Goal: Task Accomplishment & Management: Complete application form

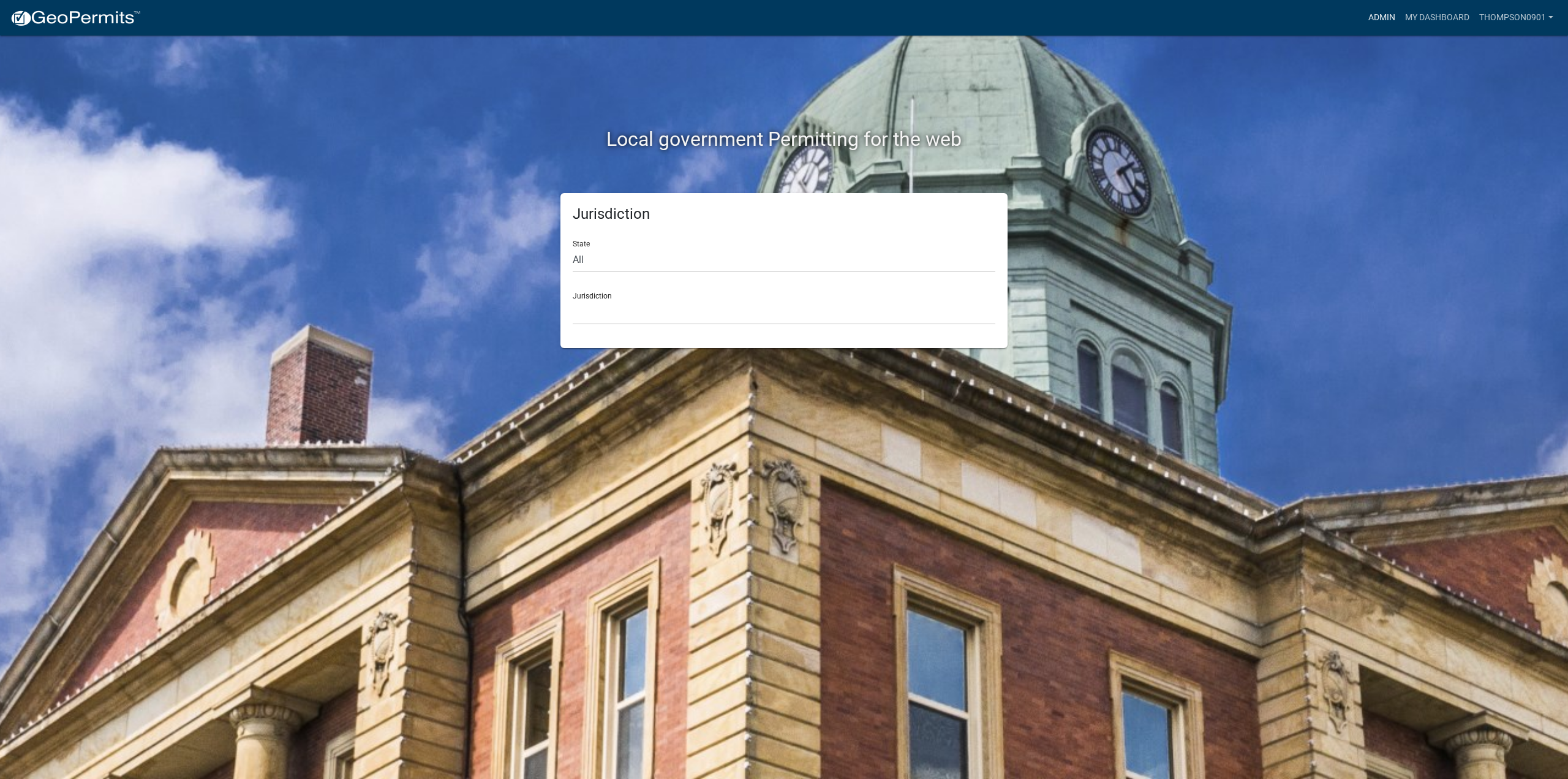
click at [1378, 21] on link "Admin" at bounding box center [1382, 18] width 37 height 23
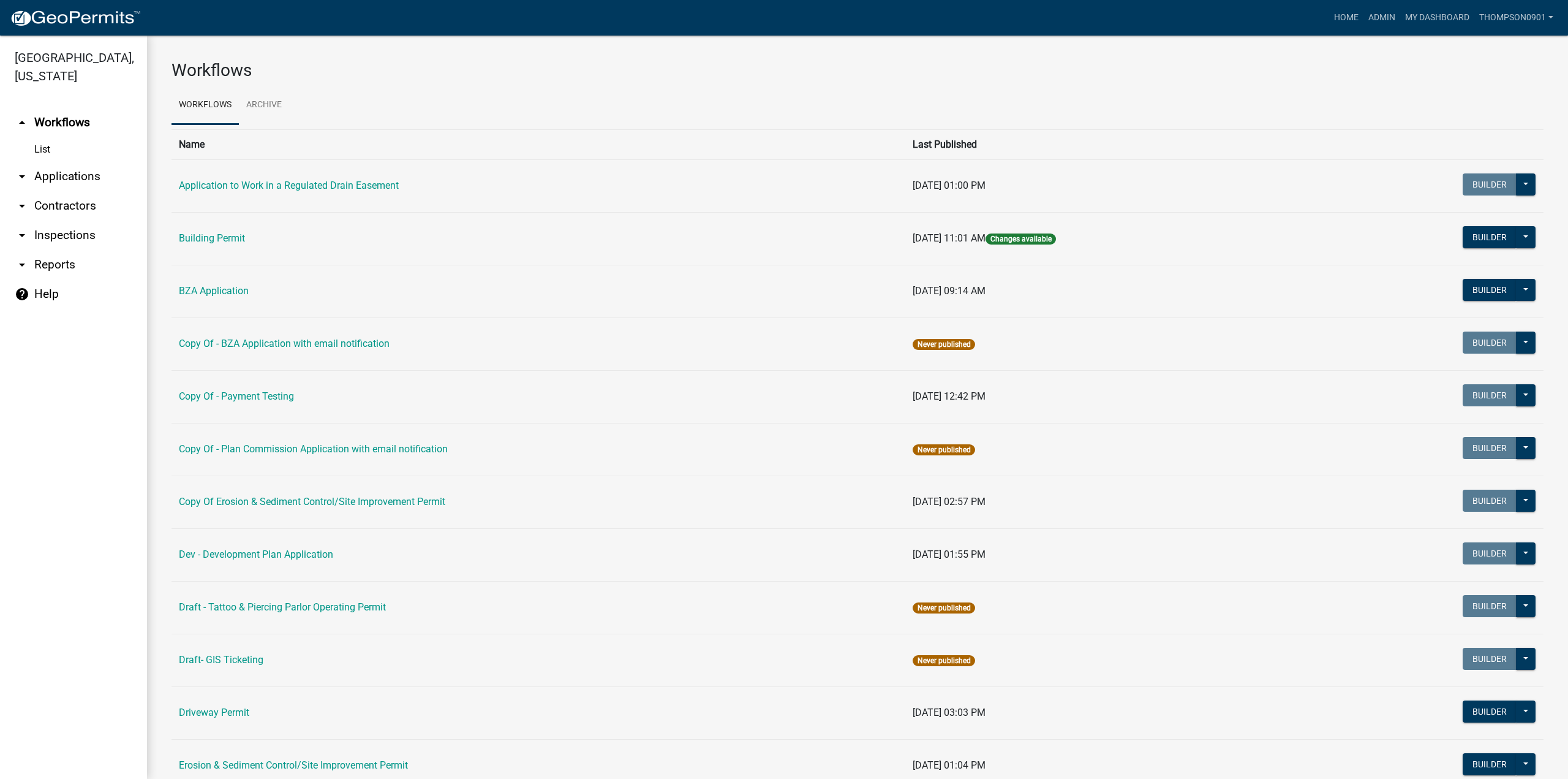
click at [63, 191] on link "arrow_drop_down Contractors" at bounding box center [73, 206] width 147 height 30
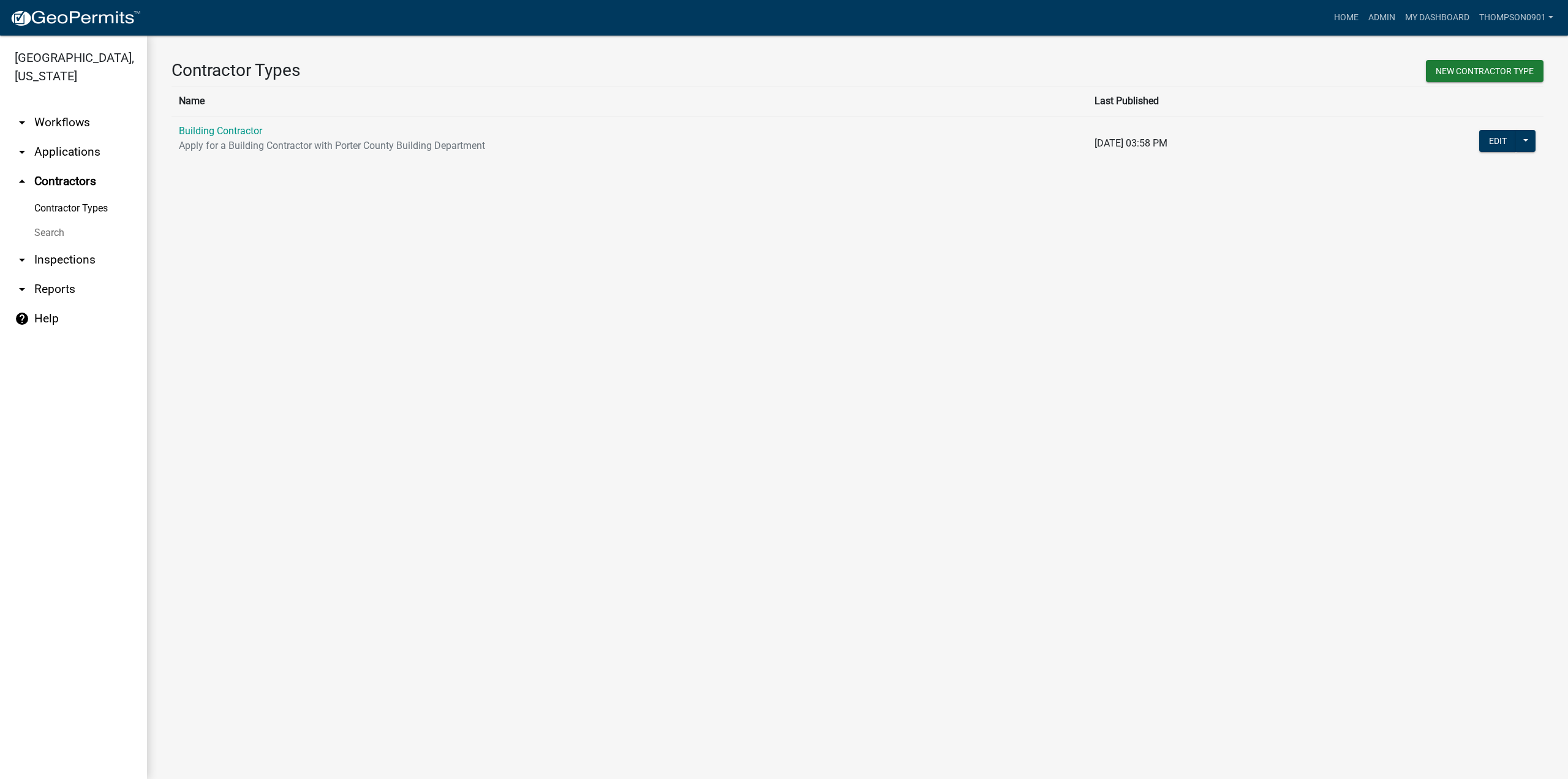
click at [80, 137] on link "arrow_drop_down Applications" at bounding box center [73, 152] width 147 height 30
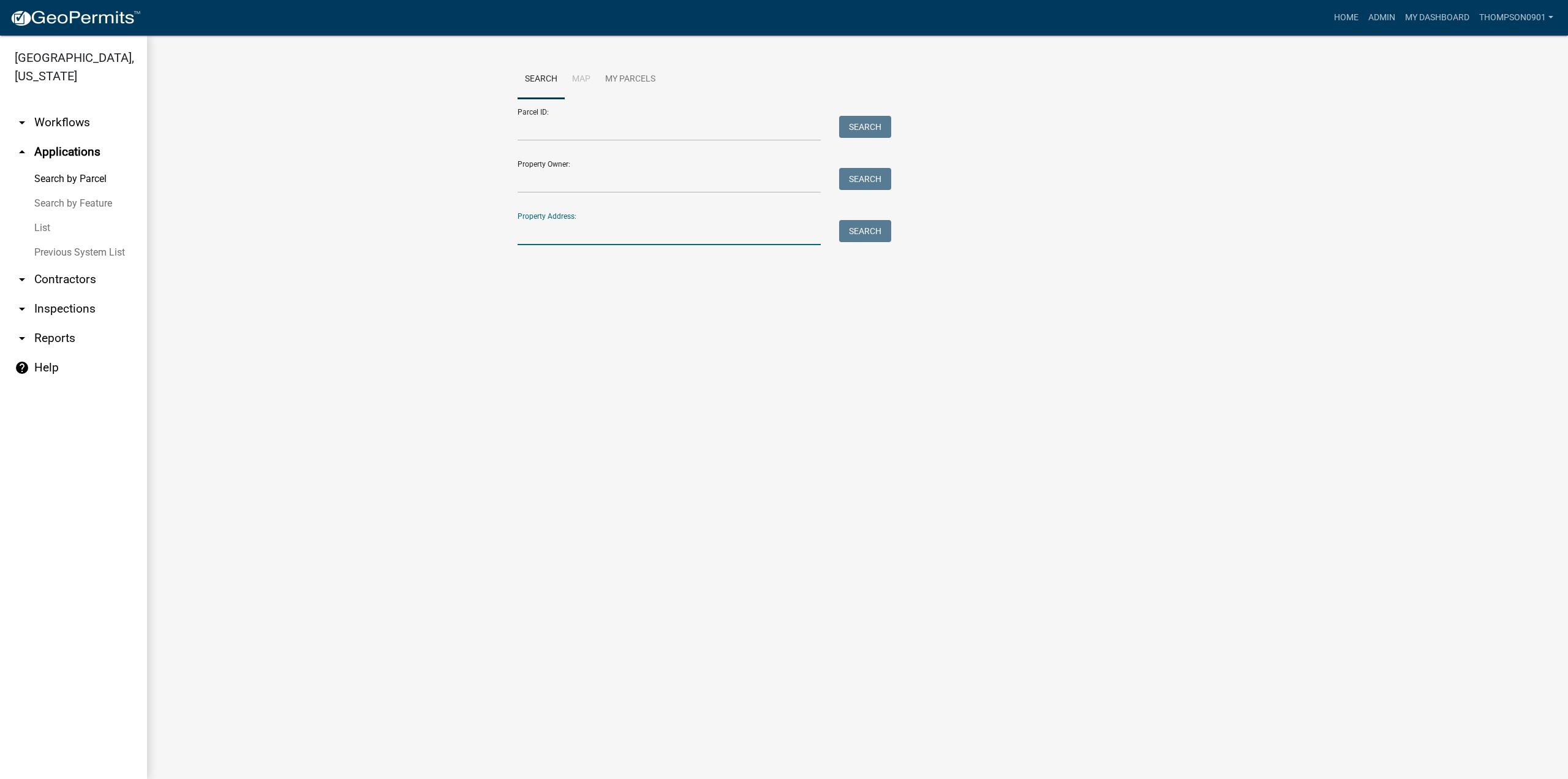
click at [667, 238] on input "Property Address:" at bounding box center [669, 232] width 303 height 25
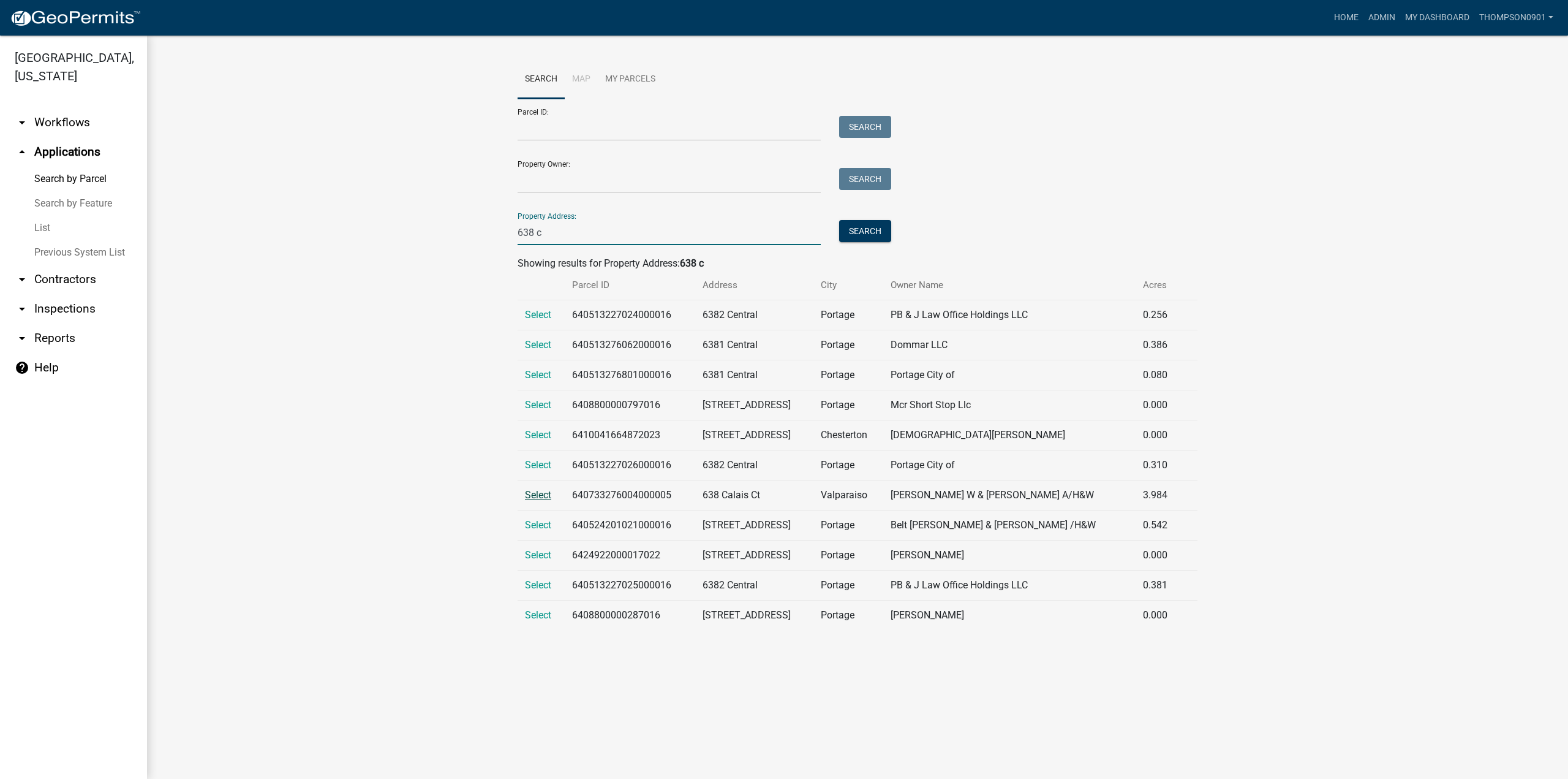
type input "638 c"
click at [537, 498] on span "Select" at bounding box center [537, 494] width 26 height 11
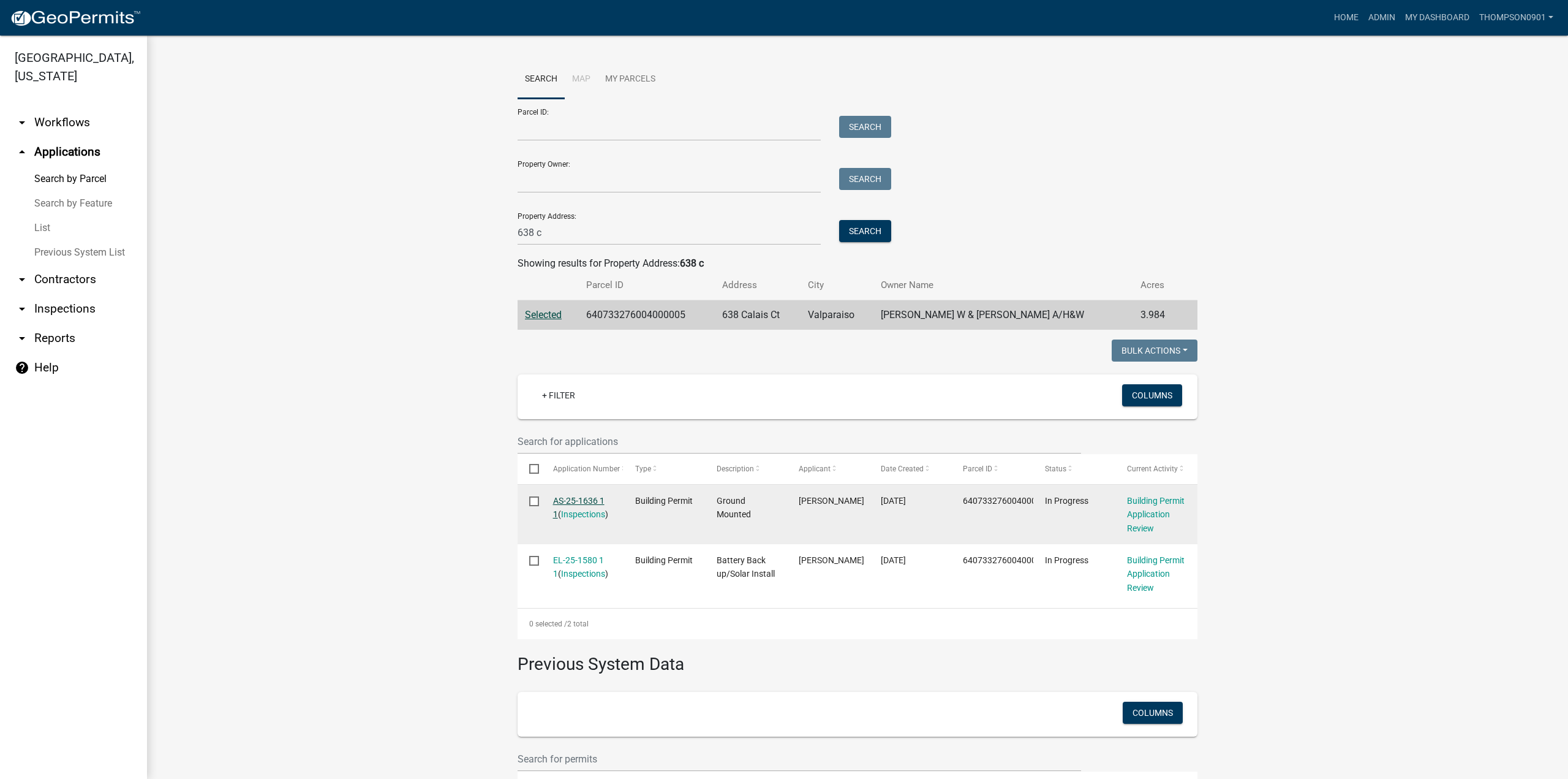
click at [569, 499] on link "AS-25-1636 1 1" at bounding box center [578, 508] width 52 height 24
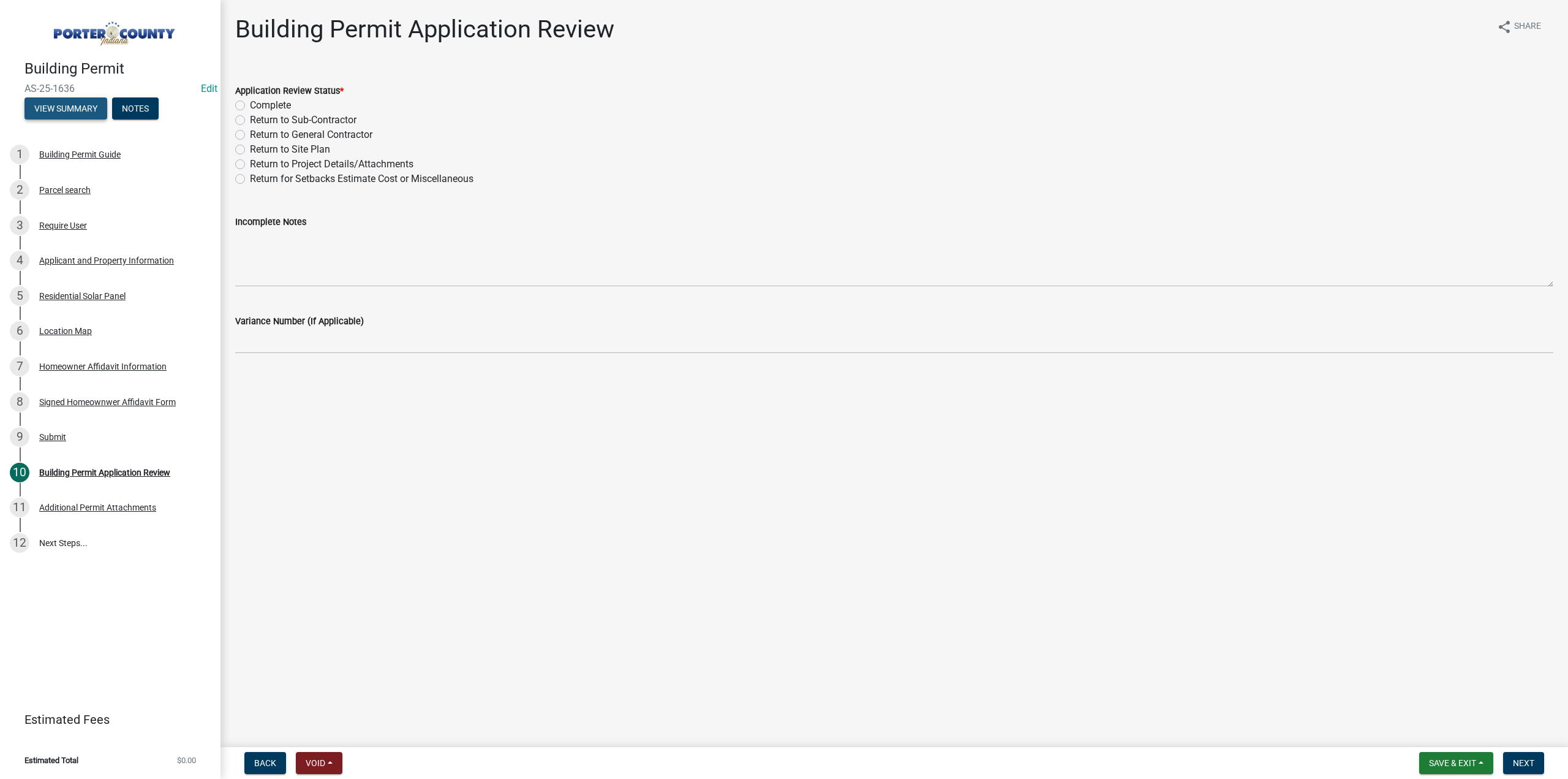
click at [68, 107] on button "View Summary" at bounding box center [66, 108] width 83 height 22
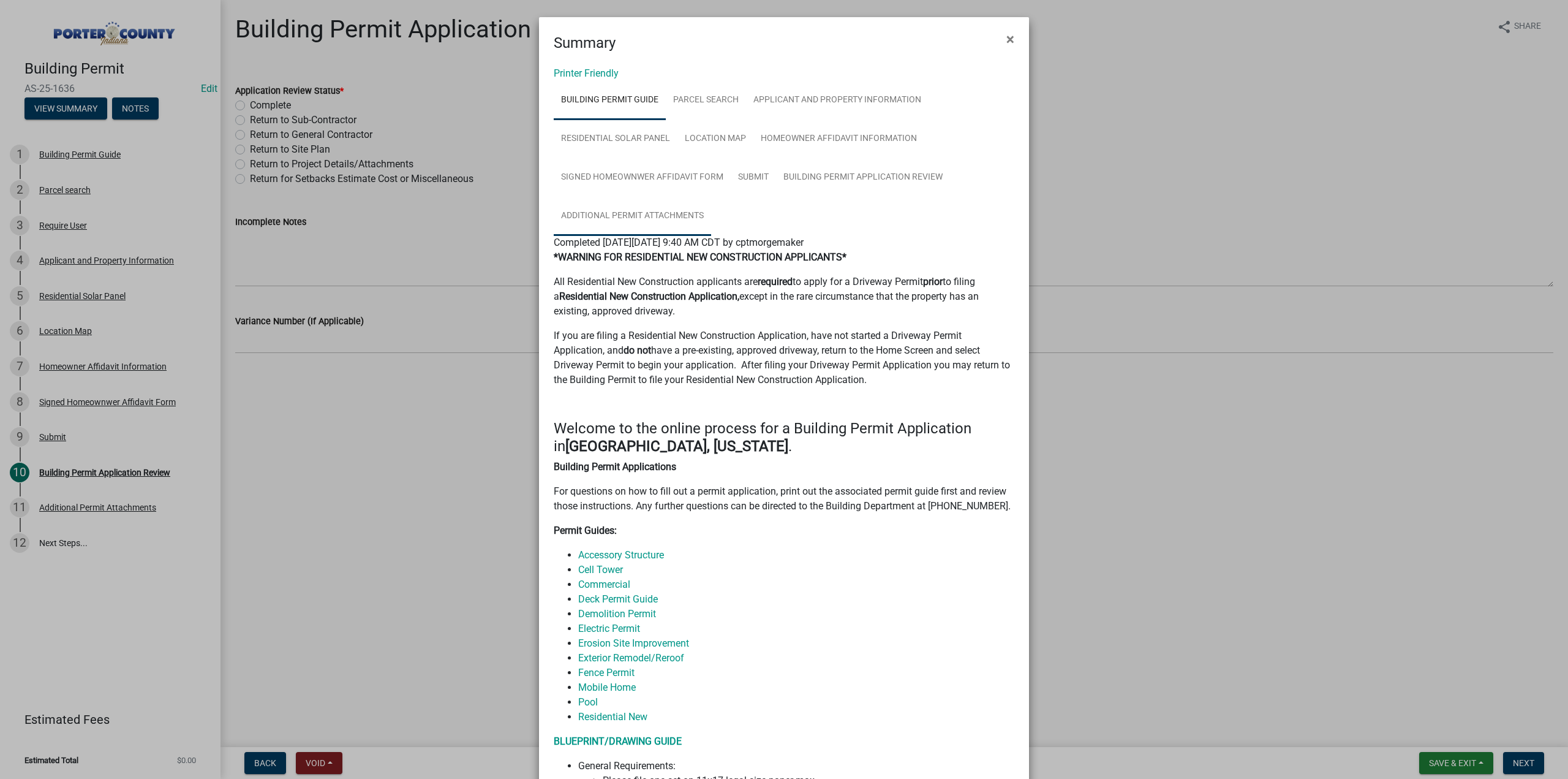
click at [652, 220] on link "Additional Permit Attachments" at bounding box center [632, 216] width 157 height 40
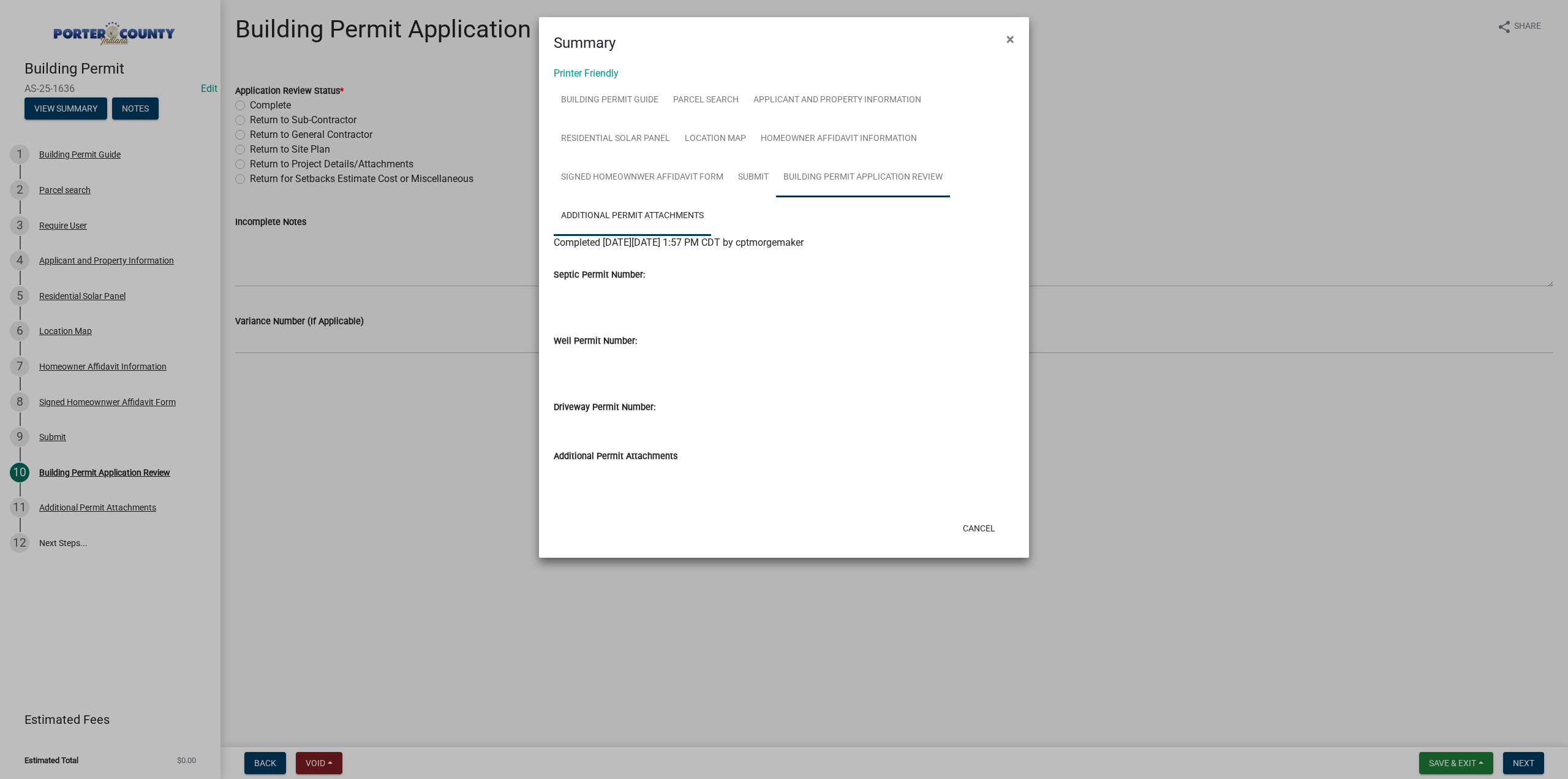
click at [881, 171] on link "Building Permit Application Review" at bounding box center [863, 178] width 174 height 40
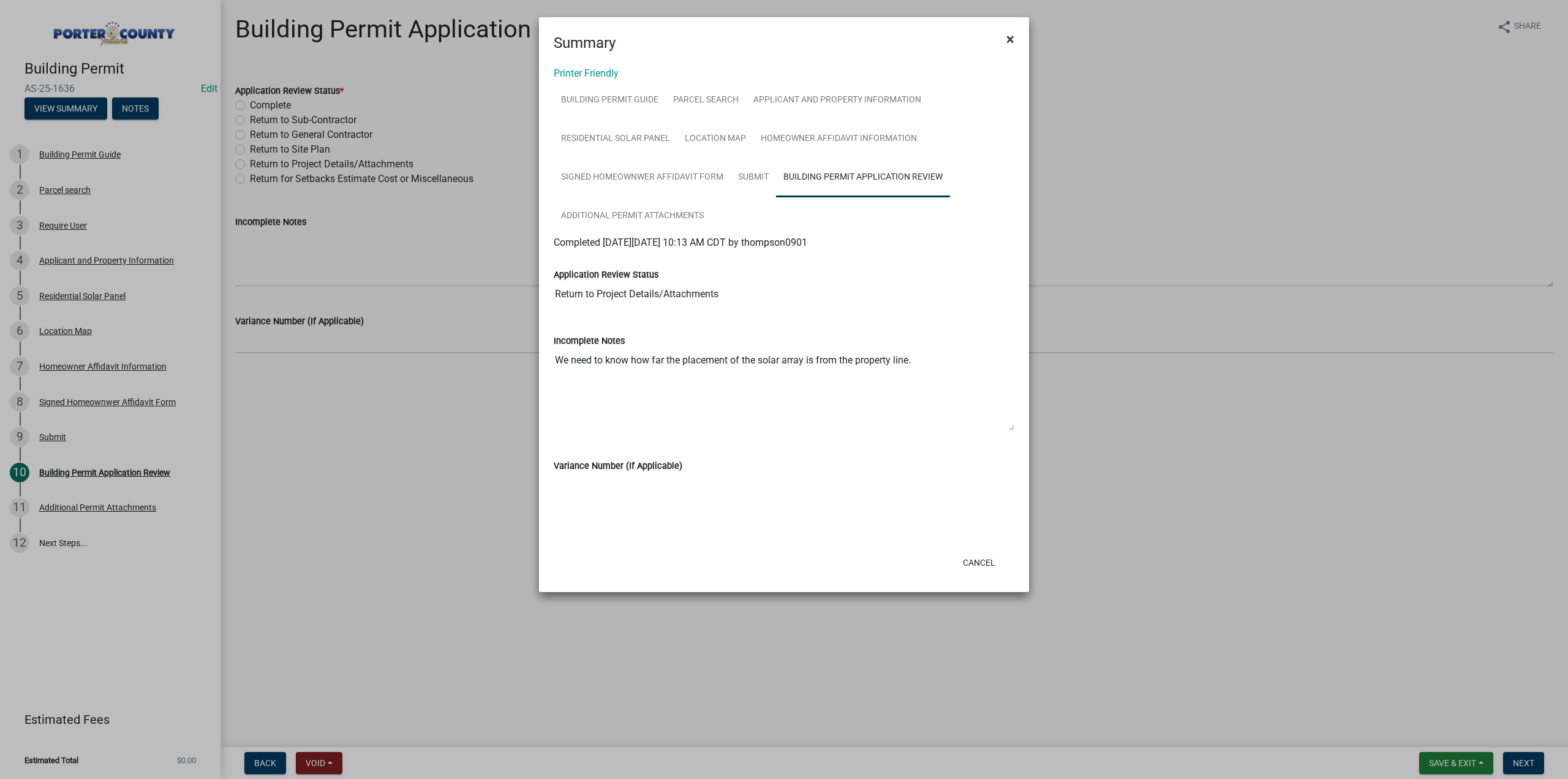
click at [1017, 40] on button "×" at bounding box center [1010, 39] width 28 height 35
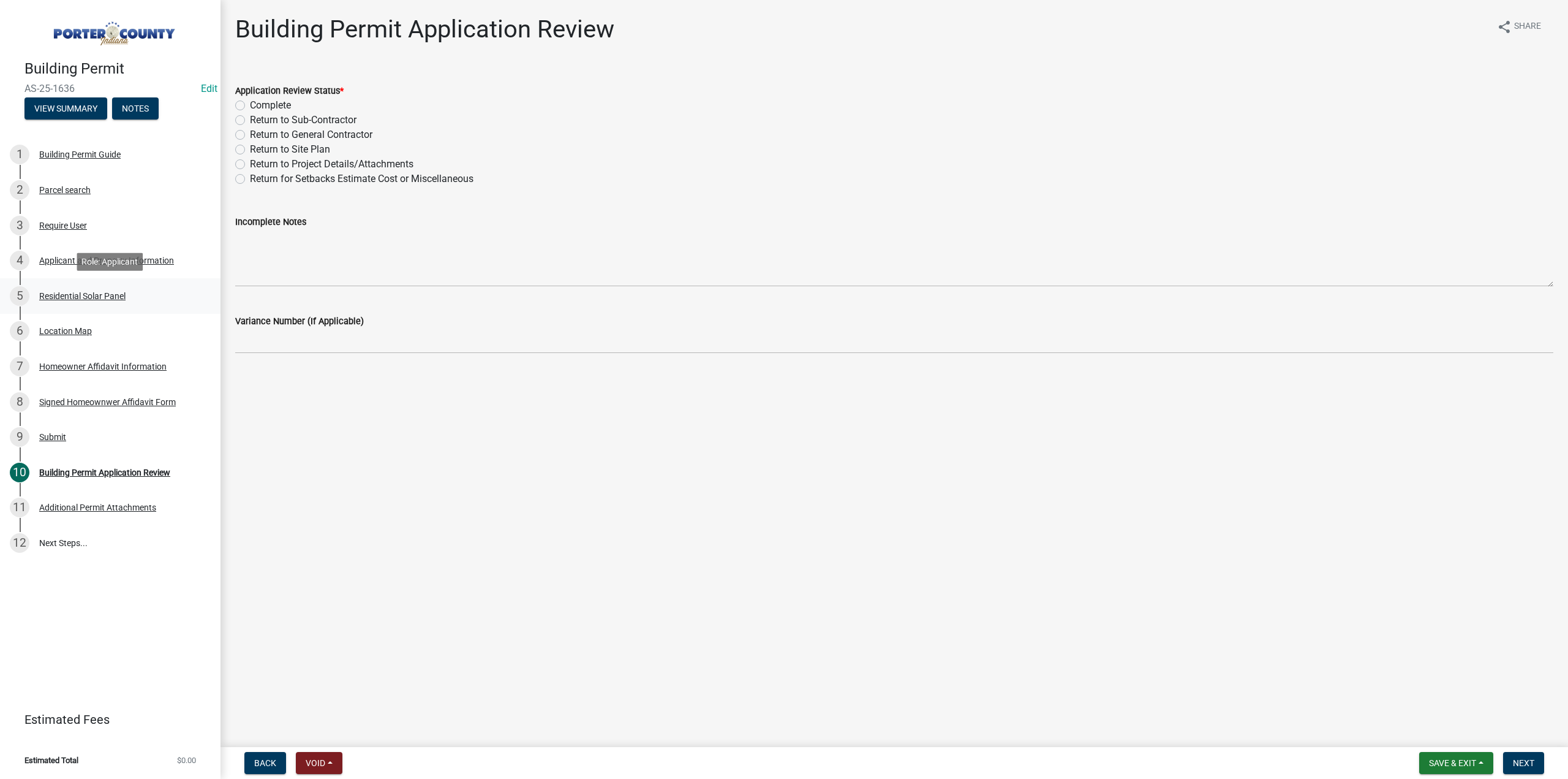
click at [87, 296] on div "Residential Solar Panel" at bounding box center [83, 296] width 86 height 8
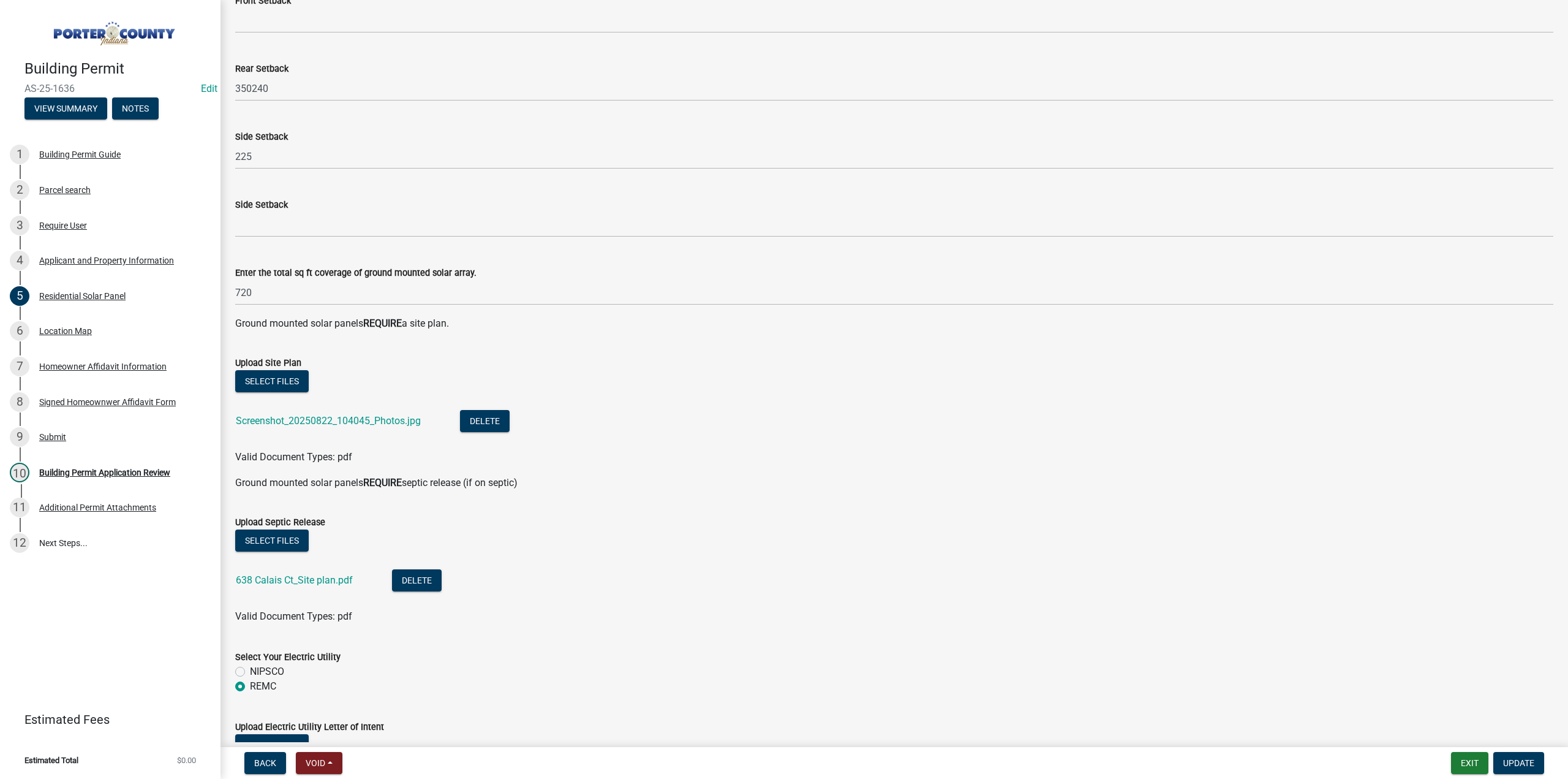
scroll to position [38, 0]
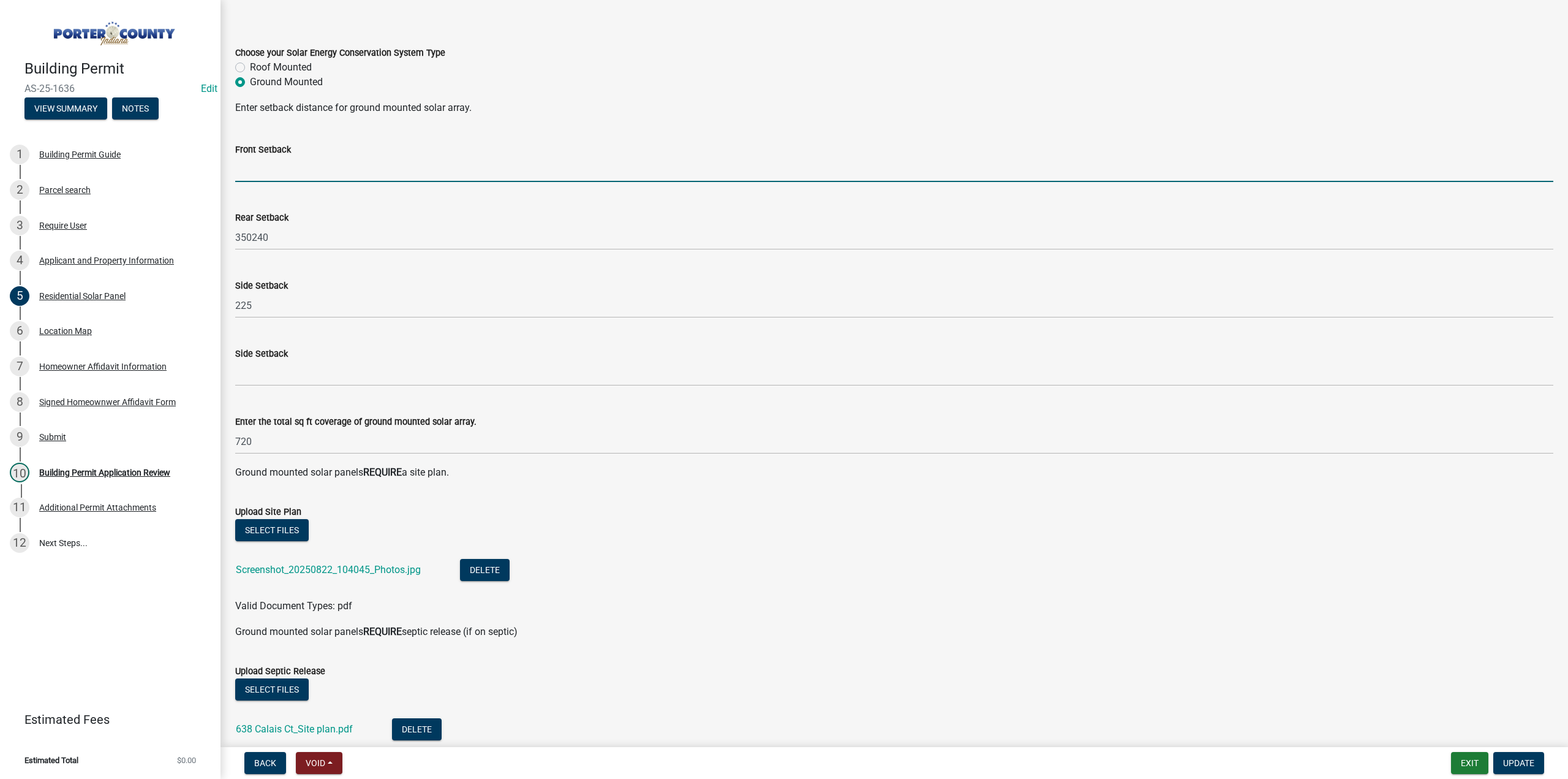
click at [283, 167] on input "text" at bounding box center [894, 170] width 1318 height 25
type input "300"
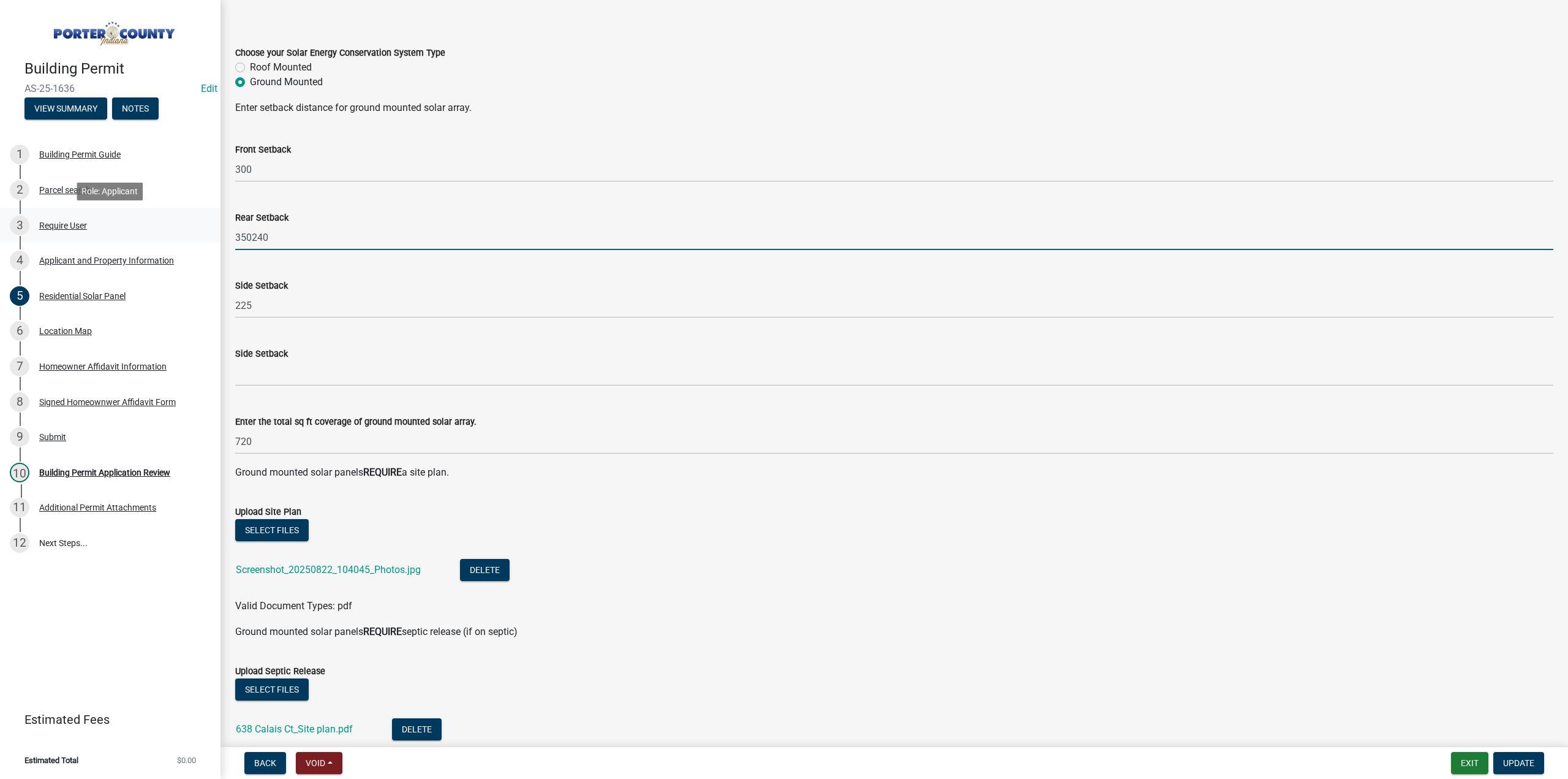
drag, startPoint x: 252, startPoint y: 234, endPoint x: 35, endPoint y: 210, distance: 218.3
click at [44, 210] on div "Building Permit AS-25-1636 Edit View Summary Notes 1 Building Permit Guide 2 Pa…" at bounding box center [784, 389] width 1568 height 779
type input "85"
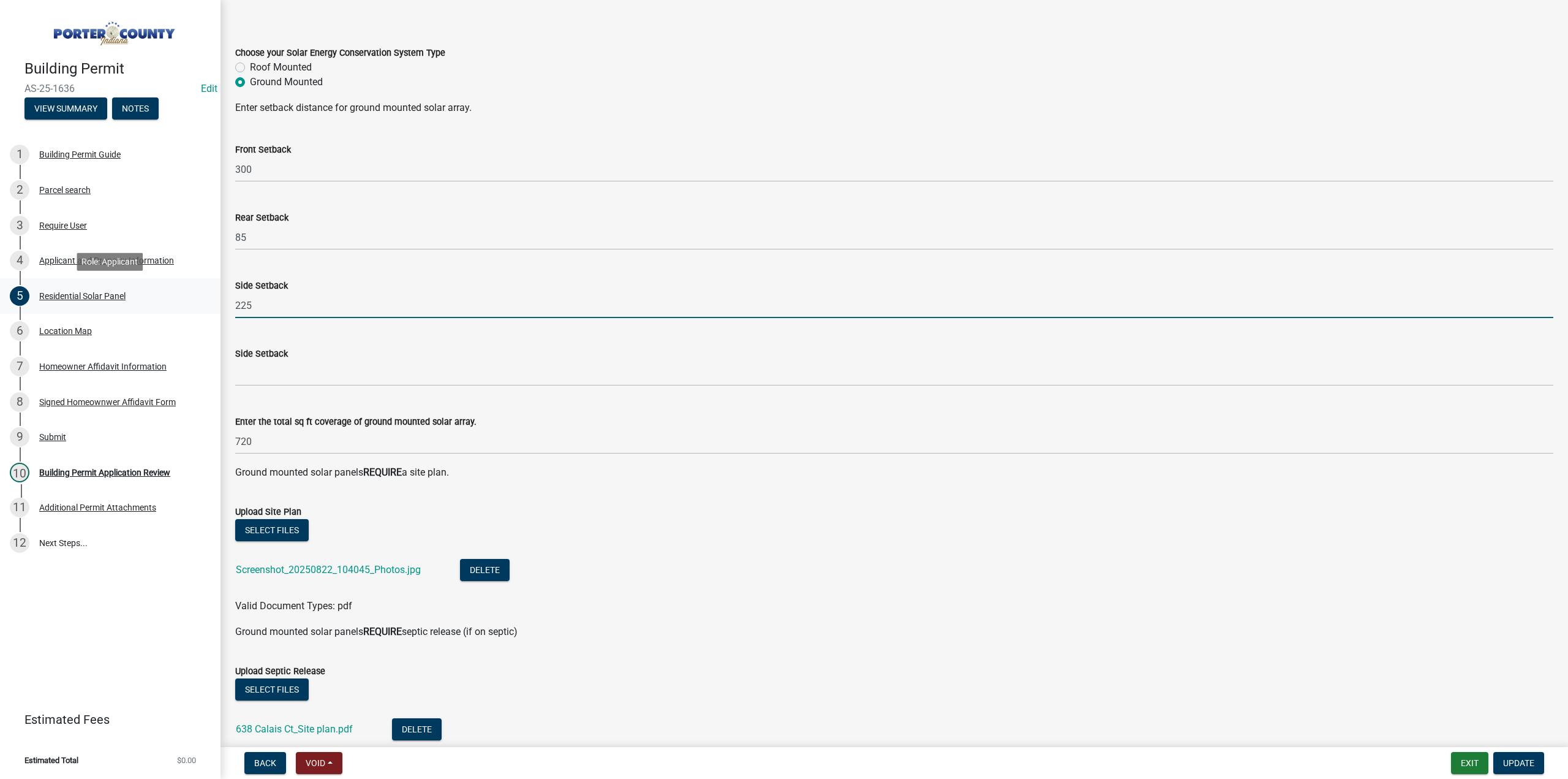
drag, startPoint x: 234, startPoint y: 298, endPoint x: 0, endPoint y: 298, distance: 234.0
click at [17, 298] on div "Building Permit AS-25-1636 Edit View Summary Notes 1 Building Permit Guide 2 Pa…" at bounding box center [784, 389] width 1568 height 779
type input "150"
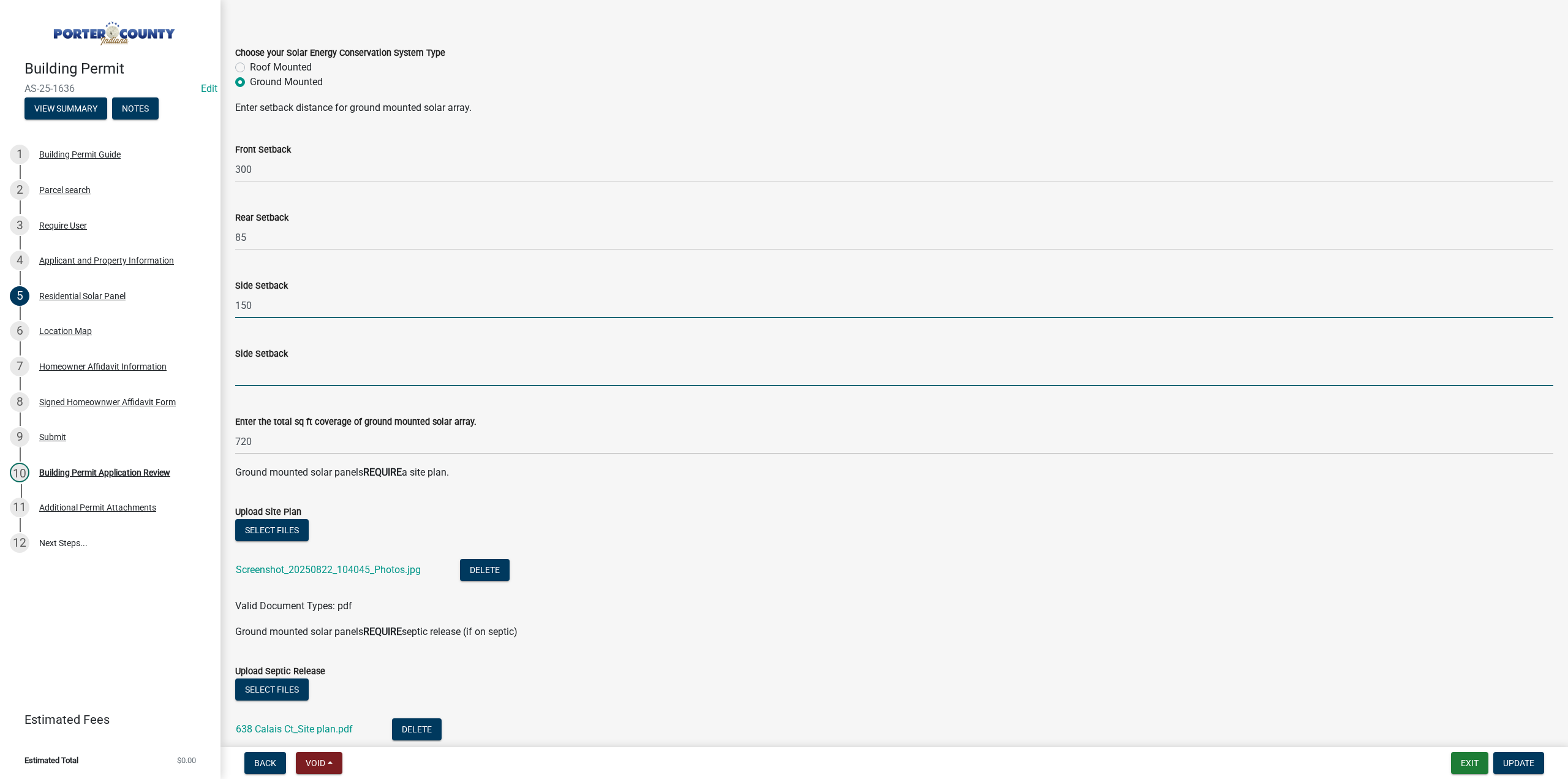
click at [301, 364] on input "text" at bounding box center [894, 374] width 1318 height 25
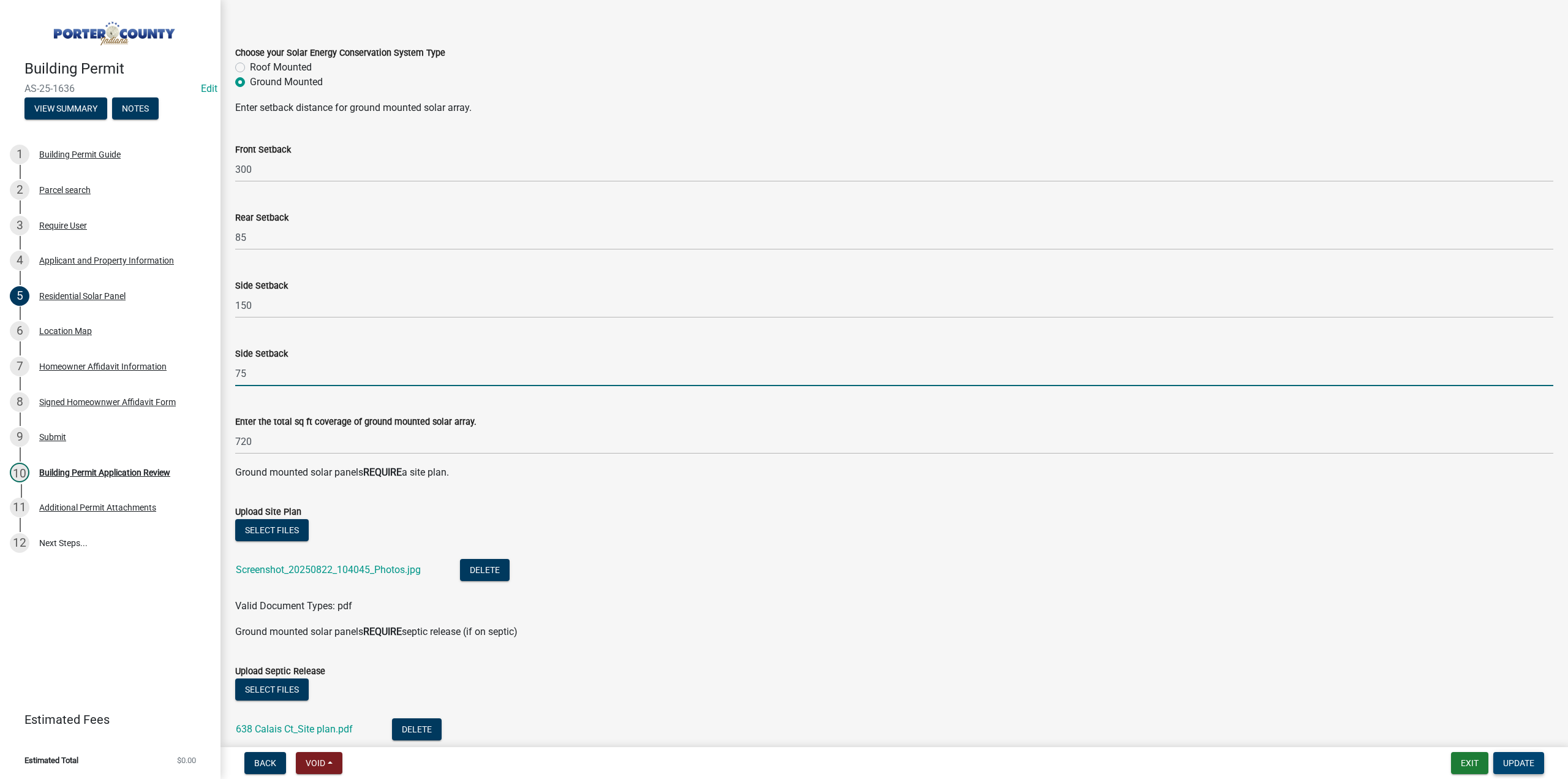
type input "75"
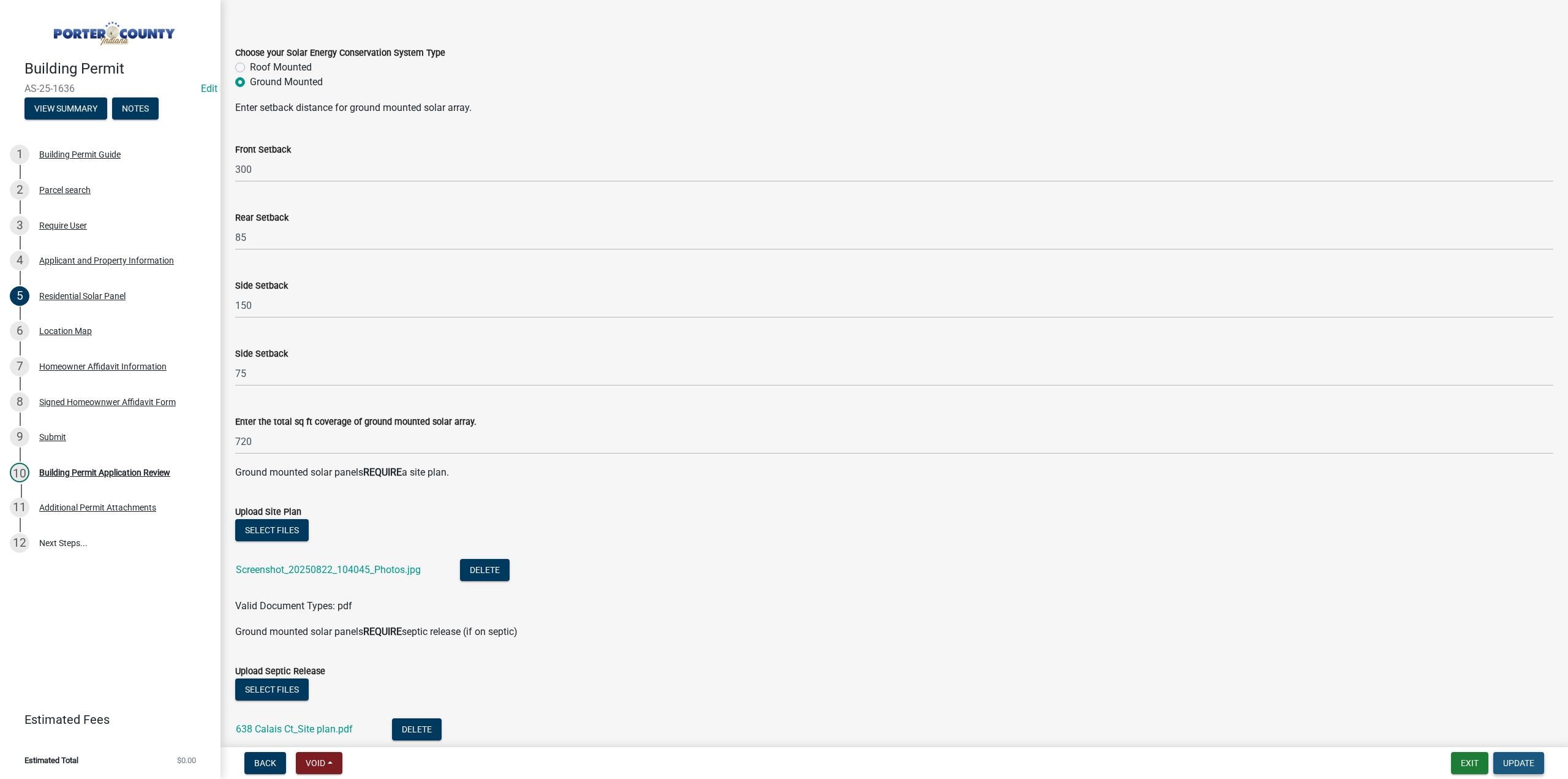
drag, startPoint x: 1531, startPoint y: 766, endPoint x: 1163, endPoint y: 711, distance: 372.1
click at [1530, 766] on span "Update" at bounding box center [1519, 763] width 31 height 10
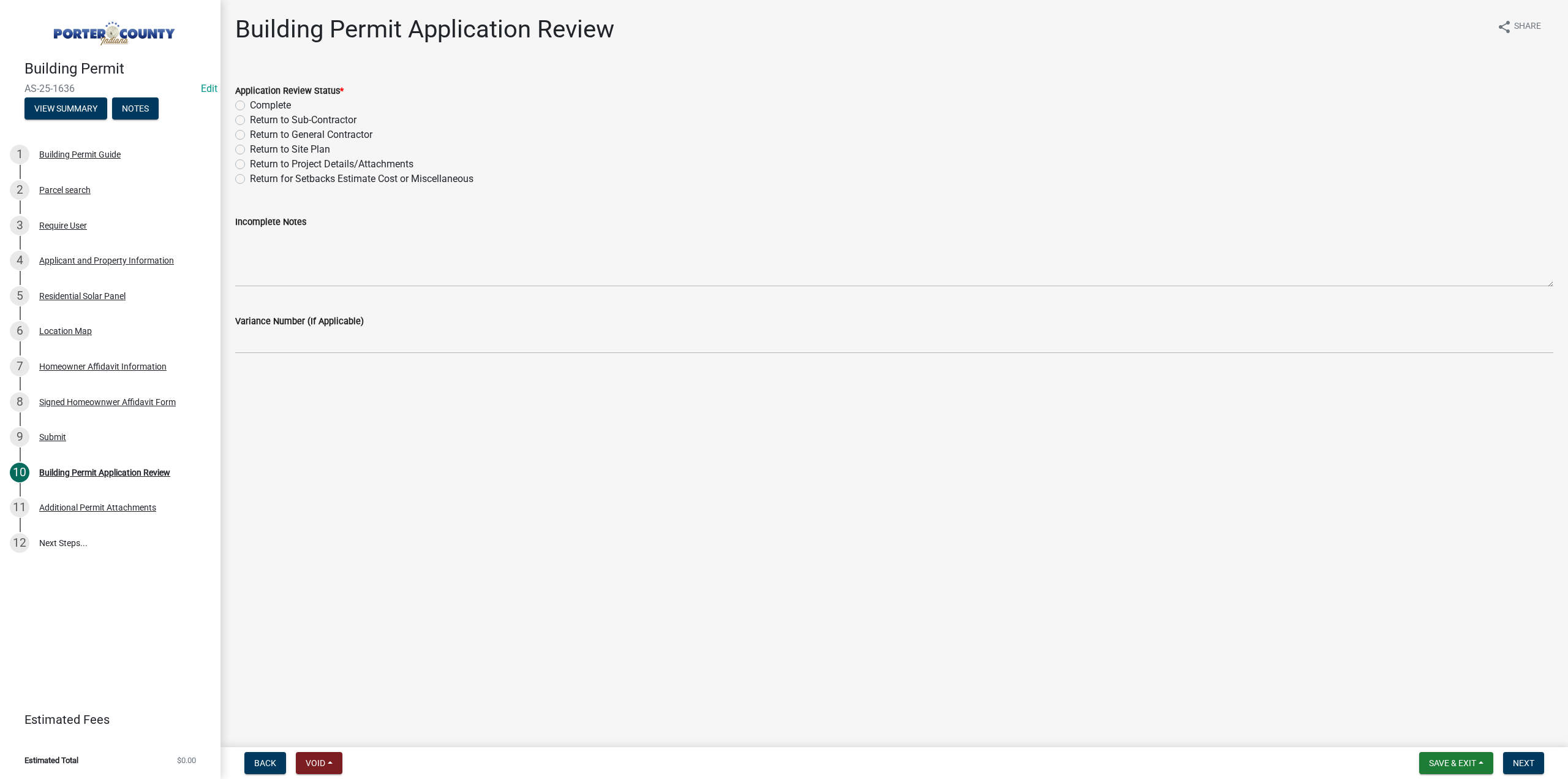
click at [78, 88] on span "AS-25-1636" at bounding box center [110, 88] width 172 height 11
drag, startPoint x: 78, startPoint y: 88, endPoint x: 0, endPoint y: 82, distance: 78.2
click at [0, 82] on header "Building Permit AS-25-1636 Edit View Summary Notes" at bounding box center [110, 66] width 220 height 132
copy span "AS-25-1636"
click at [1452, 763] on span "Save & Exit" at bounding box center [1452, 763] width 47 height 10
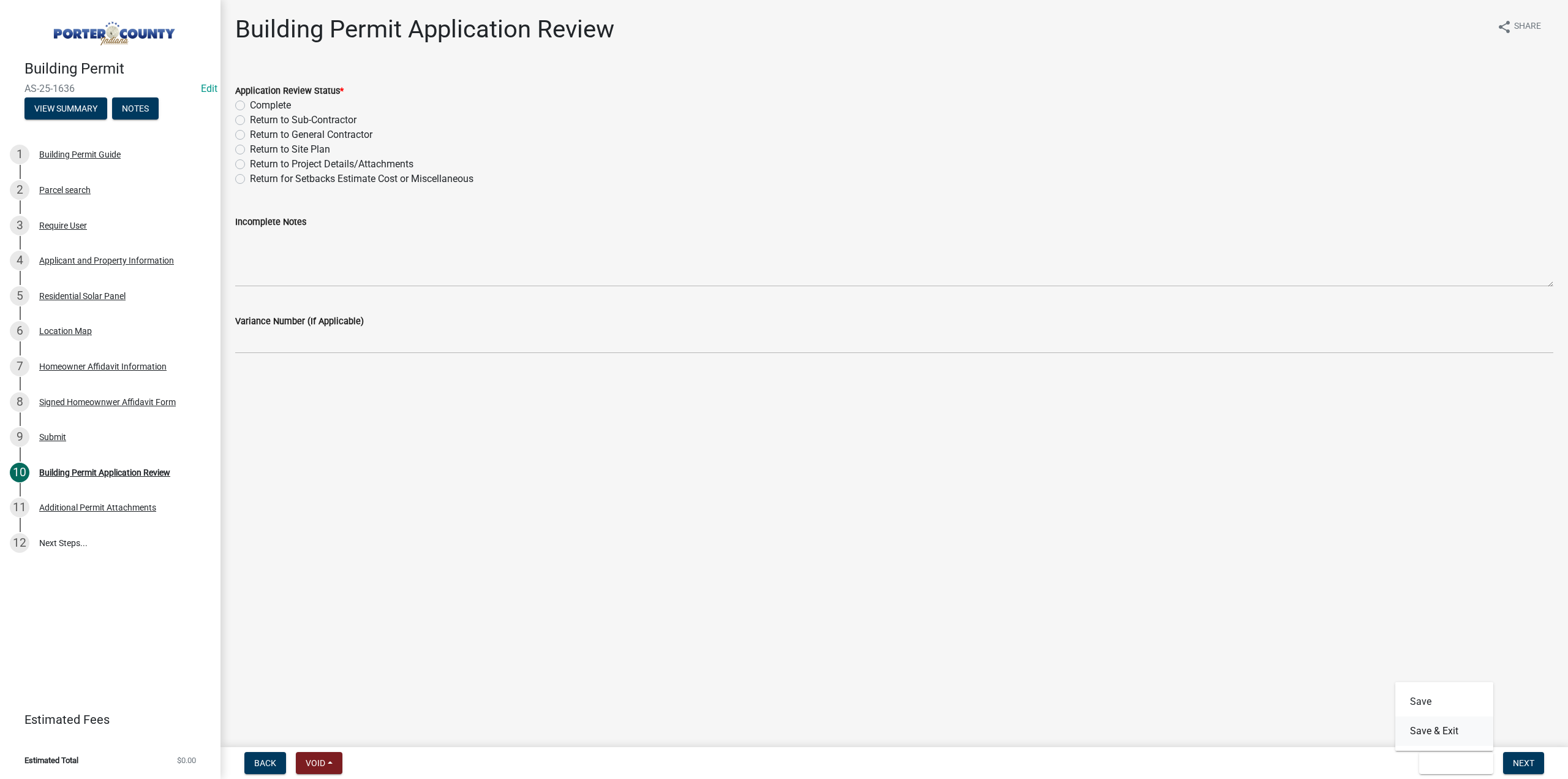
click at [1442, 737] on button "Save & Exit" at bounding box center [1444, 731] width 98 height 30
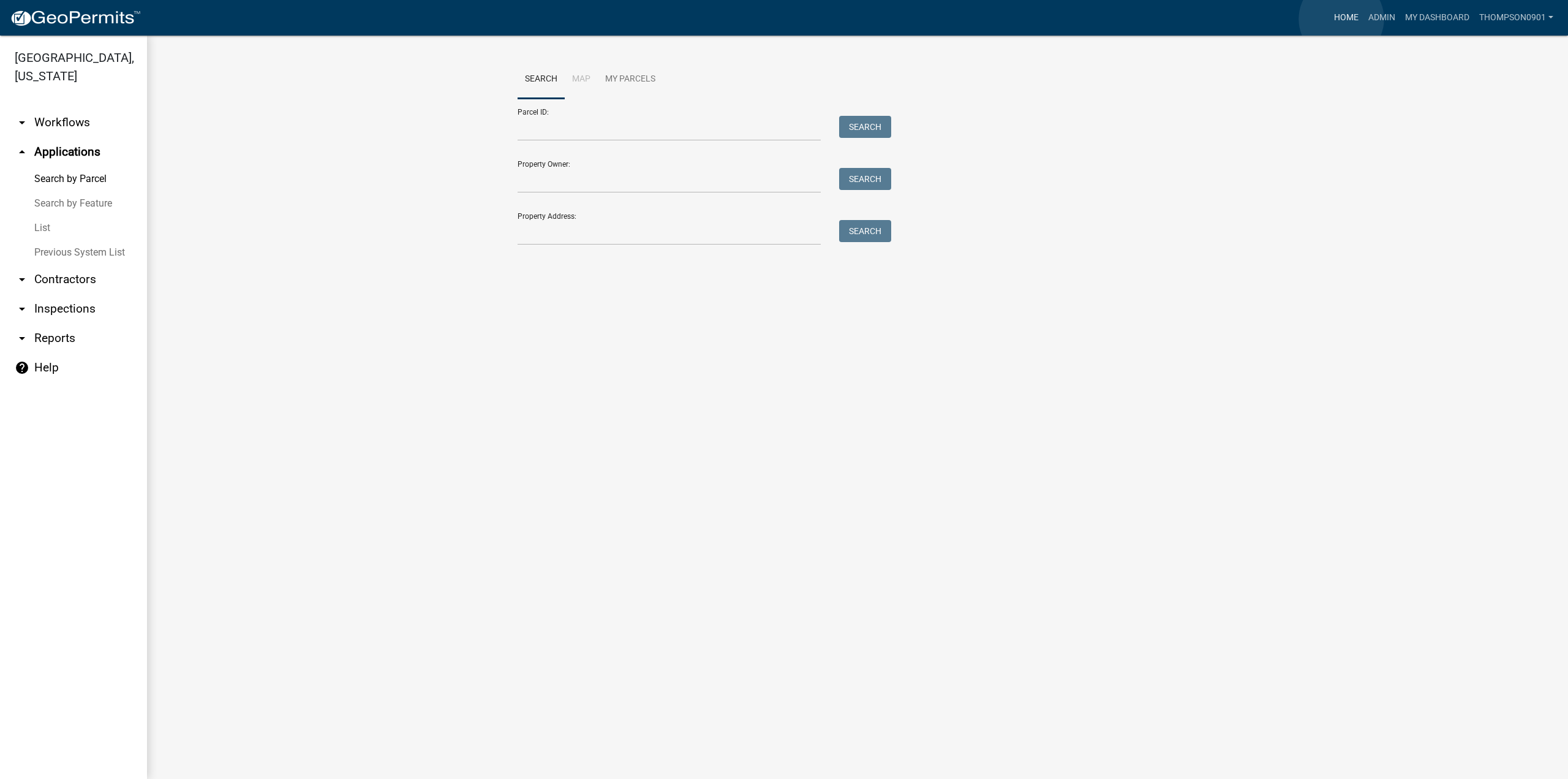
click at [1341, 19] on link "Home" at bounding box center [1346, 18] width 35 height 23
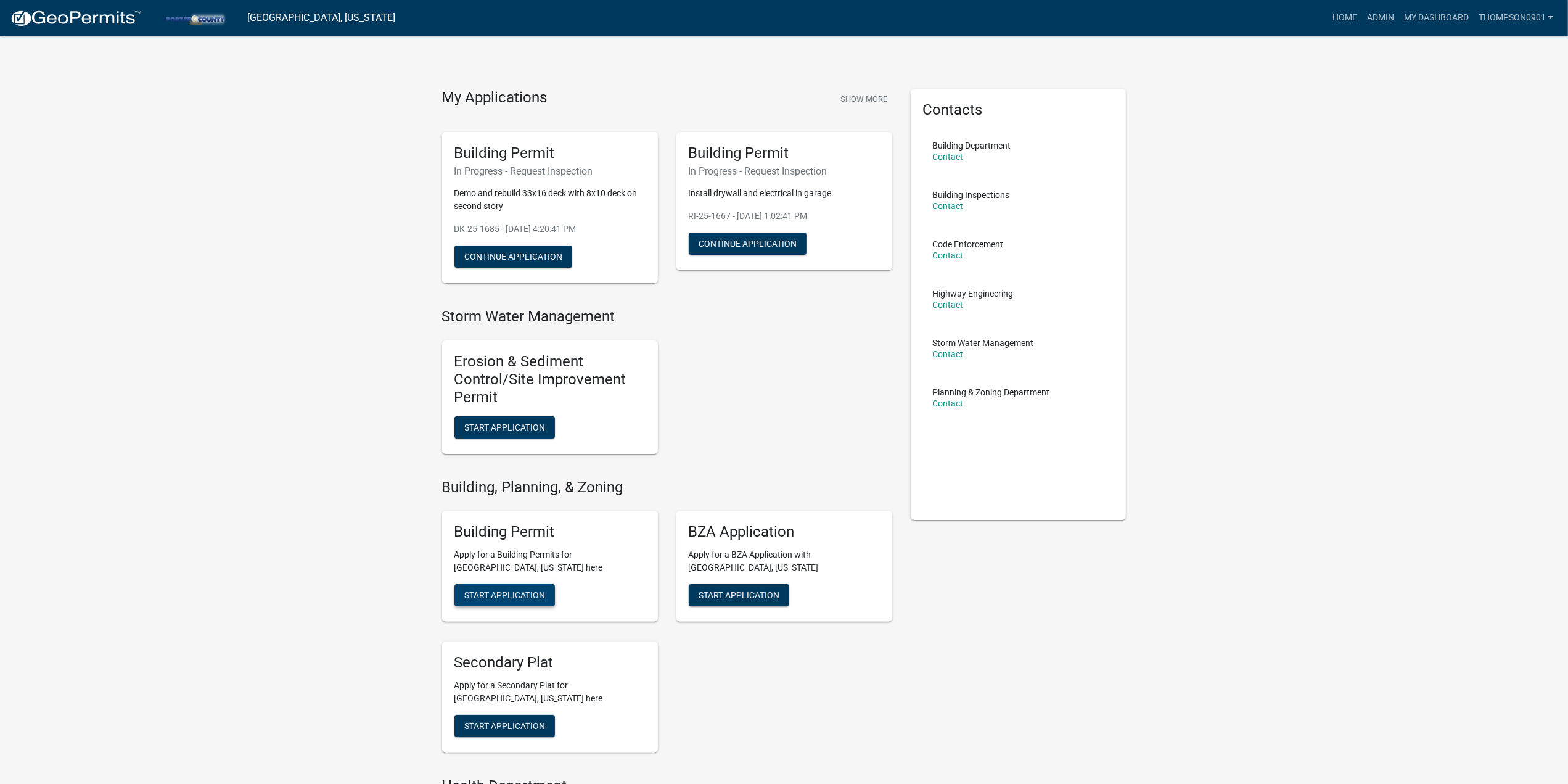
click at [521, 598] on span "Start Application" at bounding box center [505, 595] width 81 height 10
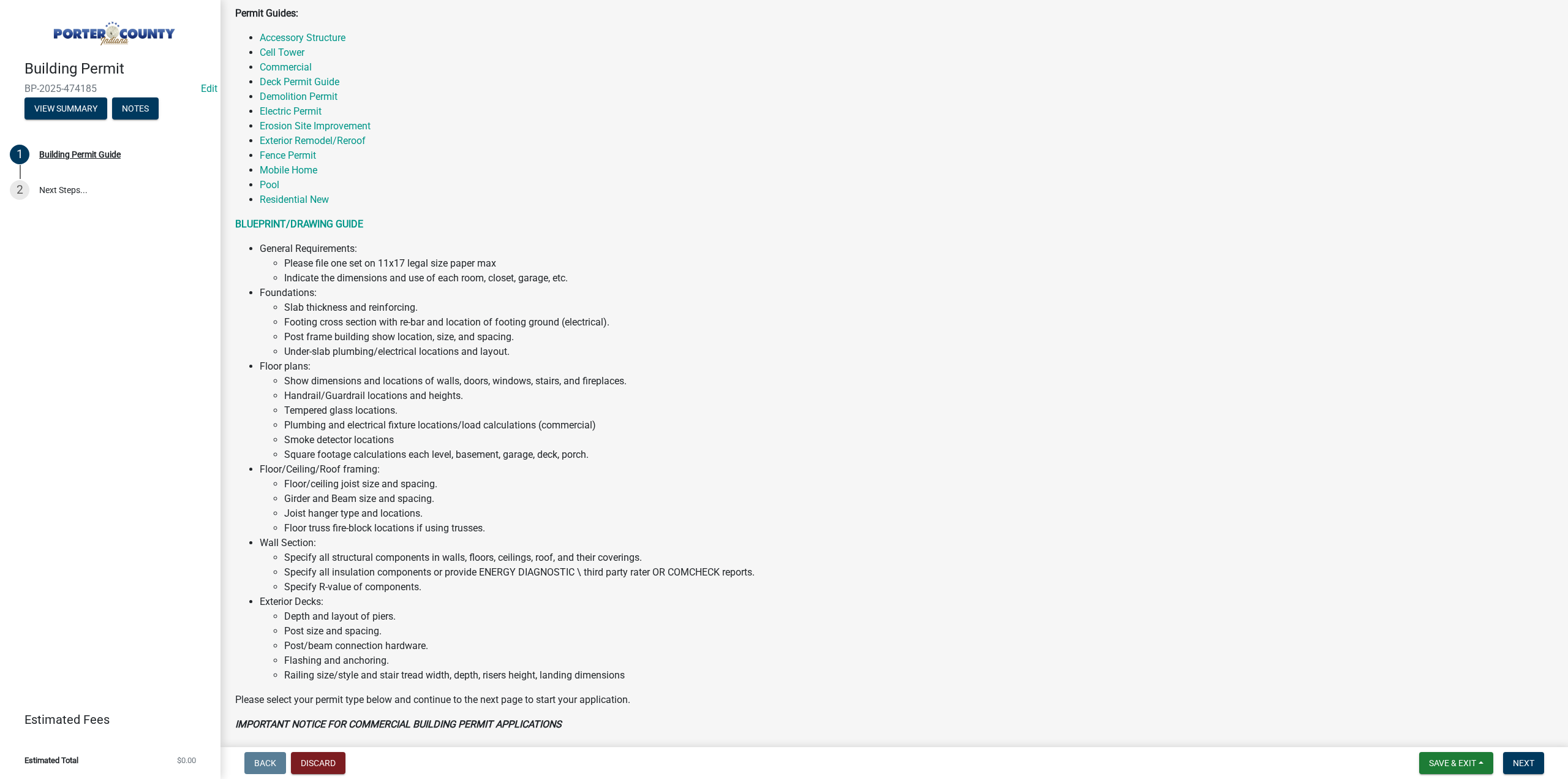
scroll to position [490, 0]
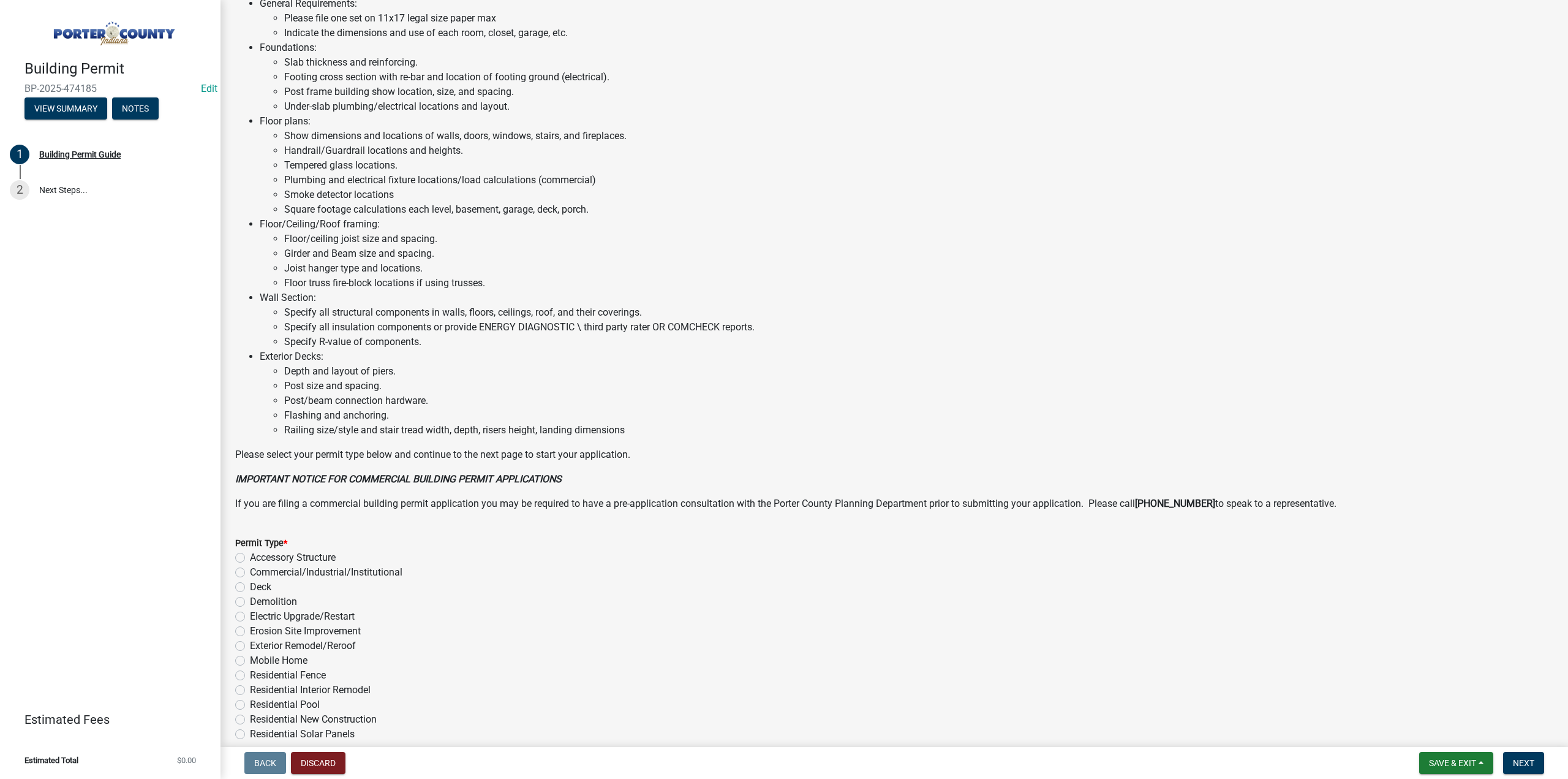
drag, startPoint x: 241, startPoint y: 583, endPoint x: 268, endPoint y: 633, distance: 56.8
click at [250, 584] on label "Deck" at bounding box center [261, 587] width 21 height 15
click at [250, 584] on input "Deck" at bounding box center [253, 583] width 8 height 8
radio input "true"
click at [1516, 766] on span "Next" at bounding box center [1524, 763] width 21 height 10
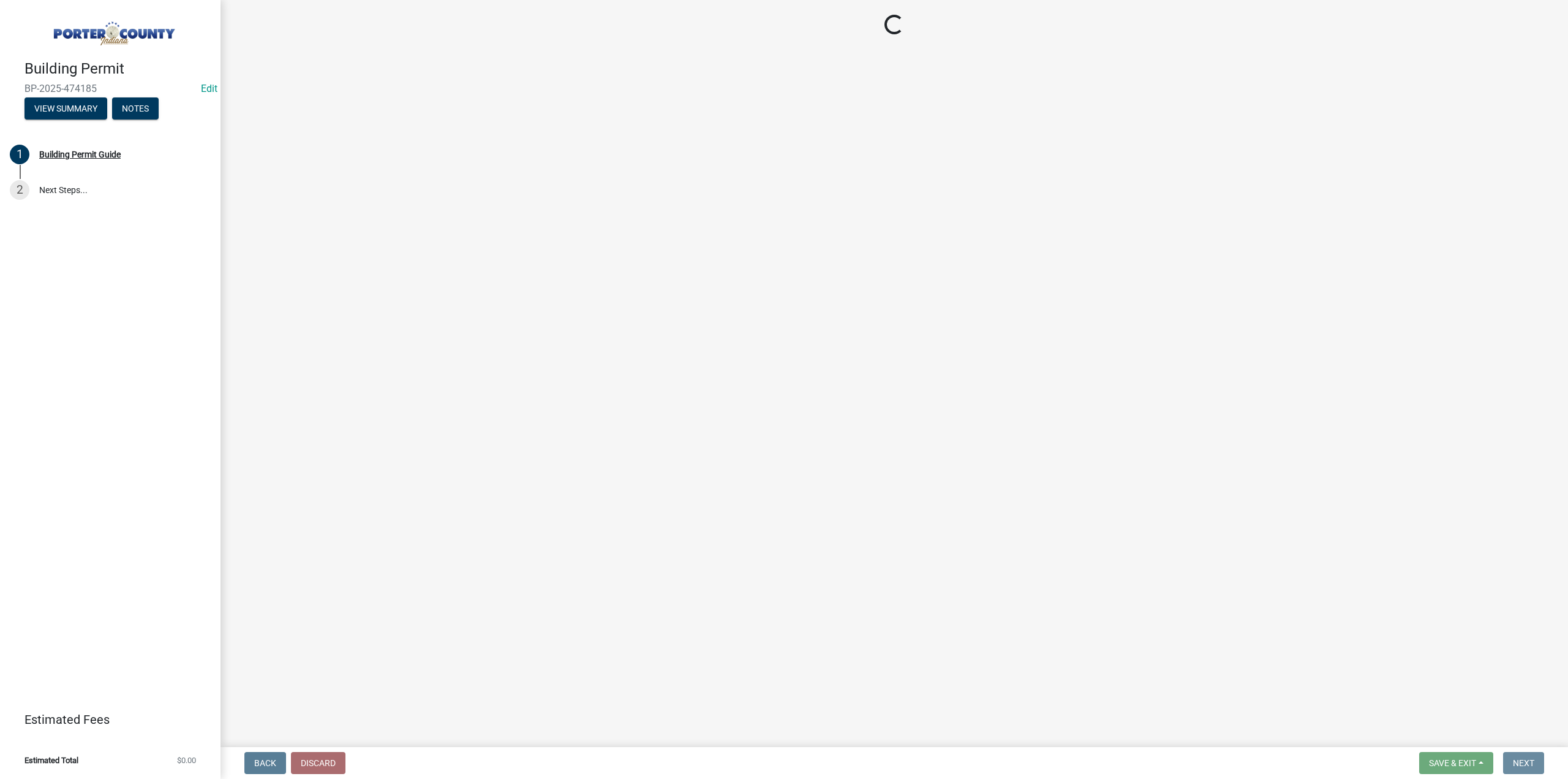
scroll to position [0, 0]
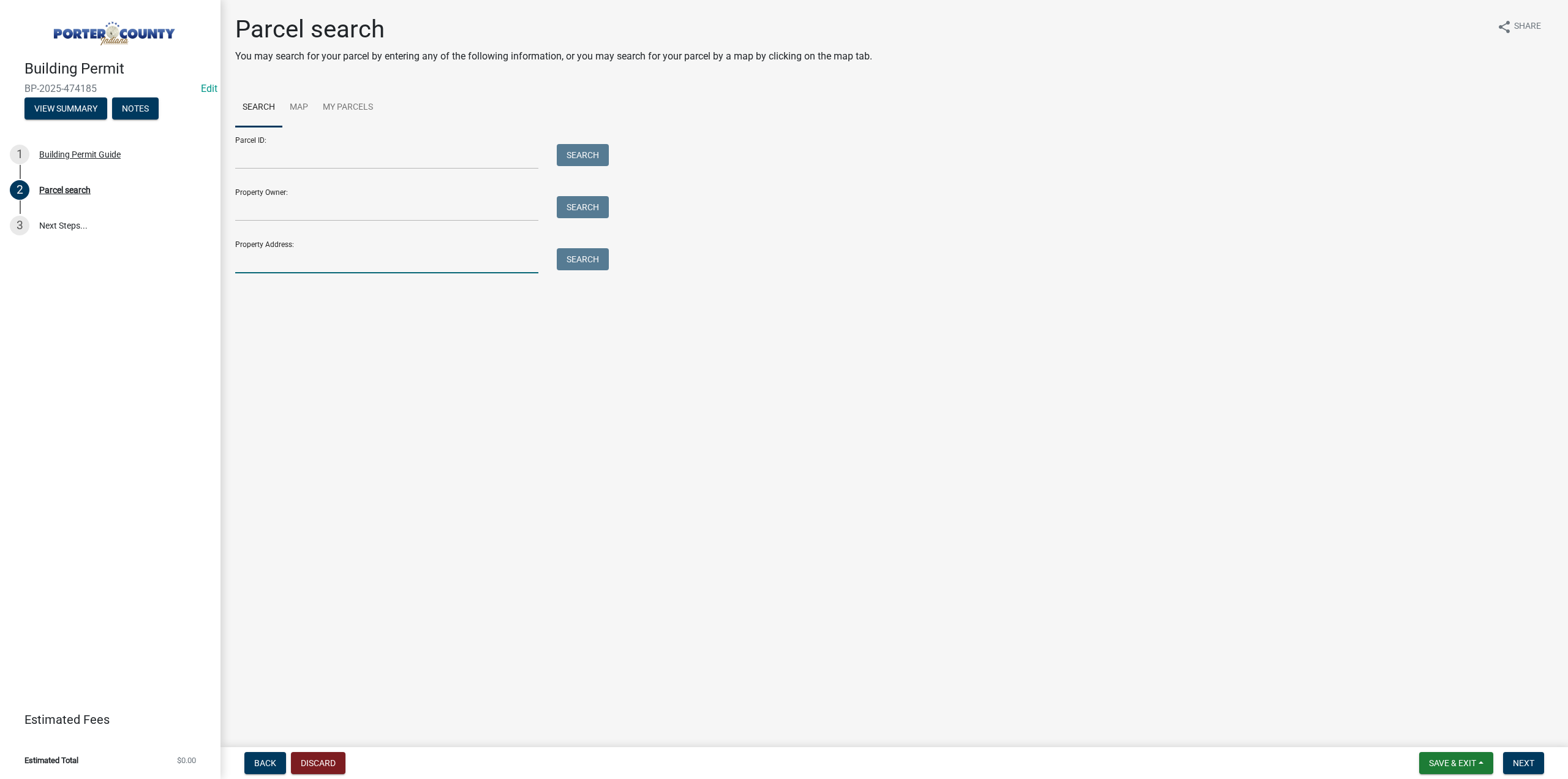
click at [362, 263] on input "Property Address:" at bounding box center [386, 261] width 303 height 25
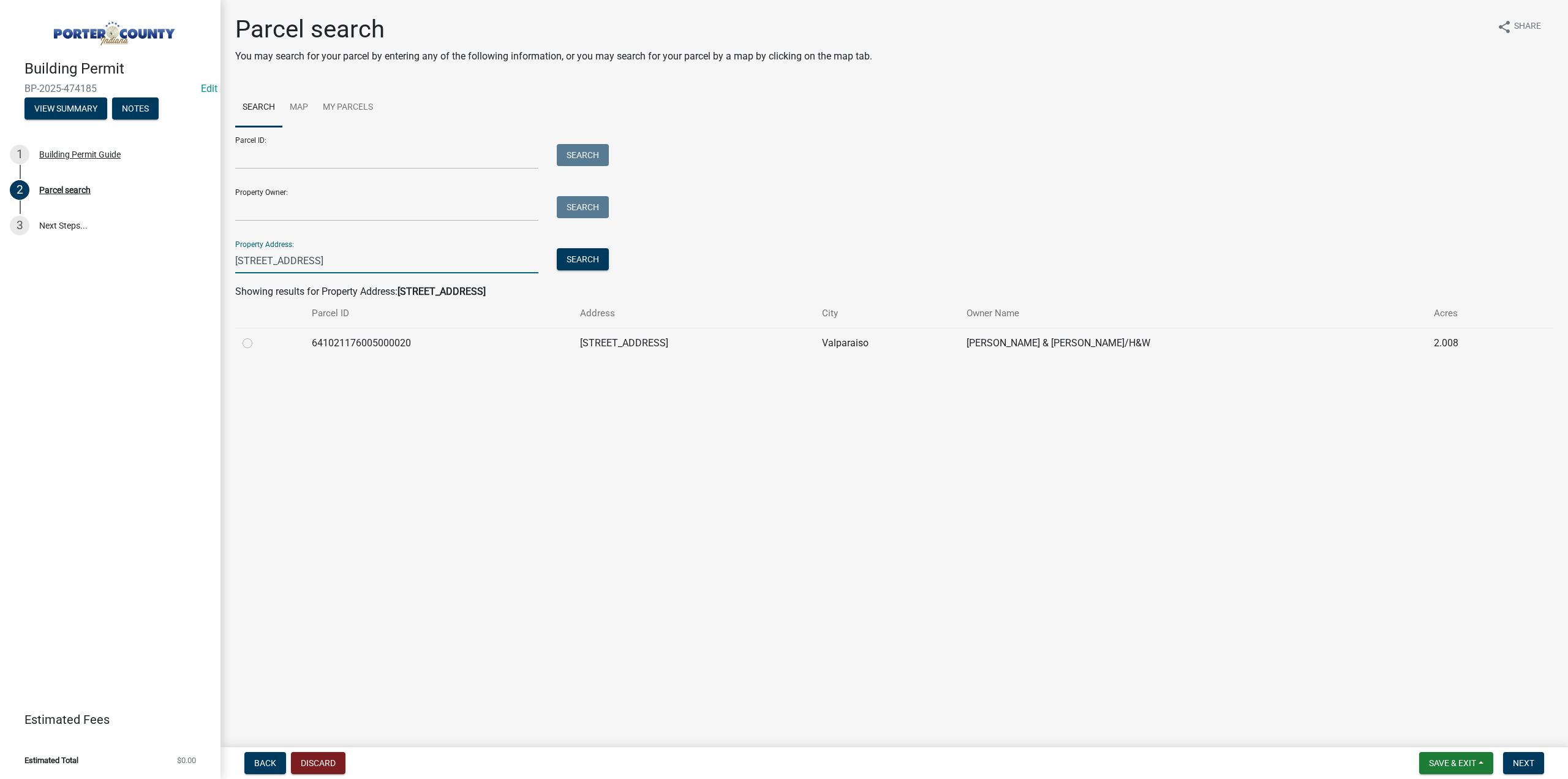
type input "258 n st rd 2"
click at [257, 335] on label at bounding box center [257, 335] width 0 height 0
click at [257, 344] on input "radio" at bounding box center [261, 339] width 8 height 8
radio input "true"
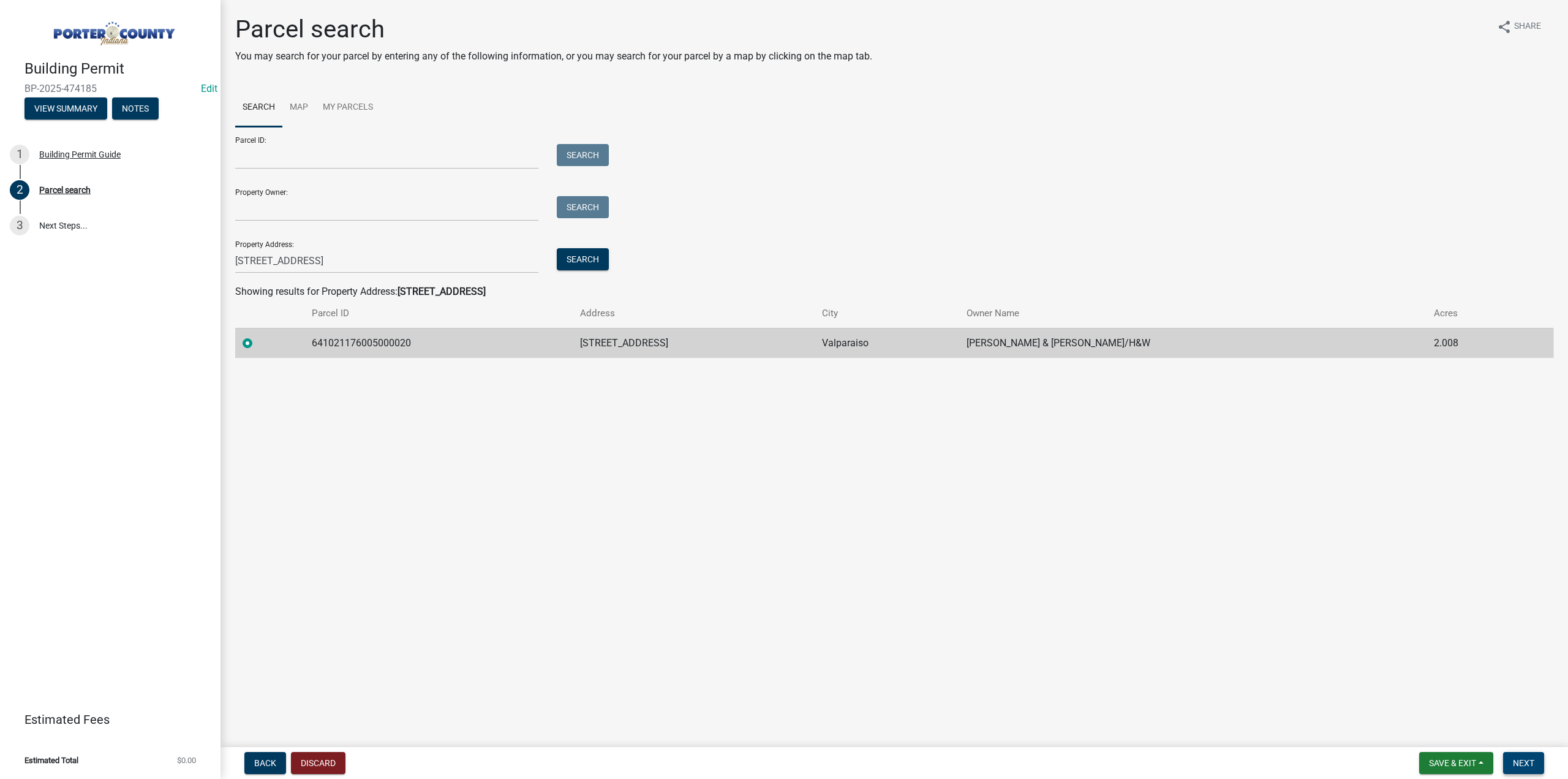
click at [1519, 761] on span "Next" at bounding box center [1524, 763] width 21 height 10
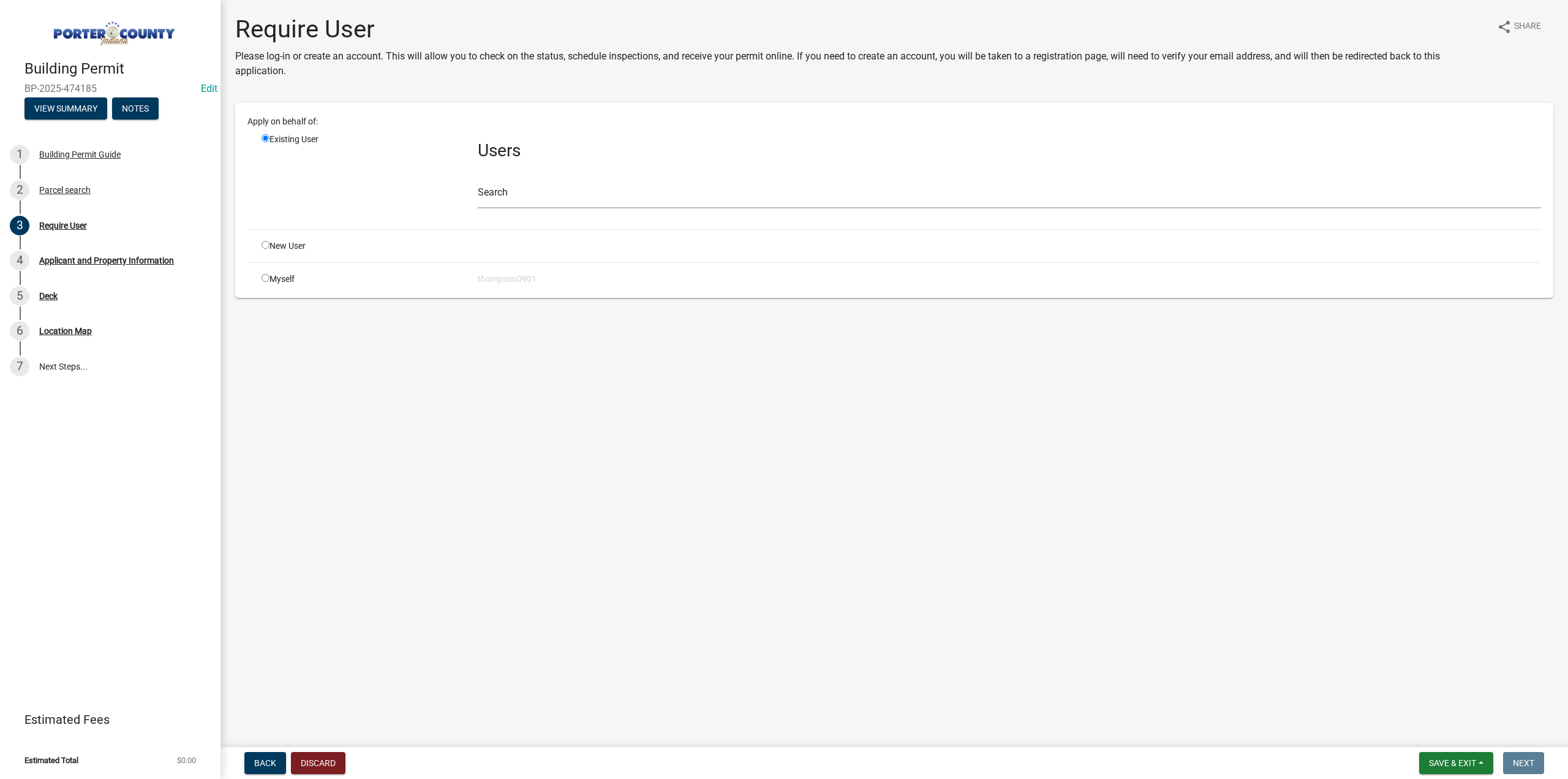
click at [263, 275] on input "radio" at bounding box center [265, 278] width 8 height 8
radio input "true"
radio input "false"
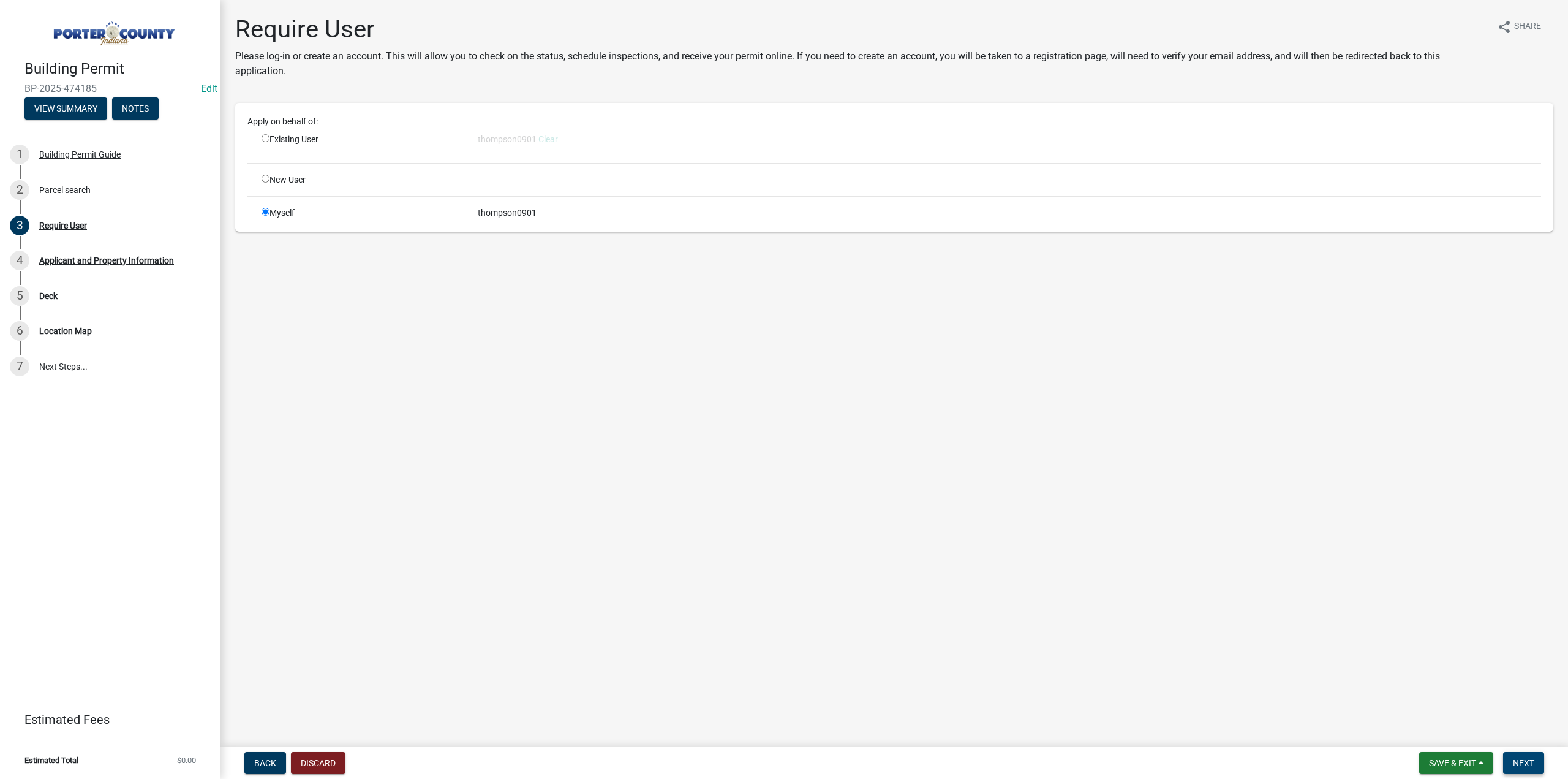
click at [1531, 766] on span "Next" at bounding box center [1524, 763] width 21 height 10
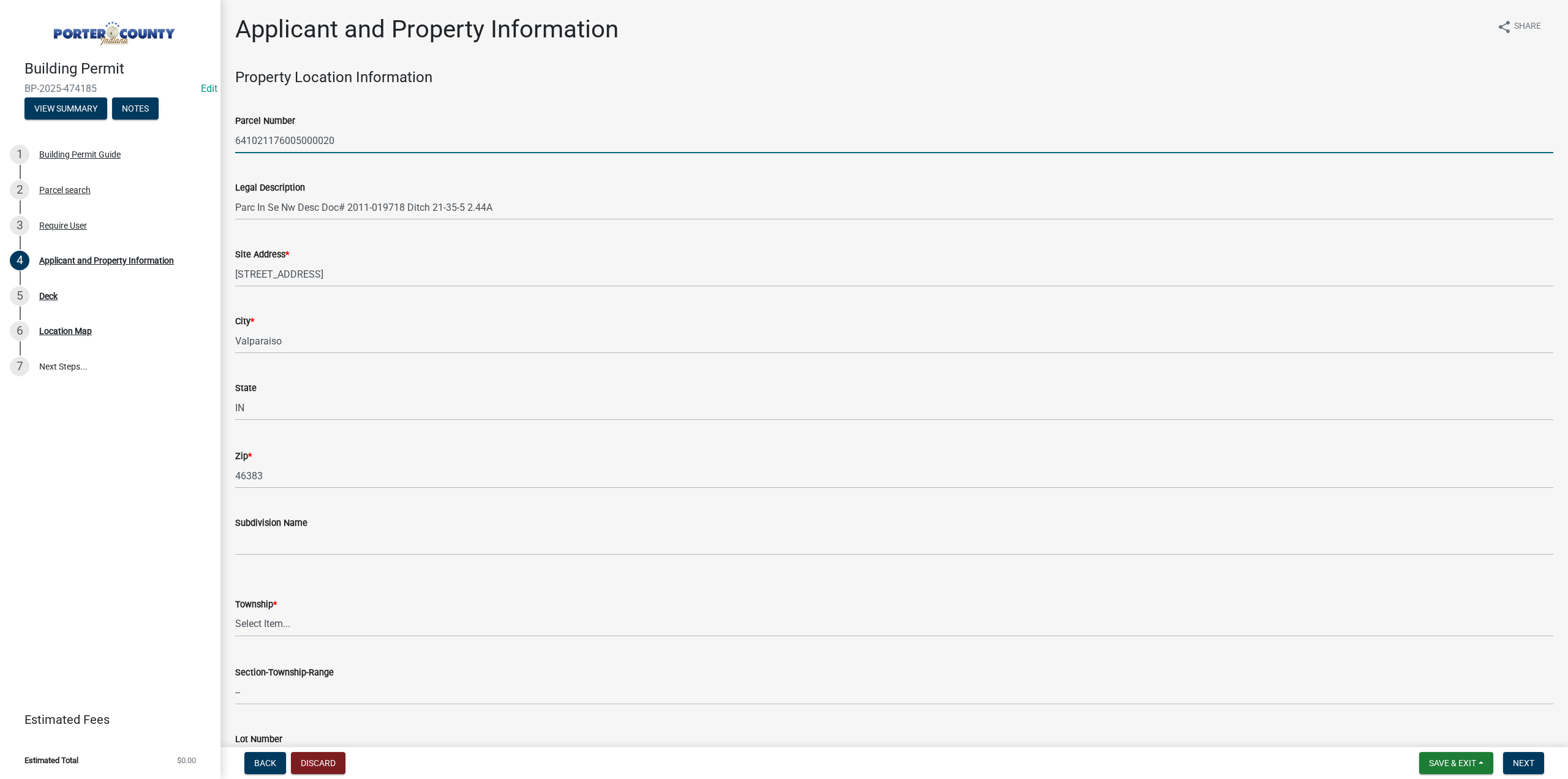
drag, startPoint x: 376, startPoint y: 148, endPoint x: 234, endPoint y: 145, distance: 142.0
click at [234, 145] on div "Parcel Number 641021176005000020" at bounding box center [894, 124] width 1336 height 57
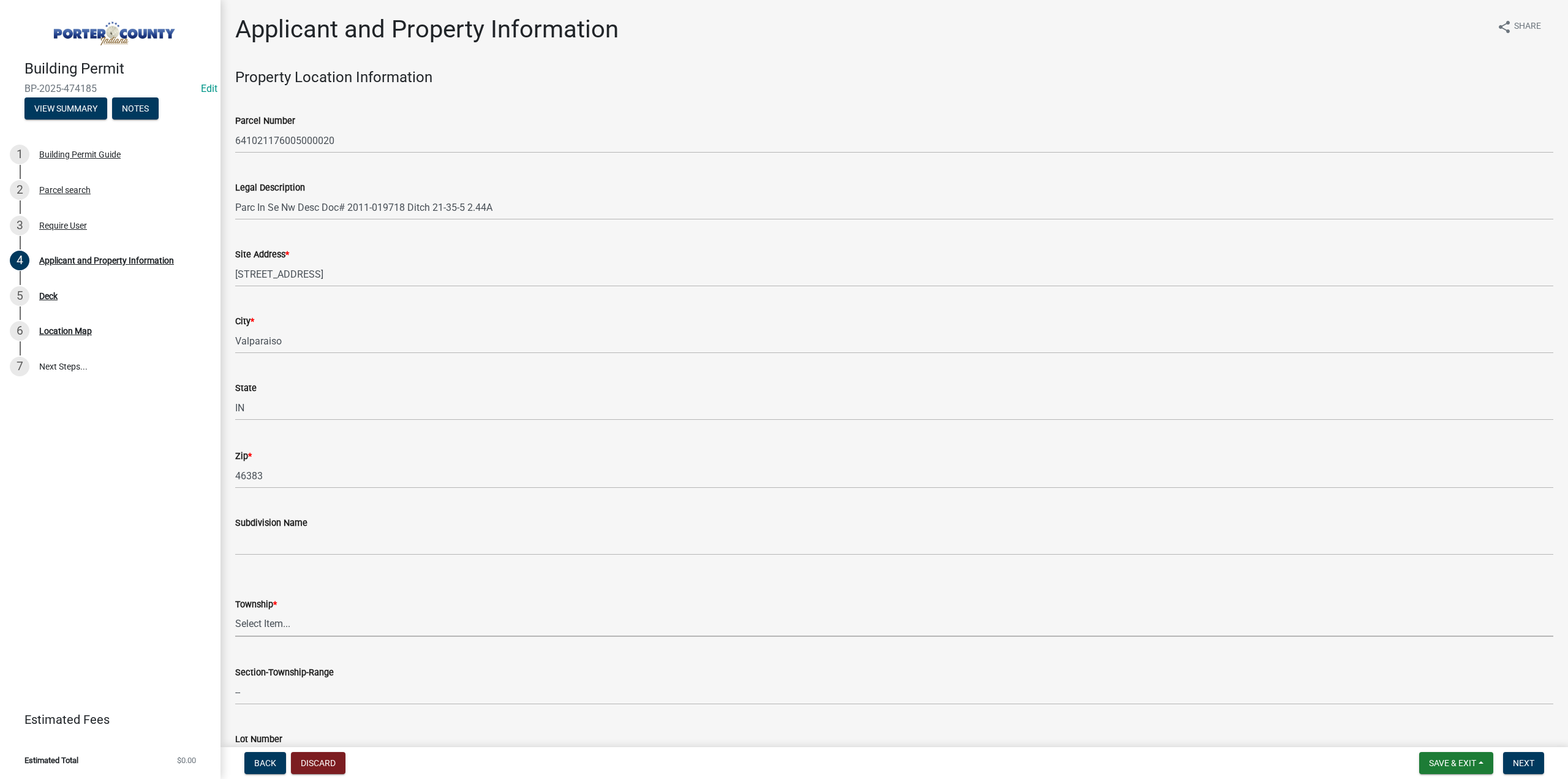
click at [302, 626] on select "Select Item... Boone Center Jackson Liberty Morgan Pine Pleasant Portage Porter…" at bounding box center [894, 624] width 1318 height 25
click at [235, 612] on select "Select Item... Boone Center Jackson Liberty Morgan Pine Pleasant Portage Porter…" at bounding box center [894, 624] width 1318 height 25
select select "3d0e3105-d46a-462c-9cf4-b32453f427e3"
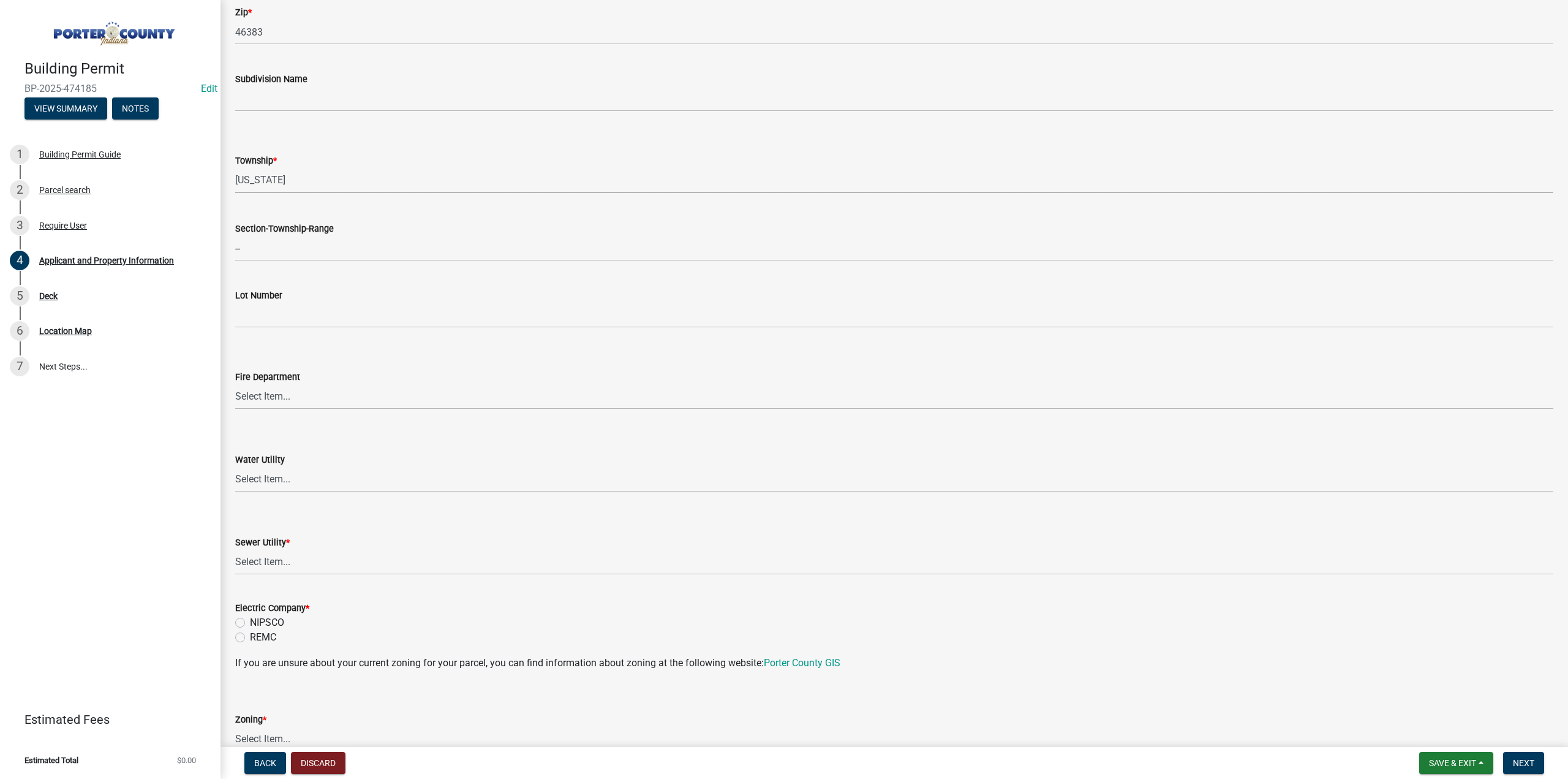
scroll to position [552, 0]
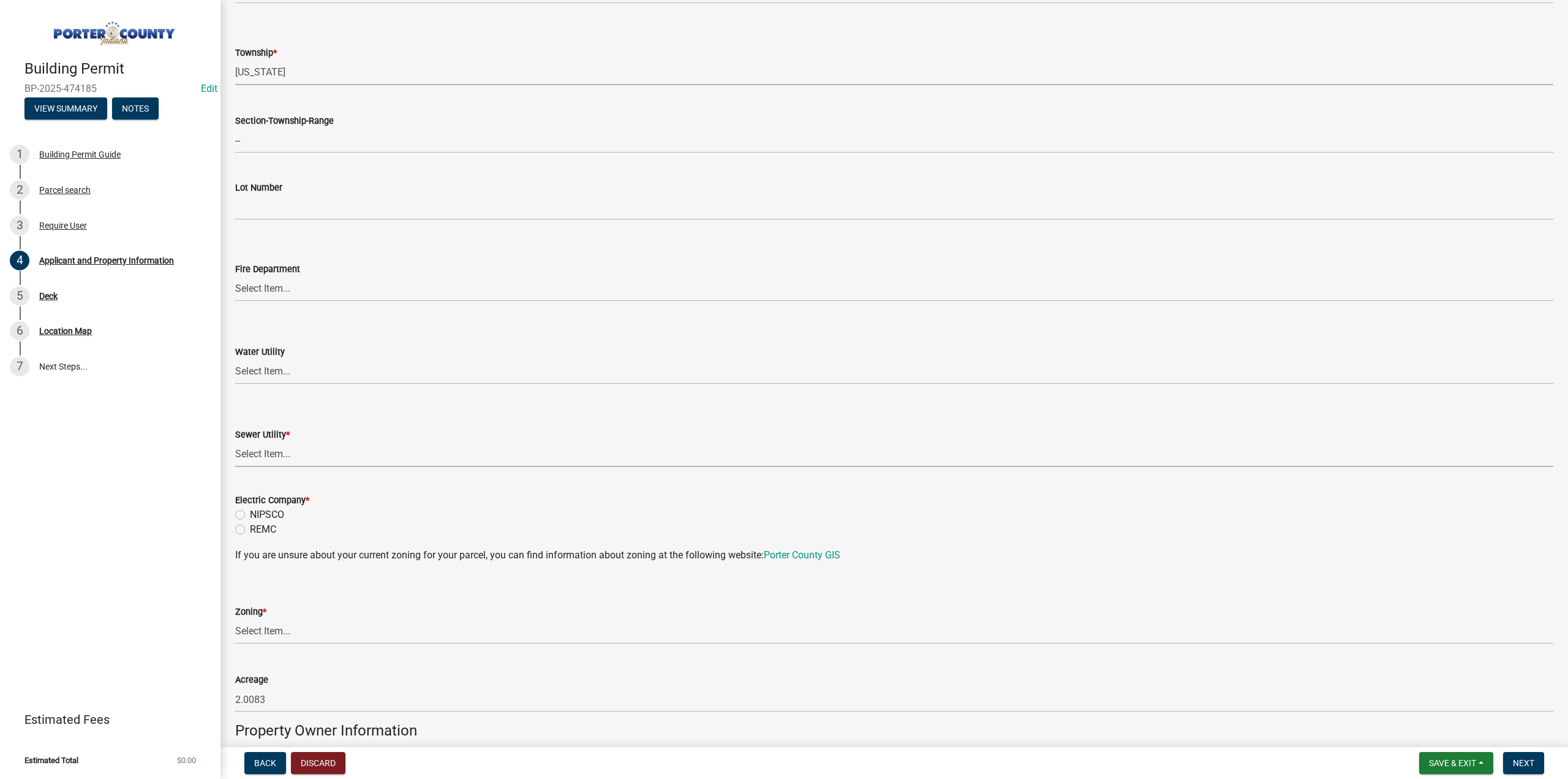
click at [297, 452] on select "Select Item... Aqua Indiana Inc Damon Run Falling Waters Lake Eliza - LEACD Nat…" at bounding box center [894, 454] width 1318 height 25
click at [235, 441] on select "Select Item... Aqua Indiana Inc Damon Run Falling Waters Lake Eliza - LEACD Nat…" at bounding box center [894, 454] width 1318 height 25
select select "ea6751d4-6bf7-4a16-89ee-f7801ab82aa1"
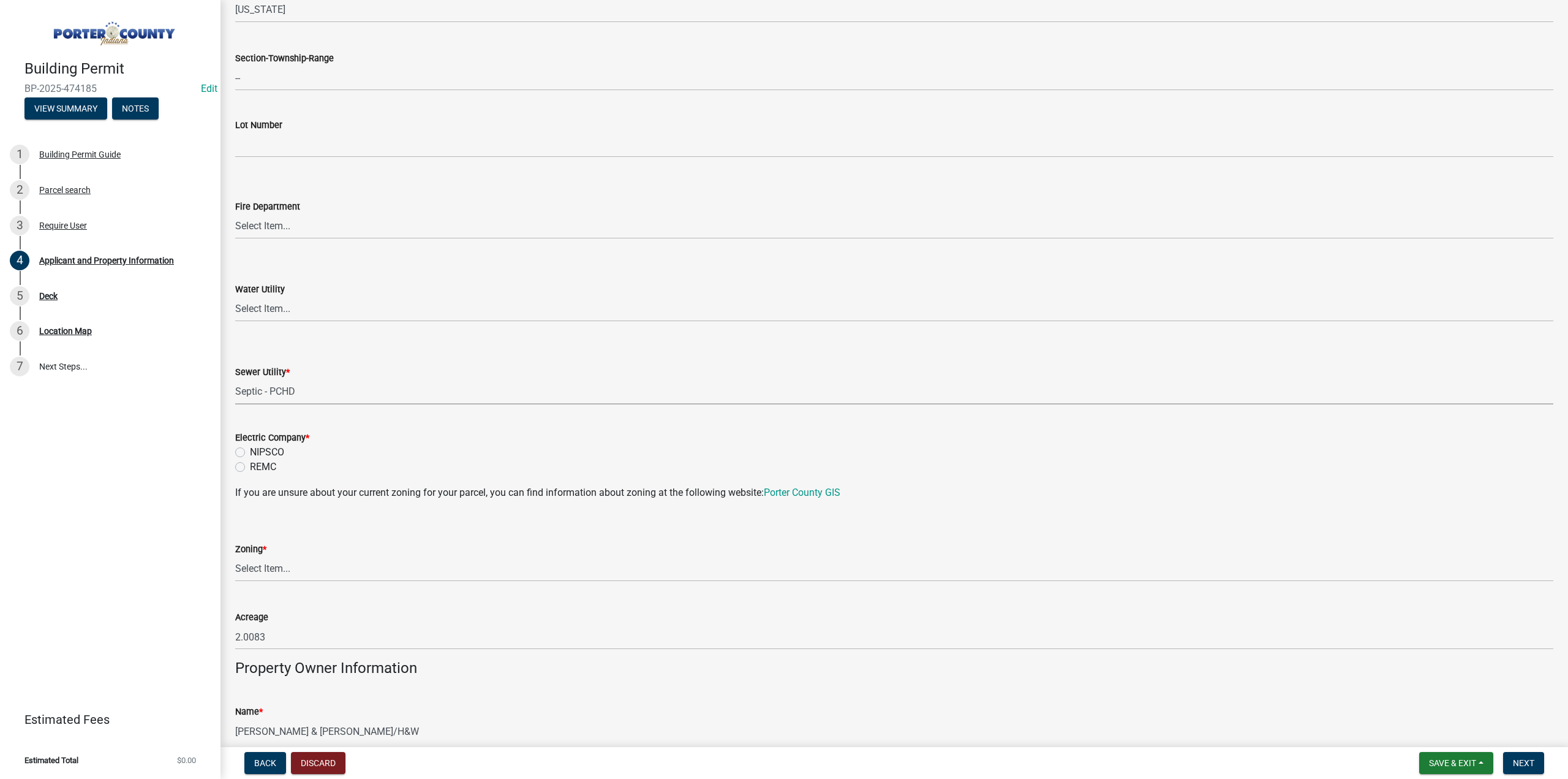
scroll to position [674, 0]
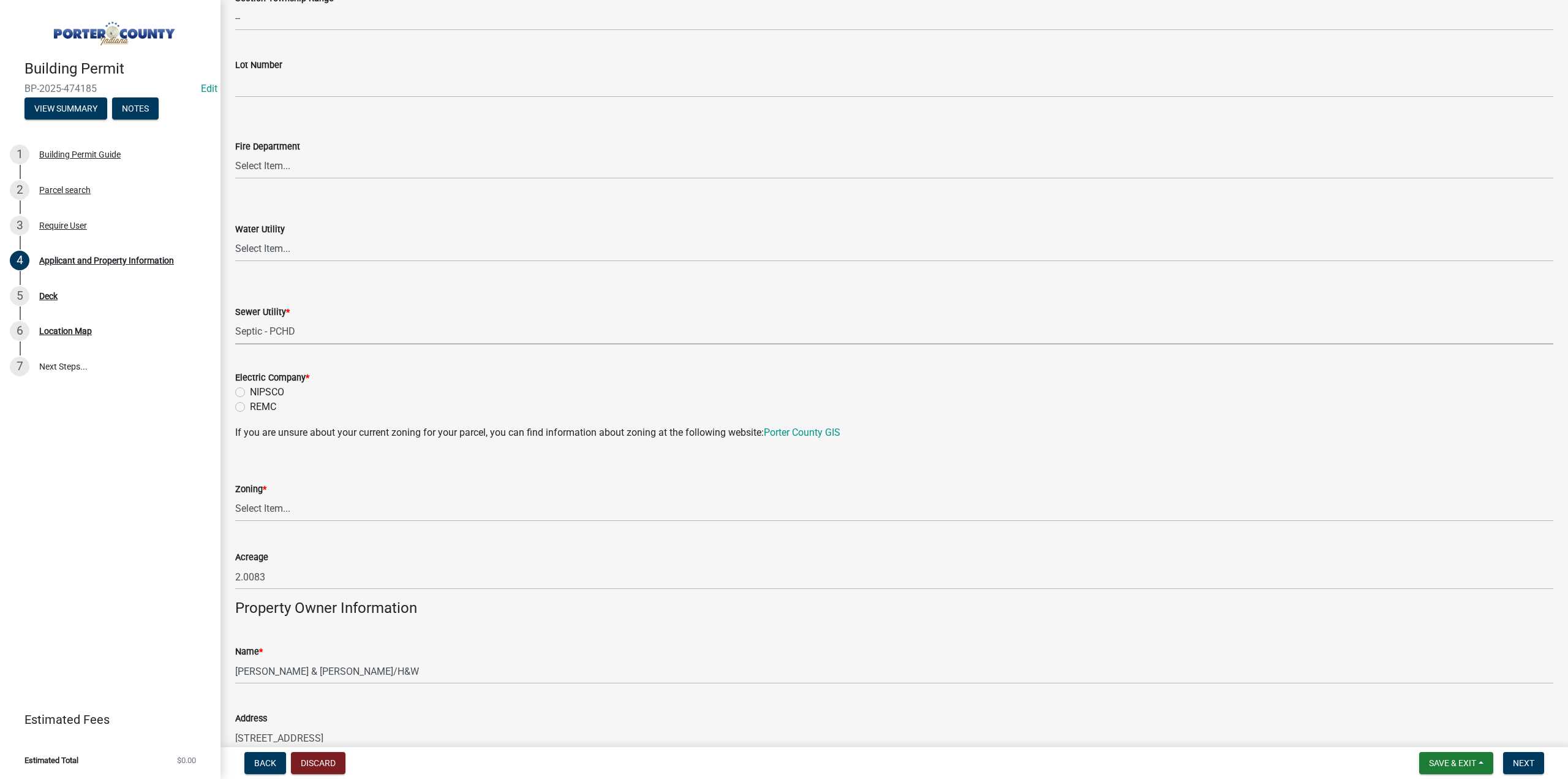
click at [250, 390] on label "NIPSCO" at bounding box center [267, 392] width 35 height 15
click at [250, 390] on input "NIPSCO" at bounding box center [253, 388] width 8 height 8
radio input "true"
click at [290, 516] on select "Select Item... A1 A2 CH CM CN I1 I2 I3 IN MP OT P1 P2 PUD R1 R2 R3 R4 RL RR" at bounding box center [894, 509] width 1318 height 25
click at [235, 496] on select "Select Item... A1 A2 CH CM CN I1 I2 I3 IN MP OT P1 P2 PUD R1 R2 R3 R4 RL RR" at bounding box center [894, 509] width 1318 height 25
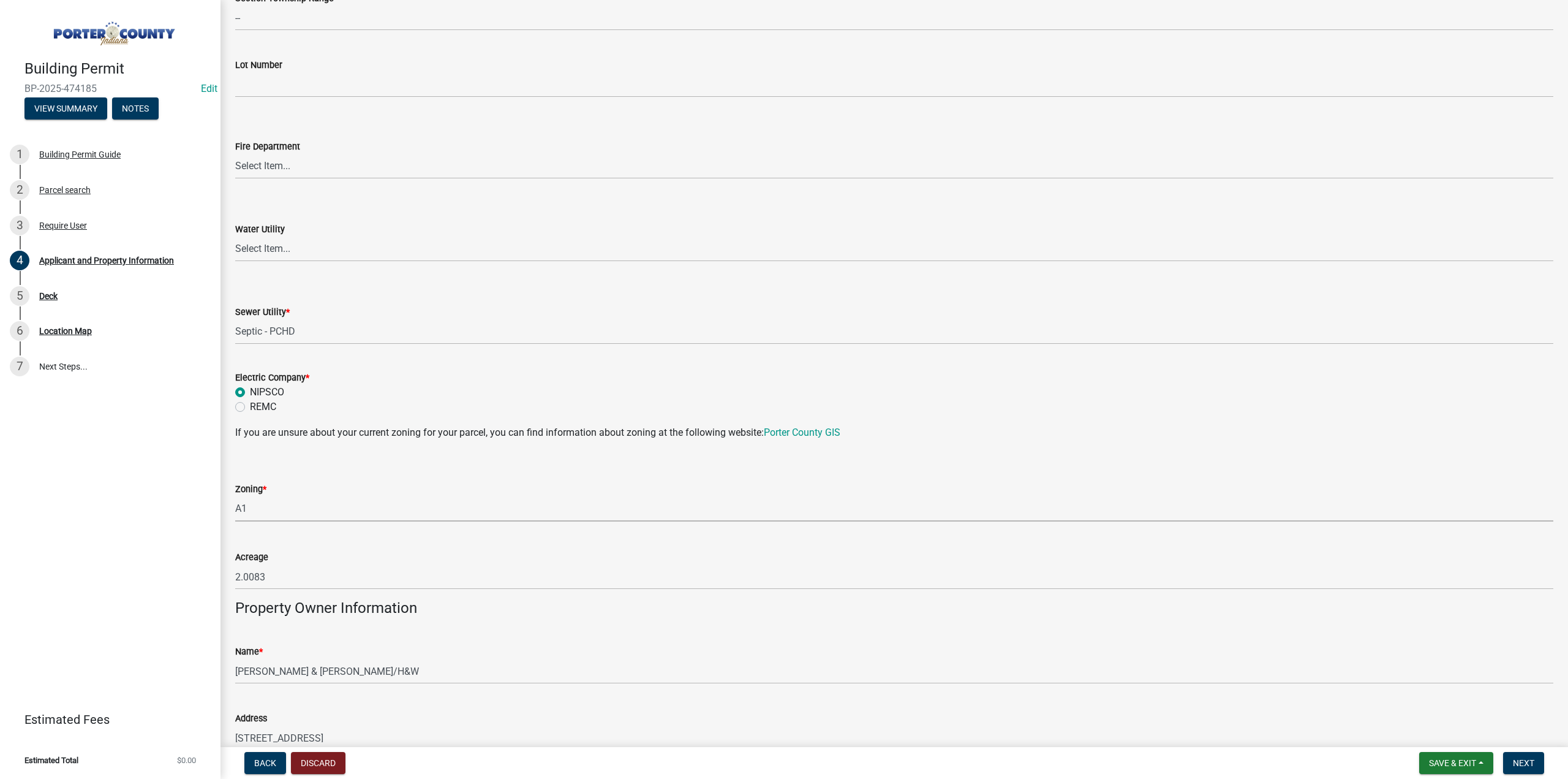
select select "271bd504-2c49-4a3f-937e-0db1d3436bac"
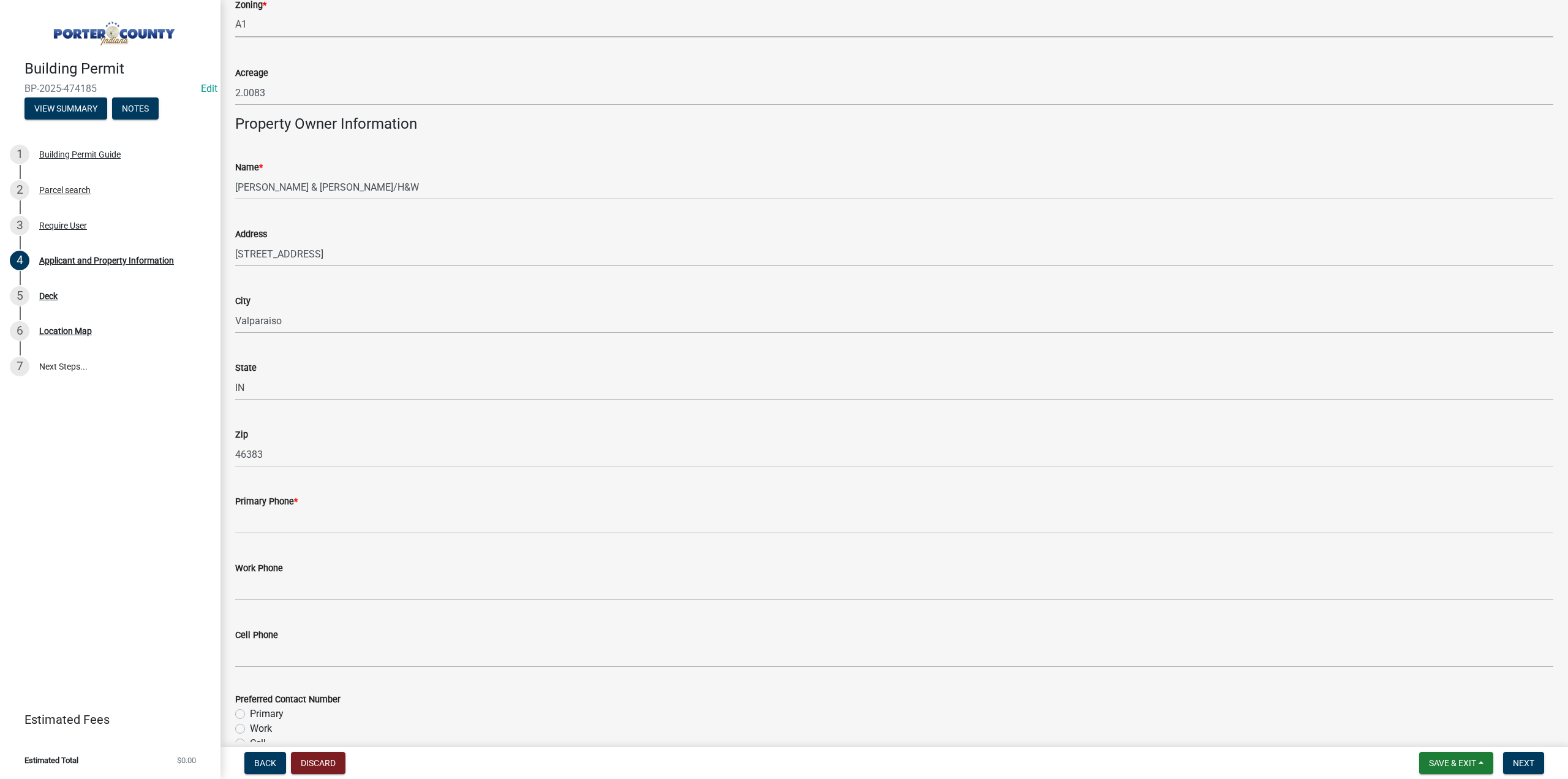
scroll to position [1164, 0]
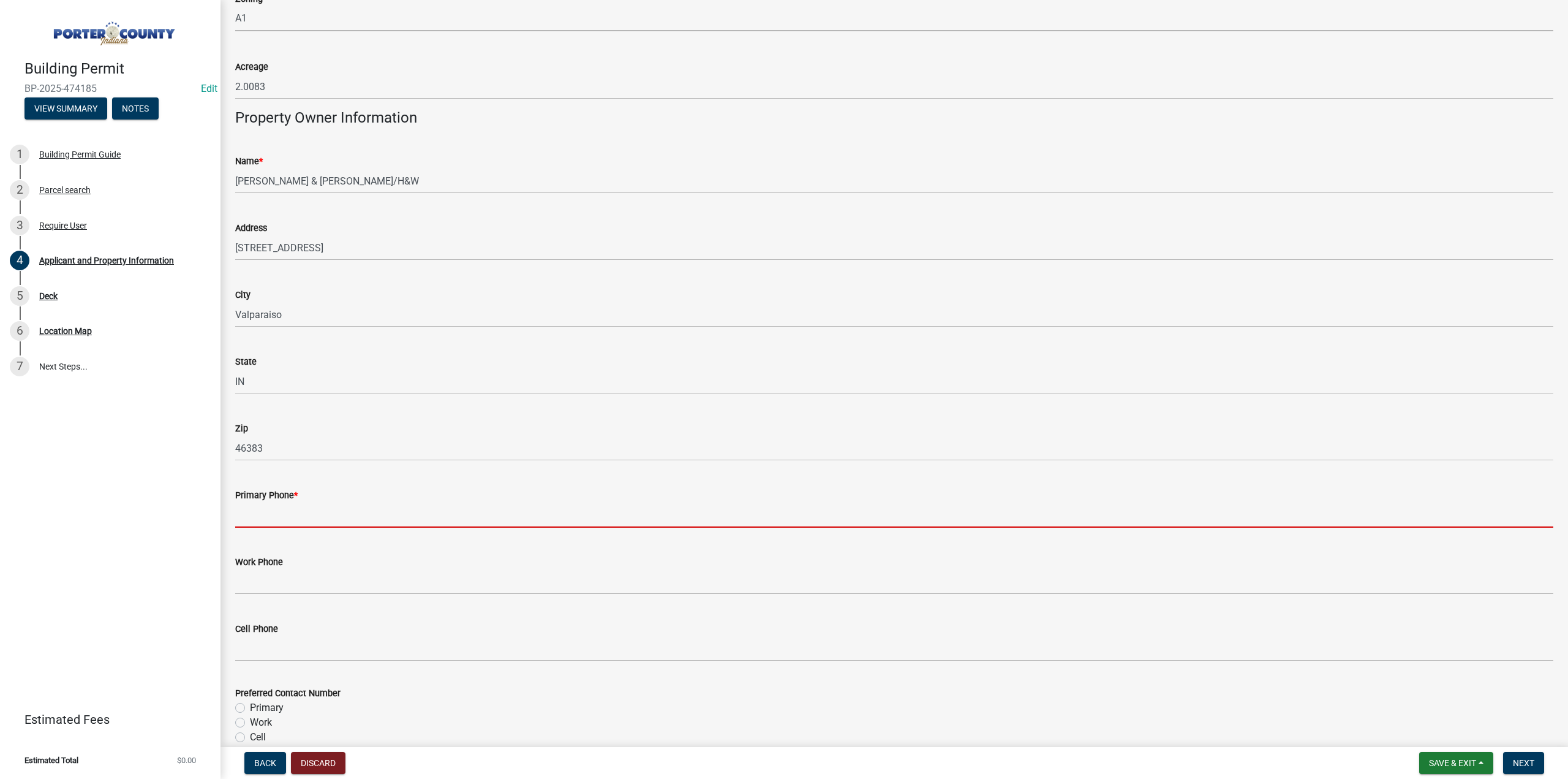
click at [286, 519] on input "Primary Phone *" at bounding box center [894, 515] width 1318 height 25
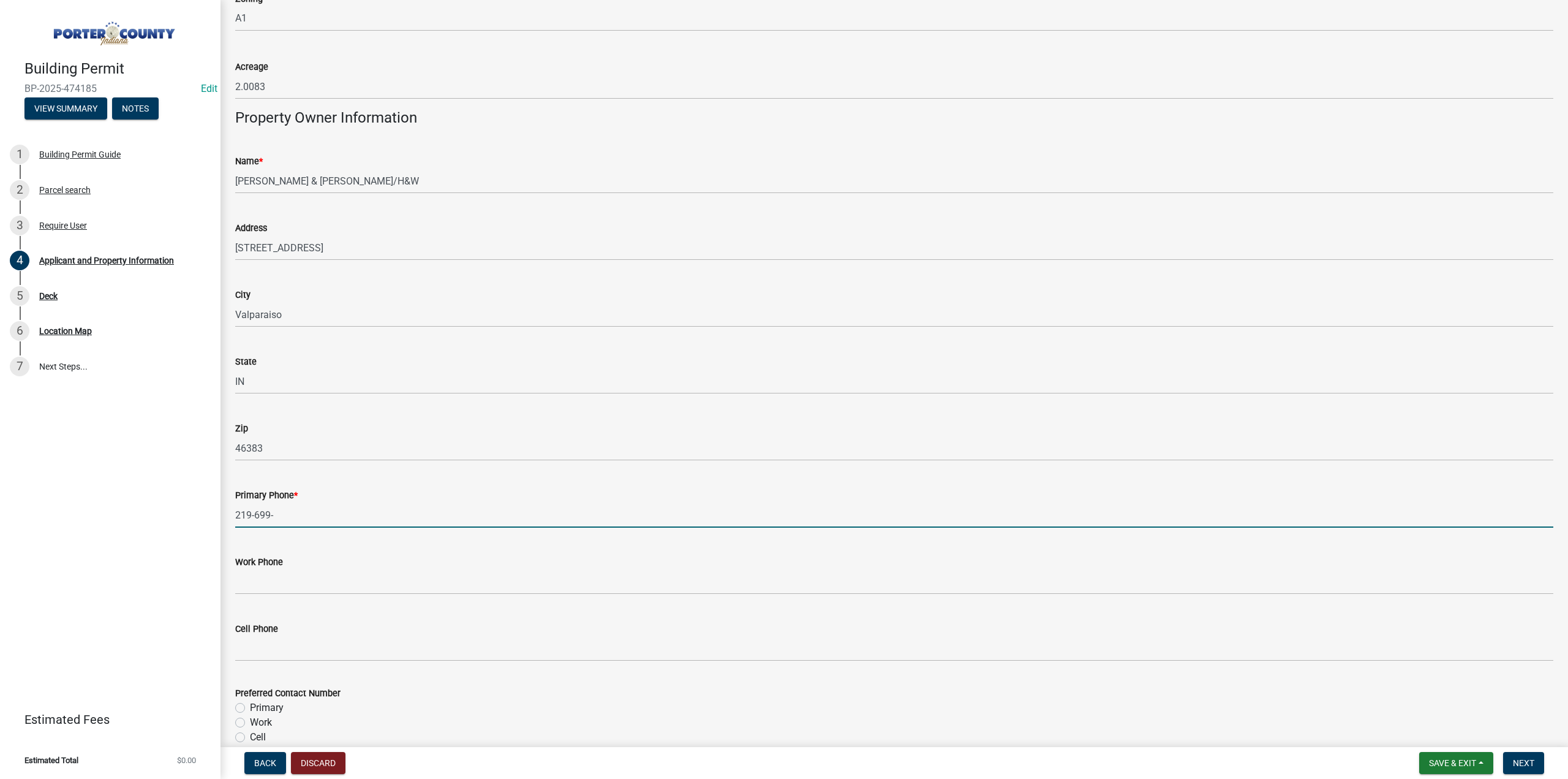
type input "219-699-0684"
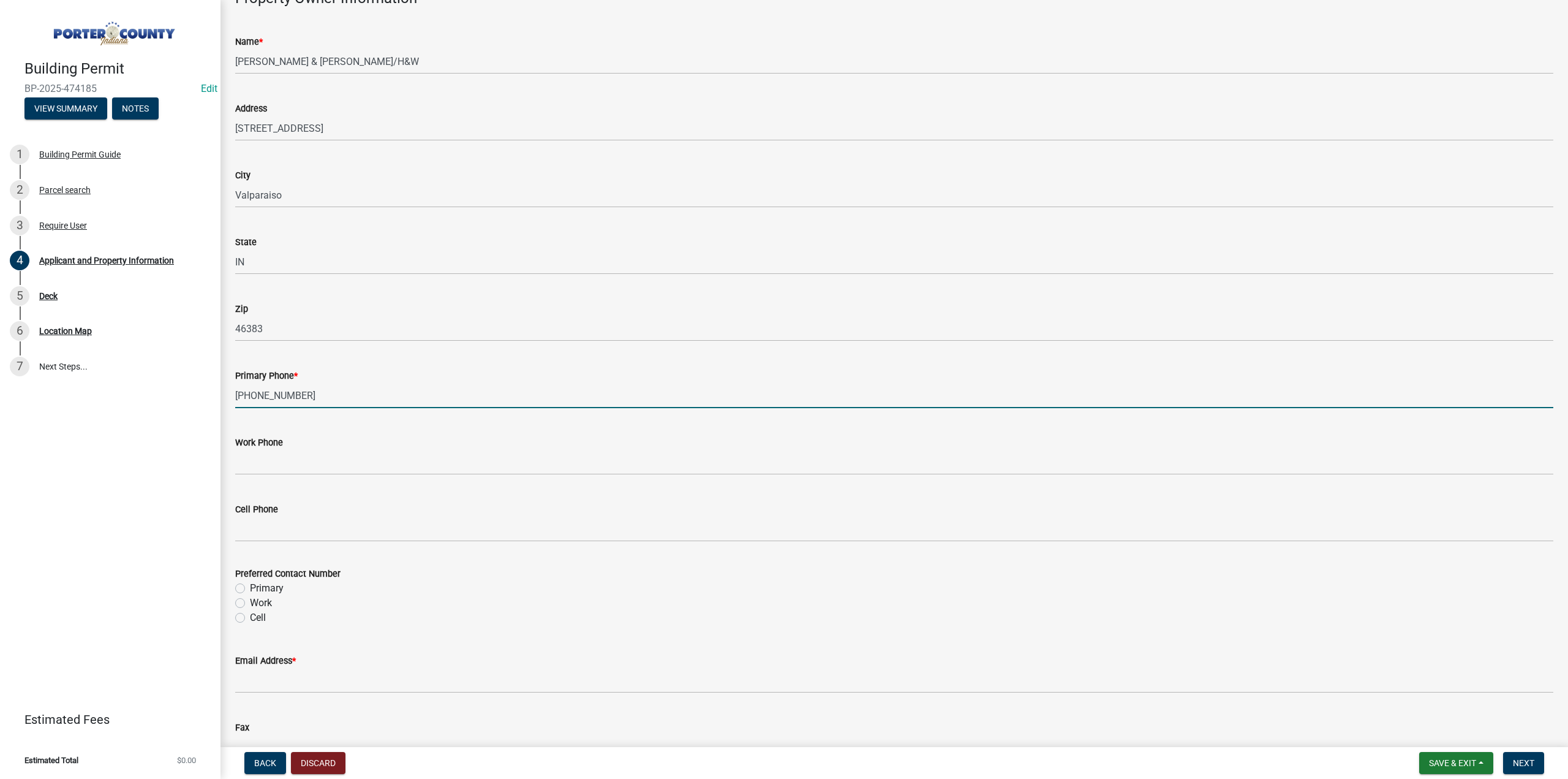
scroll to position [1287, 0]
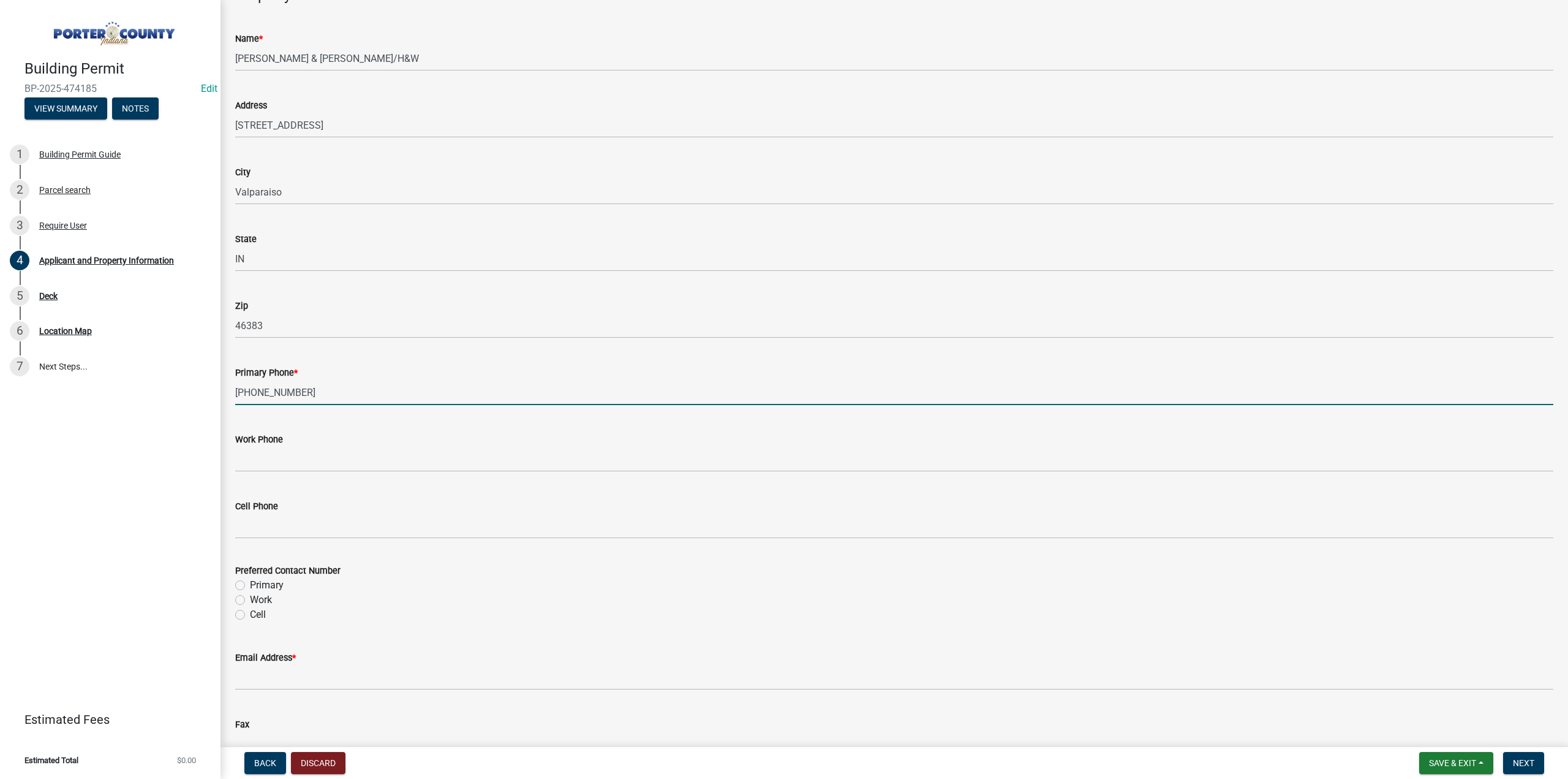
click at [250, 585] on label "Primary" at bounding box center [267, 585] width 34 height 15
click at [250, 585] on input "Primary" at bounding box center [253, 581] width 8 height 8
radio input "true"
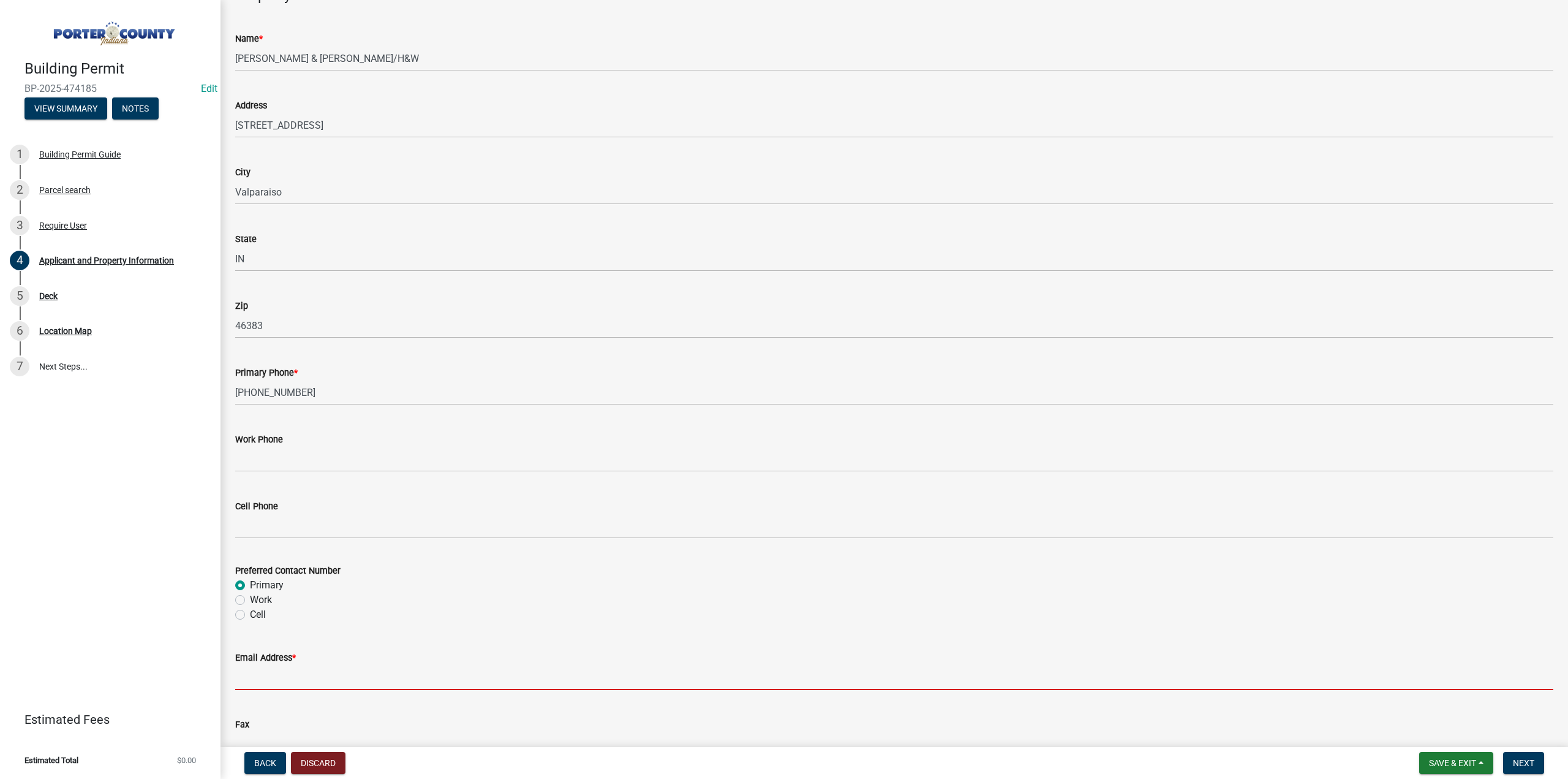
click at [273, 683] on input "Email Address *" at bounding box center [894, 677] width 1318 height 25
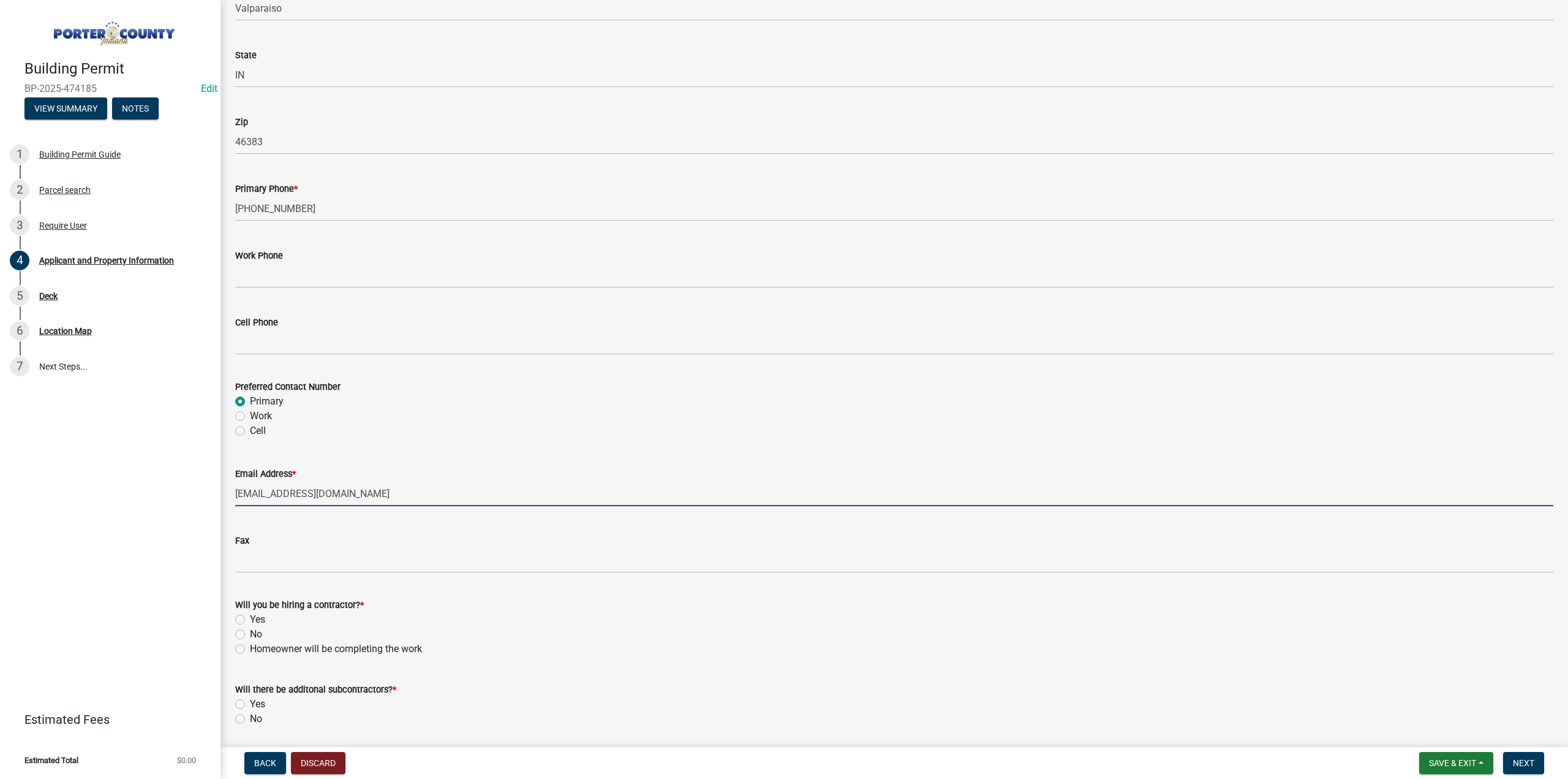
scroll to position [1451, 0]
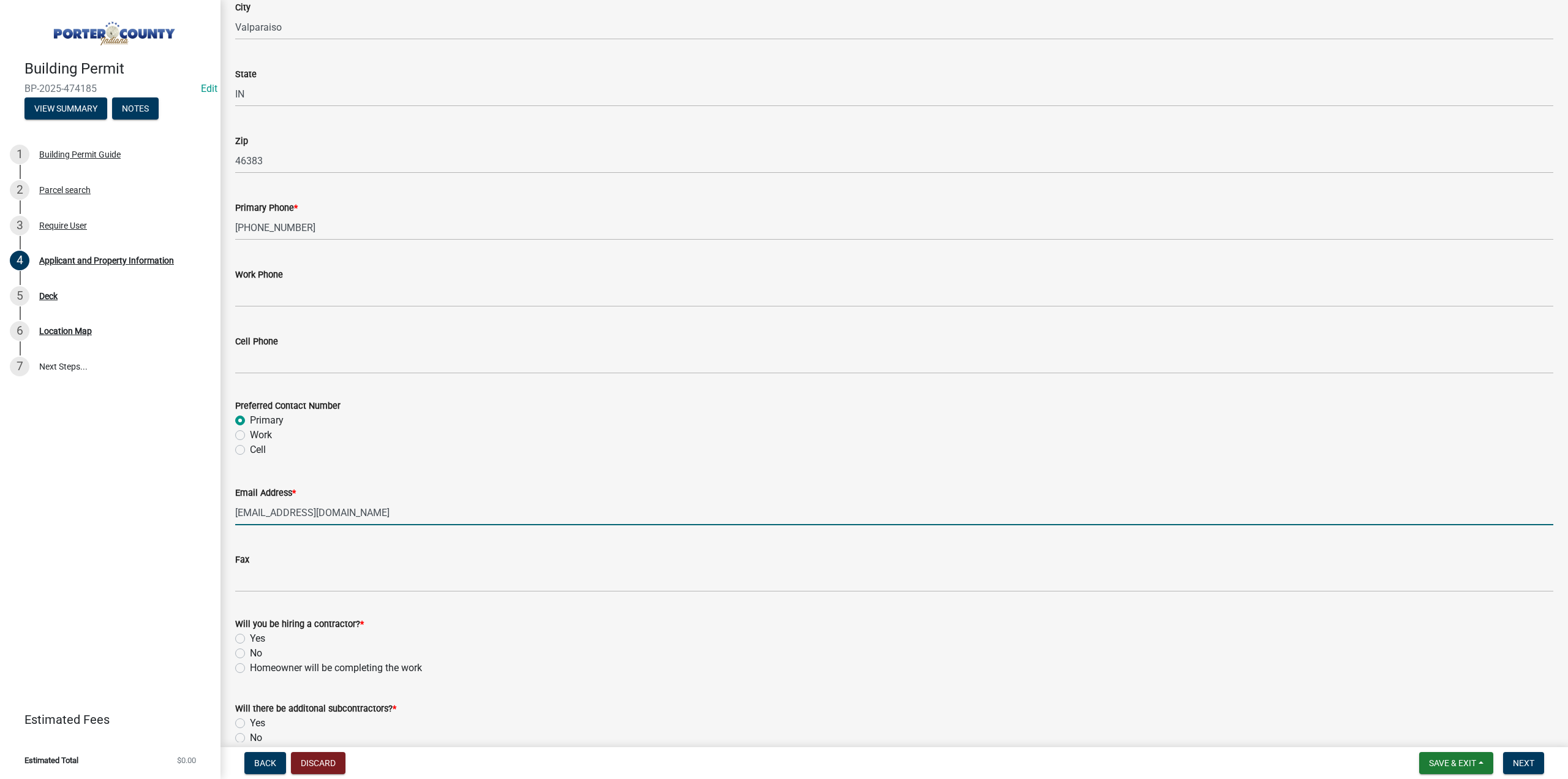
type input "mwr114@outlook.com"
click at [250, 650] on label "No" at bounding box center [256, 653] width 12 height 15
click at [250, 650] on input "No" at bounding box center [253, 649] width 8 height 8
radio input "true"
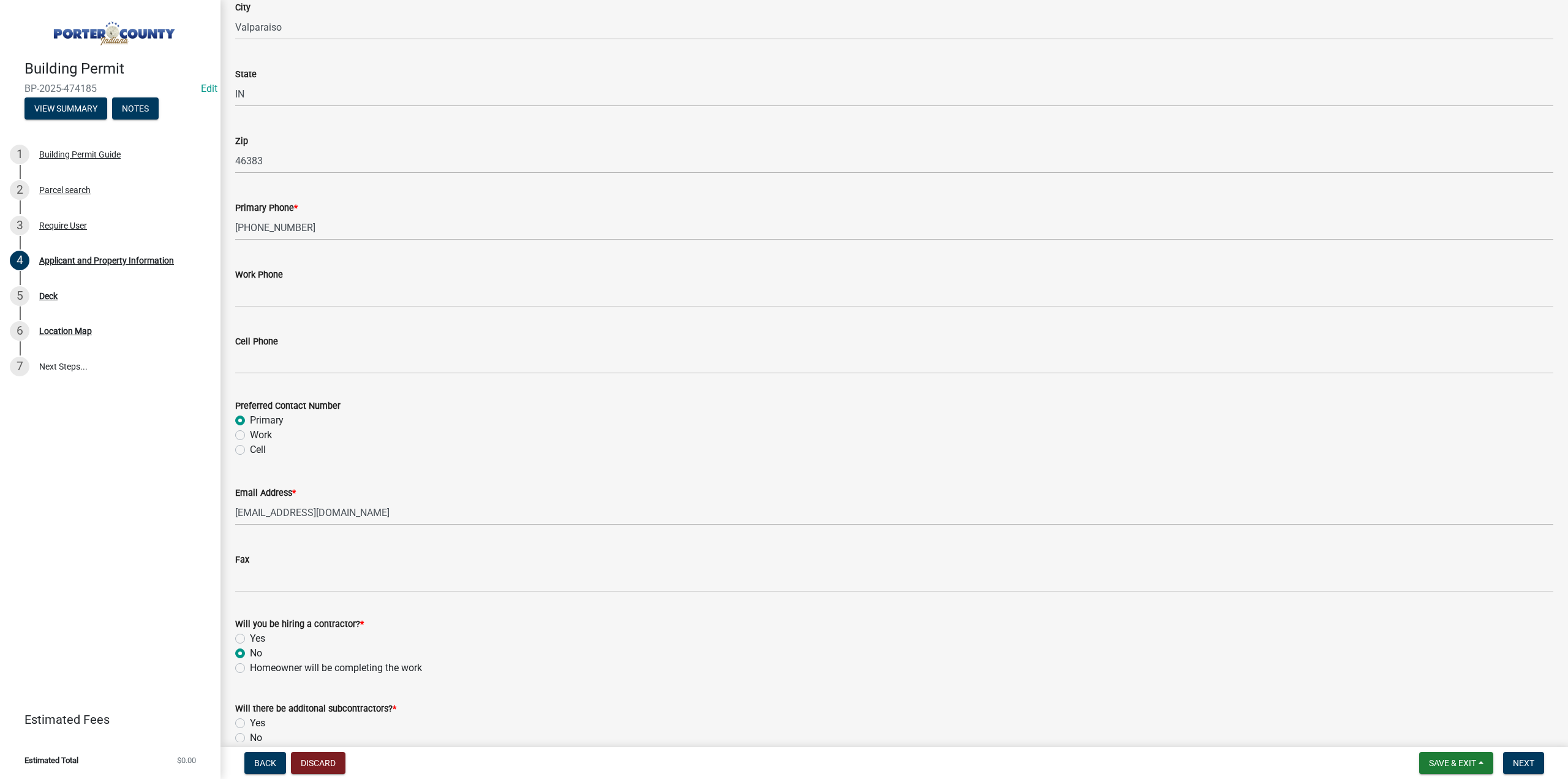
click at [250, 740] on label "No" at bounding box center [256, 737] width 12 height 15
click at [250, 738] on input "No" at bounding box center [253, 734] width 8 height 8
radio input "true"
click at [1510, 766] on button "Next" at bounding box center [1524, 762] width 41 height 22
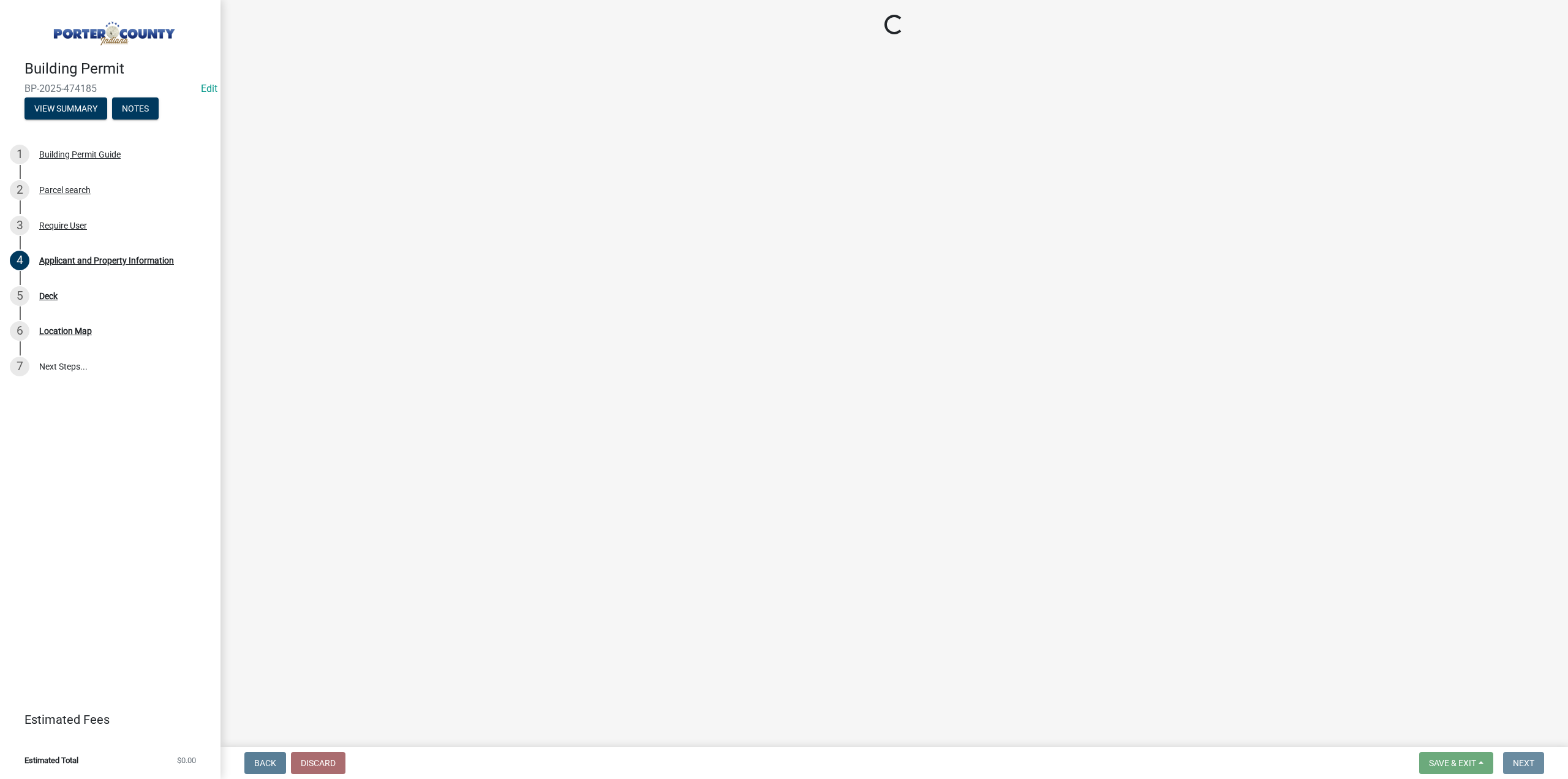
scroll to position [0, 0]
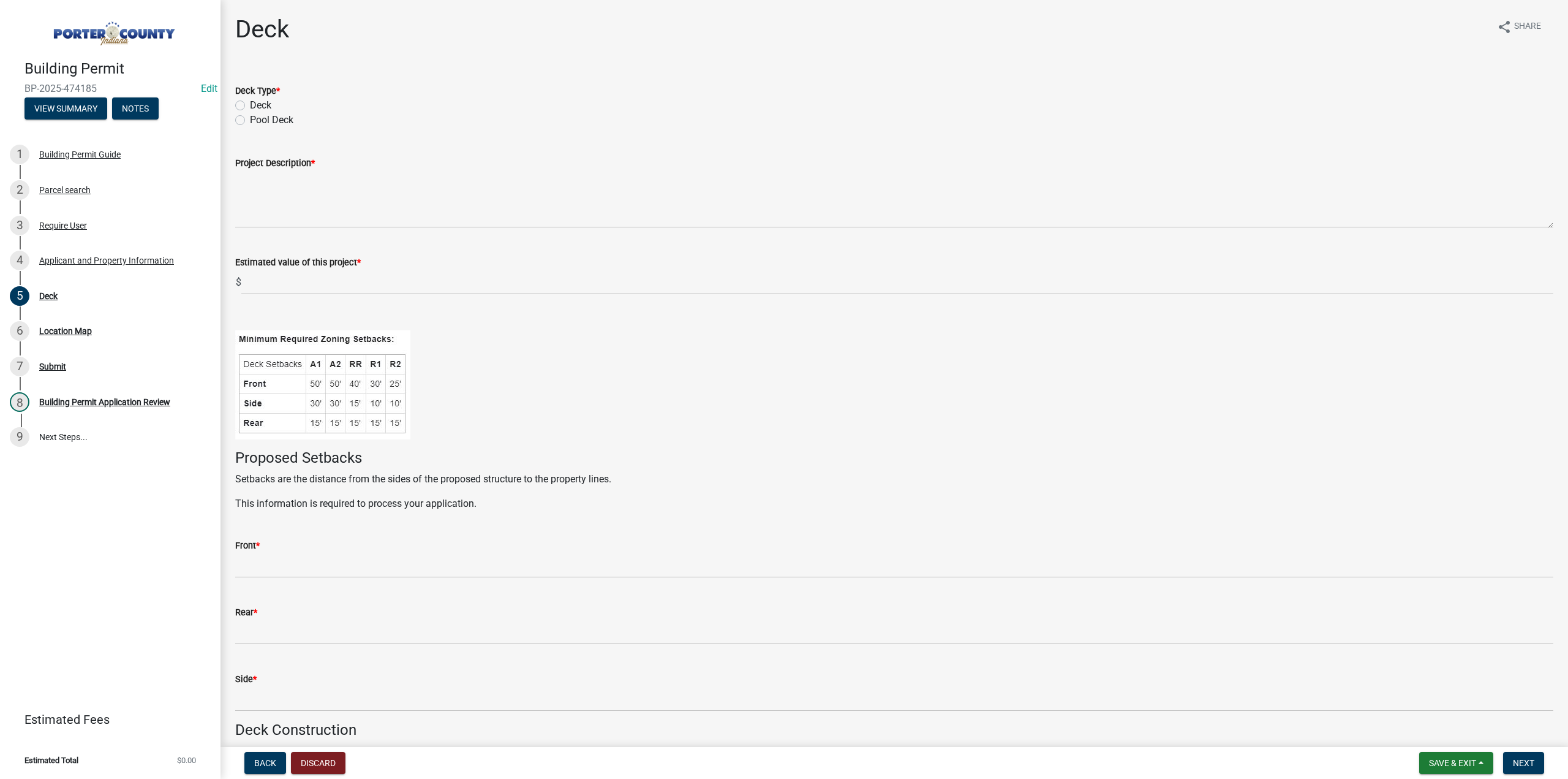
drag, startPoint x: 236, startPoint y: 109, endPoint x: 237, endPoint y: 121, distance: 12.0
click at [250, 108] on label "Deck" at bounding box center [261, 105] width 21 height 15
click at [250, 106] on input "Deck" at bounding box center [253, 102] width 8 height 8
radio input "true"
click at [259, 197] on textarea "Project Description *" at bounding box center [894, 199] width 1318 height 58
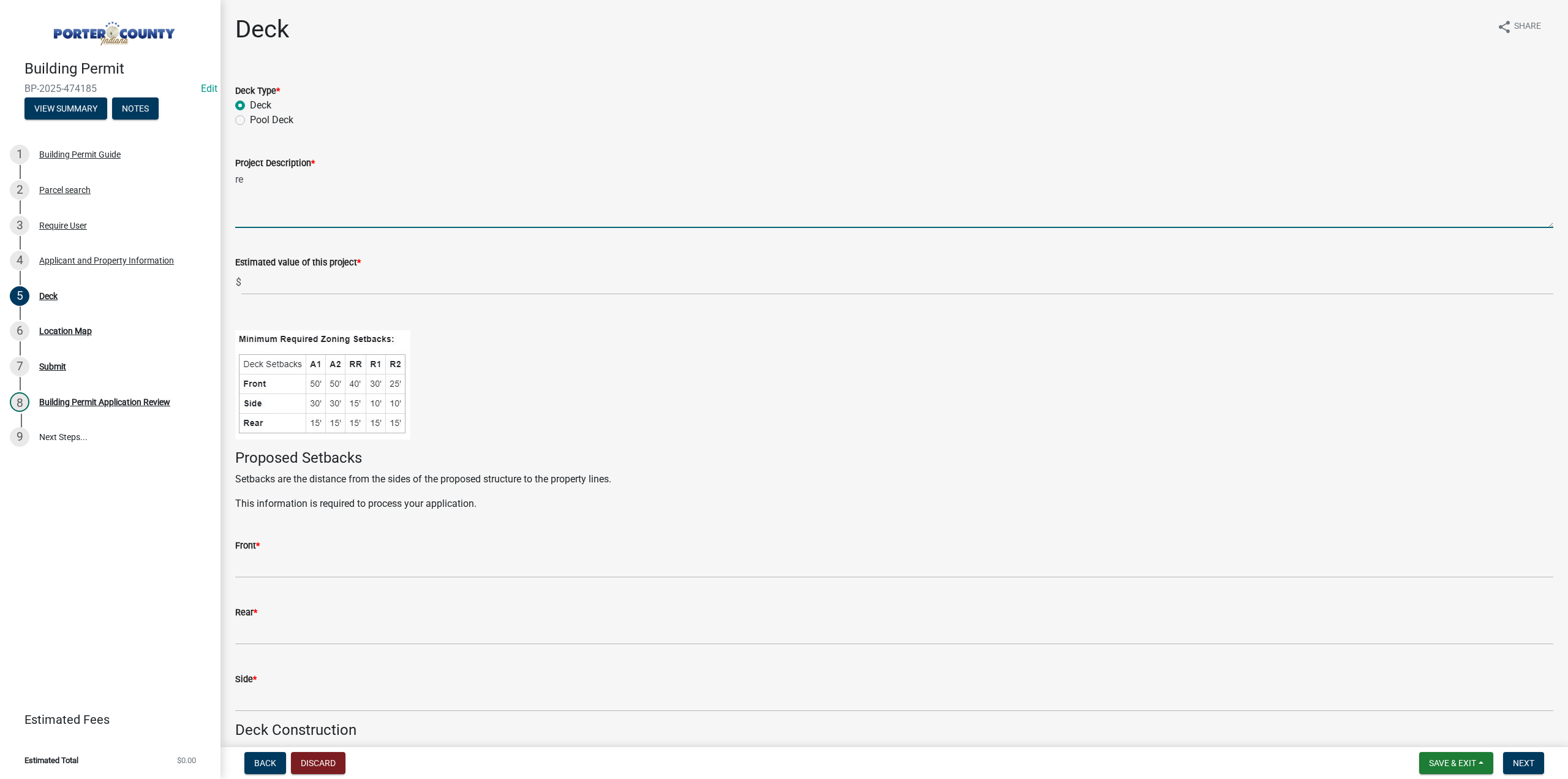
type textarea "r"
type textarea "Replace front deck and build new deck back of the yard"
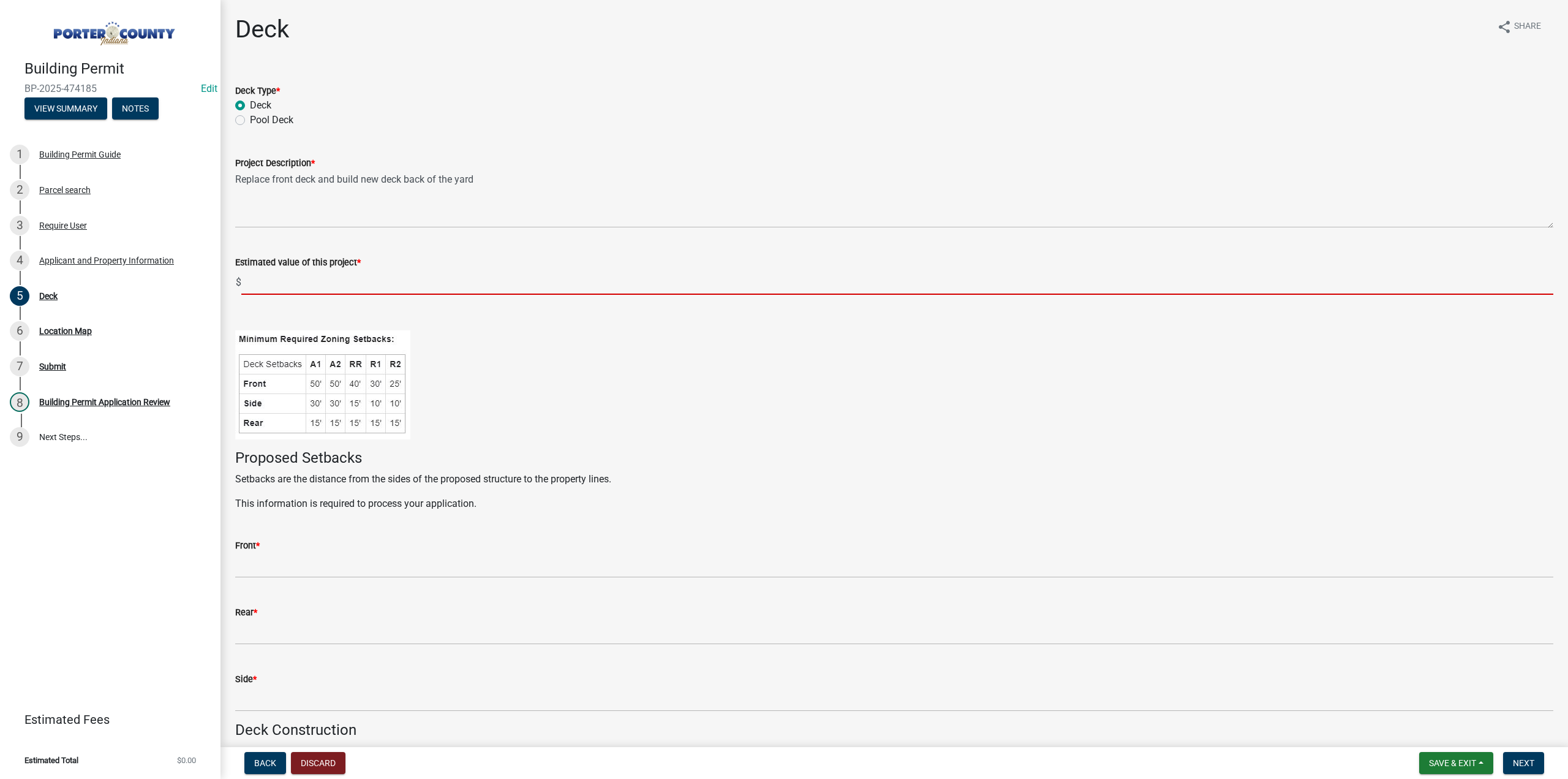
click at [281, 281] on input "text" at bounding box center [897, 283] width 1312 height 25
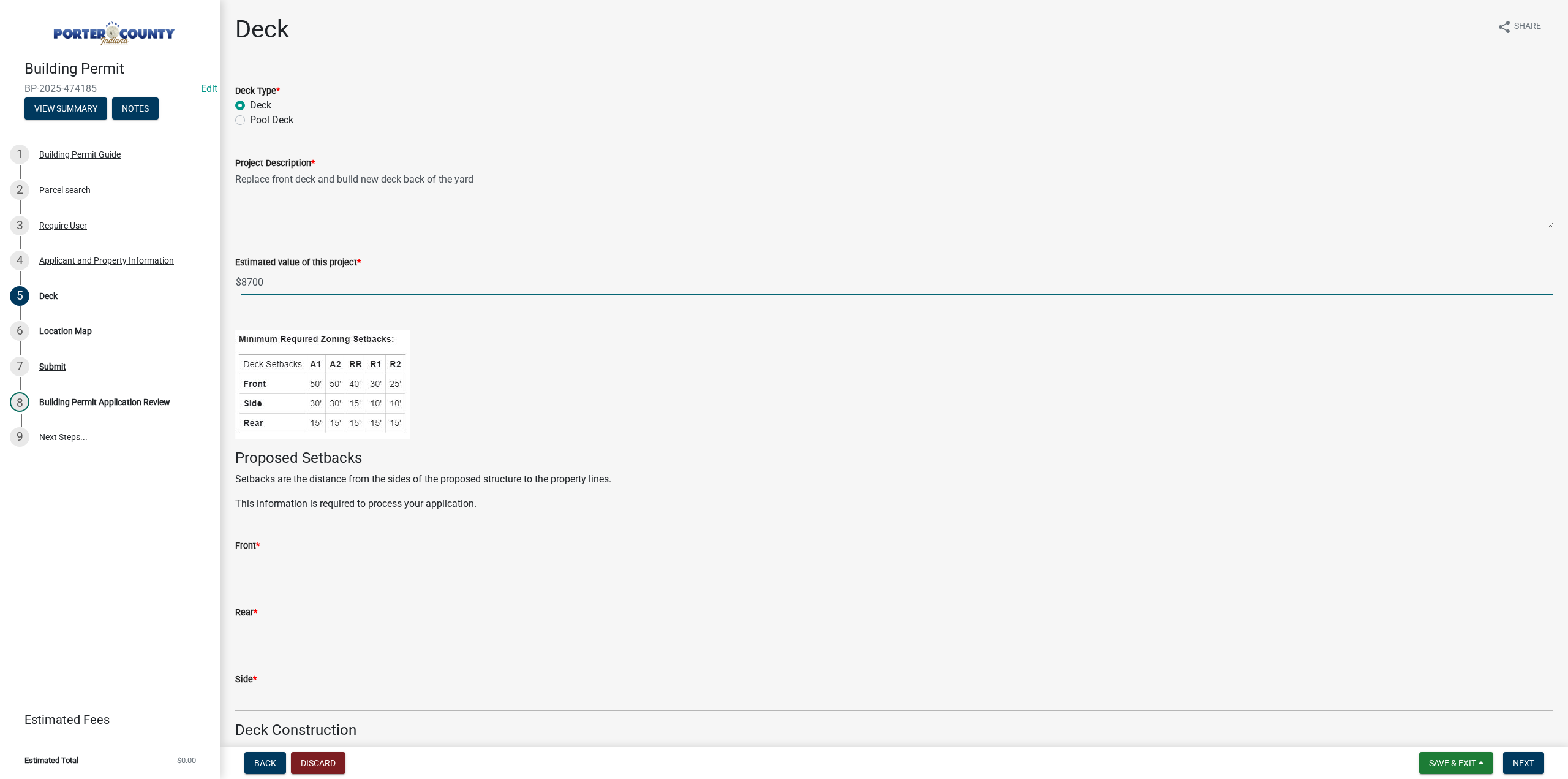
type input "8700"
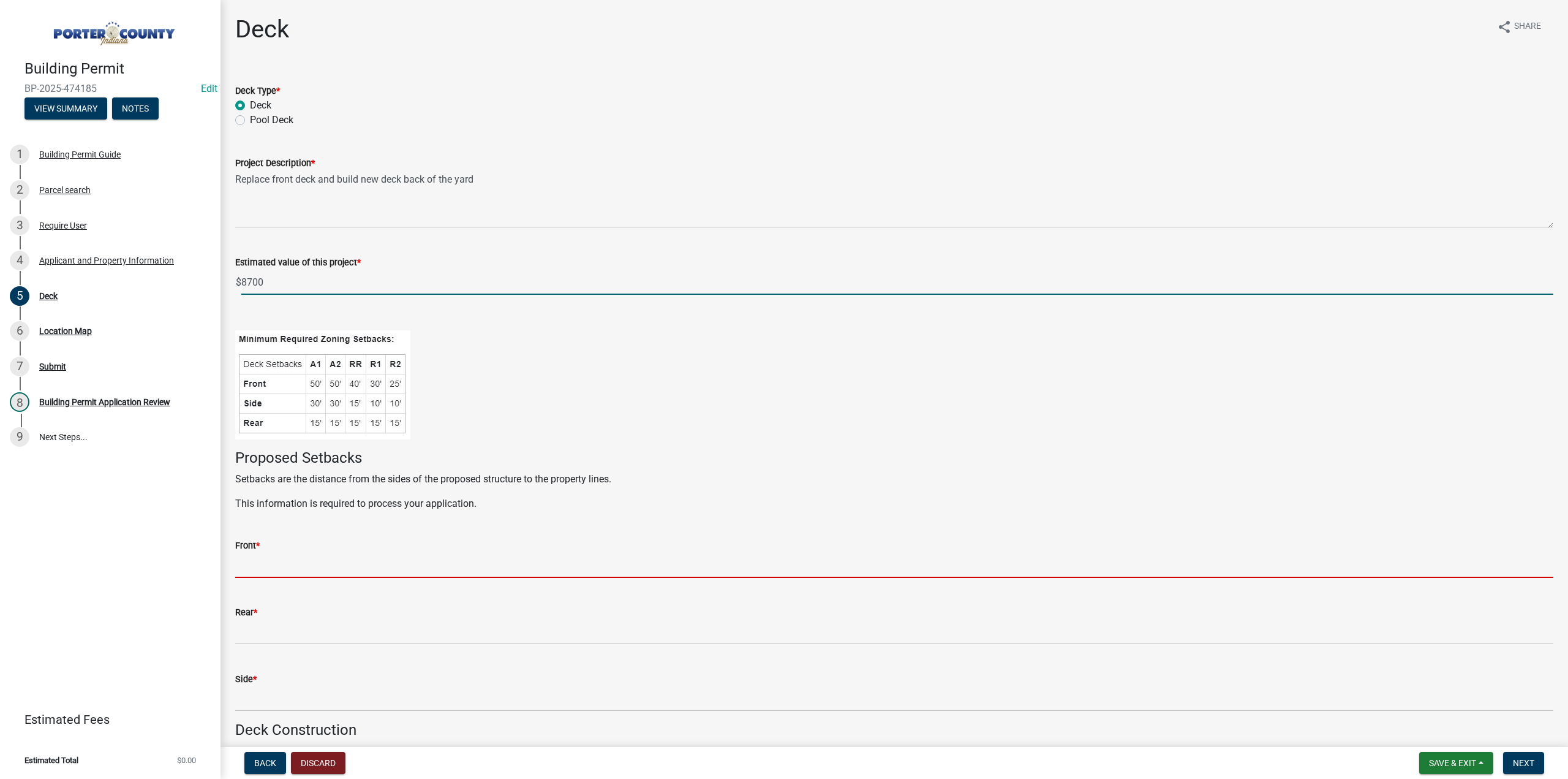
click at [288, 565] on input "Front *" at bounding box center [894, 565] width 1318 height 25
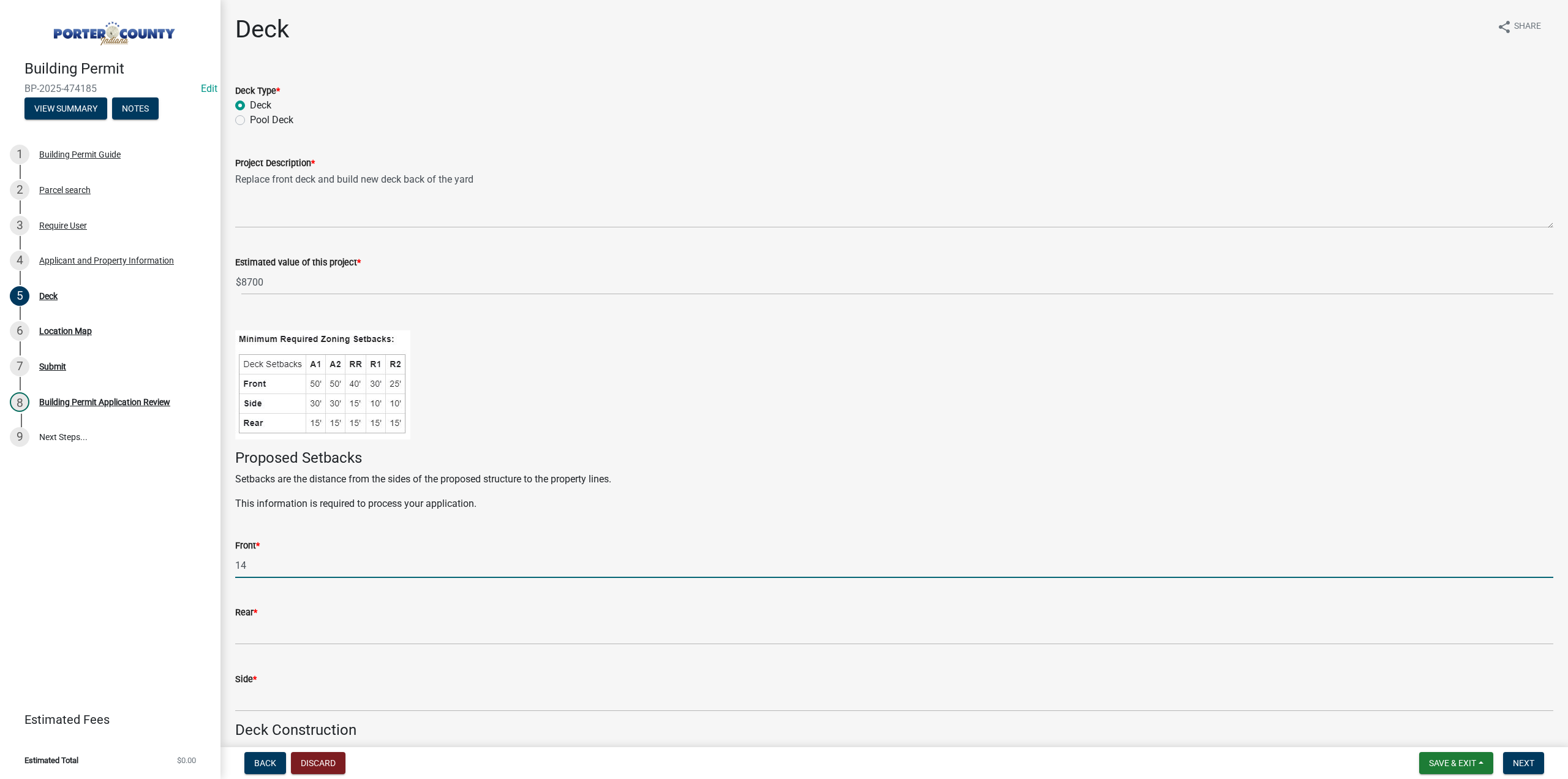
type input "1"
type input "81 and 108"
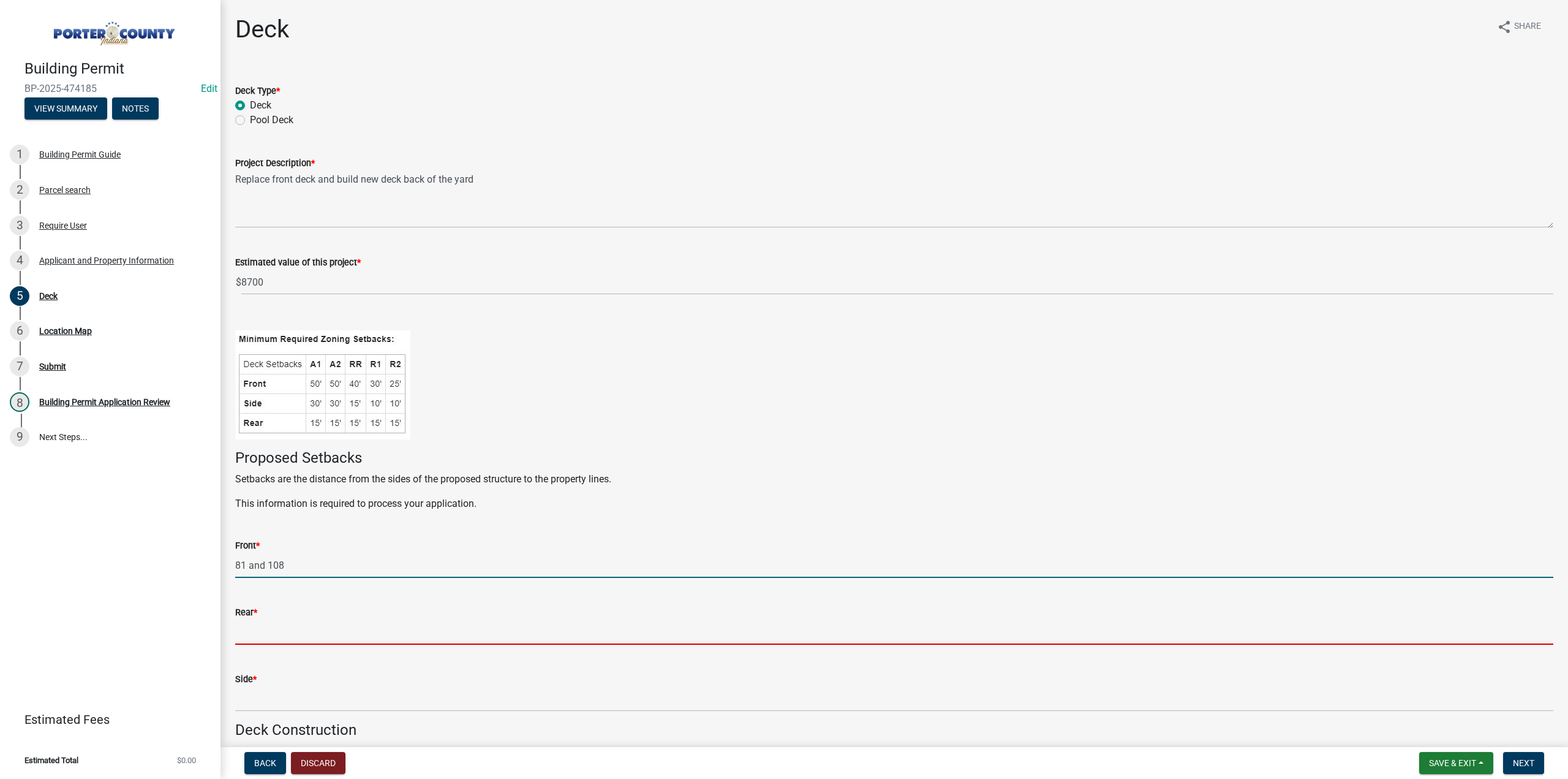
click at [285, 634] on input "Rear *" at bounding box center [894, 632] width 1318 height 25
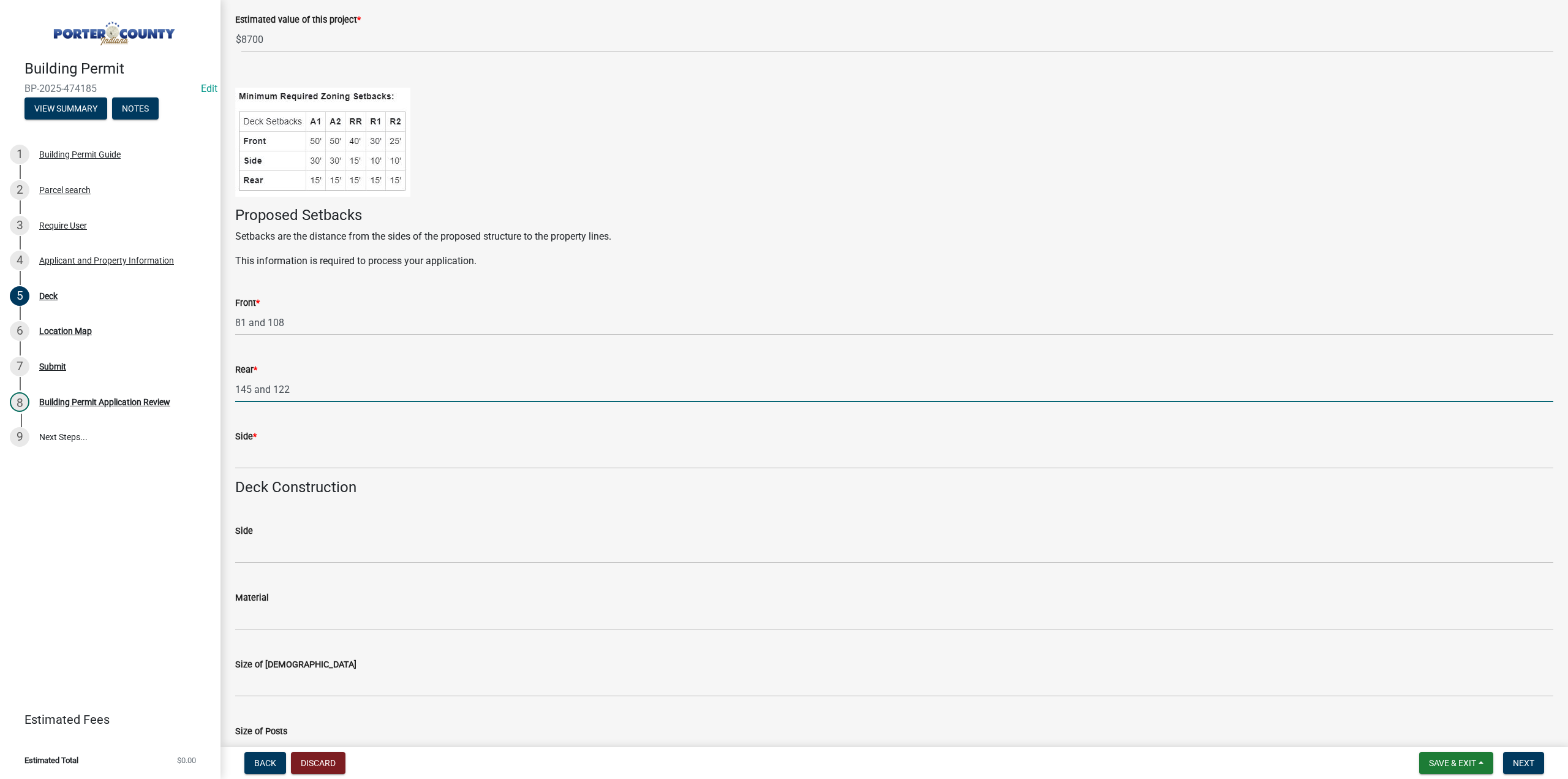
scroll to position [245, 0]
type input "145 and 122"
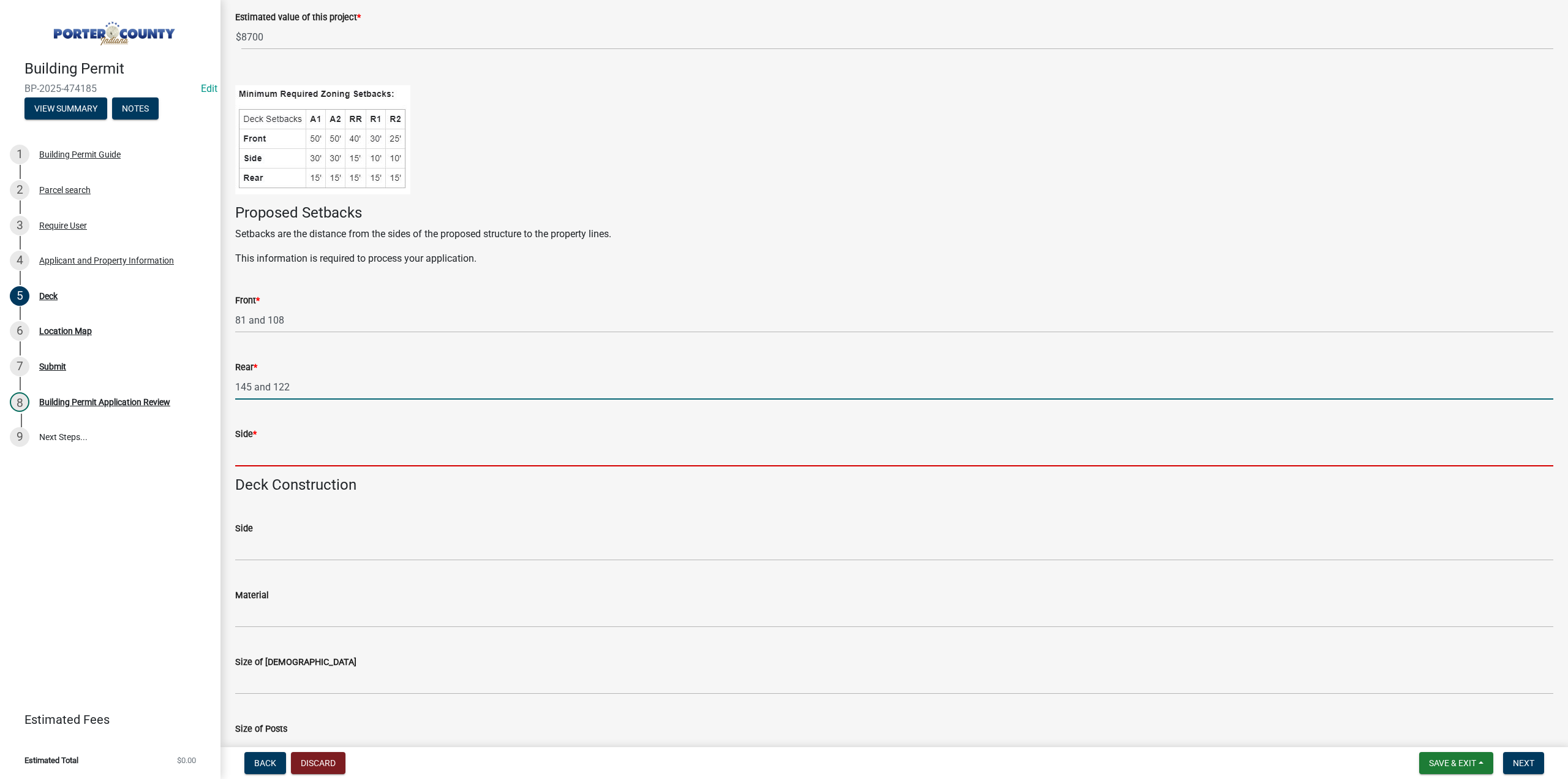
click at [253, 456] on input "Side *" at bounding box center [894, 454] width 1318 height 25
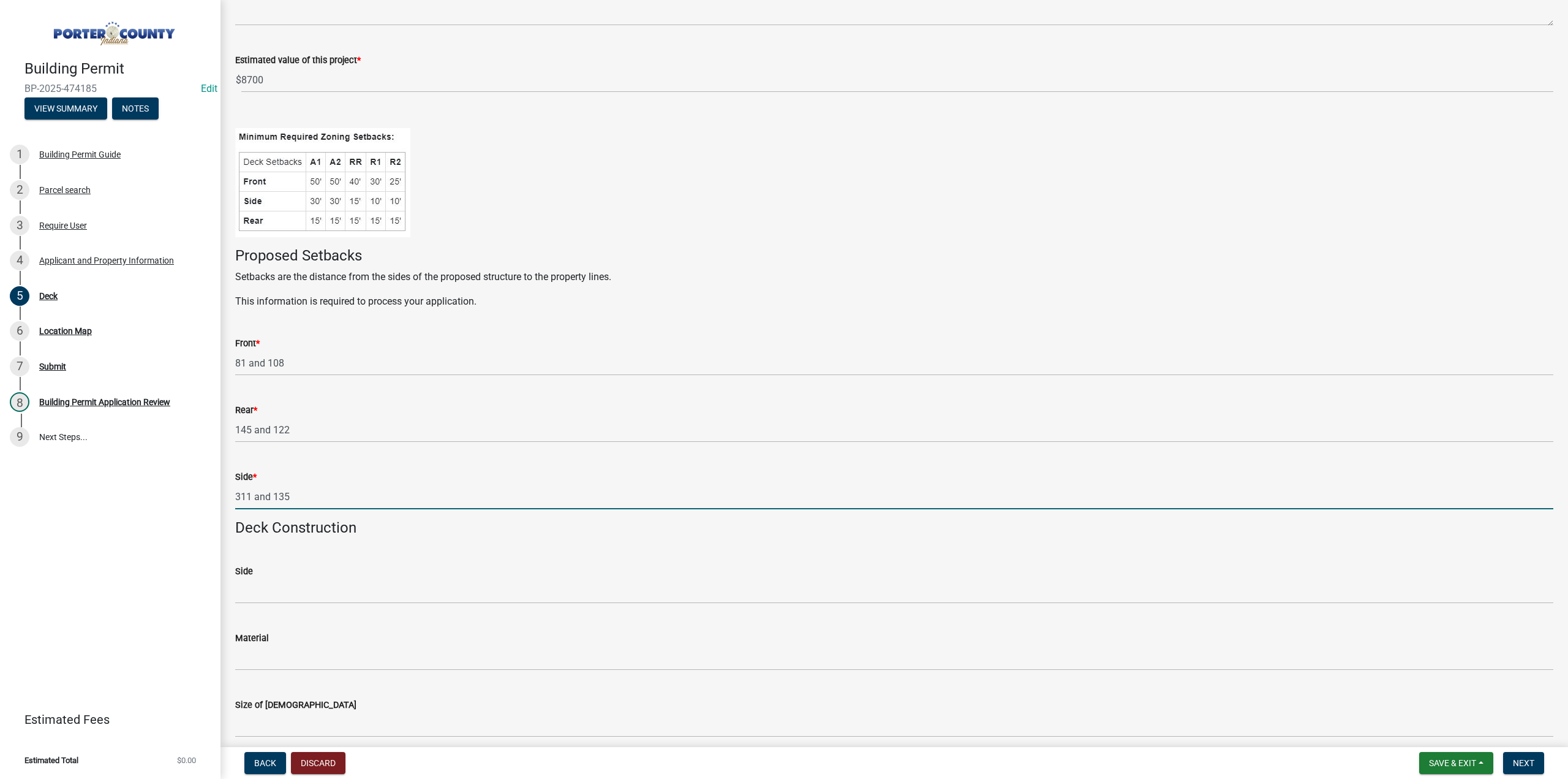
scroll to position [184, 0]
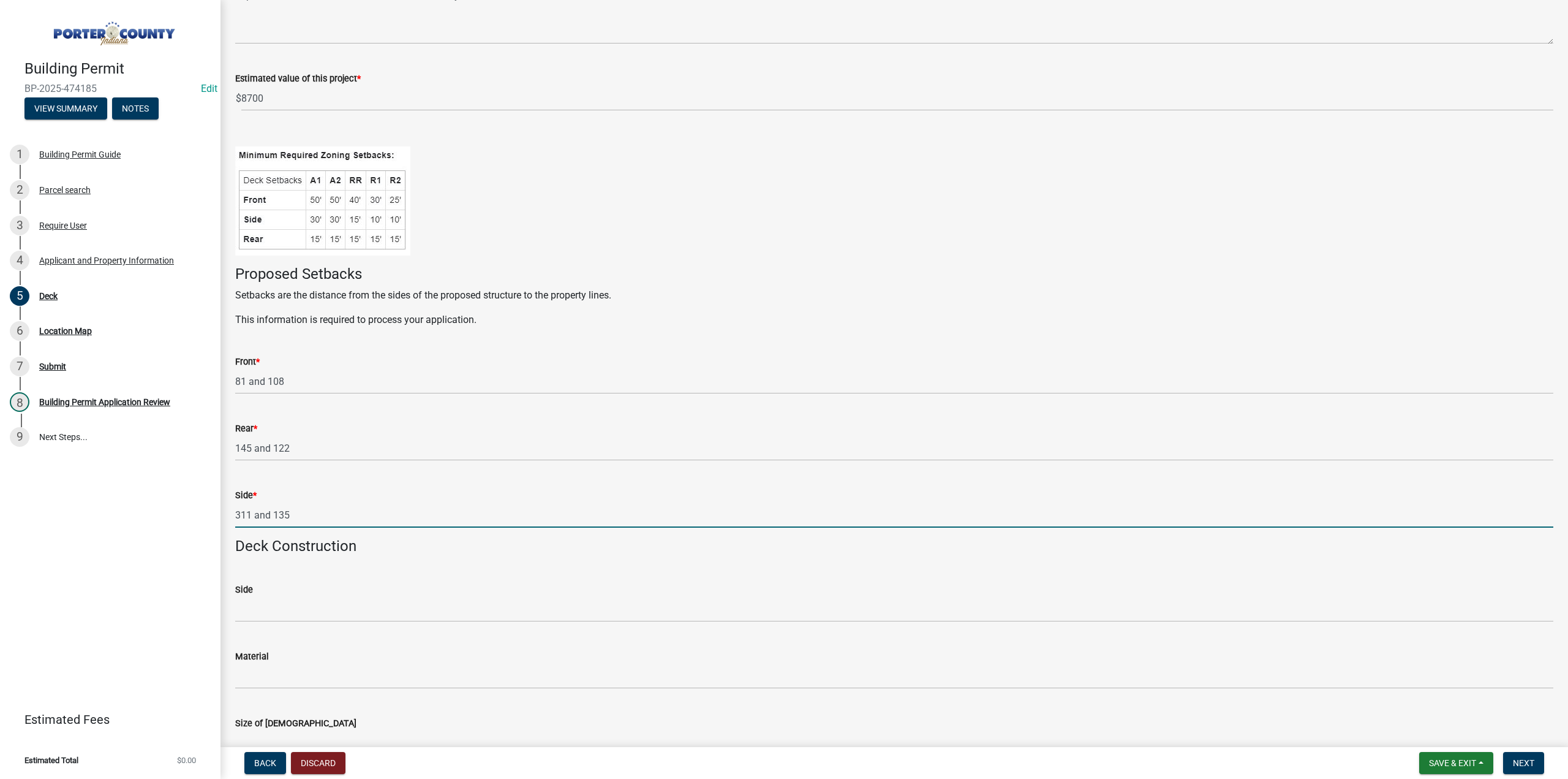
type input "311 and 135"
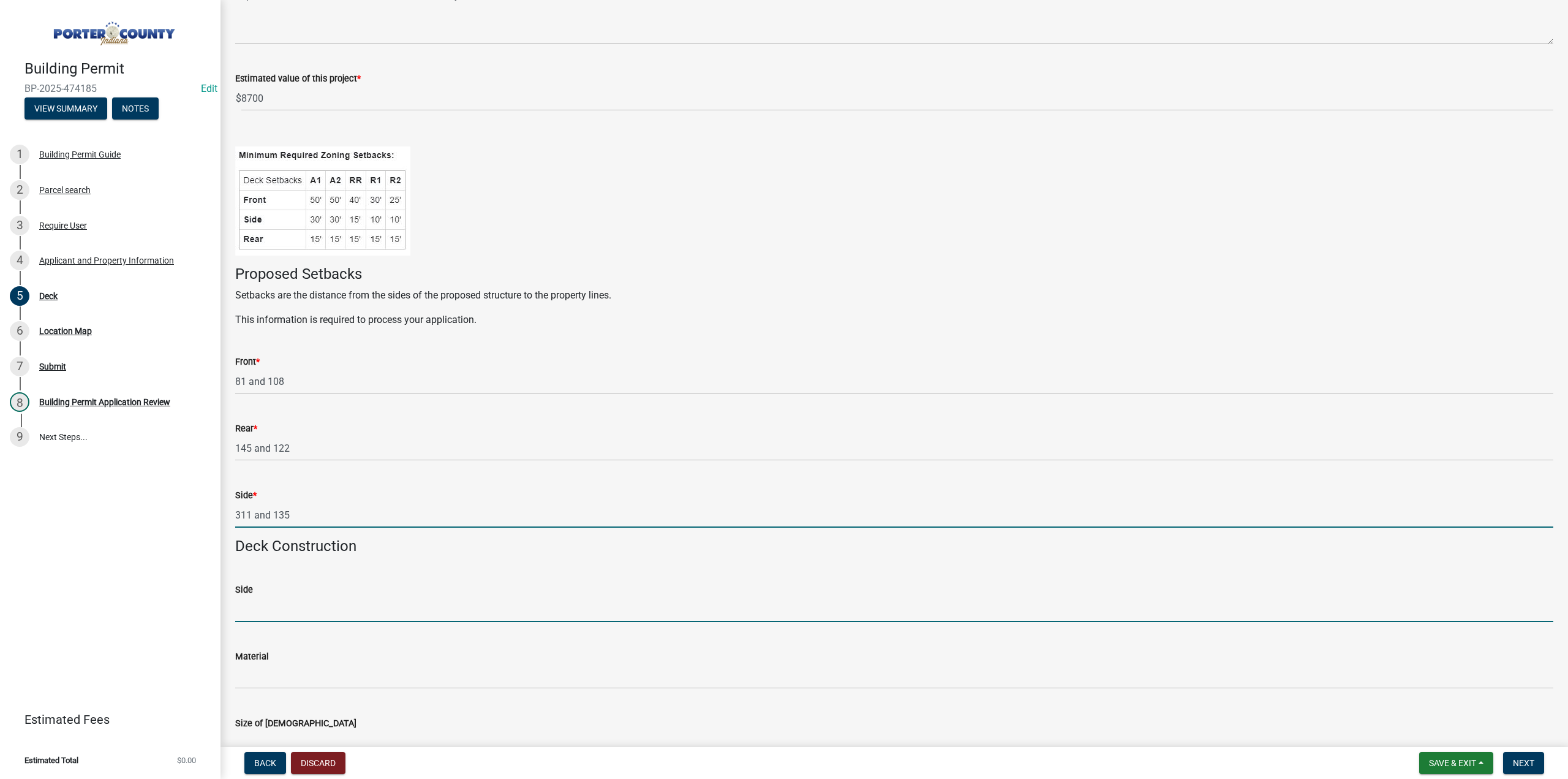
click at [278, 609] on input "Side" at bounding box center [894, 609] width 1318 height 25
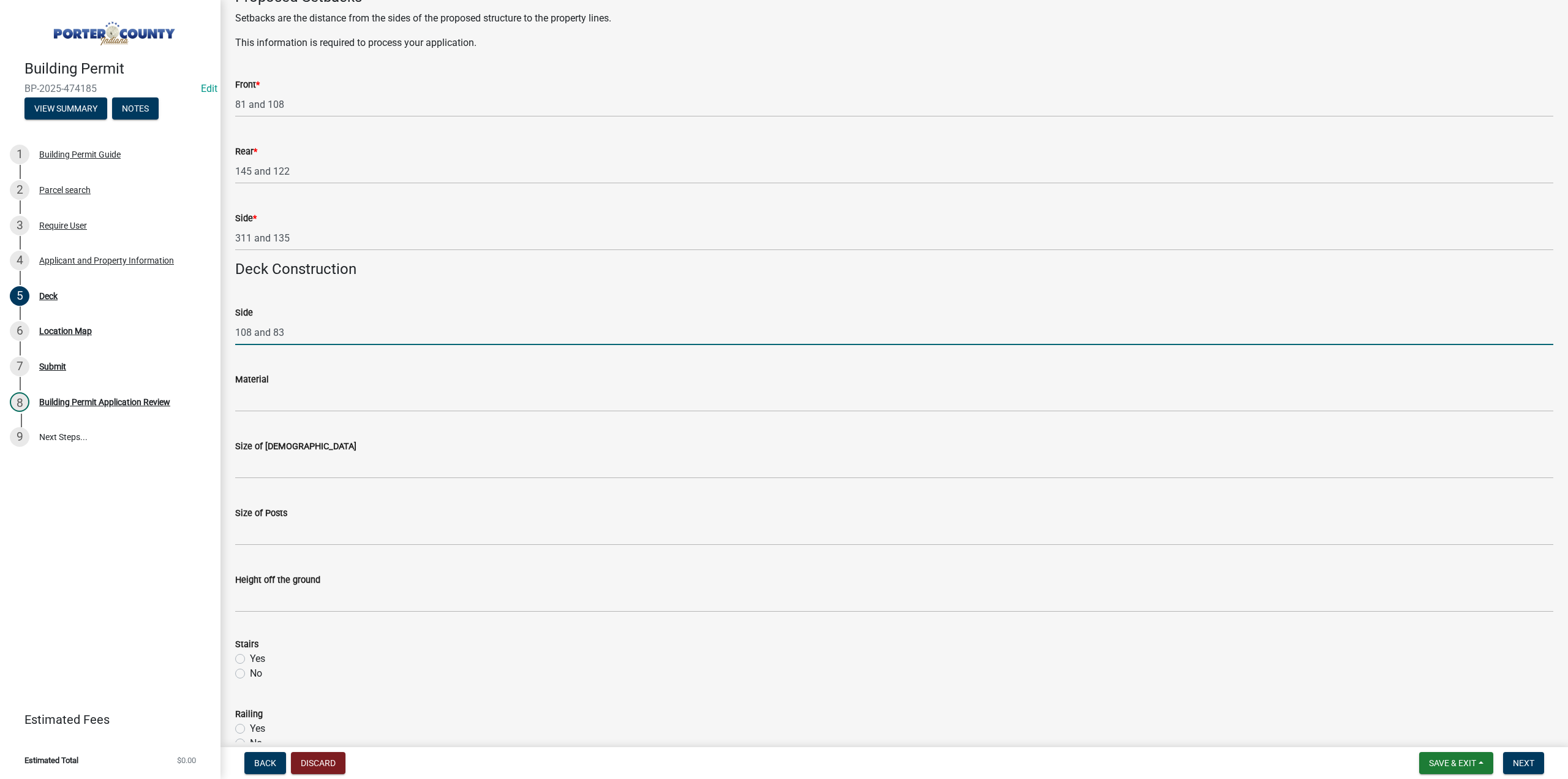
scroll to position [490, 0]
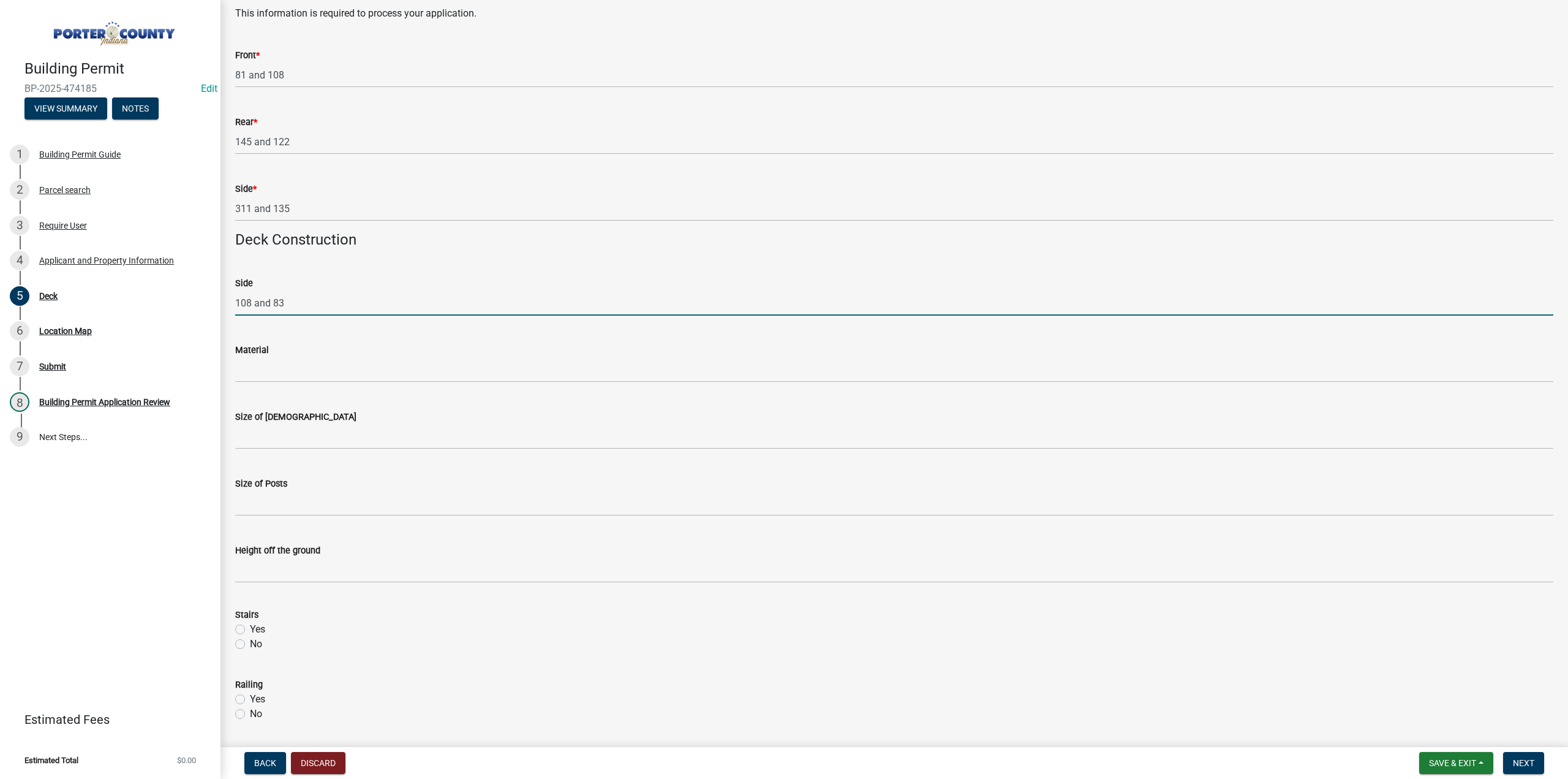
type input "108 and 83"
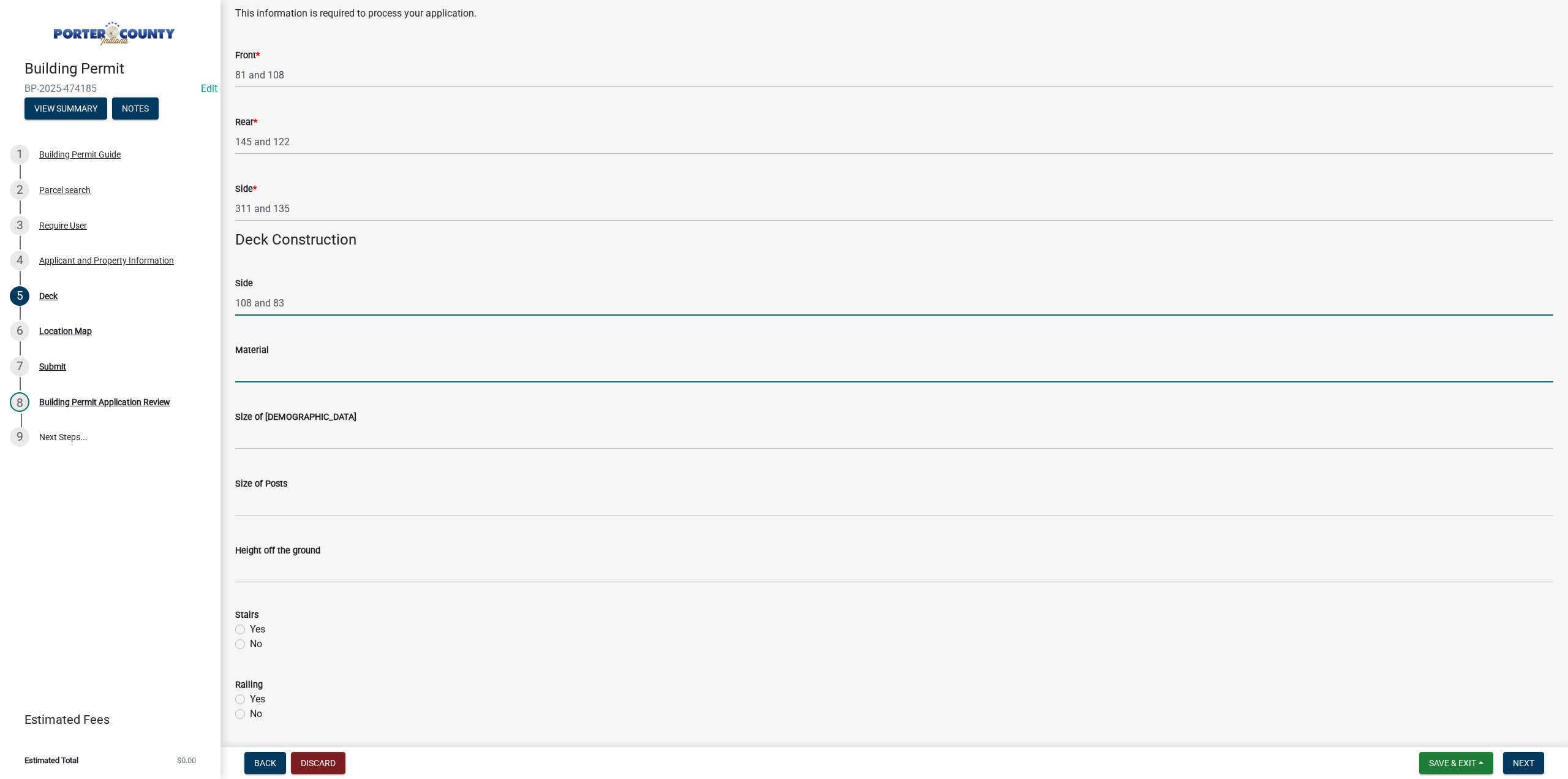
click at [278, 363] on input "Material" at bounding box center [894, 370] width 1318 height 25
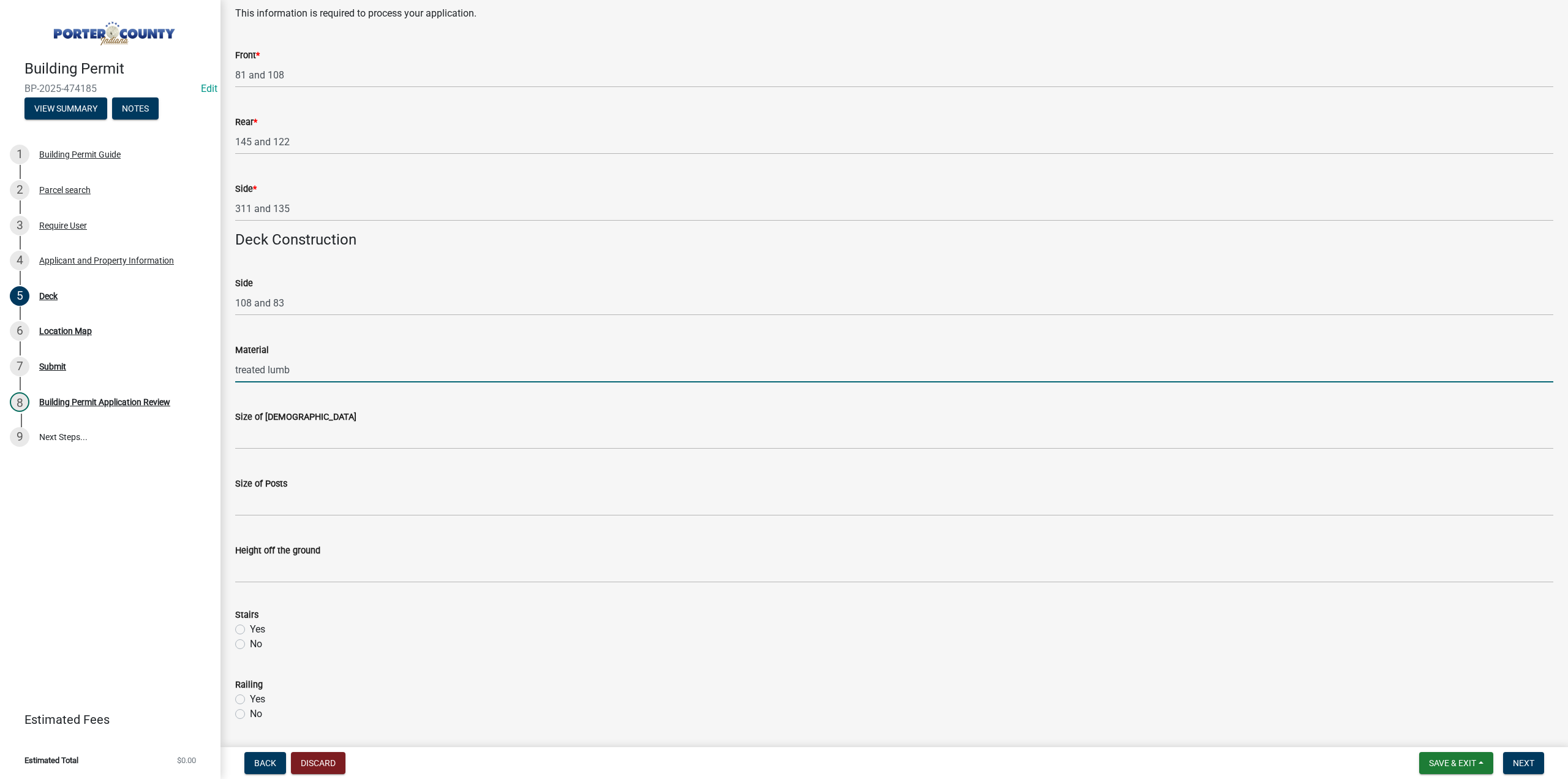
type input "treated lumber"
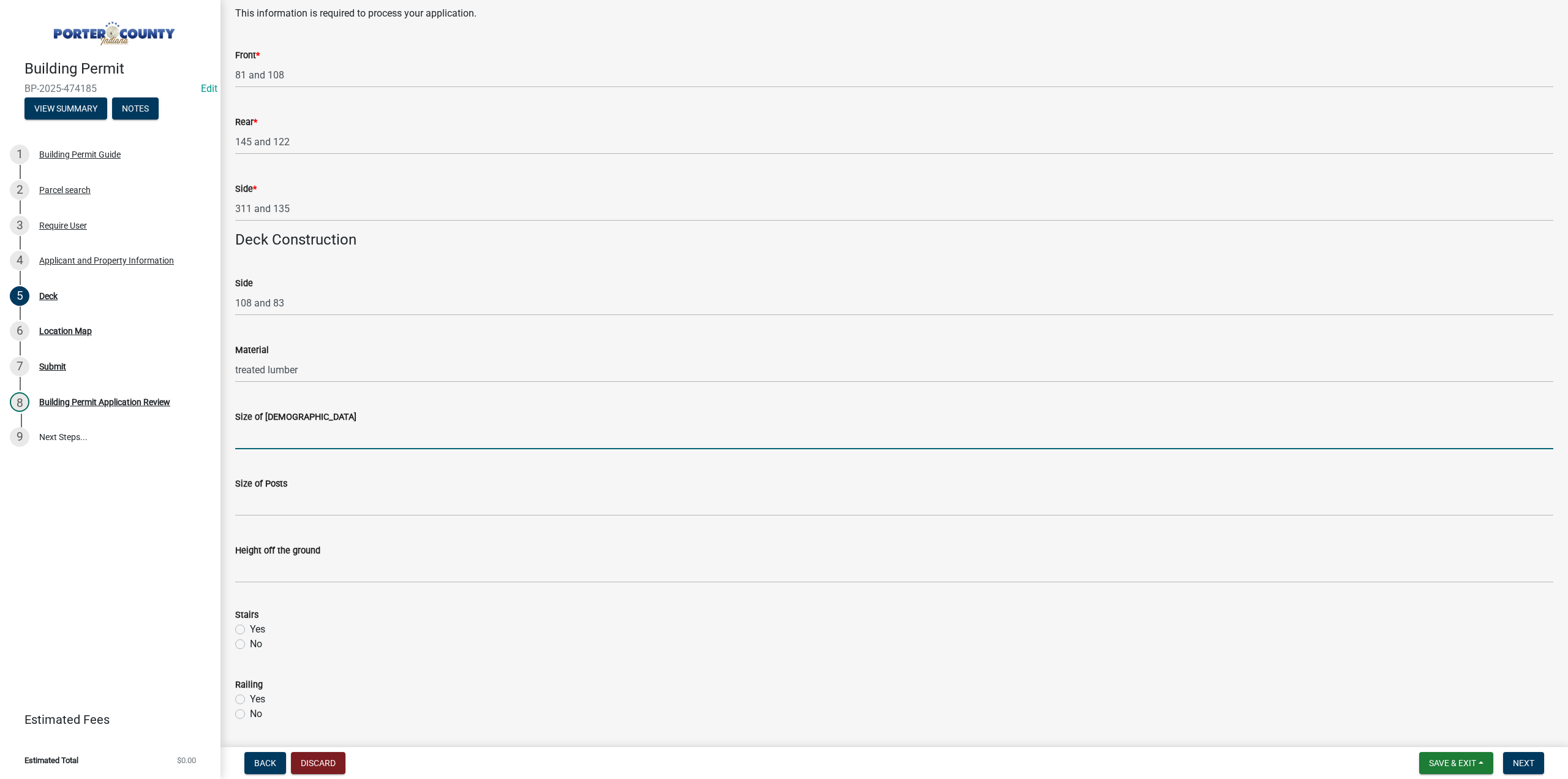
click at [274, 436] on input "Size of [DEMOGRAPHIC_DATA]" at bounding box center [894, 436] width 1318 height 25
type input "2x8"
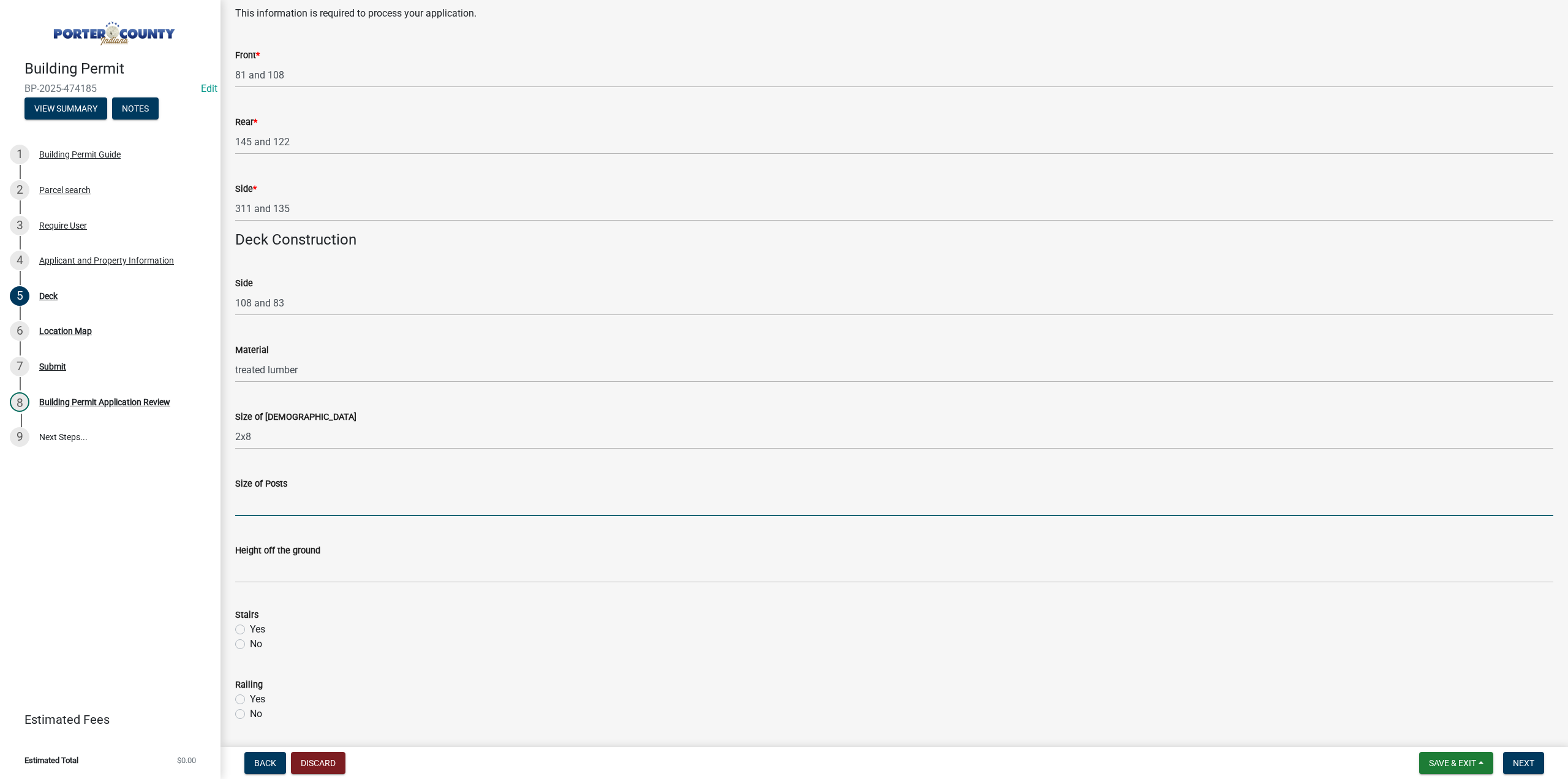
click at [256, 497] on input "Size of Posts" at bounding box center [894, 504] width 1318 height 25
type input "4x4"
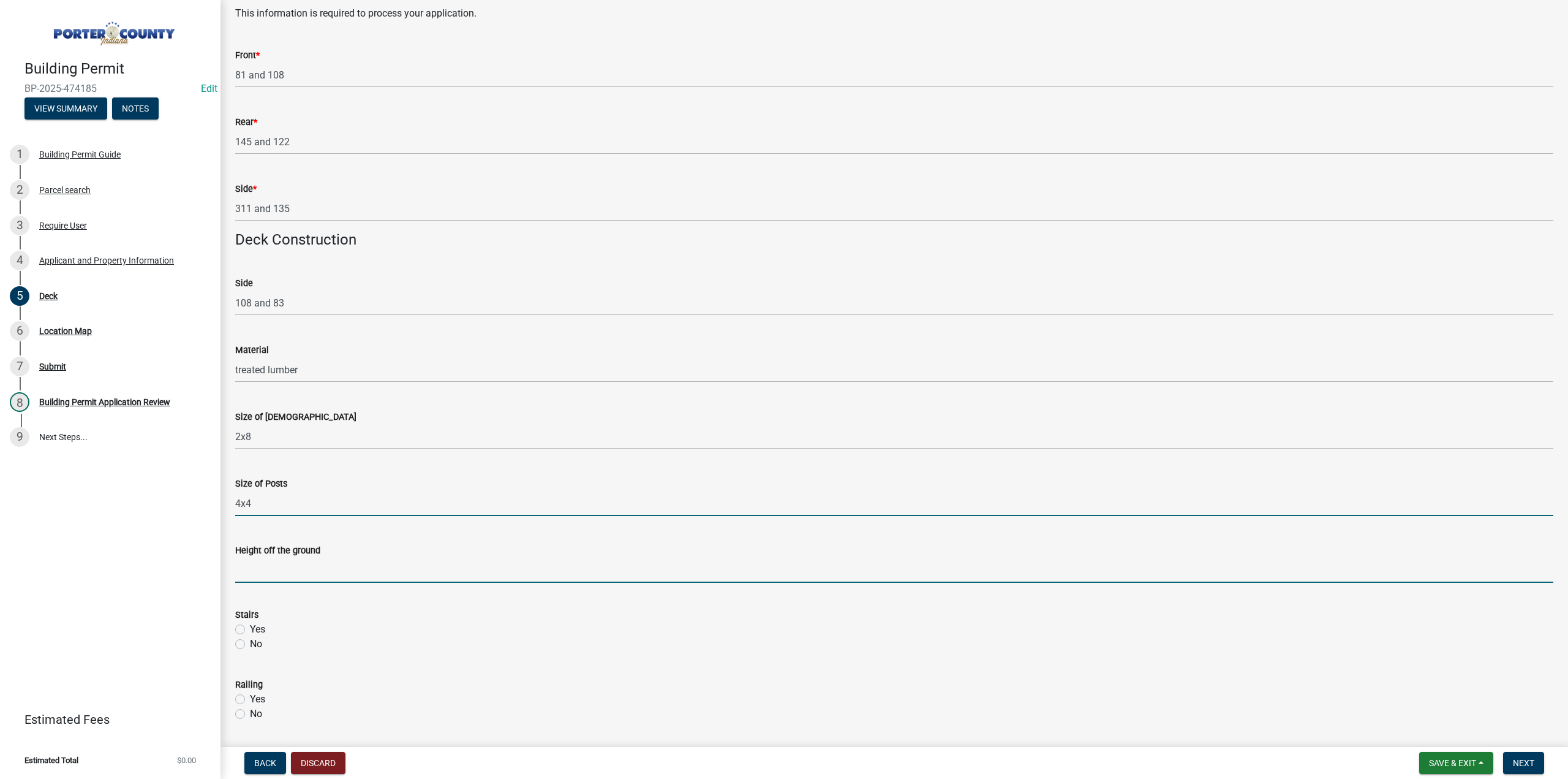
click at [272, 564] on input "Height off the ground" at bounding box center [894, 570] width 1318 height 25
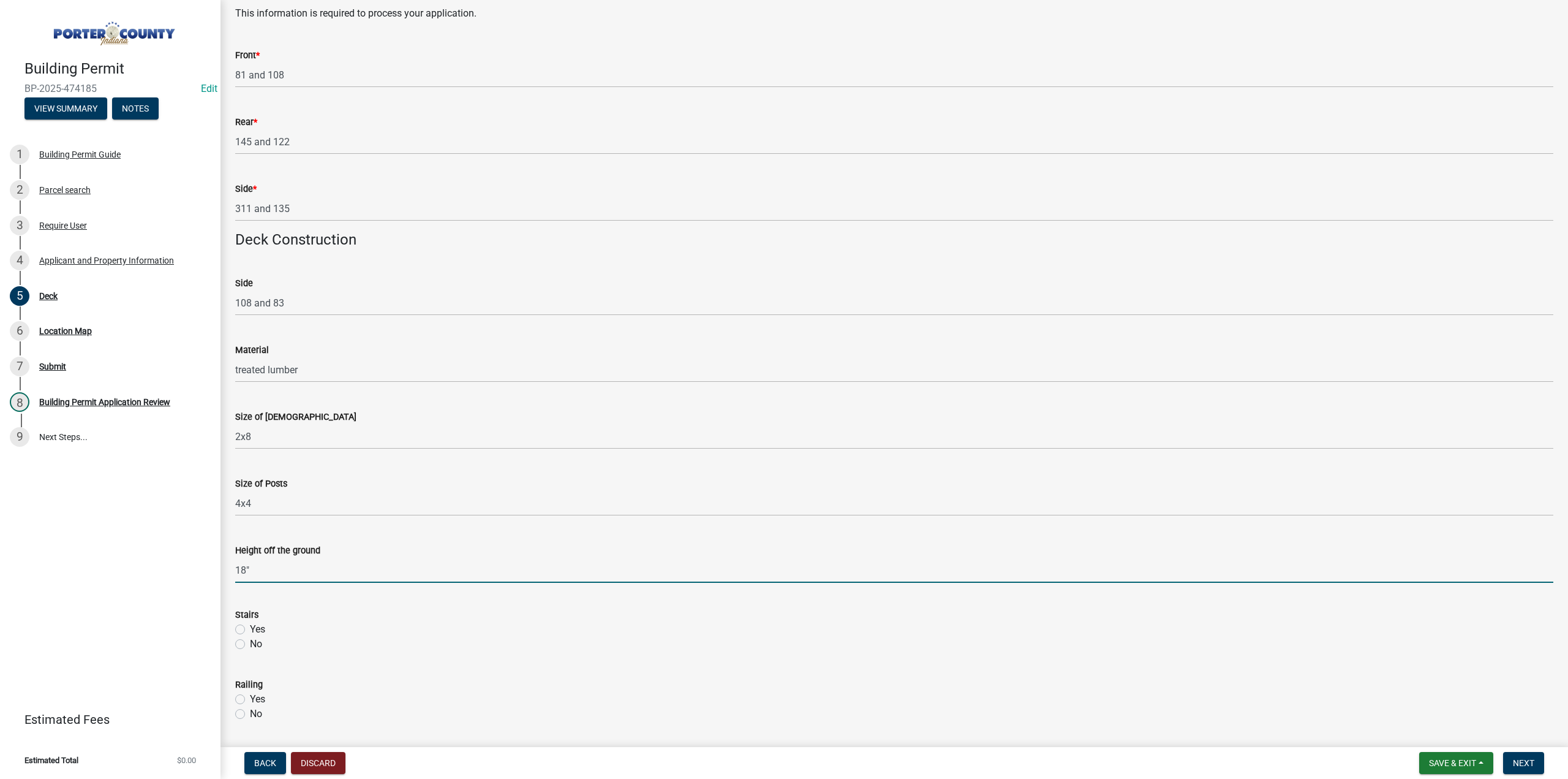
type input "18""
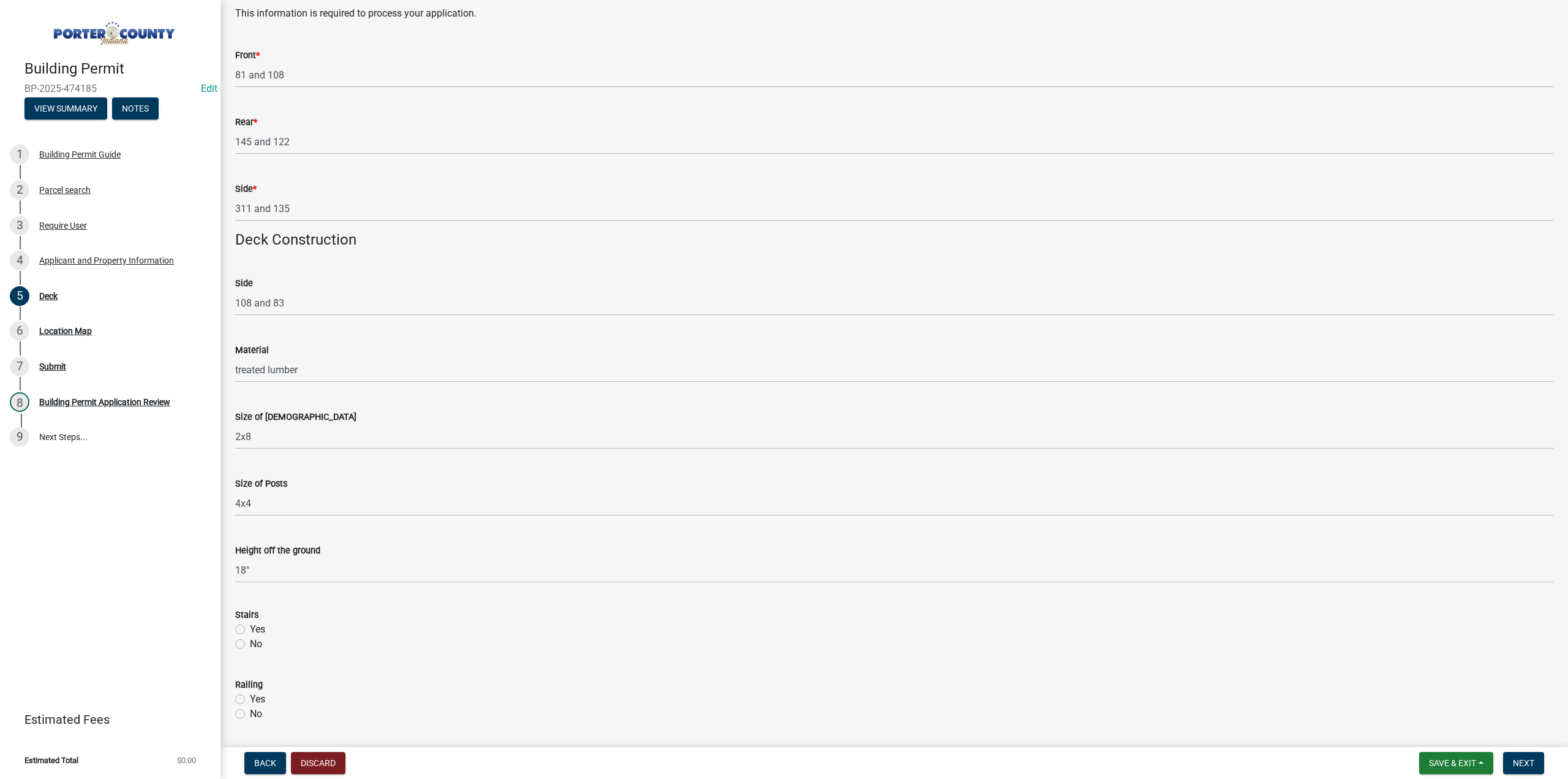
click at [250, 631] on label "Yes" at bounding box center [258, 629] width 16 height 15
click at [250, 630] on input "Yes" at bounding box center [253, 626] width 8 height 8
radio input "true"
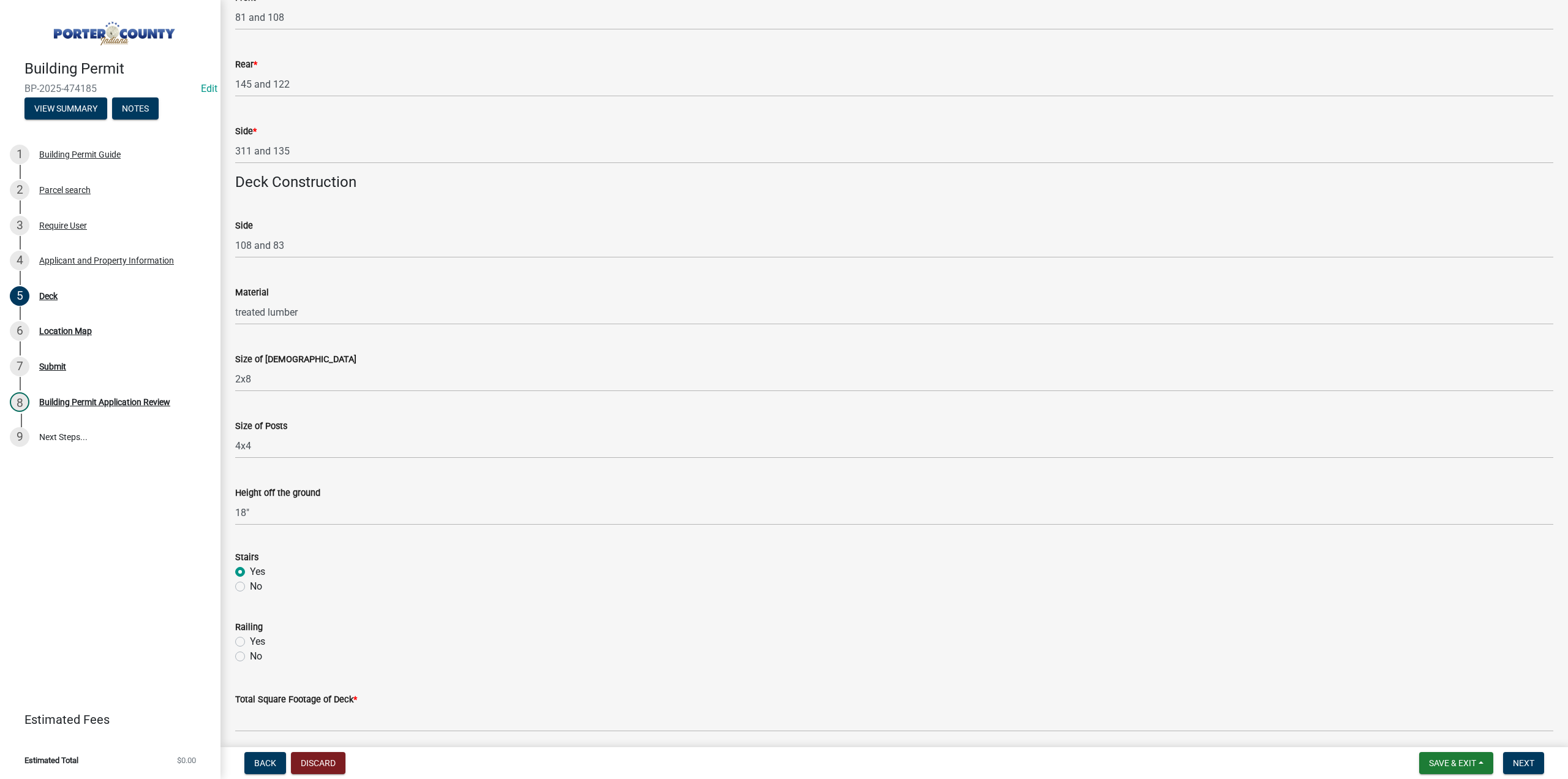
scroll to position [612, 0]
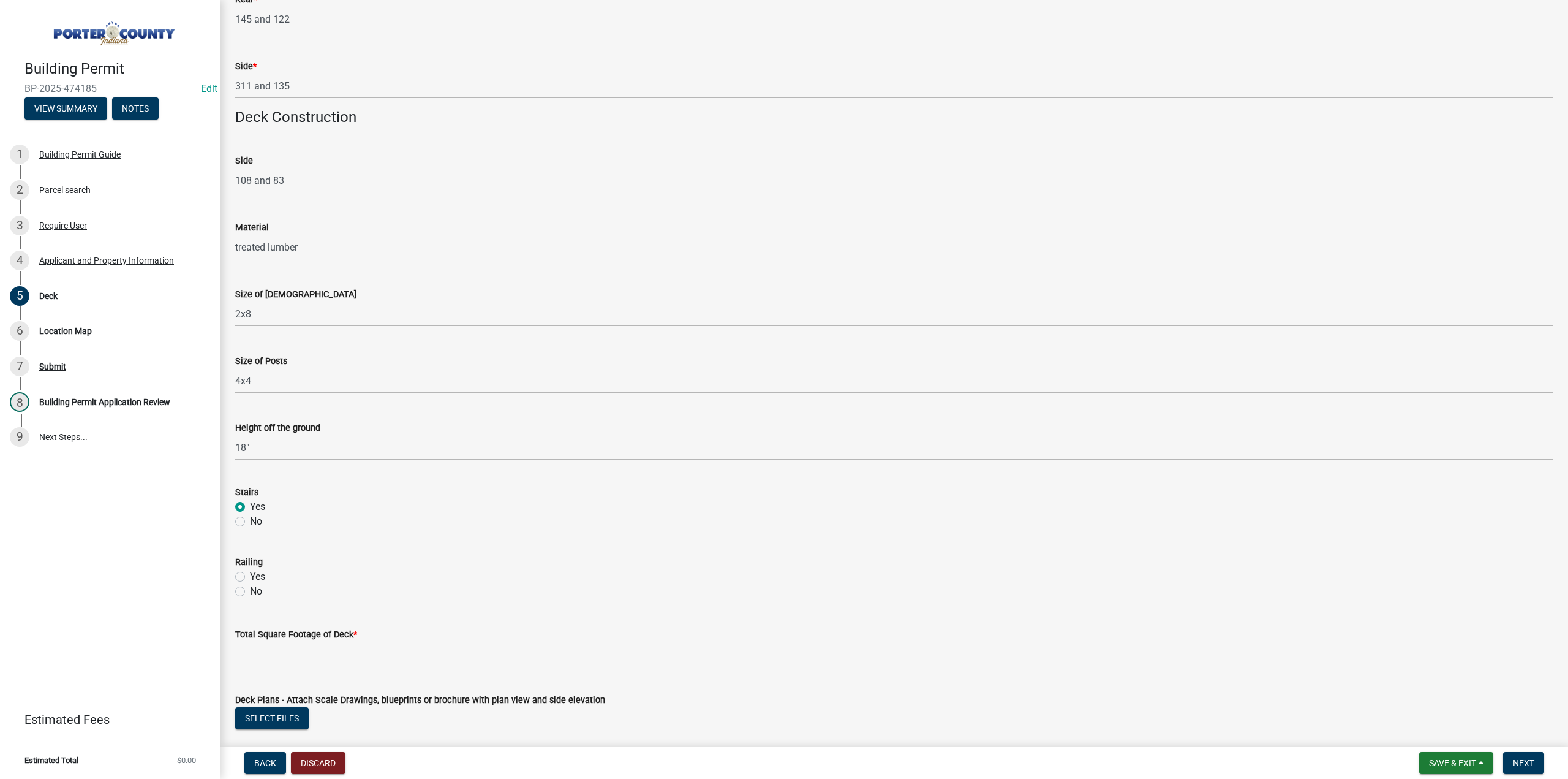
click at [250, 592] on label "No" at bounding box center [256, 591] width 12 height 15
click at [250, 592] on input "No" at bounding box center [253, 588] width 8 height 8
radio input "true"
click at [275, 654] on input "text" at bounding box center [894, 654] width 1318 height 25
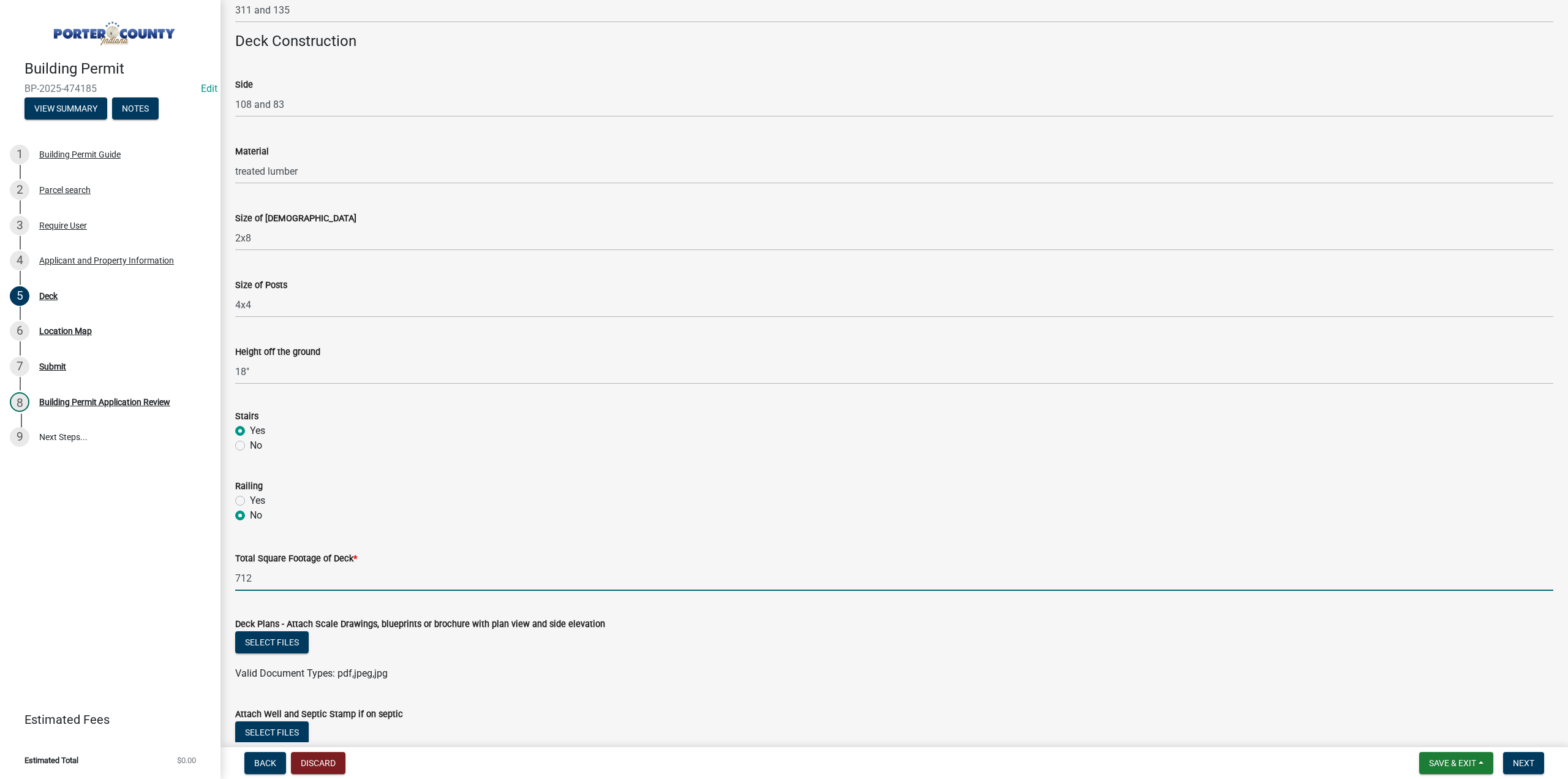
scroll to position [775, 0]
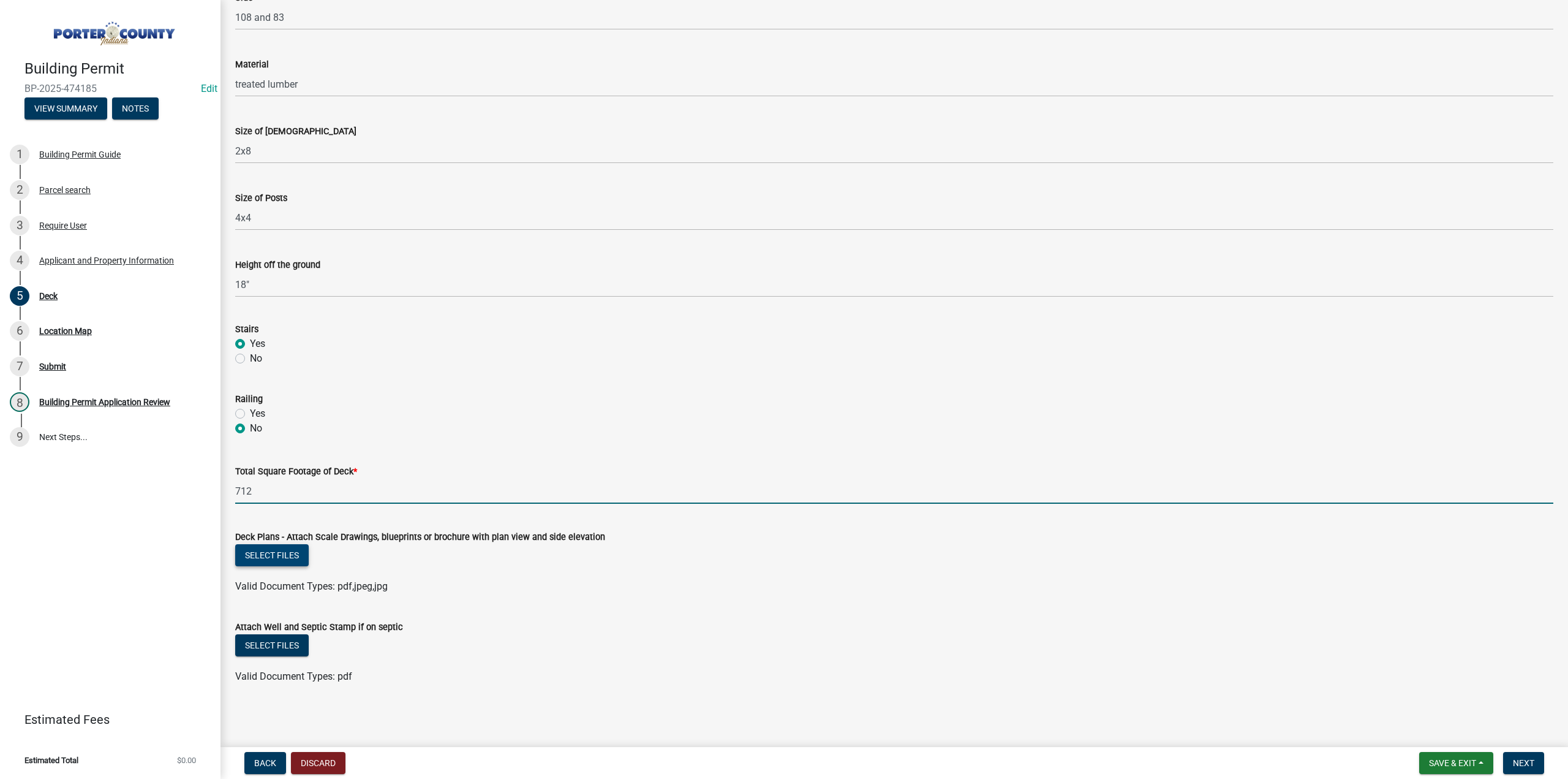
type input "712"
click at [282, 547] on button "Select files" at bounding box center [272, 554] width 73 height 22
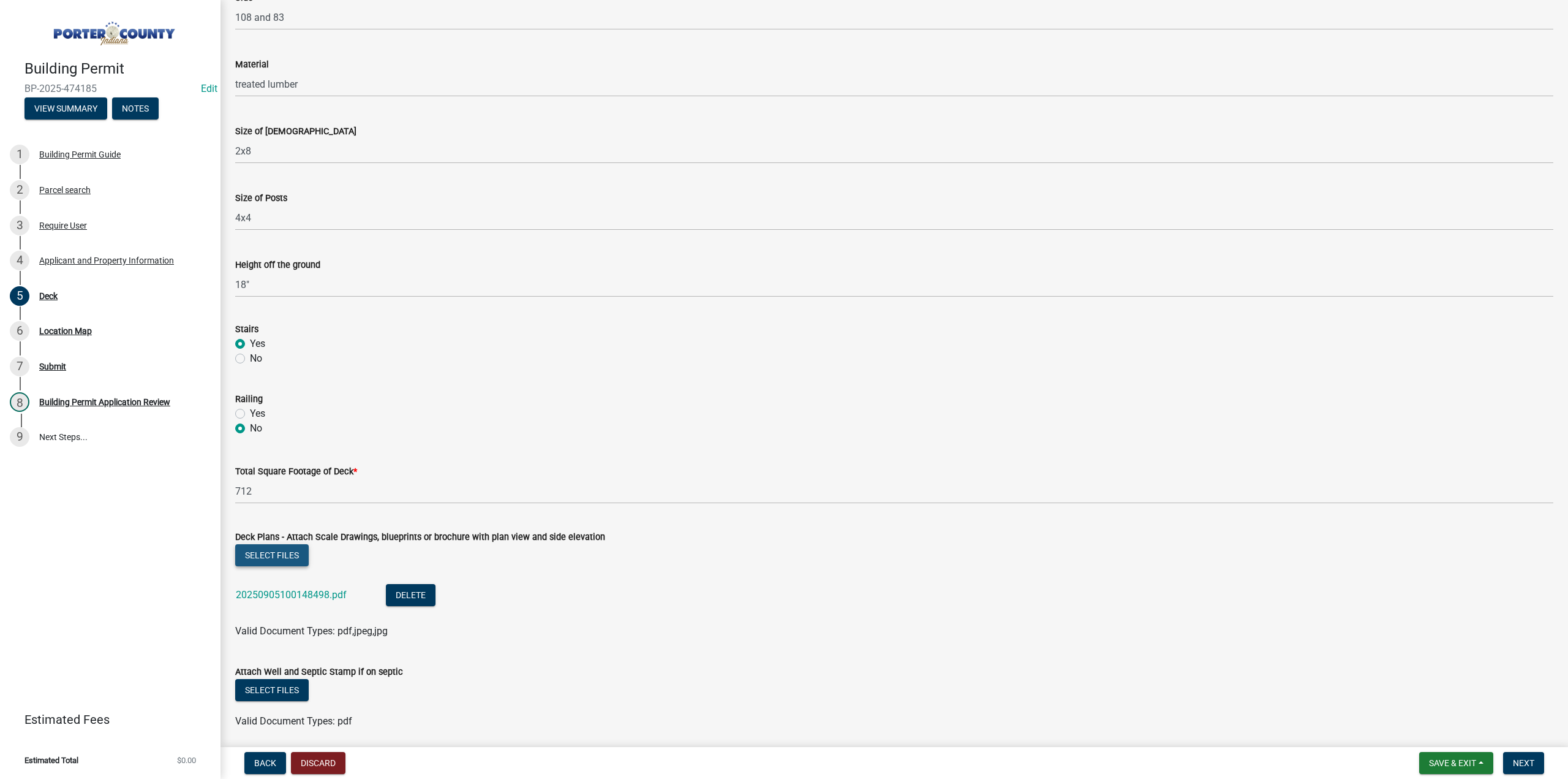
click at [268, 557] on button "Select files" at bounding box center [272, 554] width 73 height 22
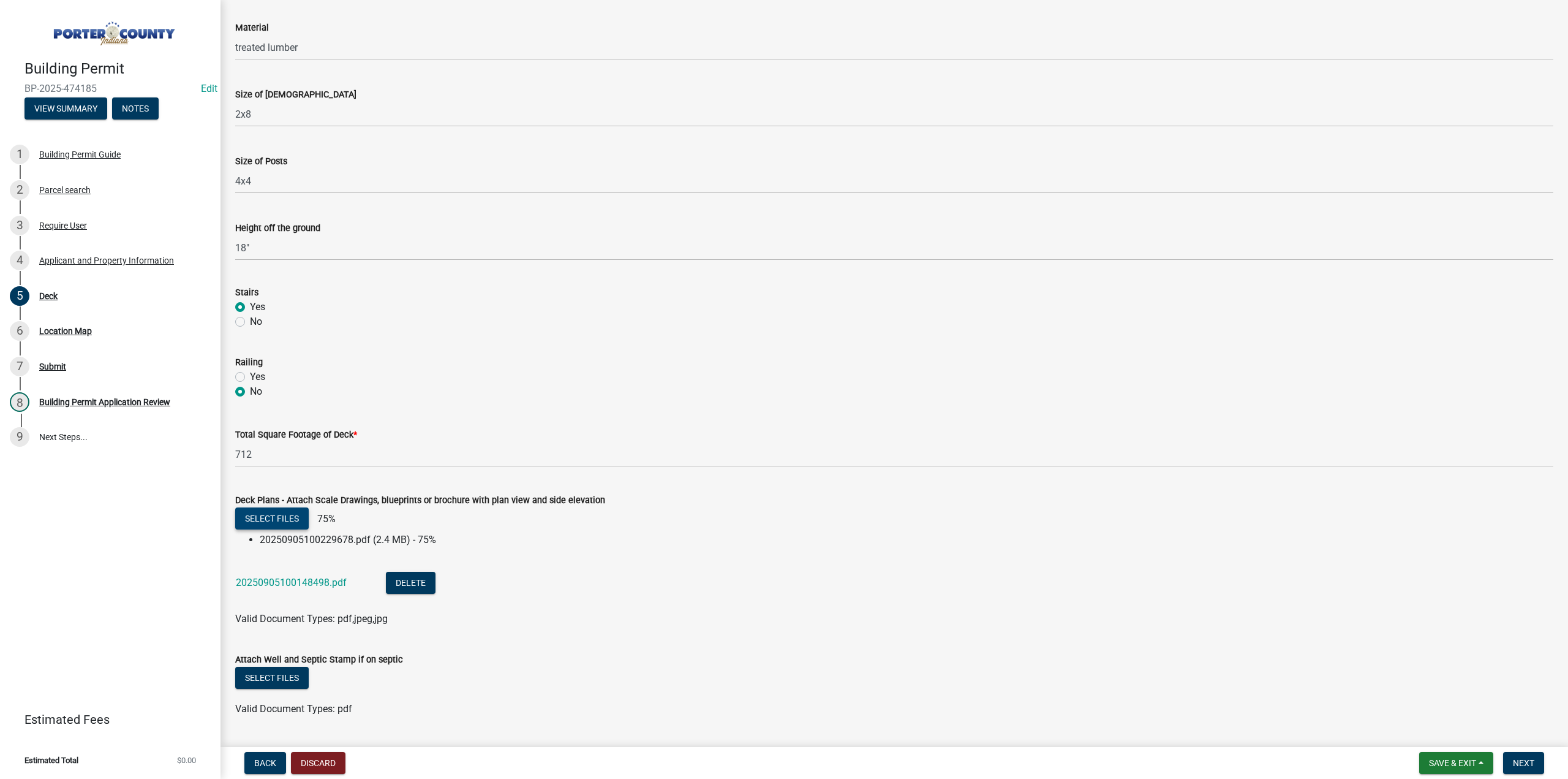
scroll to position [845, 0]
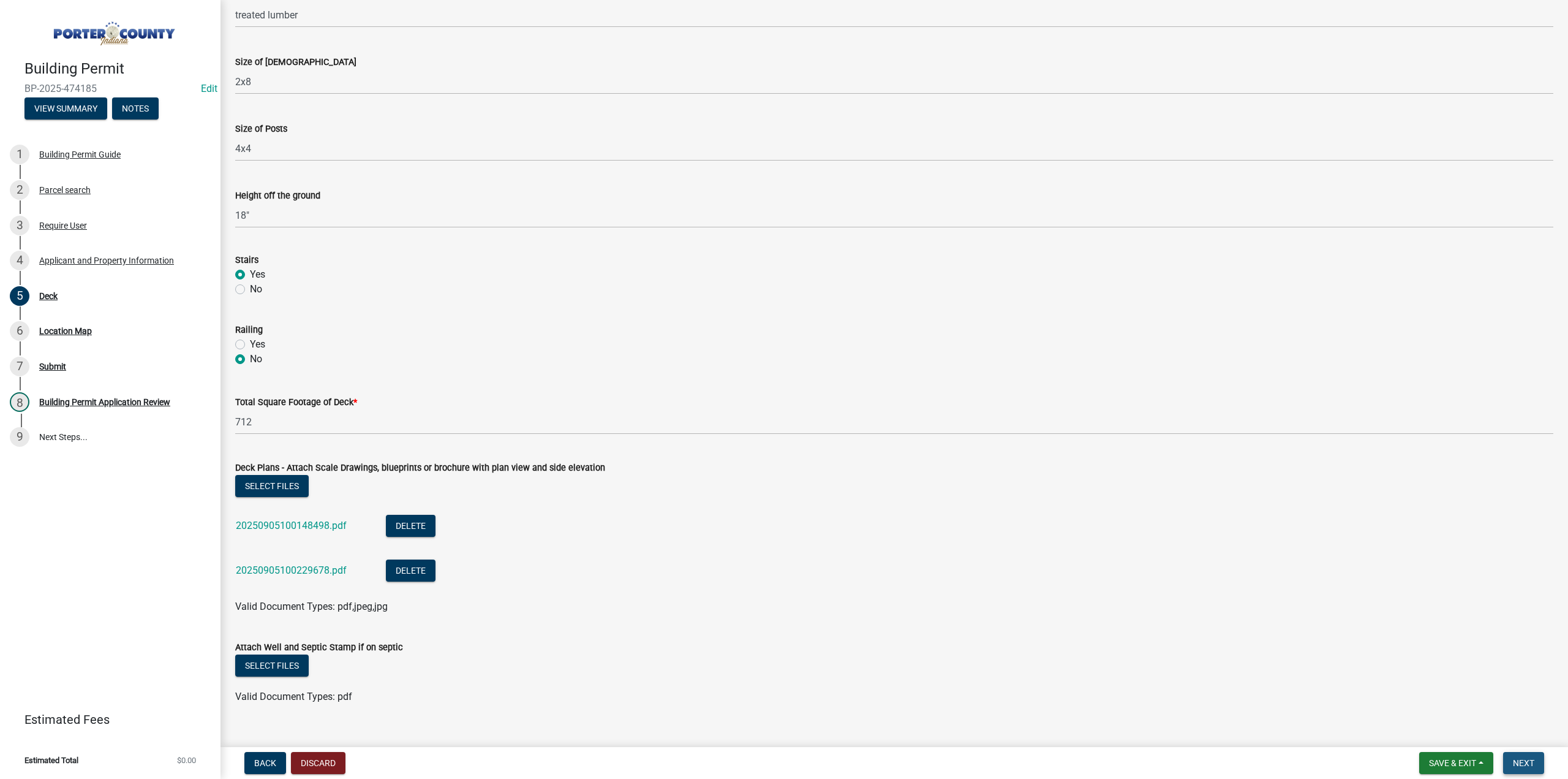
click at [1532, 754] on button "Next" at bounding box center [1524, 762] width 41 height 22
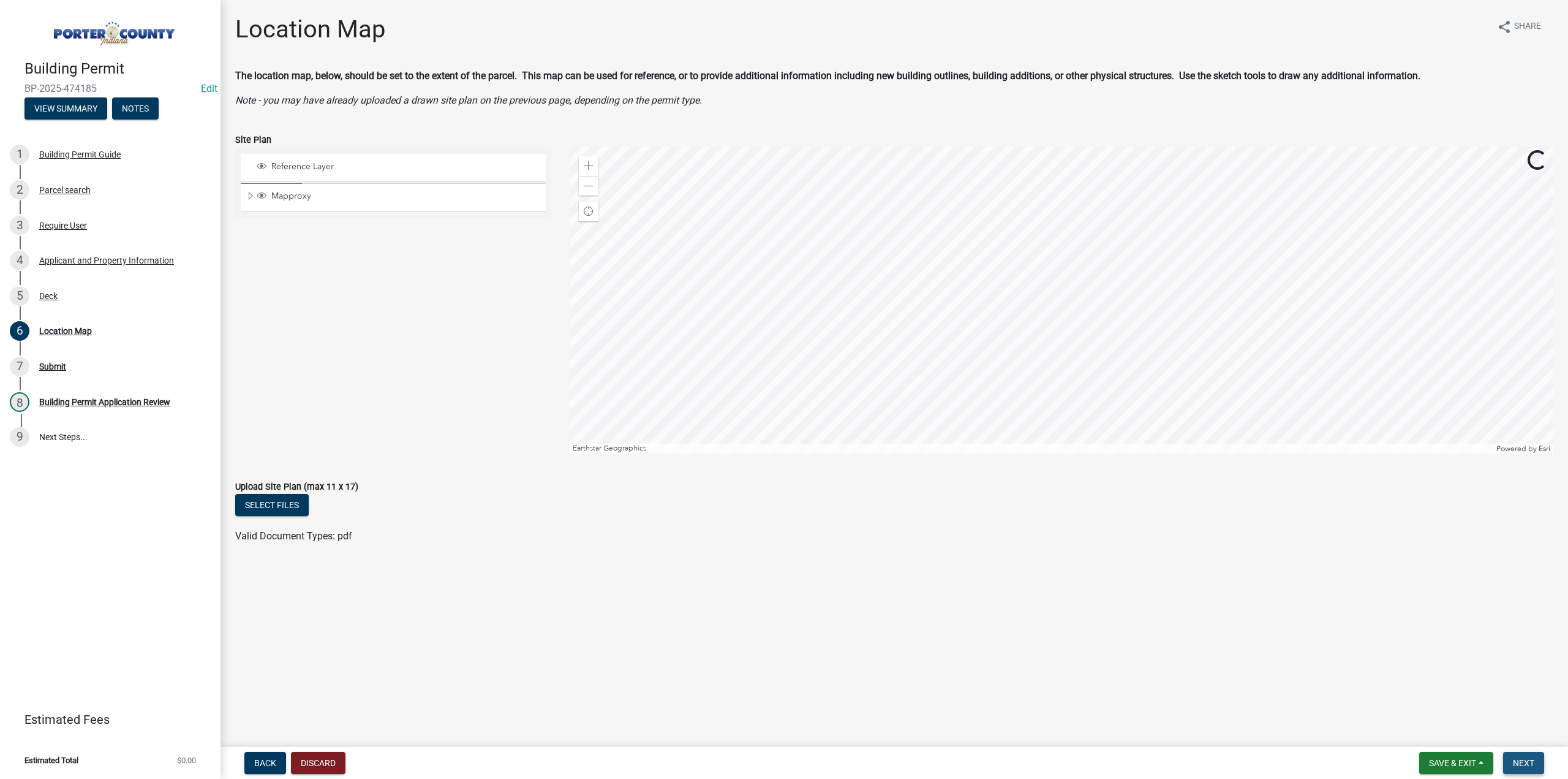
click at [1535, 763] on button "Next" at bounding box center [1524, 762] width 41 height 22
click at [1537, 768] on button "Next" at bounding box center [1524, 762] width 41 height 22
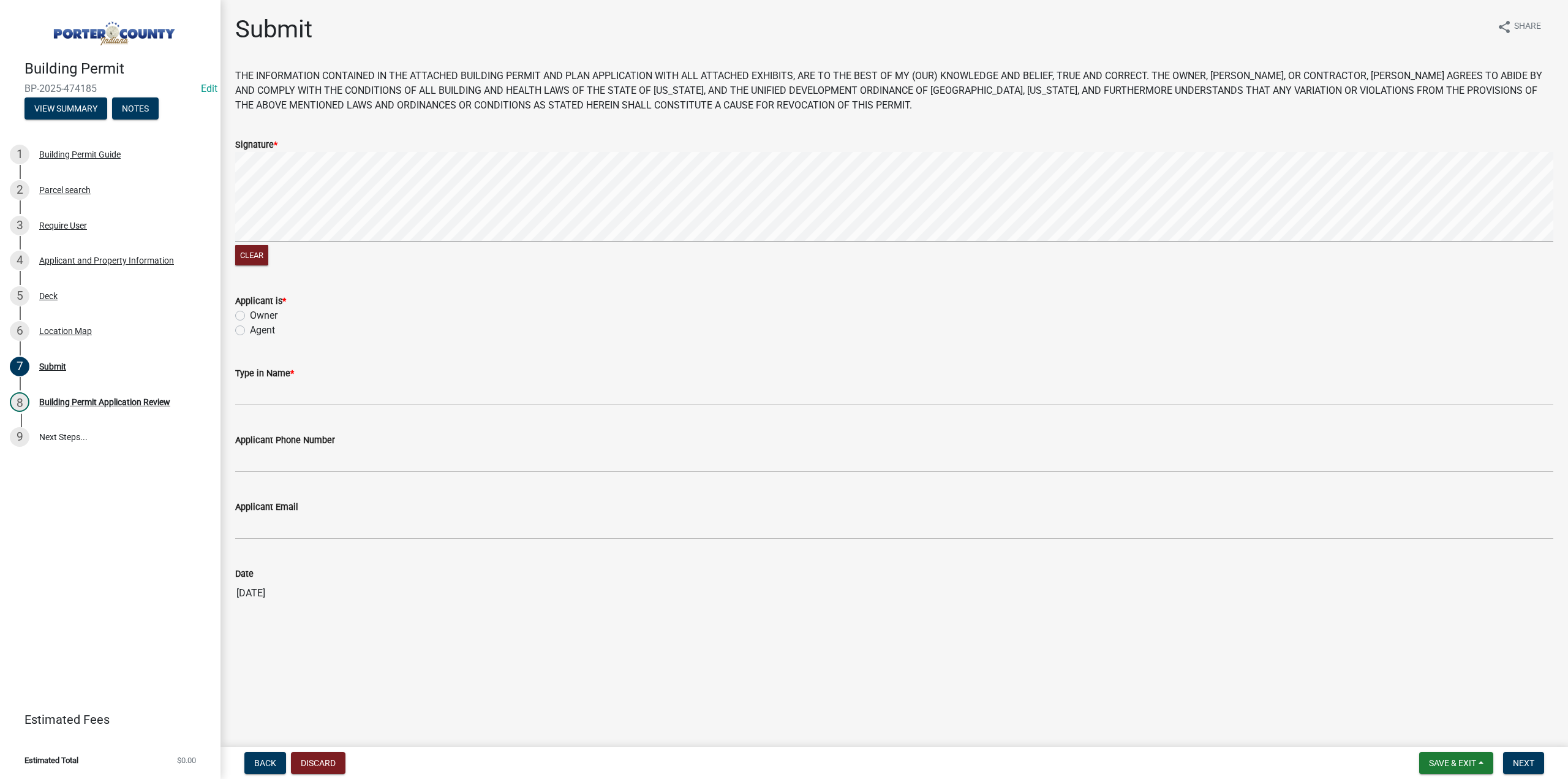
drag, startPoint x: 243, startPoint y: 333, endPoint x: 250, endPoint y: 381, distance: 48.5
click at [250, 333] on label "Agent" at bounding box center [263, 330] width 25 height 15
click at [250, 331] on input "Agent" at bounding box center [253, 326] width 8 height 8
radio input "true"
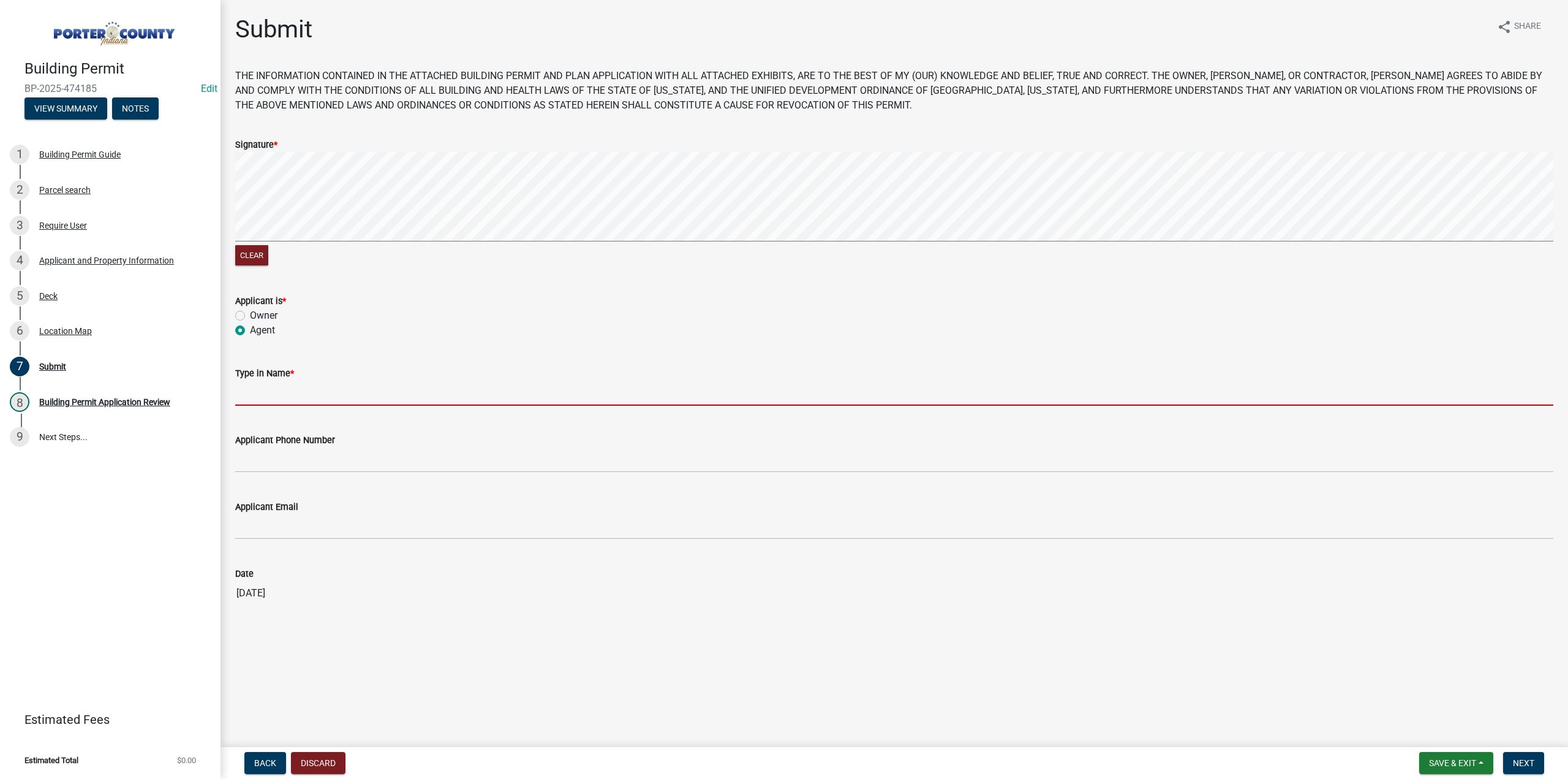
click at [270, 394] on input "Type in Name *" at bounding box center [894, 393] width 1318 height 25
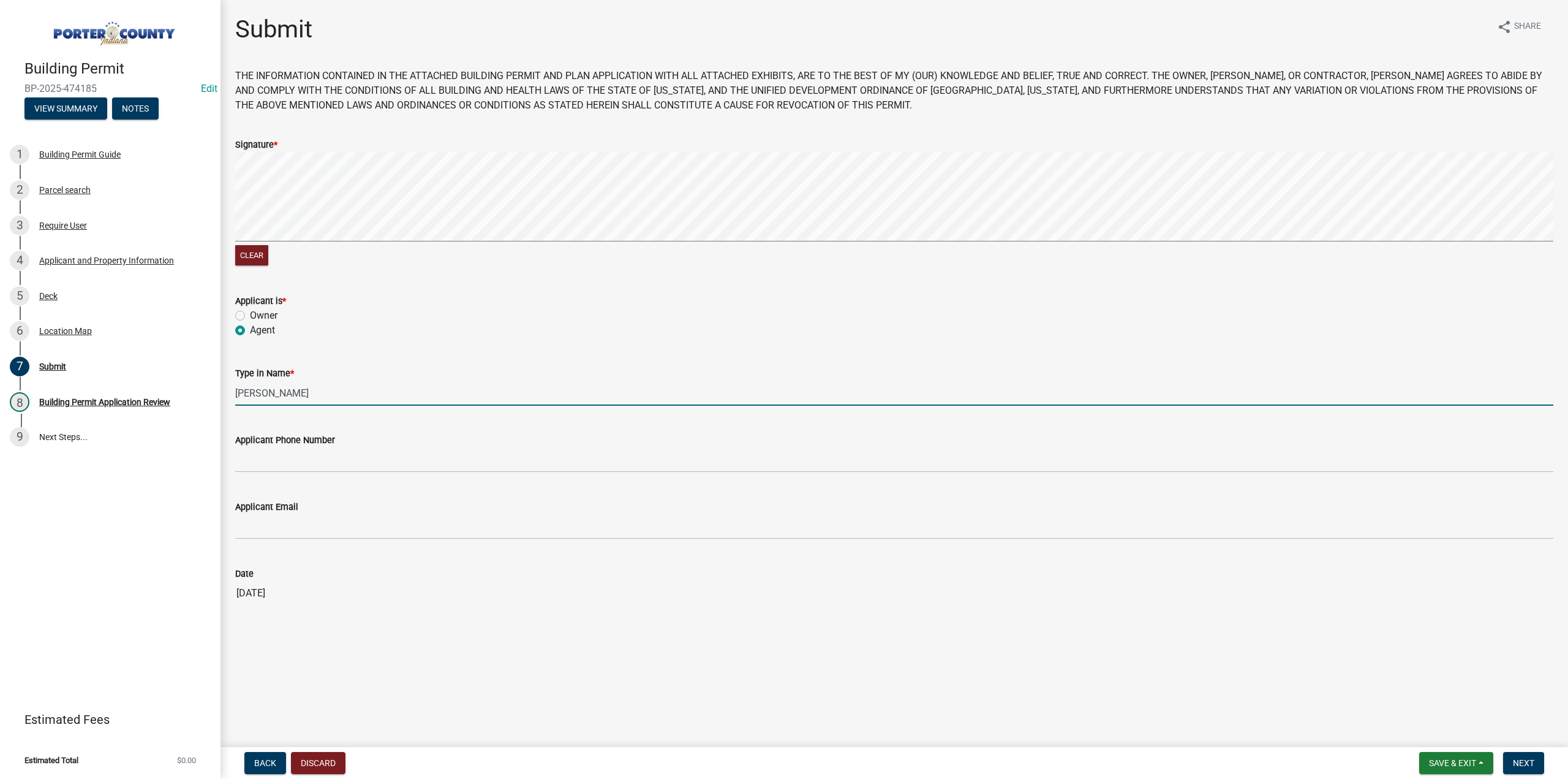
type input "[PERSON_NAME]"
click at [1525, 766] on span "Next" at bounding box center [1524, 763] width 21 height 10
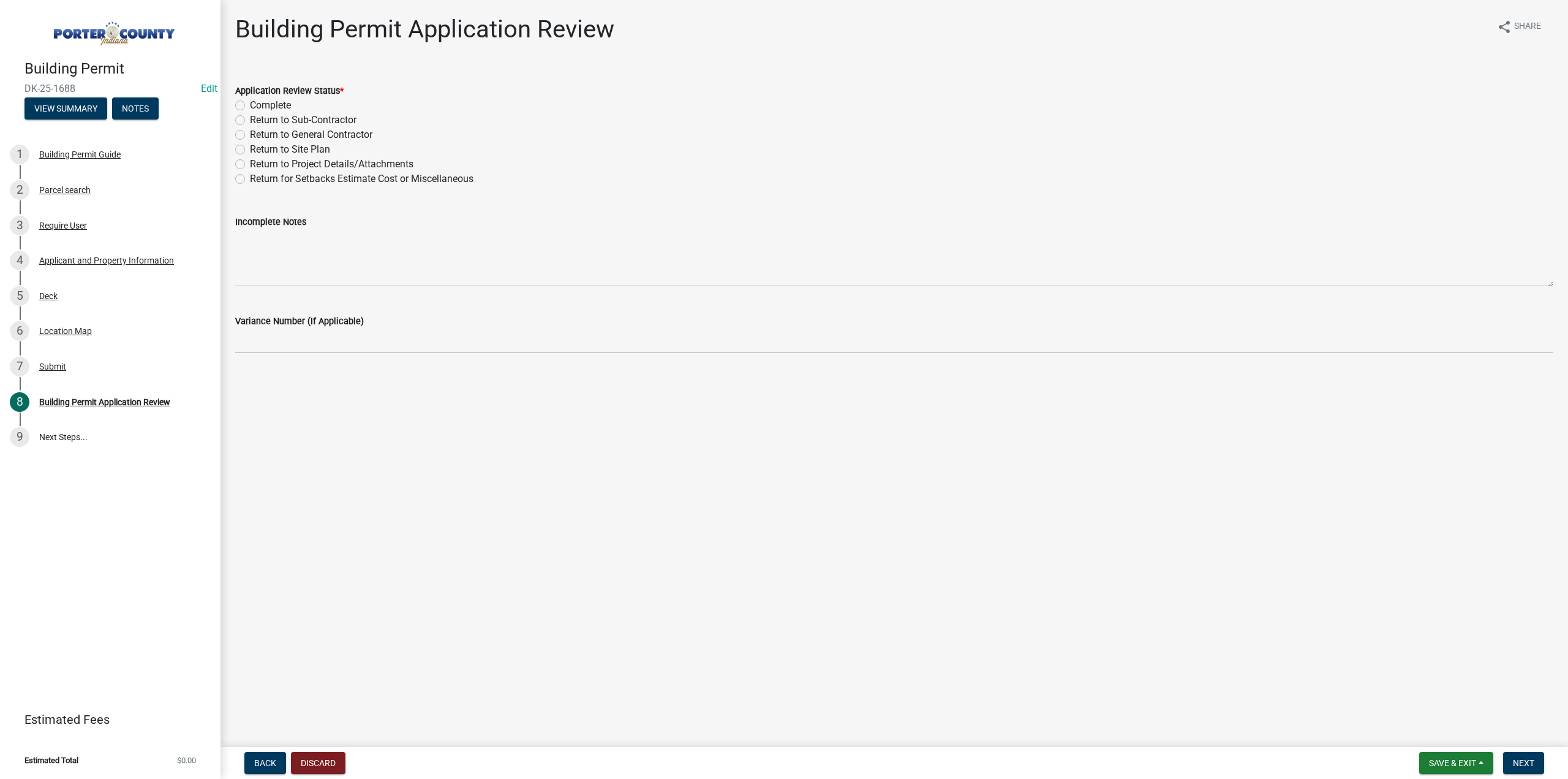
click at [250, 105] on label "Complete" at bounding box center [270, 105] width 41 height 15
click at [250, 105] on input "Complete" at bounding box center [253, 102] width 8 height 8
radio input "true"
click at [1538, 766] on button "Next" at bounding box center [1524, 762] width 41 height 22
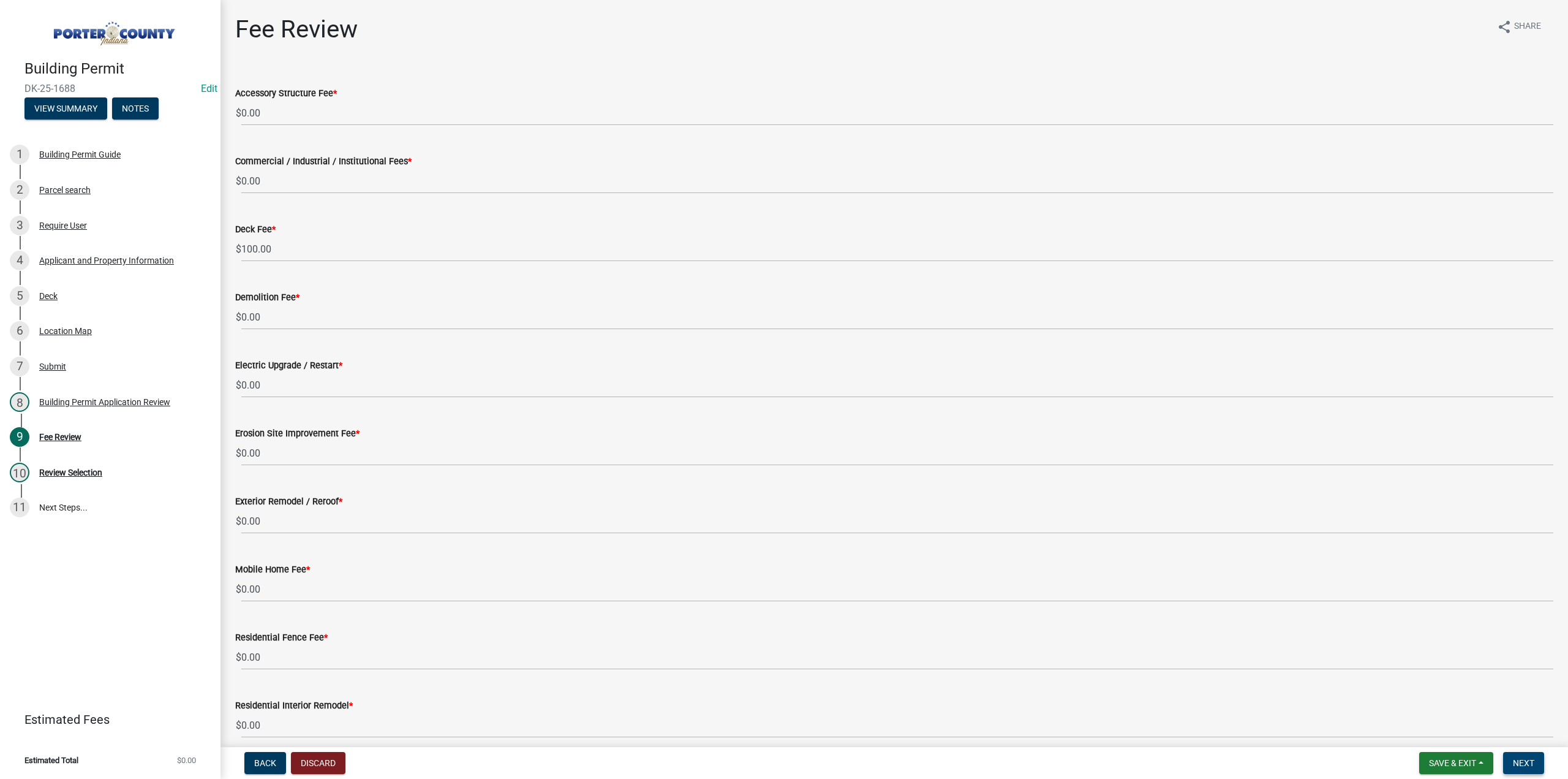
click at [1528, 770] on button "Next" at bounding box center [1524, 762] width 41 height 22
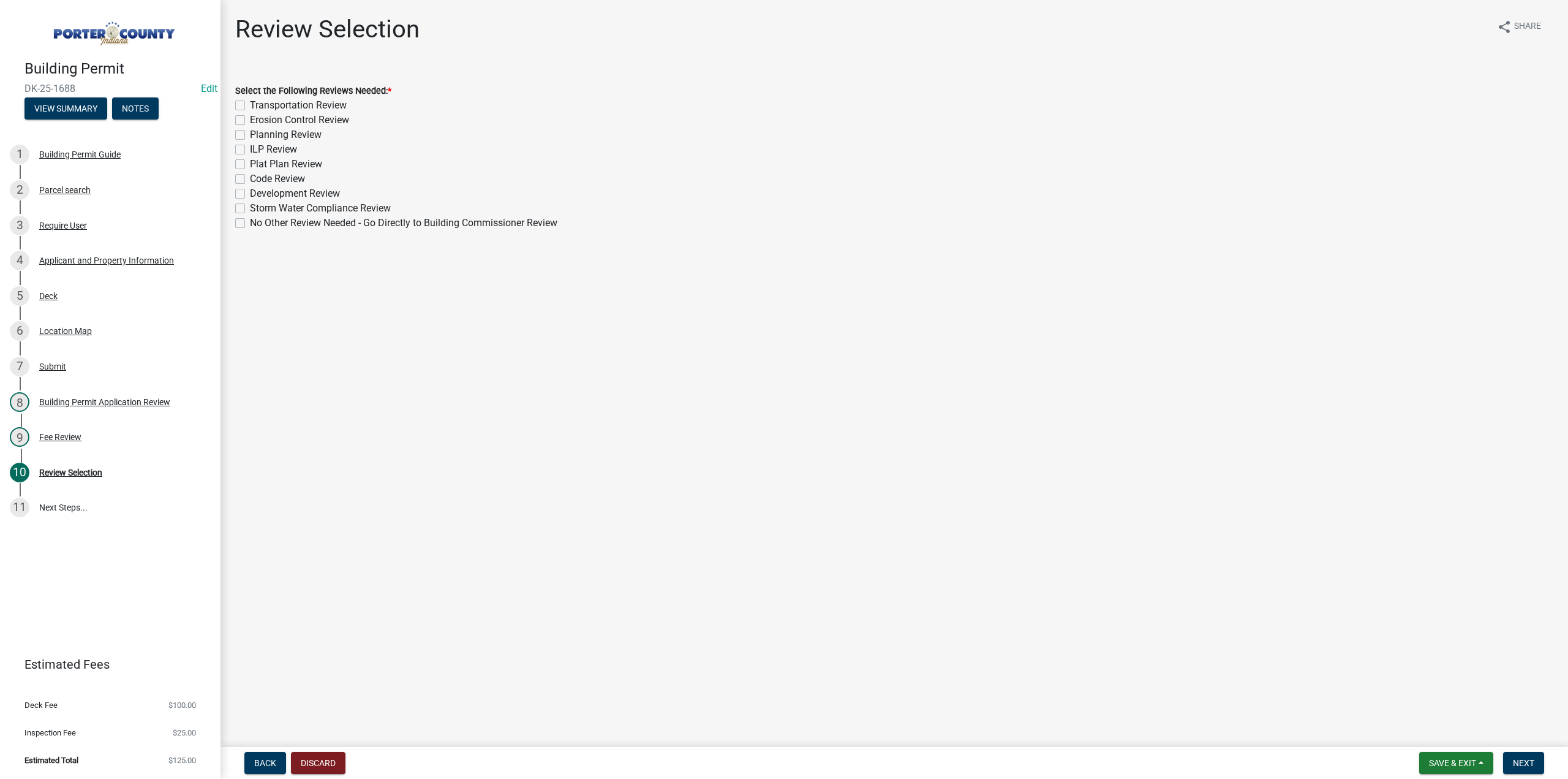
click at [250, 220] on label "No Other Review Needed - Go Directly to Building Commissioner Review" at bounding box center [403, 222] width 307 height 15
click at [250, 220] on input "No Other Review Needed - Go Directly to Building Commissioner Review" at bounding box center [253, 219] width 8 height 8
checkbox input "true"
checkbox input "false"
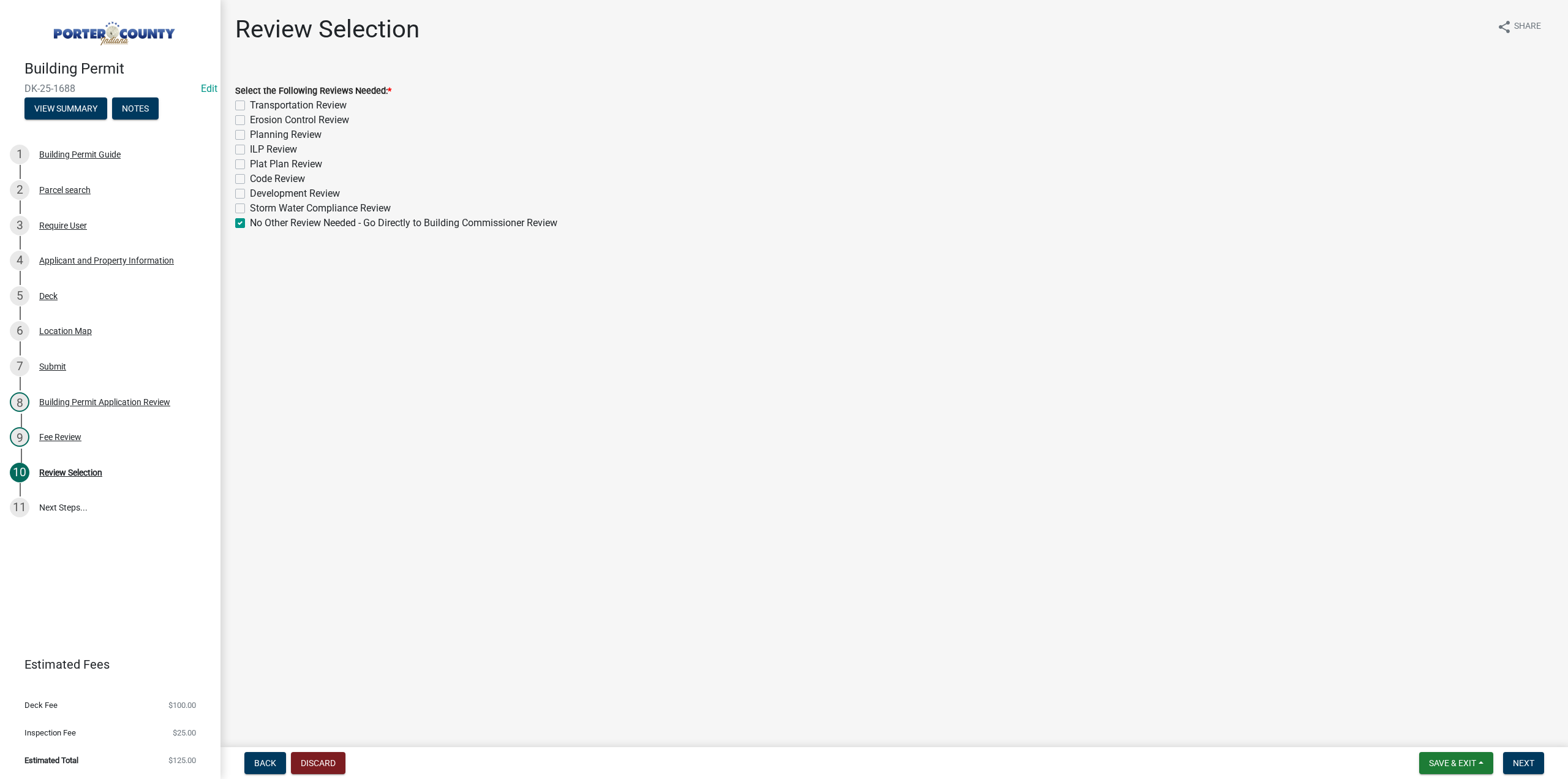
checkbox input "false"
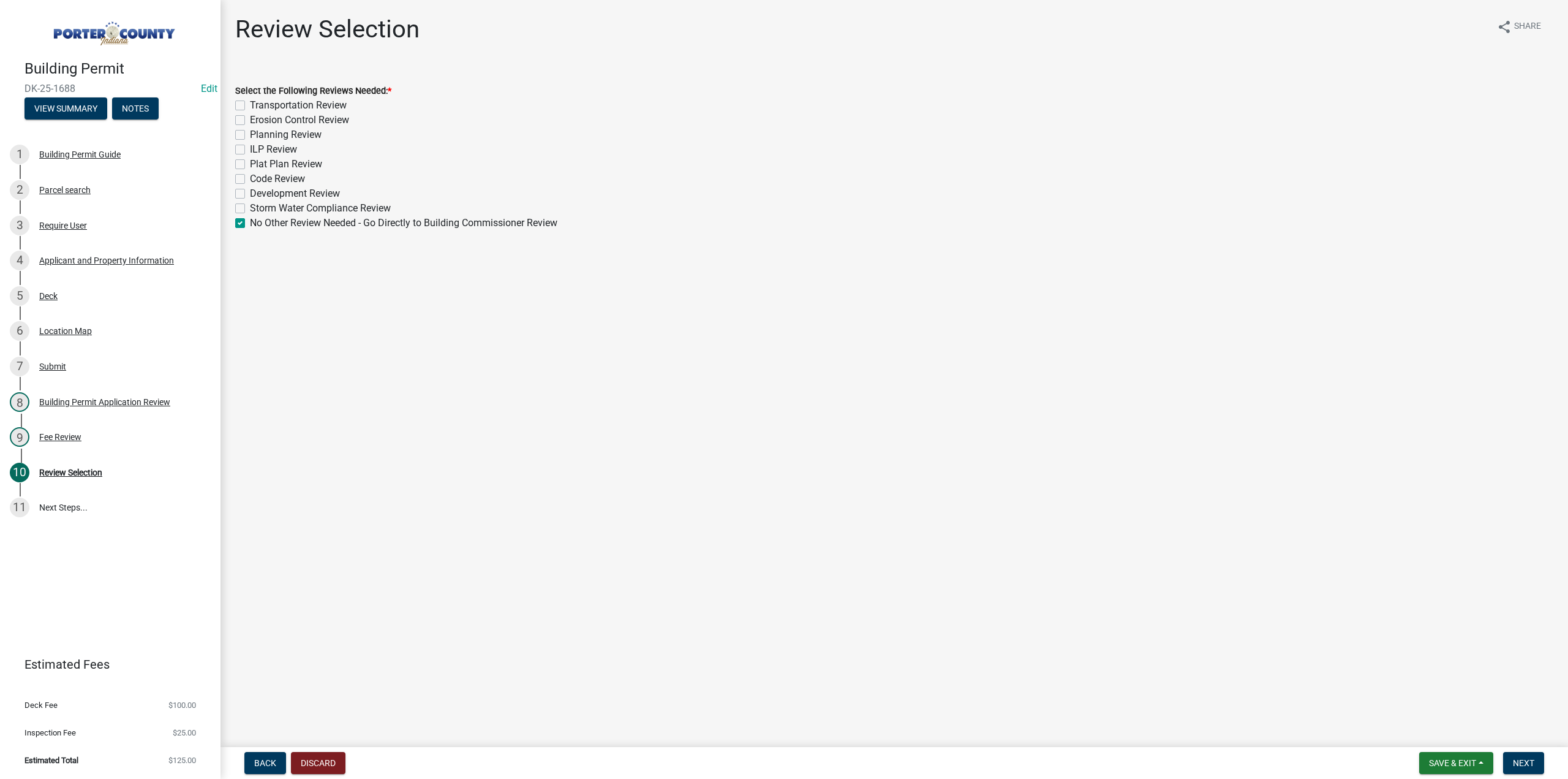
checkbox input "false"
checkbox input "true"
click at [1531, 763] on span "Next" at bounding box center [1524, 763] width 21 height 10
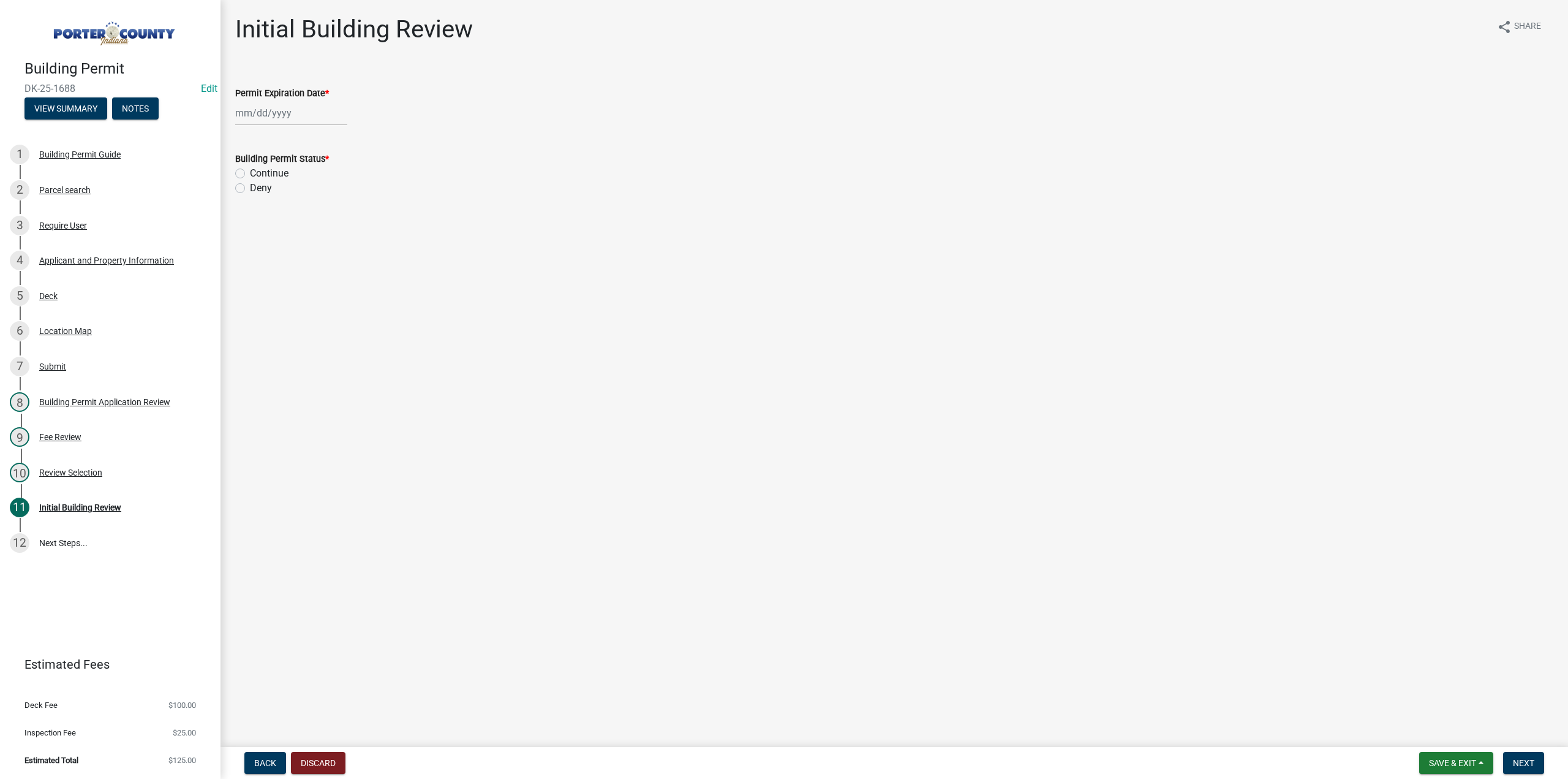
select select "9"
click at [312, 105] on div "Jan Feb Mar Apr May Jun Jul Aug Sep Oct Nov Dec 1525 1526 1527 1528 1529 1530 1…" at bounding box center [291, 113] width 112 height 25
click at [328, 138] on select "1525 1526 1527 1528 1529 1530 1531 1532 1533 1534 1535 1536 1537 1538 1539 1540…" at bounding box center [331, 140] width 44 height 18
select select "2026"
click at [309, 131] on select "1525 1526 1527 1528 1529 1530 1531 1532 1533 1534 1535 1536 1537 1538 1539 1540…" at bounding box center [331, 140] width 44 height 18
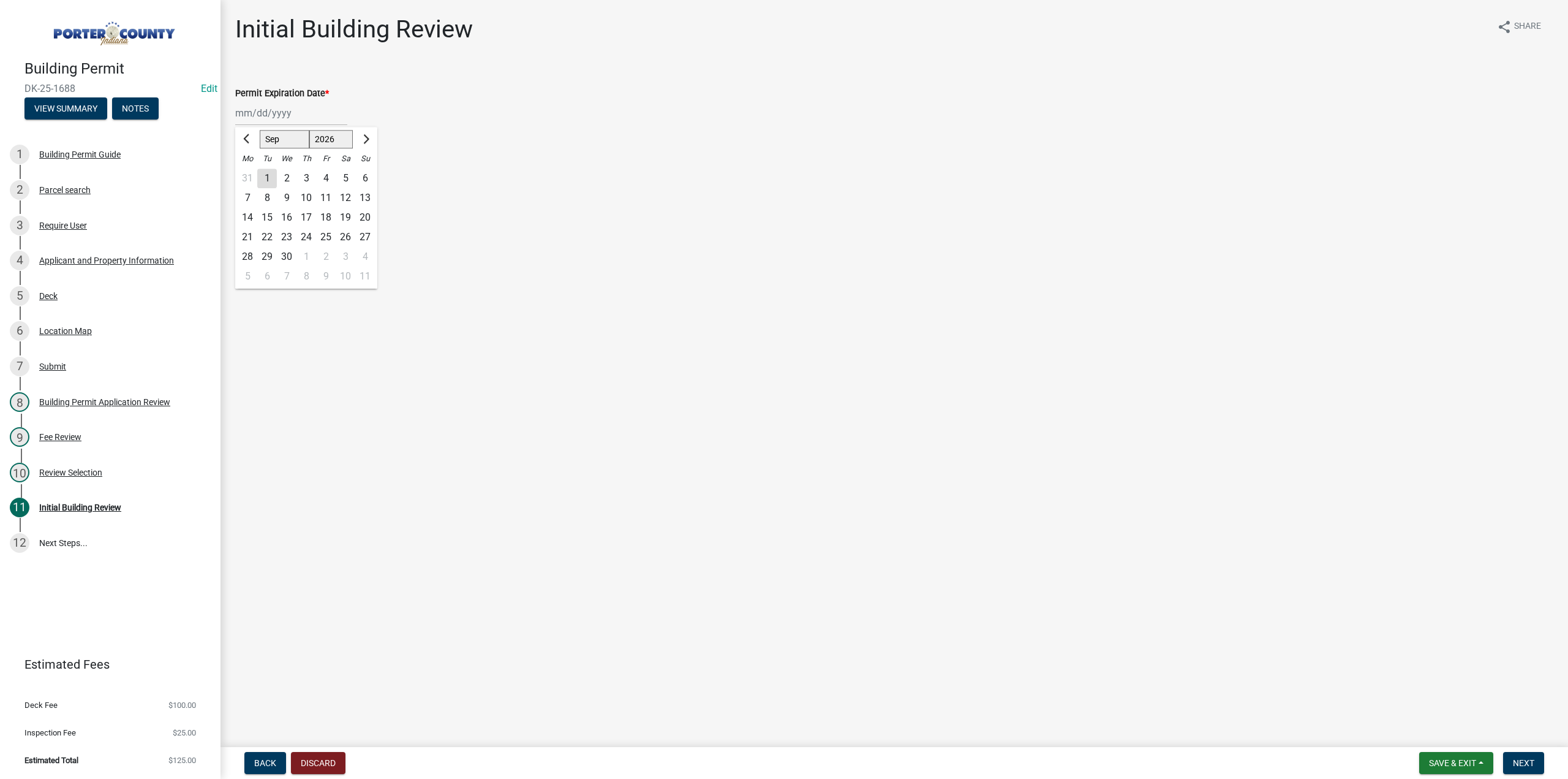
click at [348, 180] on div "5" at bounding box center [345, 179] width 20 height 20
type input "09/05/2026"
click at [250, 173] on label "Continue" at bounding box center [269, 173] width 39 height 15
click at [250, 173] on input "Continue" at bounding box center [253, 170] width 8 height 8
radio input "true"
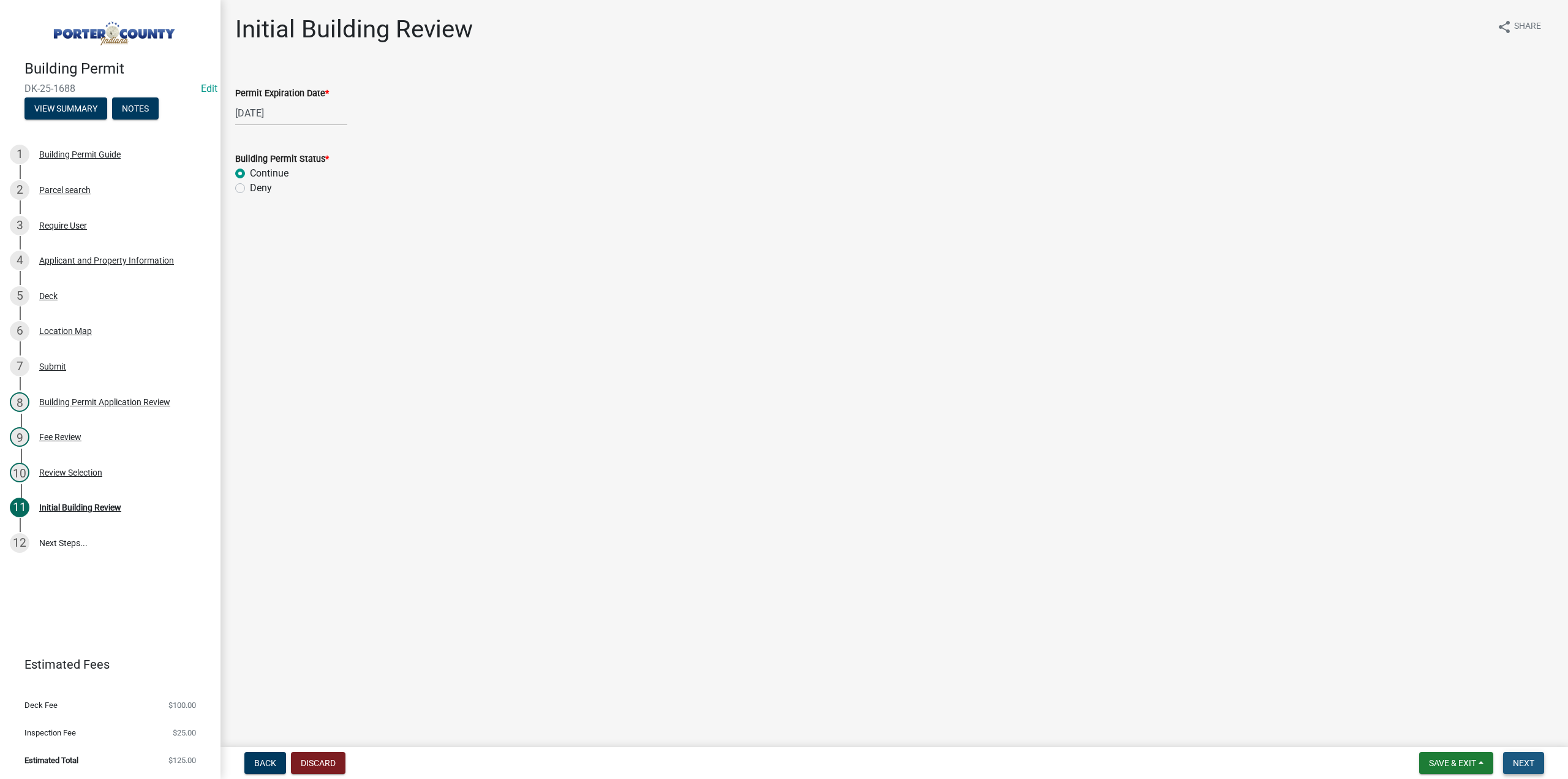
click at [1523, 759] on span "Next" at bounding box center [1524, 763] width 21 height 10
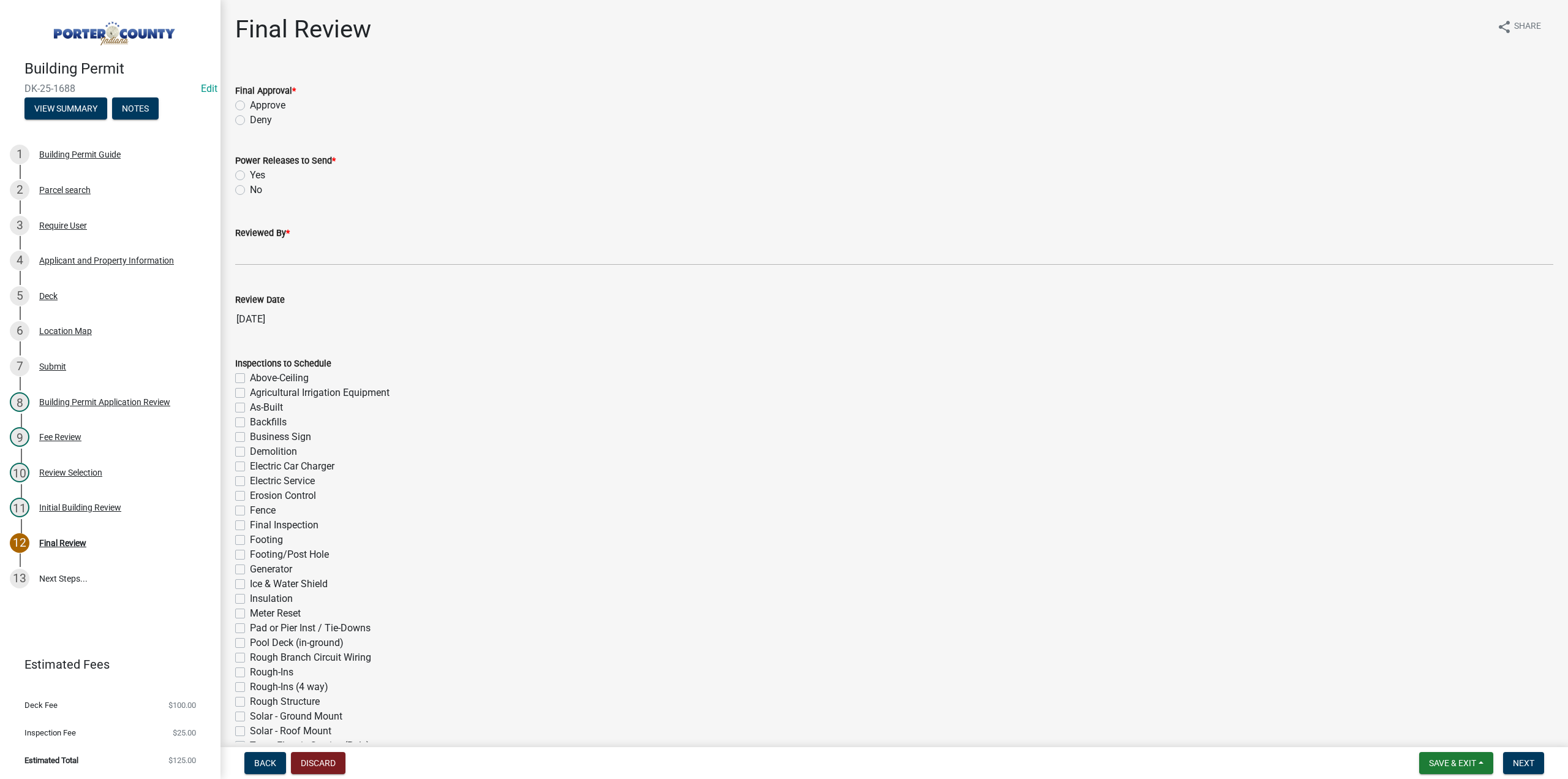
scroll to position [61, 0]
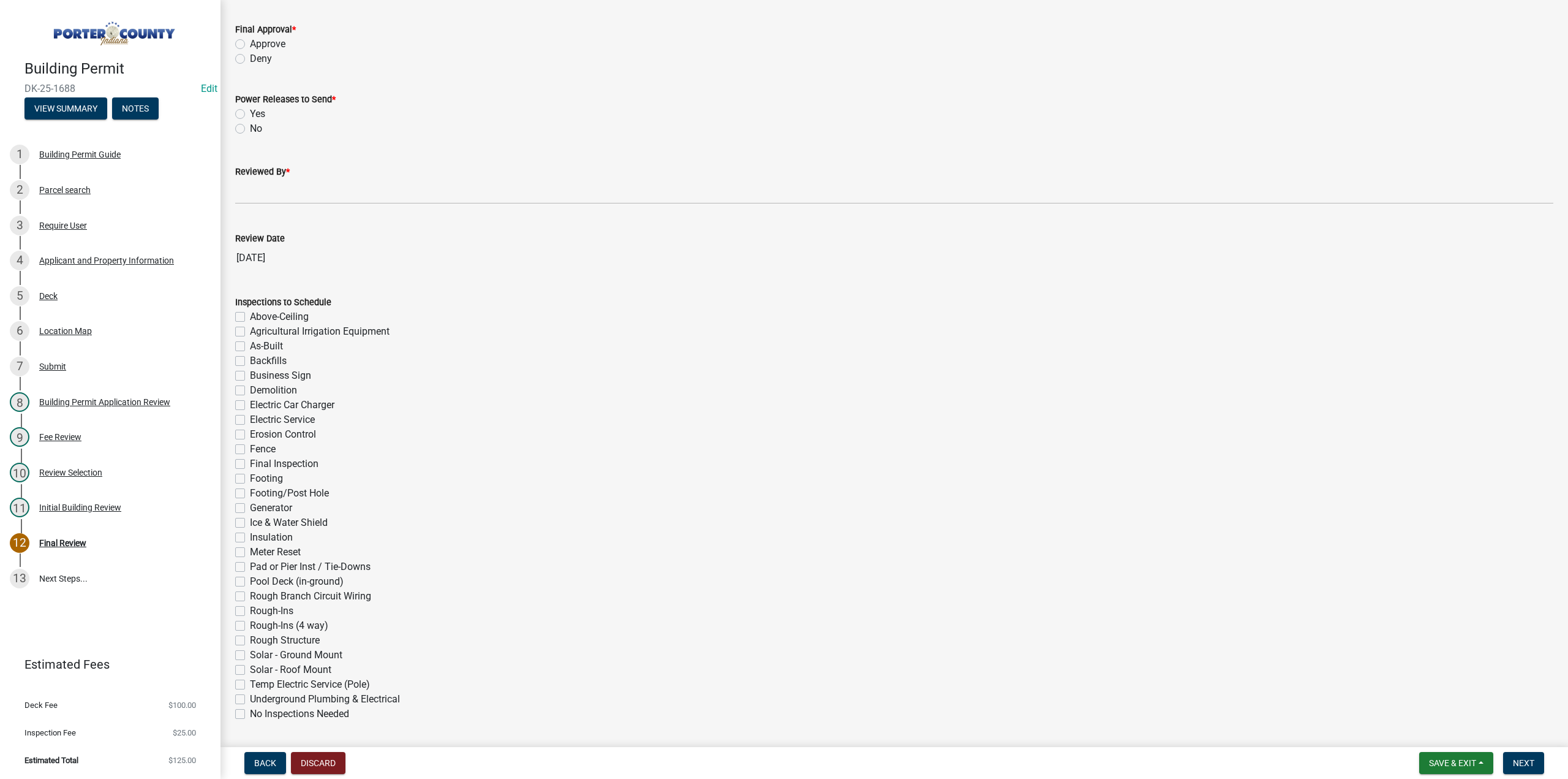
click at [250, 44] on label "Approve" at bounding box center [268, 44] width 35 height 15
click at [250, 44] on input "Approve" at bounding box center [253, 40] width 8 height 8
radio input "true"
click at [250, 131] on label "No" at bounding box center [256, 129] width 12 height 15
click at [250, 129] on input "No" at bounding box center [253, 125] width 8 height 8
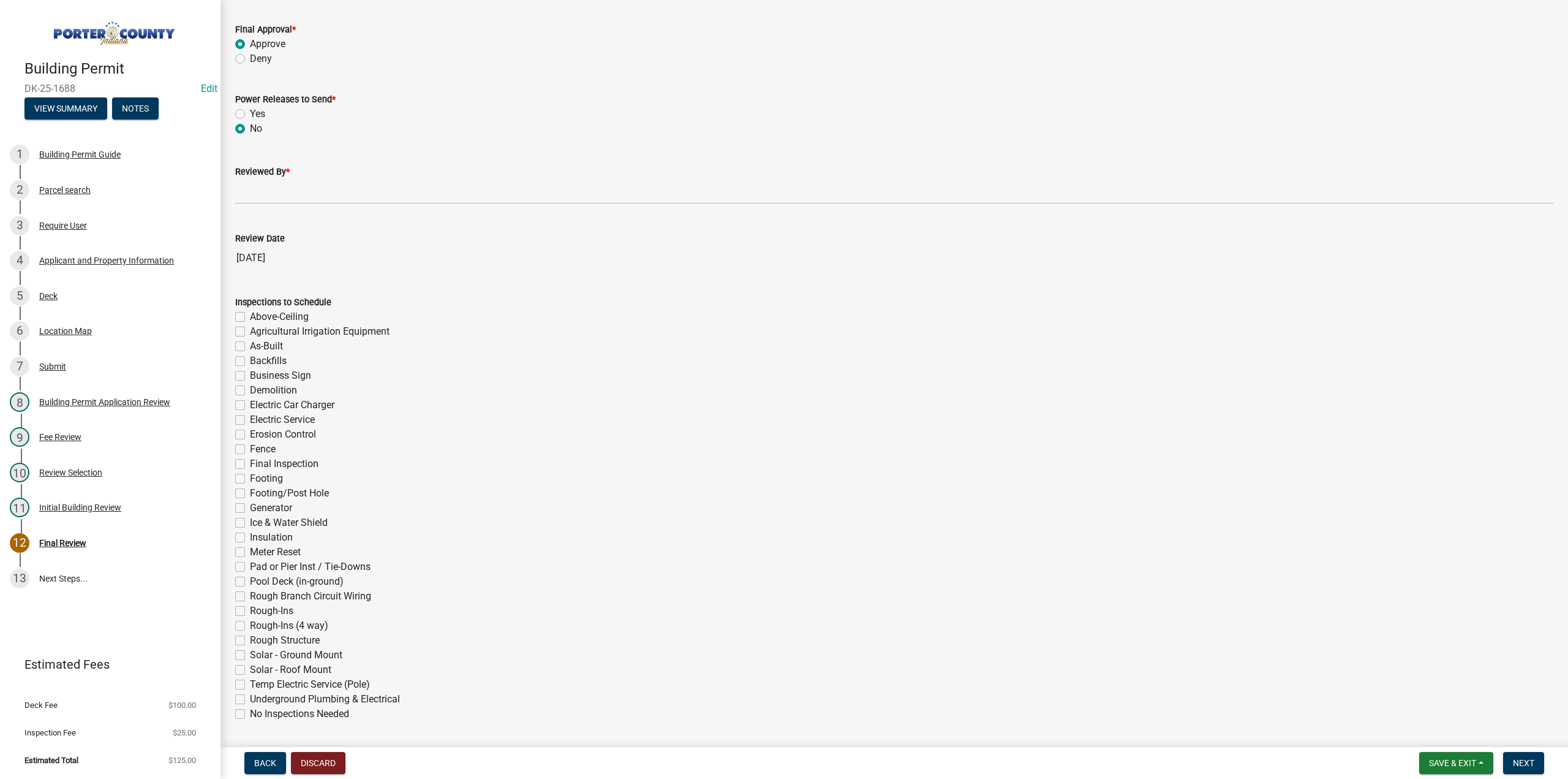
radio input "true"
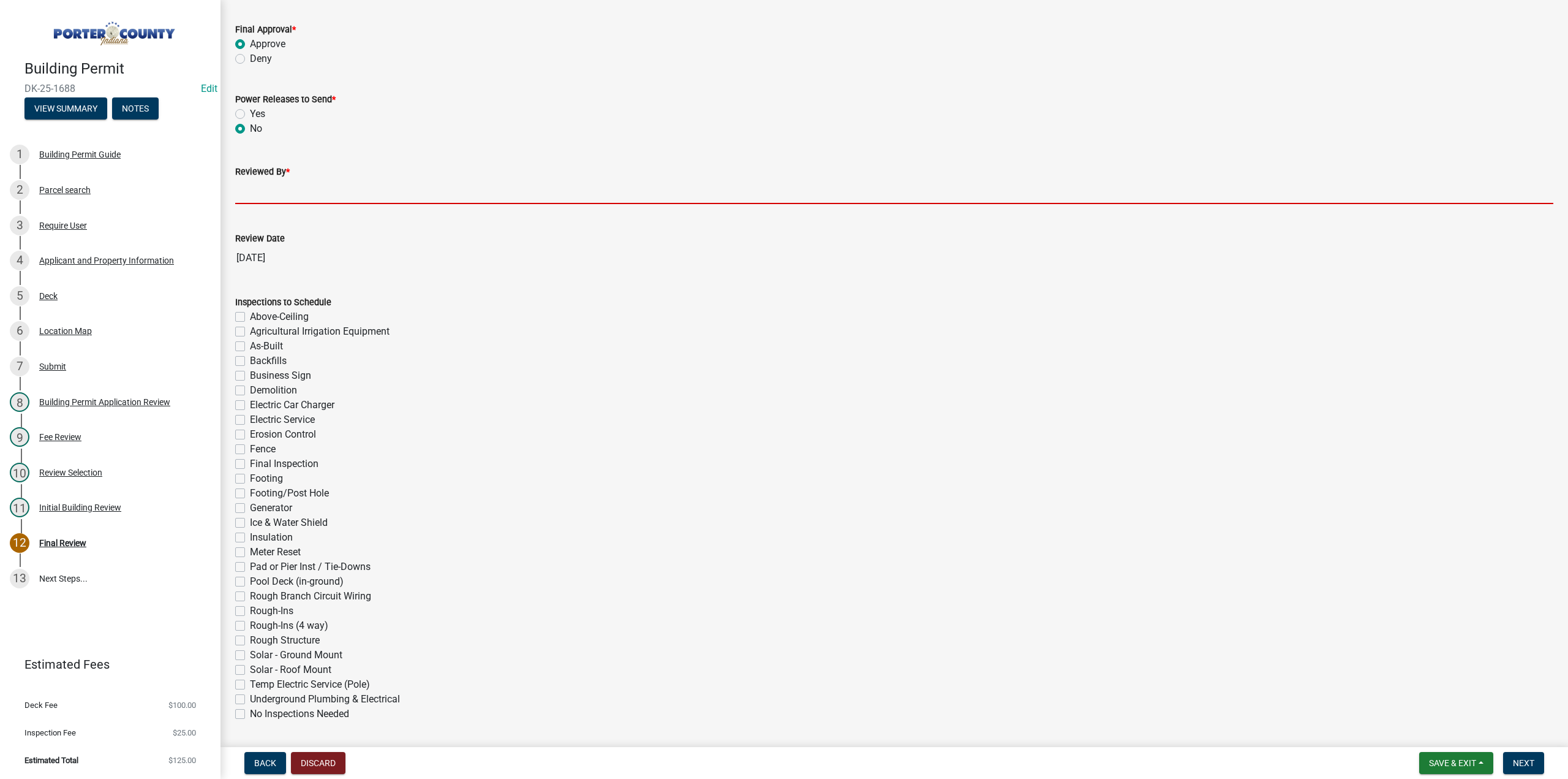
drag, startPoint x: 261, startPoint y: 188, endPoint x: 285, endPoint y: 220, distance: 40.0
click at [263, 189] on input "Reviewed By *" at bounding box center [894, 191] width 1318 height 25
type input "TT"
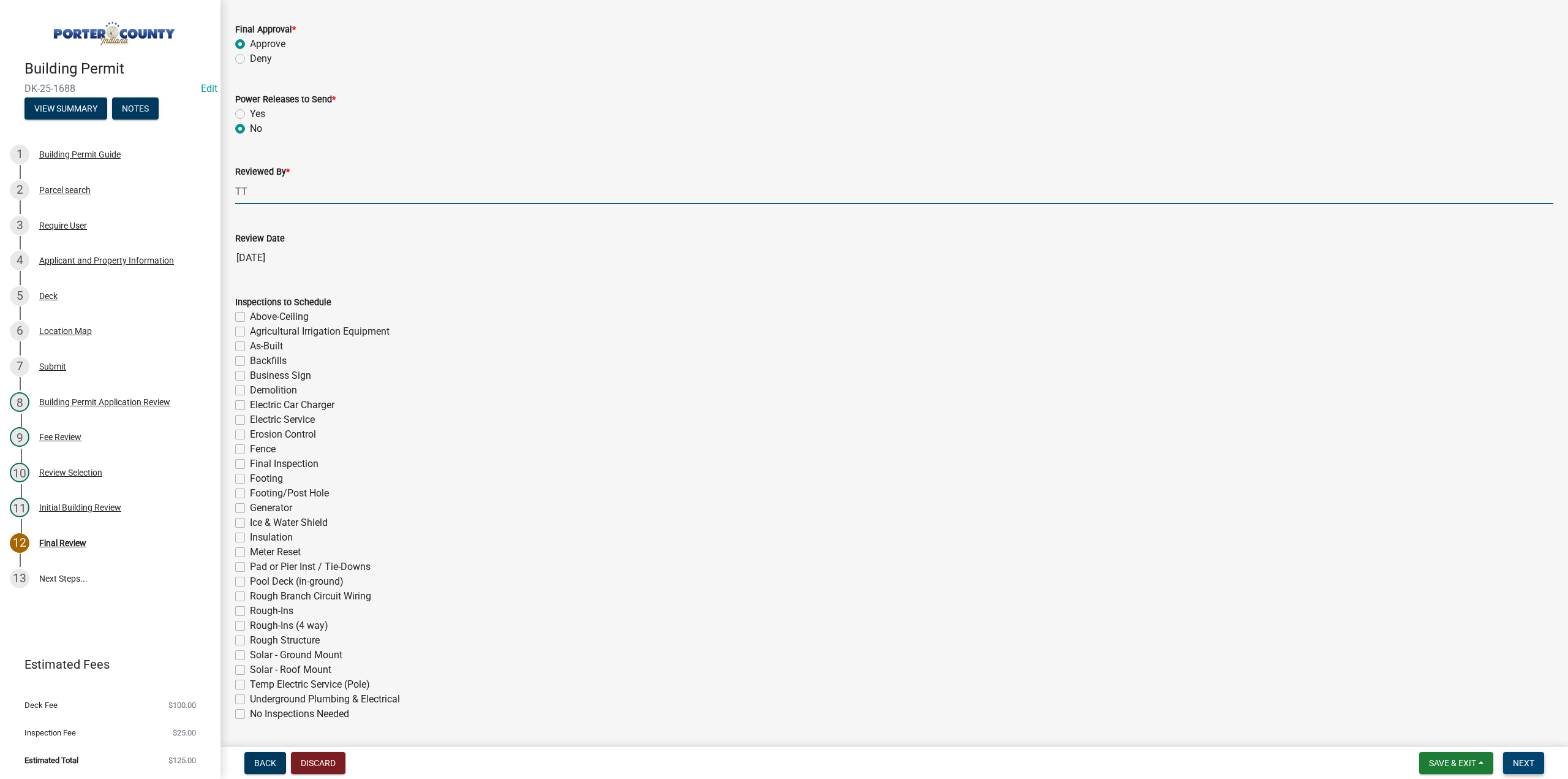
click at [1524, 759] on span "Next" at bounding box center [1524, 763] width 21 height 10
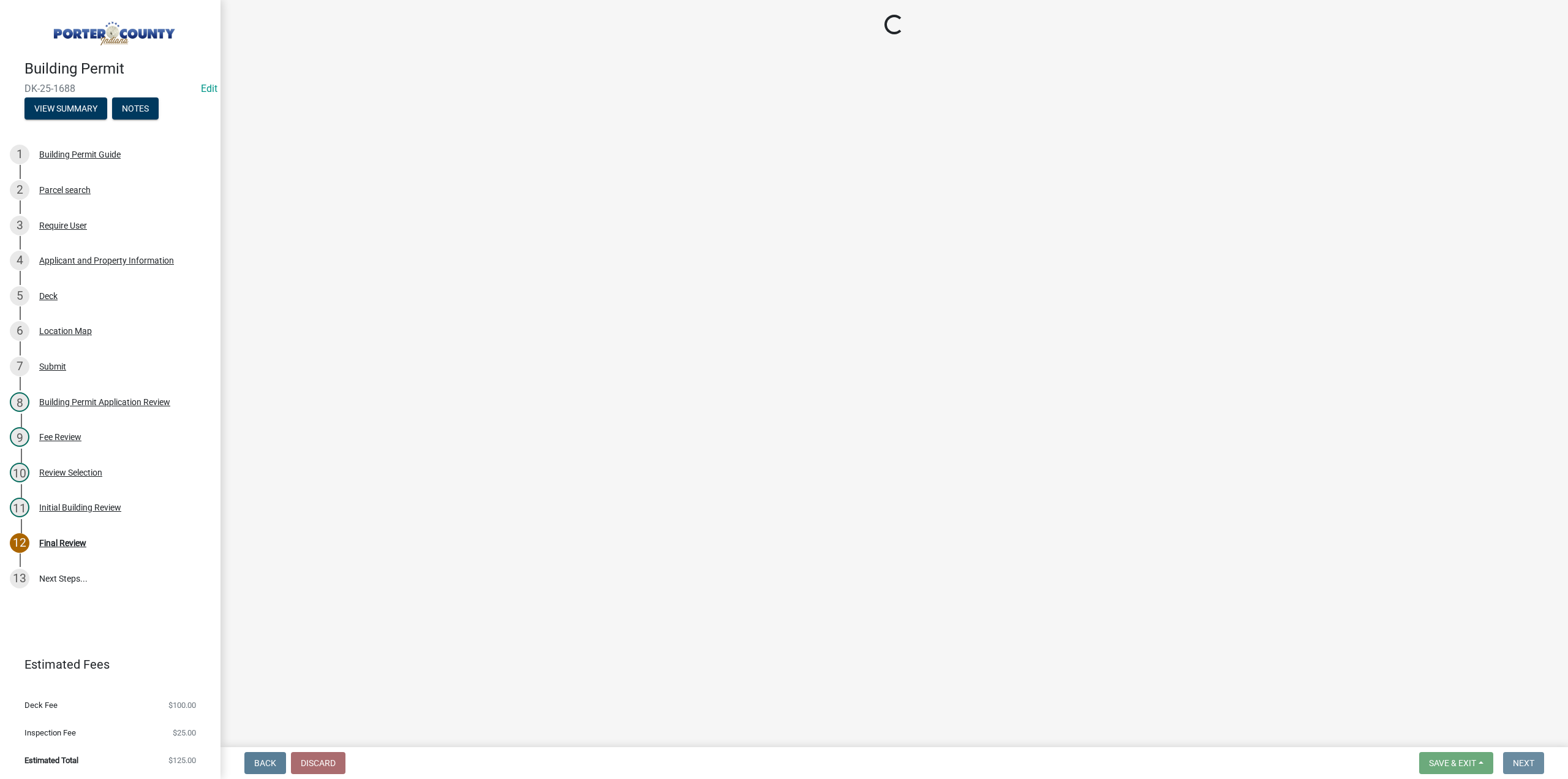
scroll to position [0, 0]
select select "3: 3"
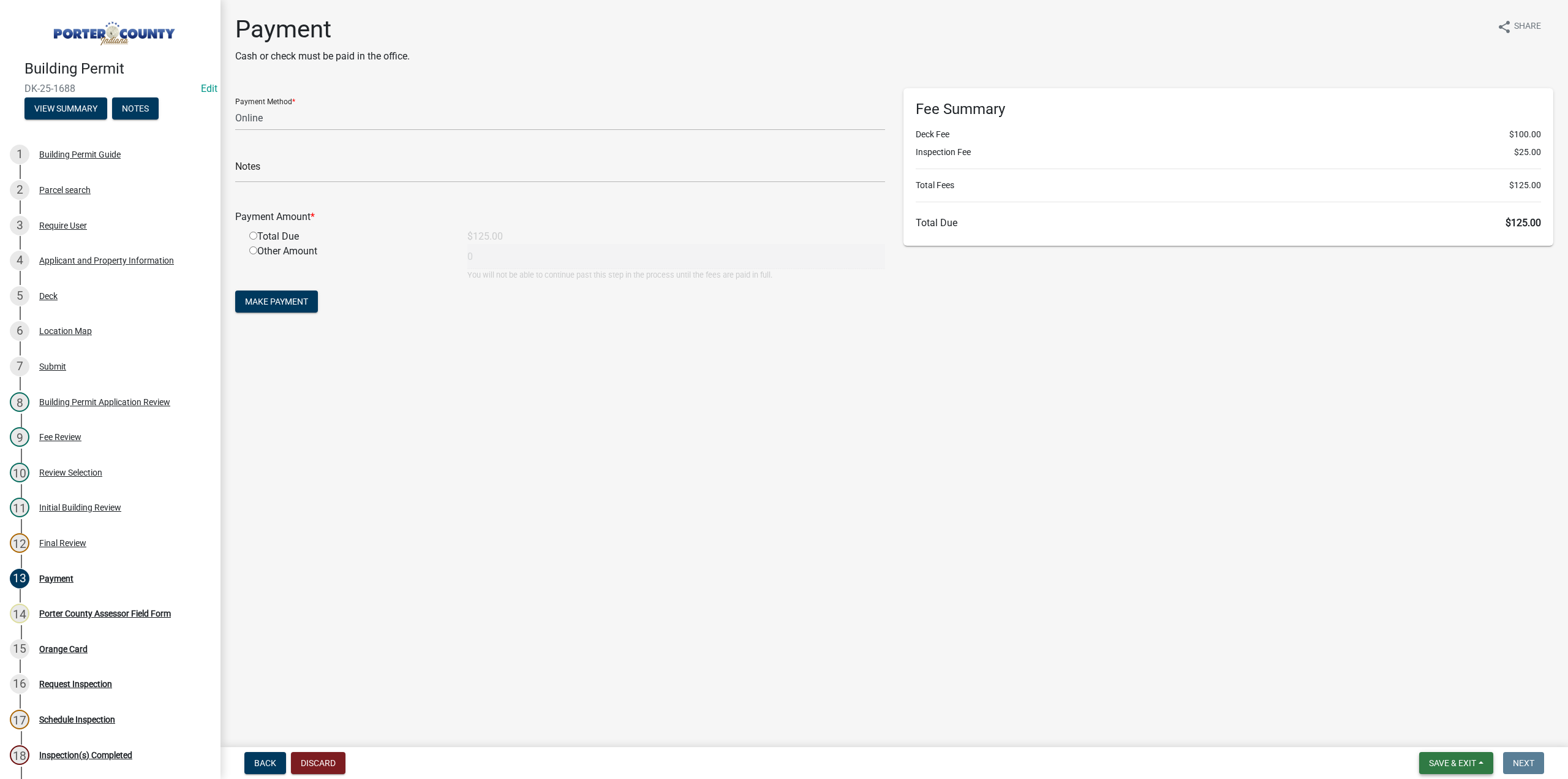
click at [1464, 761] on span "Save & Exit" at bounding box center [1452, 763] width 47 height 10
click at [1444, 731] on button "Save & Exit" at bounding box center [1444, 731] width 98 height 30
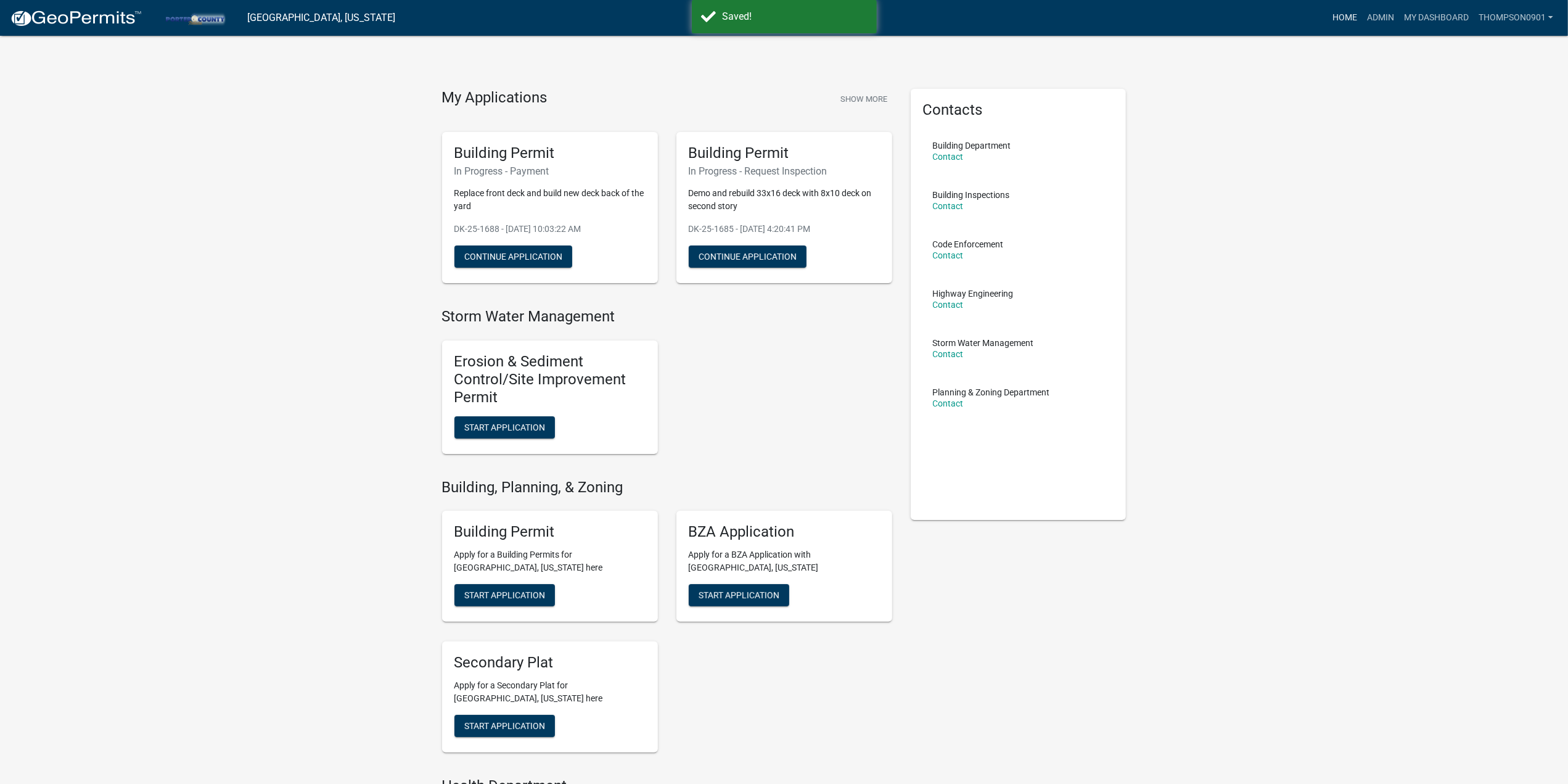
click at [1343, 19] on link "Home" at bounding box center [1345, 18] width 35 height 23
click at [1381, 18] on link "Admin" at bounding box center [1380, 18] width 37 height 23
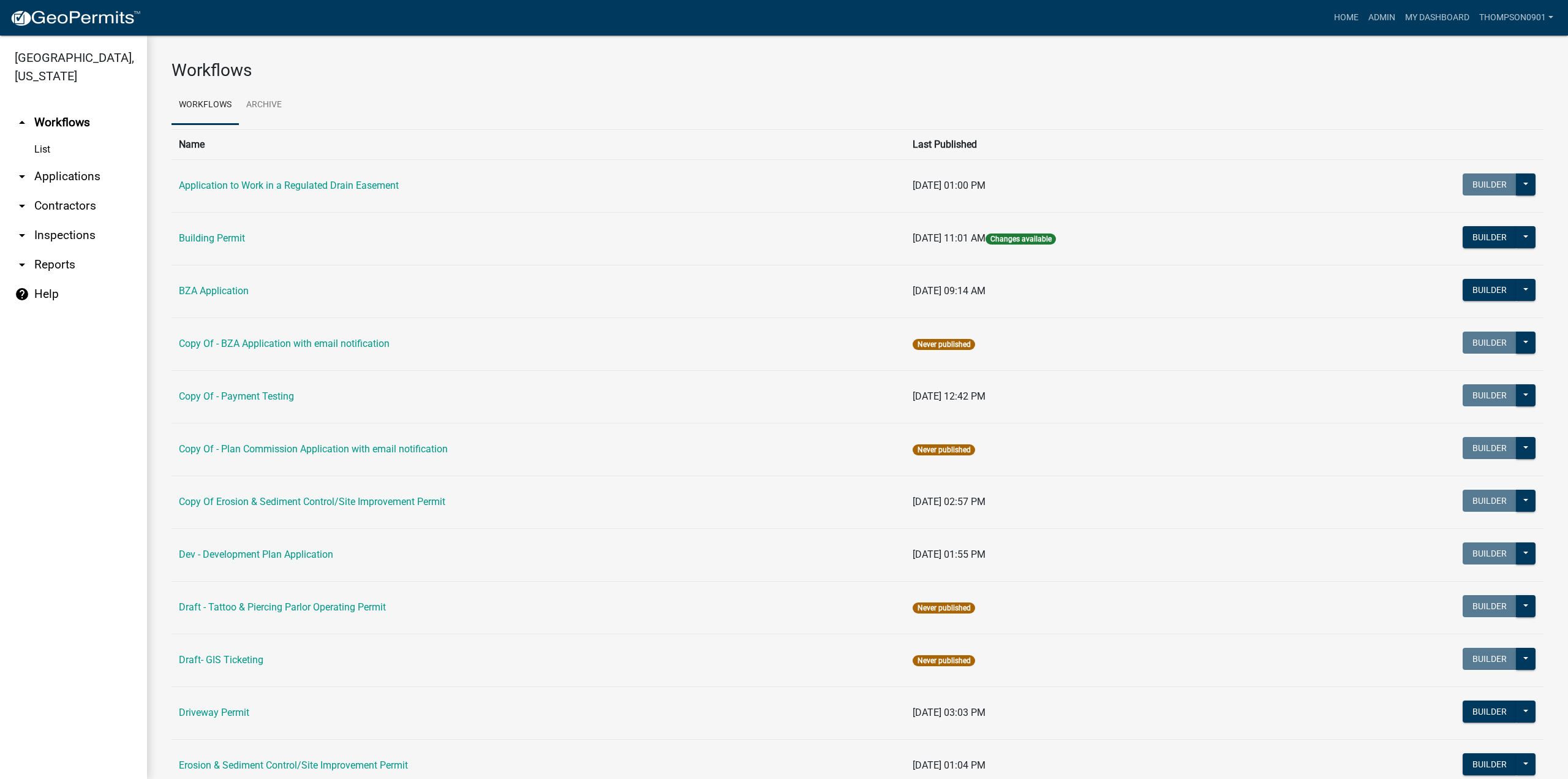
click at [79, 162] on link "arrow_drop_down Applications" at bounding box center [73, 177] width 147 height 30
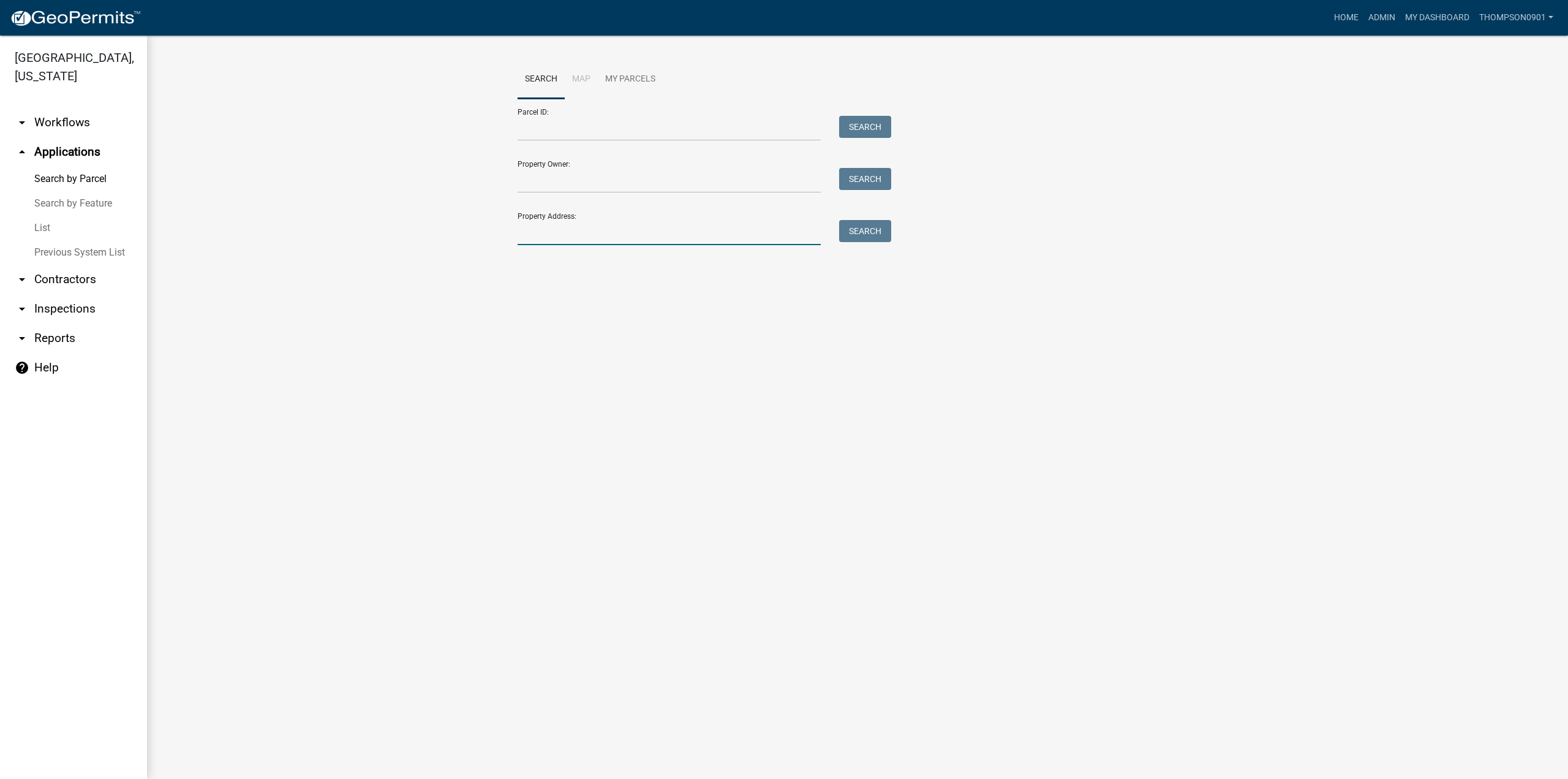
click at [550, 227] on input "Property Address:" at bounding box center [669, 232] width 303 height 25
paste input "175 w 1050 n"
type input "175 w 1050 n"
click at [867, 237] on button "Search" at bounding box center [865, 230] width 52 height 22
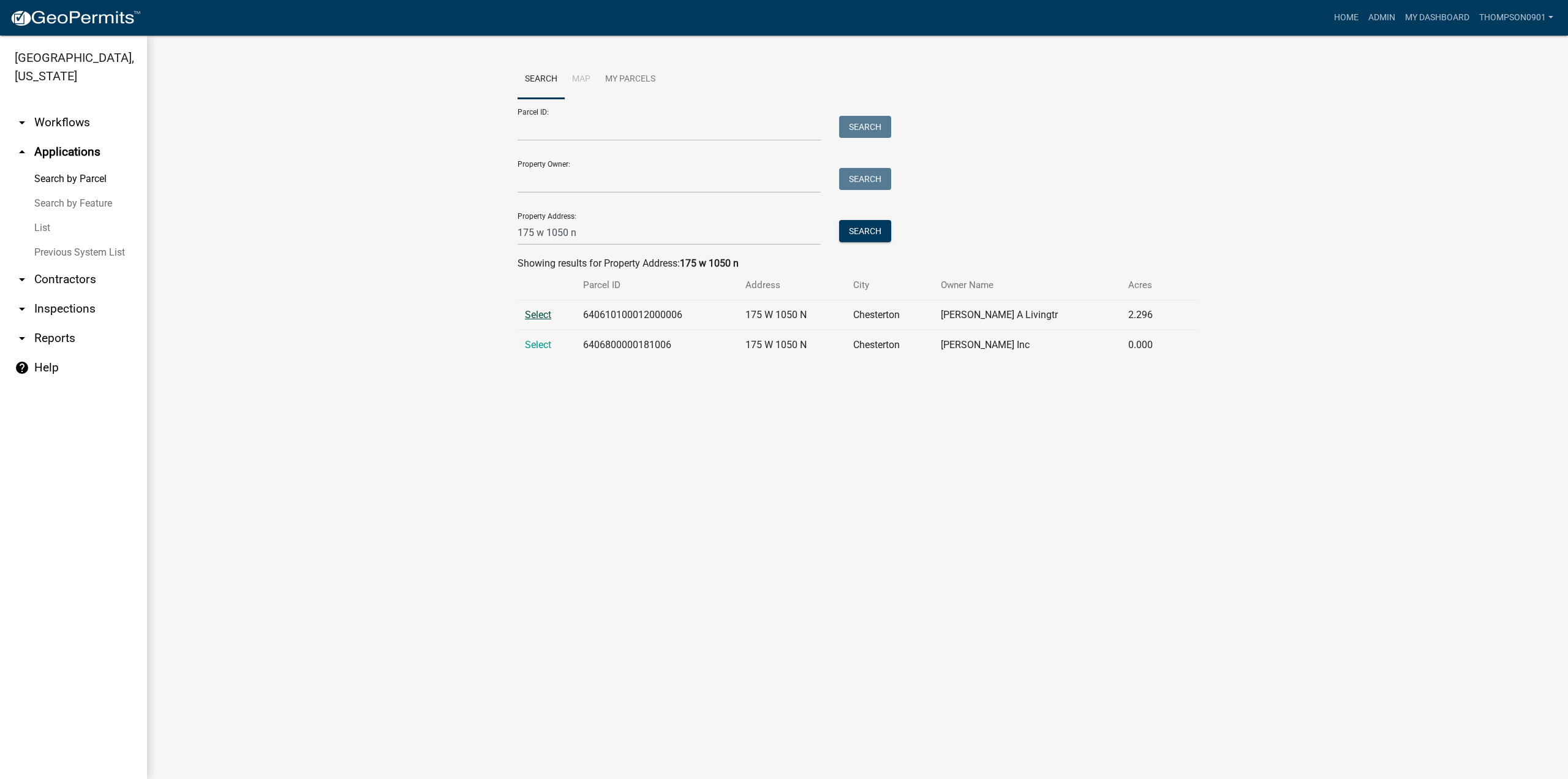
click at [533, 313] on span "Select" at bounding box center [537, 314] width 26 height 11
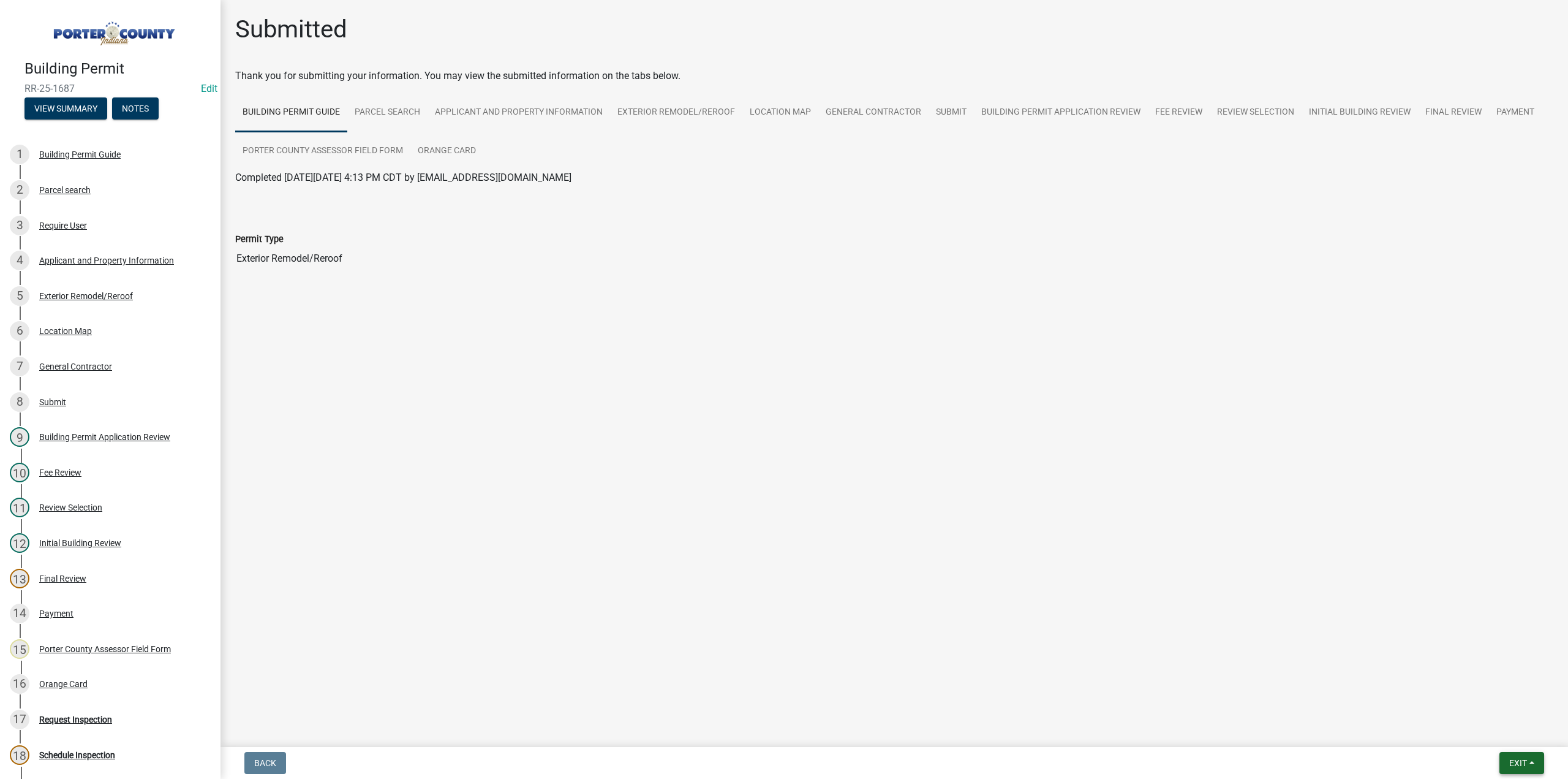
click at [1522, 758] on span "Exit" at bounding box center [1518, 763] width 18 height 10
click at [1504, 731] on button "Save & Exit" at bounding box center [1495, 731] width 98 height 30
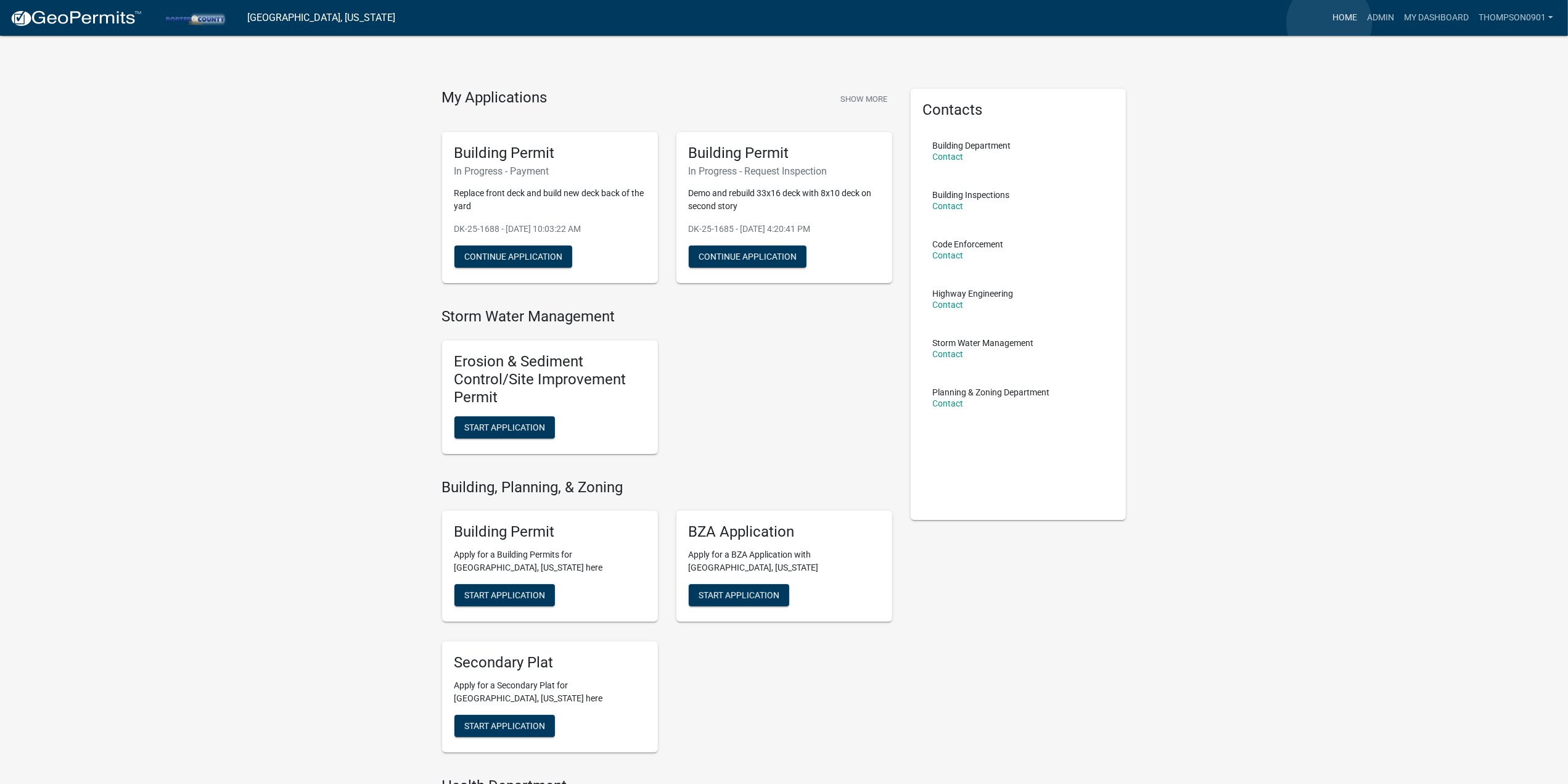
click at [1329, 23] on link "Home" at bounding box center [1345, 18] width 35 height 23
click at [1374, 18] on link "Admin" at bounding box center [1380, 18] width 37 height 23
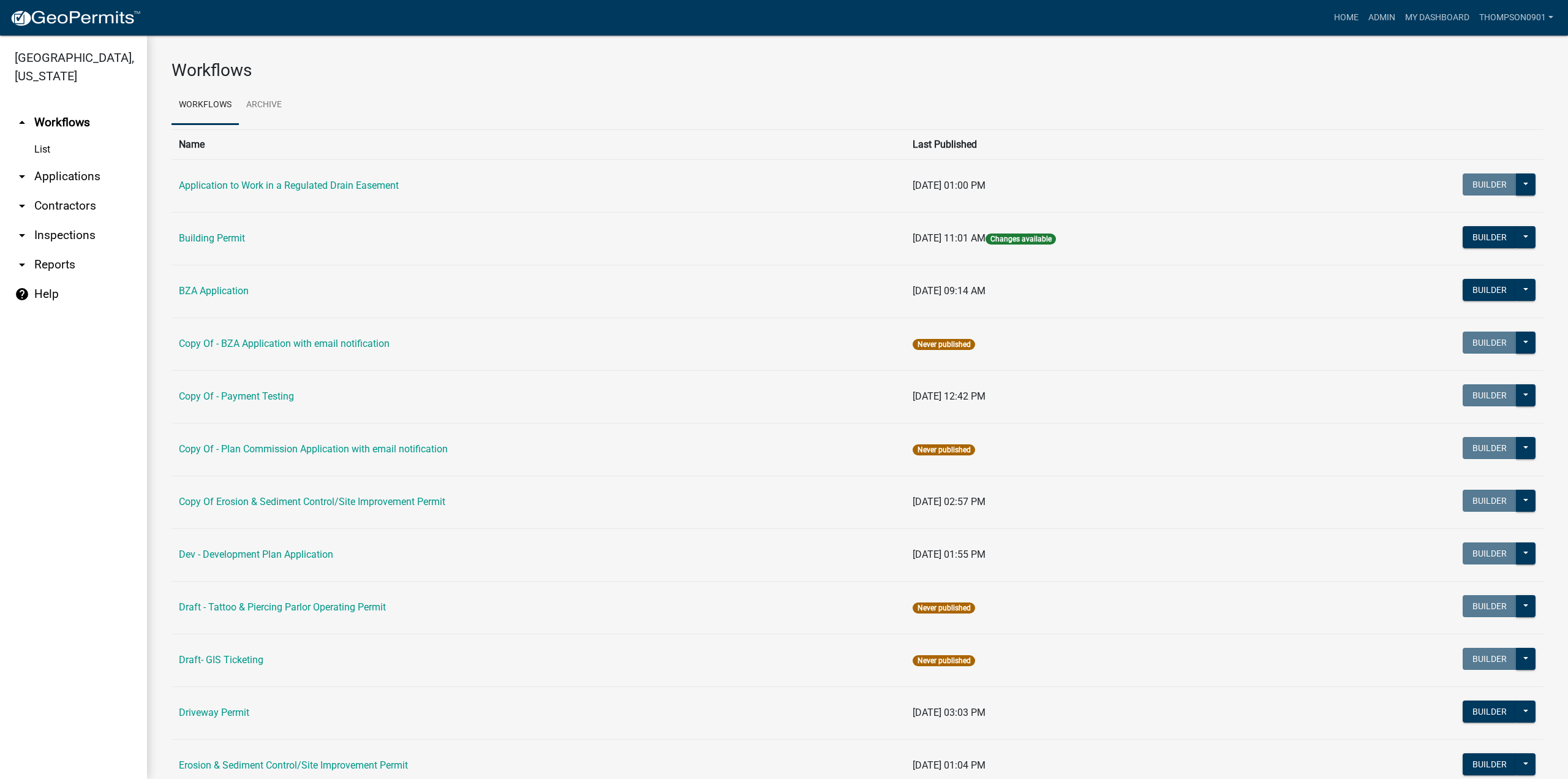
click at [73, 191] on link "arrow_drop_down Contractors" at bounding box center [73, 206] width 147 height 30
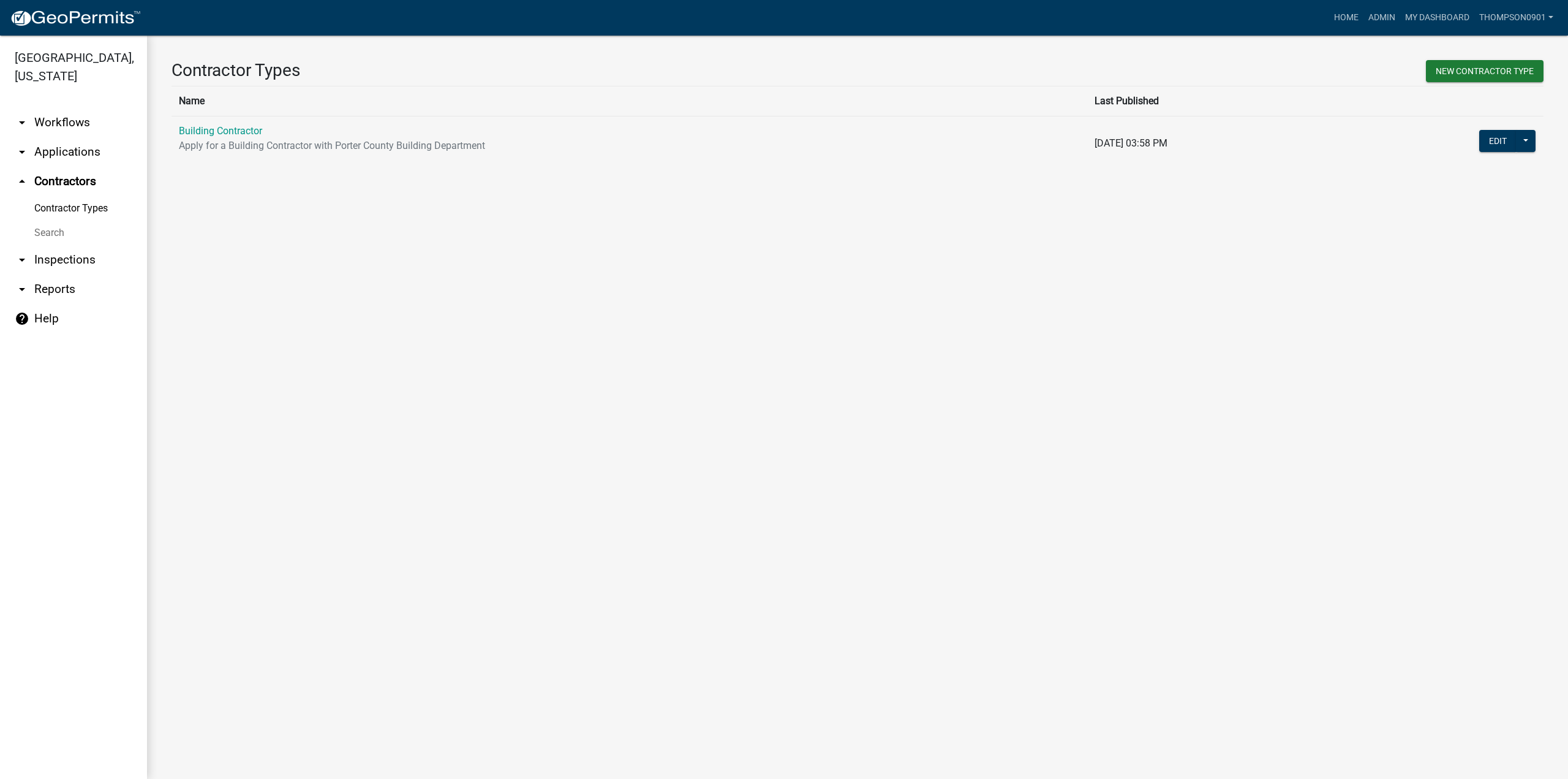
click at [201, 131] on link "Building Contractor" at bounding box center [220, 131] width 83 height 11
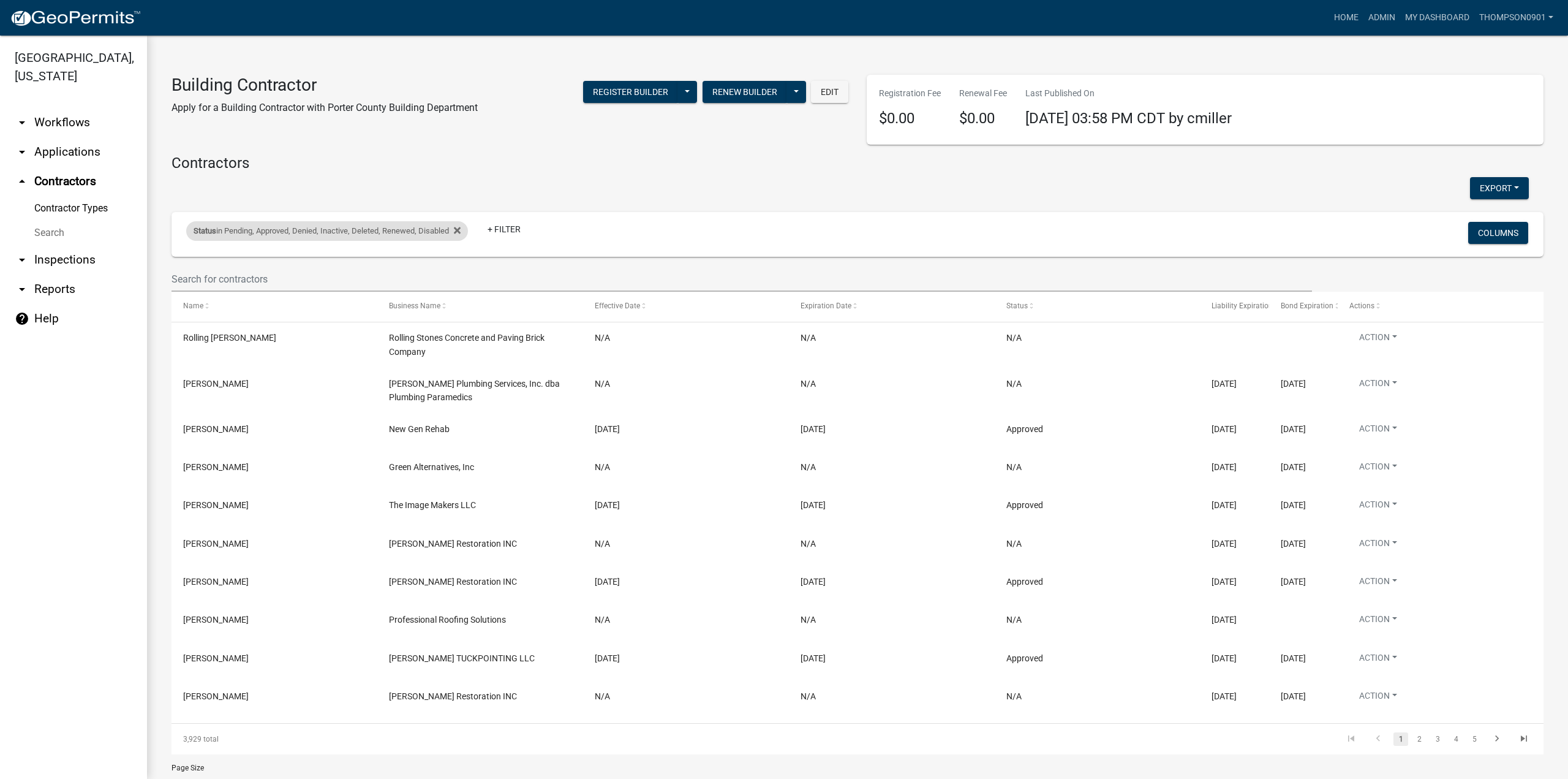
click at [465, 231] on div "Status in Pending, Approved, Denied, Inactive, Deleted, Renewed, Disabled" at bounding box center [327, 231] width 282 height 20
select select "1: '0'"
click at [458, 230] on icon at bounding box center [457, 230] width 7 height 10
click at [215, 236] on link "+ Filter" at bounding box center [213, 232] width 53 height 22
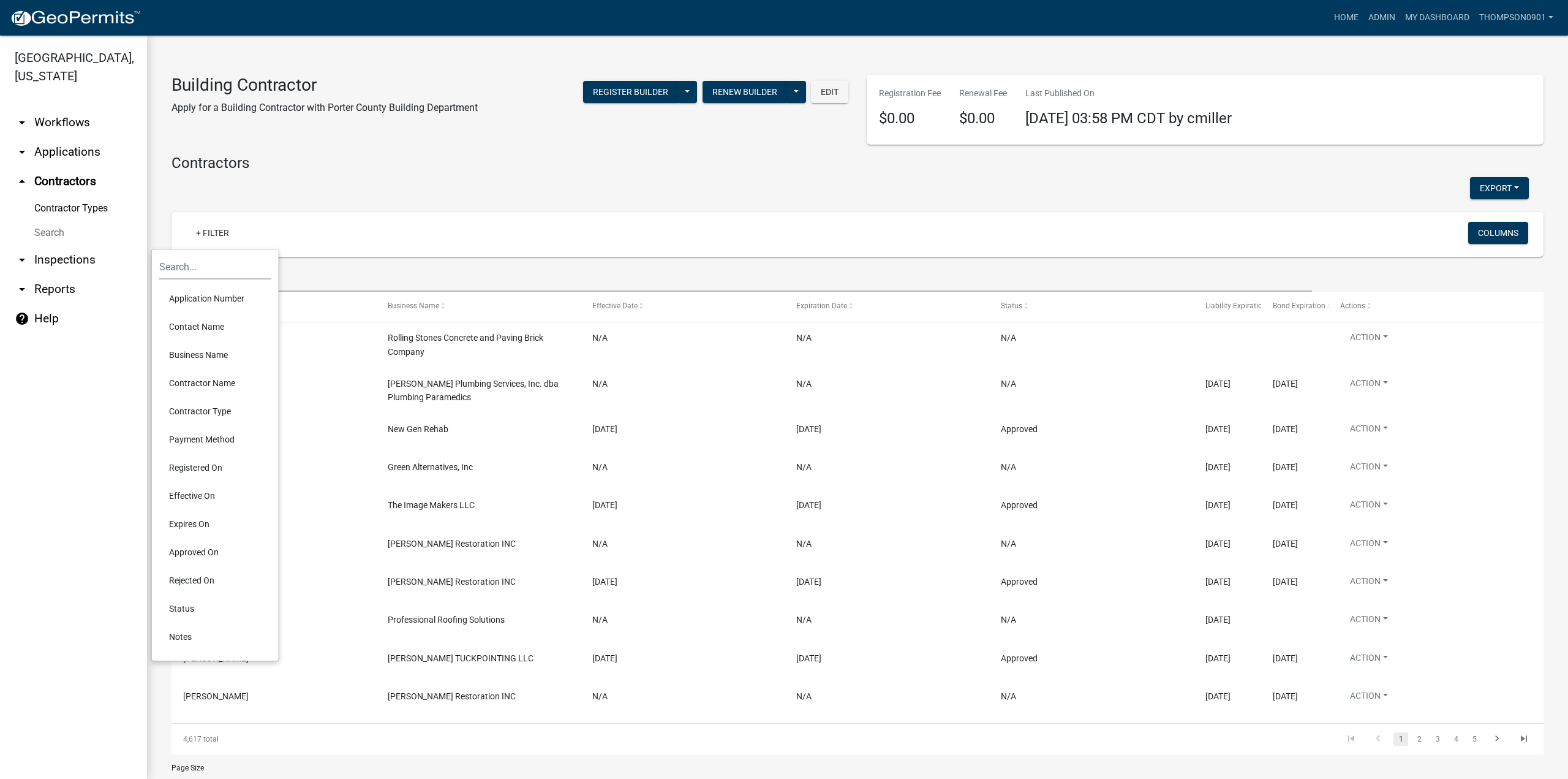
click at [218, 386] on li "Contractor Name" at bounding box center [215, 383] width 112 height 28
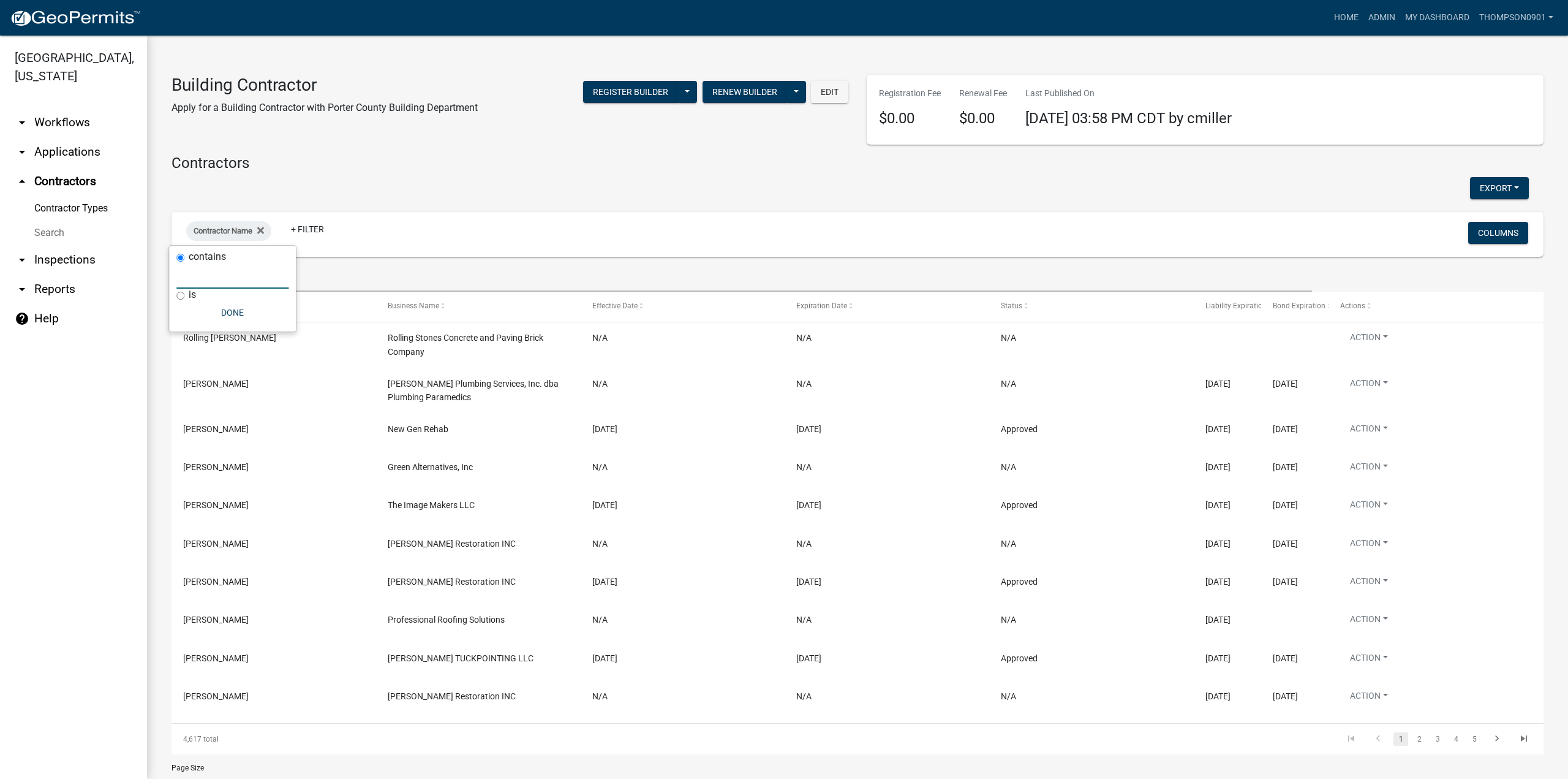
click at [222, 284] on input "text" at bounding box center [232, 276] width 112 height 25
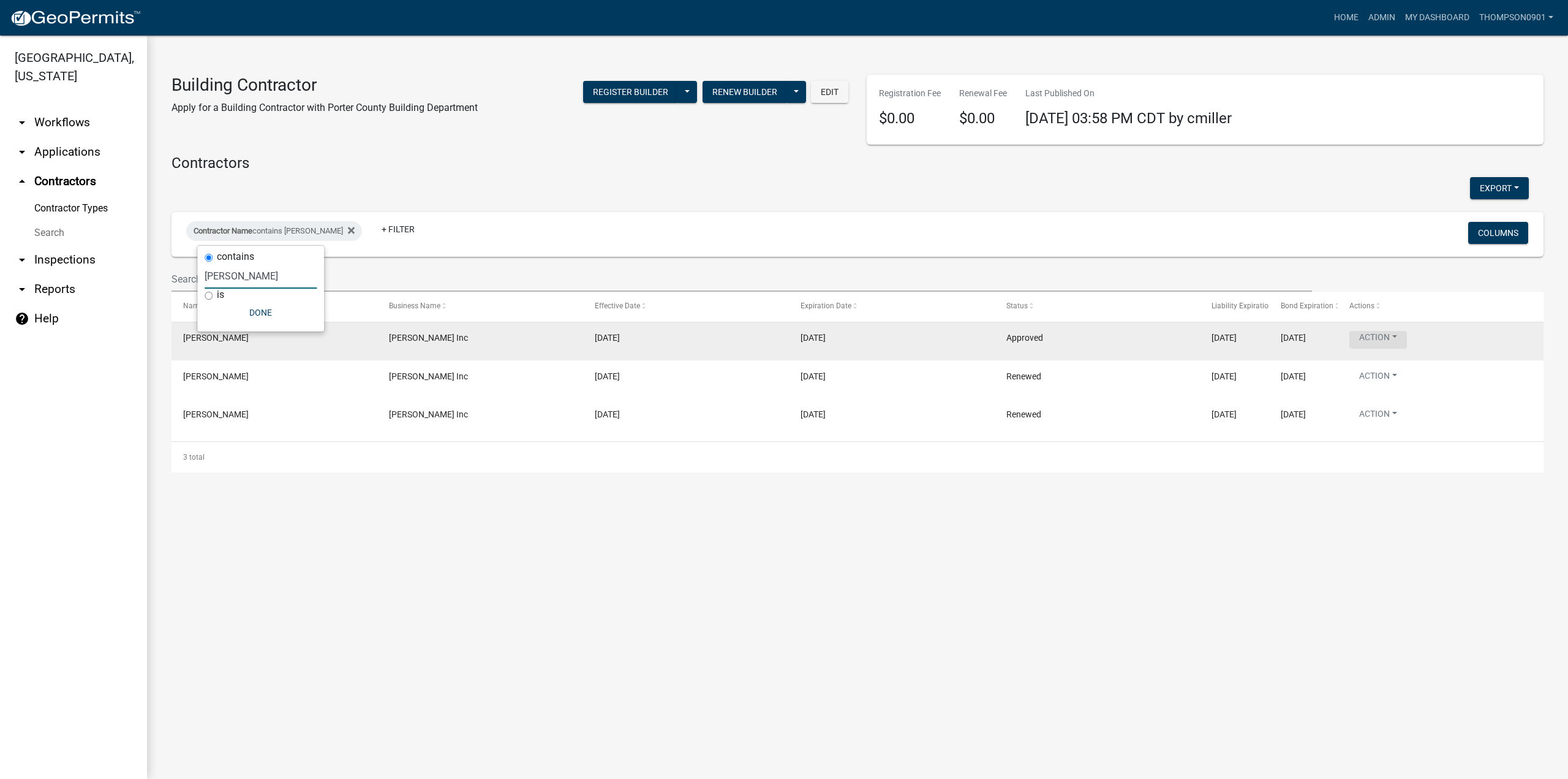
type input "[PERSON_NAME]"
click at [1396, 339] on button "Action" at bounding box center [1378, 339] width 58 height 18
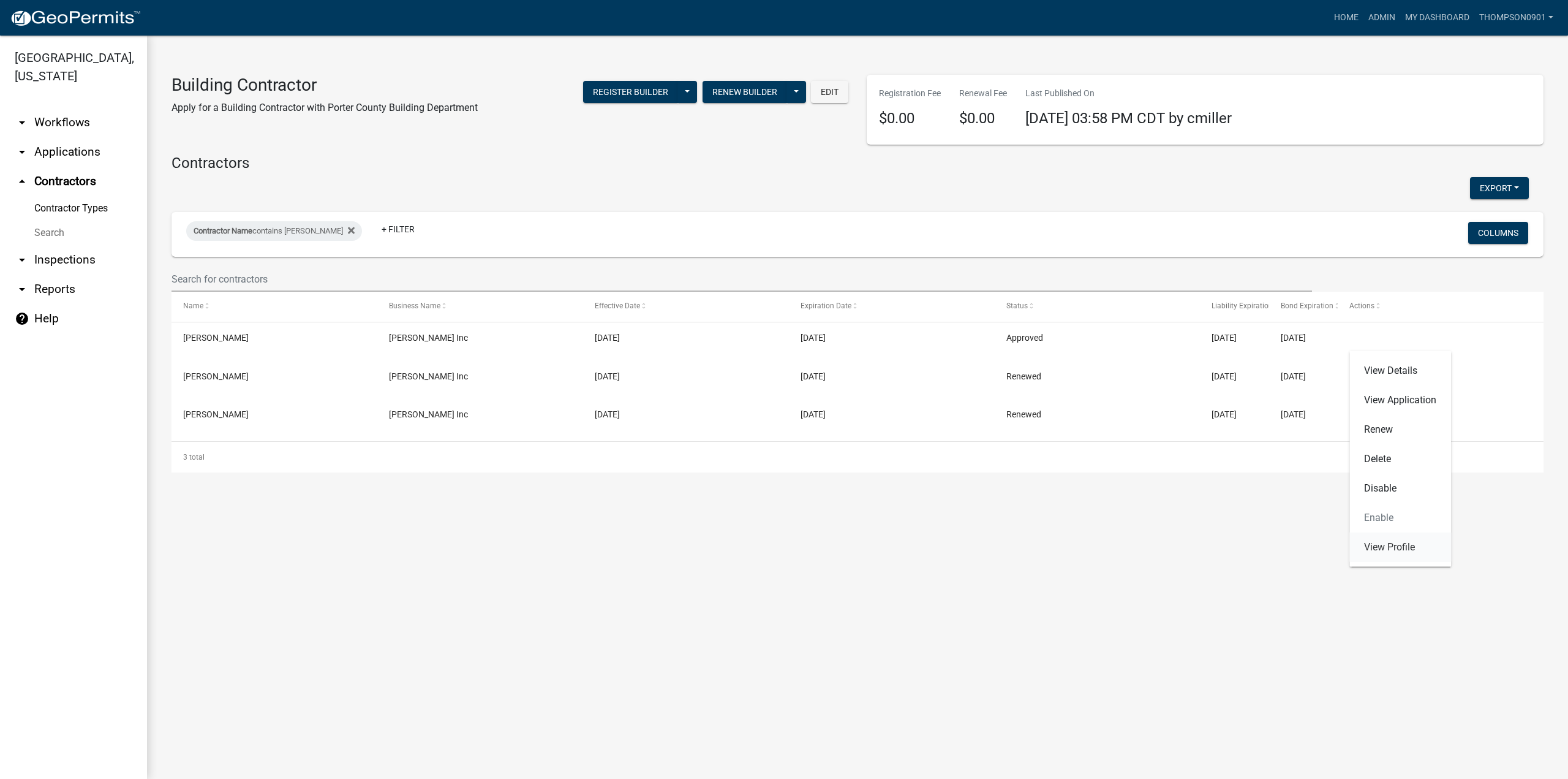
click at [1408, 549] on link "View Profile" at bounding box center [1400, 547] width 102 height 30
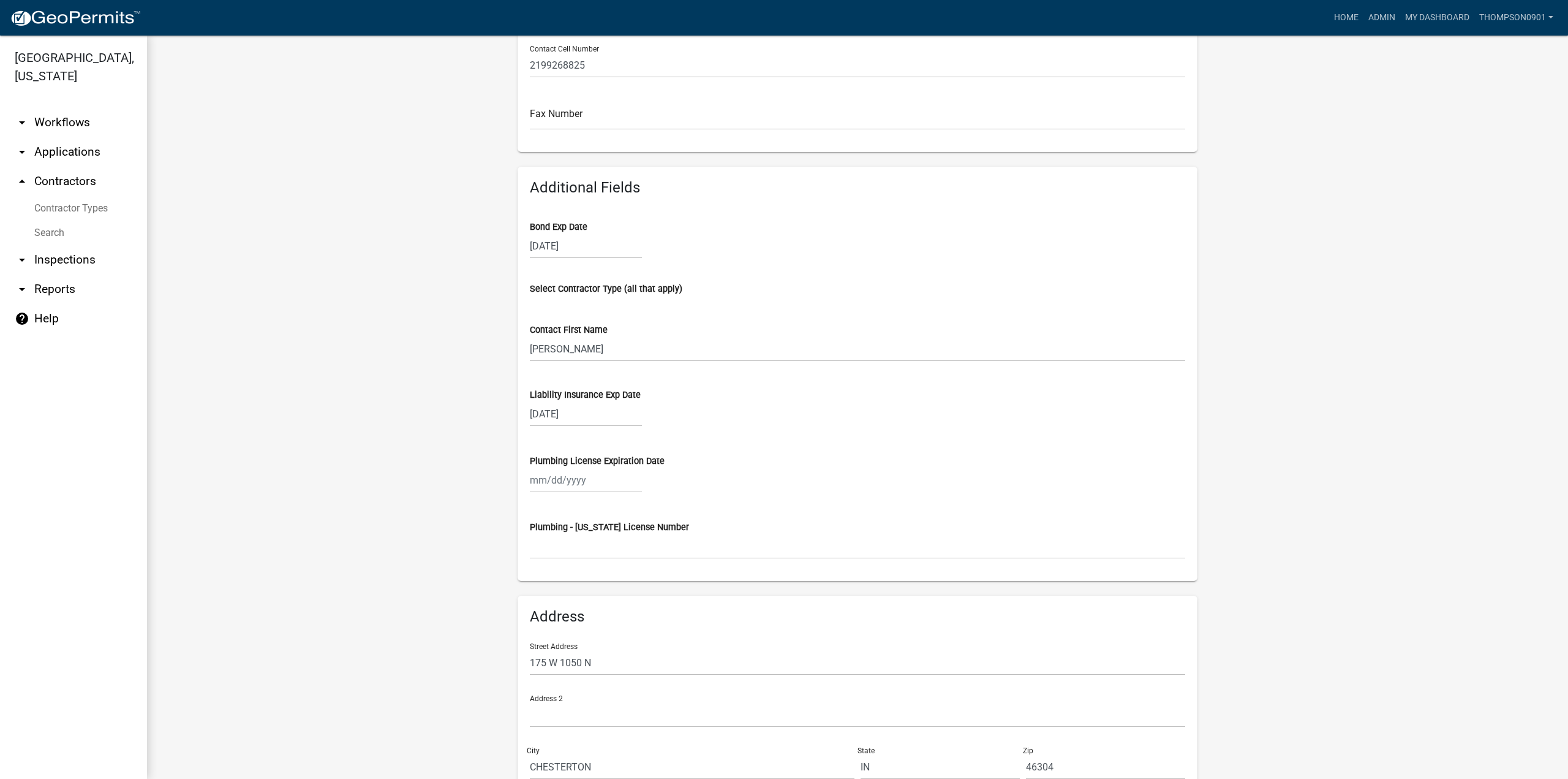
scroll to position [603, 0]
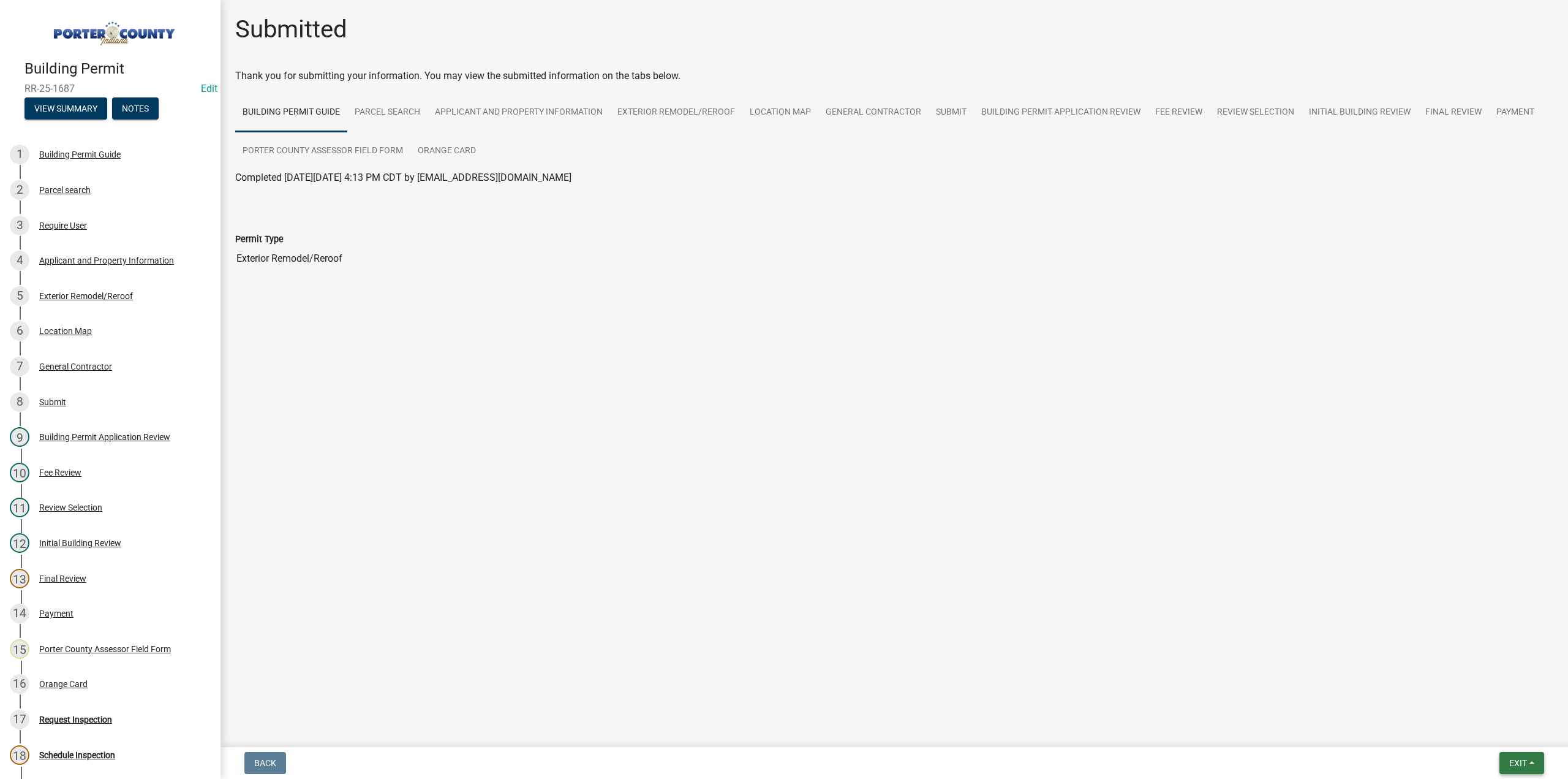
click at [1518, 763] on span "Exit" at bounding box center [1518, 763] width 18 height 10
click at [1504, 730] on button "Save & Exit" at bounding box center [1495, 731] width 98 height 30
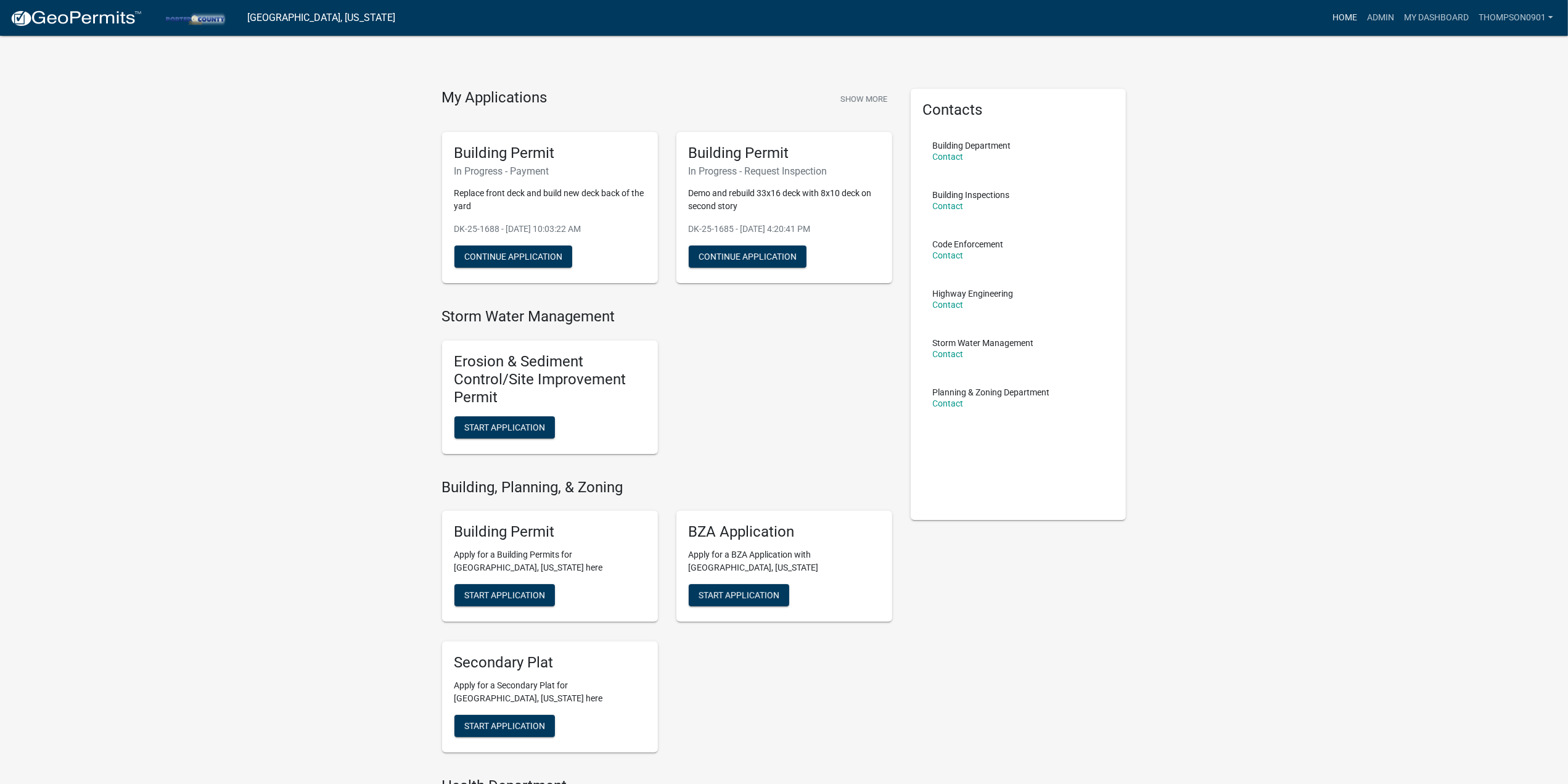
click at [1333, 18] on link "Home" at bounding box center [1345, 18] width 35 height 23
click at [1373, 14] on link "Admin" at bounding box center [1380, 18] width 37 height 23
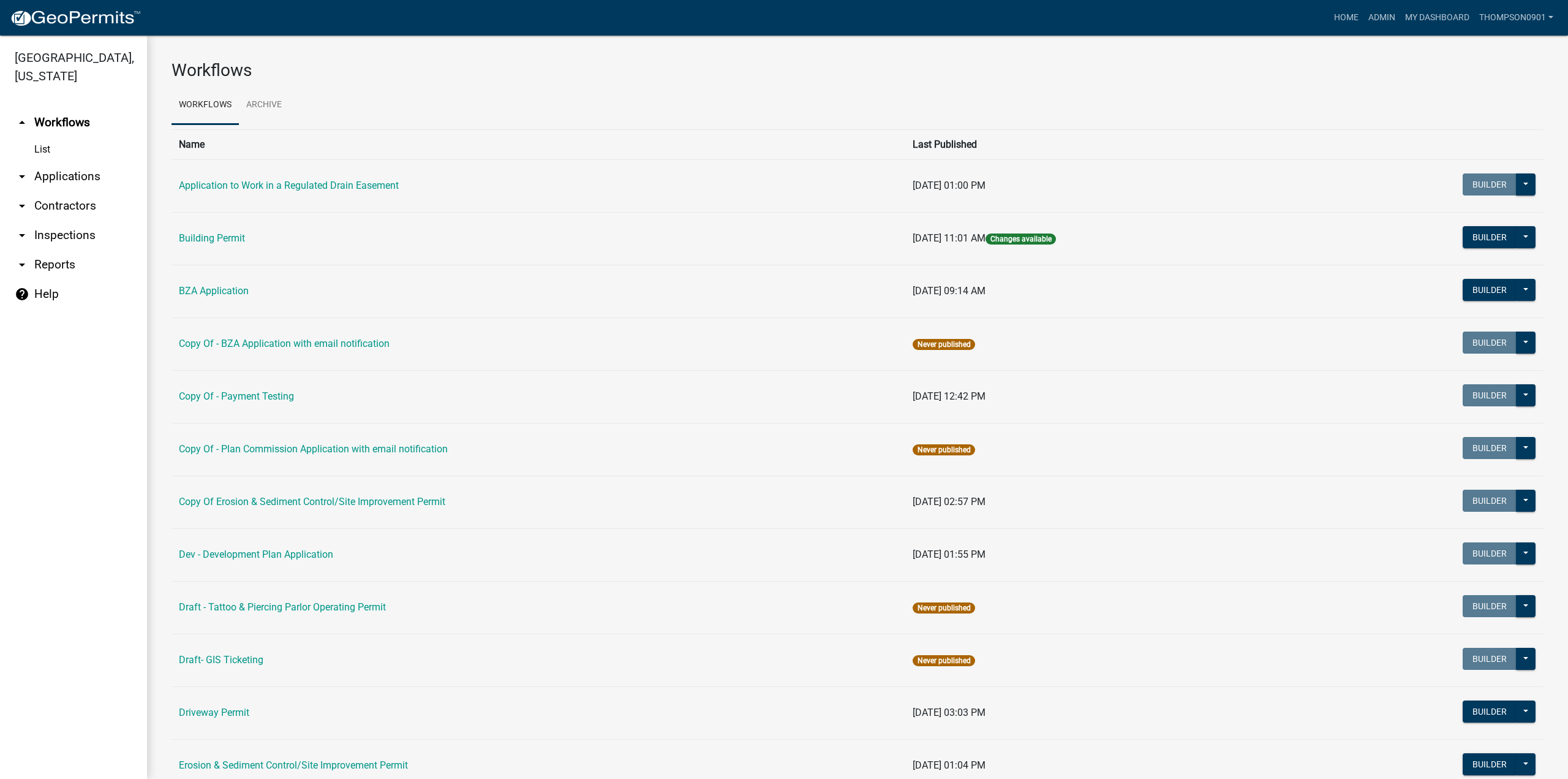
click at [76, 191] on link "arrow_drop_down Contractors" at bounding box center [73, 206] width 147 height 30
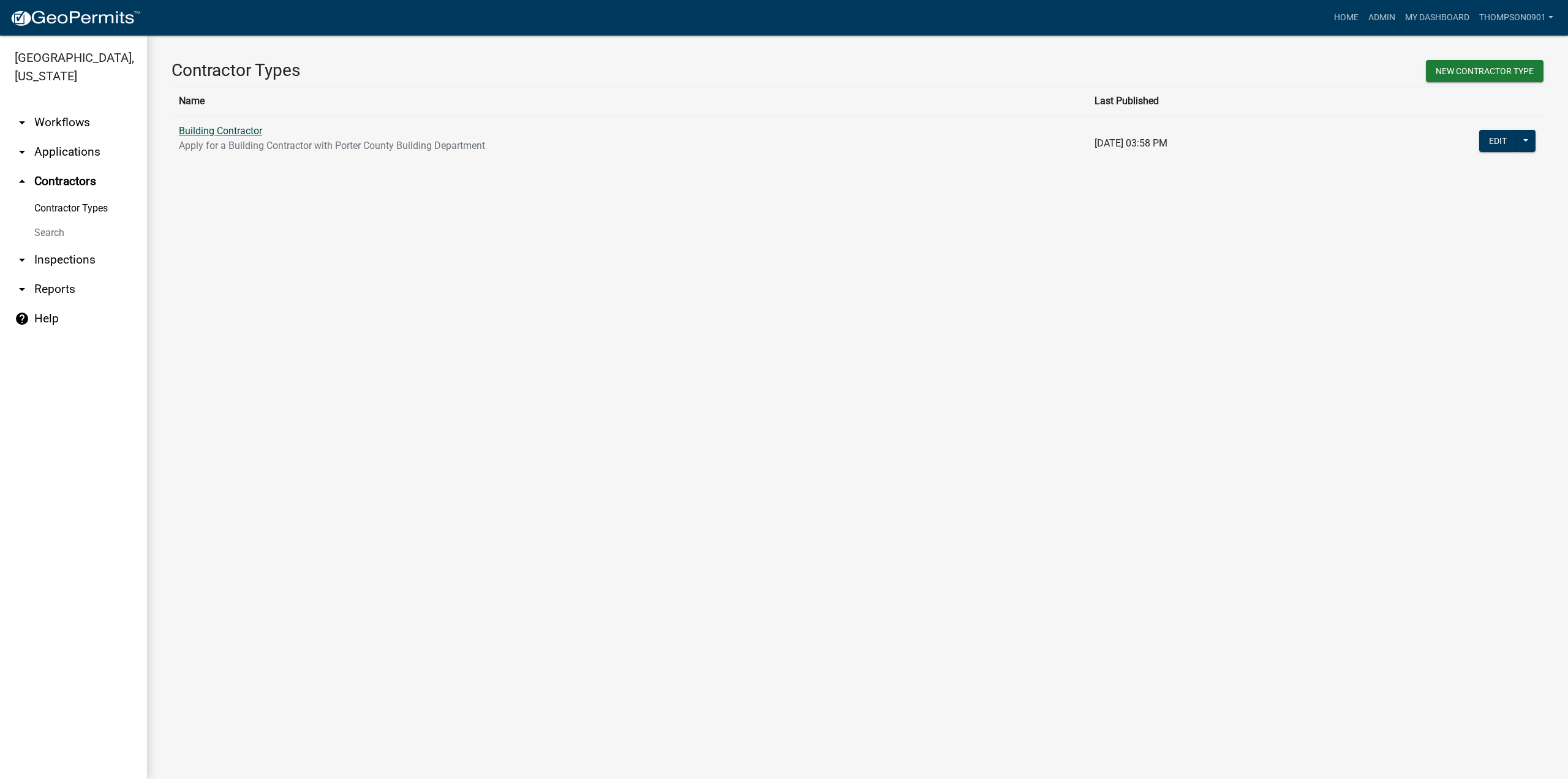
click at [220, 131] on link "Building Contractor" at bounding box center [220, 131] width 83 height 11
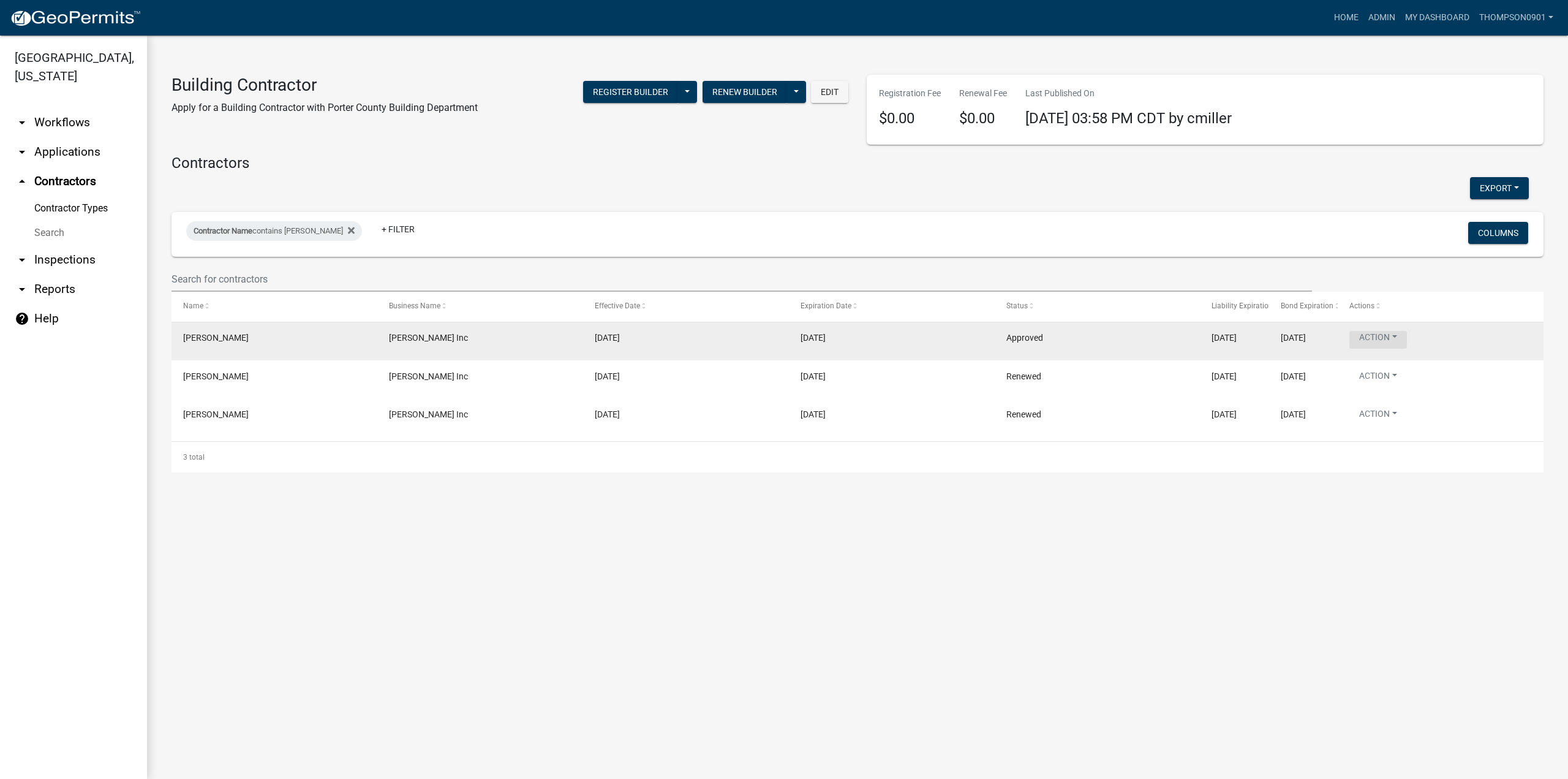
click at [1396, 339] on button "Action" at bounding box center [1378, 339] width 58 height 18
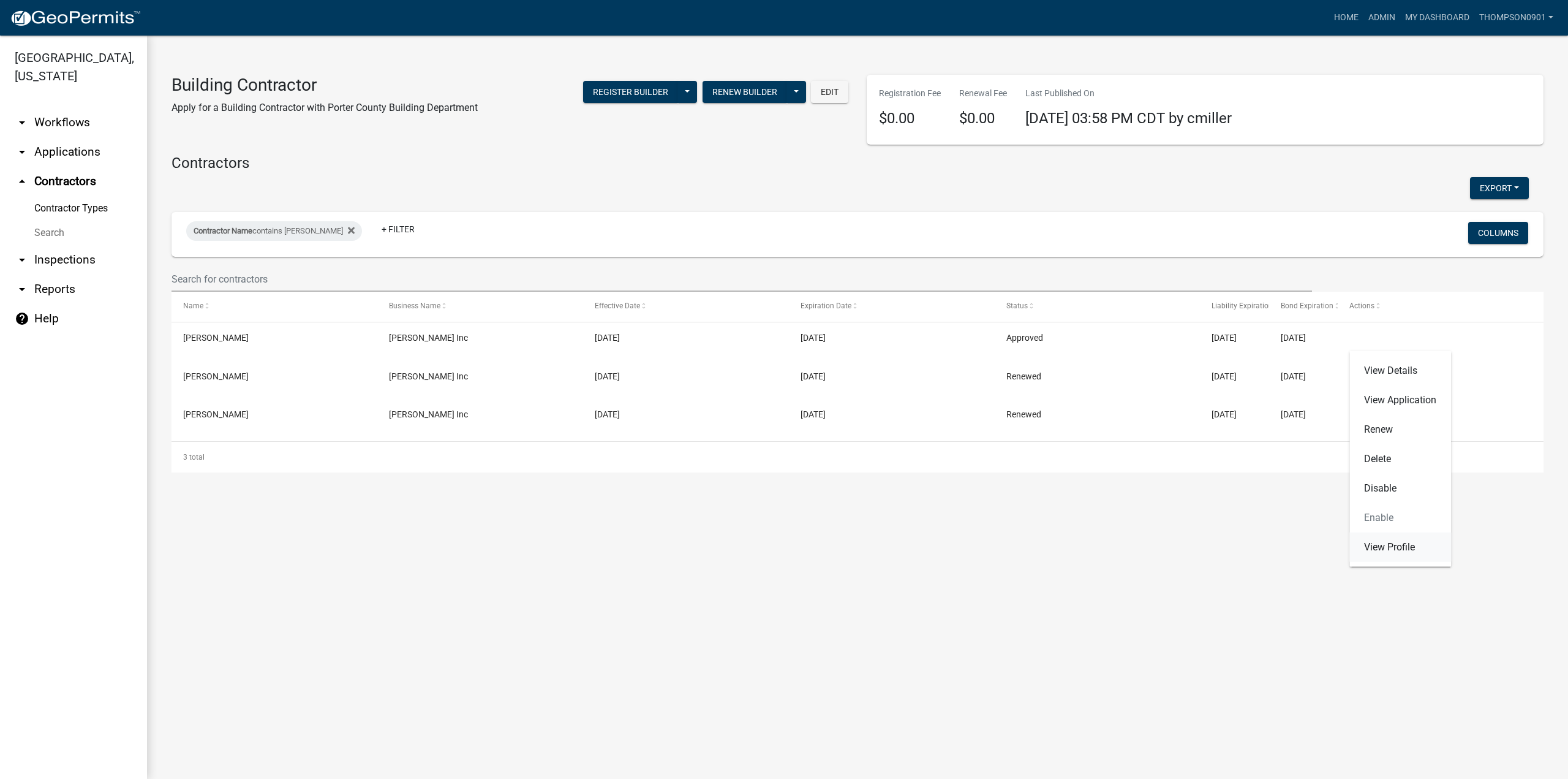
click at [1408, 553] on link "View Profile" at bounding box center [1400, 547] width 102 height 30
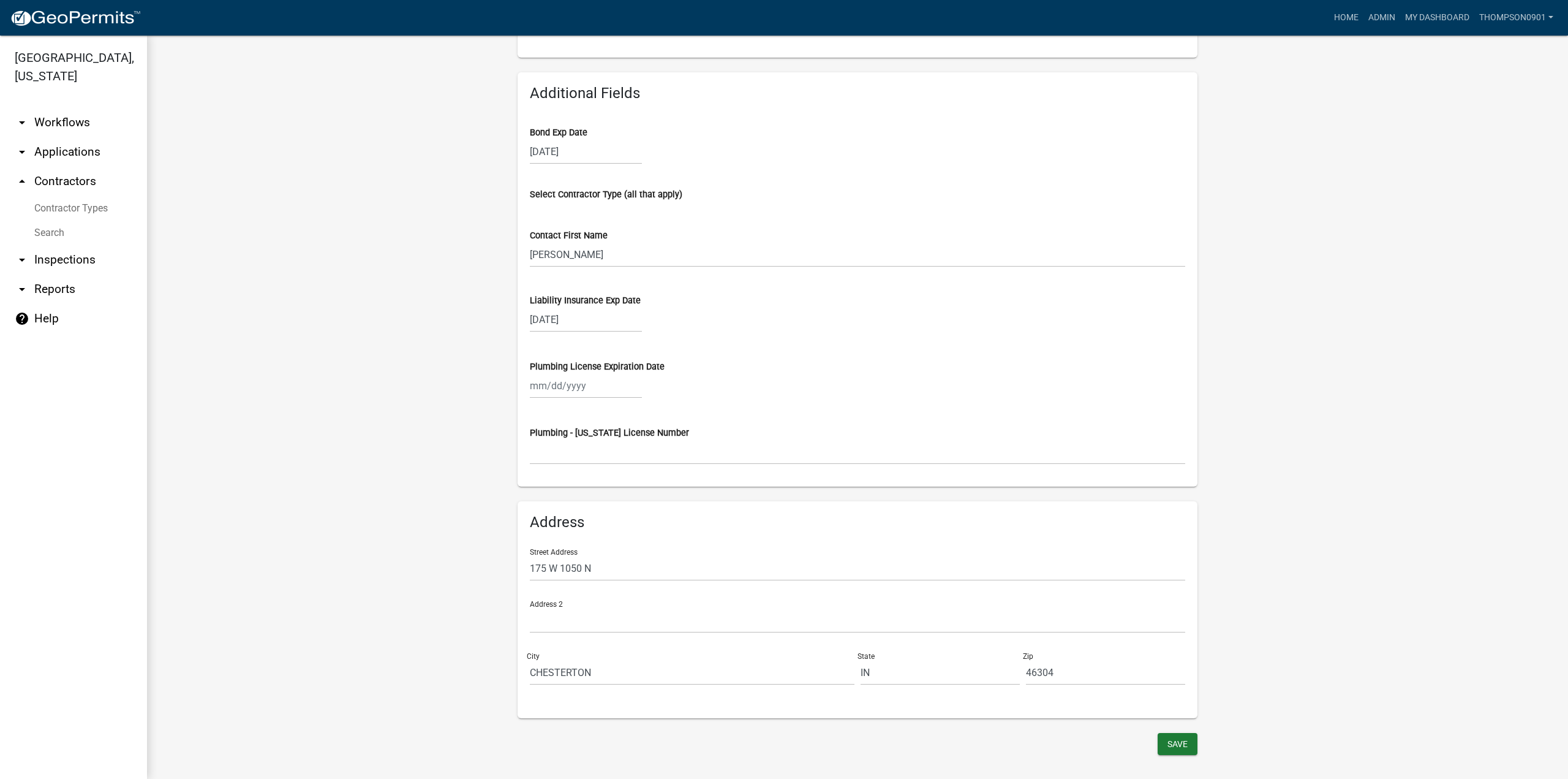
scroll to position [603, 0]
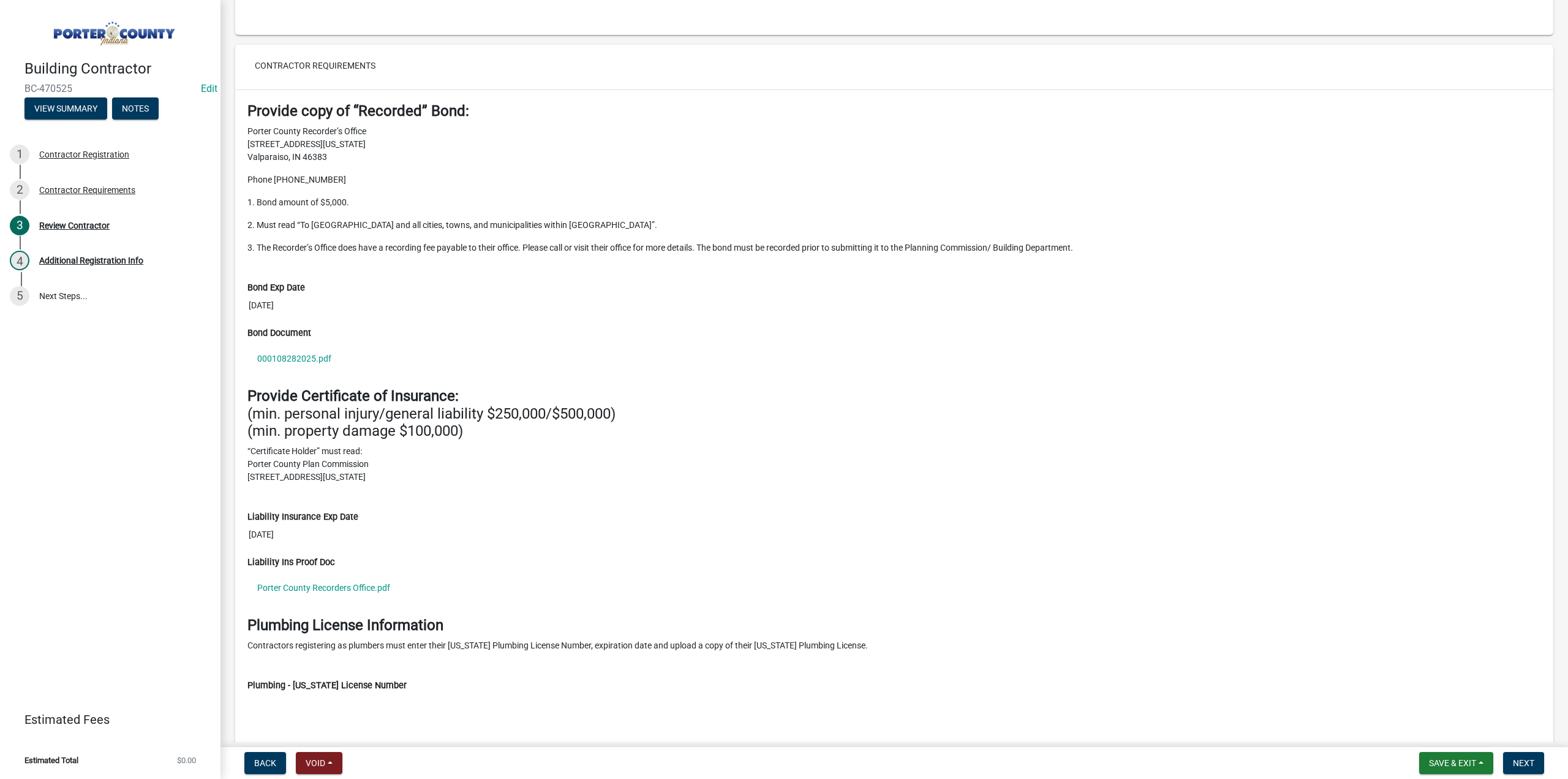
scroll to position [1042, 0]
click at [302, 352] on link "000108282025.pdf" at bounding box center [894, 358] width 1293 height 28
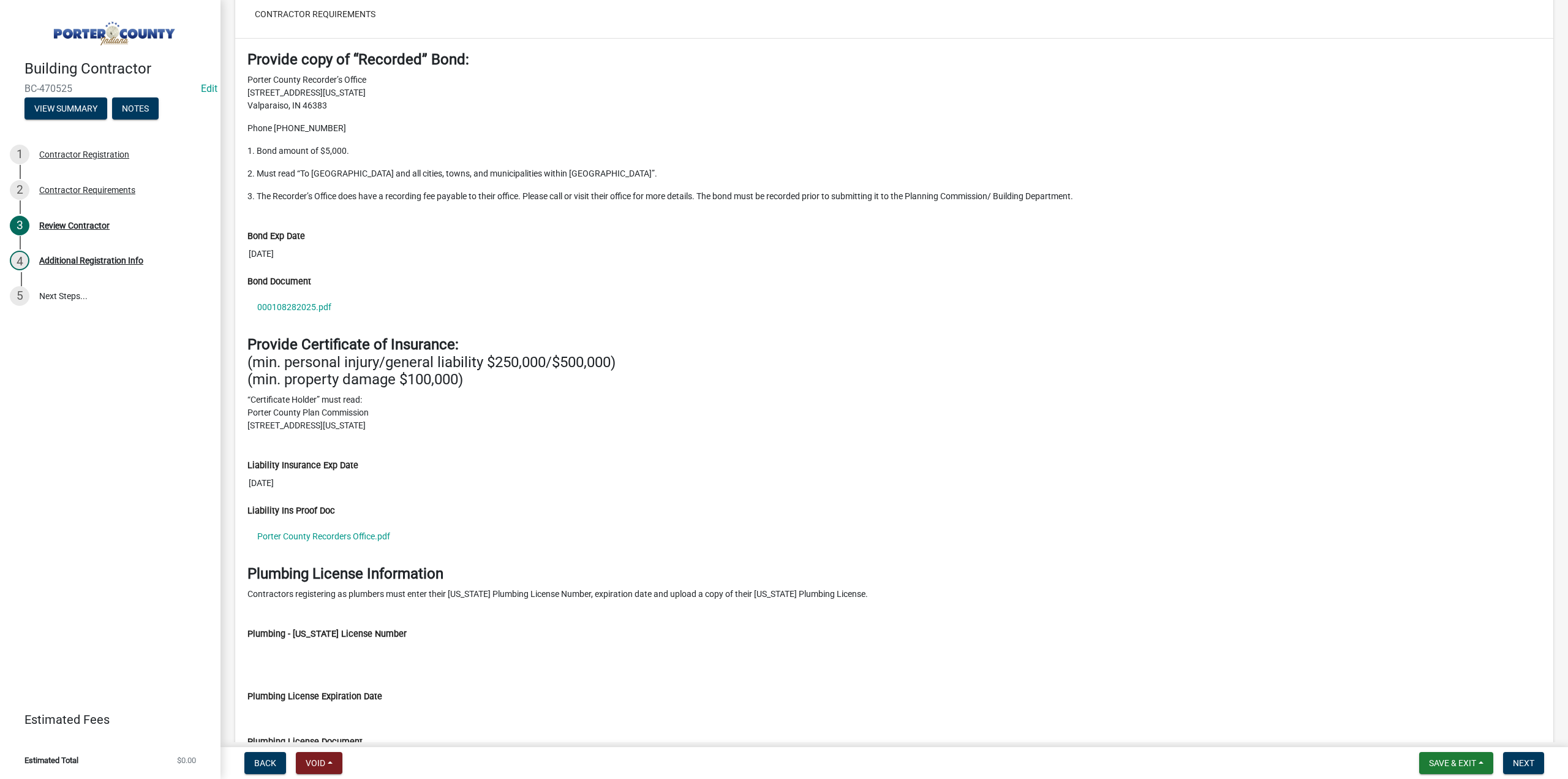
scroll to position [1170, 0]
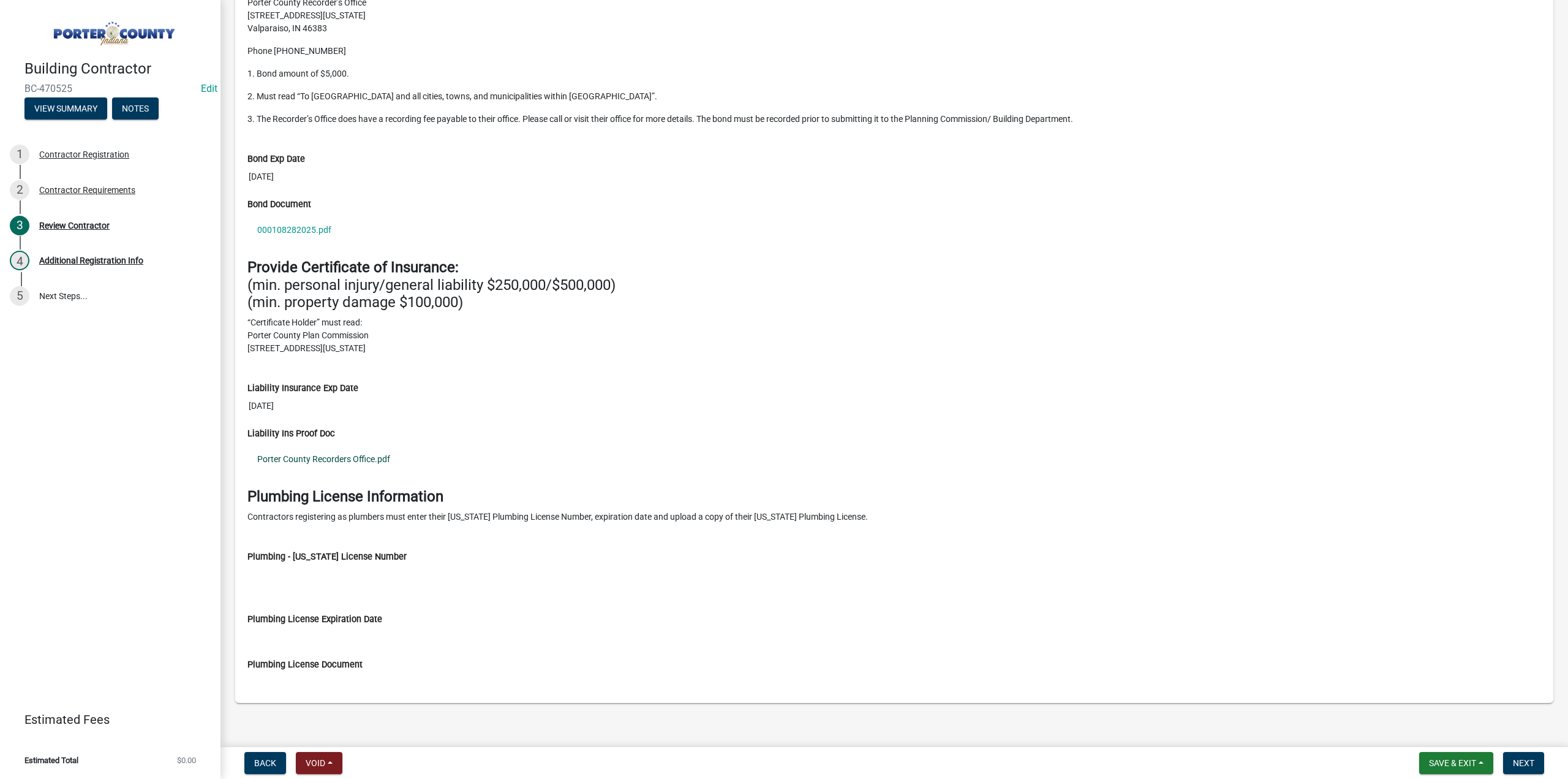
click at [343, 450] on link "Porter County Recorders Office.pdf" at bounding box center [894, 459] width 1293 height 28
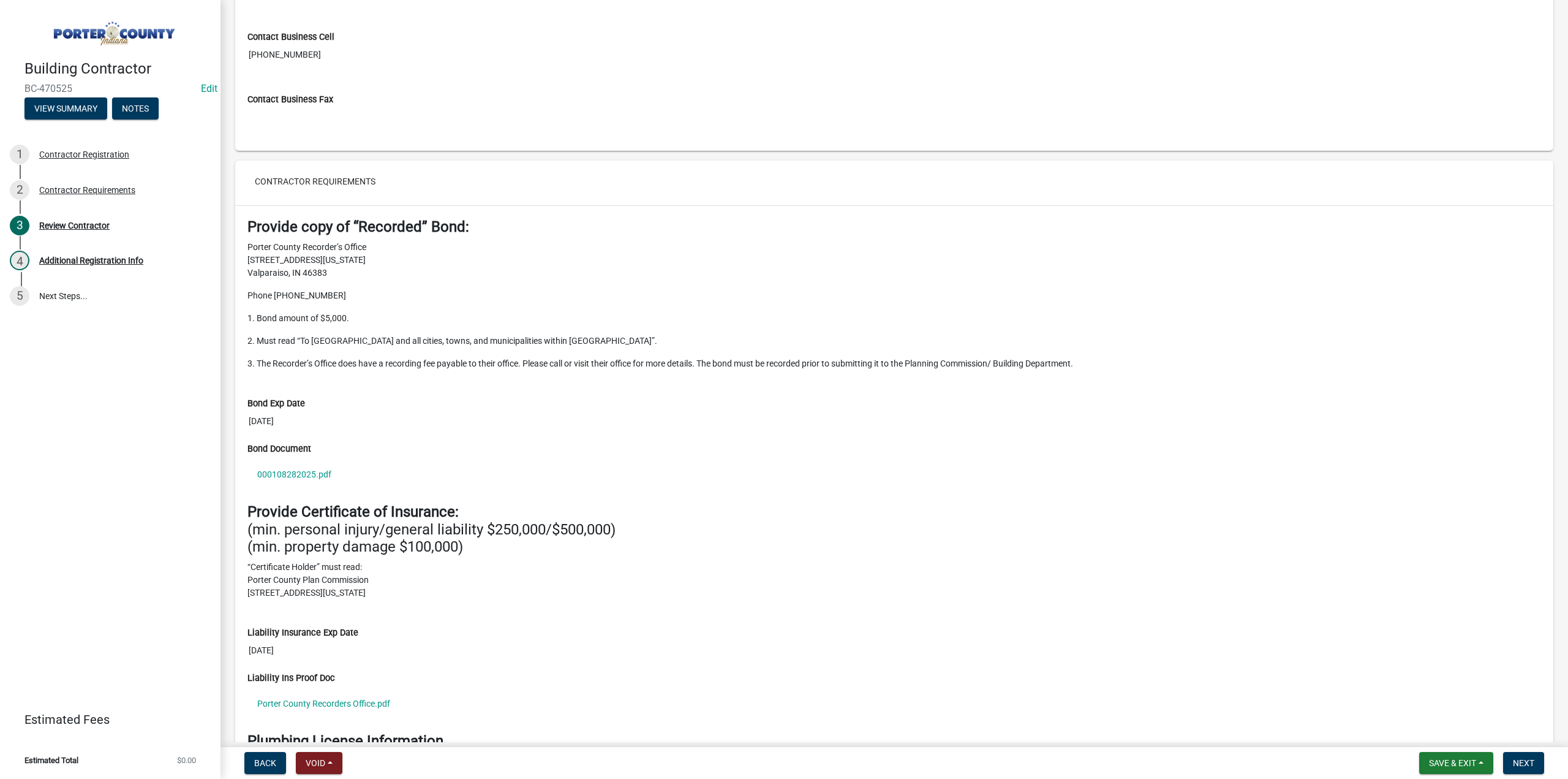
scroll to position [924, 0]
drag, startPoint x: 465, startPoint y: 585, endPoint x: 244, endPoint y: 561, distance: 222.3
click at [244, 561] on div "Provide Certificate of Insurance: (min. personal injury/general liability $250,…" at bounding box center [894, 557] width 1312 height 106
copy p "“Certificate Holder” must read: Porter County Plan Commission [STREET_ADDRESS][…"
click at [1509, 761] on button "Next" at bounding box center [1524, 762] width 41 height 22
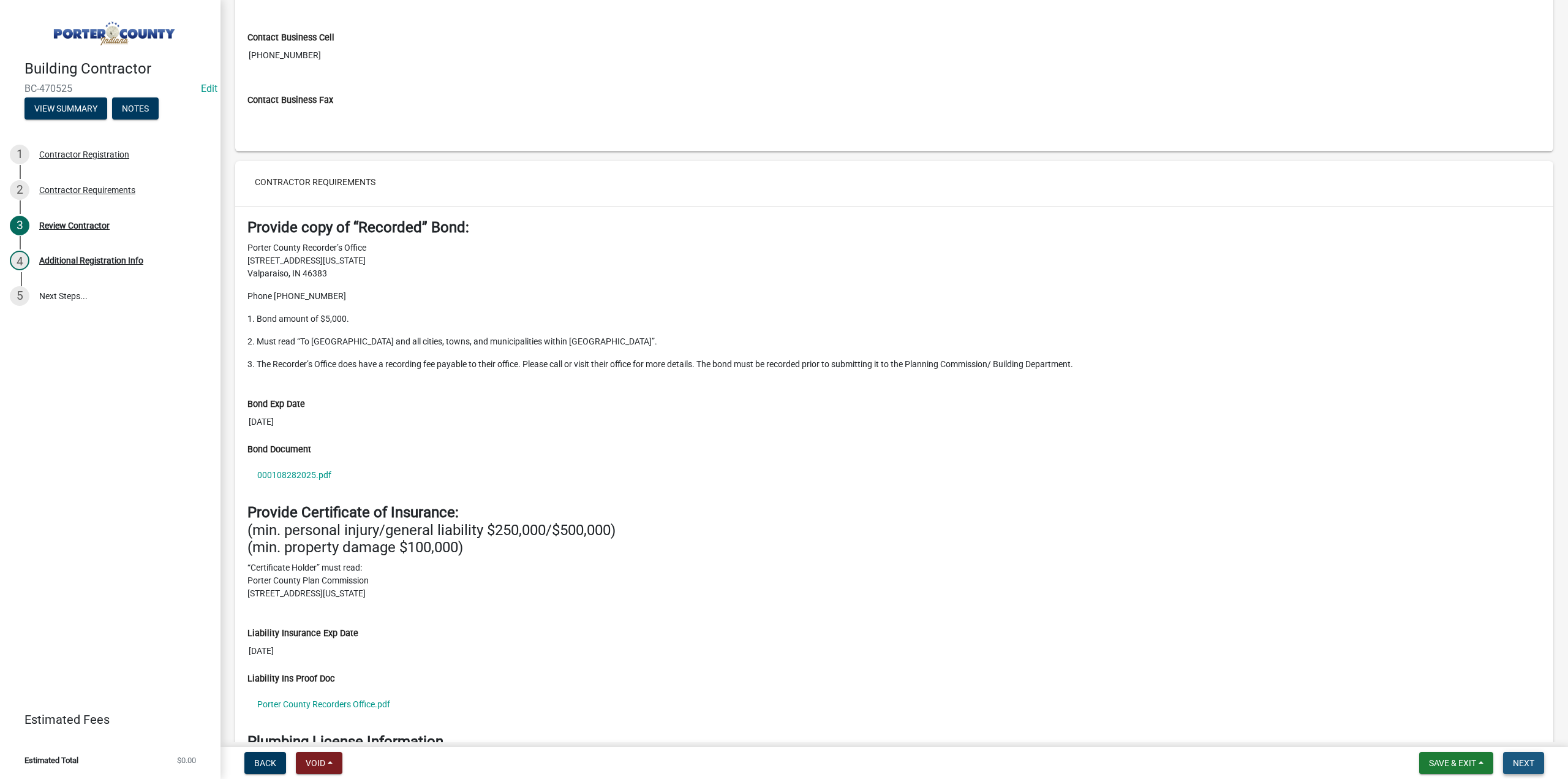
scroll to position [0, 0]
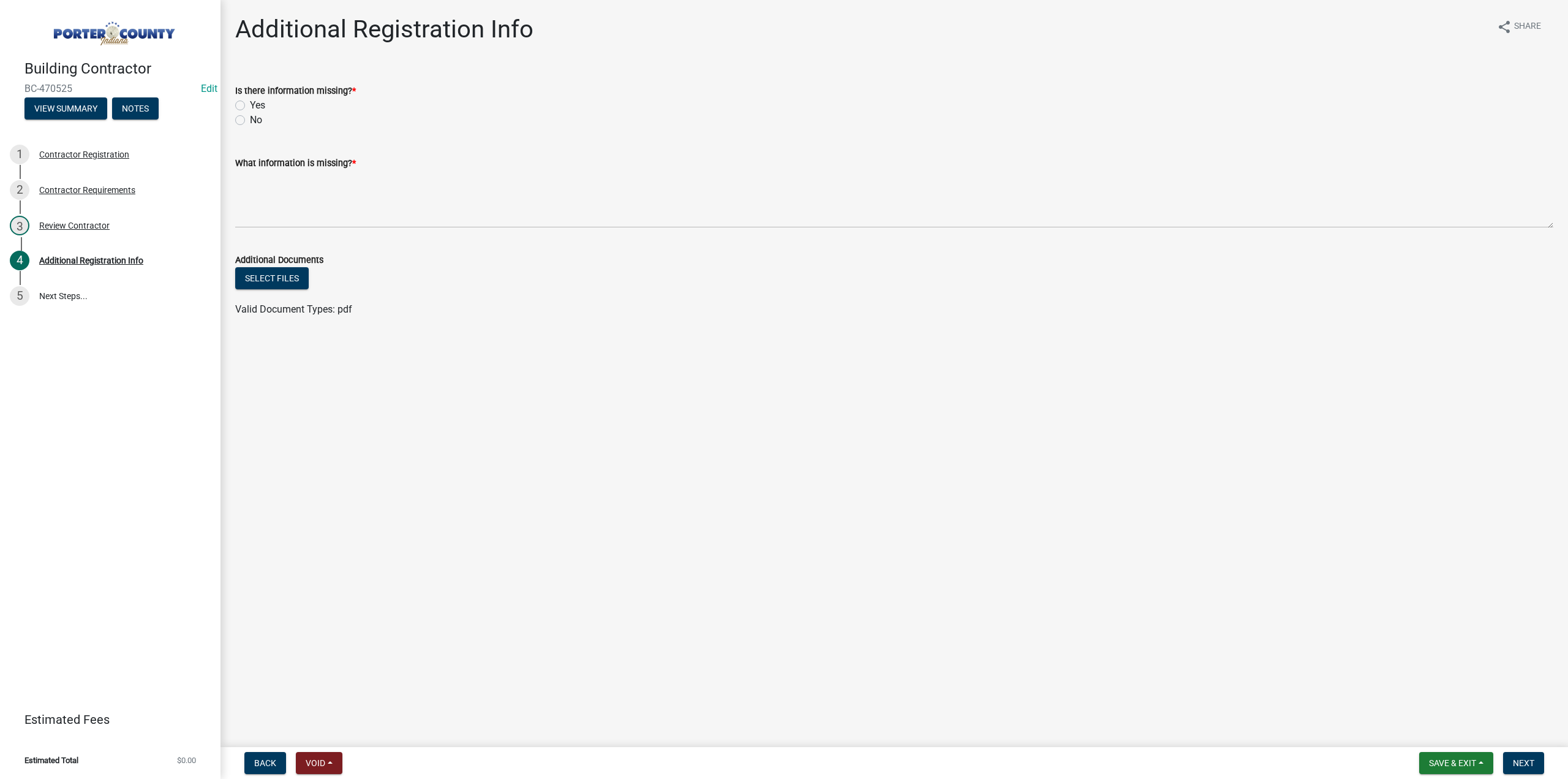
click at [250, 107] on label "Yes" at bounding box center [258, 105] width 16 height 15
click at [250, 106] on input "Yes" at bounding box center [253, 102] width 8 height 8
radio input "true"
click at [276, 184] on textarea "What information is missing? *" at bounding box center [894, 199] width 1318 height 58
paste textarea "“Certificate Holder” must read: Porter County Plan Commission 155 Indiana Avenu…"
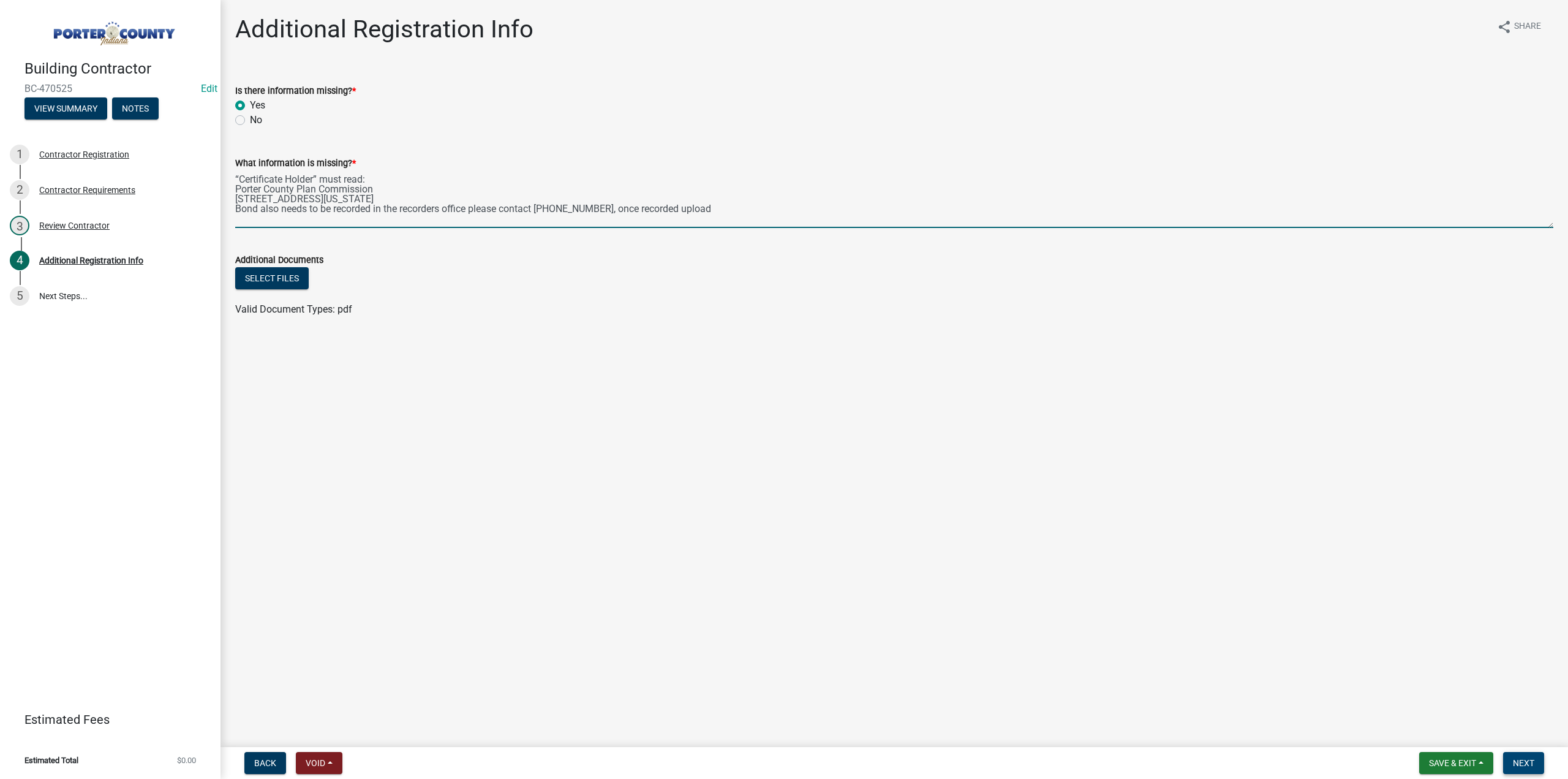
type textarea "“Certificate Holder” must read: Porter County Plan Commission 155 Indiana Avenu…"
click at [1519, 761] on span "Next" at bounding box center [1524, 763] width 21 height 10
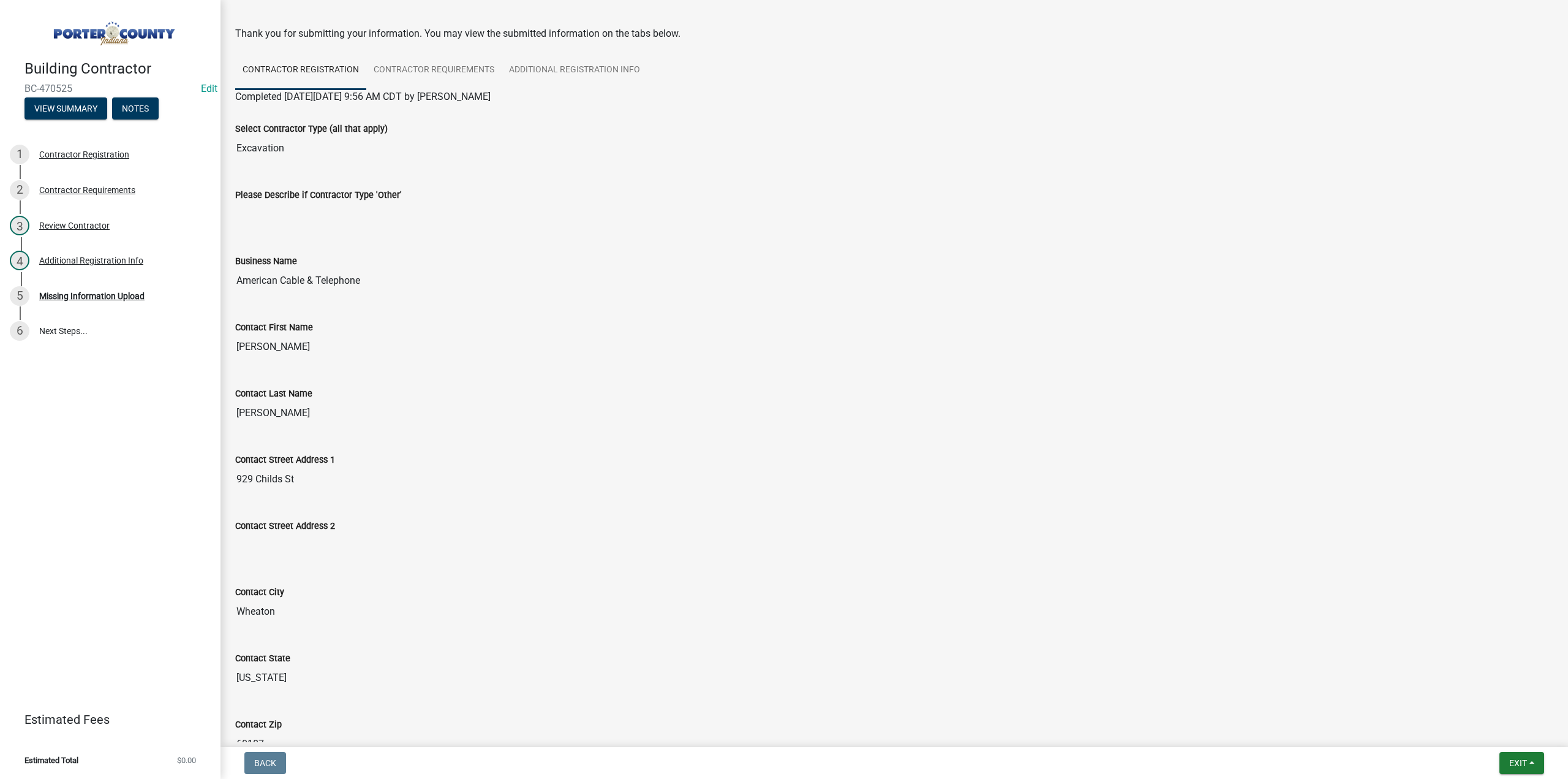
scroll to position [61, 0]
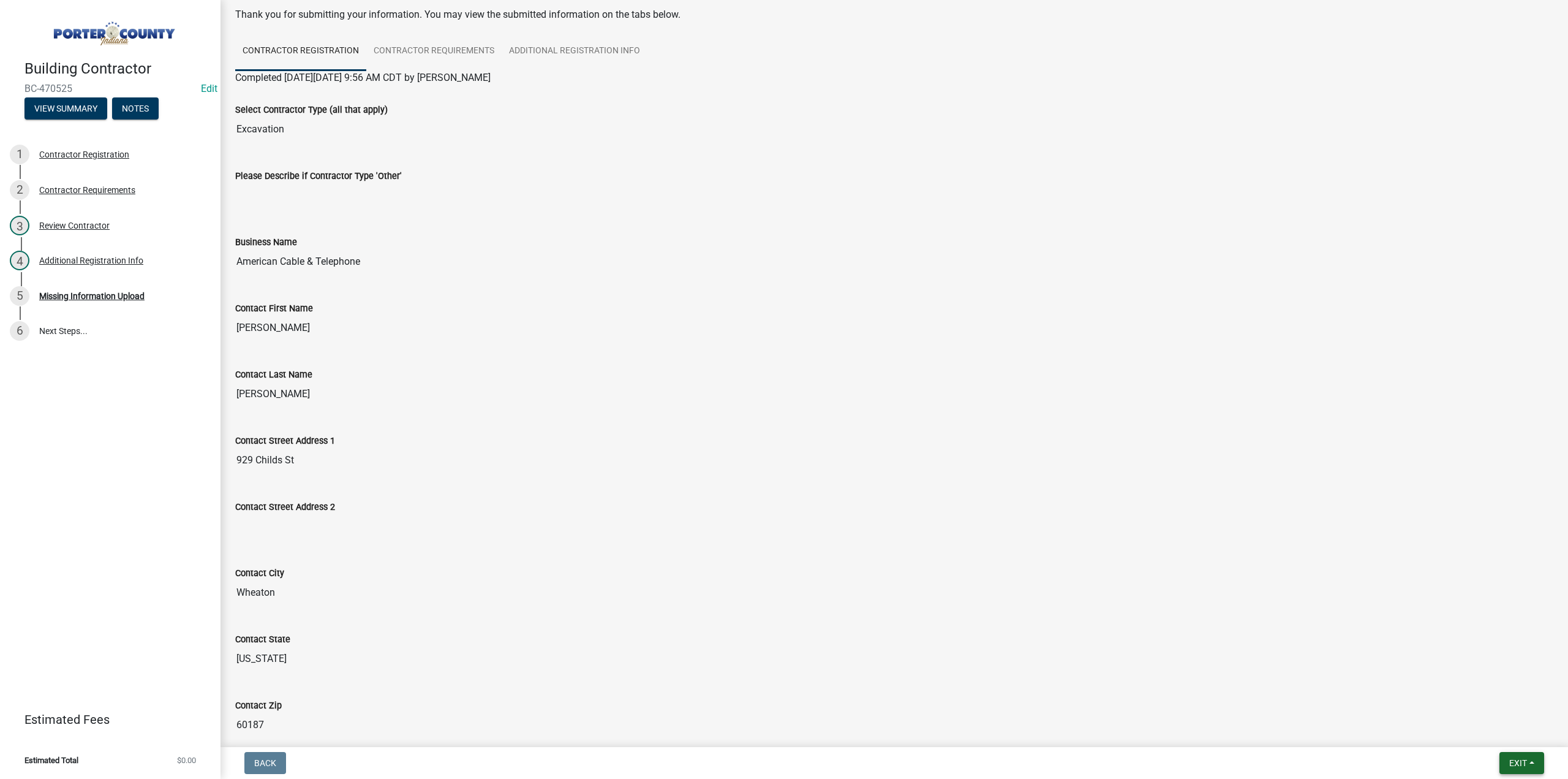
click at [1504, 762] on button "Exit" at bounding box center [1521, 762] width 44 height 22
click at [1485, 726] on button "Save & Exit" at bounding box center [1495, 731] width 98 height 30
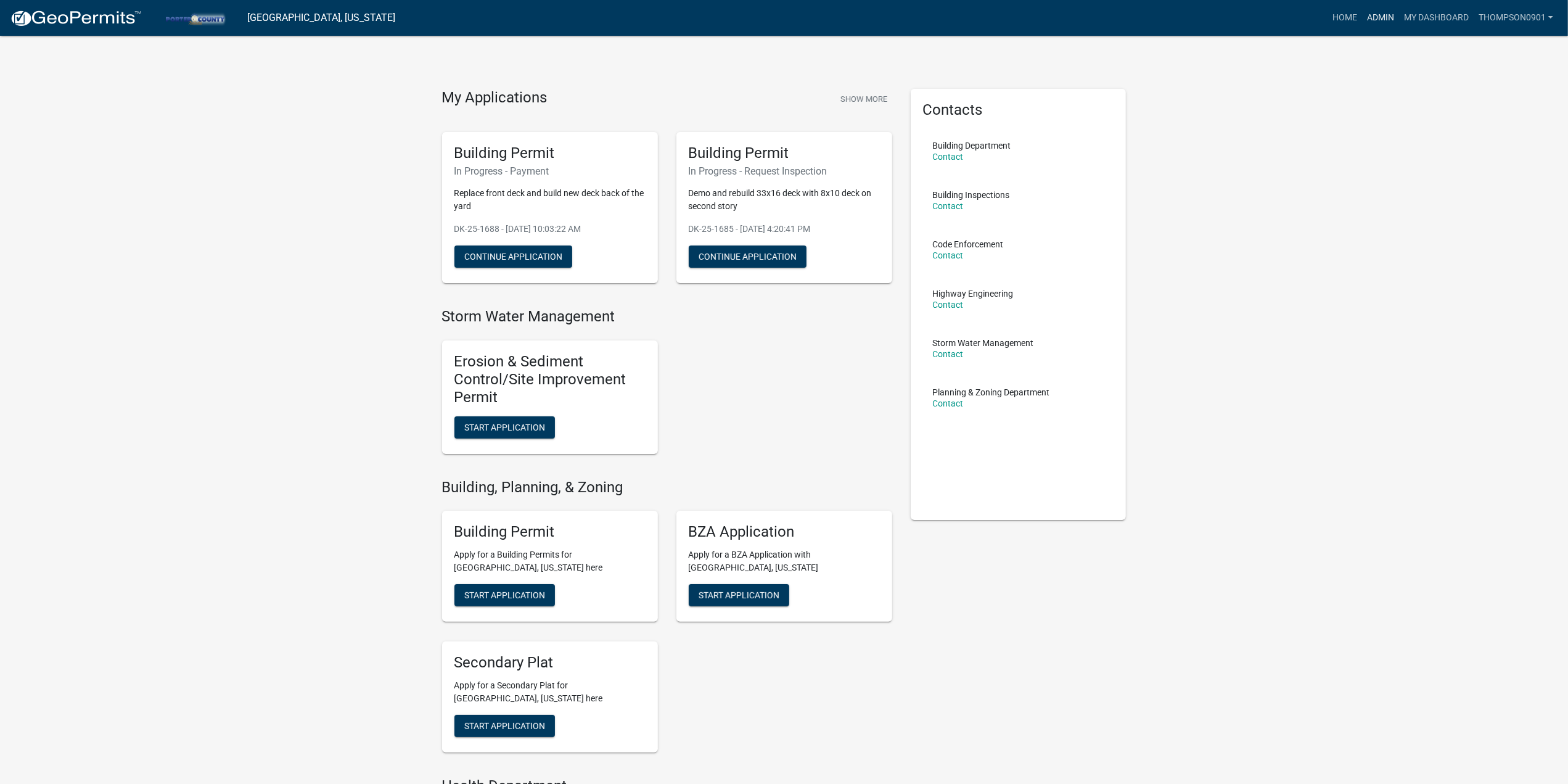
click at [1378, 16] on link "Admin" at bounding box center [1380, 18] width 37 height 23
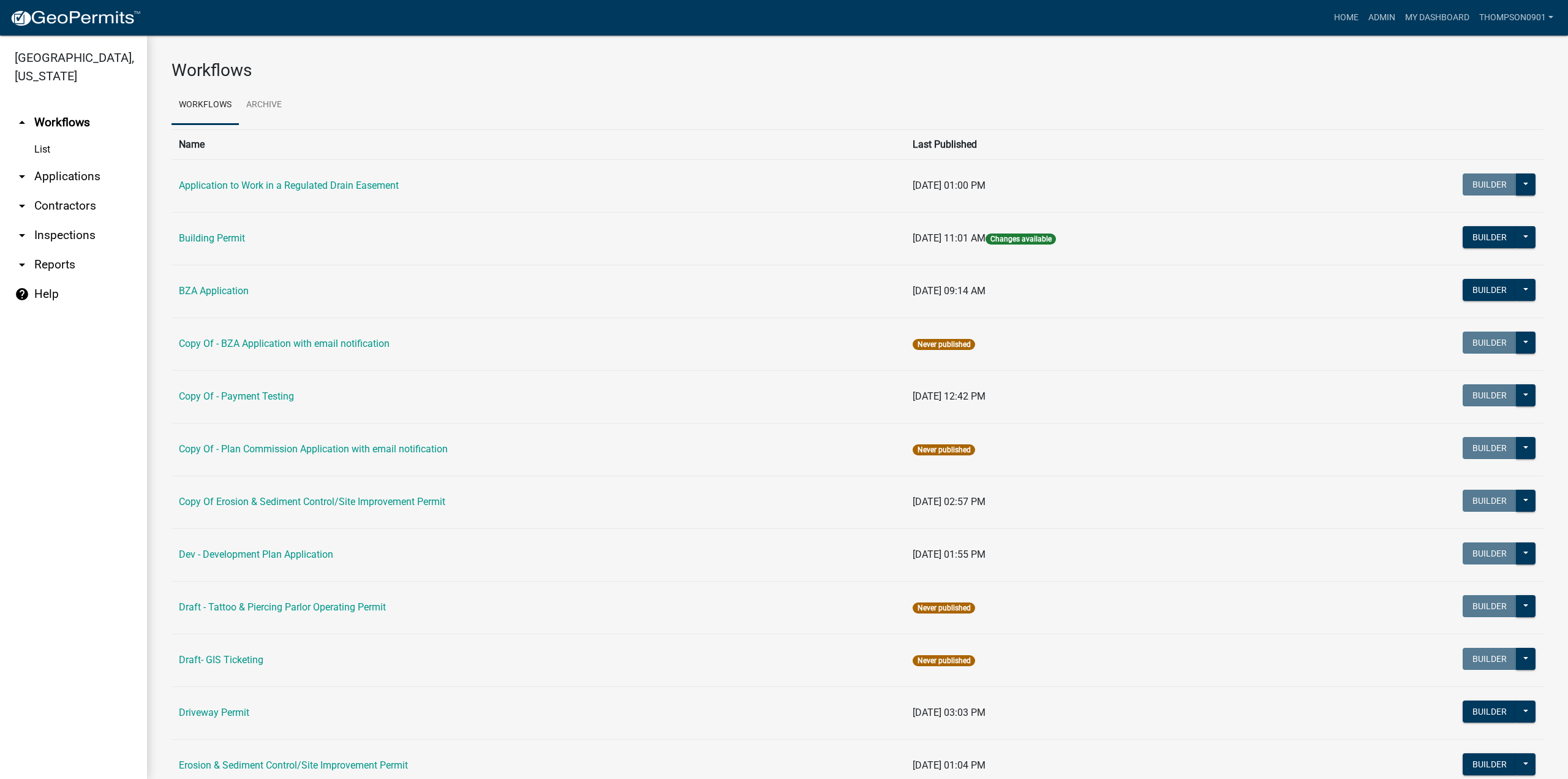
click at [108, 162] on link "arrow_drop_down Applications" at bounding box center [73, 177] width 147 height 30
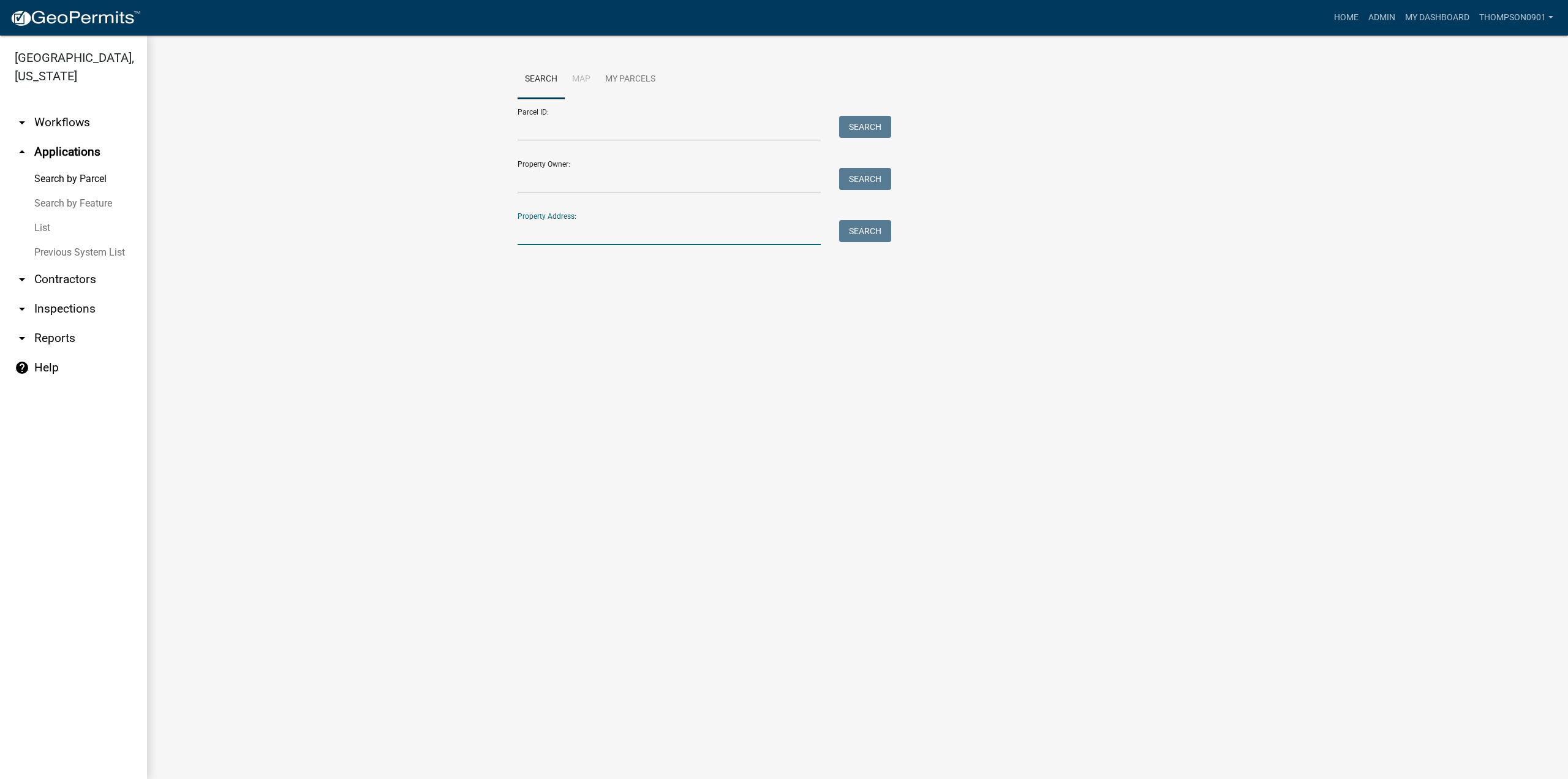
click at [772, 226] on input "Property Address:" at bounding box center [669, 232] width 303 height 25
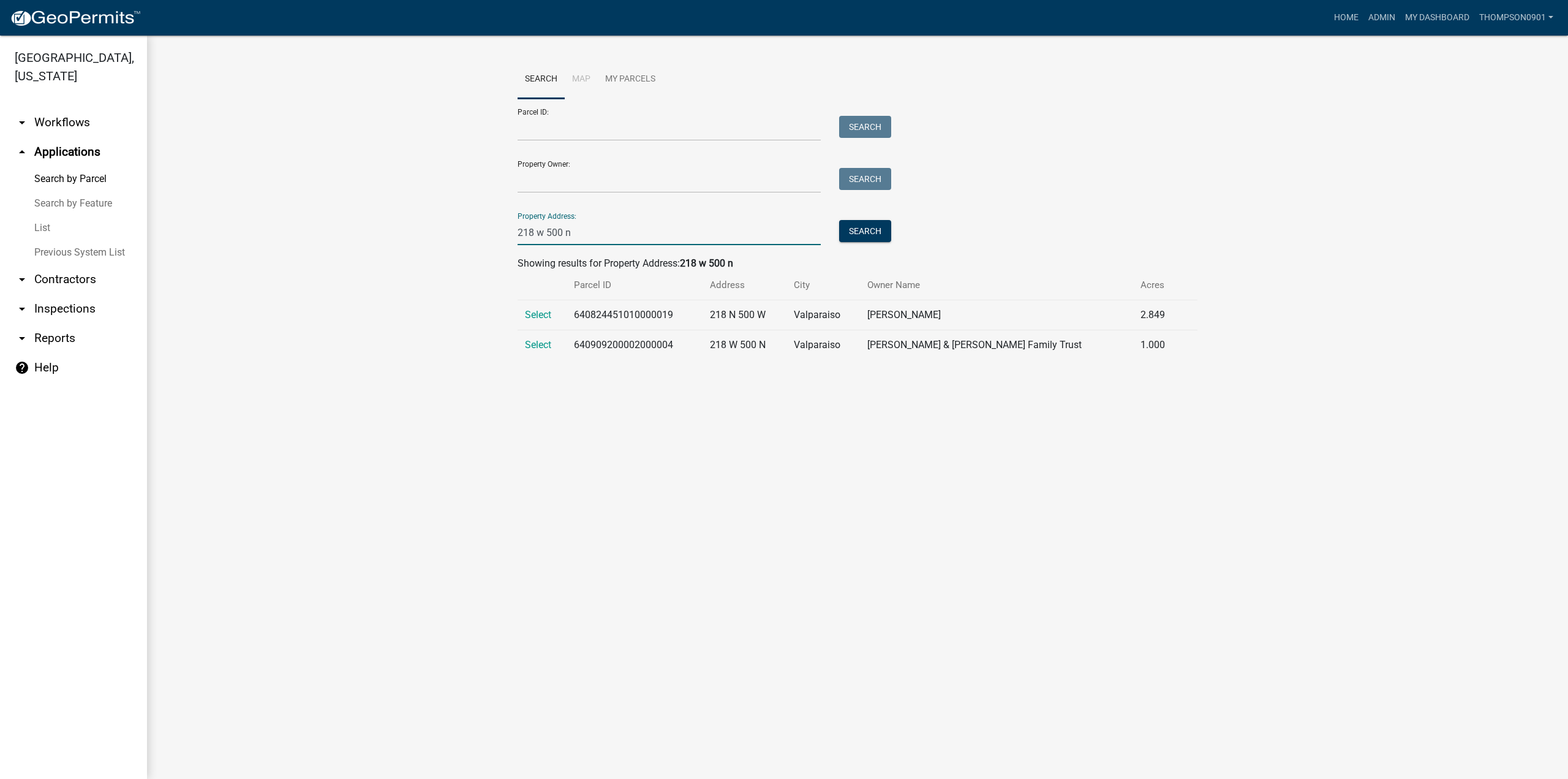
type input "218 w 500 n"
drag, startPoint x: 640, startPoint y: 231, endPoint x: 0, endPoint y: 252, distance: 640.3
click at [0, 251] on div "Porter County, Indiana arrow_drop_down Workflows List arrow_drop_up Application…" at bounding box center [784, 407] width 1568 height 743
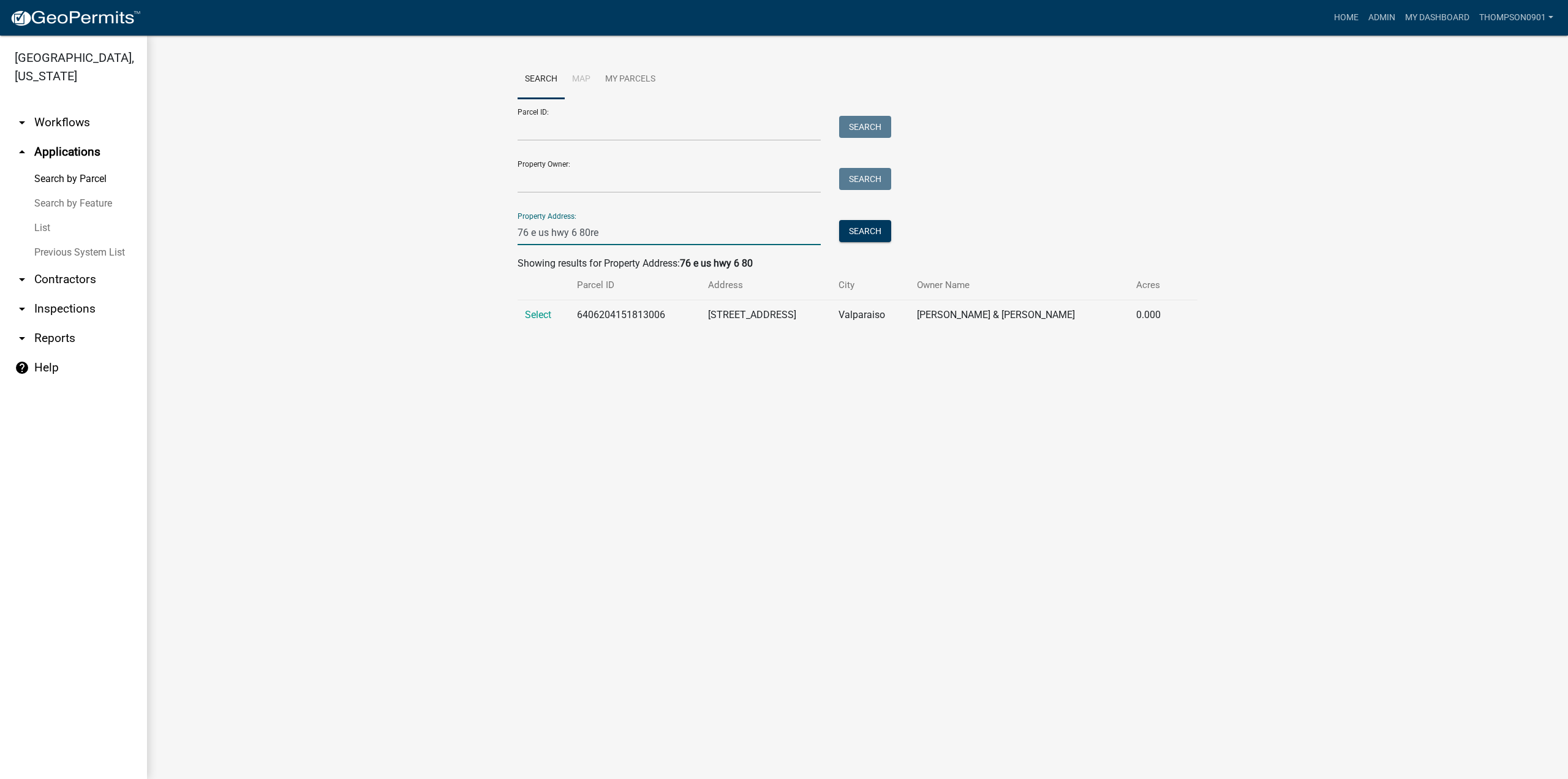
type input "76 e us hwy 6 80re"
drag, startPoint x: 652, startPoint y: 234, endPoint x: 0, endPoint y: 266, distance: 652.8
click at [0, 268] on div "Porter County, Indiana arrow_drop_down Workflows List arrow_drop_up Application…" at bounding box center [784, 407] width 1568 height 743
type input "128 marti"
click at [535, 313] on span "Select" at bounding box center [537, 314] width 26 height 11
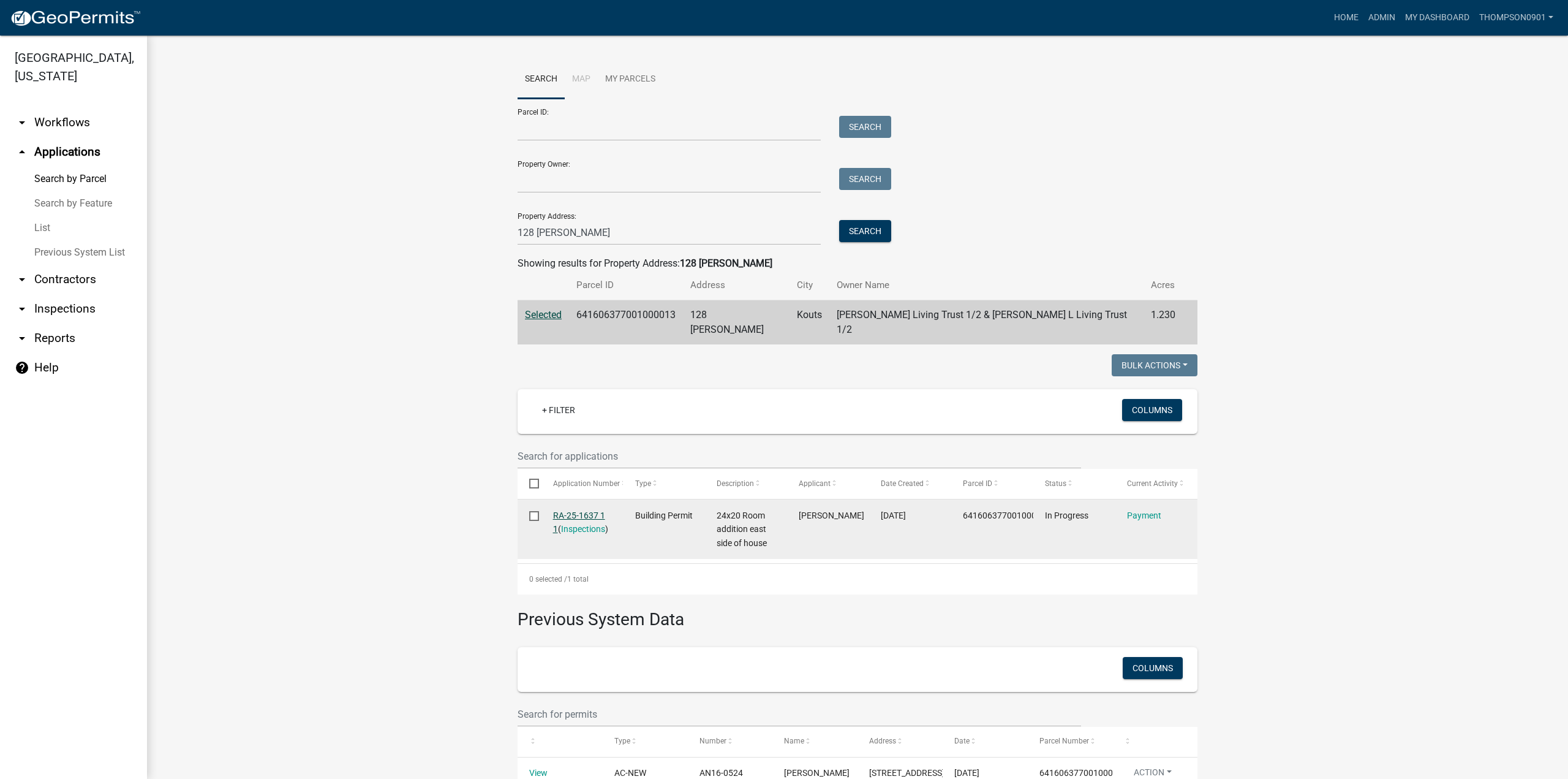
click at [577, 511] on link "RA-25-1637 1 1" at bounding box center [579, 523] width 52 height 24
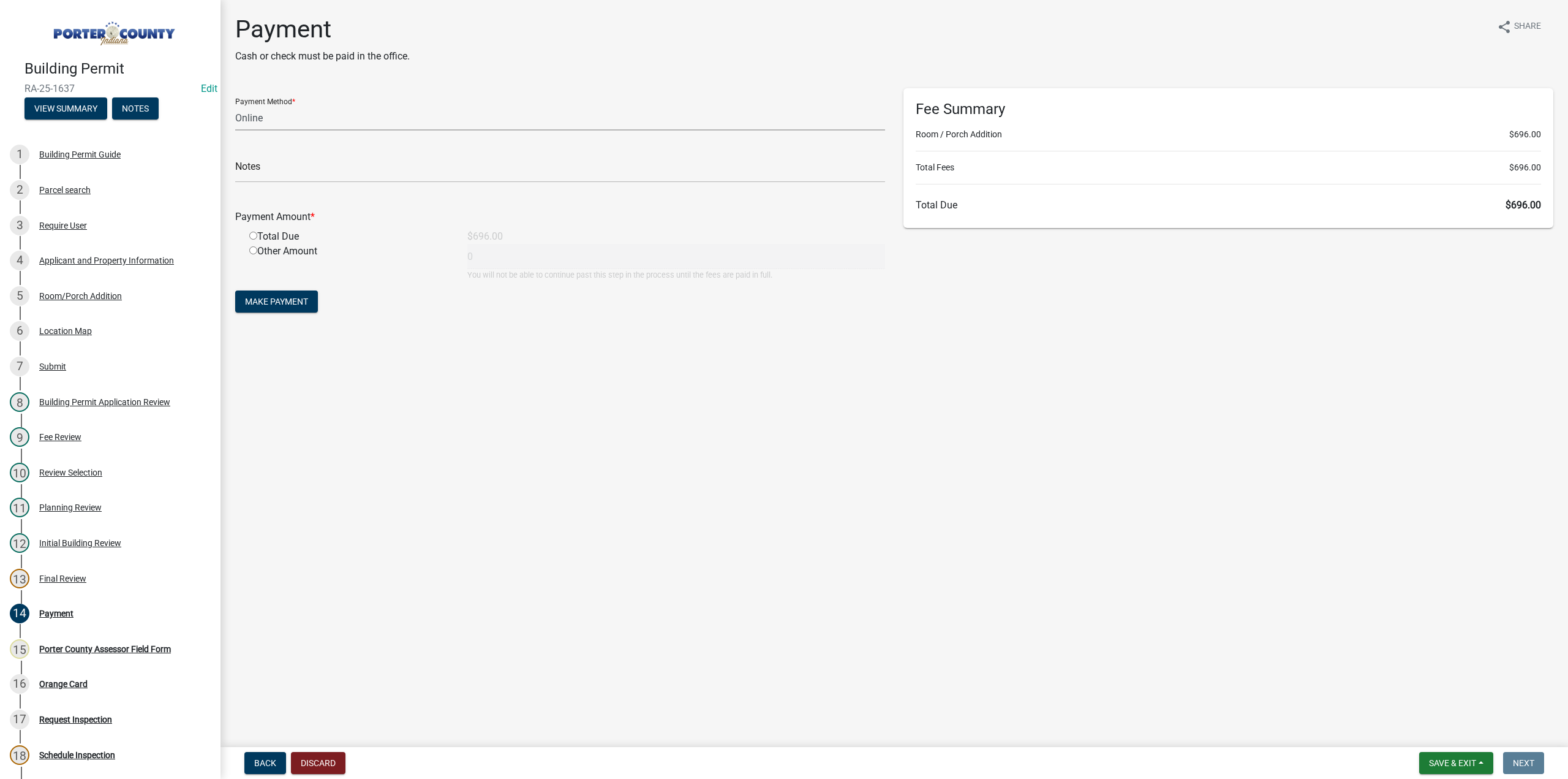
click at [275, 121] on select "Credit Card POS Check Cash Online" at bounding box center [560, 118] width 650 height 25
select select "1: 0"
click at [235, 105] on select "Credit Card POS Check Cash Online" at bounding box center [560, 118] width 650 height 25
click at [251, 166] on input "text" at bounding box center [560, 170] width 650 height 25
type input "#1318 Donald and Karen Comisky"
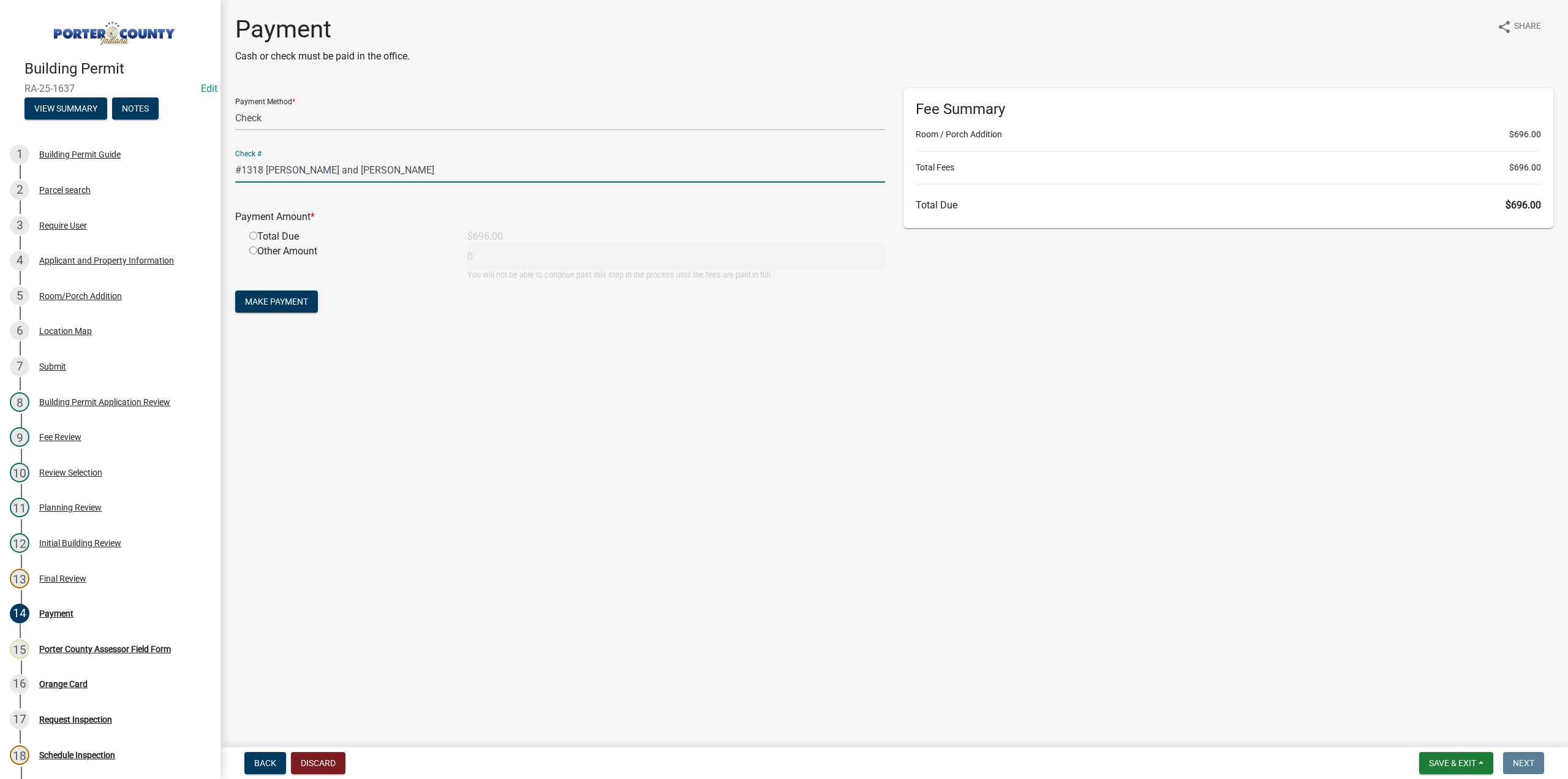
click at [249, 234] on input "radio" at bounding box center [253, 235] width 8 height 8
radio input "true"
type input "696"
click at [292, 303] on span "Make Payment" at bounding box center [276, 302] width 63 height 10
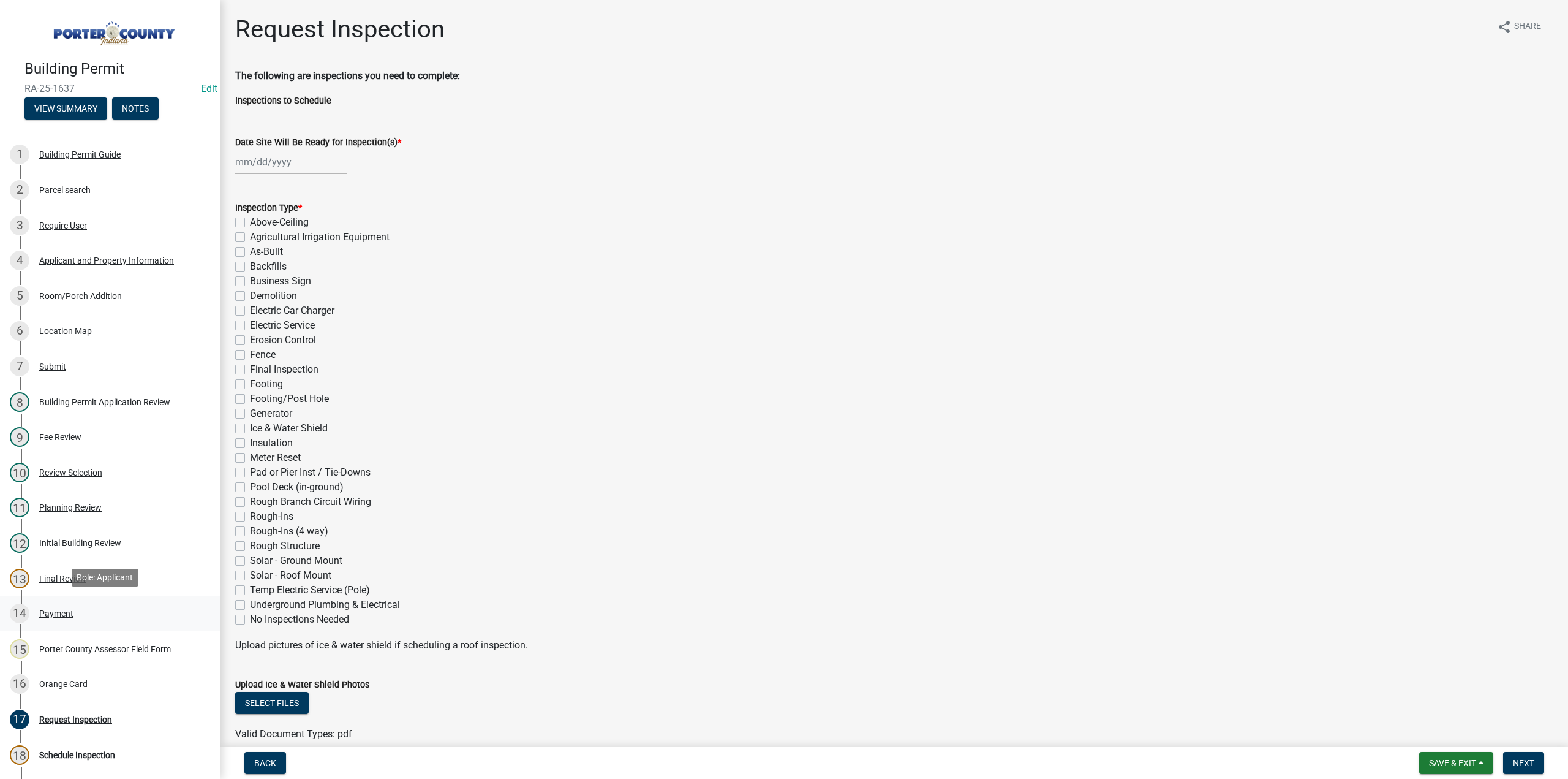
click at [58, 612] on div "Payment" at bounding box center [56, 613] width 35 height 8
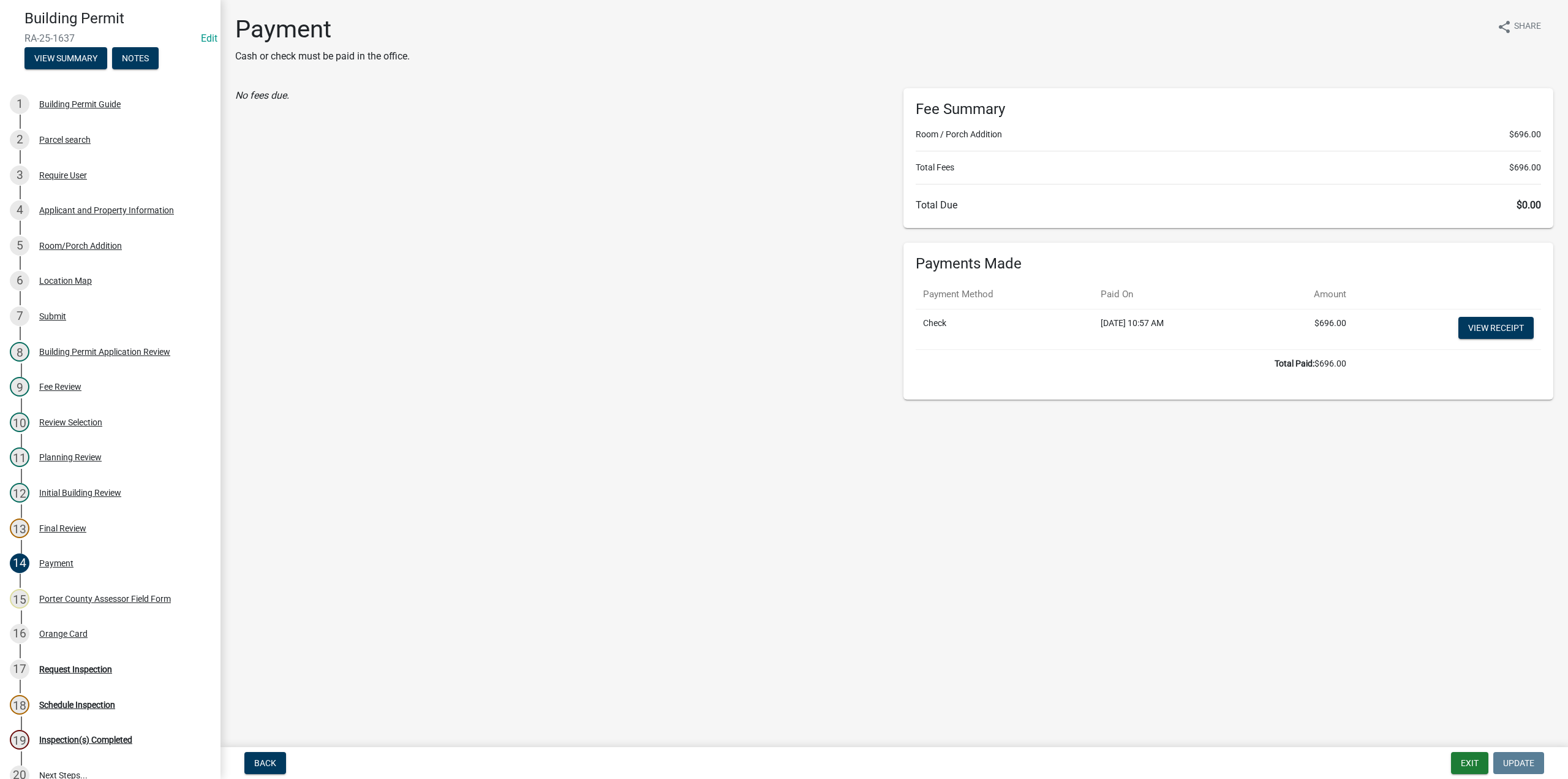
scroll to position [61, 0]
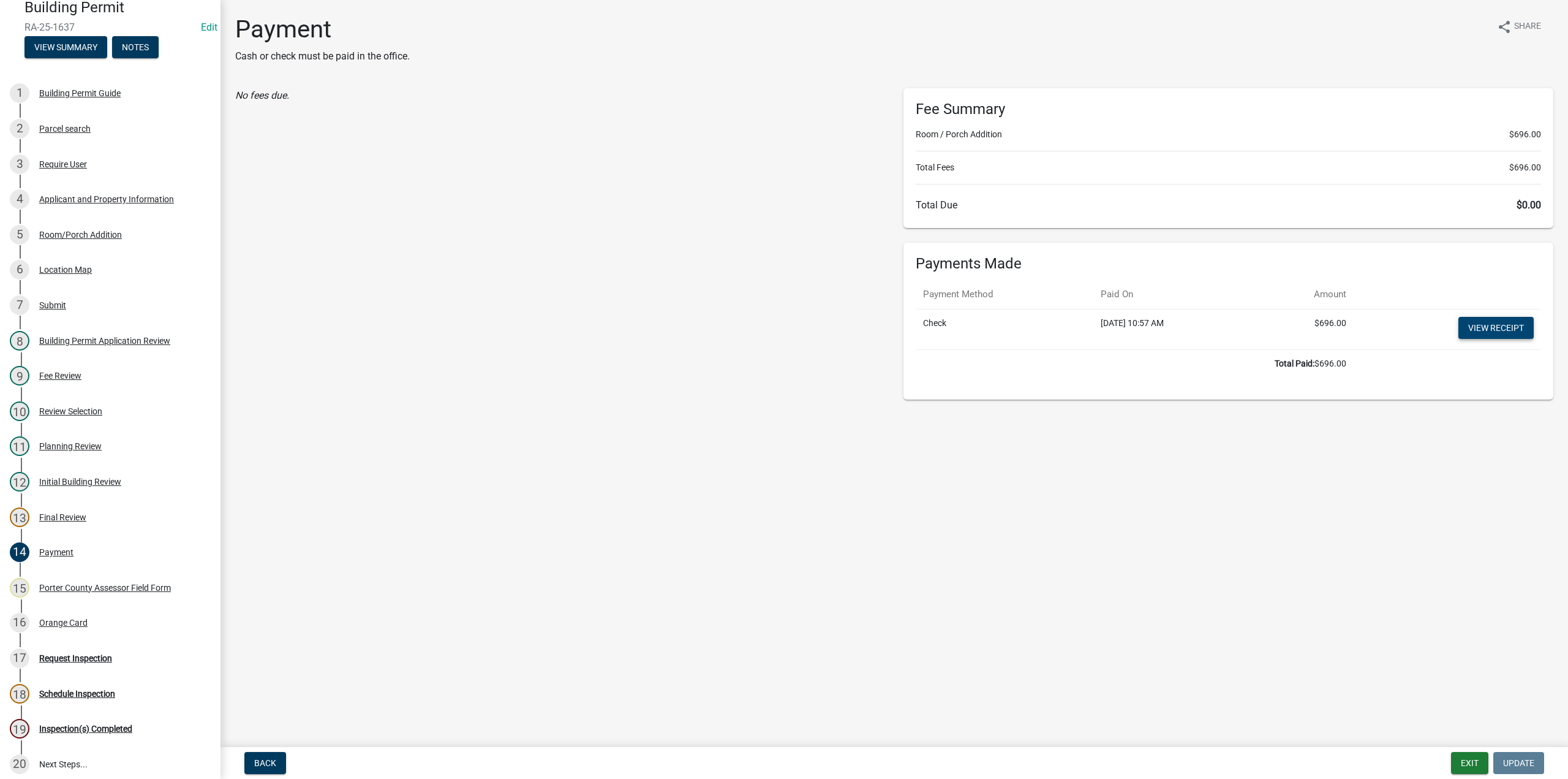
click at [1490, 327] on link "View receipt" at bounding box center [1496, 327] width 76 height 22
click at [51, 620] on div "Orange Card" at bounding box center [64, 622] width 49 height 8
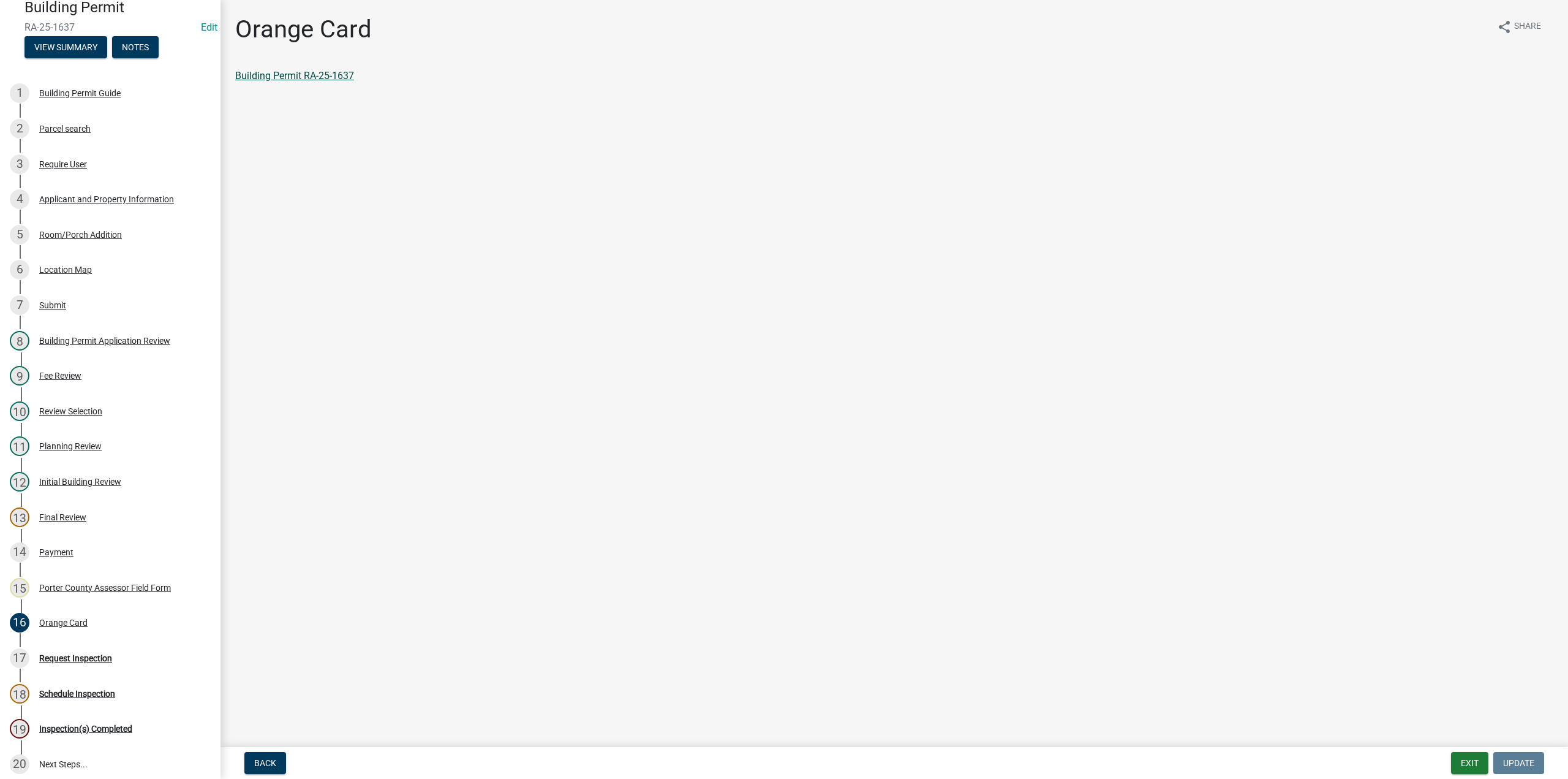
click at [334, 75] on link "Building Permit RA-25-1637" at bounding box center [294, 76] width 119 height 11
click at [277, 75] on link "Building Permit RA-25-1637" at bounding box center [294, 76] width 119 height 11
click at [68, 507] on div "13 Final Review" at bounding box center [105, 517] width 191 height 20
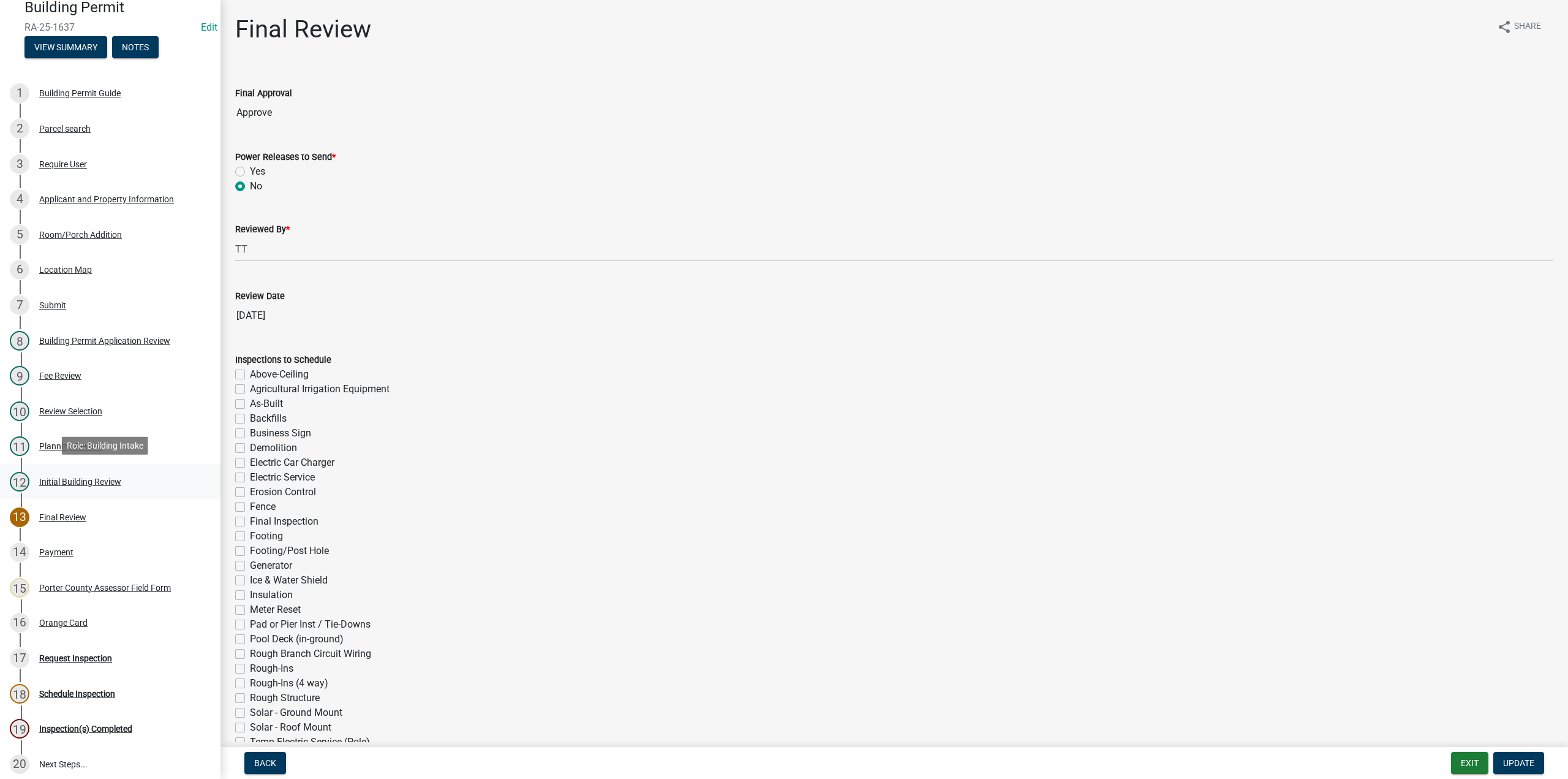
click at [90, 477] on div "Initial Building Review" at bounding box center [80, 482] width 82 height 8
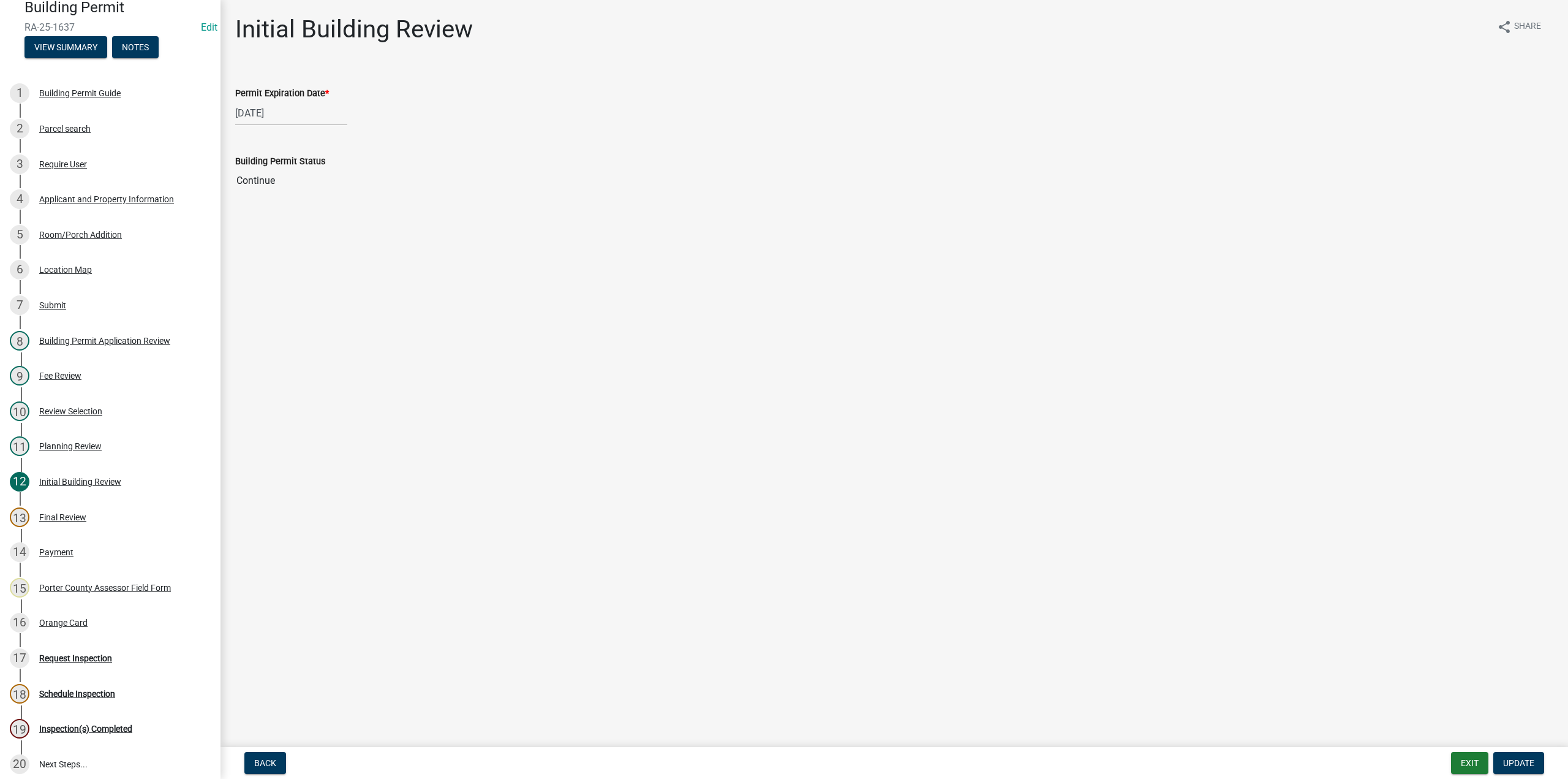
click at [295, 113] on div "08/29/2026" at bounding box center [291, 113] width 112 height 25
select select "8"
click at [347, 144] on select "1526 1527 1528 1529 1530 1531 1532 1533 1534 1535 1536 1537 1538 1539 1540 1541…" at bounding box center [331, 140] width 44 height 18
select select "2027"
click at [309, 131] on select "1526 1527 1528 1529 1530 1531 1532 1533 1534 1535 1536 1537 1538 1539 1540 1541…" at bounding box center [331, 140] width 44 height 18
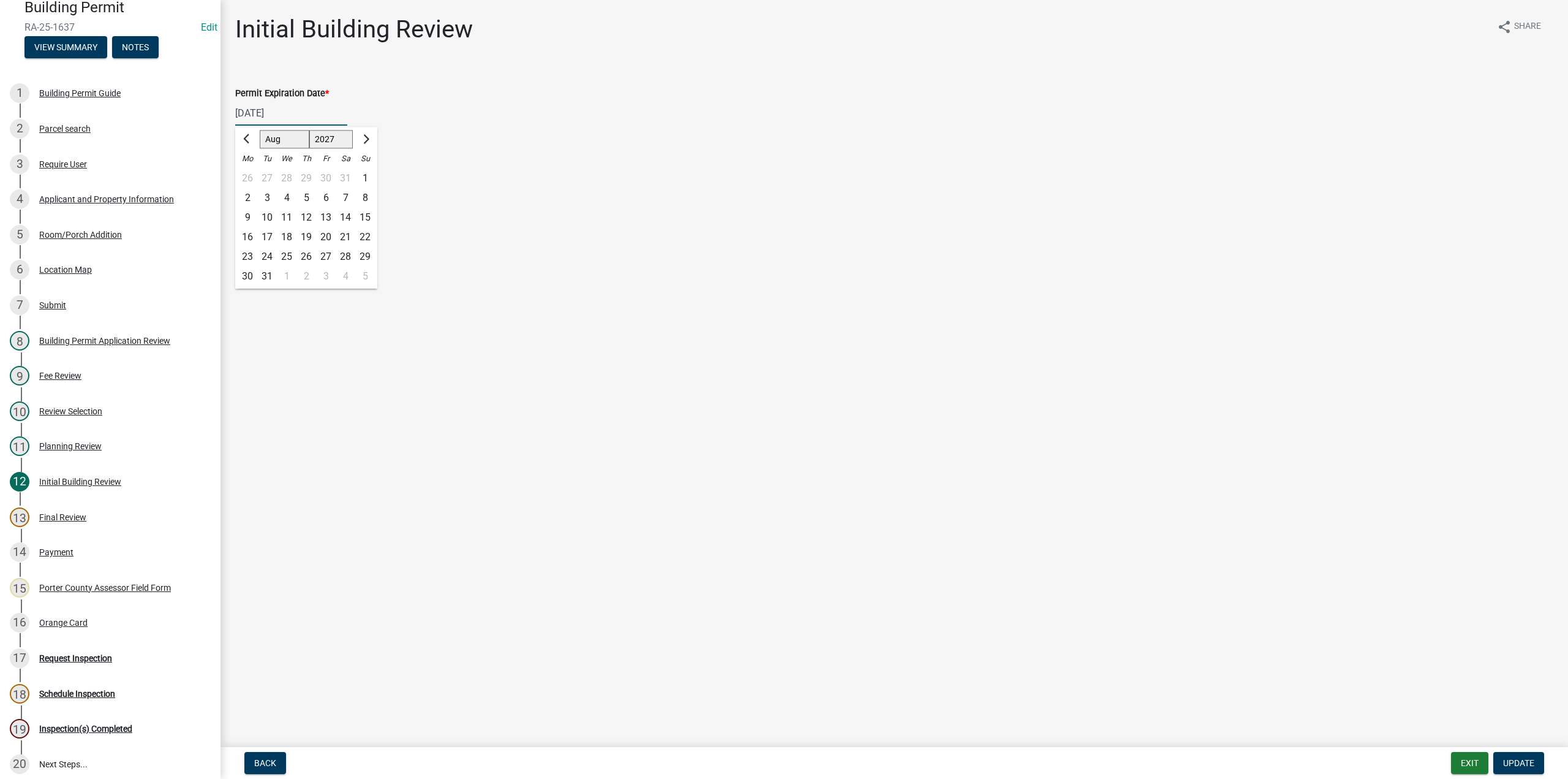
click at [367, 253] on div "29" at bounding box center [365, 257] width 20 height 20
type input "08/29/2027"
click at [1521, 761] on span "Update" at bounding box center [1519, 763] width 31 height 10
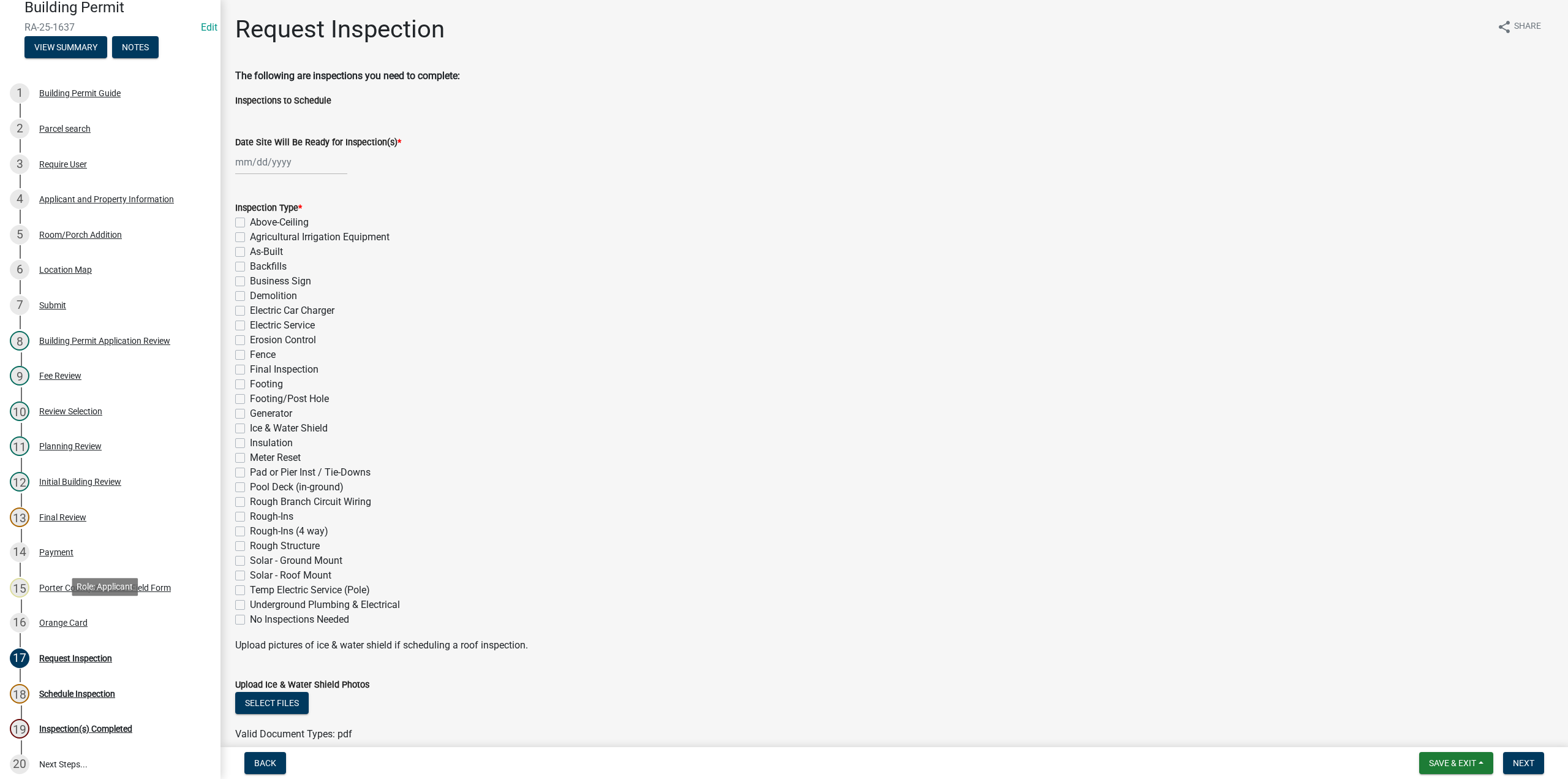
click at [58, 619] on div "Orange Card" at bounding box center [64, 622] width 49 height 8
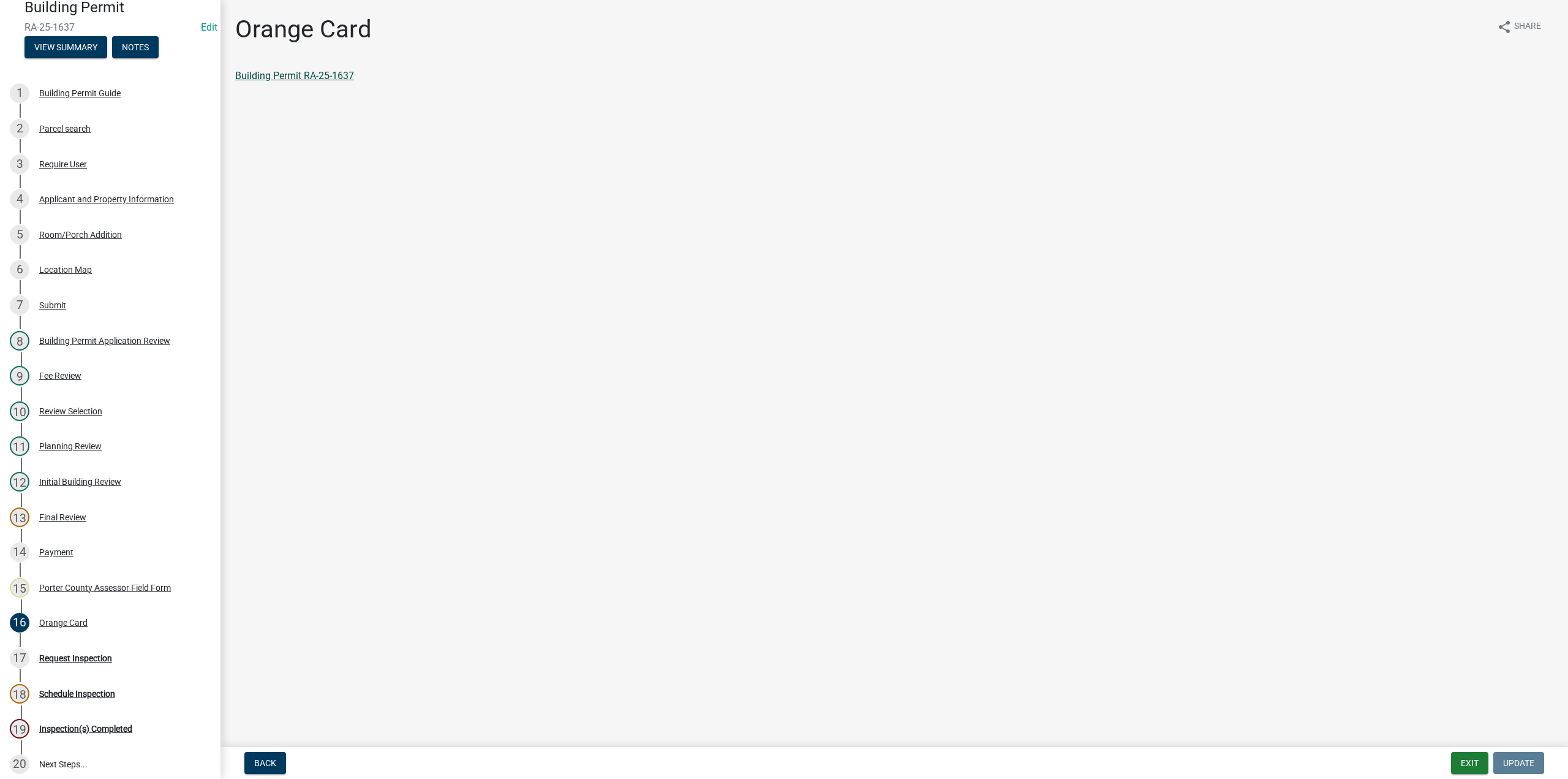
click at [310, 70] on link "Building Permit RA-25-1637" at bounding box center [294, 76] width 119 height 11
click at [1459, 756] on button "Exit" at bounding box center [1469, 762] width 37 height 22
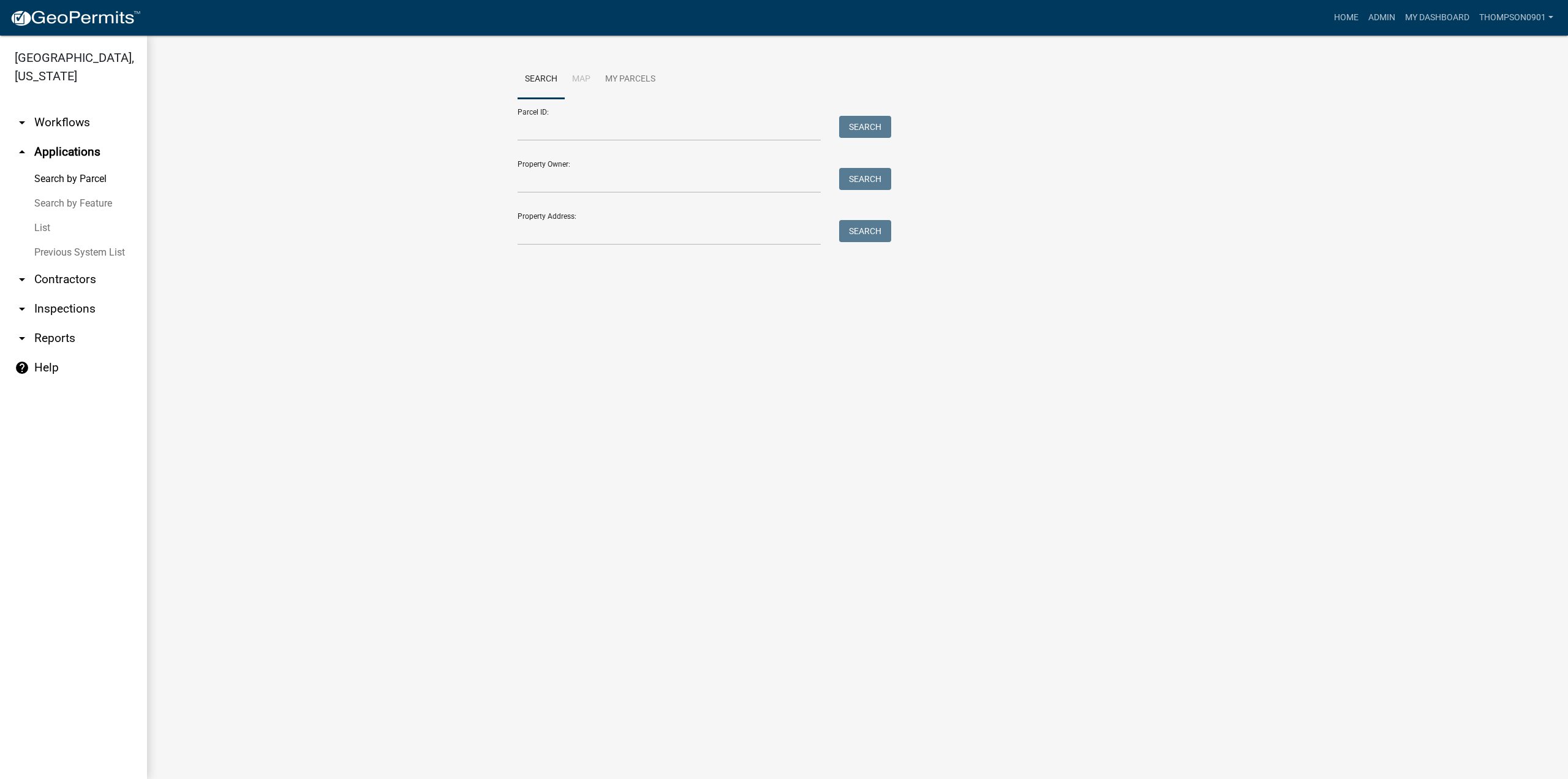
click at [40, 215] on link "List" at bounding box center [73, 227] width 147 height 25
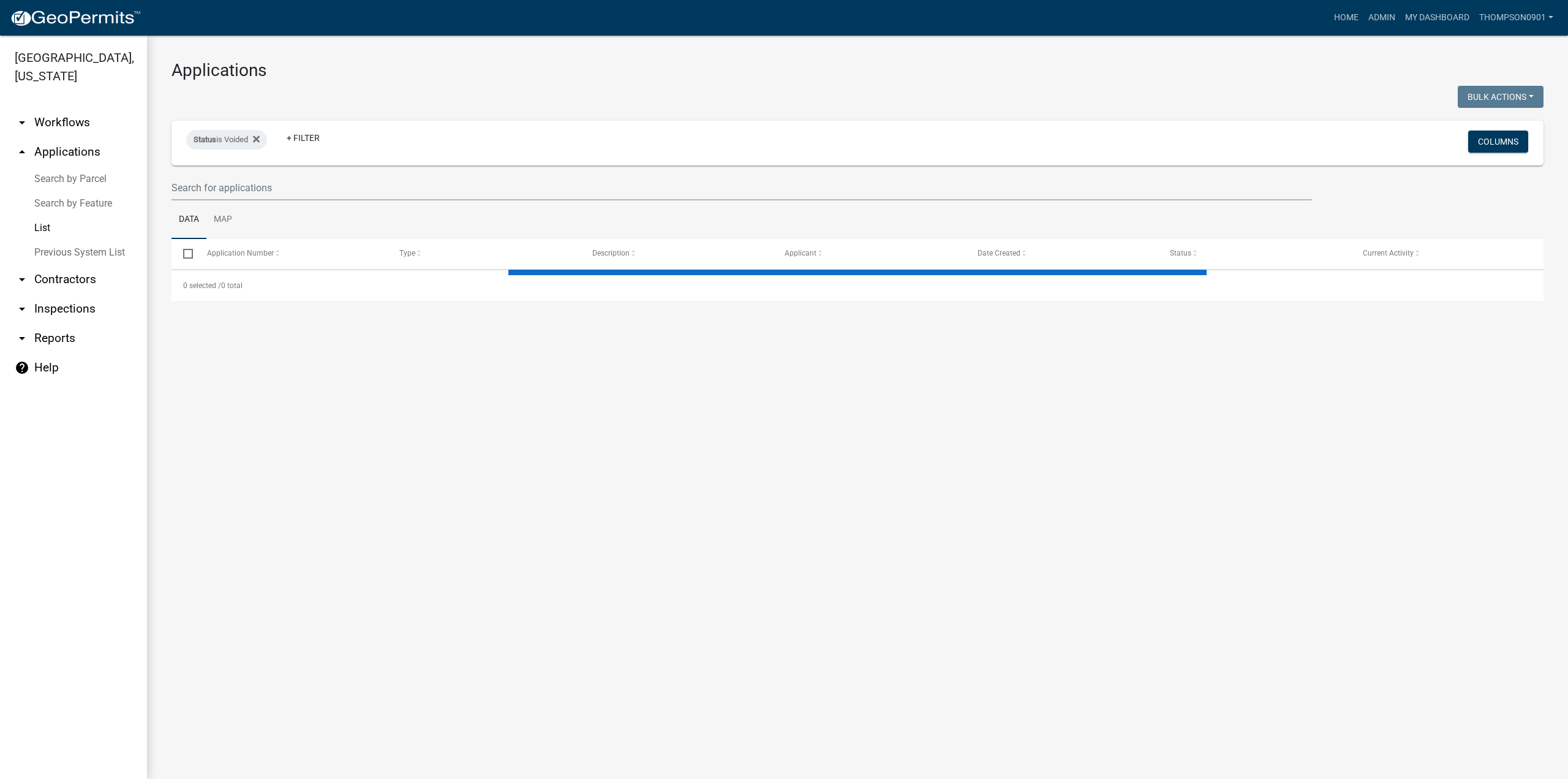
select select "3: 100"
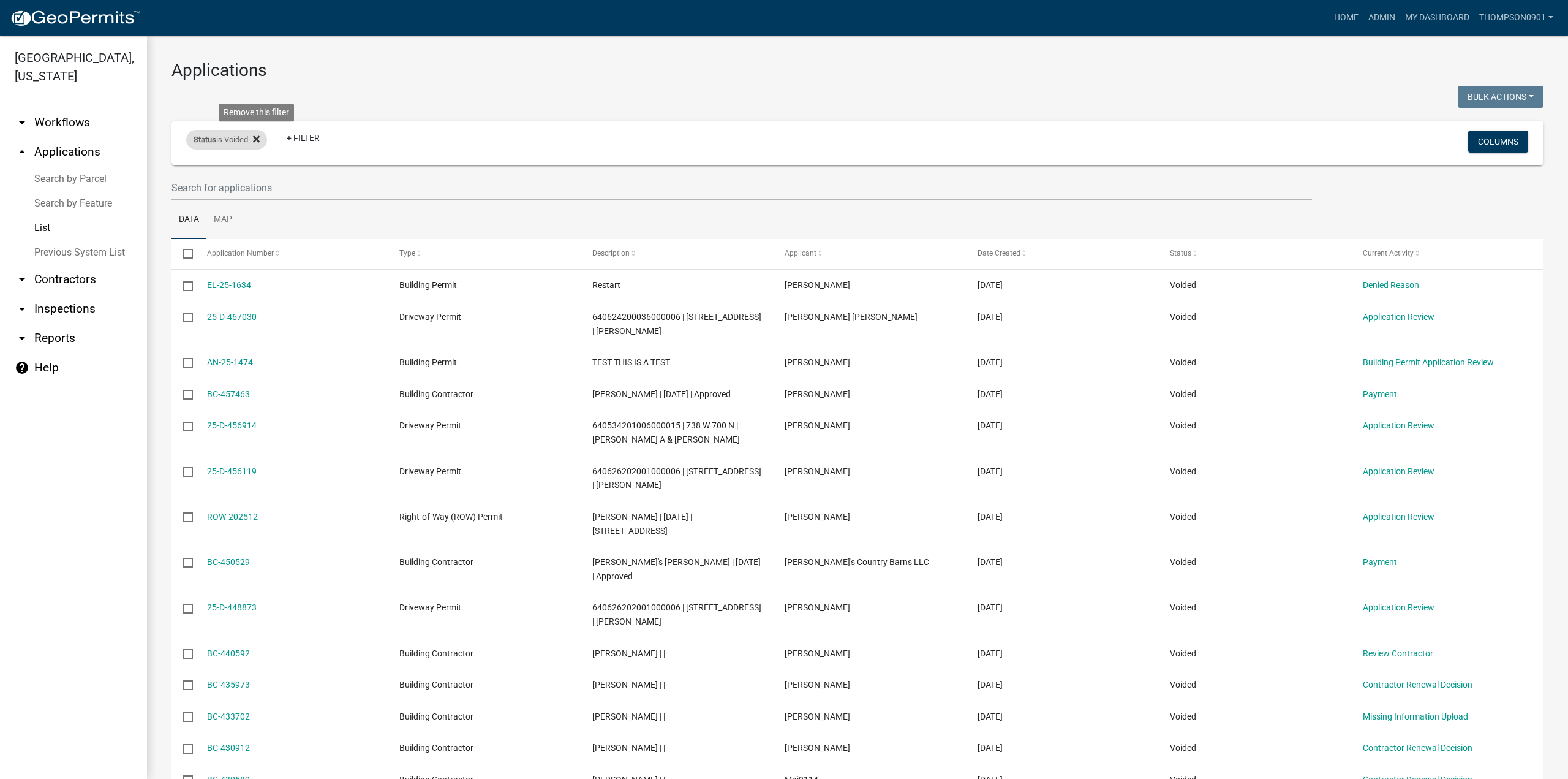
click at [260, 137] on icon at bounding box center [256, 139] width 7 height 7
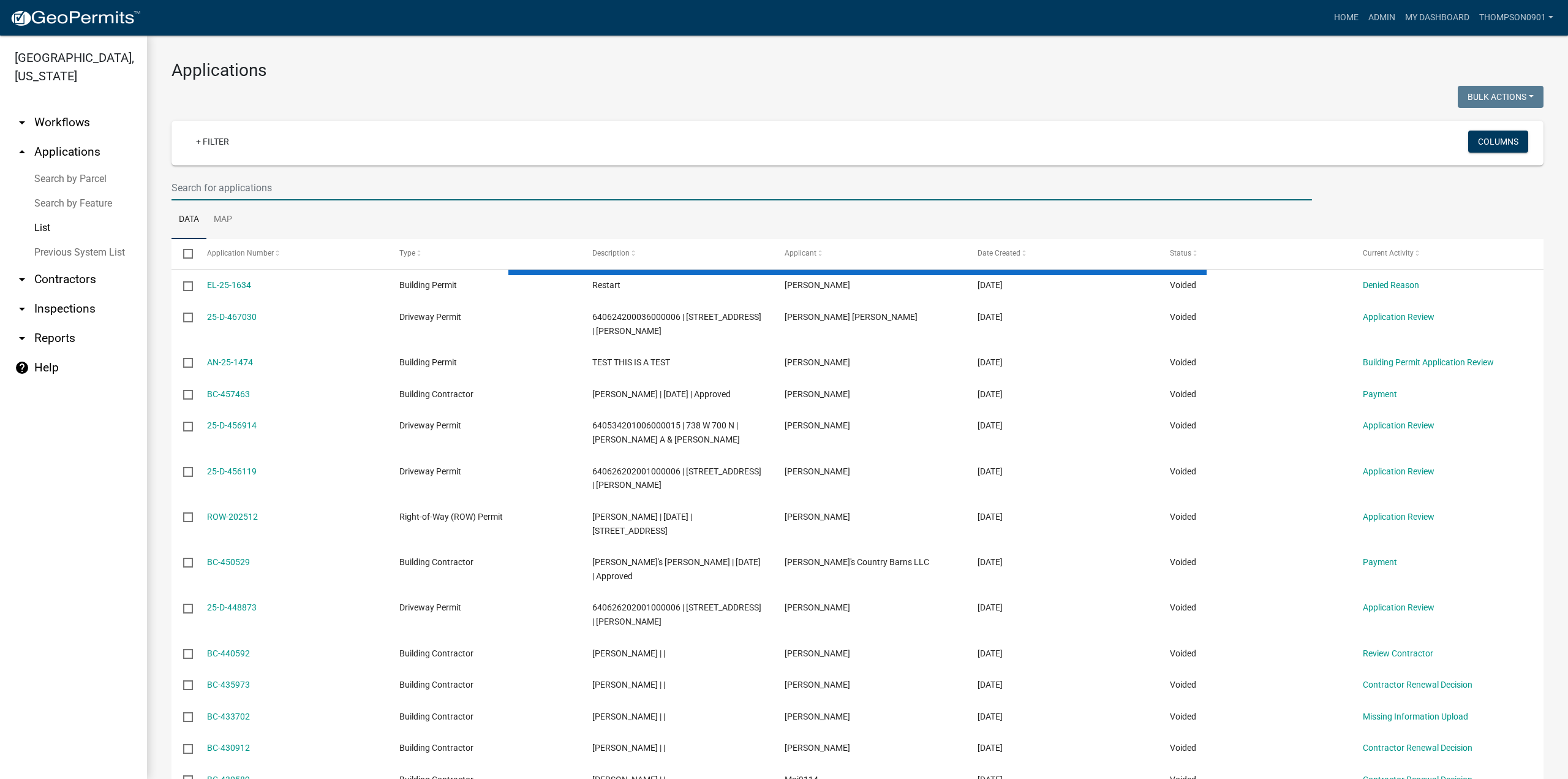
click at [219, 187] on input "text" at bounding box center [741, 188] width 1140 height 25
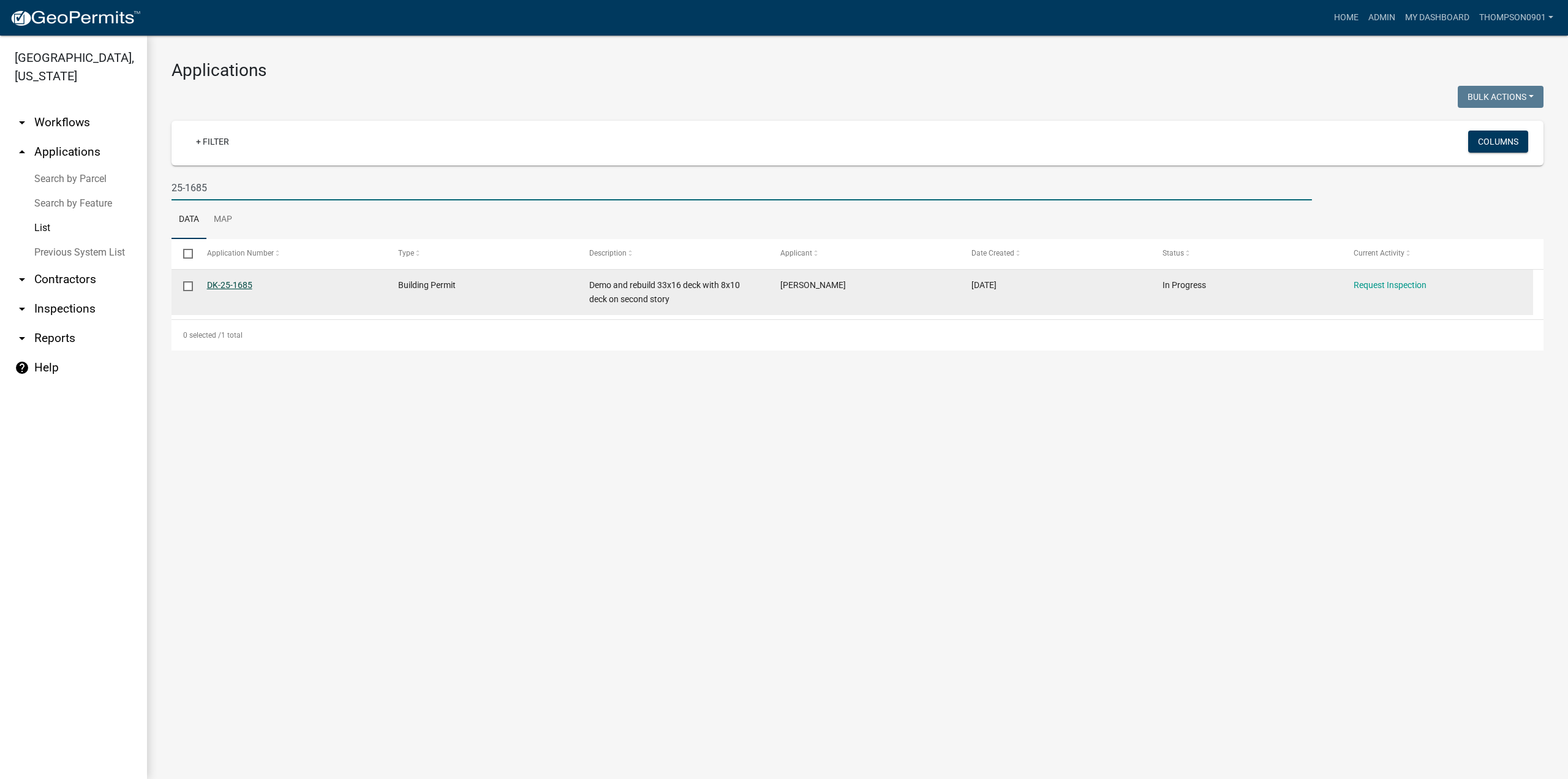
type input "25-1685"
click at [245, 283] on link "DK-25-1685" at bounding box center [229, 285] width 45 height 10
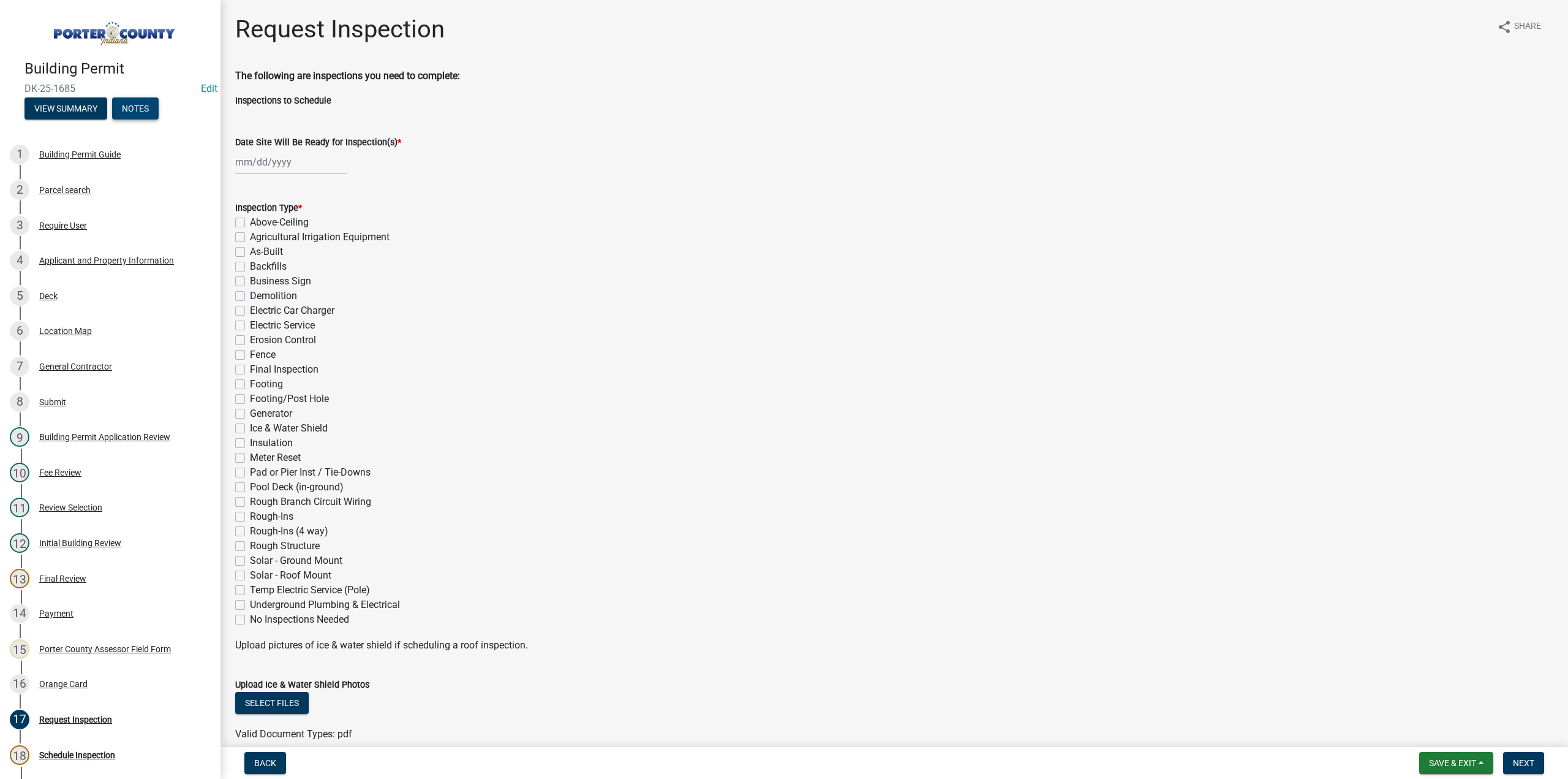
click at [155, 109] on button "Notes" at bounding box center [136, 108] width 47 height 22
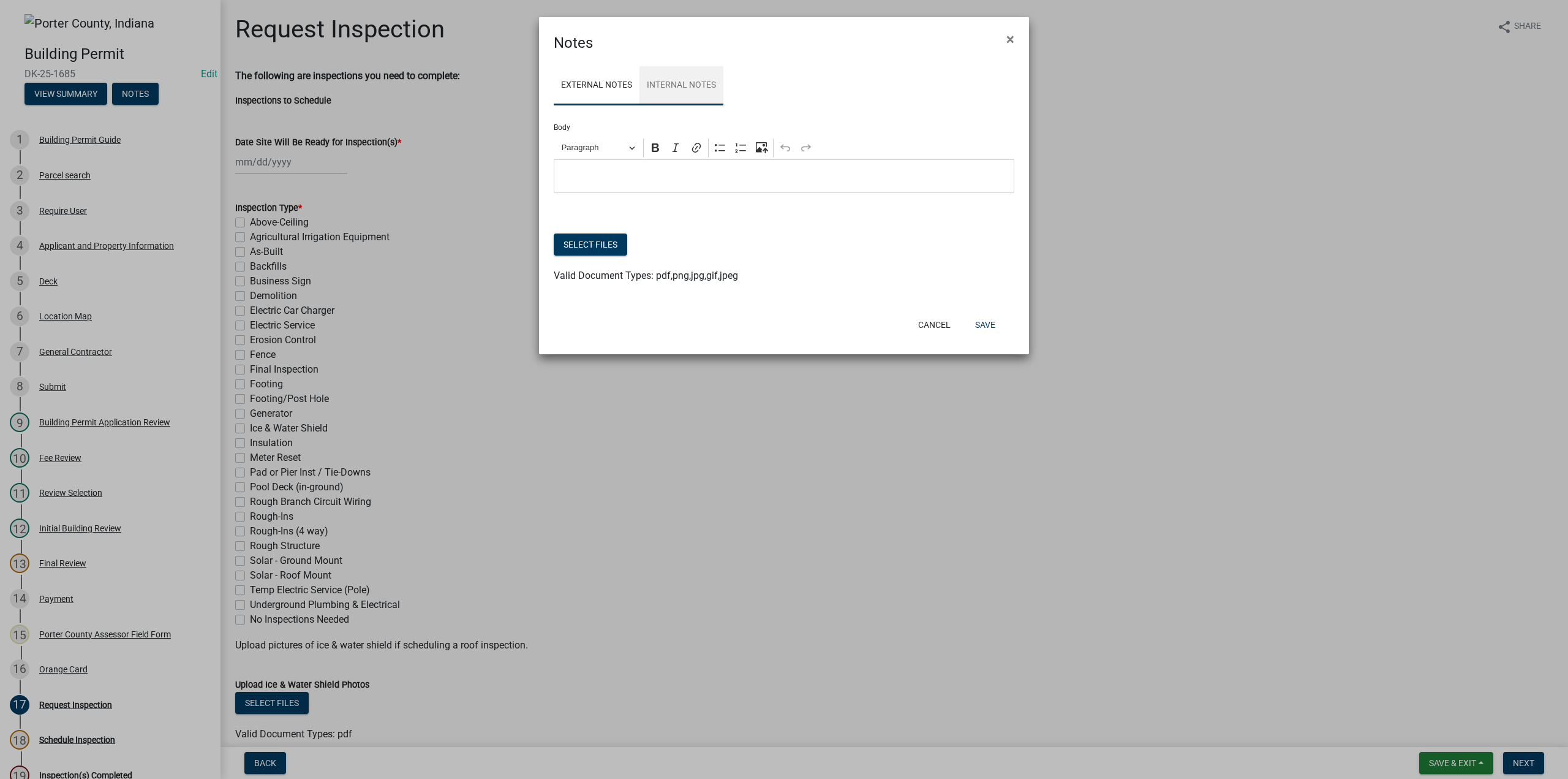
click at [680, 90] on link "Internal Notes" at bounding box center [681, 86] width 84 height 40
click at [584, 238] on button "Select files" at bounding box center [590, 244] width 73 height 22
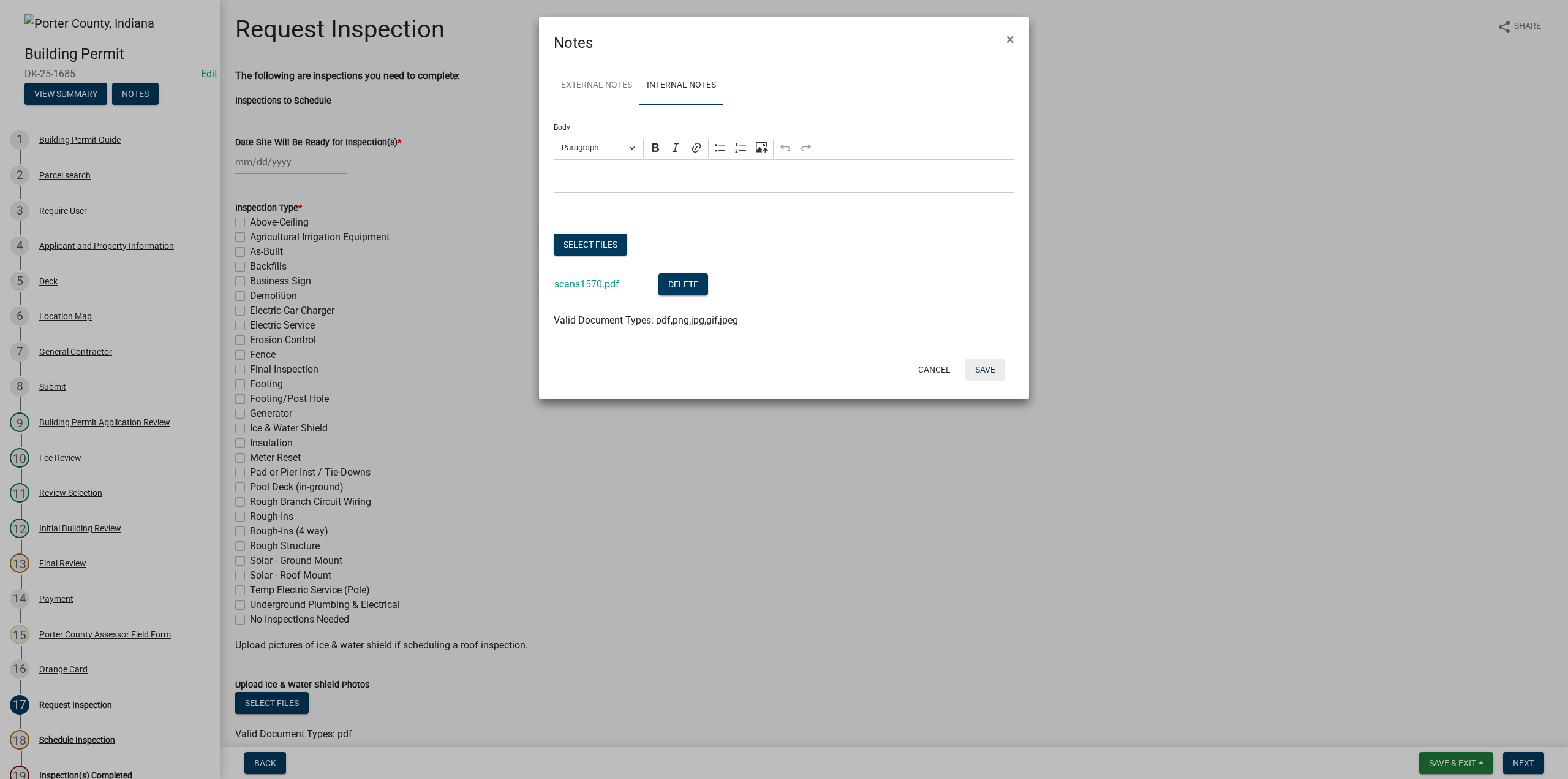
click at [995, 368] on button "Save" at bounding box center [985, 369] width 40 height 22
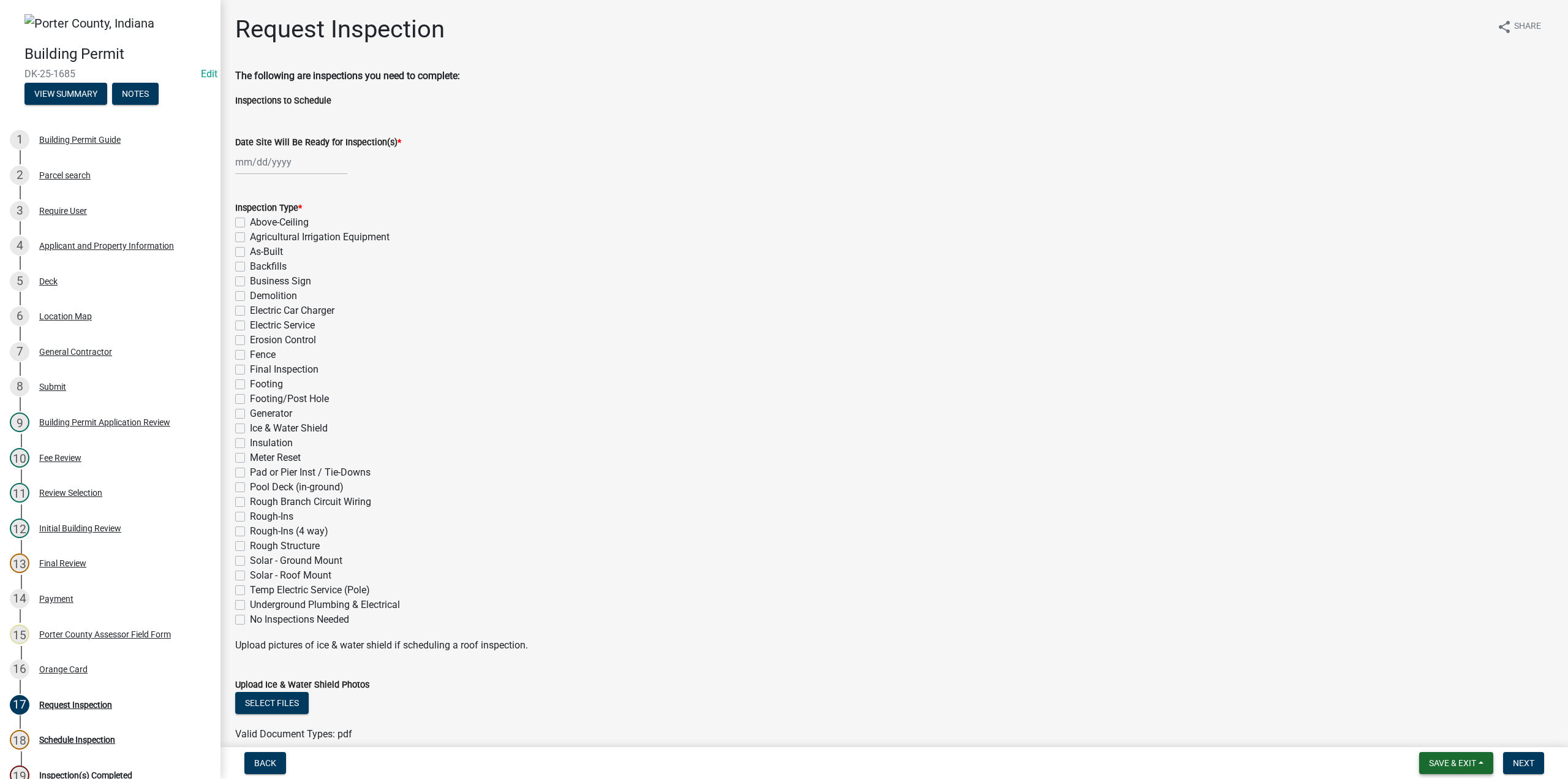
click at [1432, 756] on button "Save & Exit" at bounding box center [1456, 762] width 74 height 22
click at [1430, 734] on button "Save & Exit" at bounding box center [1444, 731] width 98 height 30
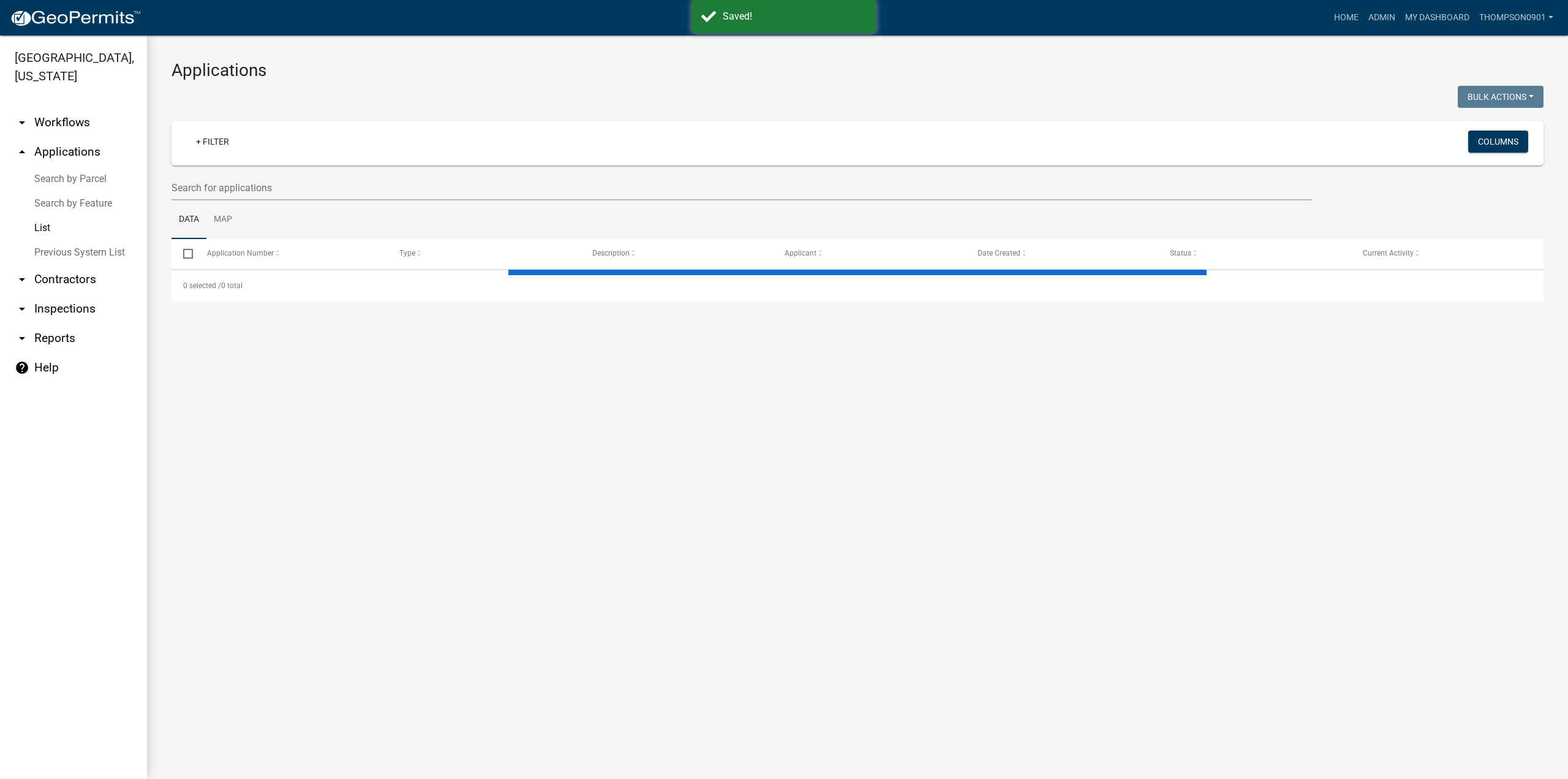
select select "3: 100"
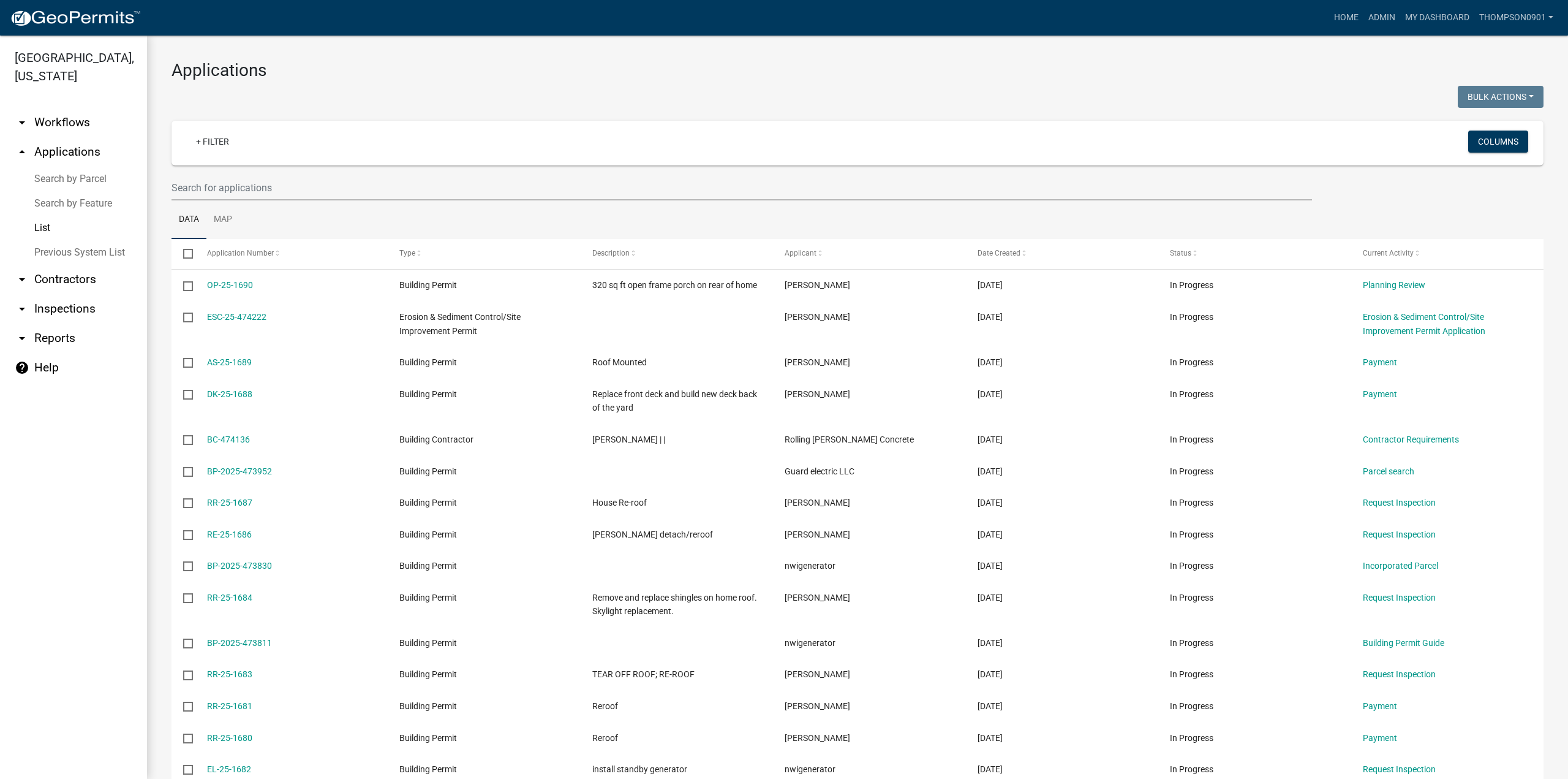
drag, startPoint x: 85, startPoint y: 168, endPoint x: 142, endPoint y: 176, distance: 57.6
click at [85, 168] on link "Search by Parcel" at bounding box center [73, 179] width 147 height 25
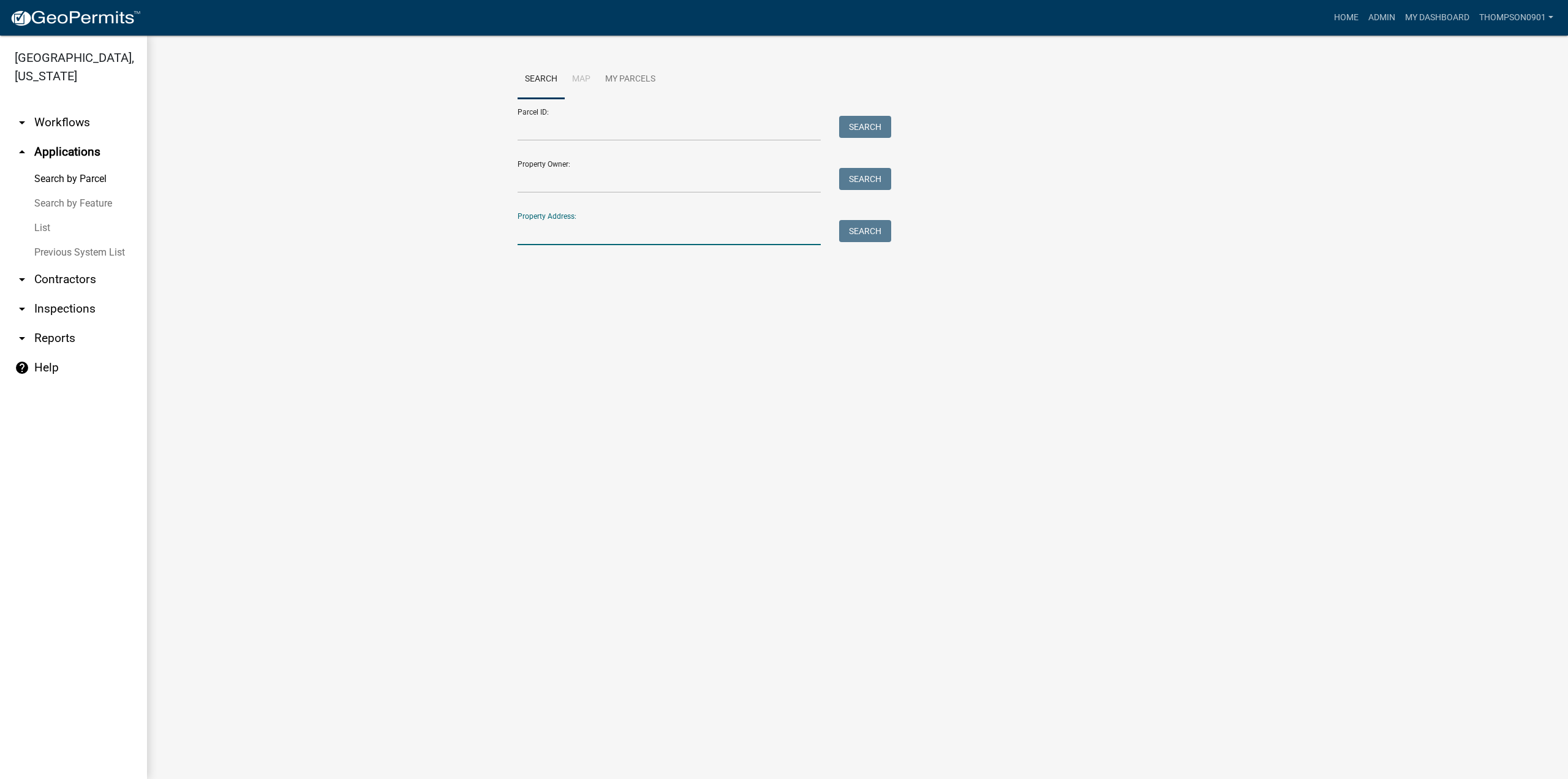
click at [676, 239] on input "Property Address:" at bounding box center [669, 232] width 303 height 25
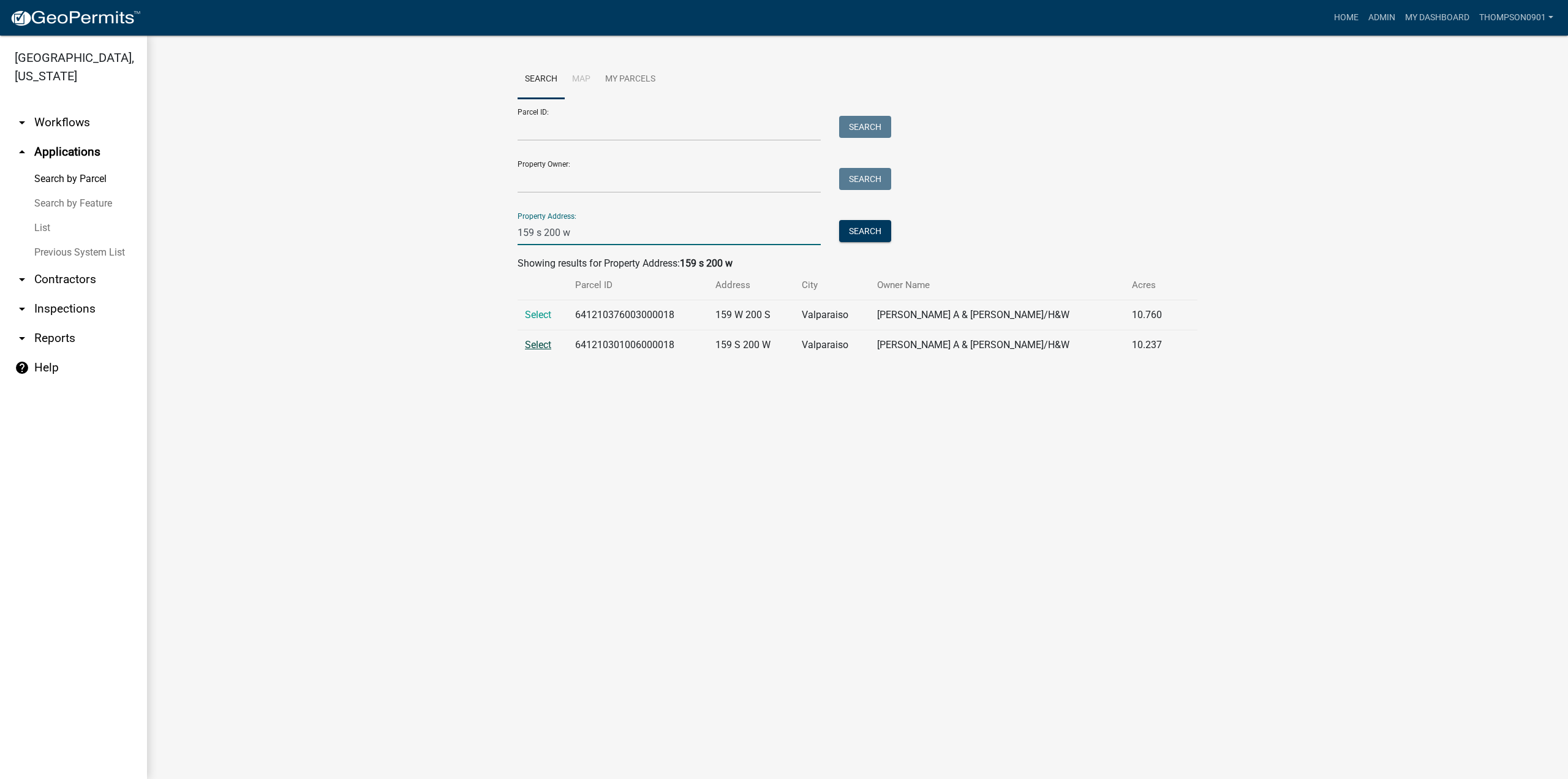
type input "159 s 200 w"
drag, startPoint x: 548, startPoint y: 341, endPoint x: 498, endPoint y: 351, distance: 51.0
click at [548, 341] on span "Select" at bounding box center [537, 345] width 26 height 11
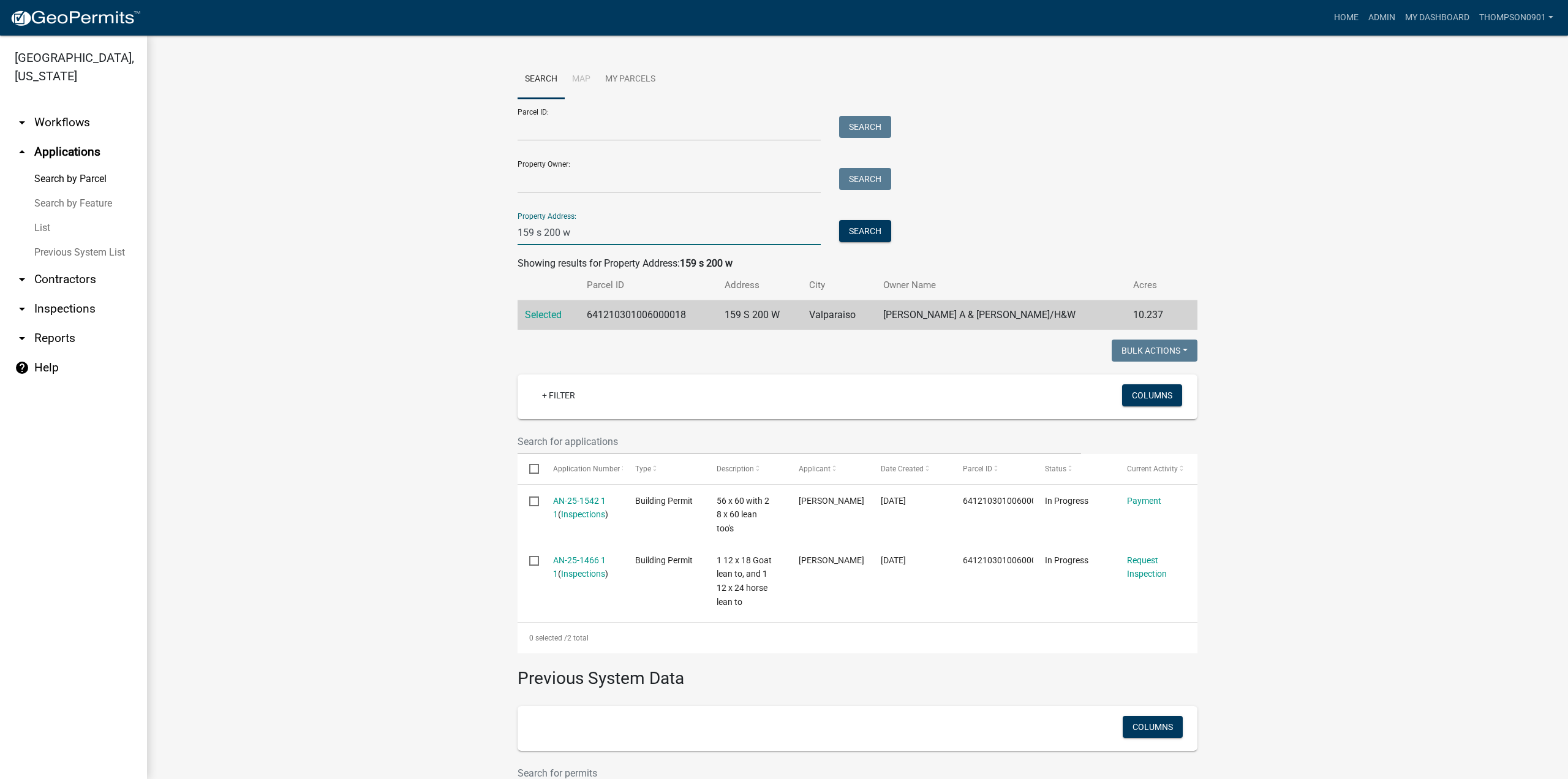
drag, startPoint x: 604, startPoint y: 232, endPoint x: 395, endPoint y: 222, distance: 209.2
click at [409, 229] on wm-workflow-application-search-view "Search Map My Parcels Parcel ID: Search Property Owner: Search Property Address…" at bounding box center [857, 501] width 1372 height 882
click at [542, 234] on input "Property Address:" at bounding box center [669, 232] width 303 height 25
paste input "748 st rd 149"
type input "748 st rd 149"
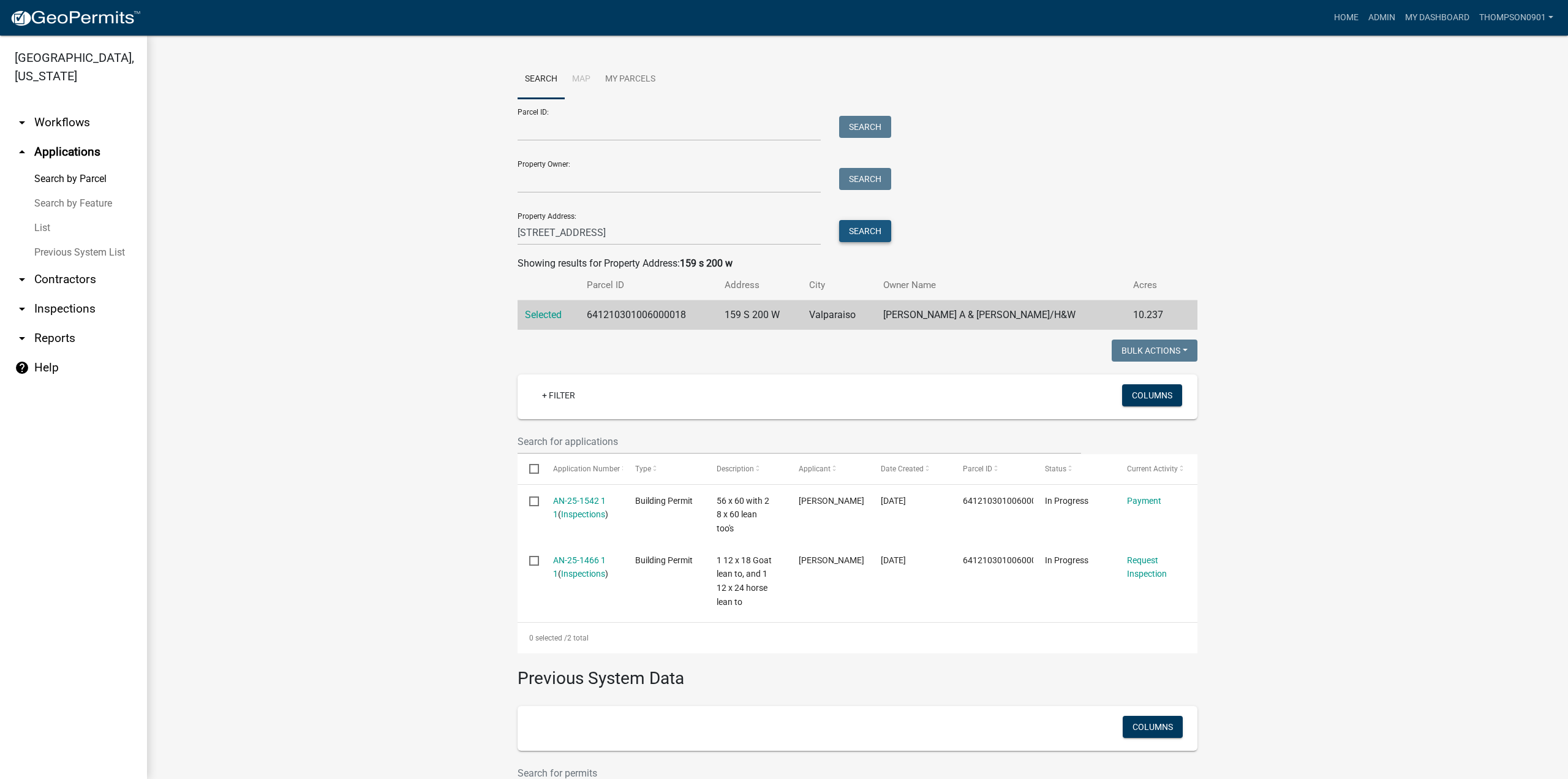
drag, startPoint x: 853, startPoint y: 230, endPoint x: 840, endPoint y: 231, distance: 13.0
click at [853, 230] on button "Search" at bounding box center [865, 230] width 52 height 22
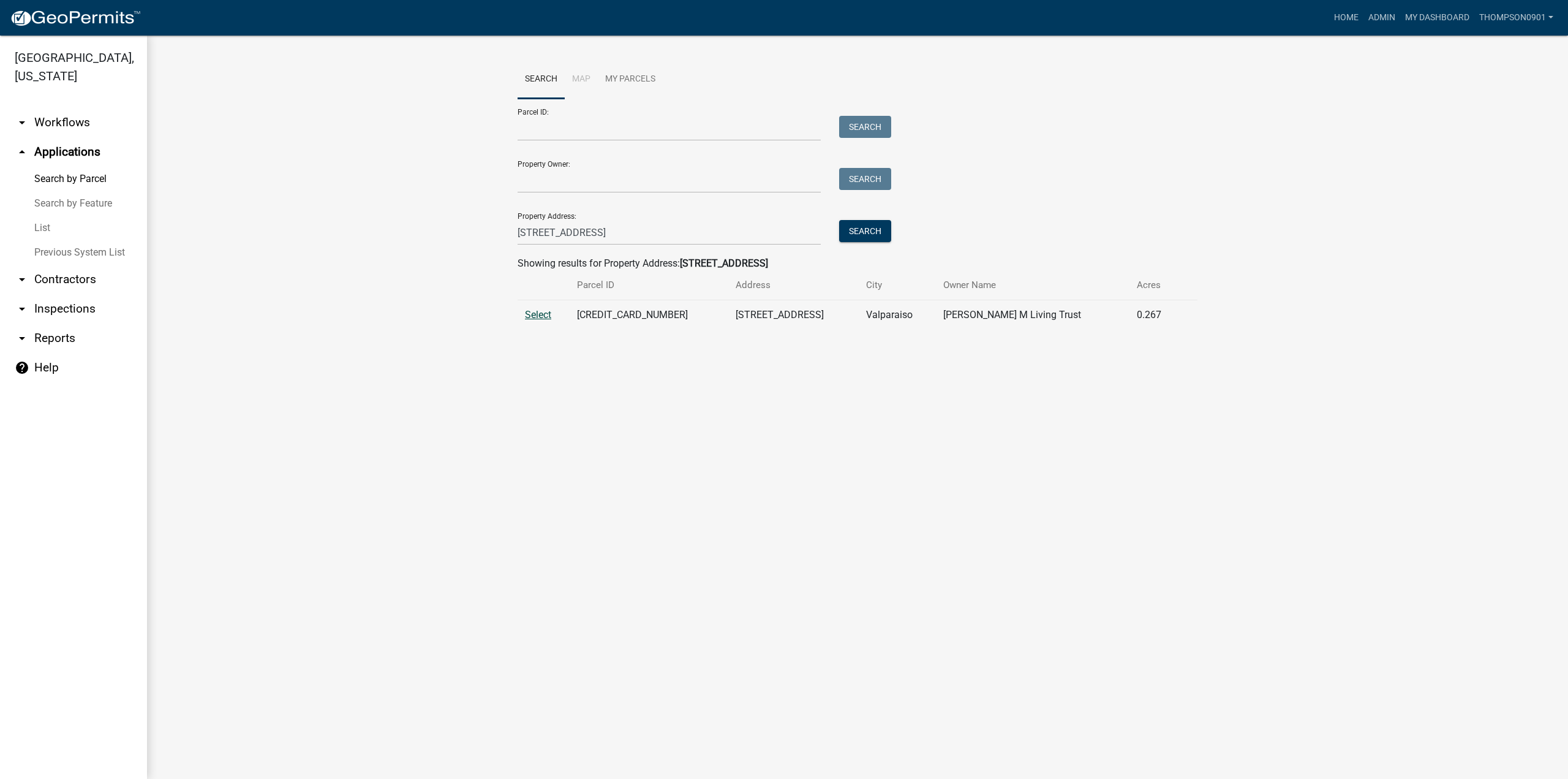
click at [546, 318] on span "Select" at bounding box center [537, 314] width 26 height 11
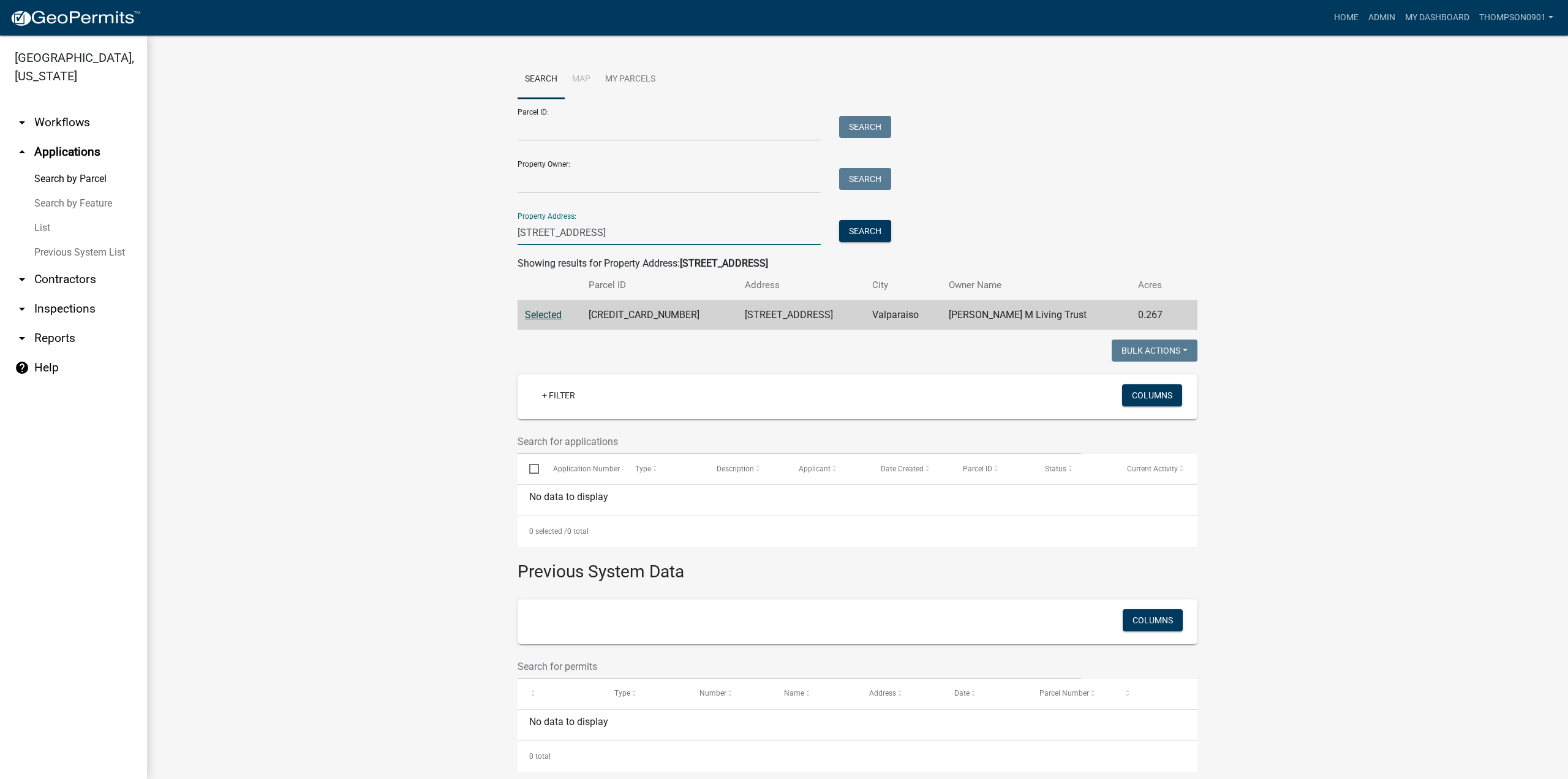
drag, startPoint x: 609, startPoint y: 232, endPoint x: 309, endPoint y: 254, distance: 300.8
click at [309, 254] on wm-workflow-application-search-view "Search Map My Parcels Parcel ID: Search Property Owner: Search Property Address…" at bounding box center [857, 415] width 1372 height 710
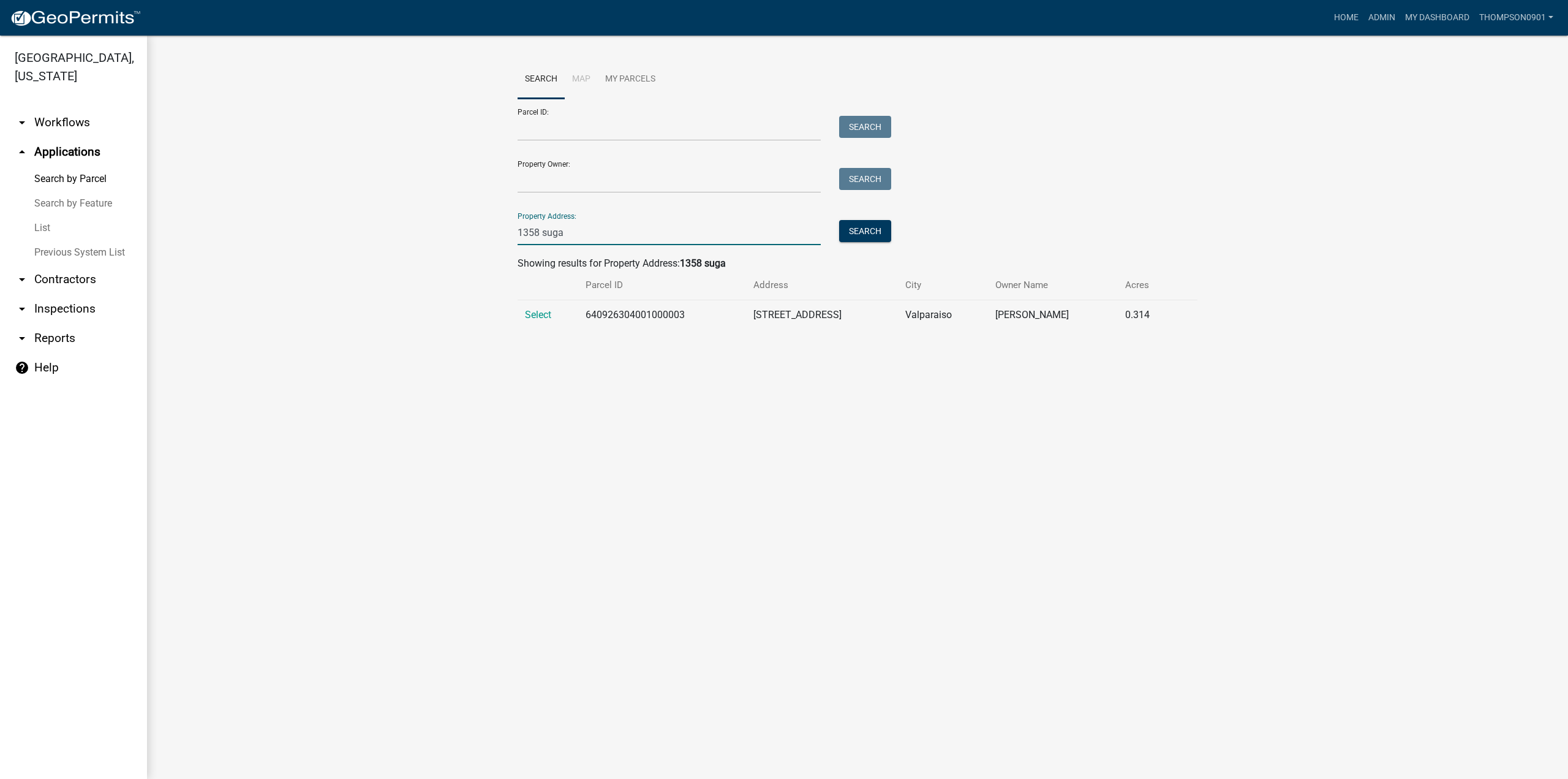
type input "1358 suga"
drag, startPoint x: 700, startPoint y: 313, endPoint x: 590, endPoint y: 312, distance: 110.0
click at [590, 312] on td "640926304001000003" at bounding box center [662, 315] width 168 height 30
copy td "640926304001000003"
click at [1339, 18] on link "Home" at bounding box center [1346, 18] width 35 height 23
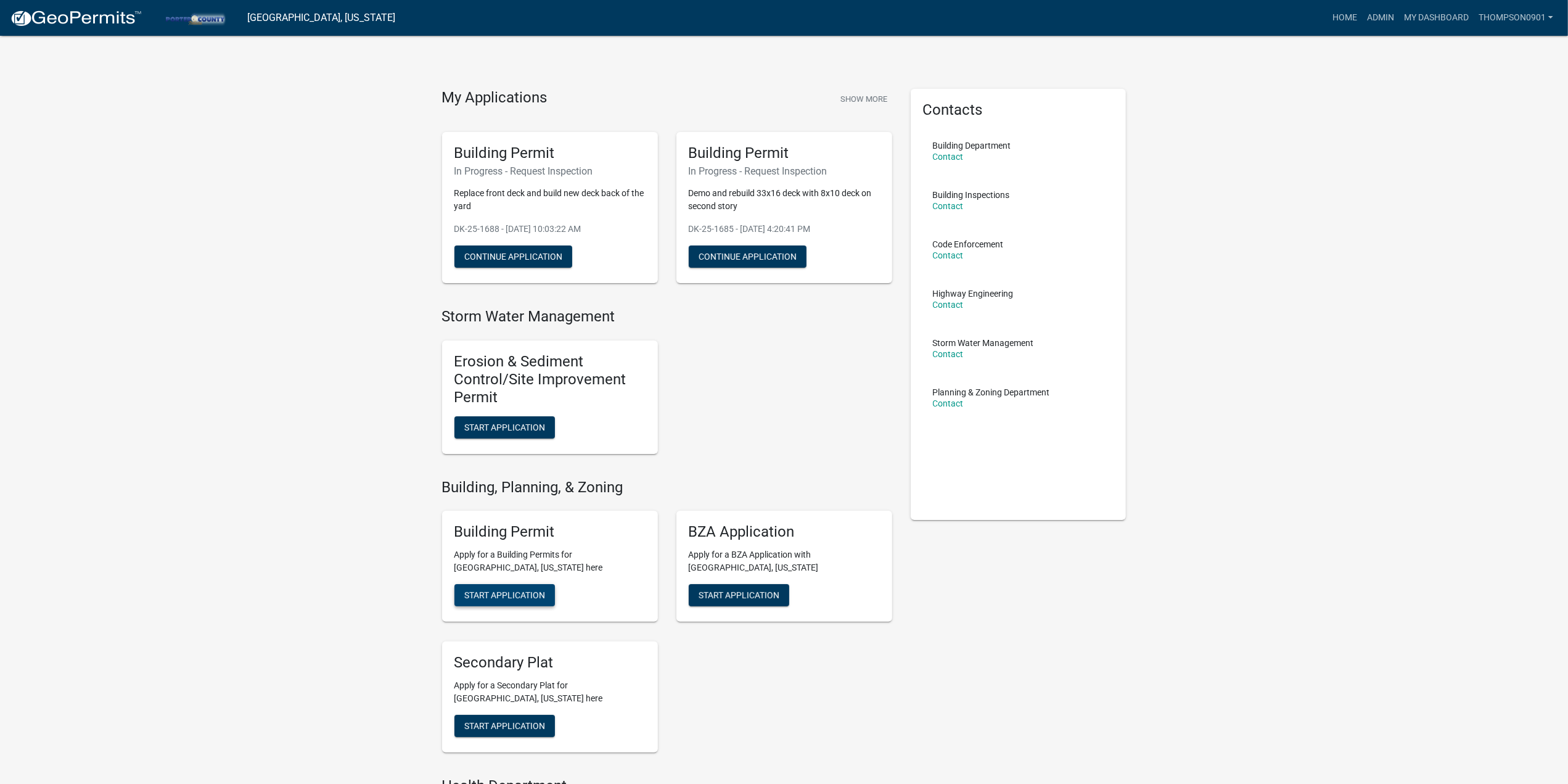
click at [533, 598] on span "Start Application" at bounding box center [505, 595] width 81 height 10
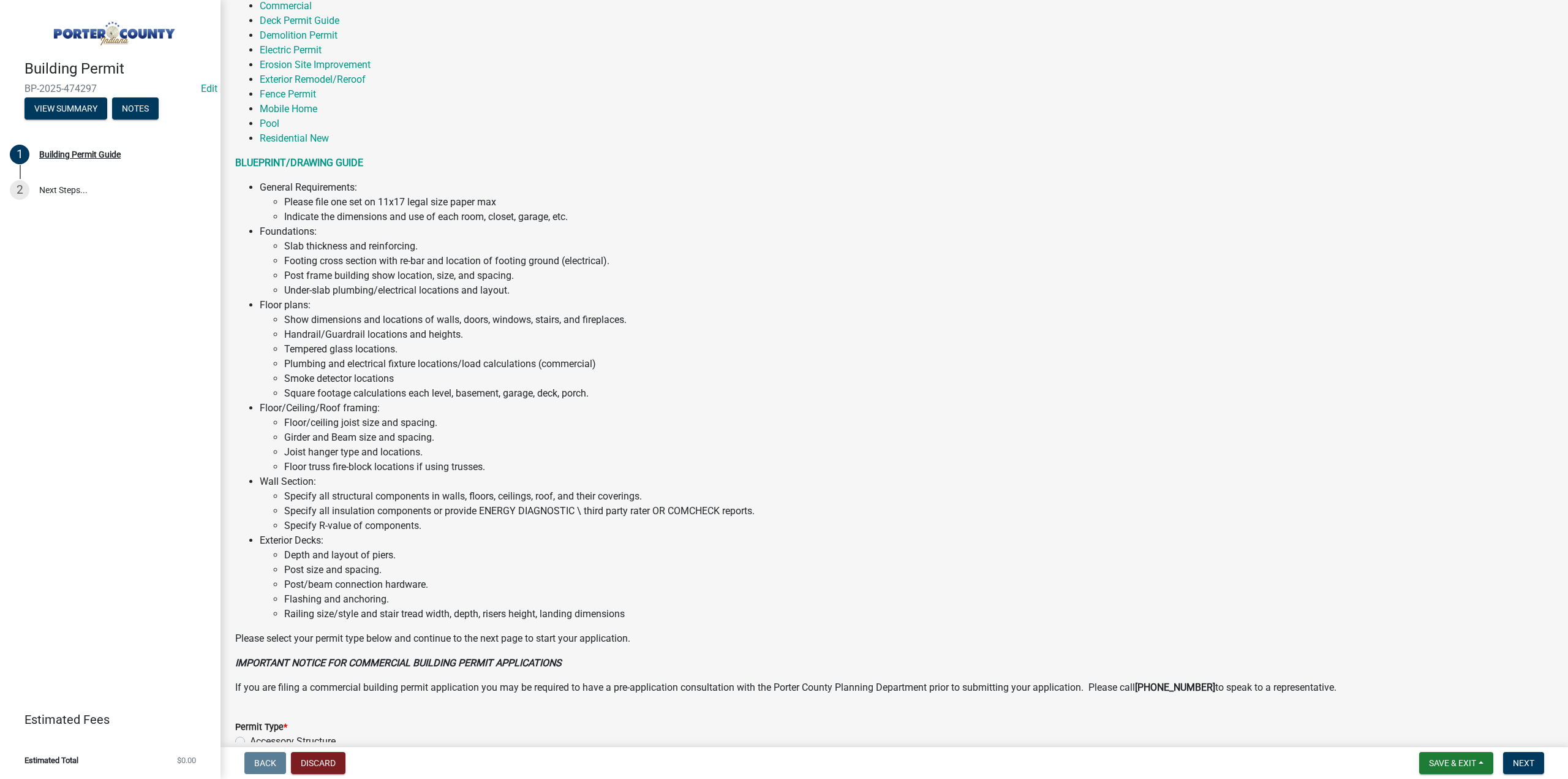
scroll to position [577, 0]
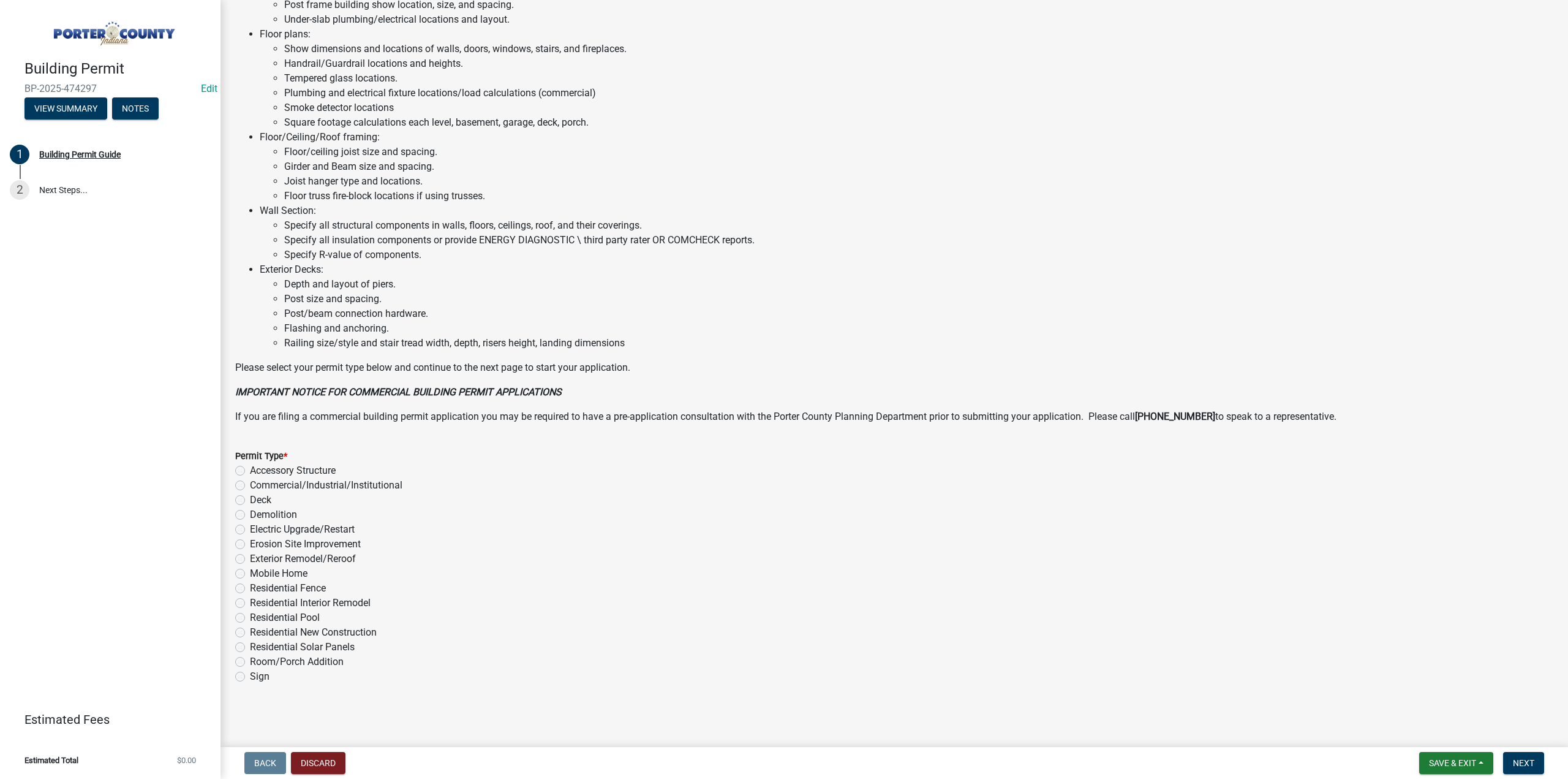
click at [250, 557] on label "Exterior Remodel/Reroof" at bounding box center [303, 559] width 106 height 15
click at [250, 557] on input "Exterior Remodel/Reroof" at bounding box center [253, 555] width 8 height 8
radio input "true"
click at [1524, 768] on button "Next" at bounding box center [1524, 762] width 41 height 22
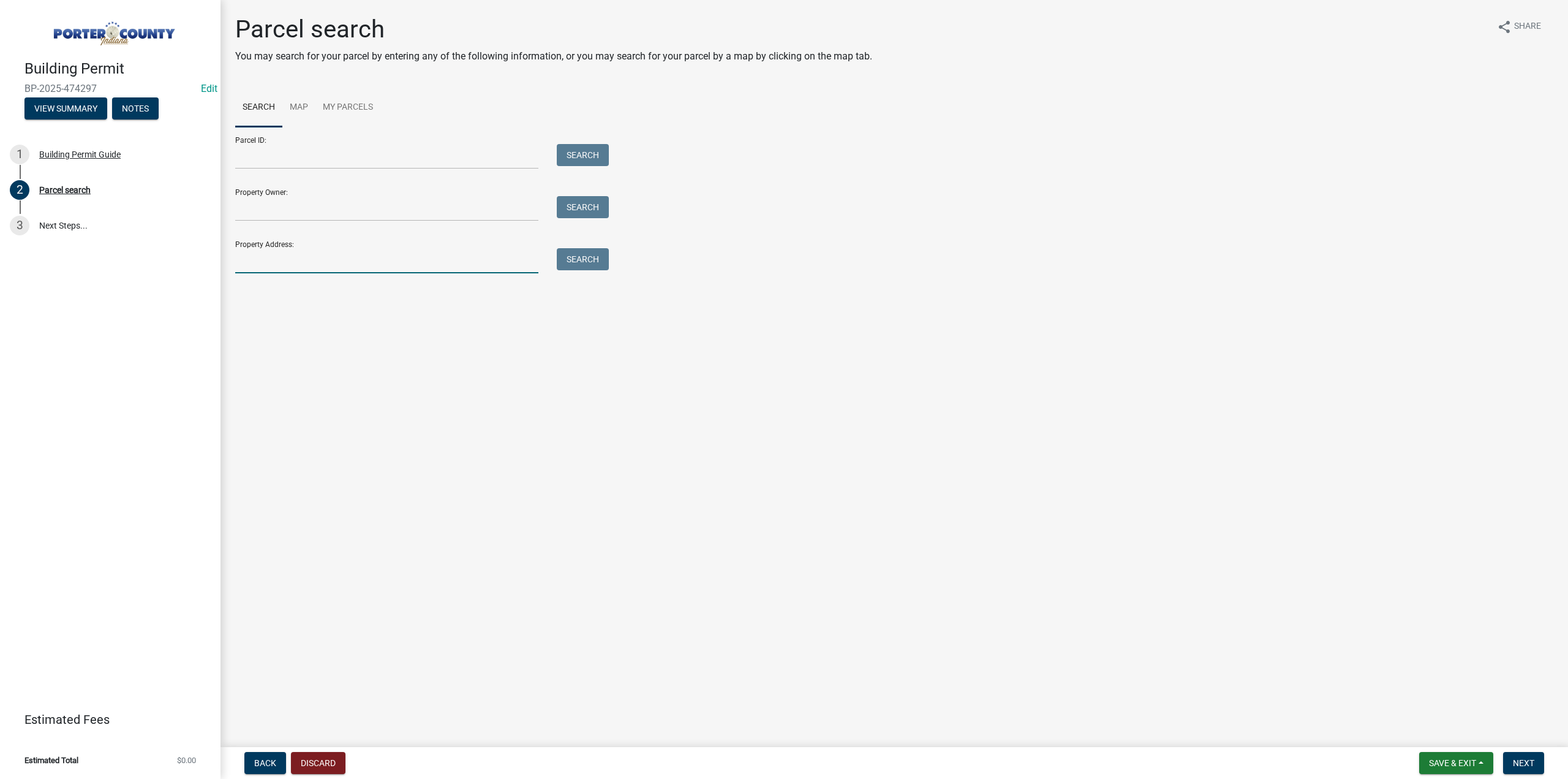
click at [279, 257] on input "Property Address:" at bounding box center [386, 261] width 303 height 25
paste input "640926304001000003"
type input "640926304001000003"
drag, startPoint x: 335, startPoint y: 258, endPoint x: 0, endPoint y: 270, distance: 335.2
click at [0, 261] on div "Building Permit BP-2025-474297 Edit View Summary Notes 1 Building Permit Guide …" at bounding box center [784, 389] width 1568 height 779
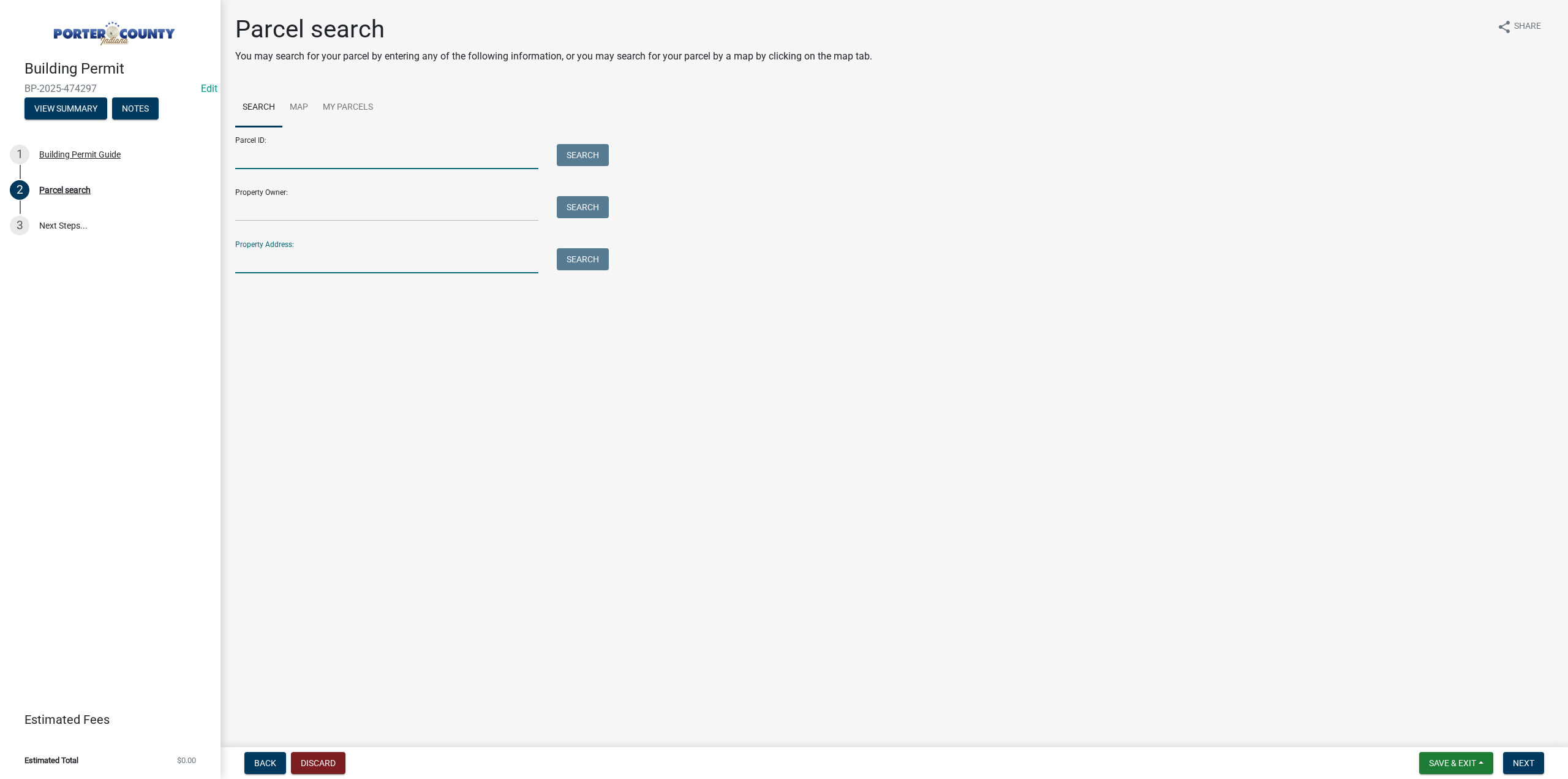
click at [245, 152] on input "Parcel ID:" at bounding box center [386, 157] width 303 height 25
paste input "640926304001000003"
type input "640926304001000003"
click at [600, 155] on button "Search" at bounding box center [583, 155] width 52 height 22
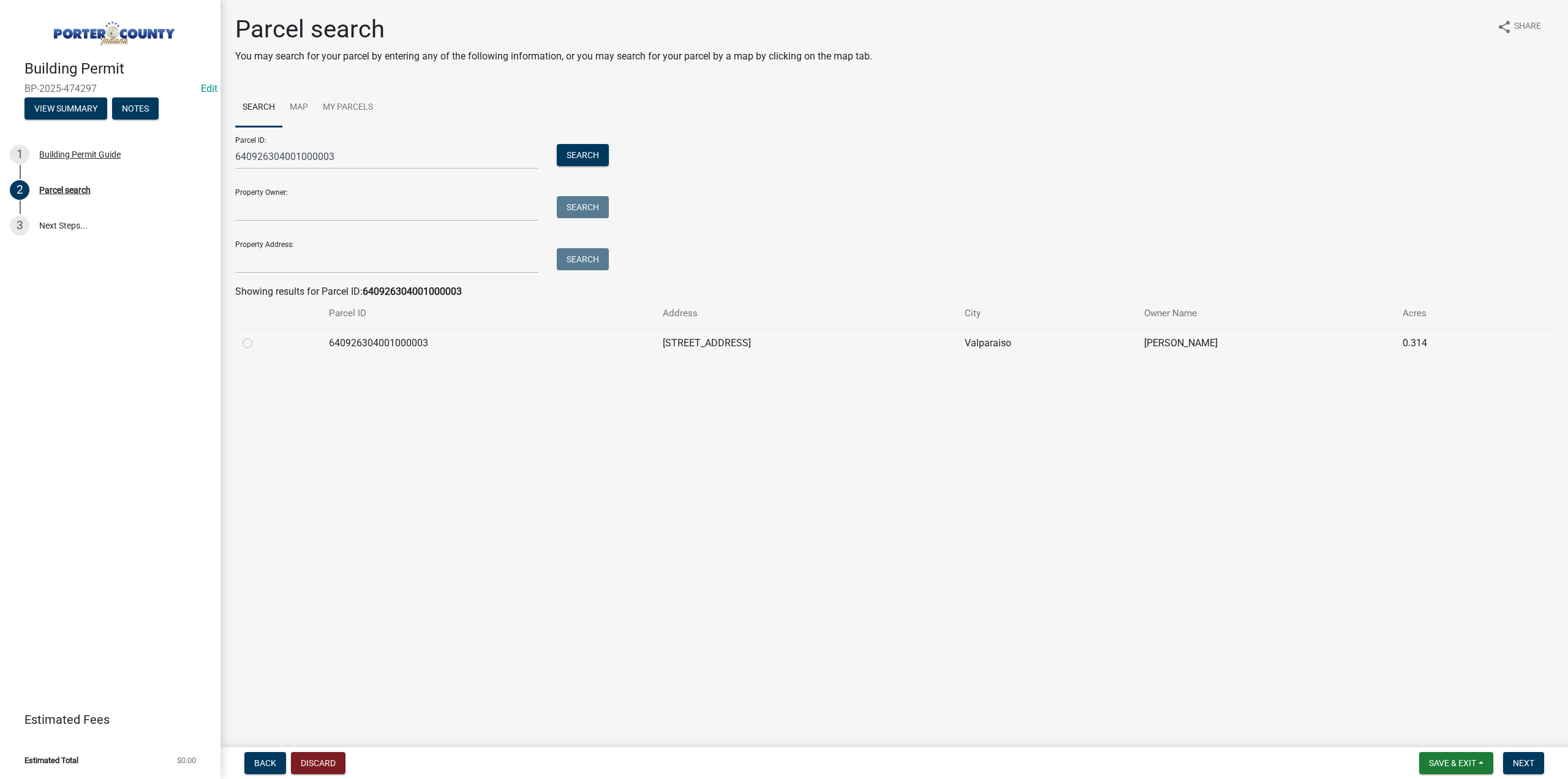
click at [257, 335] on label at bounding box center [257, 335] width 0 height 0
click at [257, 344] on input "radio" at bounding box center [261, 339] width 8 height 8
radio input "true"
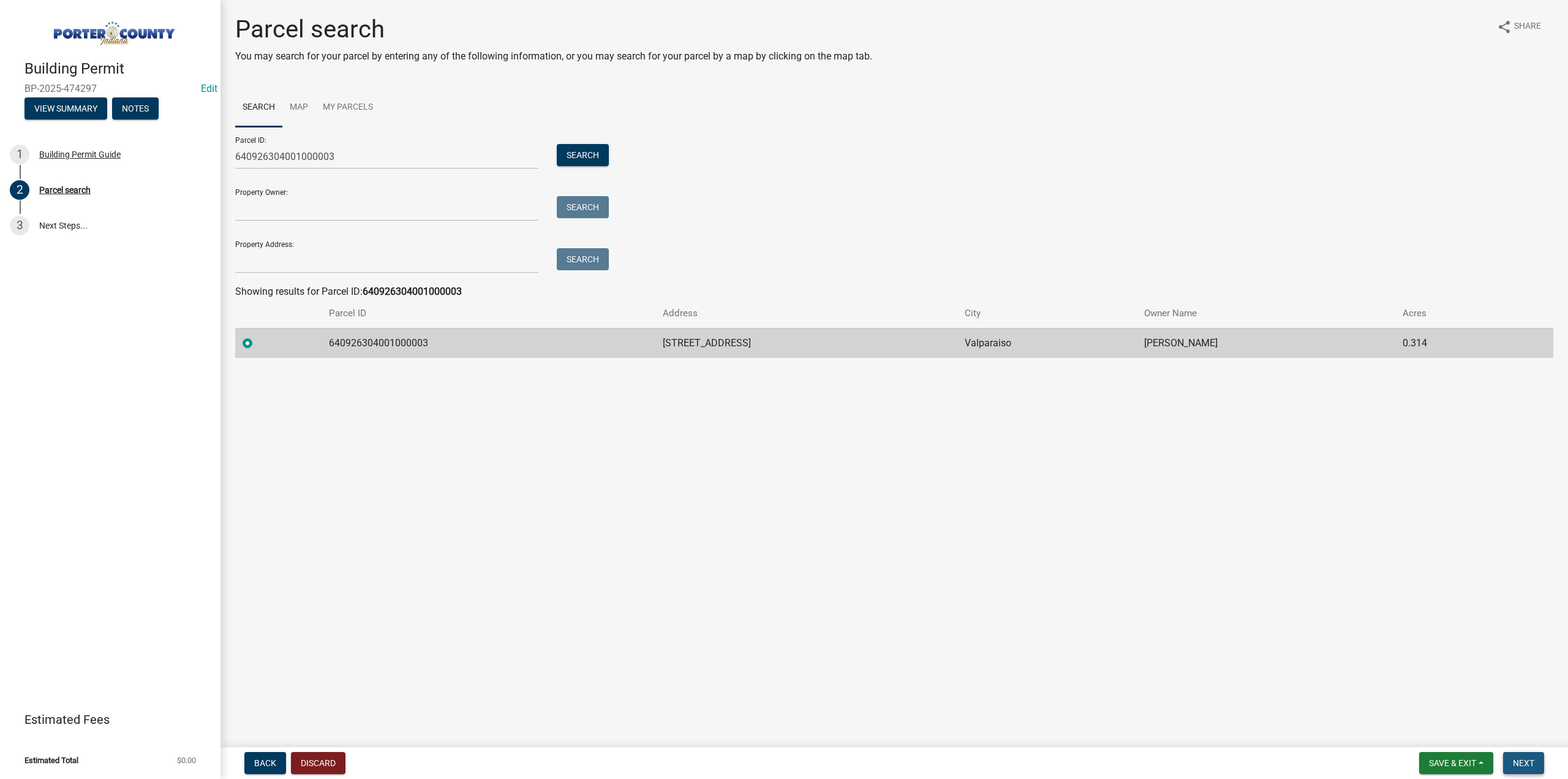
click at [1525, 766] on span "Next" at bounding box center [1524, 763] width 21 height 10
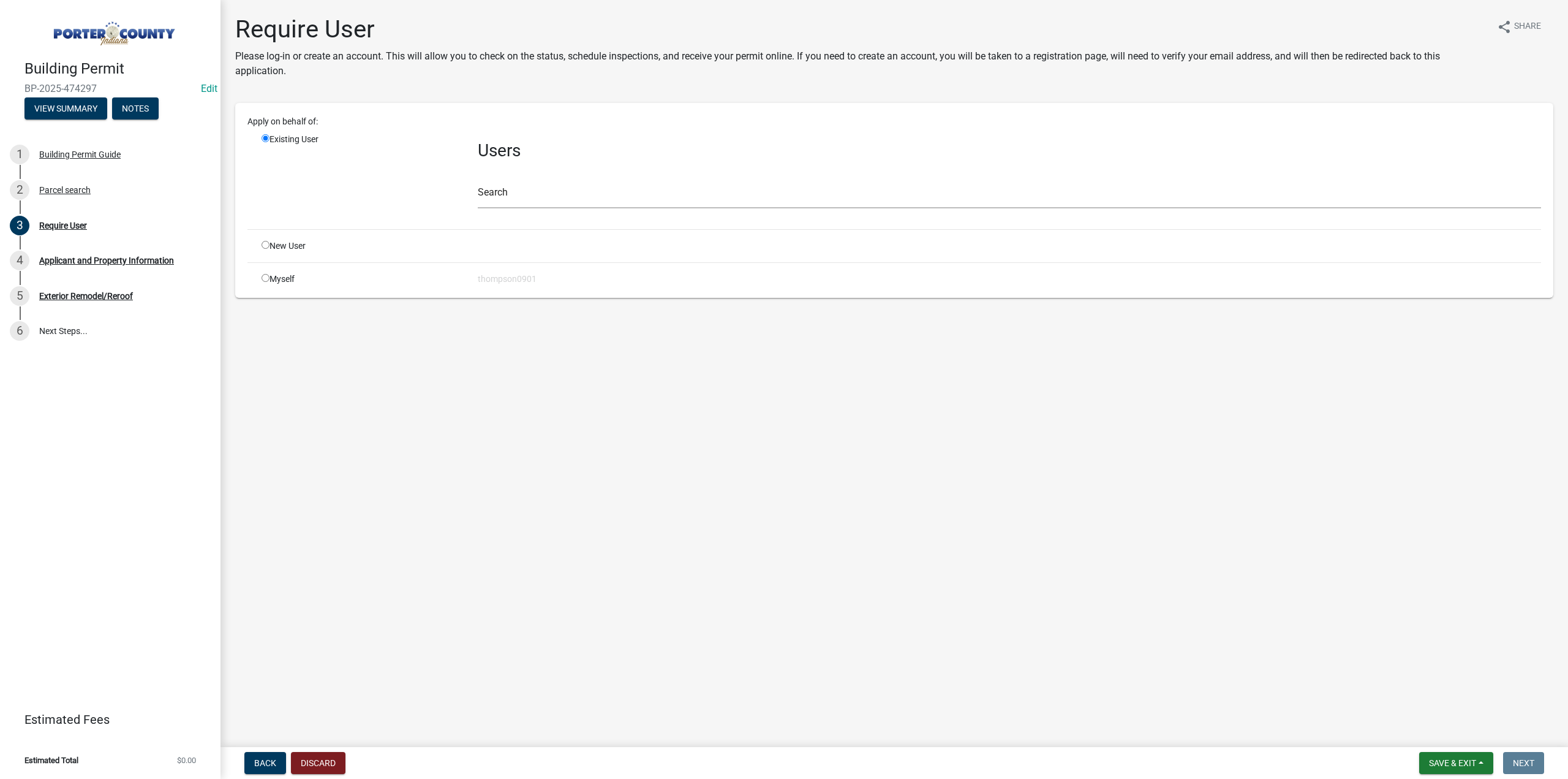
click at [266, 279] on input "radio" at bounding box center [265, 278] width 8 height 8
radio input "true"
radio input "false"
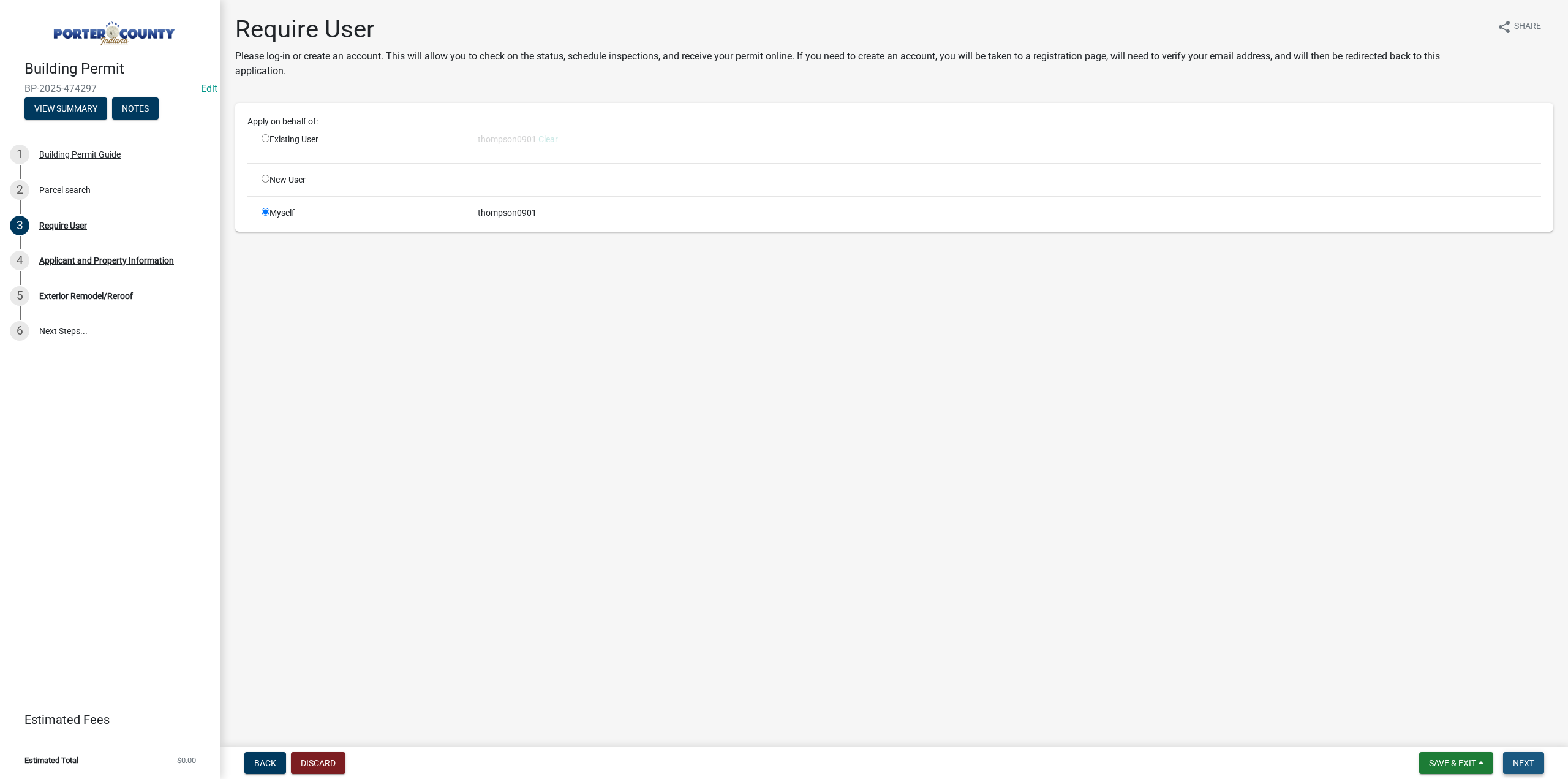
click at [1529, 754] on button "Next" at bounding box center [1524, 762] width 41 height 22
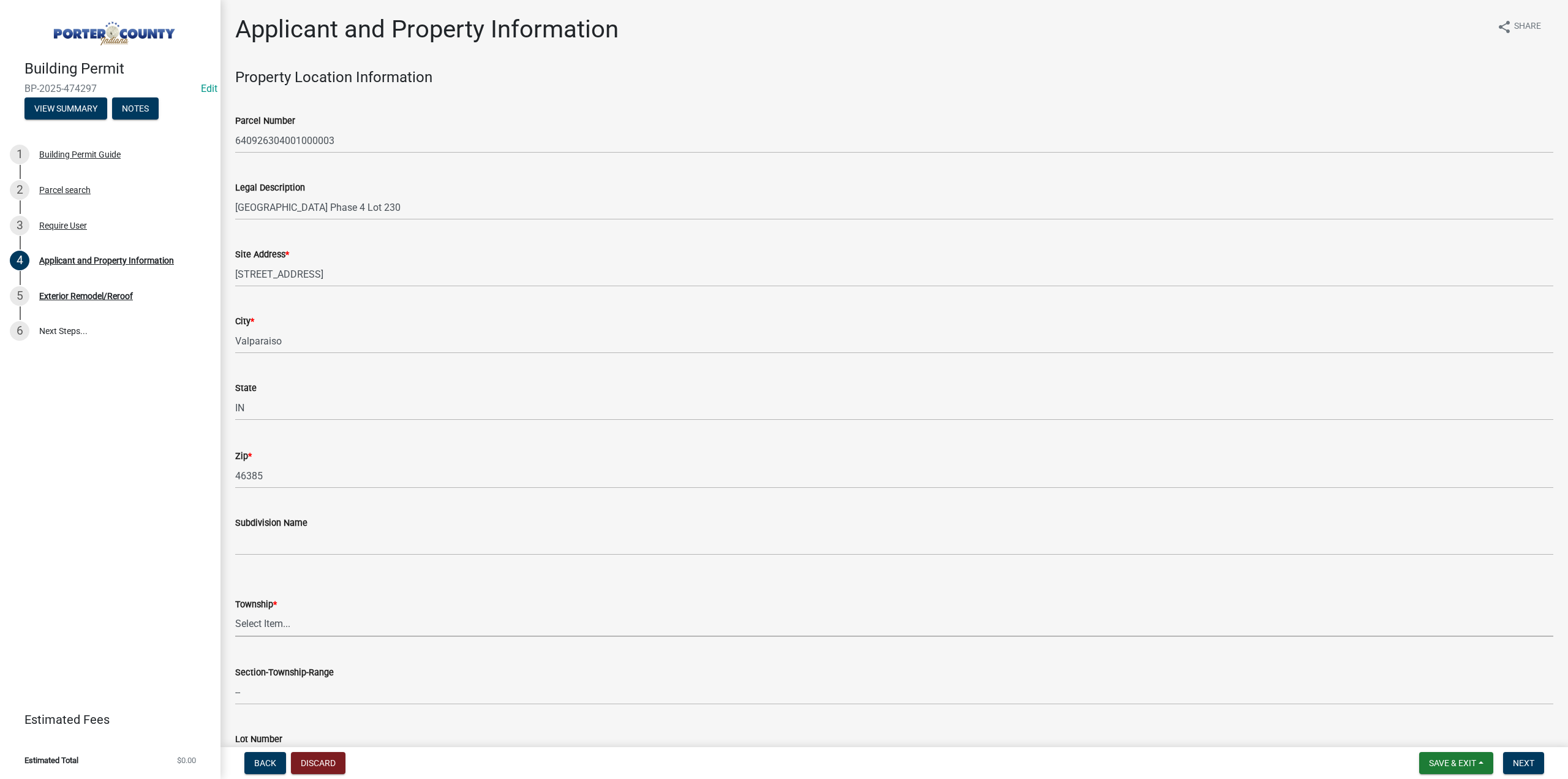
click at [280, 624] on select "Select Item... Boone Center Jackson Liberty Morgan Pine Pleasant Portage Porter…" at bounding box center [894, 624] width 1318 height 25
click at [235, 612] on select "Select Item... Boone Center Jackson Liberty Morgan Pine Pleasant Portage Porter…" at bounding box center [894, 624] width 1318 height 25
select select "6f5aa9ae-62ac-41bd-979a-9c71eae504cc"
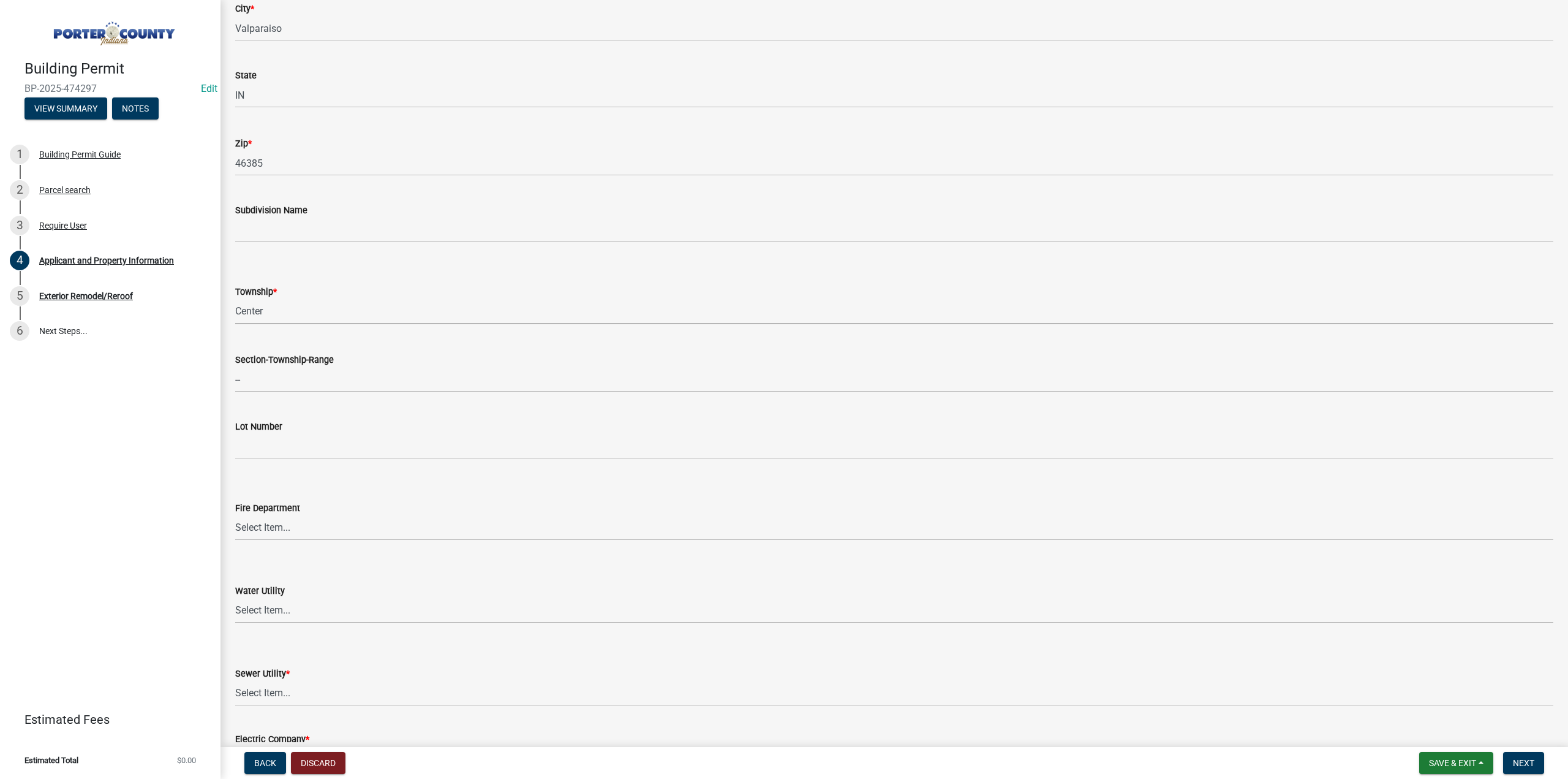
scroll to position [429, 0]
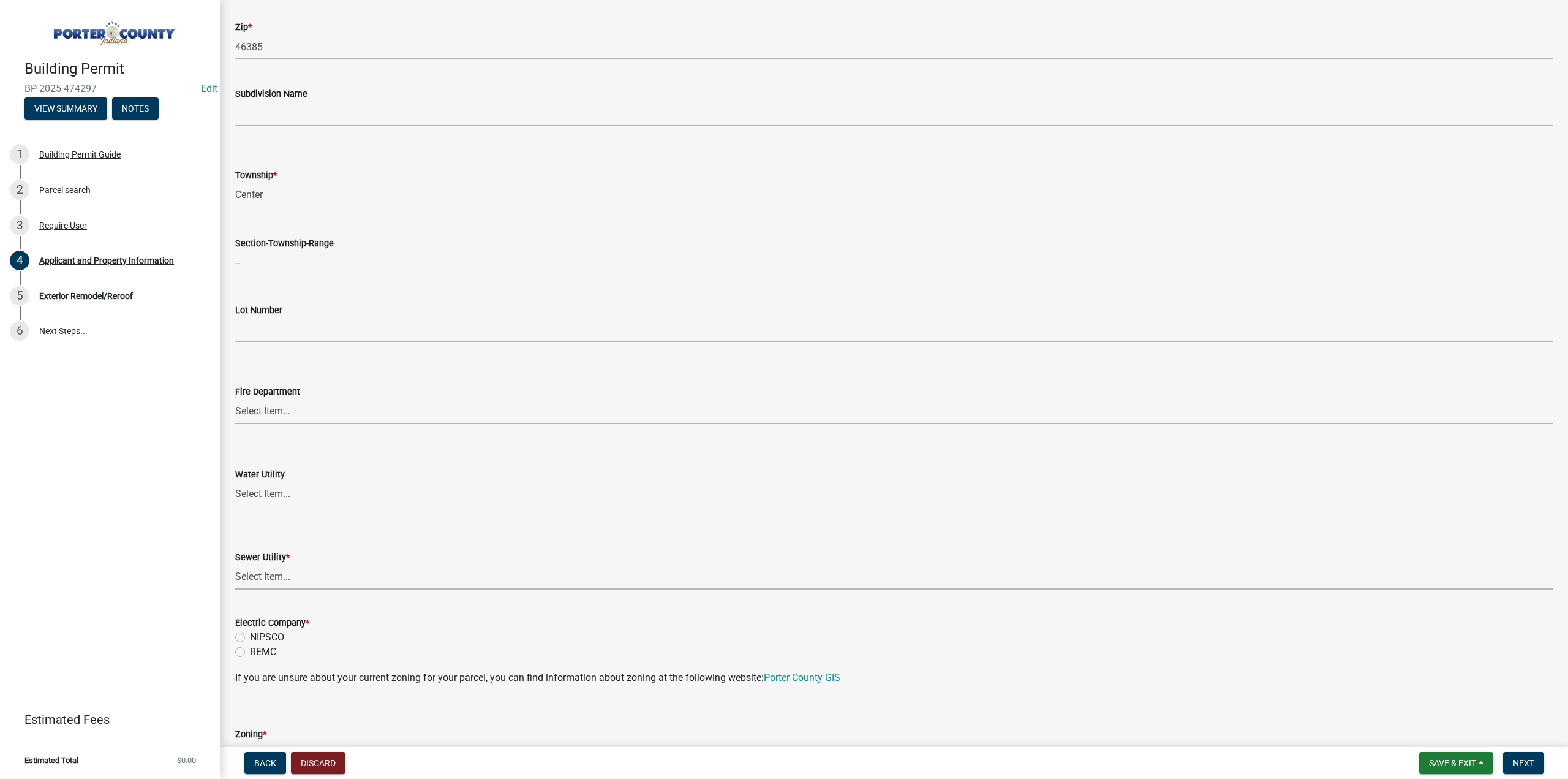
click at [324, 574] on select "Select Item... Aqua Indiana Inc Damon Run Falling Waters Lake Eliza - LEACD Nat…" at bounding box center [894, 577] width 1318 height 25
click at [235, 564] on select "Select Item... Aqua Indiana Inc Damon Run Falling Waters Lake Eliza - LEACD Nat…" at bounding box center [894, 577] width 1318 height 25
select select "c796f995-08fe-487b-a20e-70ab553361d3"
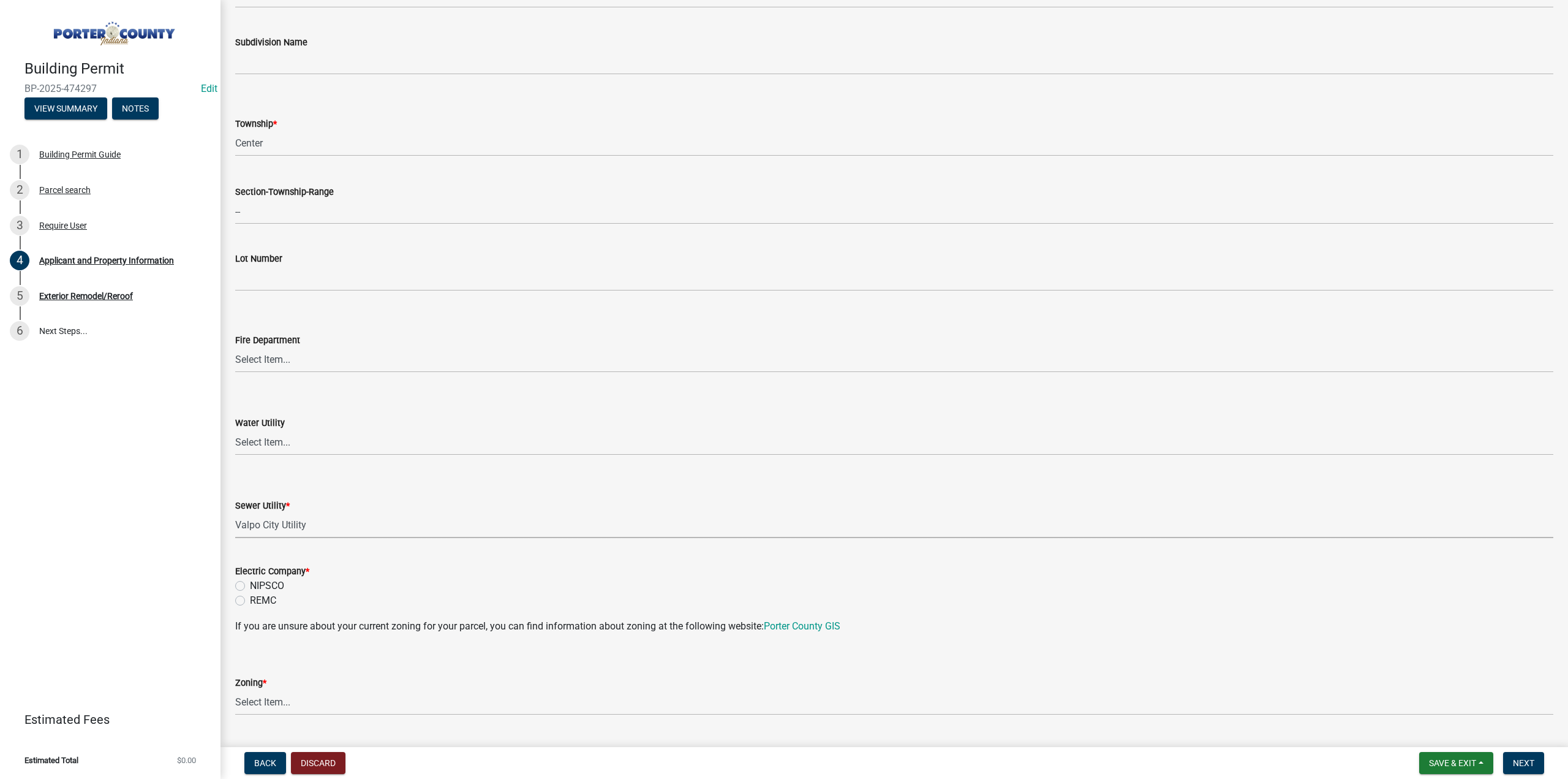
scroll to position [552, 0]
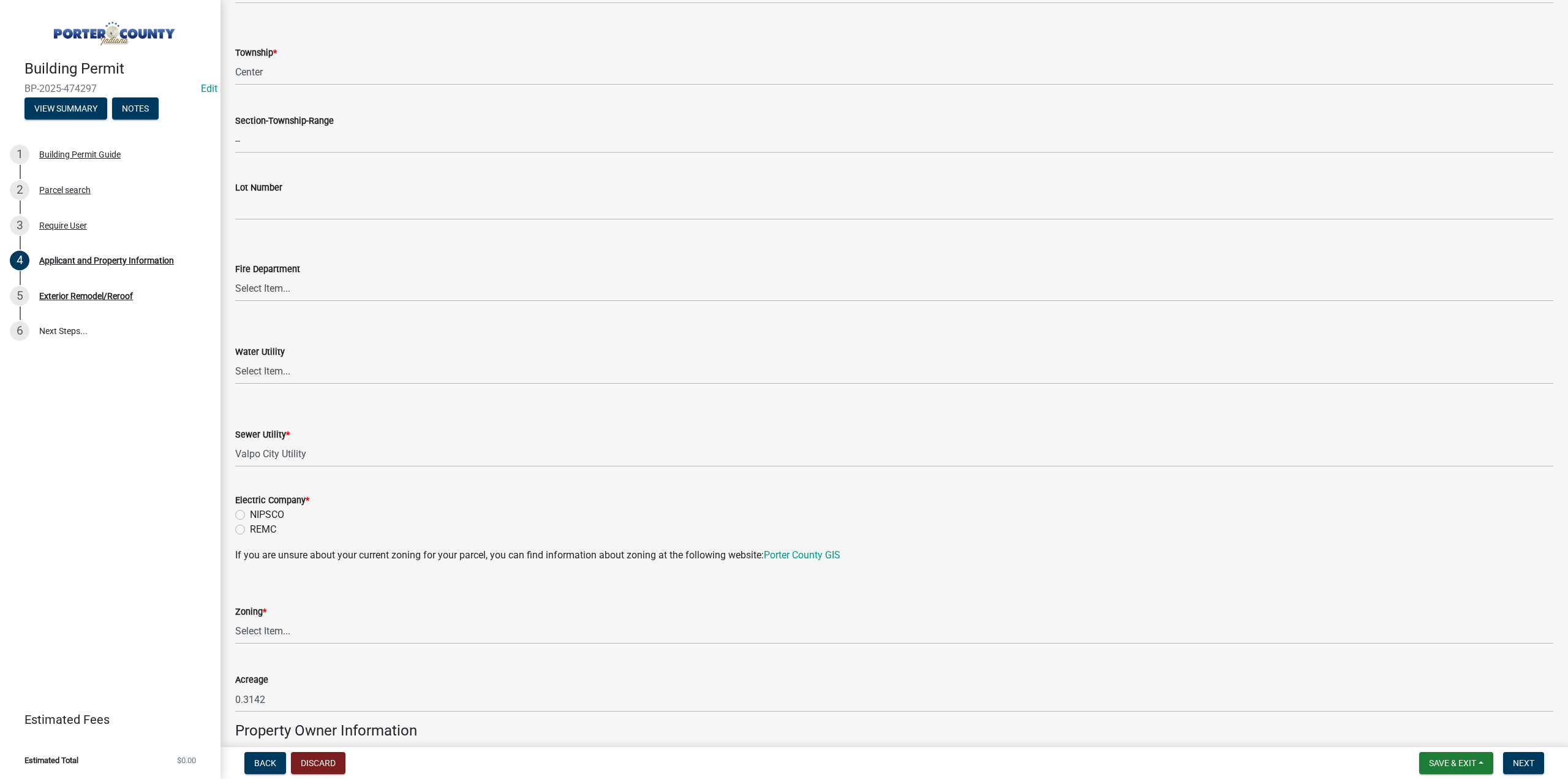
click at [250, 516] on label "NIPSCO" at bounding box center [267, 514] width 35 height 15
click at [250, 516] on input "NIPSCO" at bounding box center [253, 511] width 8 height 8
radio input "true"
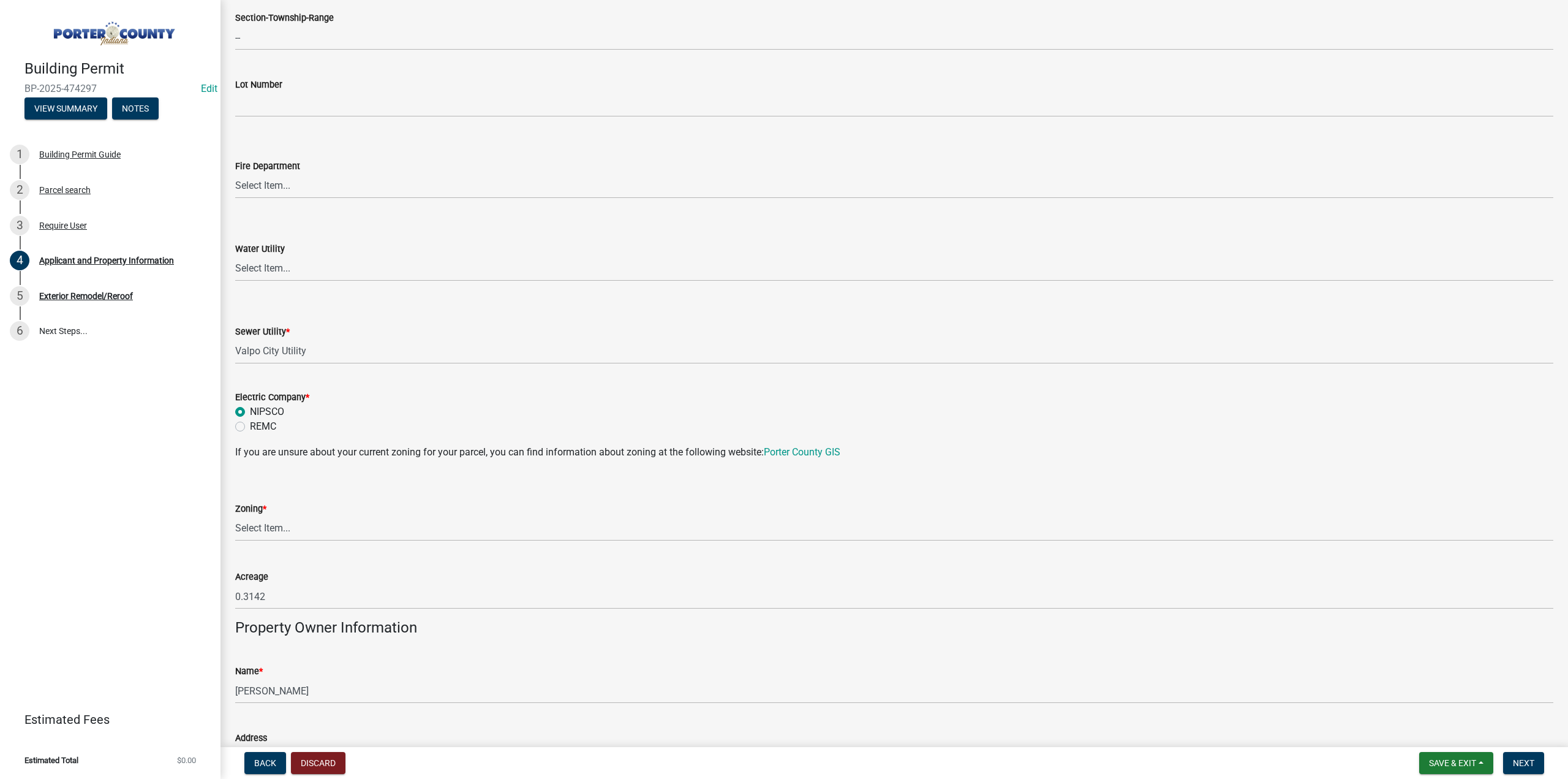
scroll to position [797, 0]
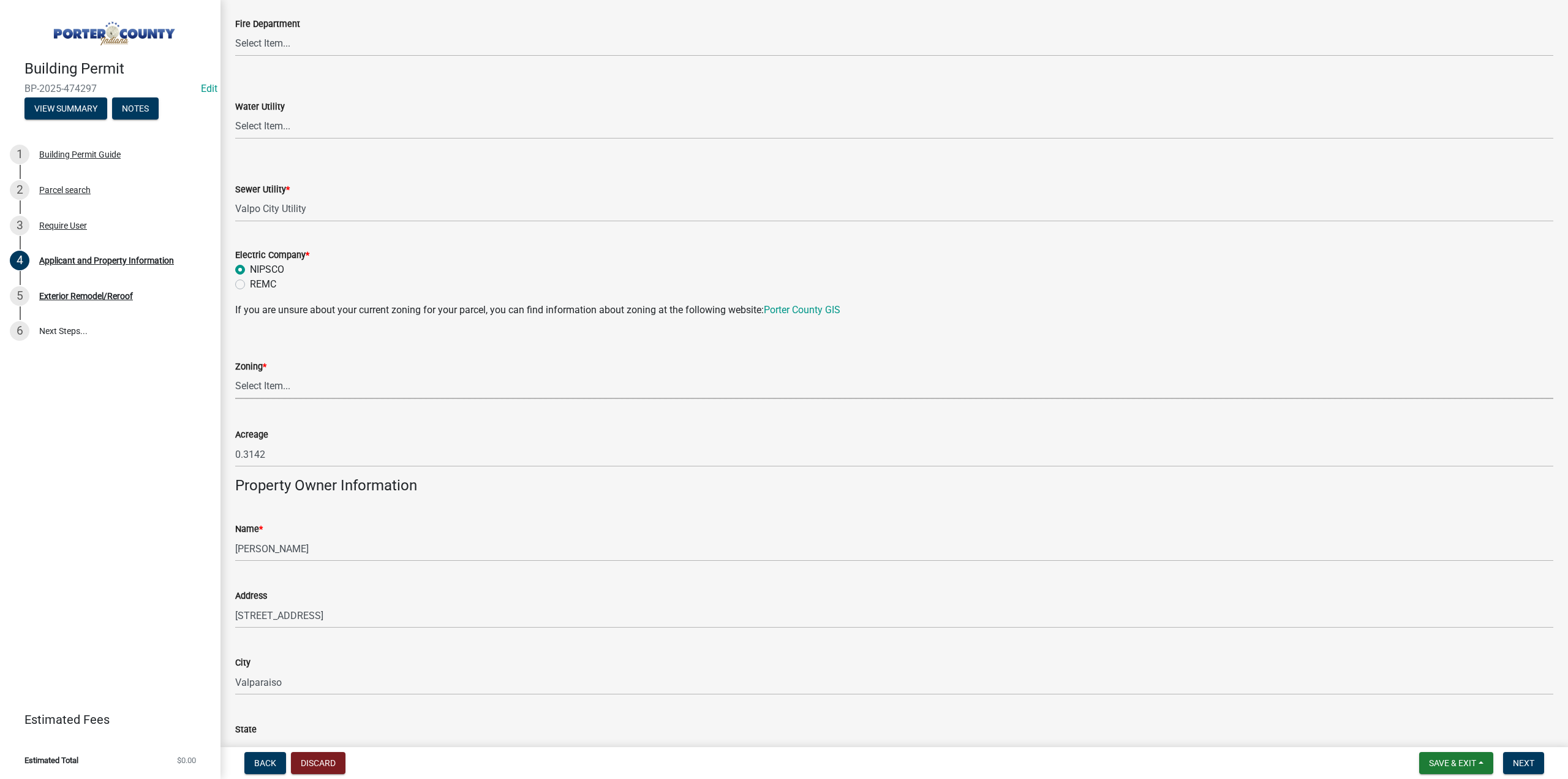
click at [256, 387] on select "Select Item... A1 A2 CH CM CN I1 I2 I3 IN MP OT P1 P2 PUD R1 R2 R3 R4 RL RR" at bounding box center [894, 386] width 1318 height 25
click at [235, 374] on select "Select Item... A1 A2 CH CM CN I1 I2 I3 IN MP OT P1 P2 PUD R1 R2 R3 R4 RL RR" at bounding box center [894, 386] width 1318 height 25
select select "e2d1b1d7-ccc9-456b-9e96-e16306515997"
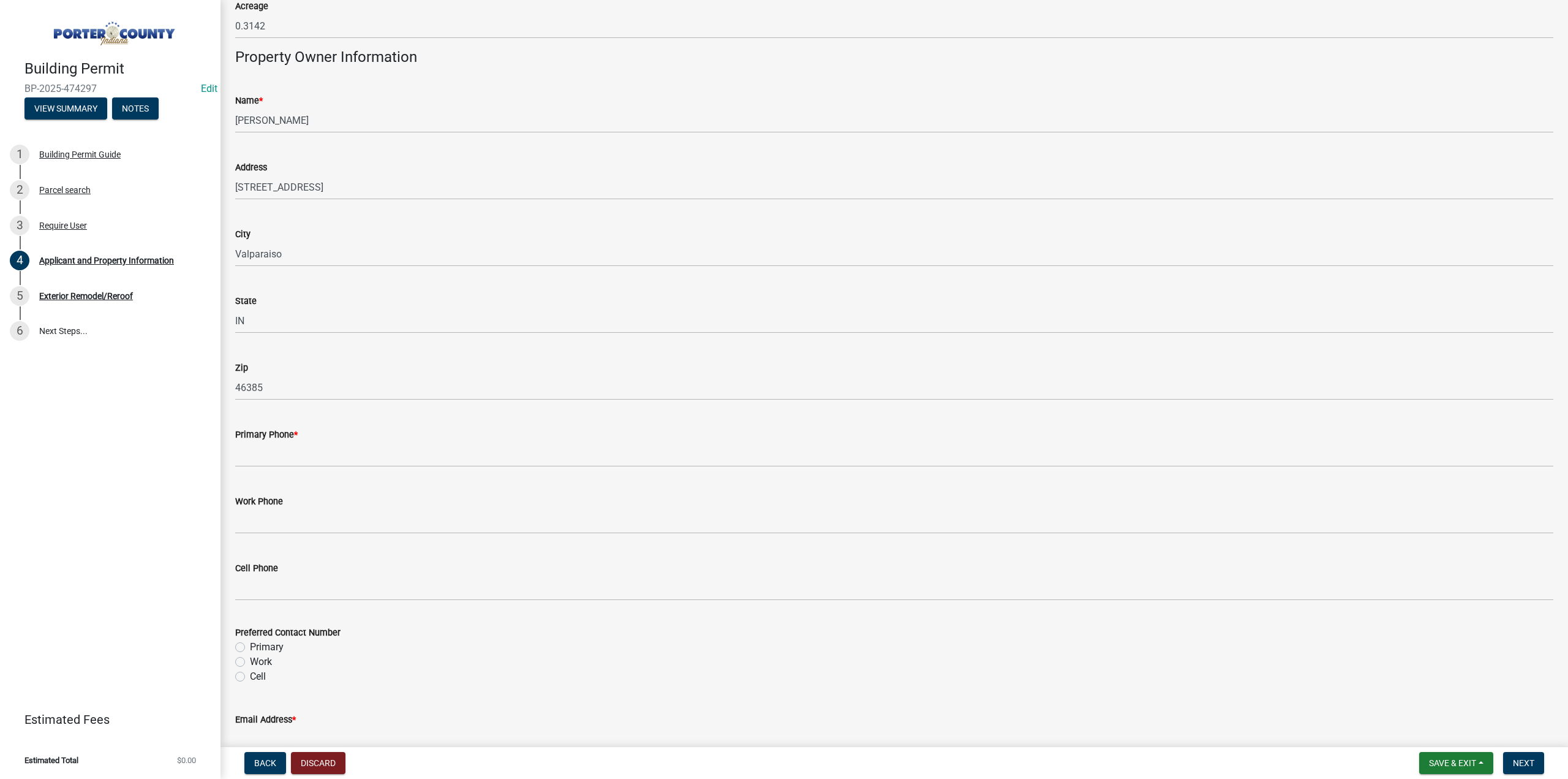
scroll to position [1225, 0]
click at [250, 644] on label "Primary" at bounding box center [267, 646] width 34 height 15
click at [250, 644] on input "Primary" at bounding box center [253, 643] width 8 height 8
radio input "true"
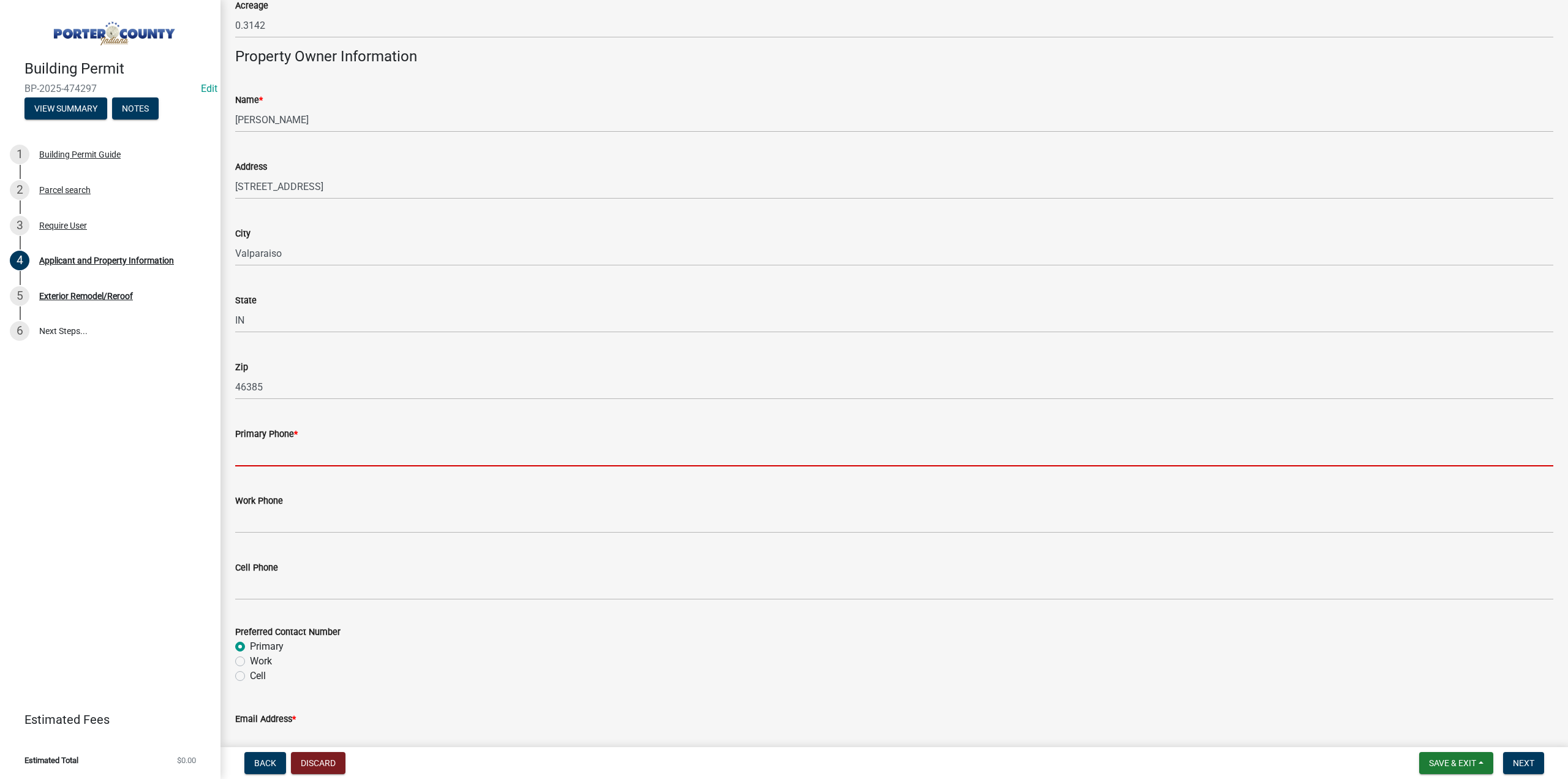
click at [280, 446] on input "Primary Phone *" at bounding box center [894, 454] width 1318 height 25
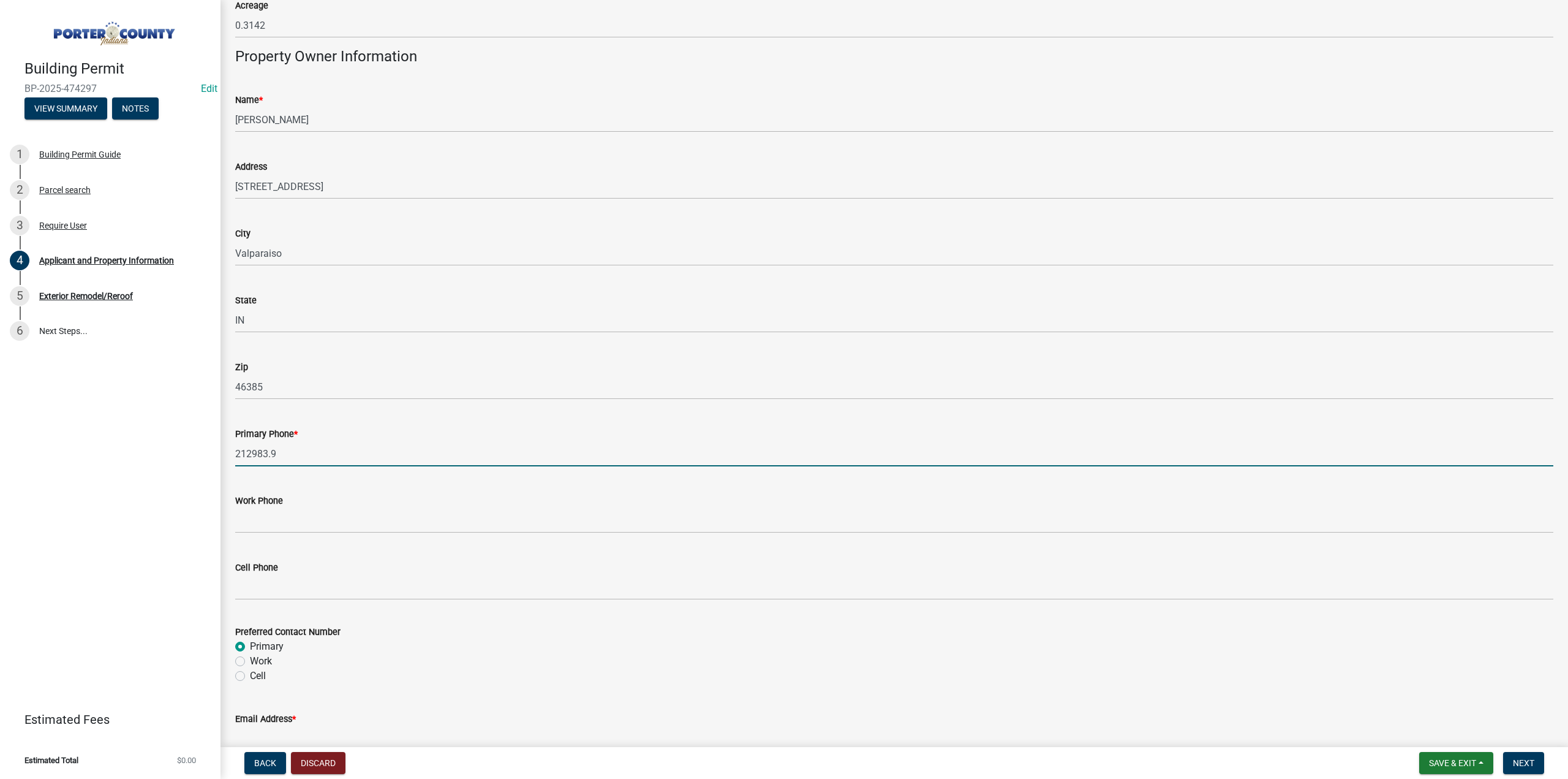
scroll to position [1409, 0]
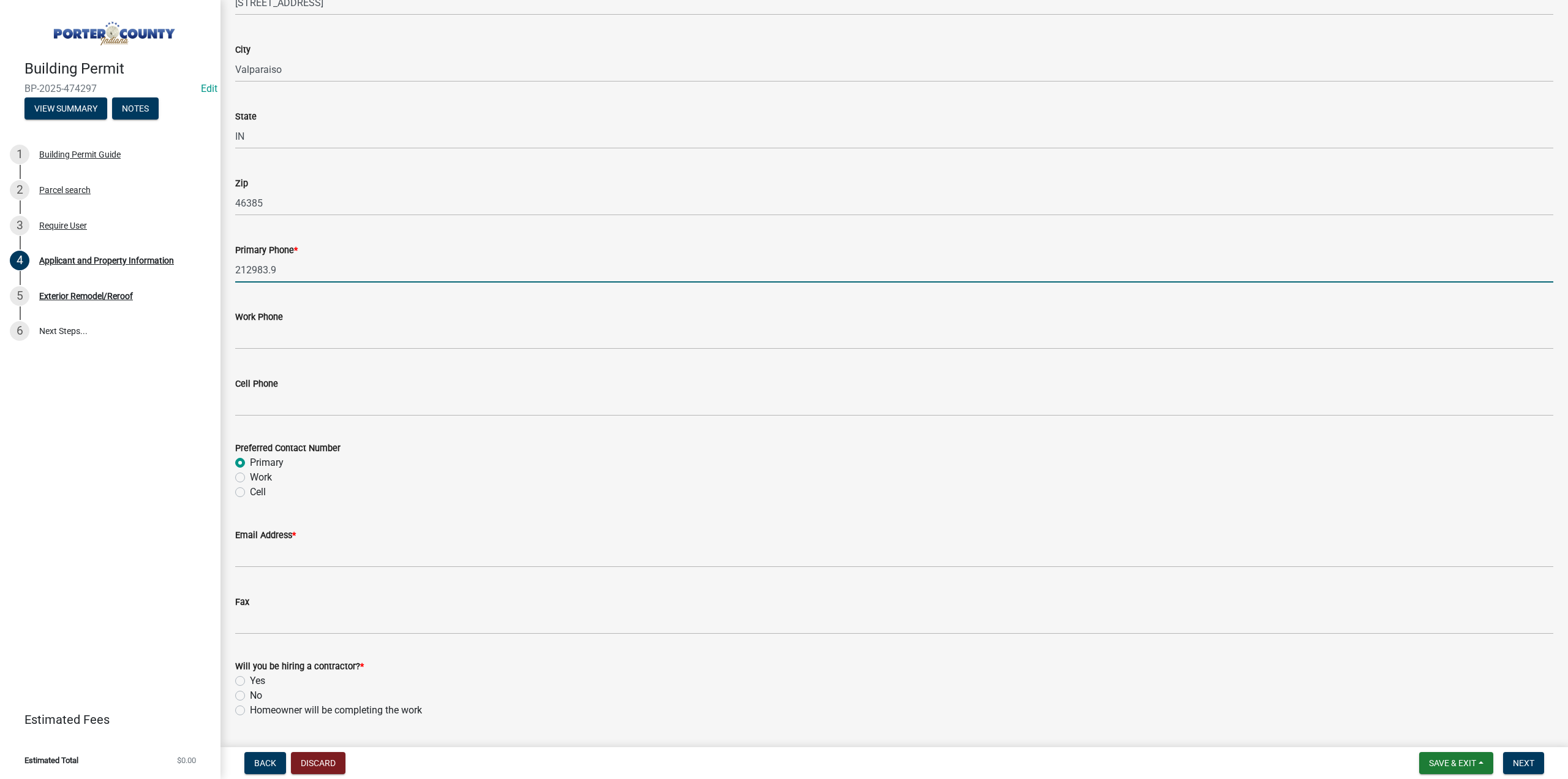
type input "212983.9"
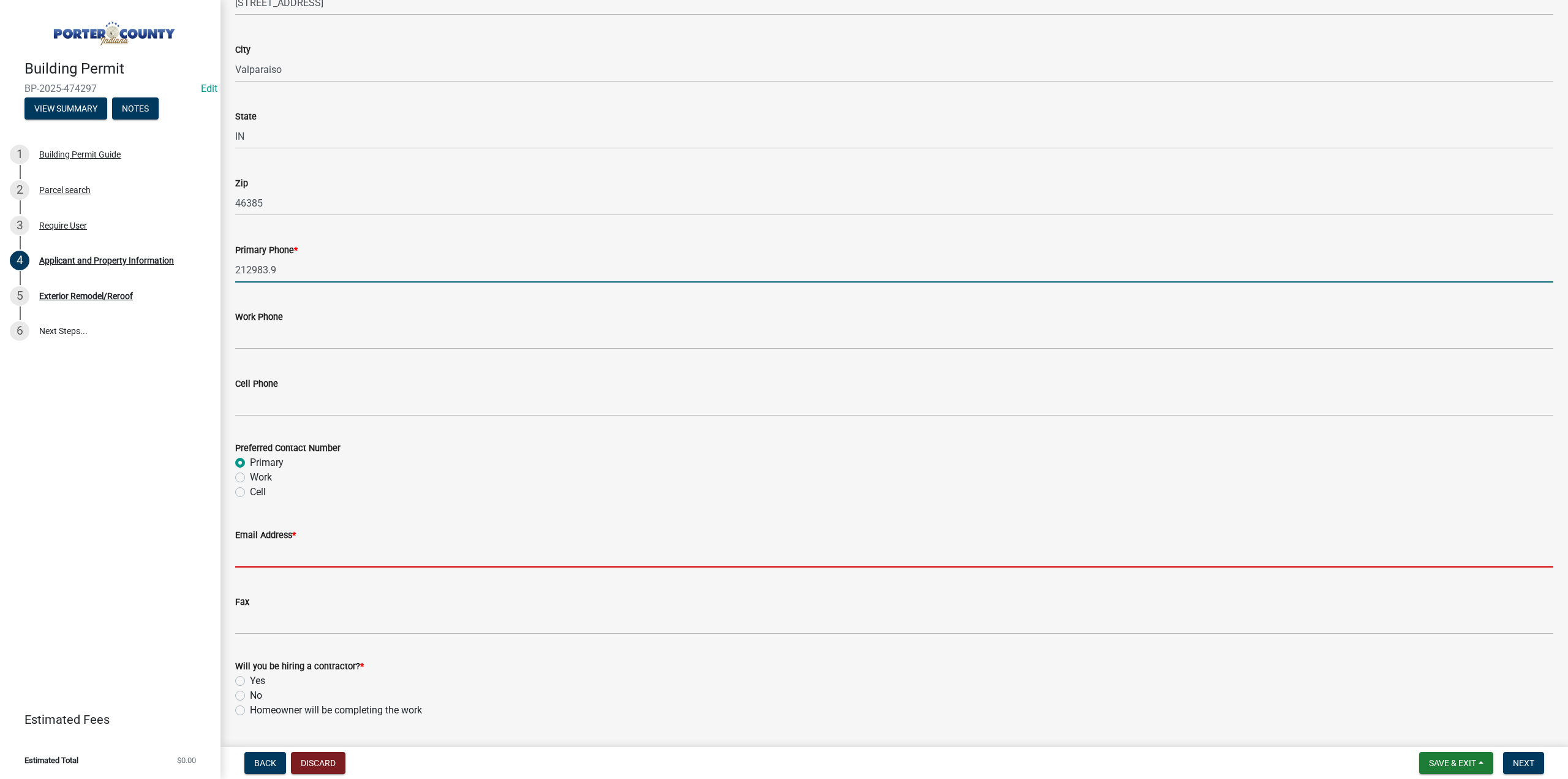
click at [270, 552] on input "Email Address *" at bounding box center [894, 555] width 1318 height 25
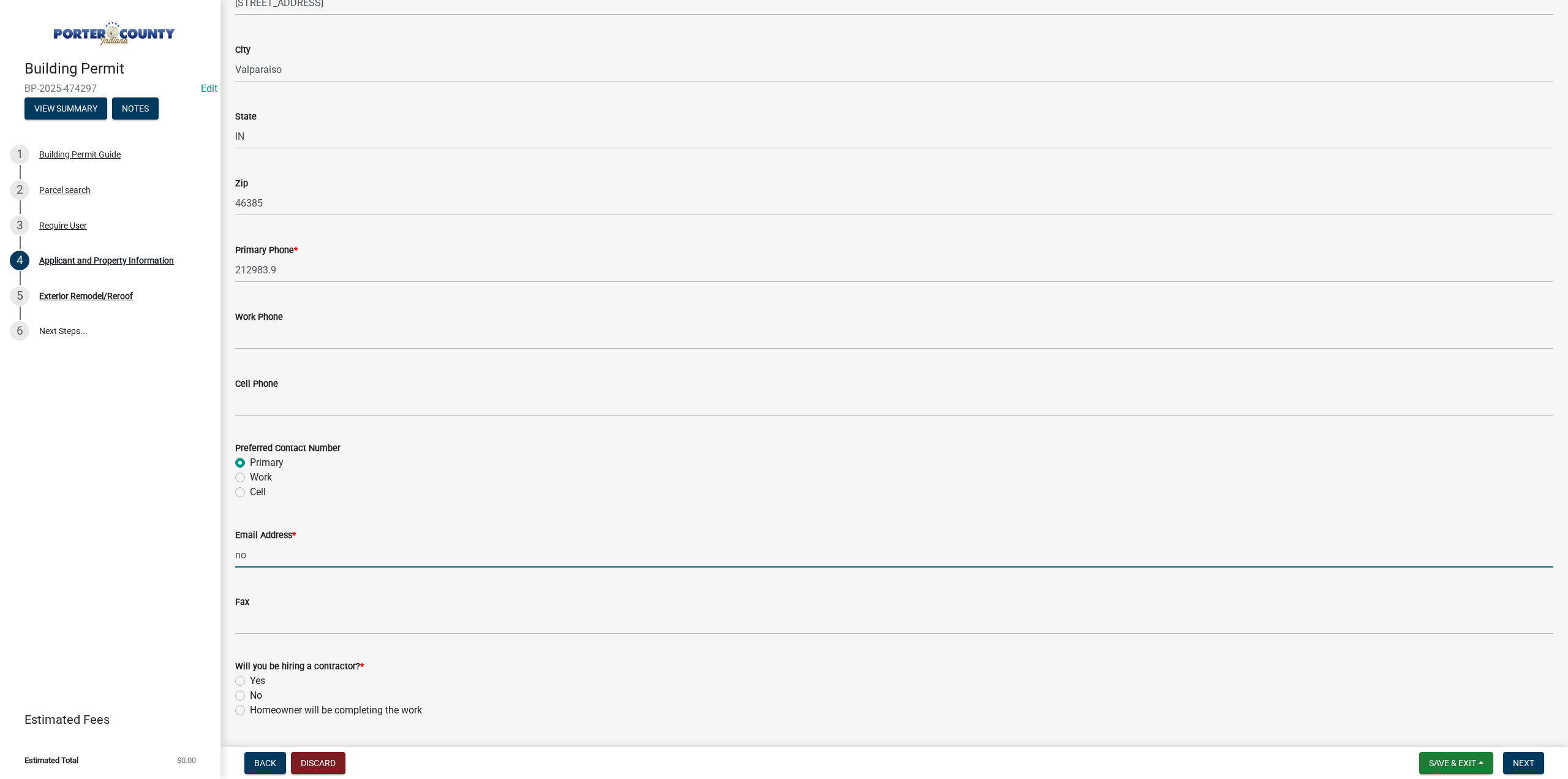
type input "noemail@yahoo.com"
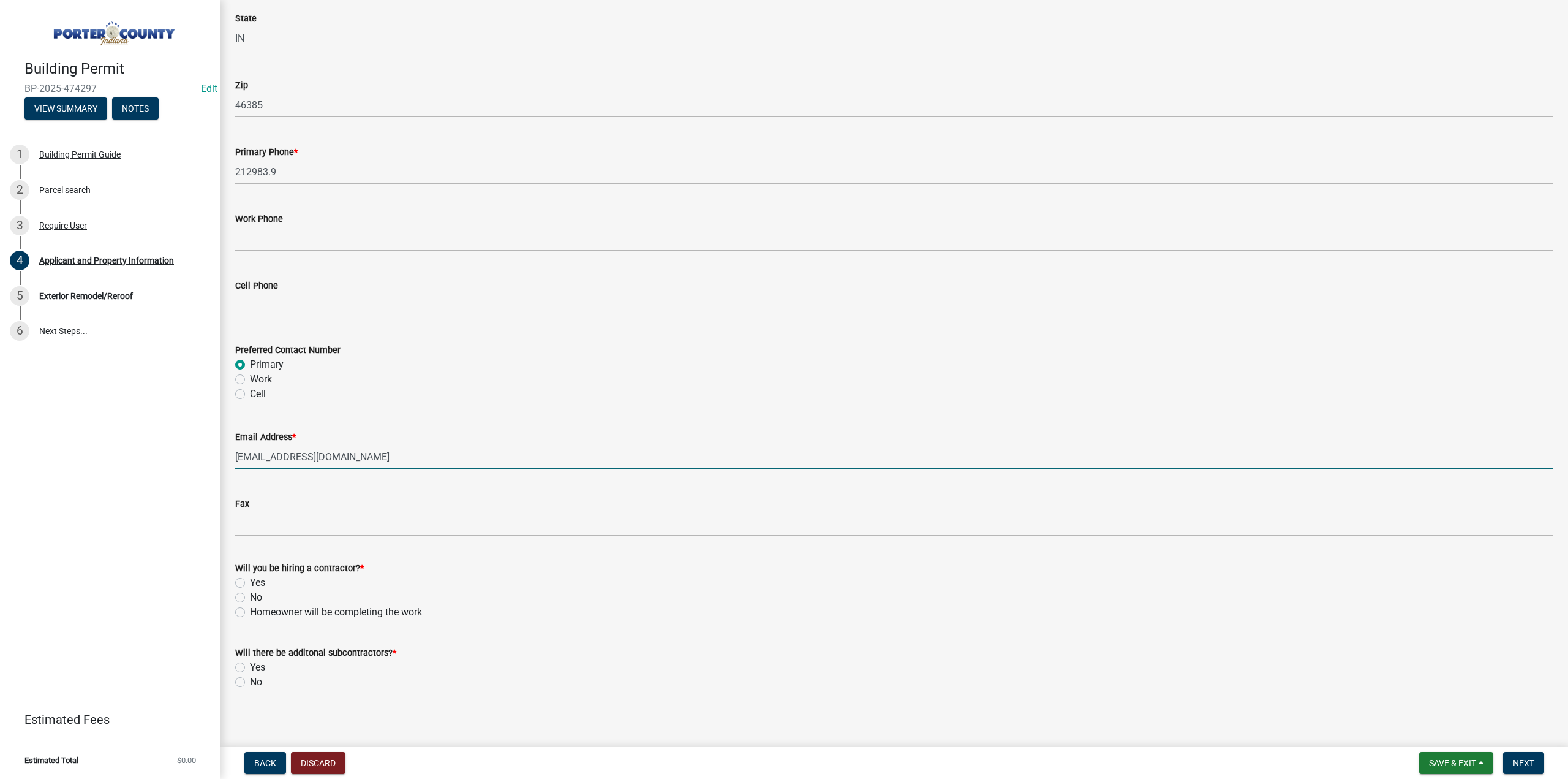
scroll to position [1513, 0]
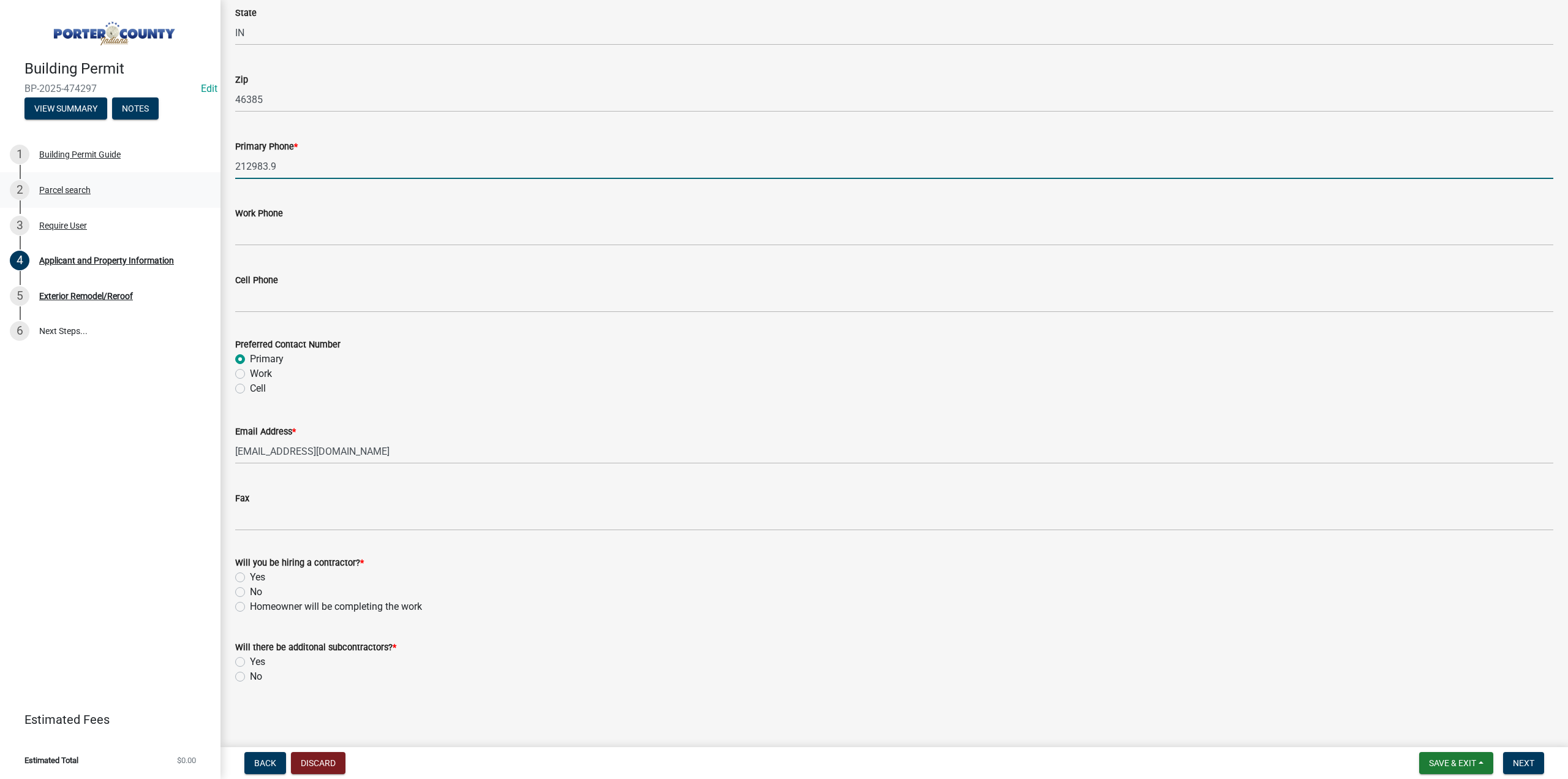
drag, startPoint x: 330, startPoint y: 170, endPoint x: 149, endPoint y: 184, distance: 181.5
click at [149, 184] on div "Building Permit BP-2025-474297 Edit View Summary Notes 1 Building Permit Guide …" at bounding box center [784, 389] width 1568 height 779
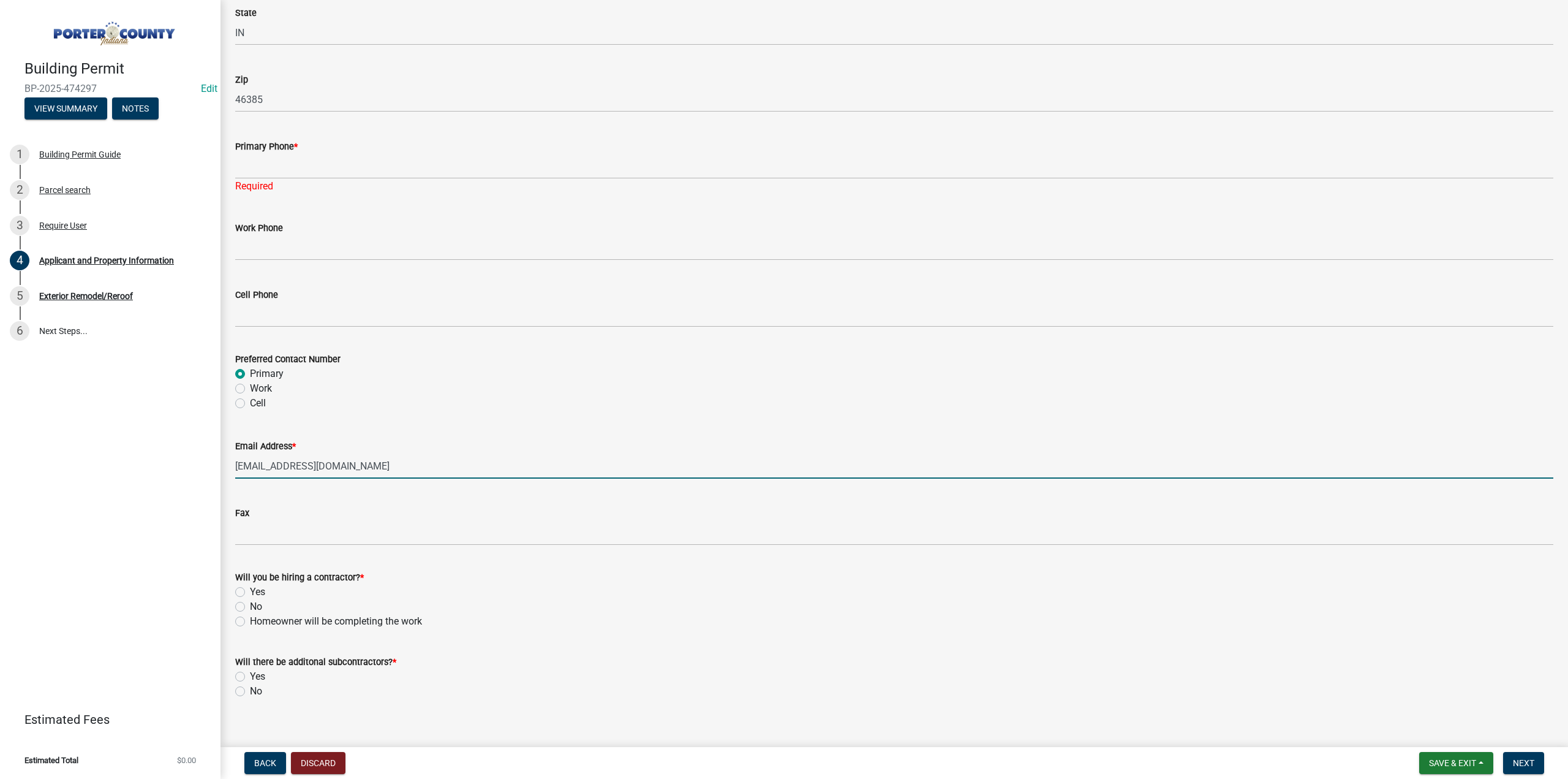
click at [358, 440] on form "Email Address * noemail@yahoo.com" at bounding box center [894, 458] width 1318 height 40
drag, startPoint x: 369, startPoint y: 457, endPoint x: 0, endPoint y: 463, distance: 369.0
click at [0, 463] on div "Building Permit BP-2025-474297 Edit View Summary Notes 1 Building Permit Guide …" at bounding box center [784, 389] width 1568 height 779
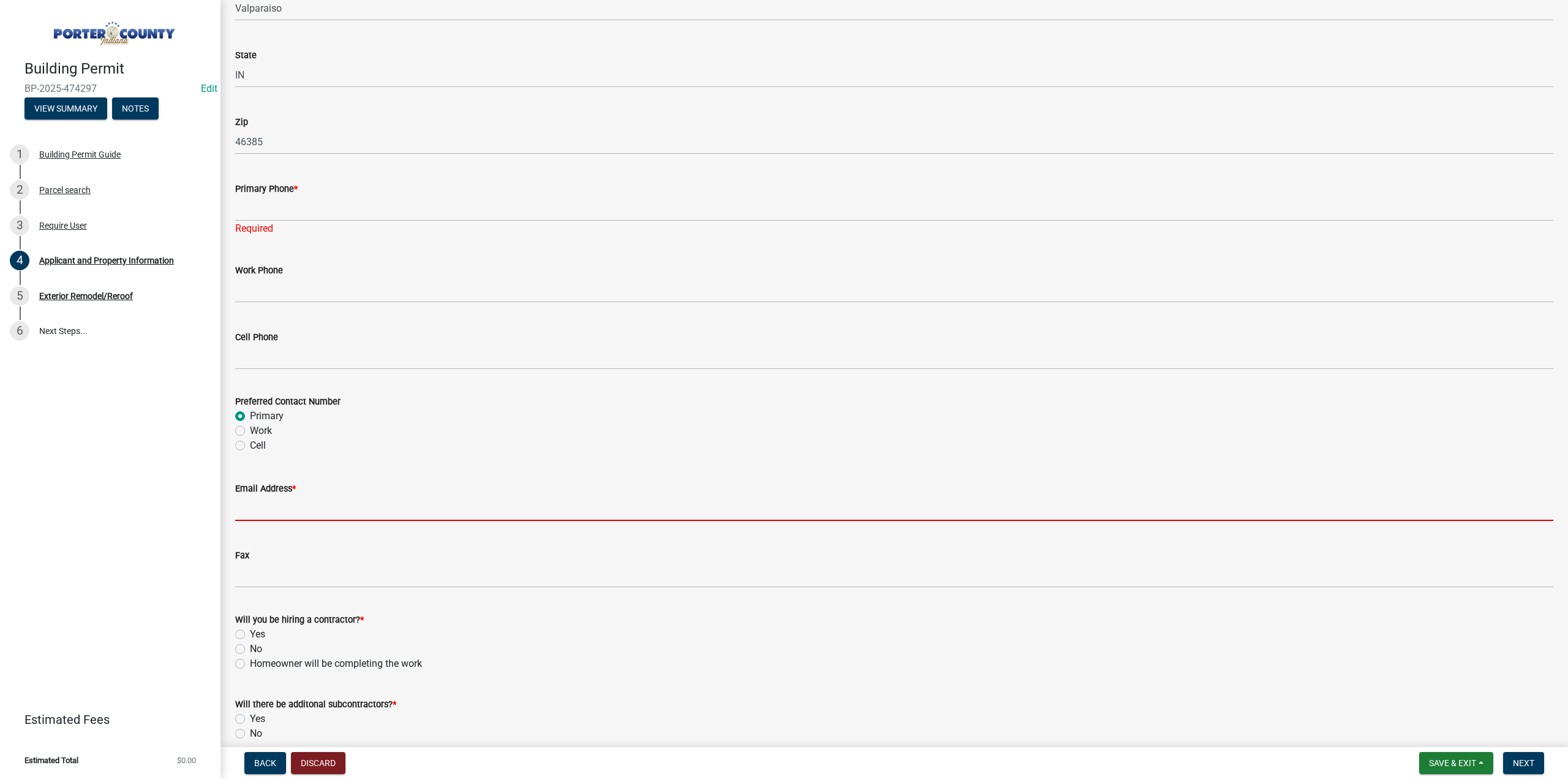
scroll to position [1451, 0]
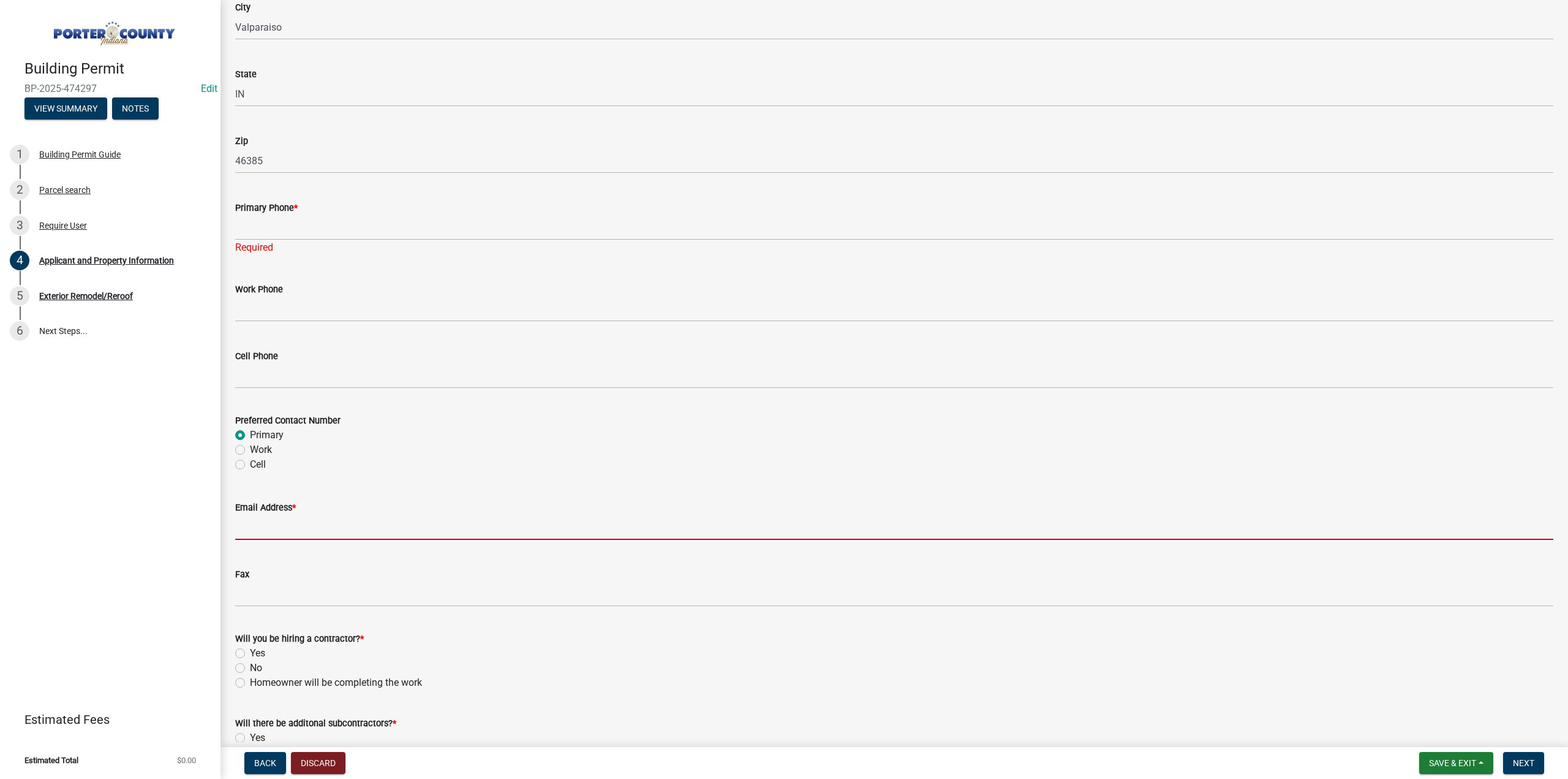
click at [238, 665] on div "Will you be hiring a contractor? * Yes No Homeowner will be completing the work" at bounding box center [894, 660] width 1318 height 59
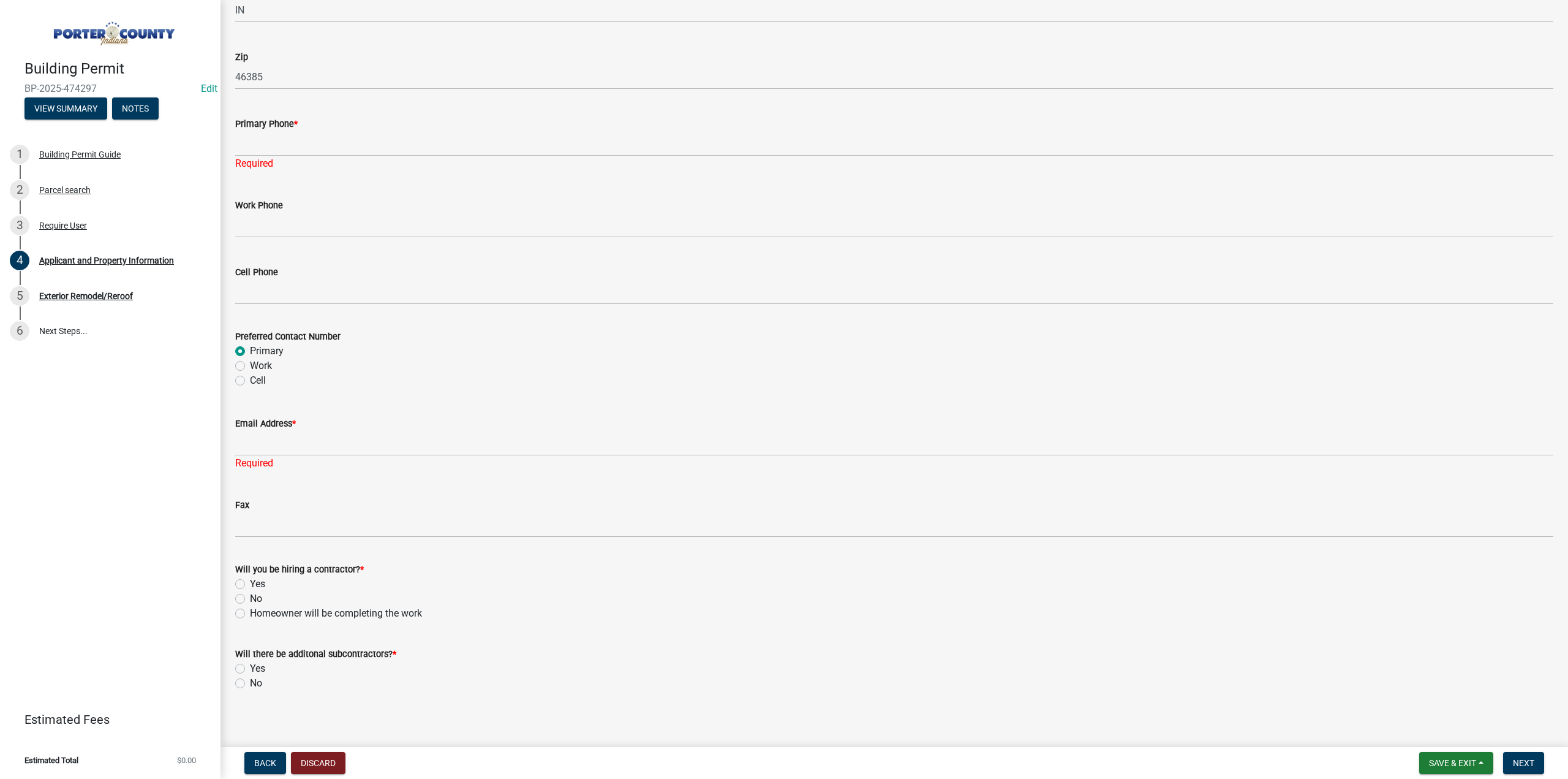
scroll to position [1542, 0]
click at [250, 591] on label "No" at bounding box center [256, 592] width 12 height 15
click at [250, 591] on input "No" at bounding box center [253, 588] width 8 height 8
radio input "true"
click at [250, 674] on label "No" at bounding box center [256, 676] width 12 height 15
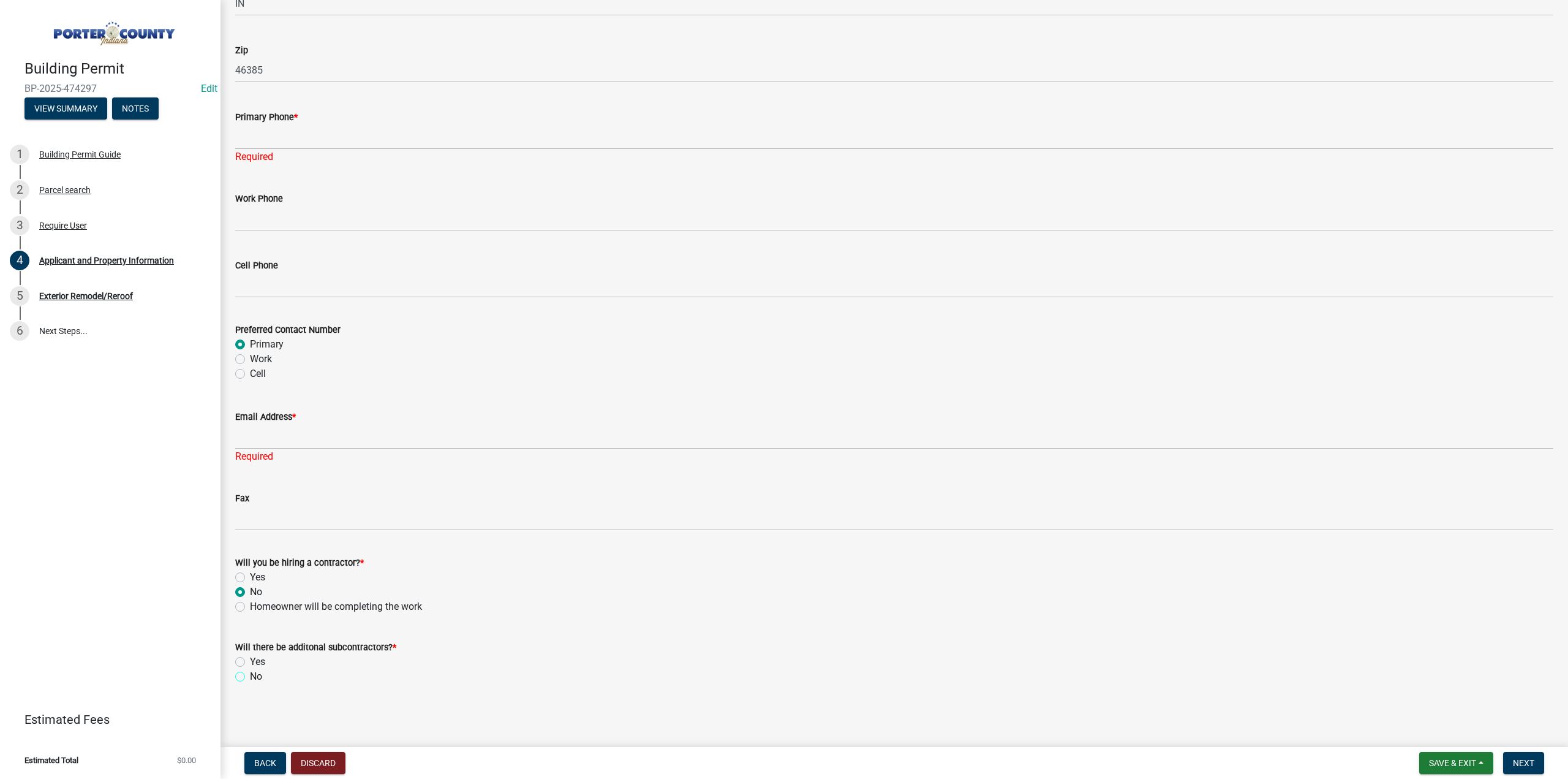
click at [250, 674] on input "No" at bounding box center [253, 672] width 8 height 8
radio input "true"
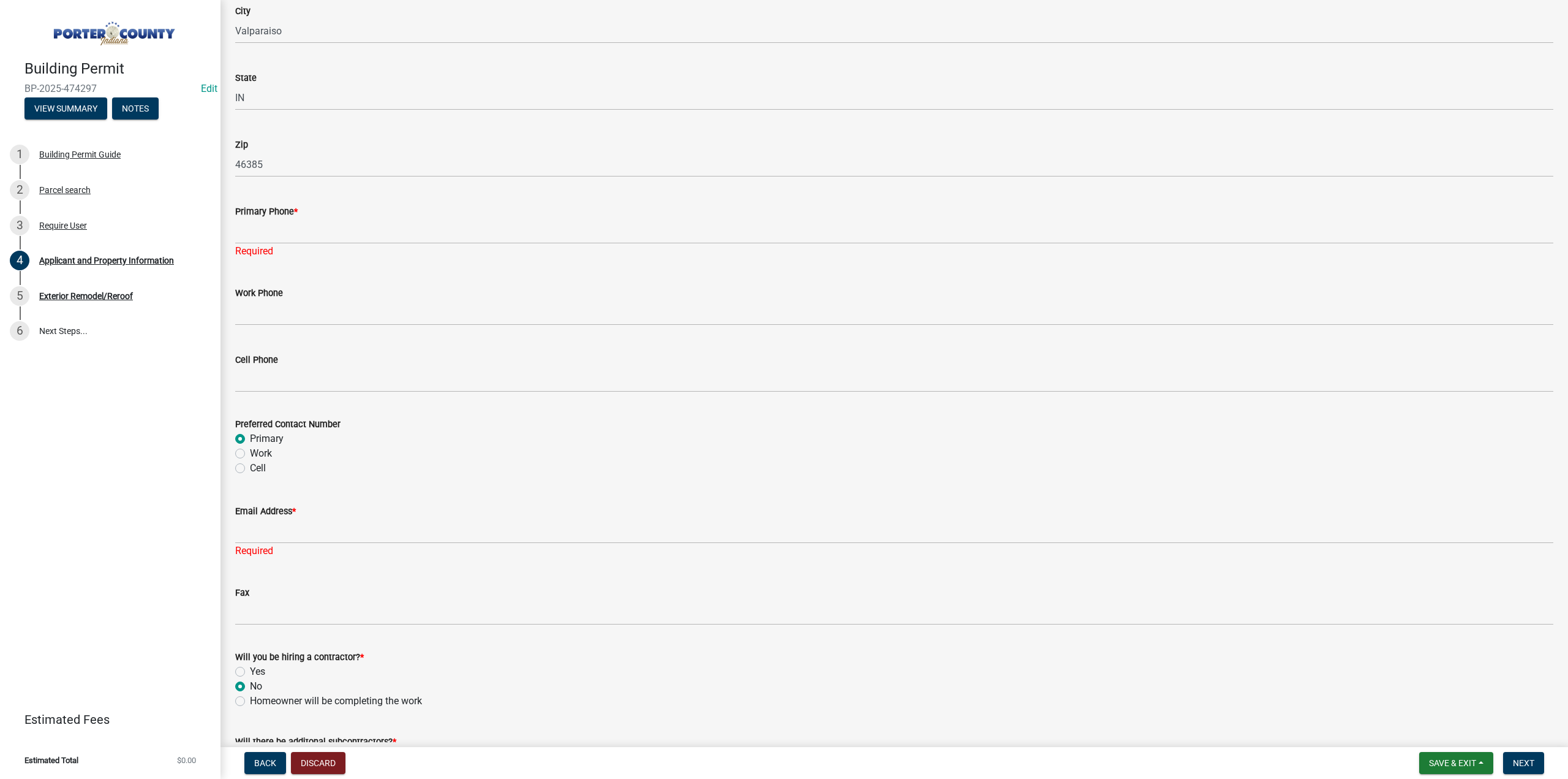
scroll to position [1358, 0]
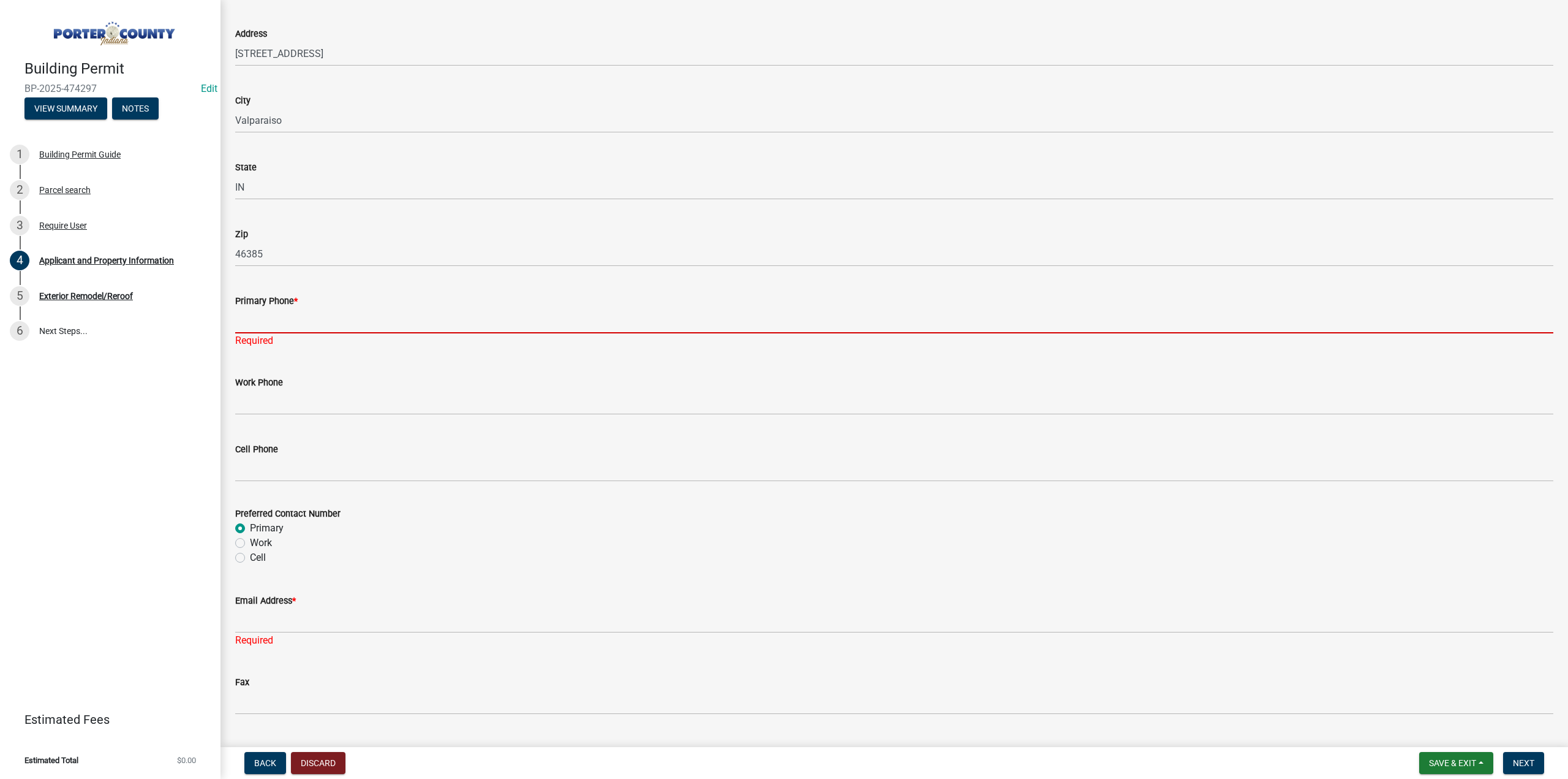
click at [269, 325] on input "Primary Phone *" at bounding box center [894, 321] width 1318 height 25
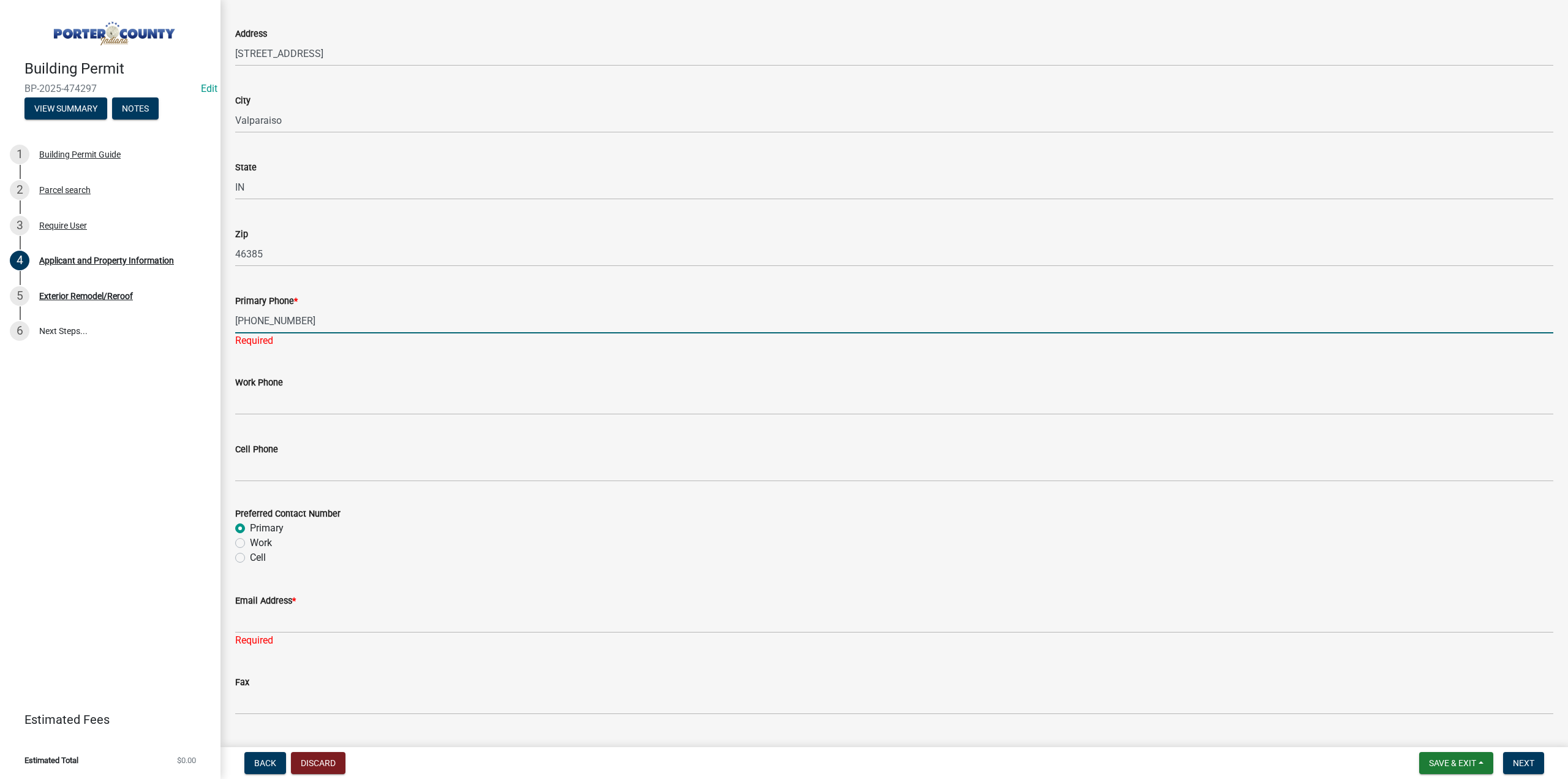
type input "219-286-9245"
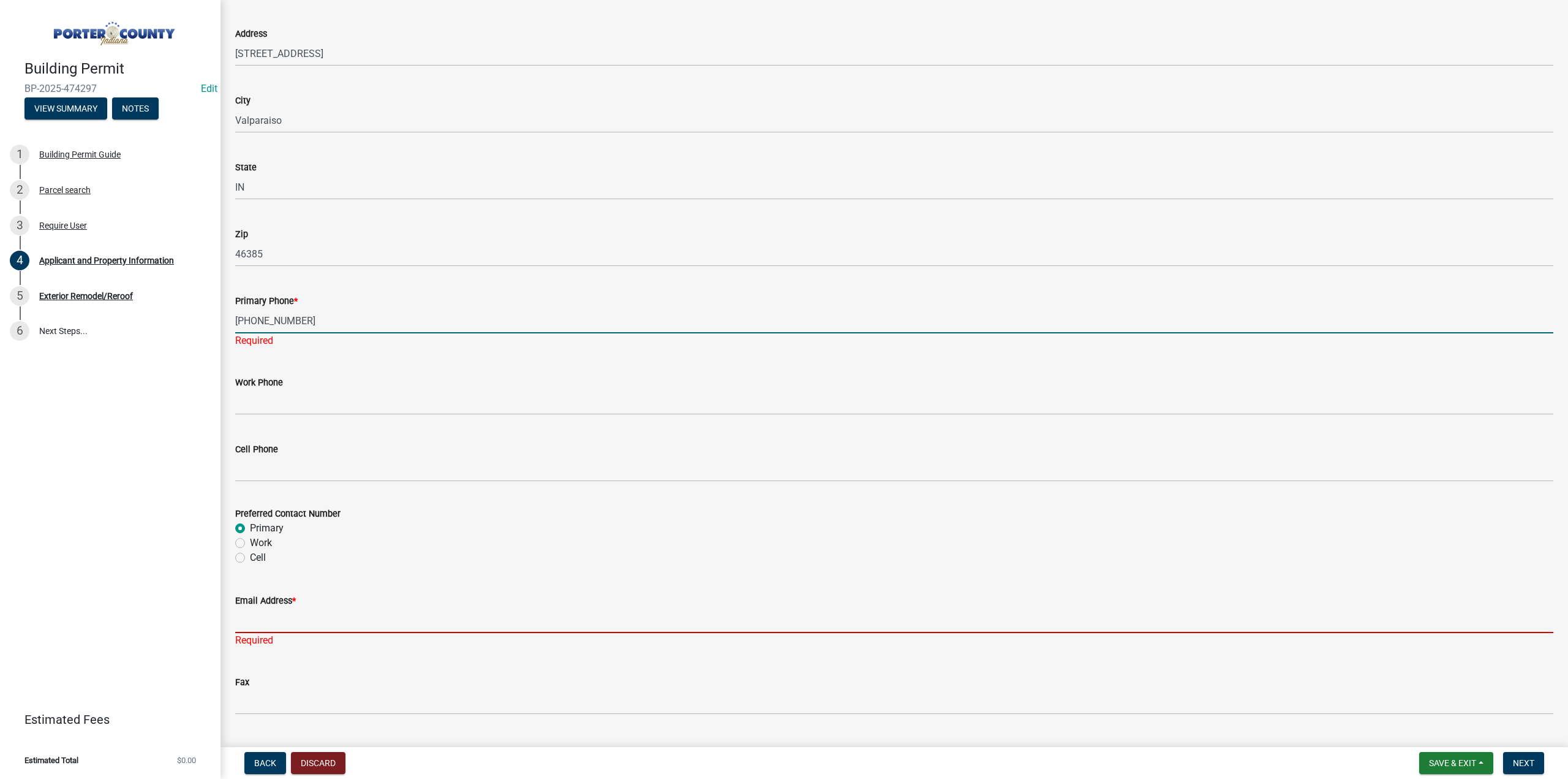
click at [300, 616] on input "Email Address *" at bounding box center [894, 621] width 1318 height 25
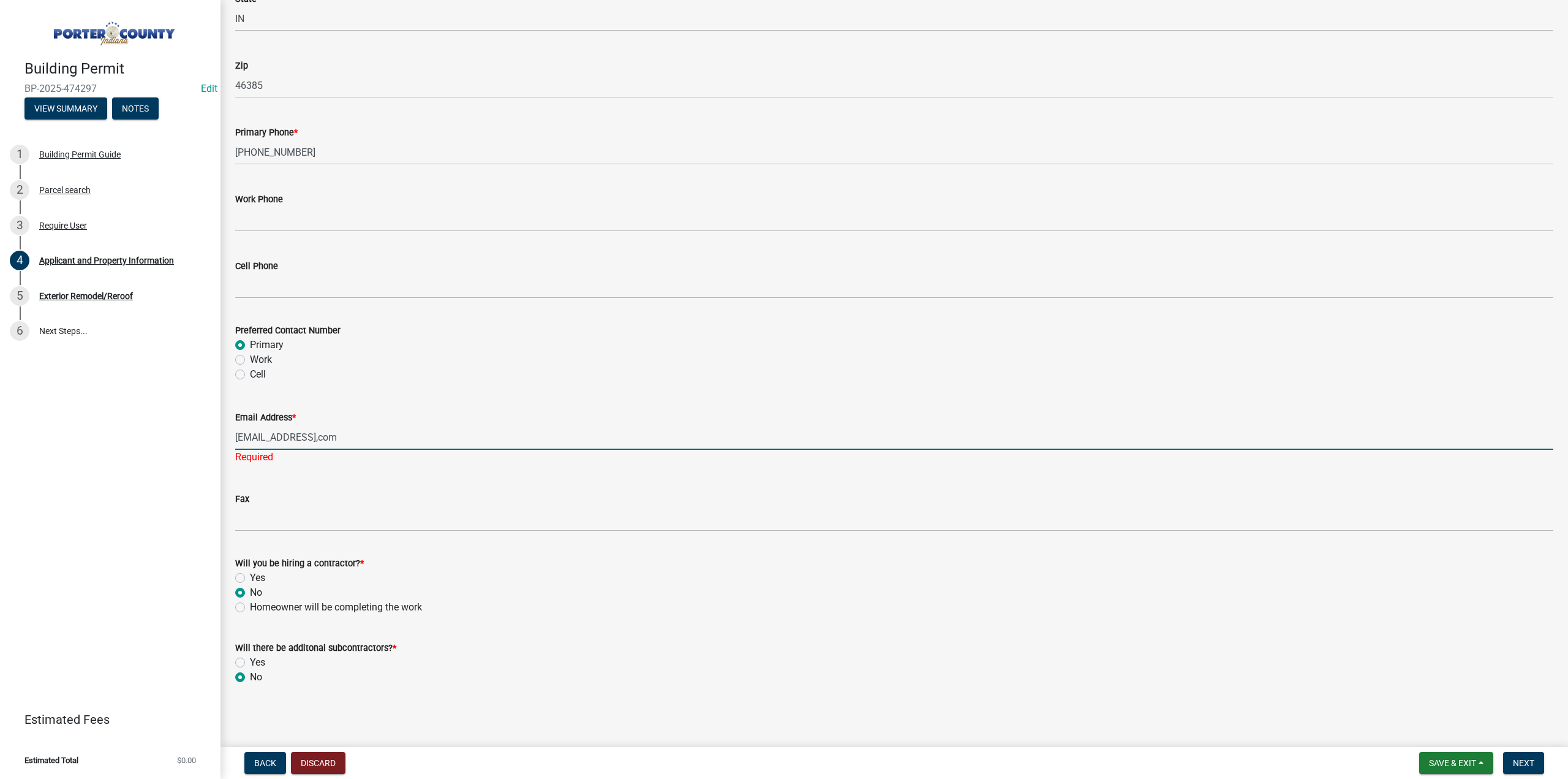
scroll to position [1528, 0]
click at [318, 439] on input "zachbieden@gmail,com" at bounding box center [894, 436] width 1318 height 25
type input "zachbieden@gmail.com"
click at [1514, 756] on button "Next" at bounding box center [1524, 762] width 41 height 22
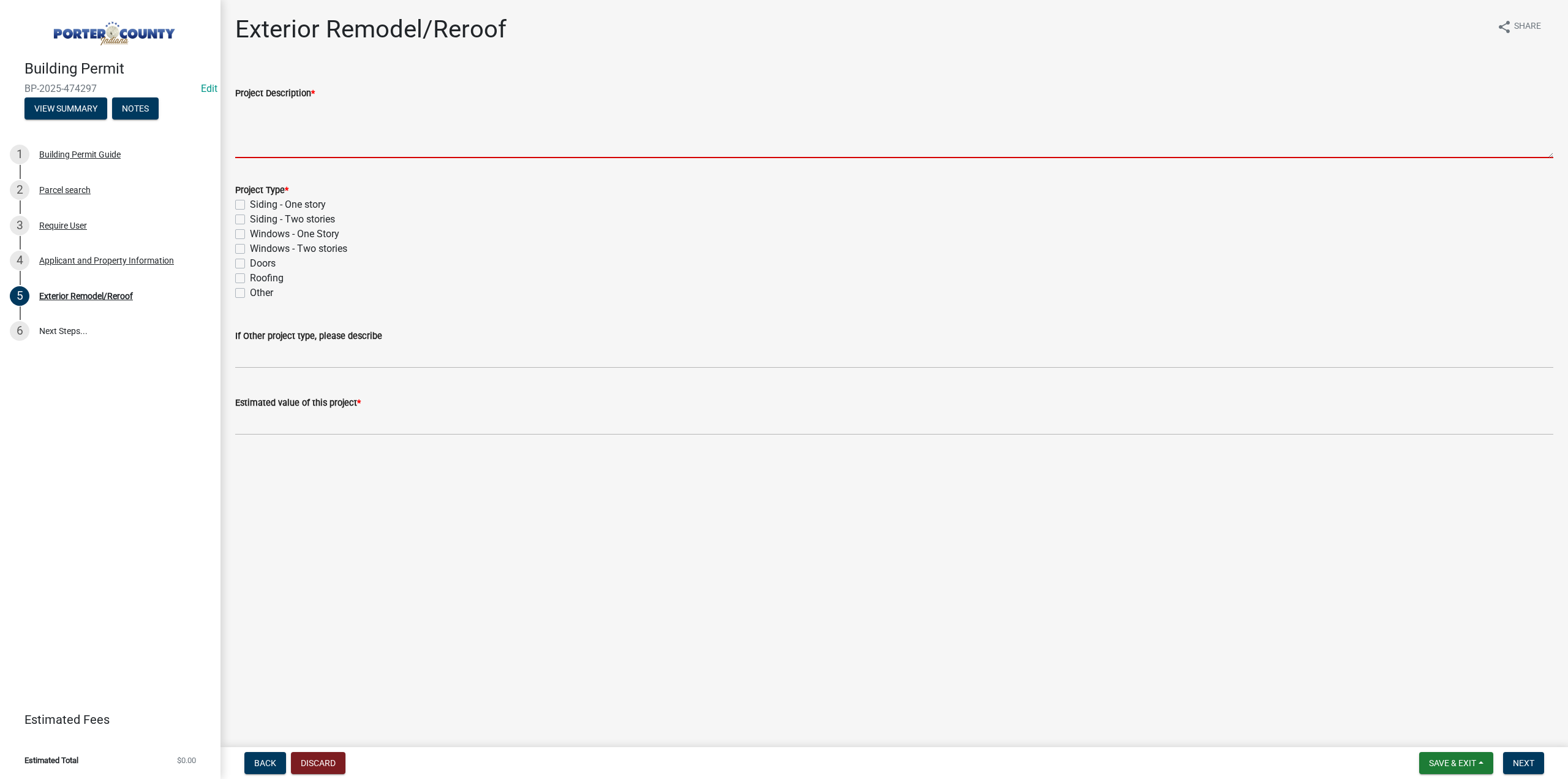
click at [287, 127] on textarea "Project Description *" at bounding box center [894, 129] width 1318 height 58
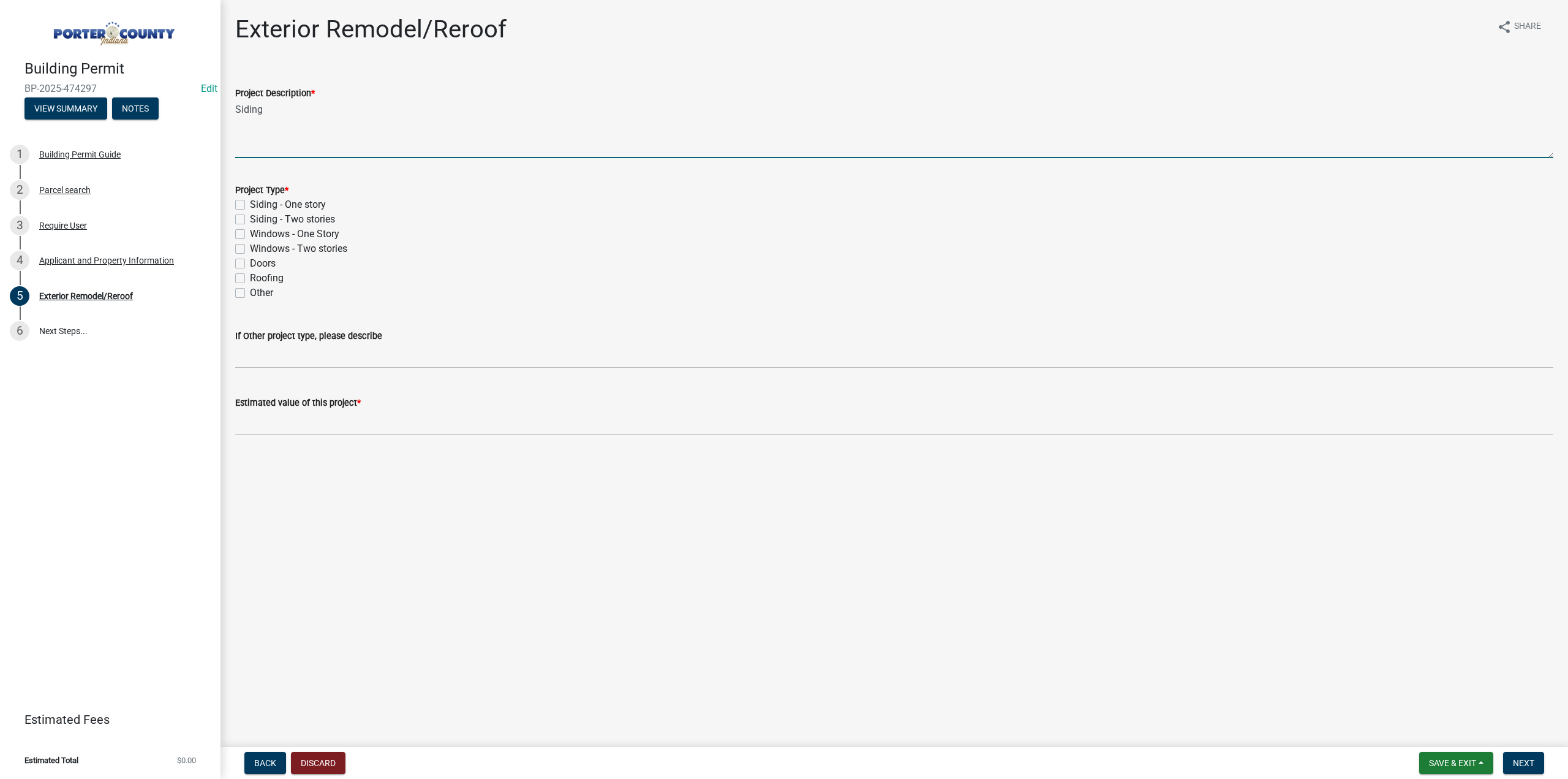
type textarea "Siding"
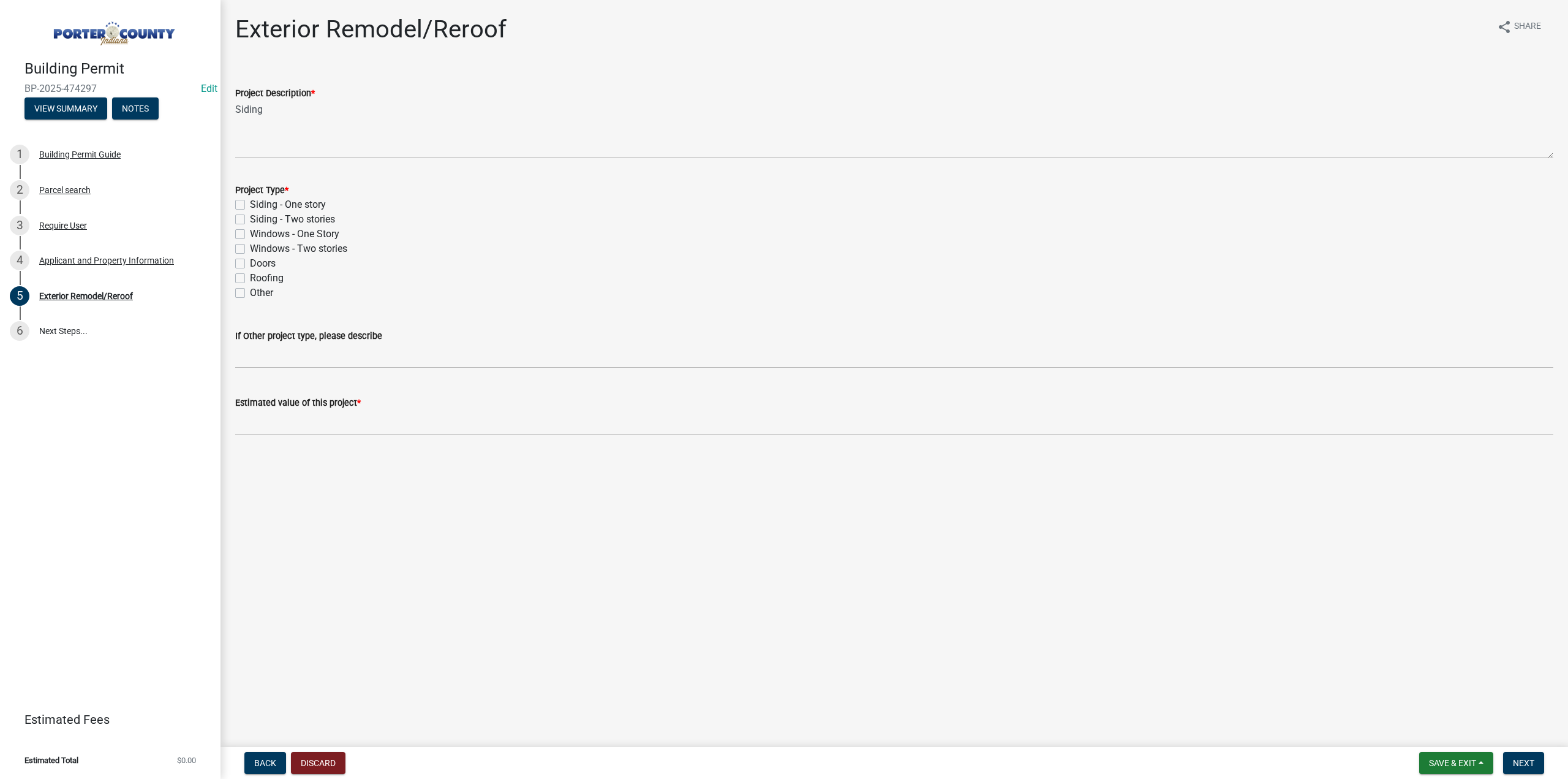
drag, startPoint x: 239, startPoint y: 205, endPoint x: 234, endPoint y: 261, distance: 56.2
click at [250, 206] on label "Siding - One story" at bounding box center [288, 204] width 76 height 15
click at [250, 206] on input "Siding - One story" at bounding box center [253, 201] width 8 height 8
checkbox input "true"
checkbox input "false"
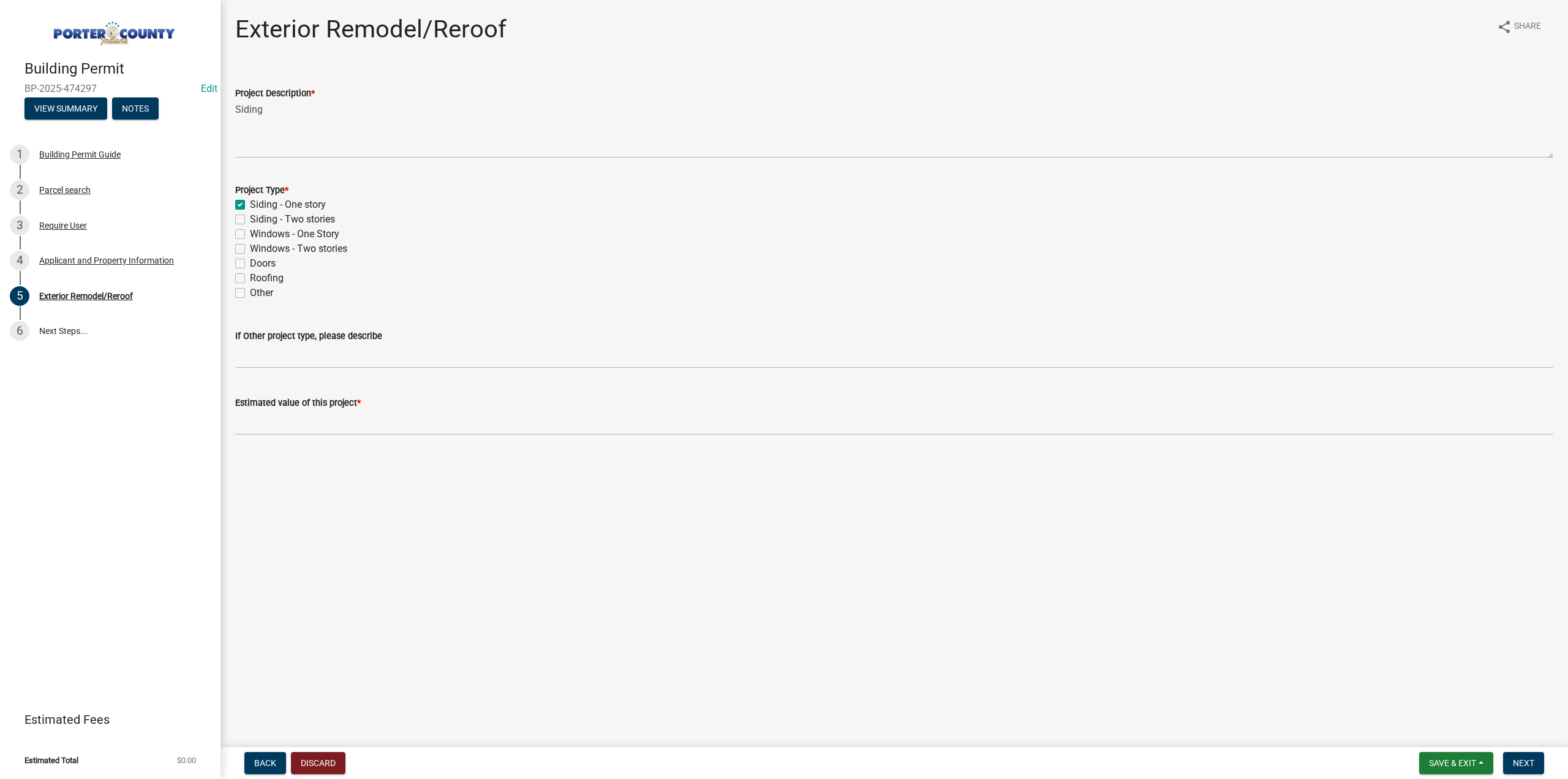
checkbox input "false"
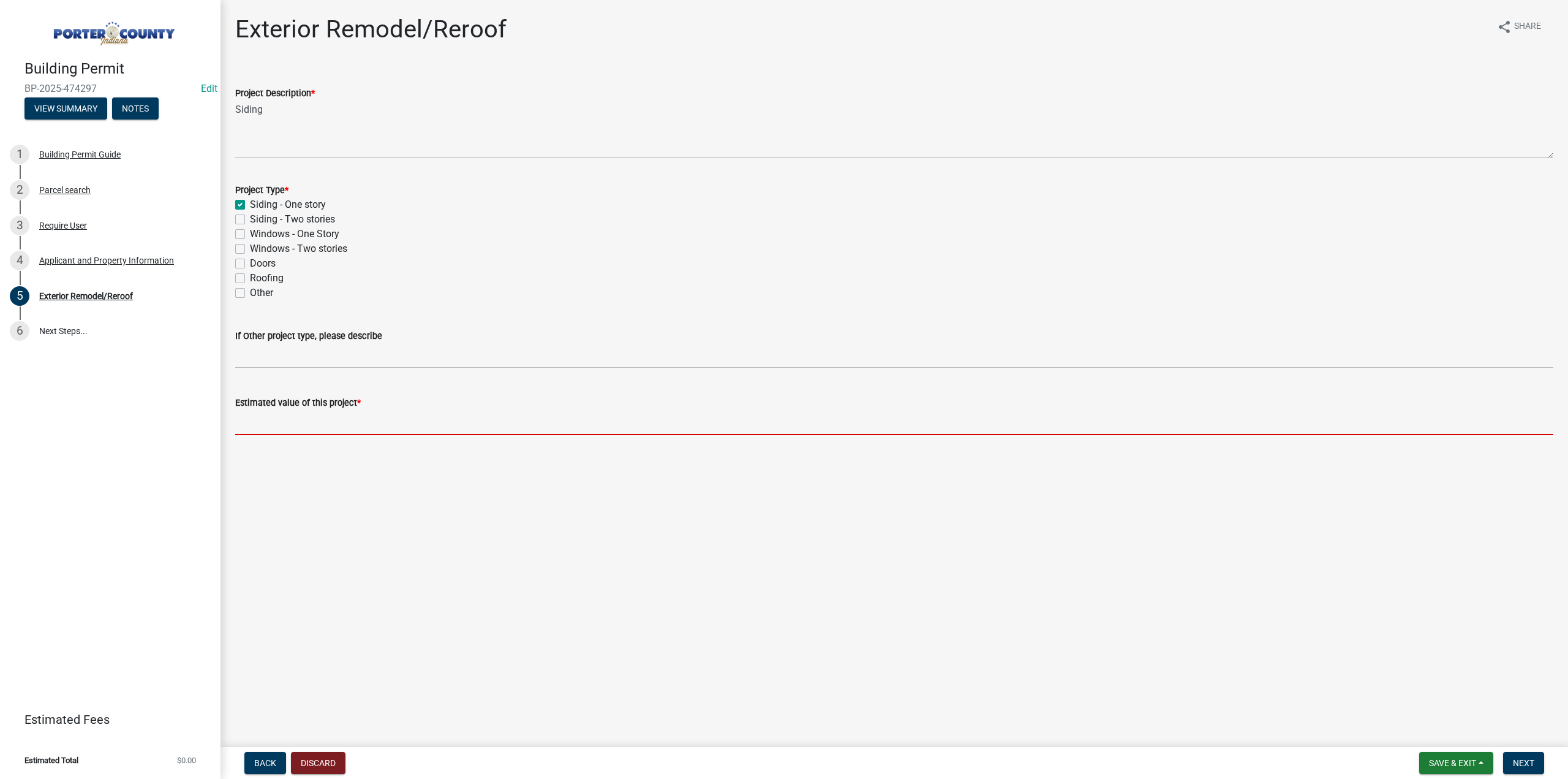
click at [294, 423] on input "text" at bounding box center [894, 422] width 1318 height 25
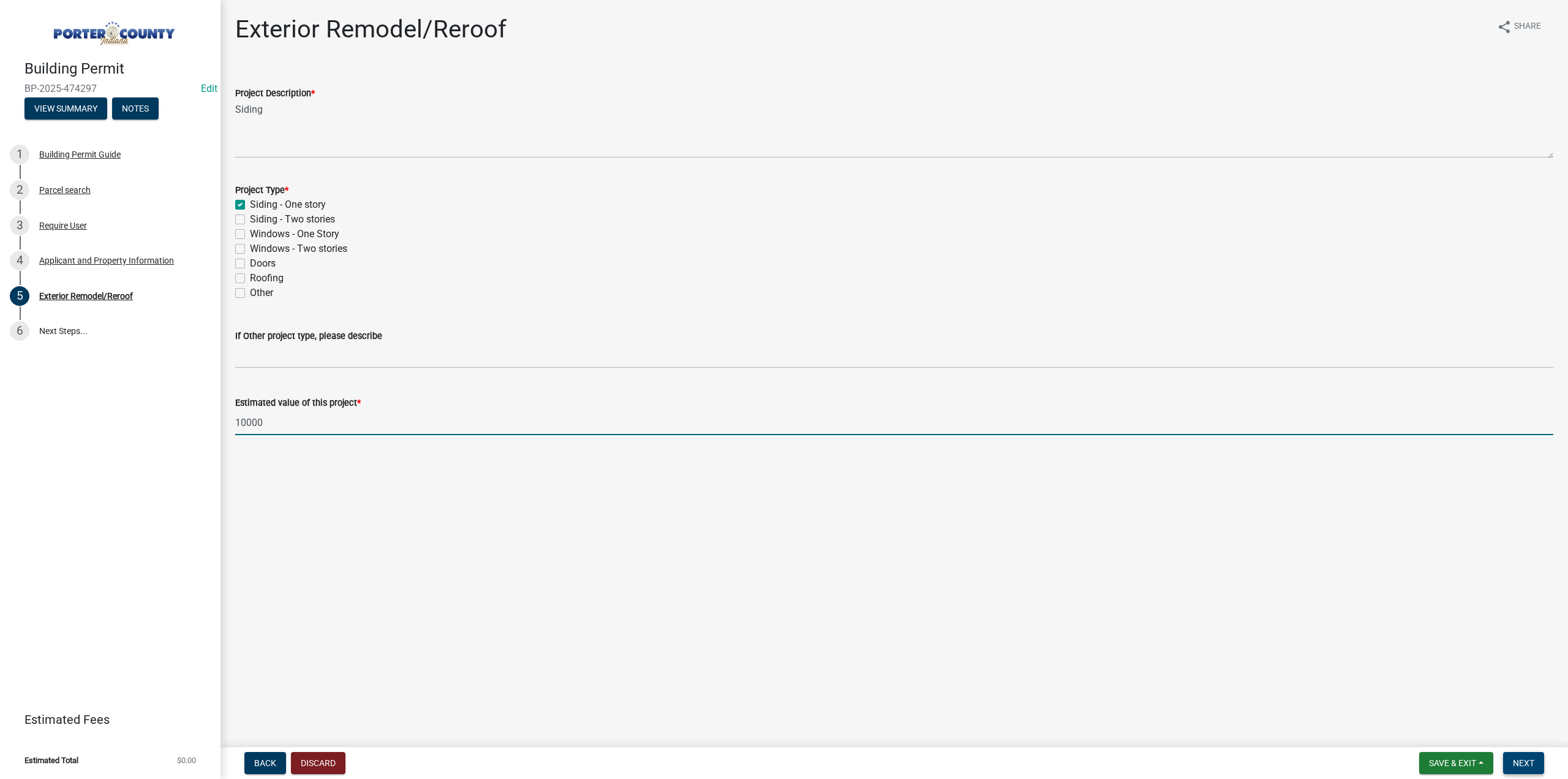
type input "10000"
click at [1515, 756] on button "Next" at bounding box center [1524, 762] width 41 height 22
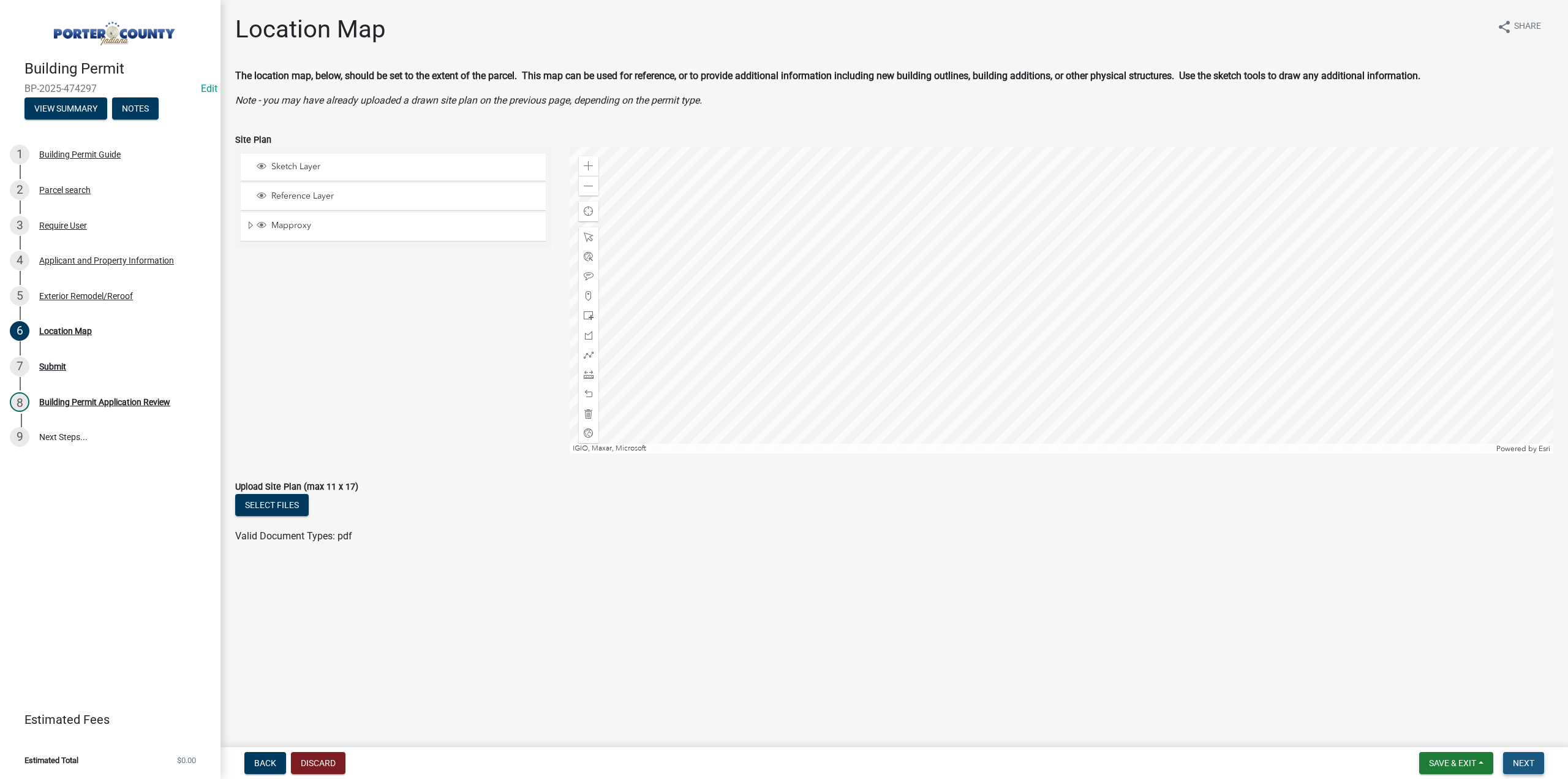
click at [1539, 765] on button "Next" at bounding box center [1524, 762] width 41 height 22
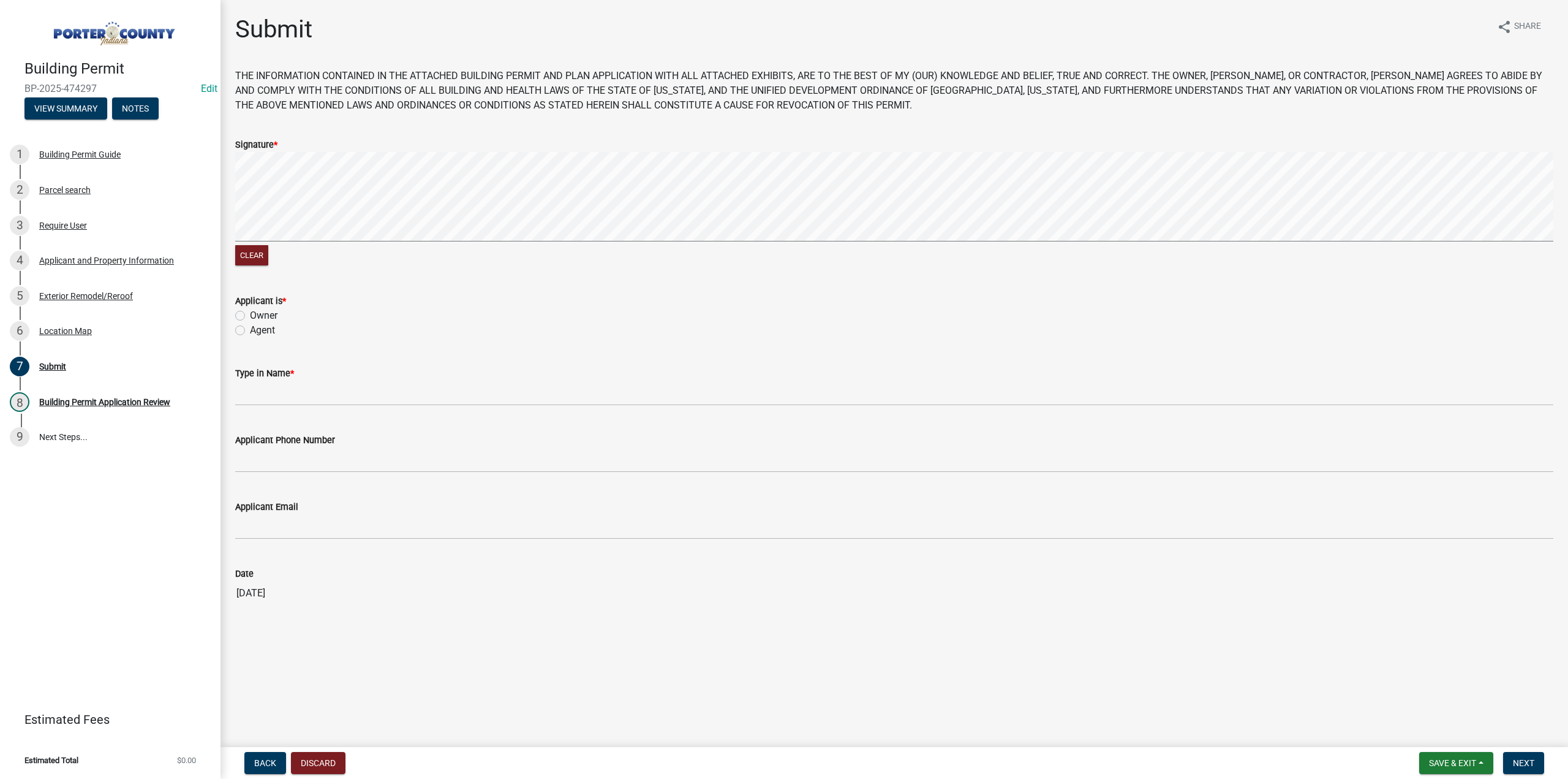
click at [250, 316] on label "Owner" at bounding box center [263, 315] width 28 height 15
click at [250, 316] on input "Owner" at bounding box center [253, 311] width 8 height 8
radio input "true"
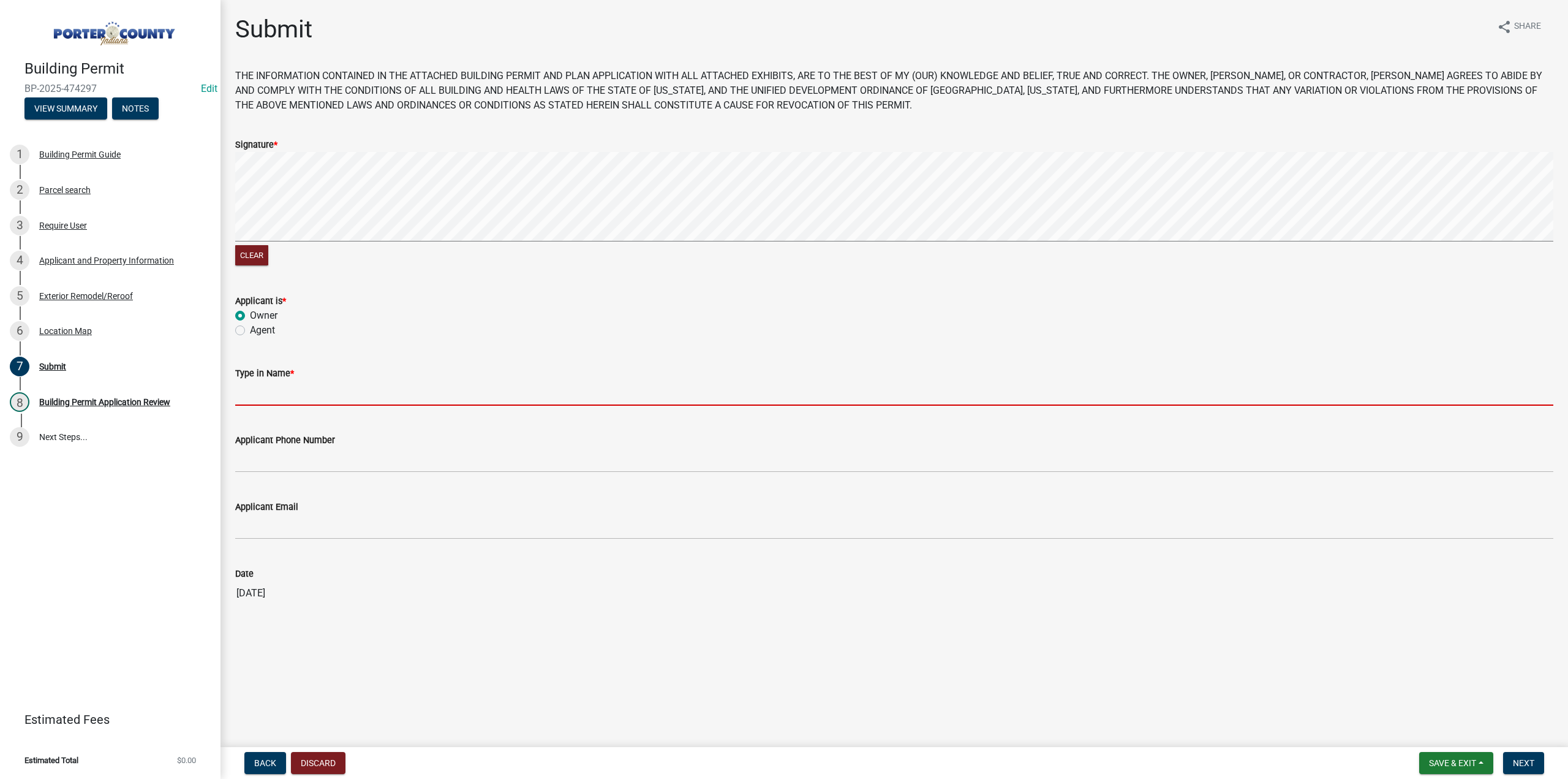
click at [280, 388] on input "Type in Name *" at bounding box center [894, 393] width 1318 height 25
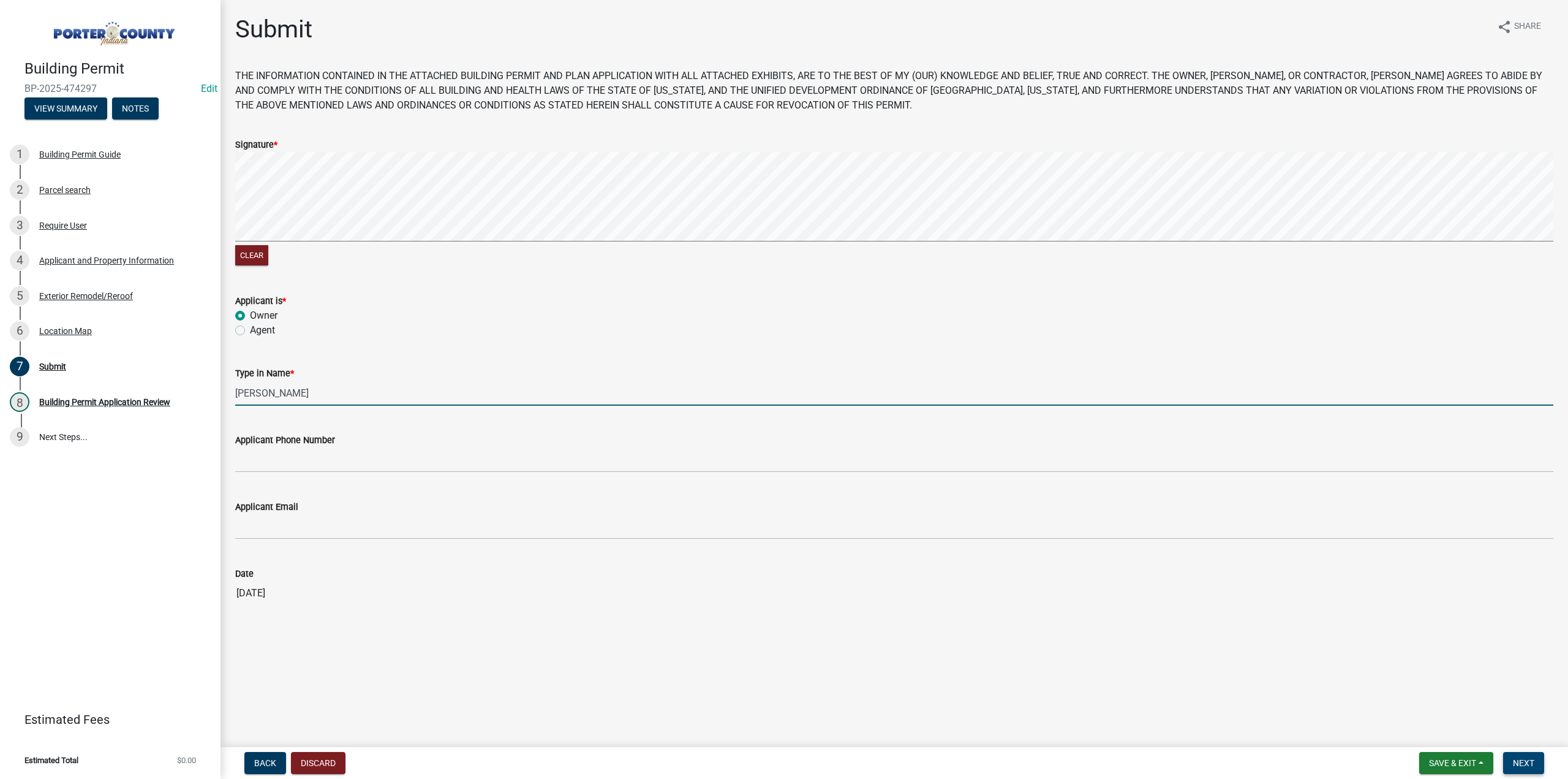
type input "Zach Bieden"
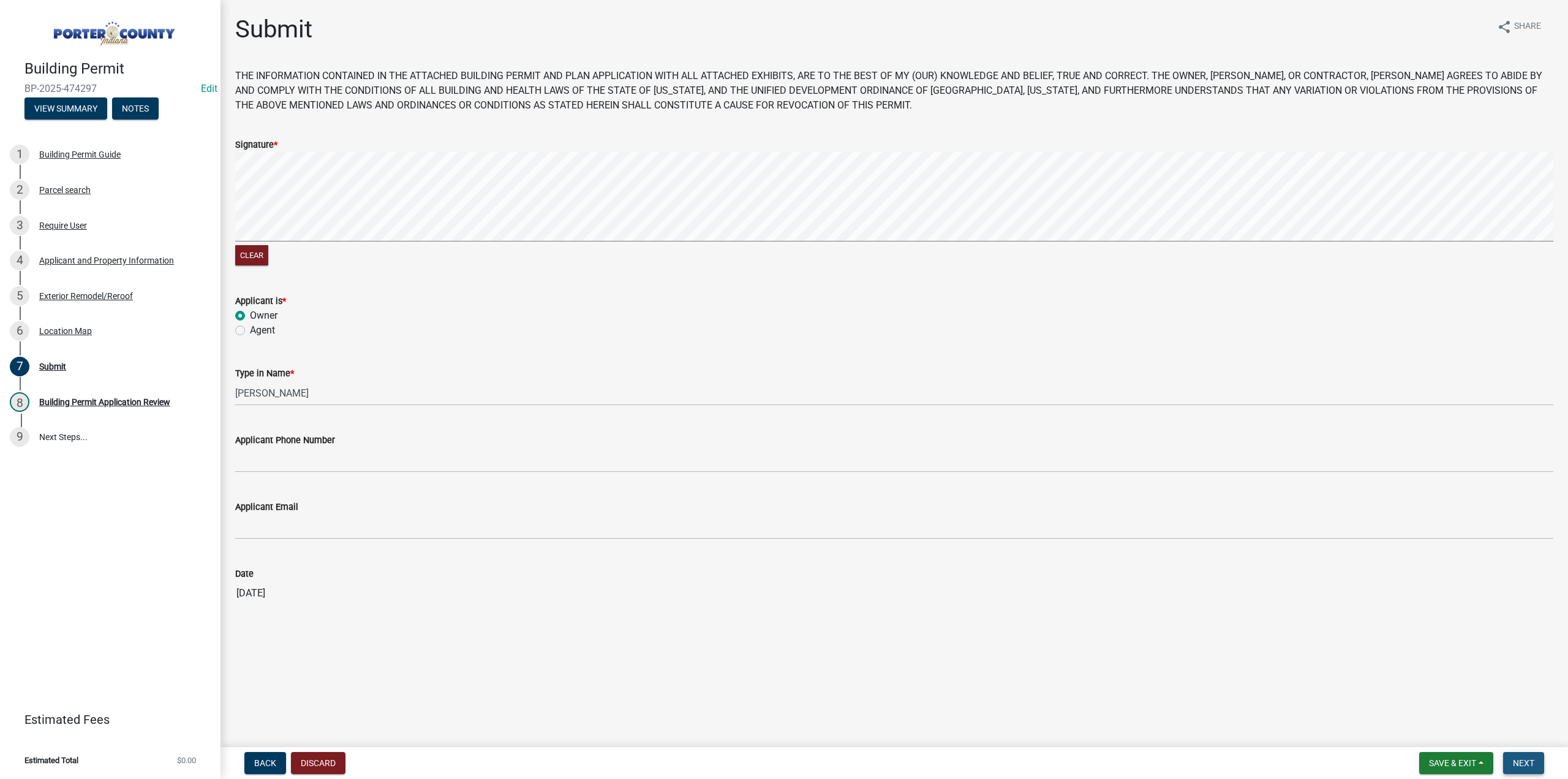
click at [1513, 766] on span "Next" at bounding box center [1524, 763] width 21 height 10
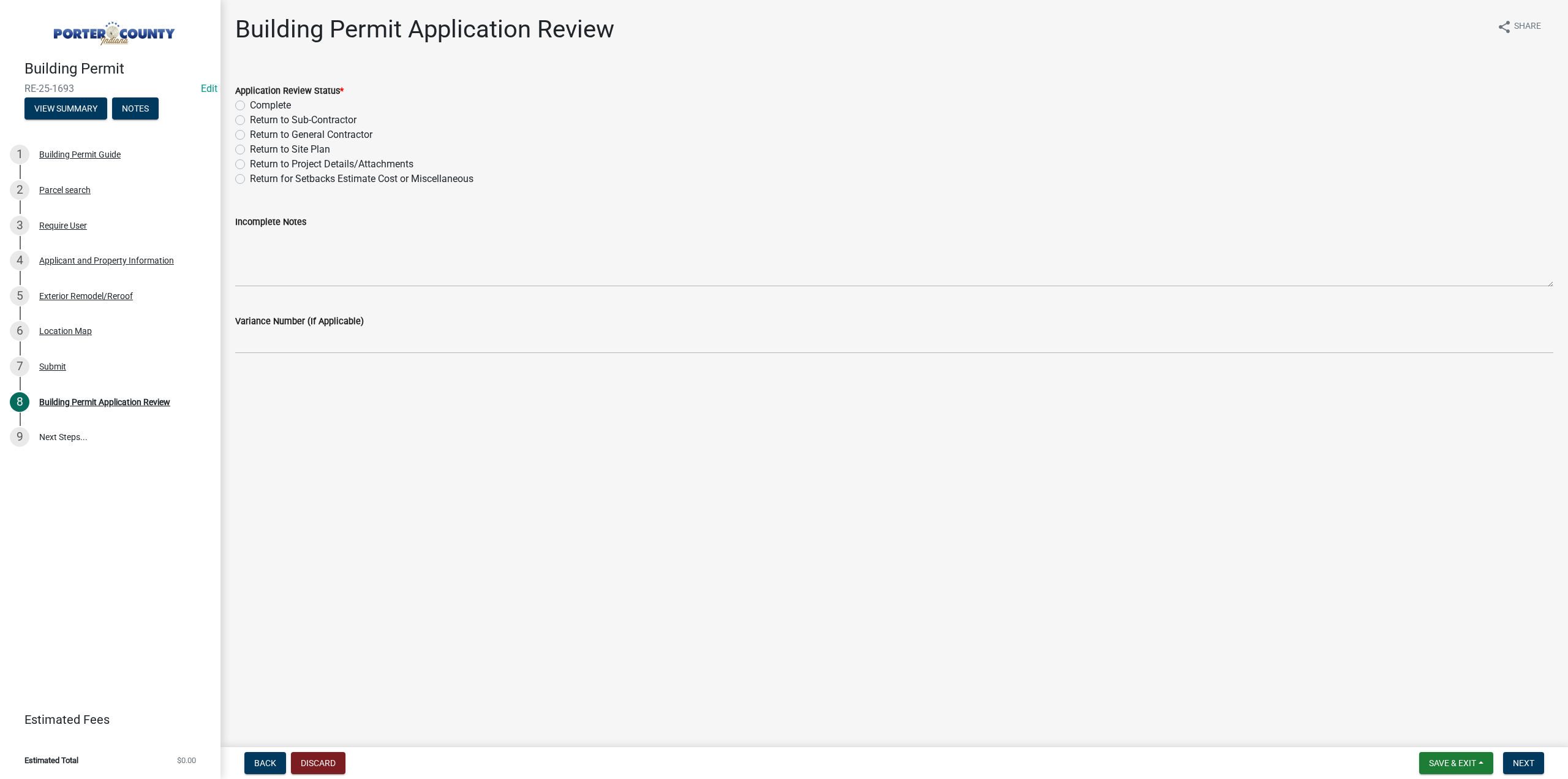
click at [234, 109] on div "Application Review Status * Complete Return to Sub-Contractor Return to General…" at bounding box center [894, 127] width 1336 height 118
click at [250, 105] on label "Complete" at bounding box center [270, 105] width 41 height 15
click at [250, 105] on input "Complete" at bounding box center [253, 102] width 8 height 8
radio input "true"
click at [1517, 759] on span "Next" at bounding box center [1524, 763] width 21 height 10
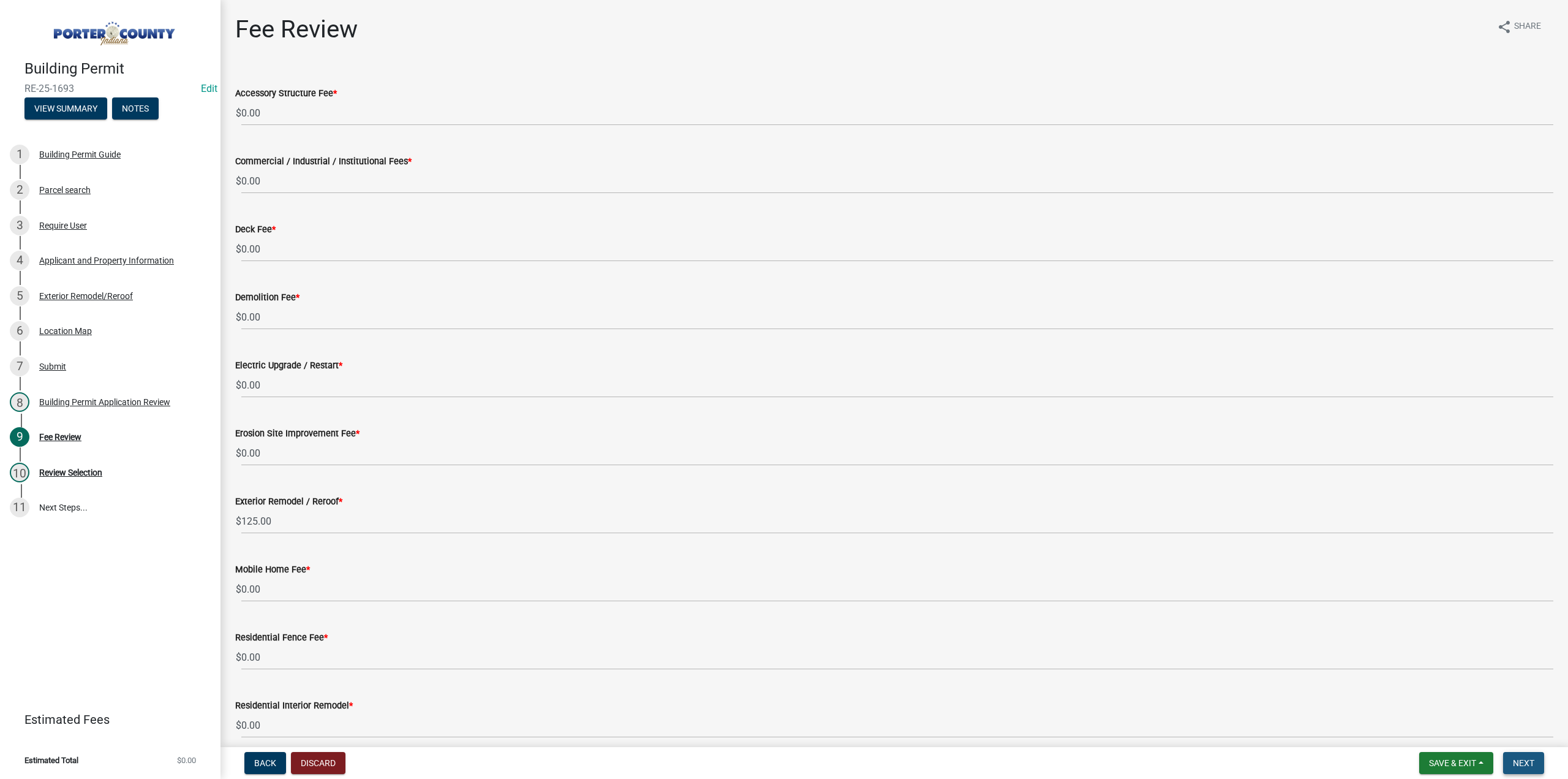
click at [1528, 761] on span "Next" at bounding box center [1524, 763] width 21 height 10
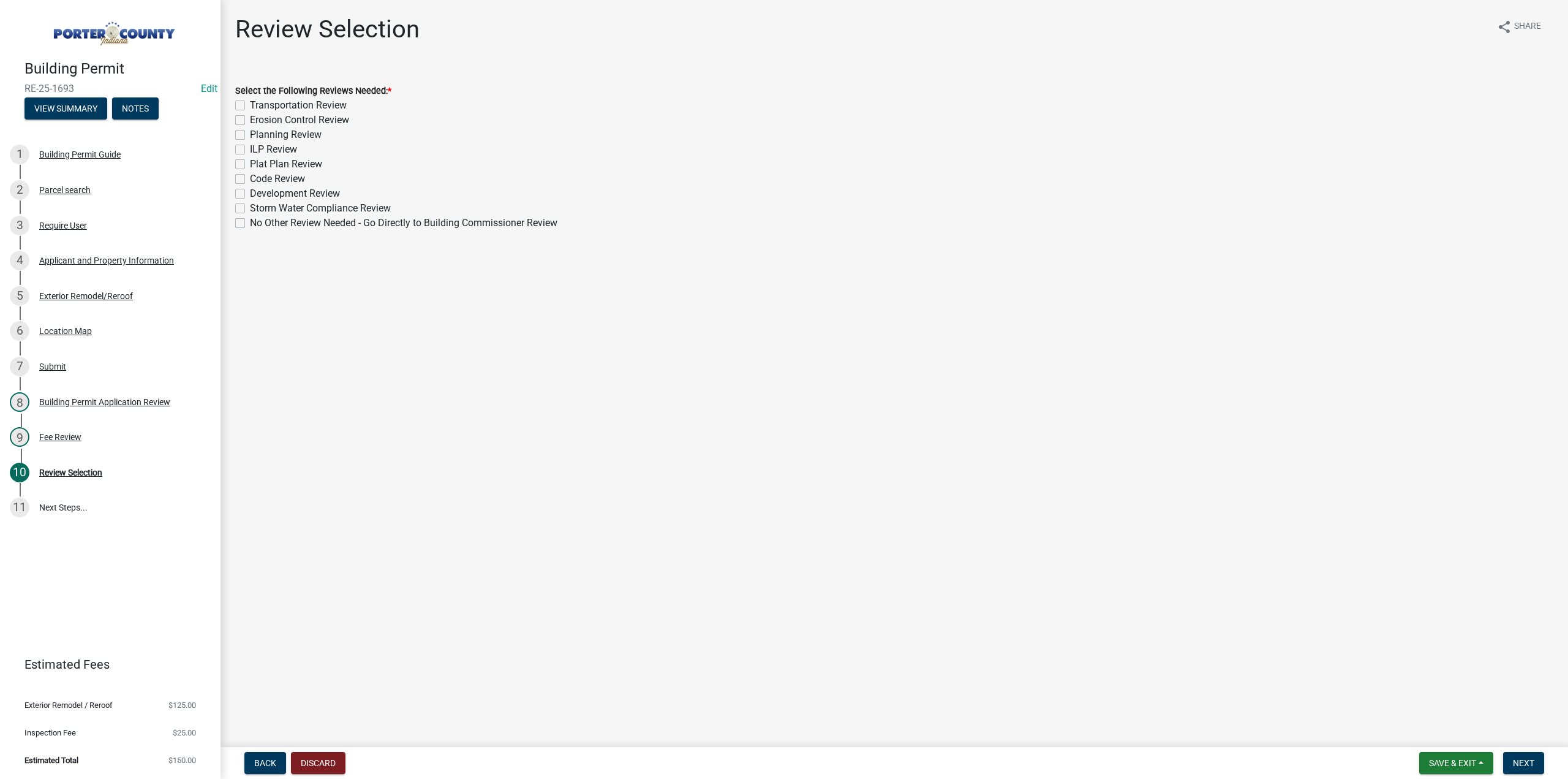
click at [250, 225] on label "No Other Review Needed - Go Directly to Building Commissioner Review" at bounding box center [403, 222] width 307 height 15
click at [250, 224] on input "No Other Review Needed - Go Directly to Building Commissioner Review" at bounding box center [253, 219] width 8 height 8
checkbox input "true"
checkbox input "false"
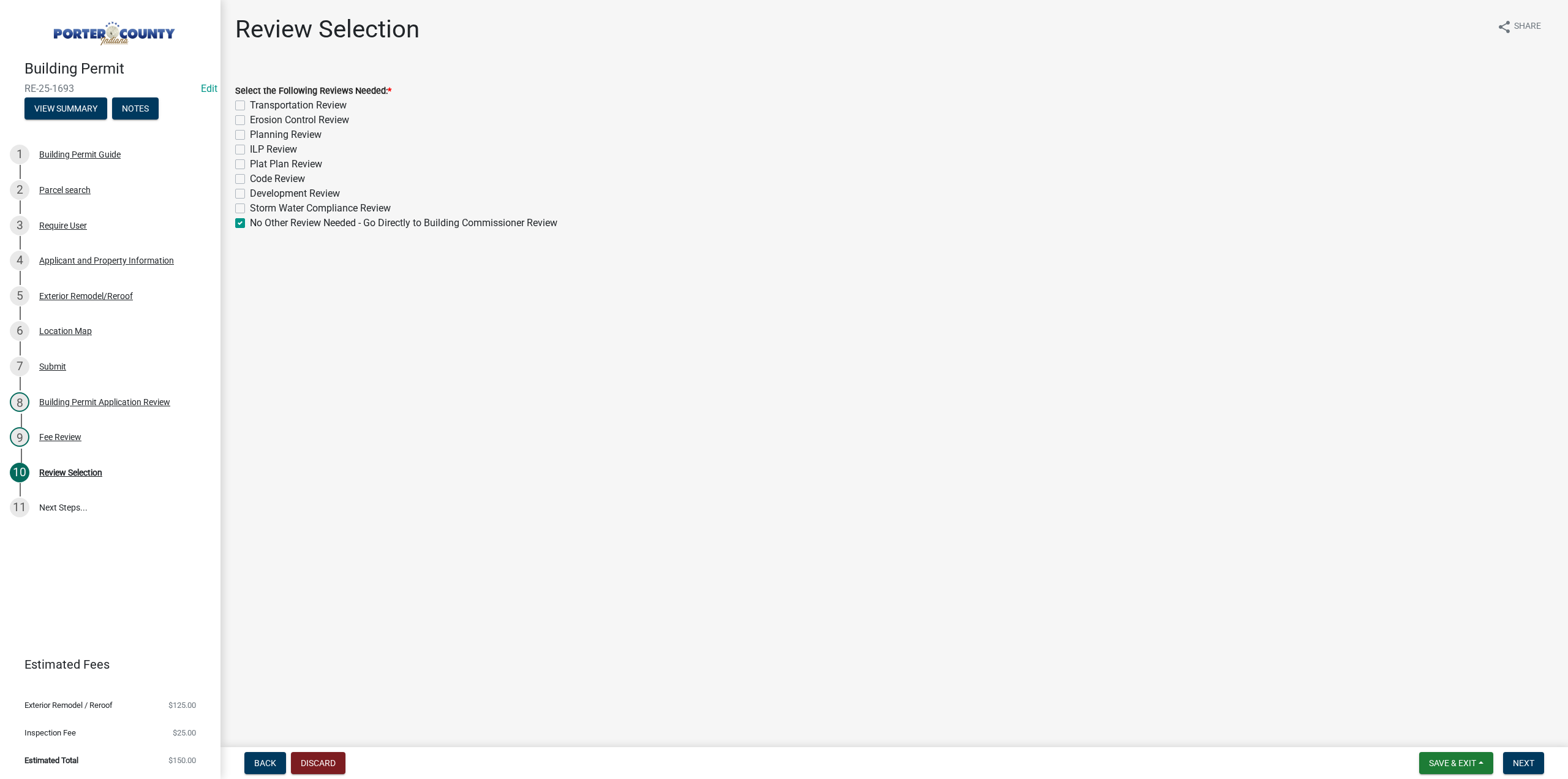
checkbox input "false"
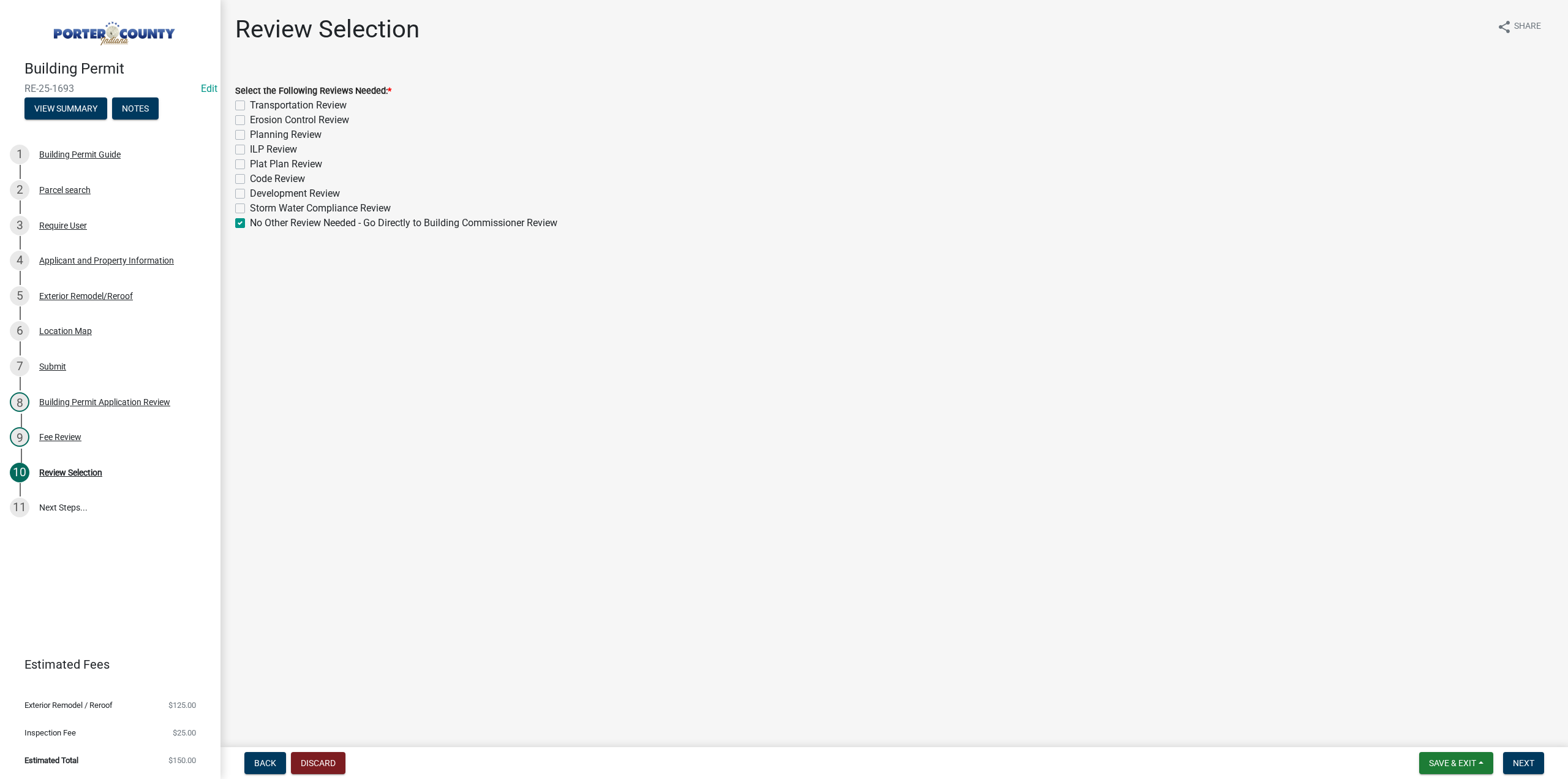
checkbox input "false"
checkbox input "true"
click at [1524, 761] on span "Next" at bounding box center [1524, 763] width 21 height 10
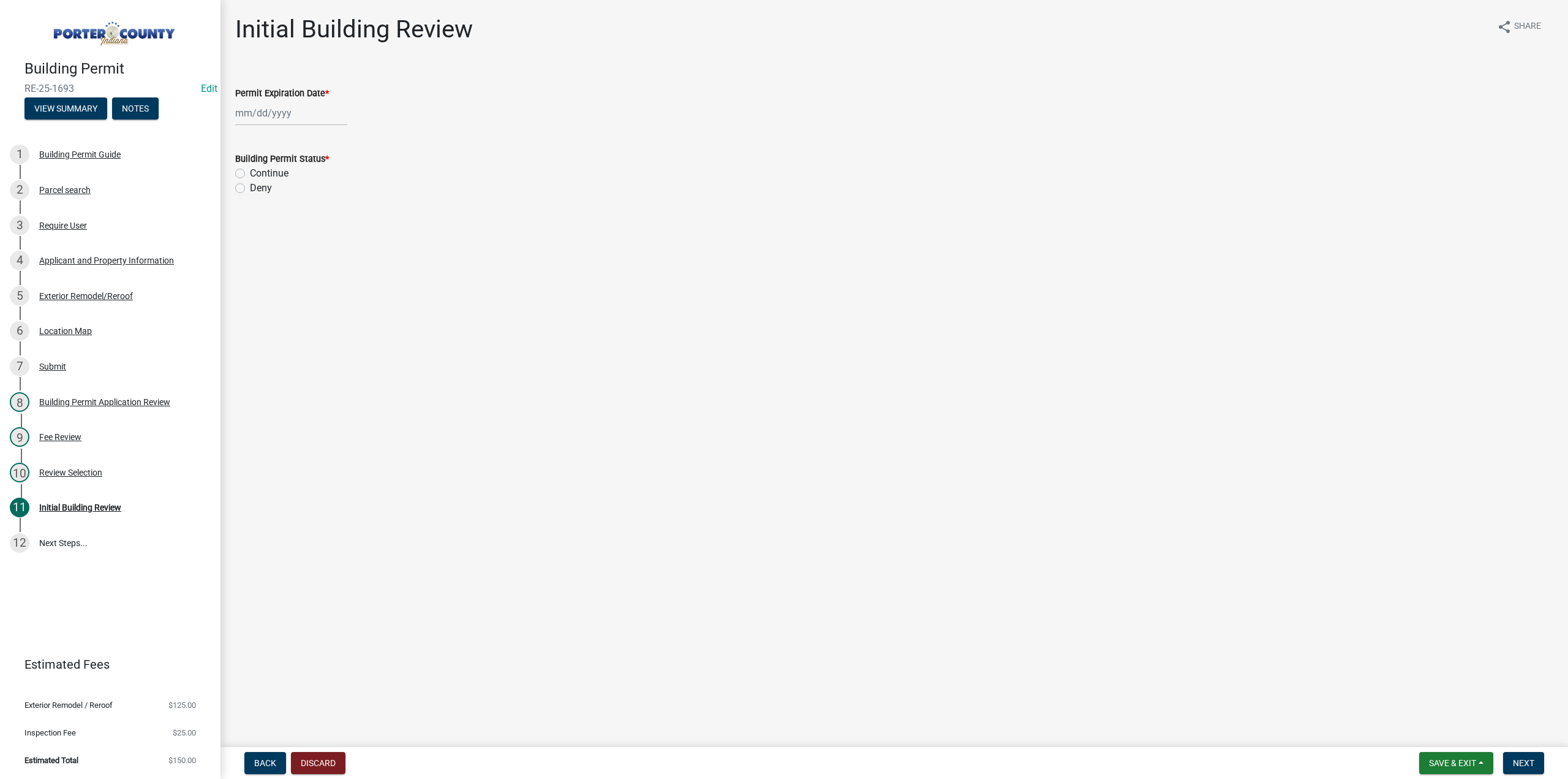
click at [294, 107] on div at bounding box center [291, 113] width 112 height 25
select select "9"
click at [322, 138] on select "1525 1526 1527 1528 1529 1530 1531 1532 1533 1534 1535 1536 1537 1538 1539 1540…" at bounding box center [331, 140] width 44 height 18
select select "2026"
click at [309, 131] on select "1525 1526 1527 1528 1529 1530 1531 1532 1533 1534 1535 1536 1537 1538 1539 1540…" at bounding box center [331, 140] width 44 height 18
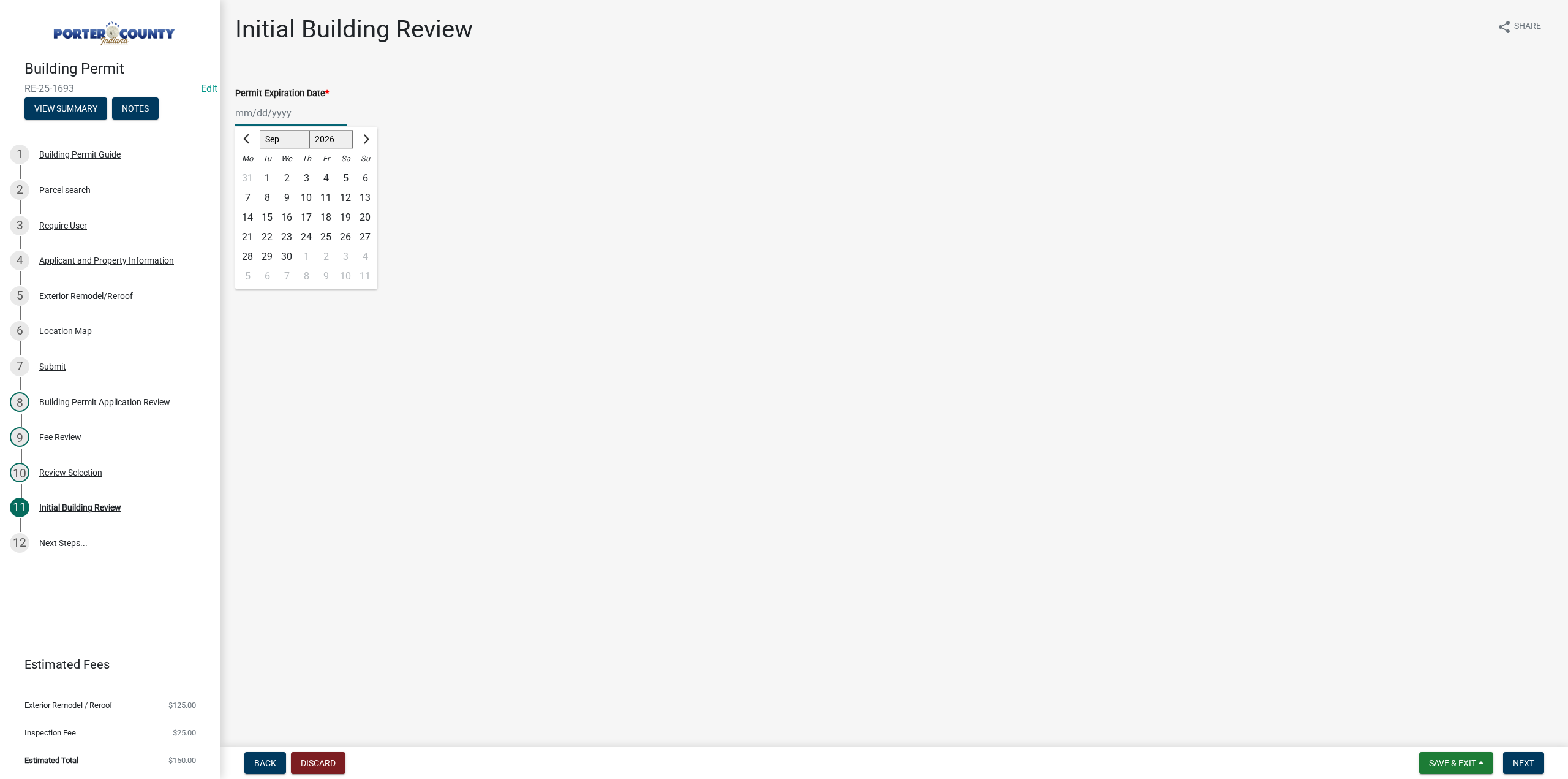
click at [345, 178] on div "5" at bounding box center [345, 179] width 20 height 20
type input "09/05/2026"
click at [250, 174] on label "Continue" at bounding box center [269, 173] width 39 height 15
click at [250, 174] on input "Continue" at bounding box center [253, 170] width 8 height 8
radio input "true"
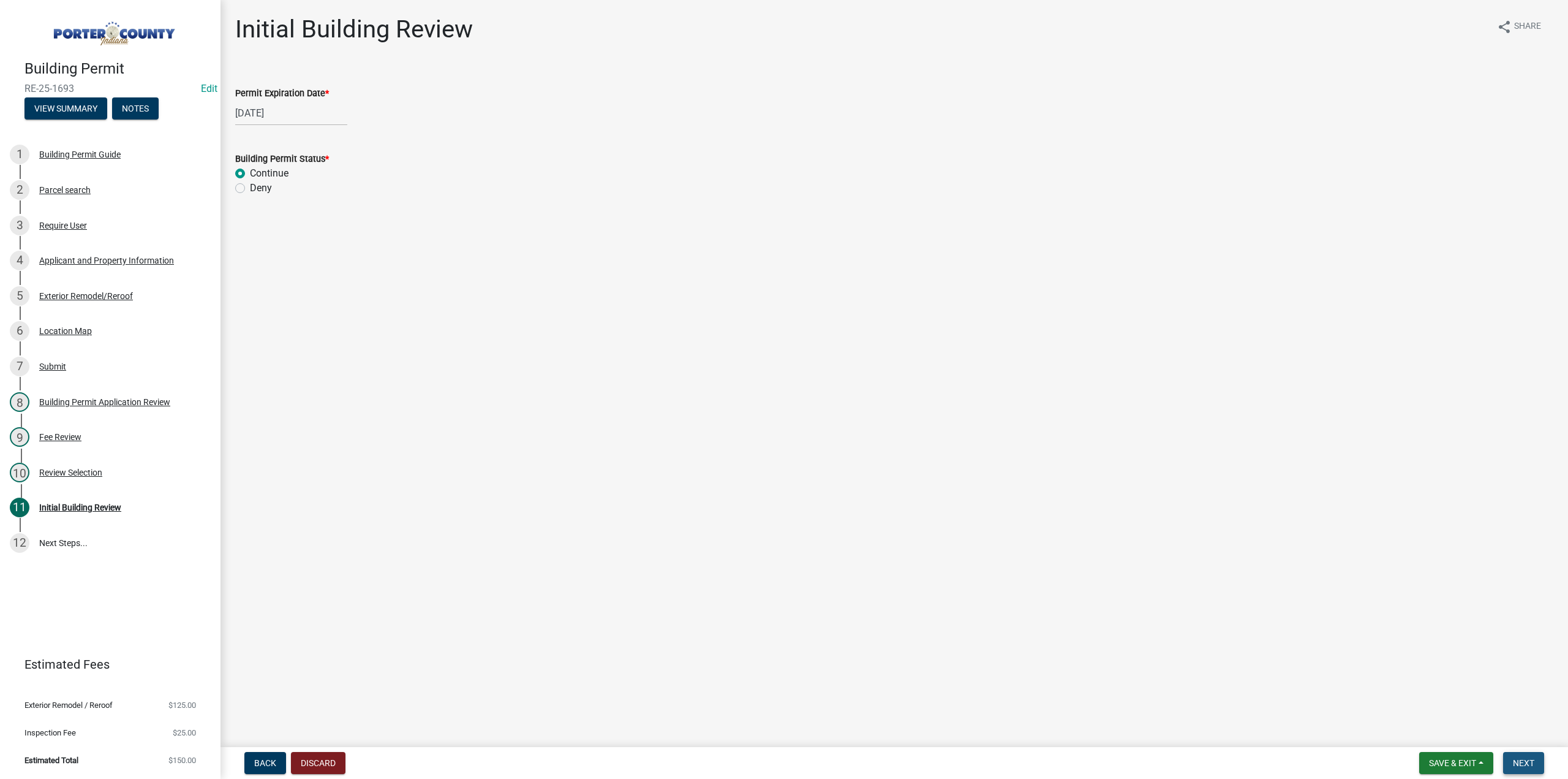
click at [1514, 761] on span "Next" at bounding box center [1524, 763] width 21 height 10
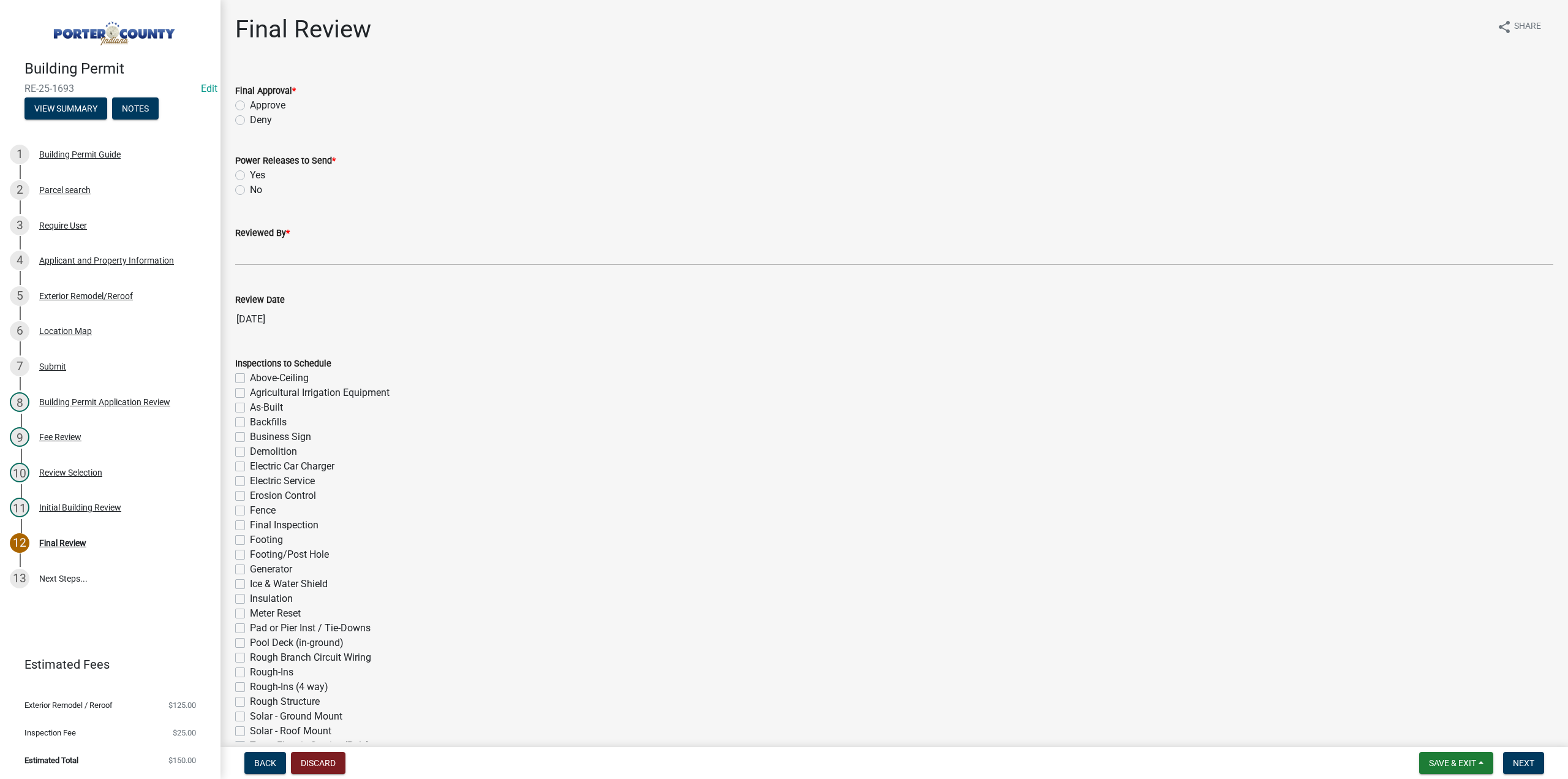
click at [250, 101] on label "Approve" at bounding box center [268, 105] width 35 height 15
click at [250, 101] on input "Approve" at bounding box center [253, 102] width 8 height 8
radio input "true"
click at [250, 189] on label "No" at bounding box center [256, 190] width 12 height 15
click at [250, 189] on input "No" at bounding box center [253, 186] width 8 height 8
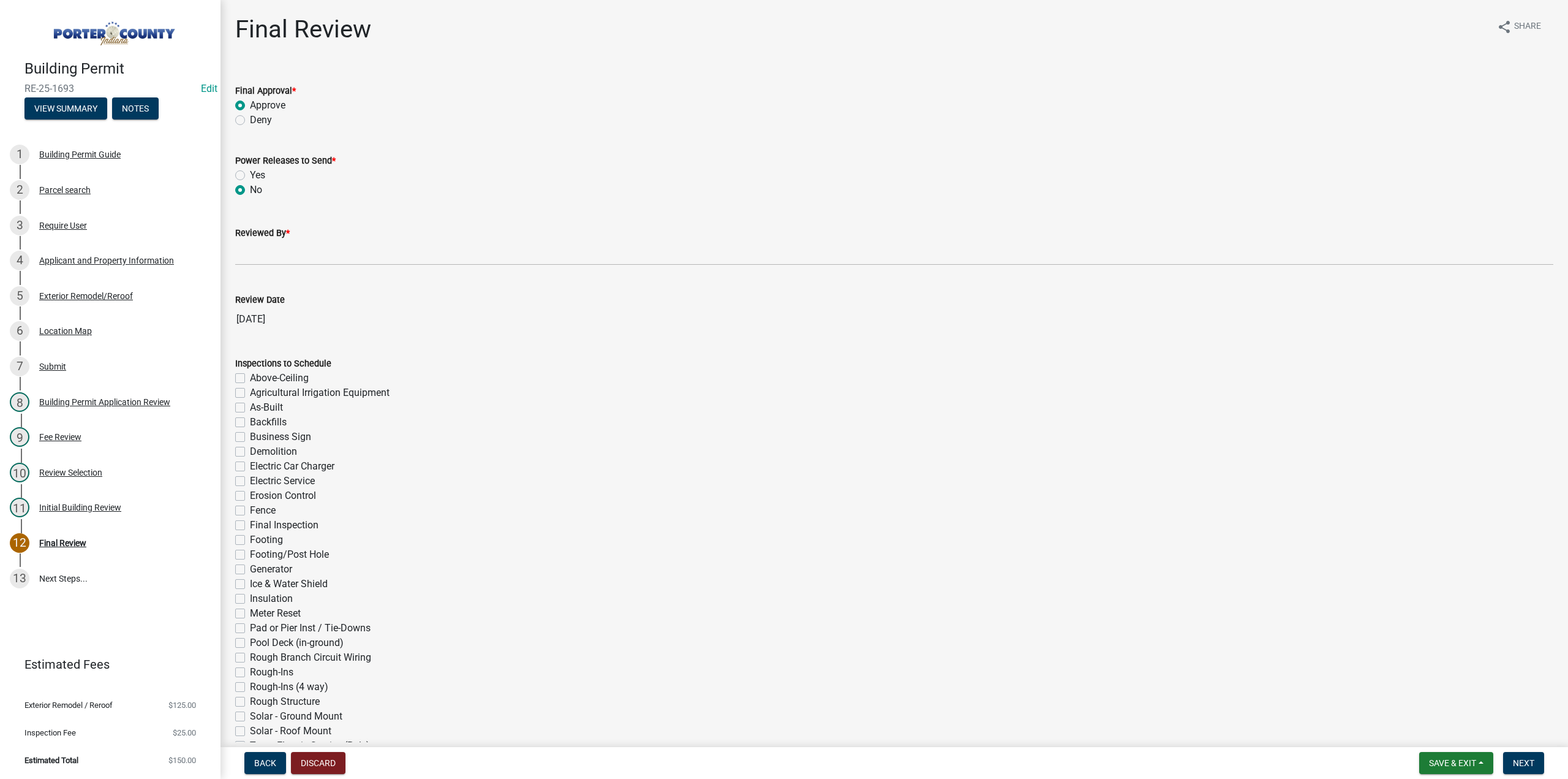
radio input "true"
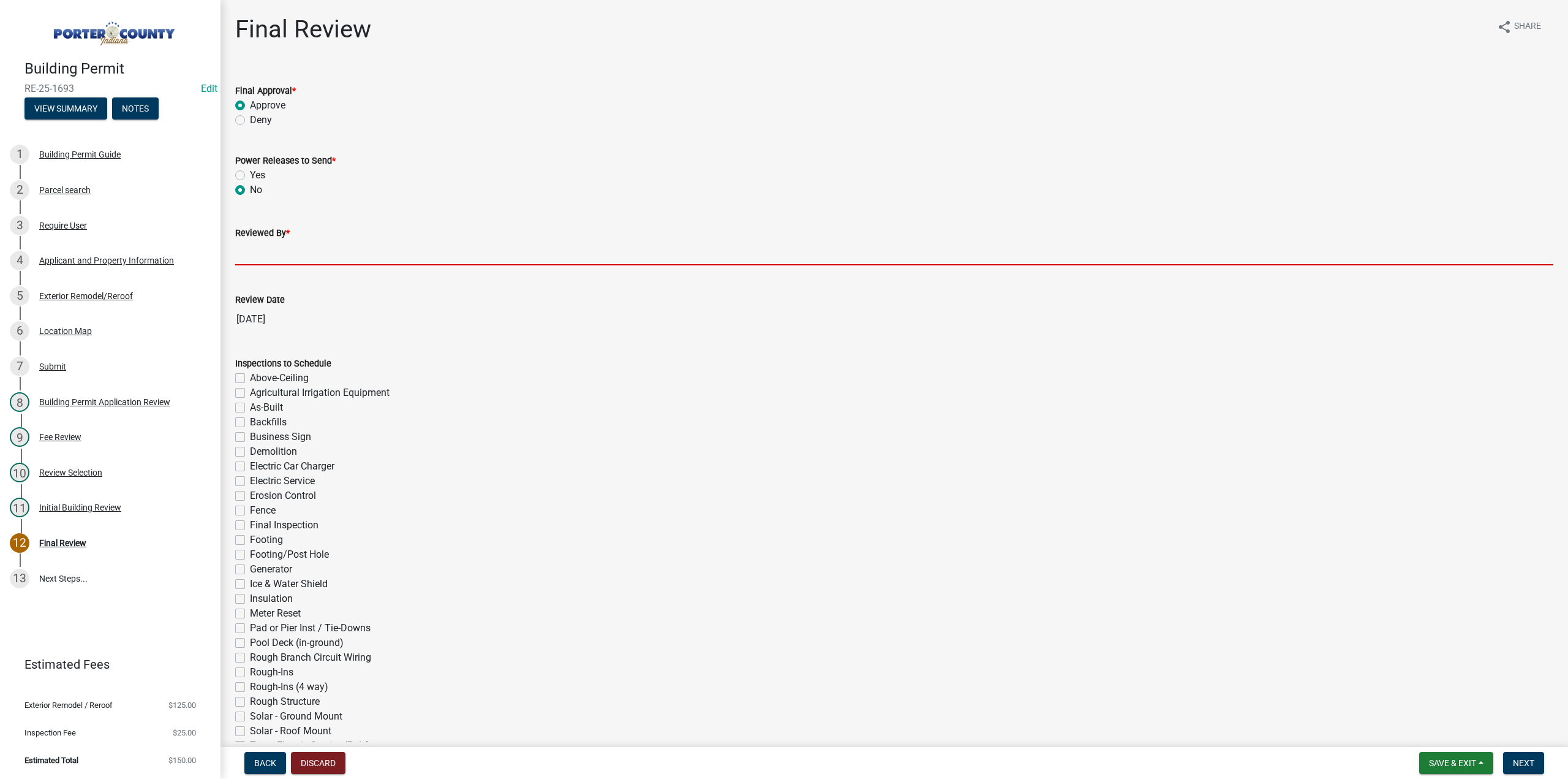
click at [278, 249] on input "Reviewed By *" at bounding box center [894, 253] width 1318 height 25
type input "TT"
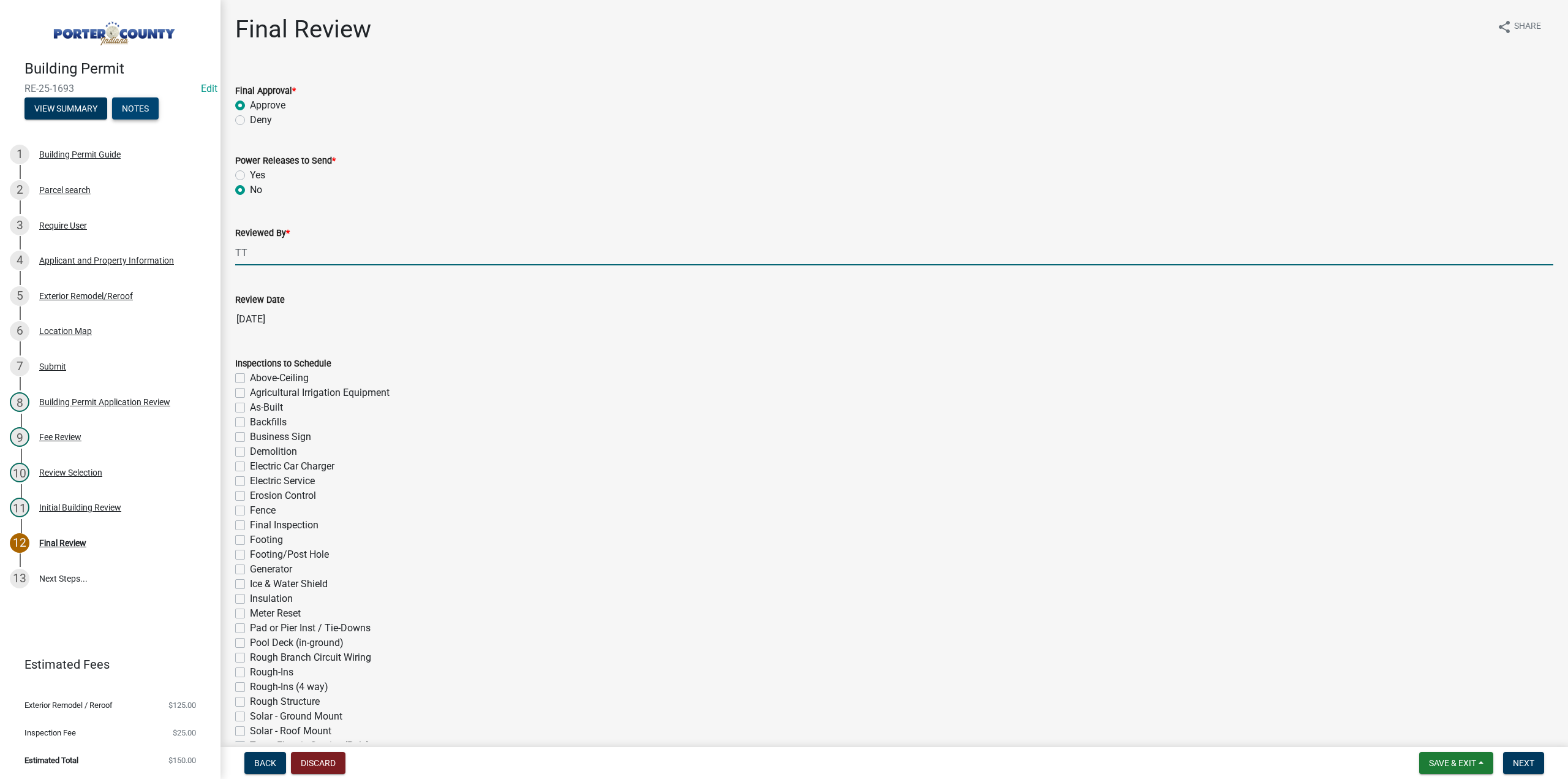
click at [148, 103] on button "Notes" at bounding box center [136, 108] width 47 height 22
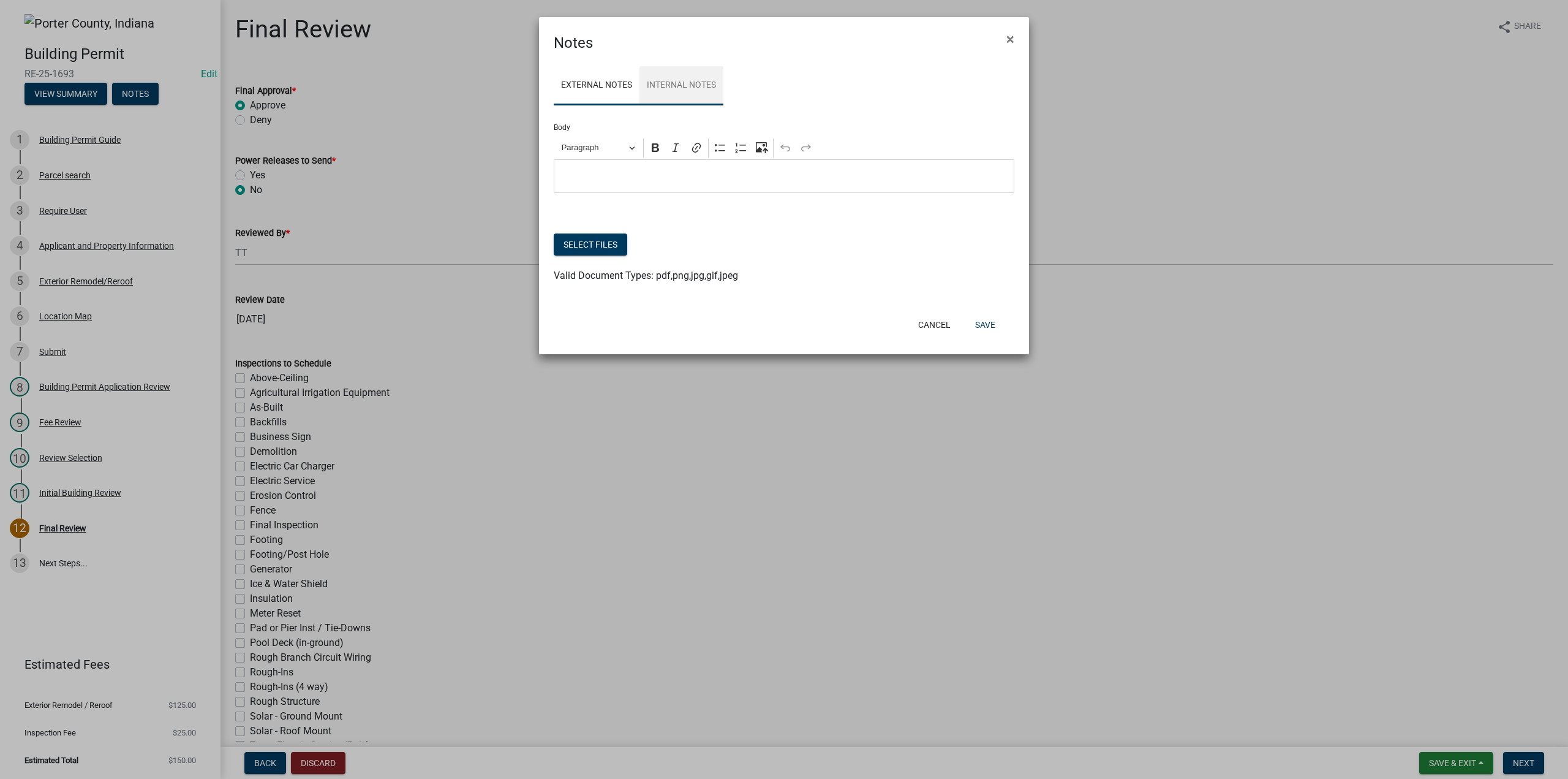
drag, startPoint x: 677, startPoint y: 81, endPoint x: 646, endPoint y: 161, distance: 85.8
click at [677, 81] on link "Internal Notes" at bounding box center [681, 86] width 84 height 40
click at [603, 243] on button "Select files" at bounding box center [590, 244] width 73 height 22
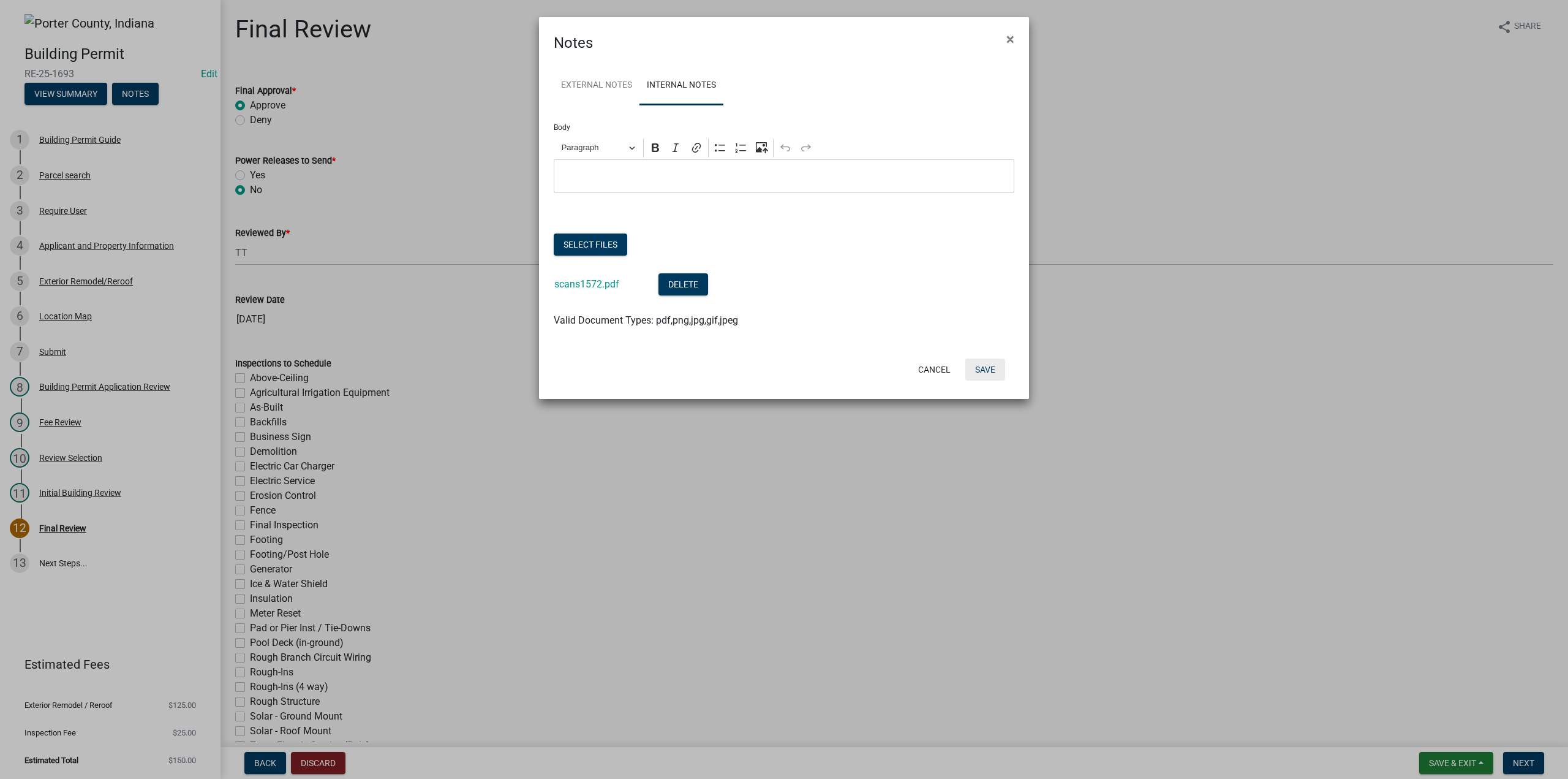
drag, startPoint x: 986, startPoint y: 362, endPoint x: 1116, endPoint y: 496, distance: 186.7
click at [987, 363] on button "Save" at bounding box center [985, 369] width 40 height 22
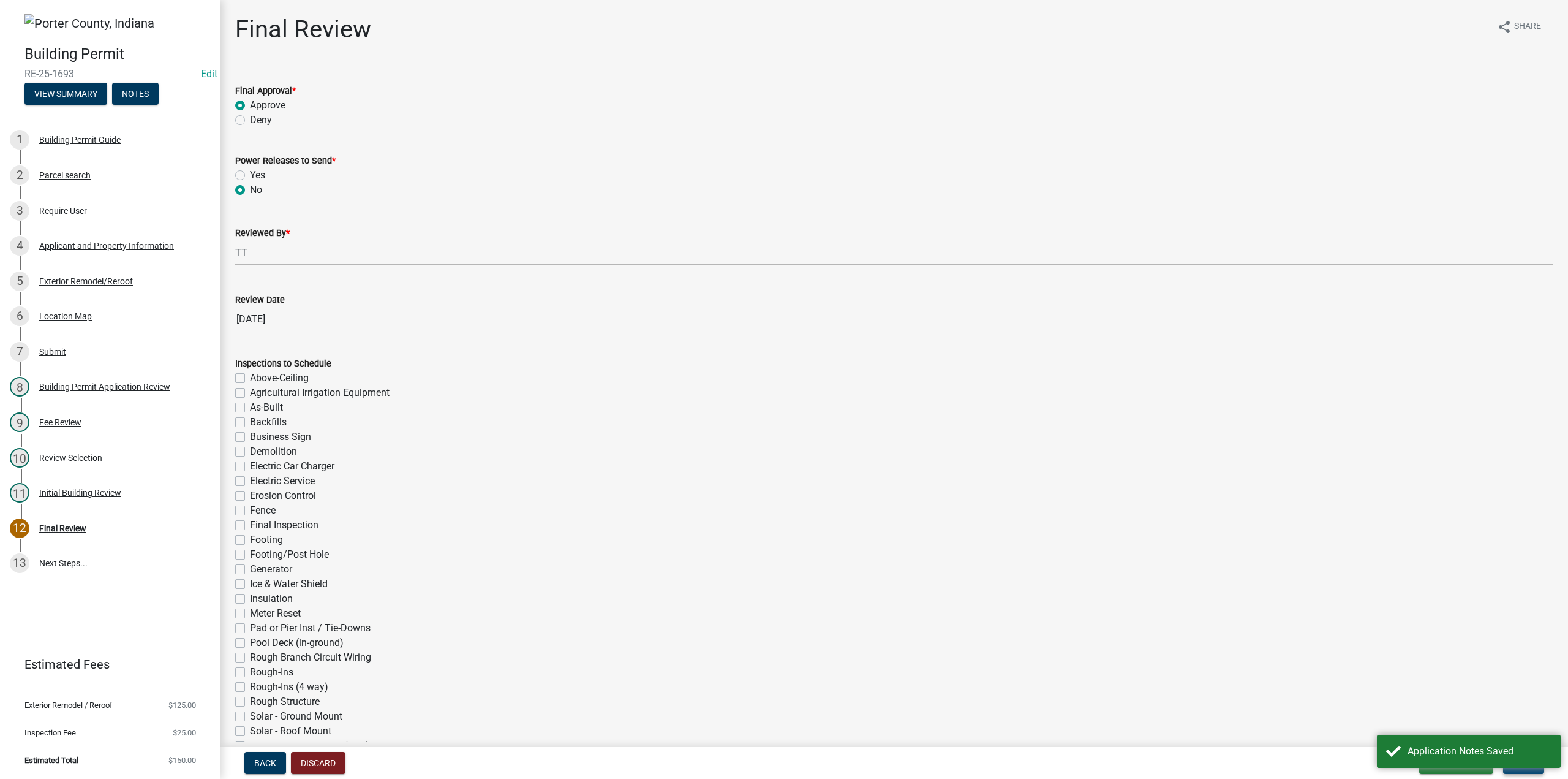
click at [1537, 771] on button "Next" at bounding box center [1524, 762] width 41 height 22
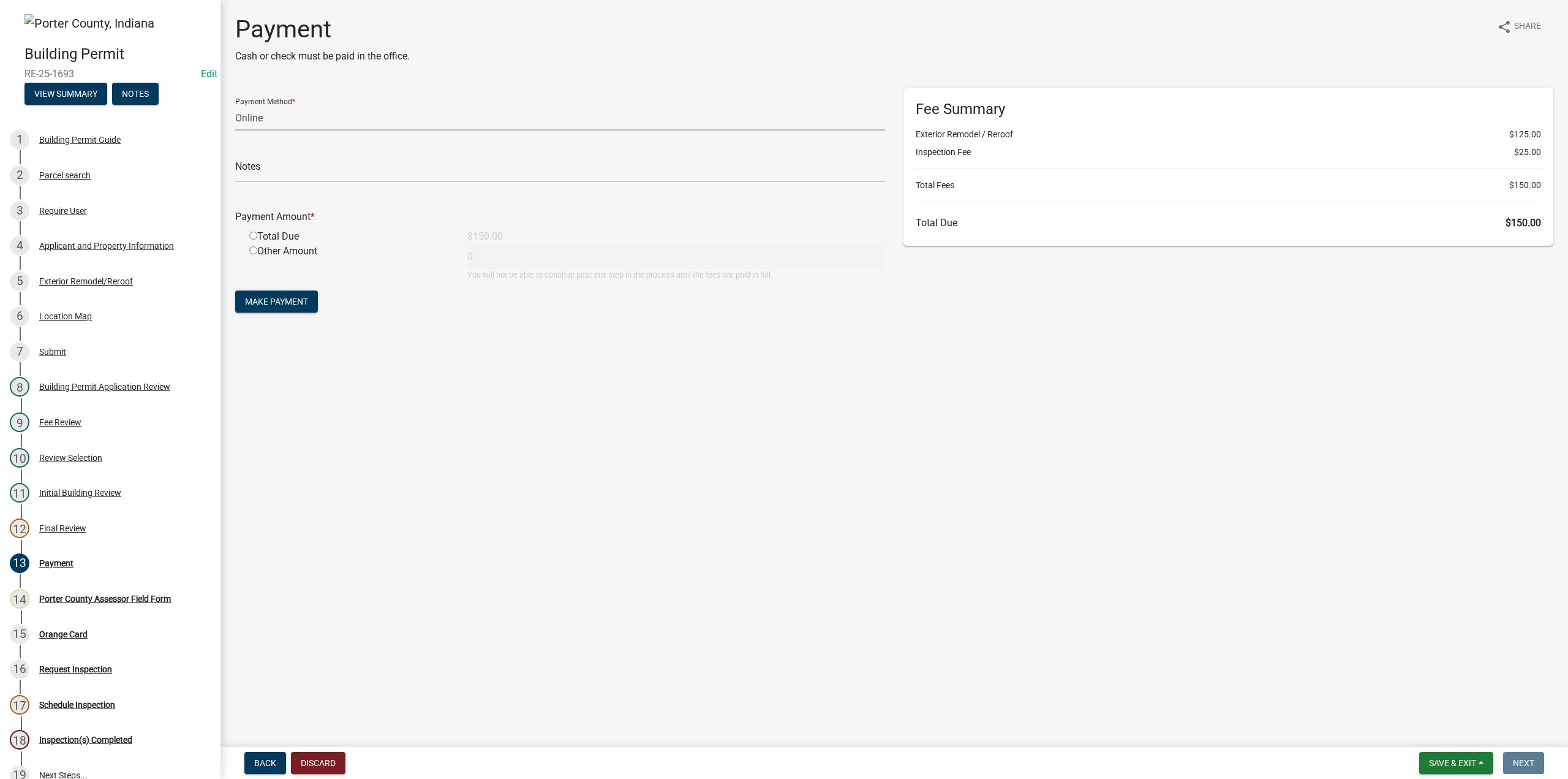
click at [256, 114] on select "Credit Card POS Check Cash Online" at bounding box center [560, 118] width 650 height 25
select select "2: 1"
click at [235, 105] on select "Credit Card POS Check Cash Online" at bounding box center [560, 118] width 650 height 25
click at [288, 171] on input "text" at bounding box center [560, 170] width 650 height 25
type input "Z"
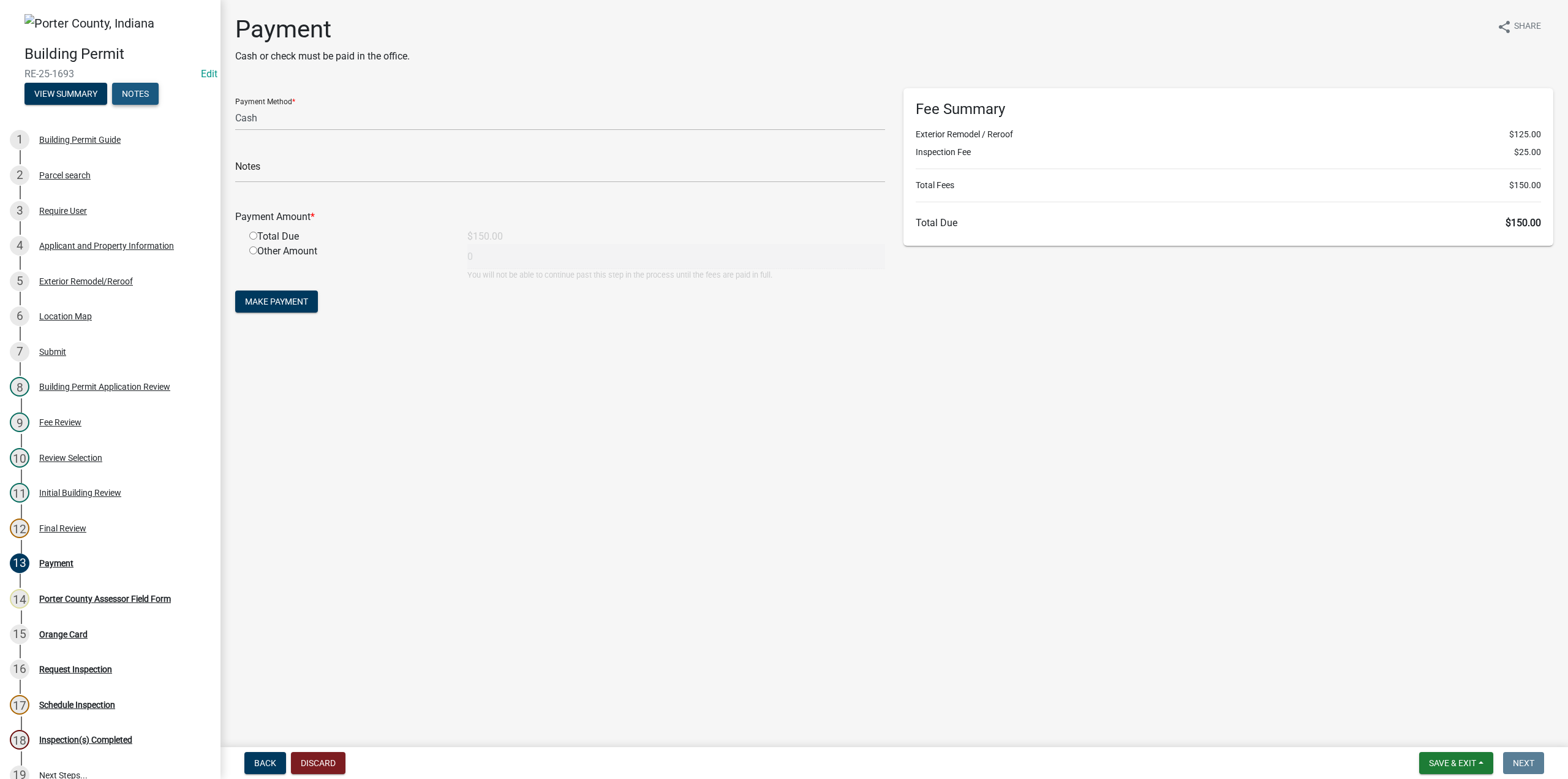
click at [126, 98] on button "Notes" at bounding box center [136, 93] width 47 height 22
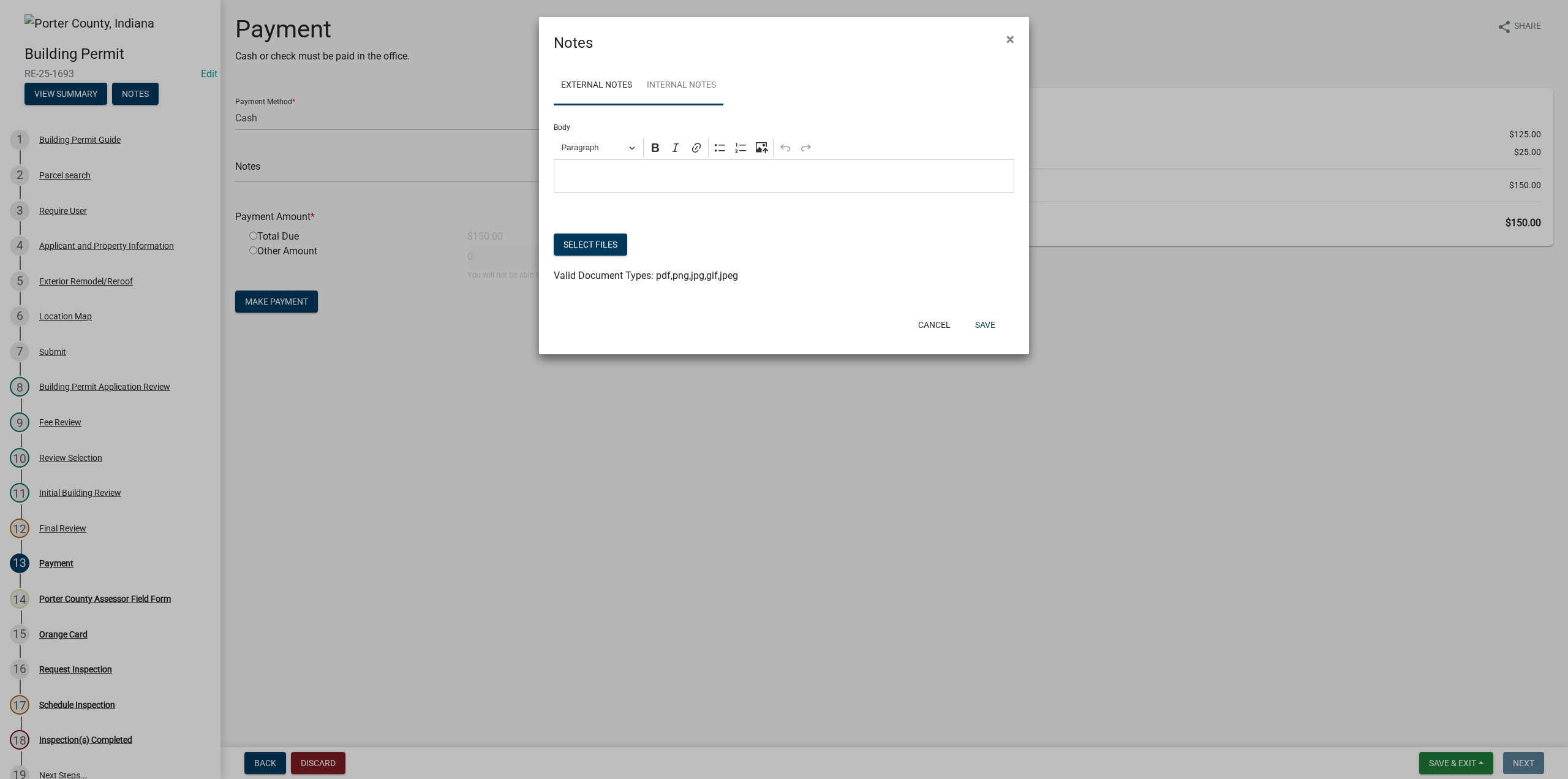
click at [710, 73] on link "Internal Notes" at bounding box center [681, 86] width 84 height 40
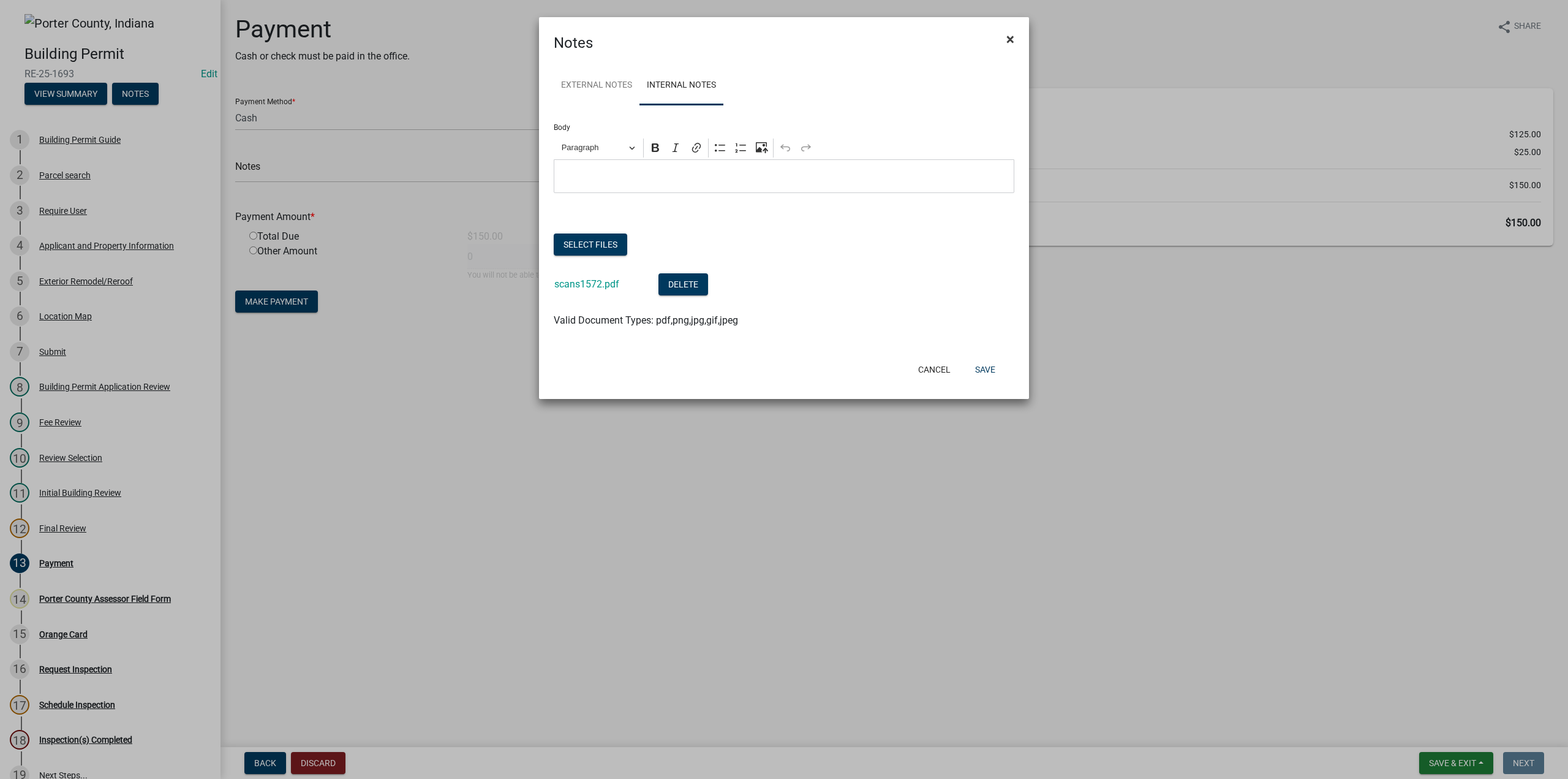
click at [1013, 30] on span "×" at bounding box center [1010, 39] width 8 height 17
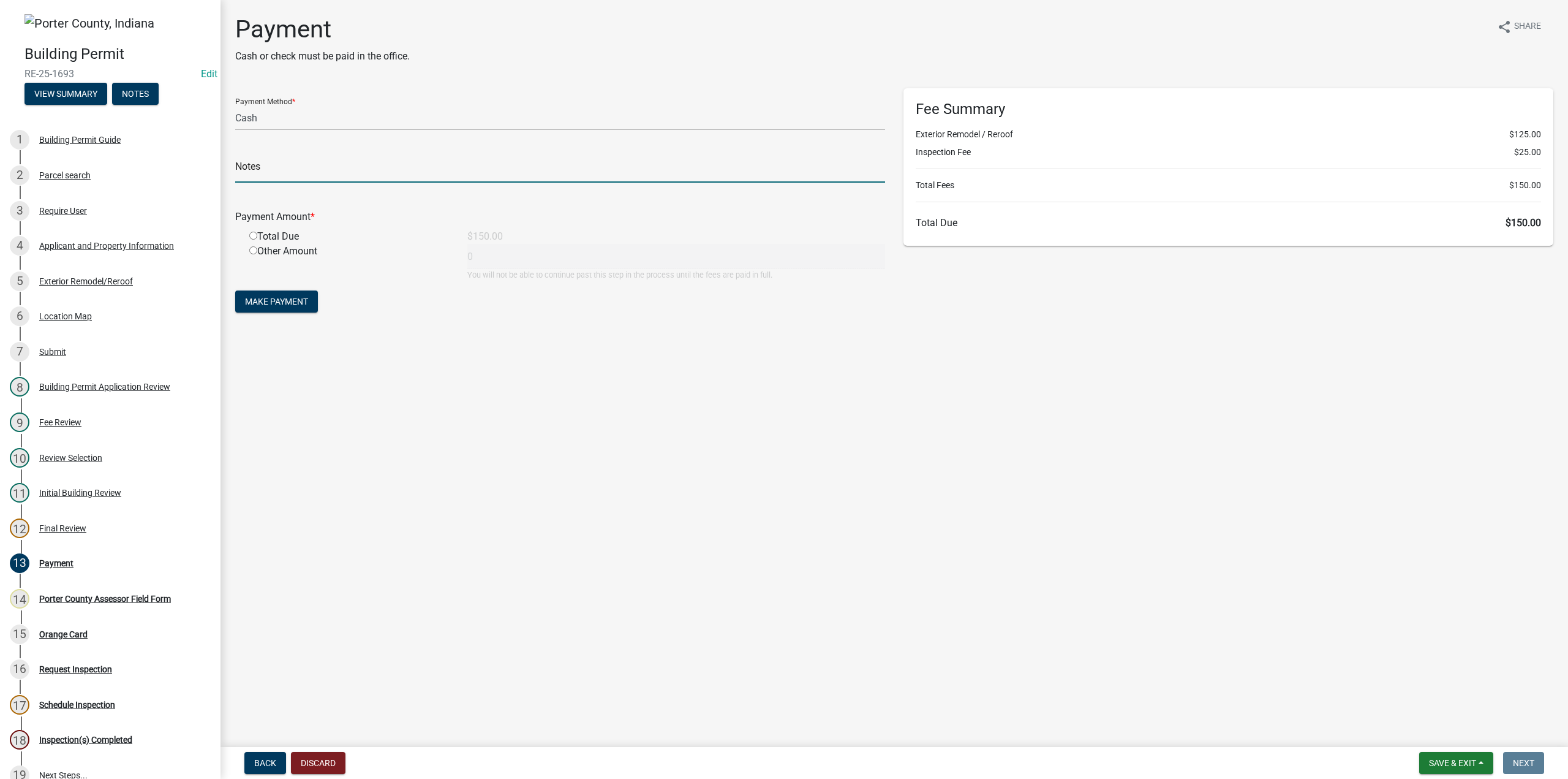
click at [253, 170] on input "text" at bounding box center [560, 170] width 650 height 25
type input "Zach Bieden"
click at [253, 237] on input "radio" at bounding box center [253, 235] width 8 height 8
radio input "true"
type input "150"
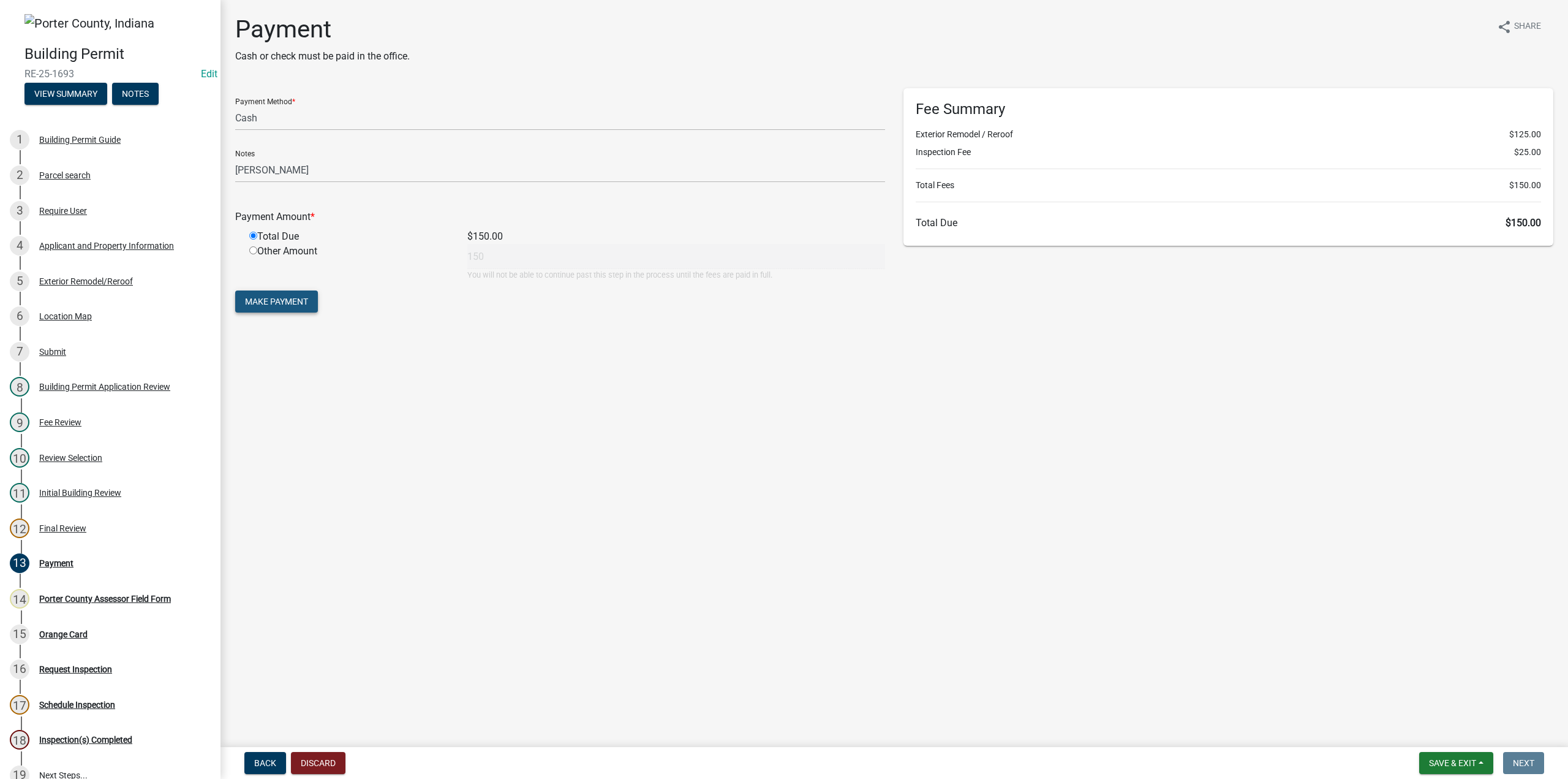
click at [265, 292] on button "Make Payment" at bounding box center [276, 301] width 83 height 22
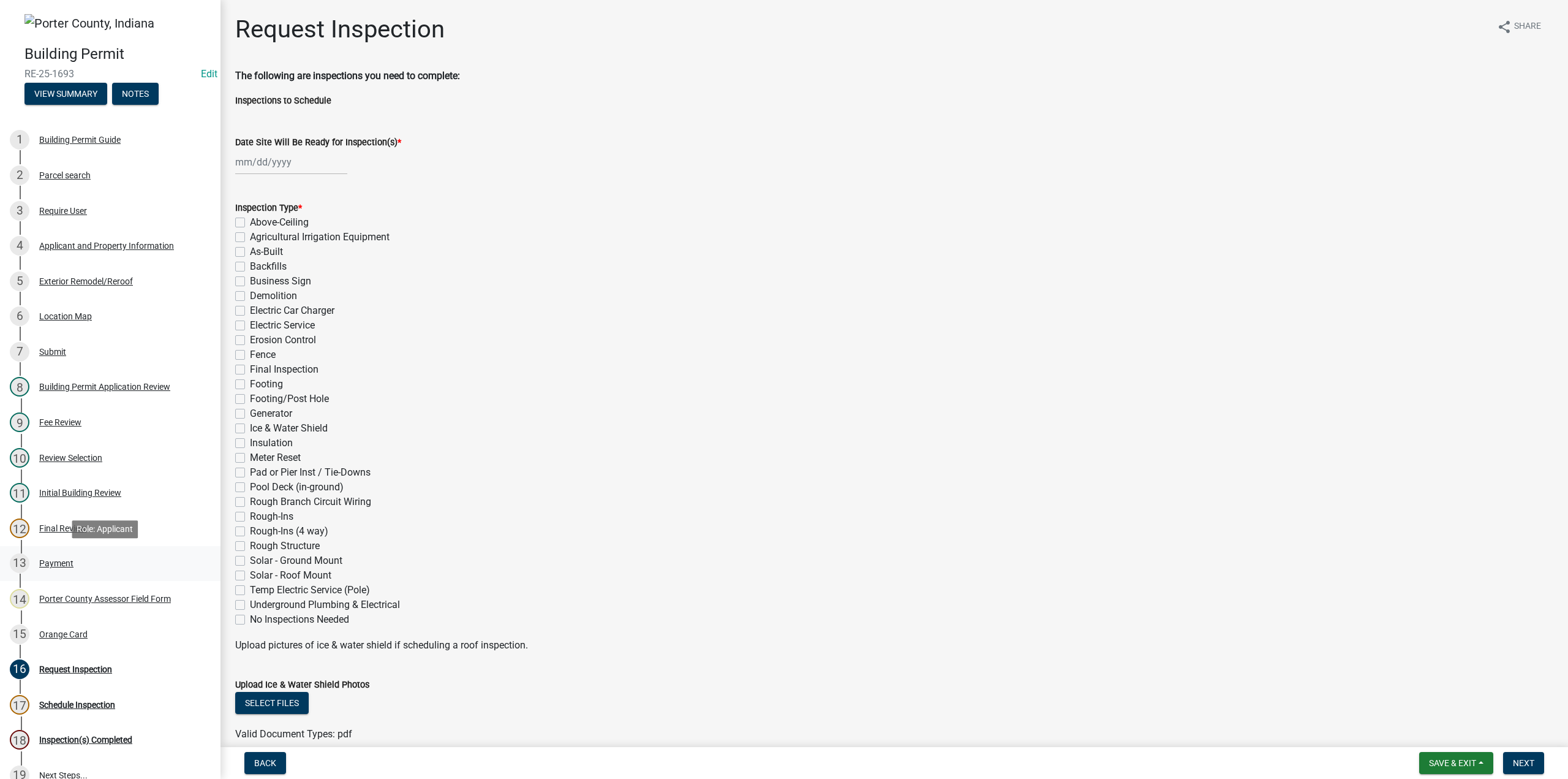
click at [53, 566] on div "Payment" at bounding box center [56, 563] width 35 height 8
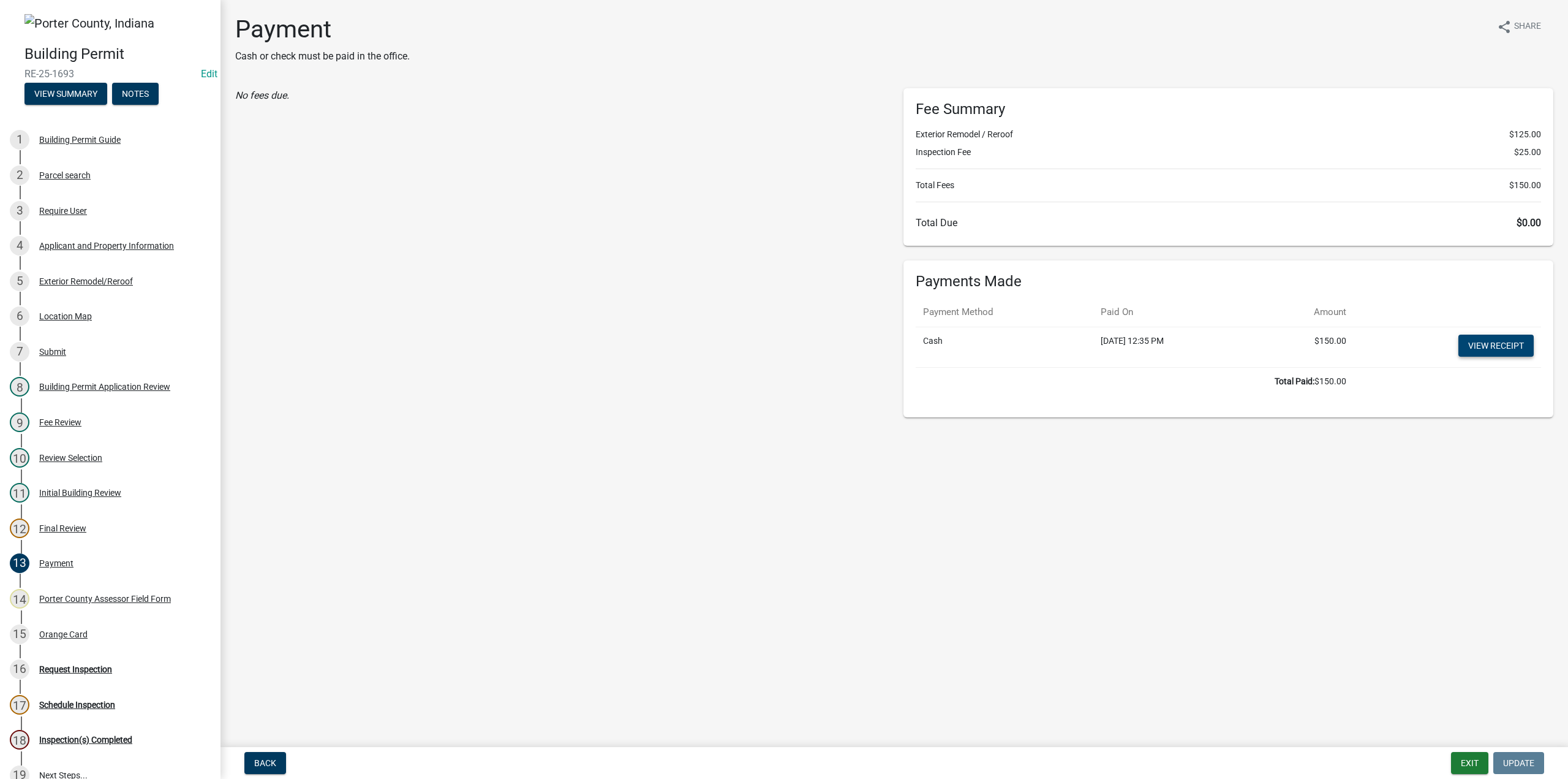
click at [1509, 343] on link "View receipt" at bounding box center [1496, 345] width 76 height 22
click at [50, 638] on div "Orange Card" at bounding box center [64, 634] width 49 height 8
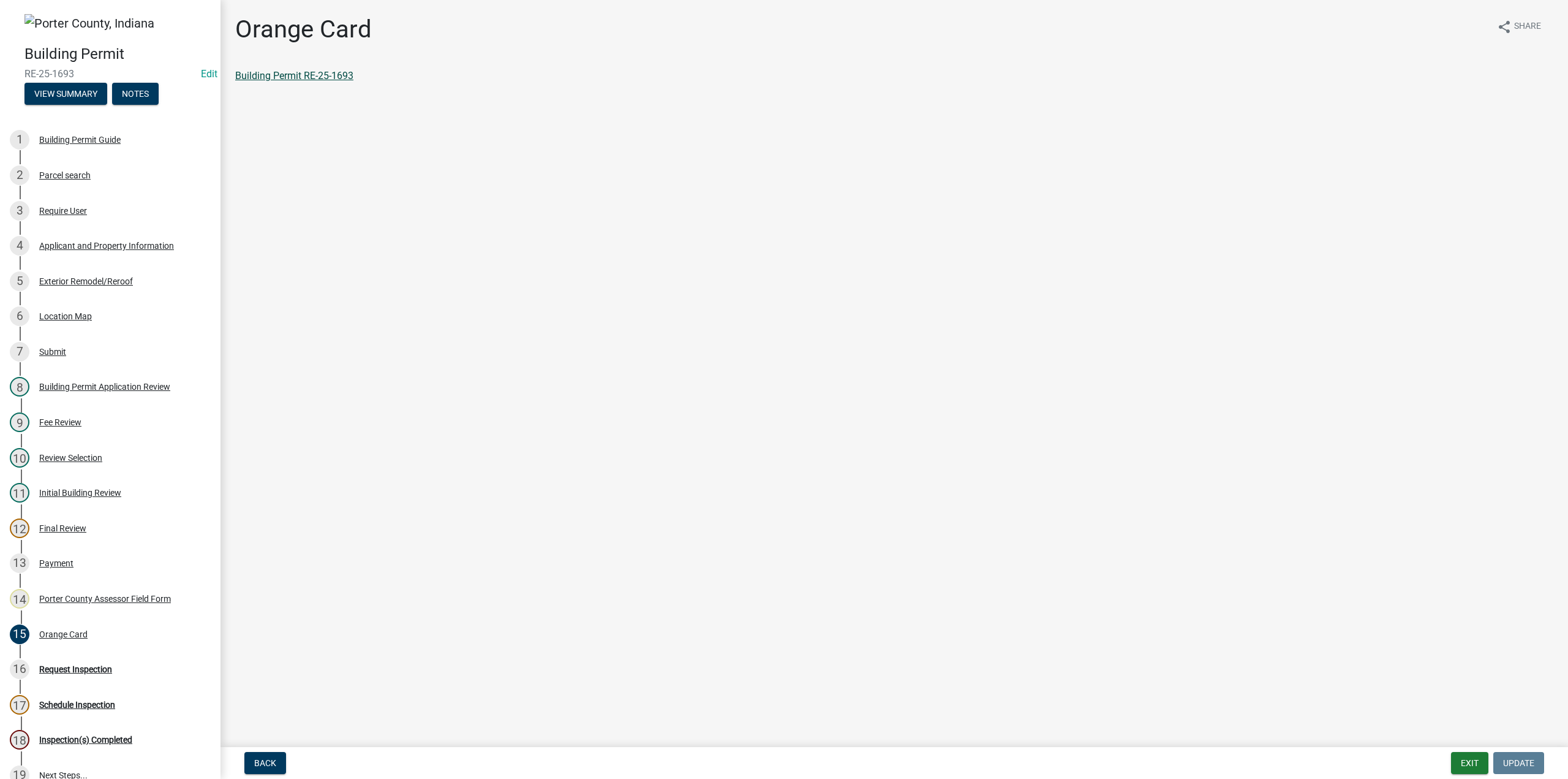
click at [295, 71] on link "Building Permit RE-25-1693" at bounding box center [294, 76] width 118 height 11
click at [1470, 763] on button "Exit" at bounding box center [1469, 762] width 37 height 22
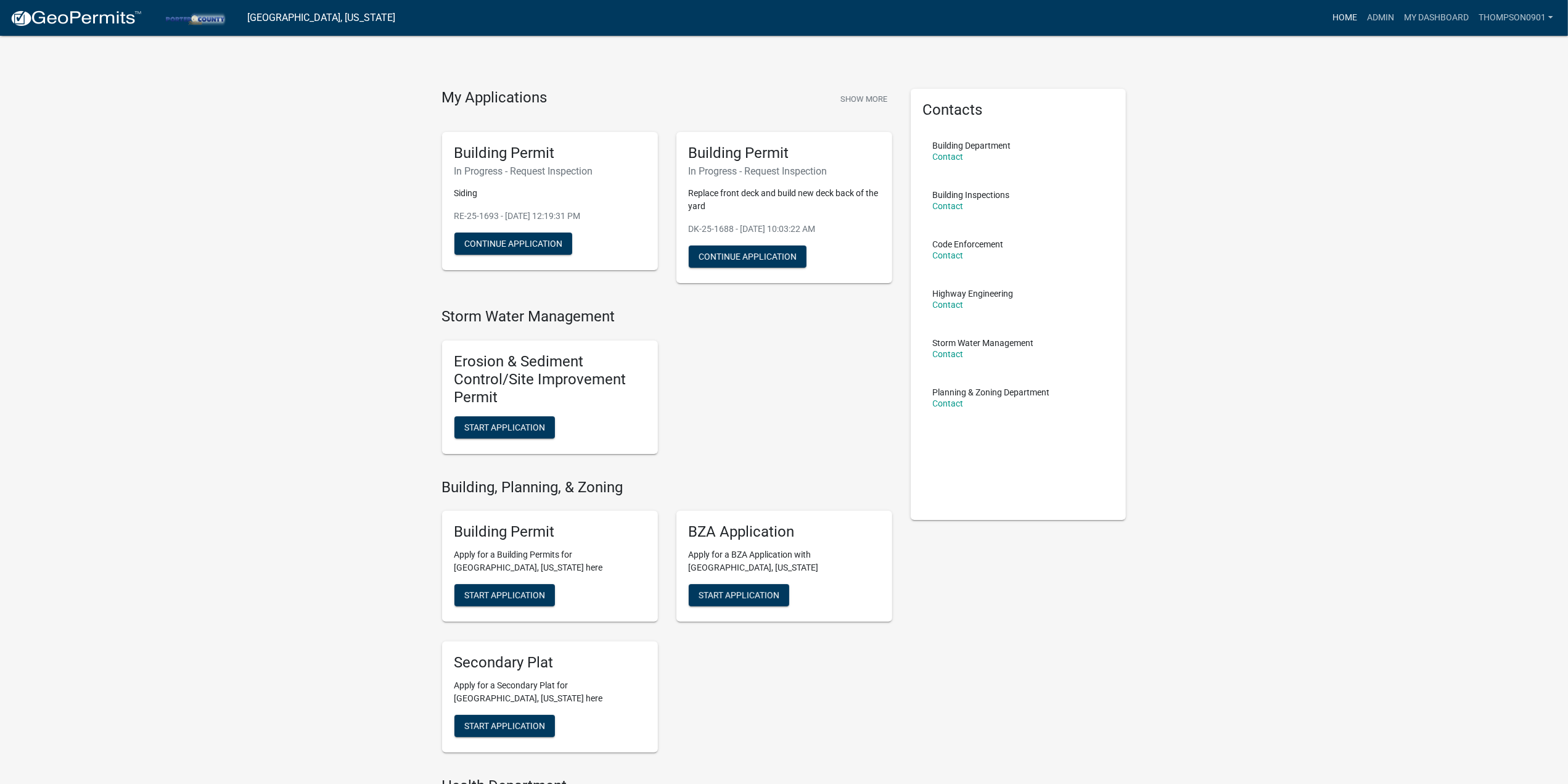
click at [1342, 13] on link "Home" at bounding box center [1345, 18] width 35 height 23
click at [1380, 21] on link "Admin" at bounding box center [1380, 18] width 37 height 23
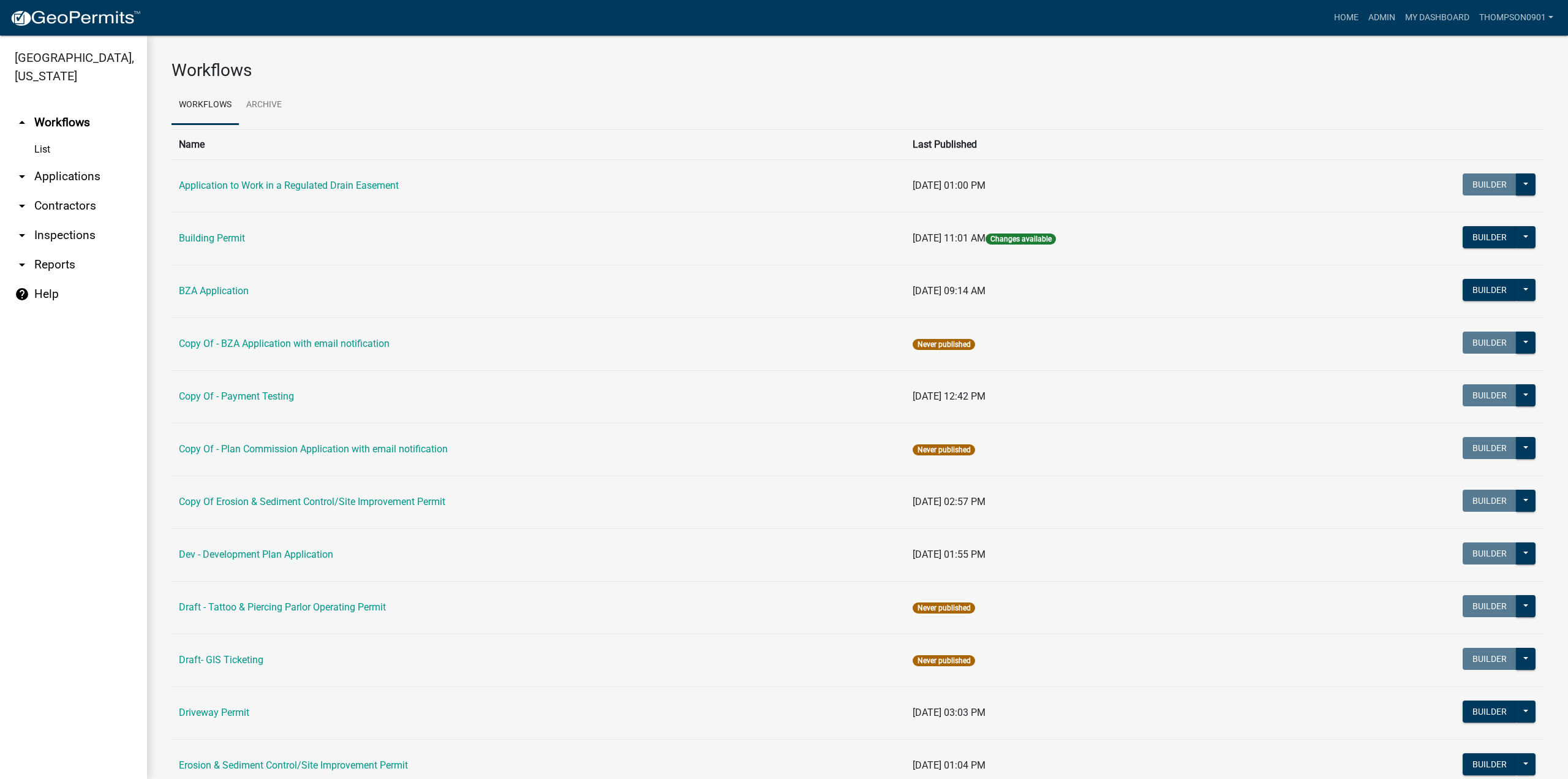
click at [70, 191] on link "arrow_drop_down Contractors" at bounding box center [73, 206] width 147 height 30
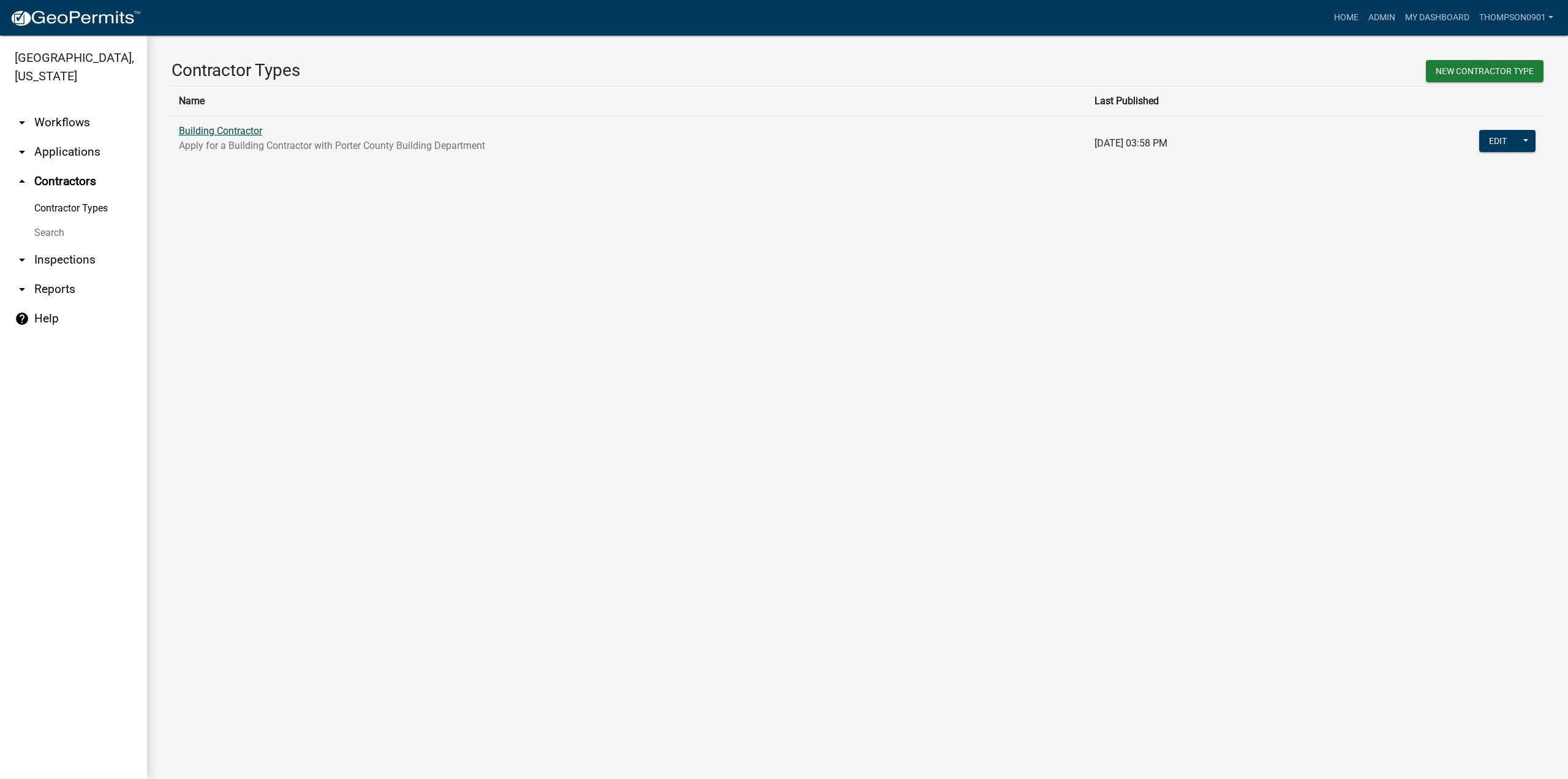
click at [210, 129] on link "Building Contractor" at bounding box center [220, 131] width 83 height 11
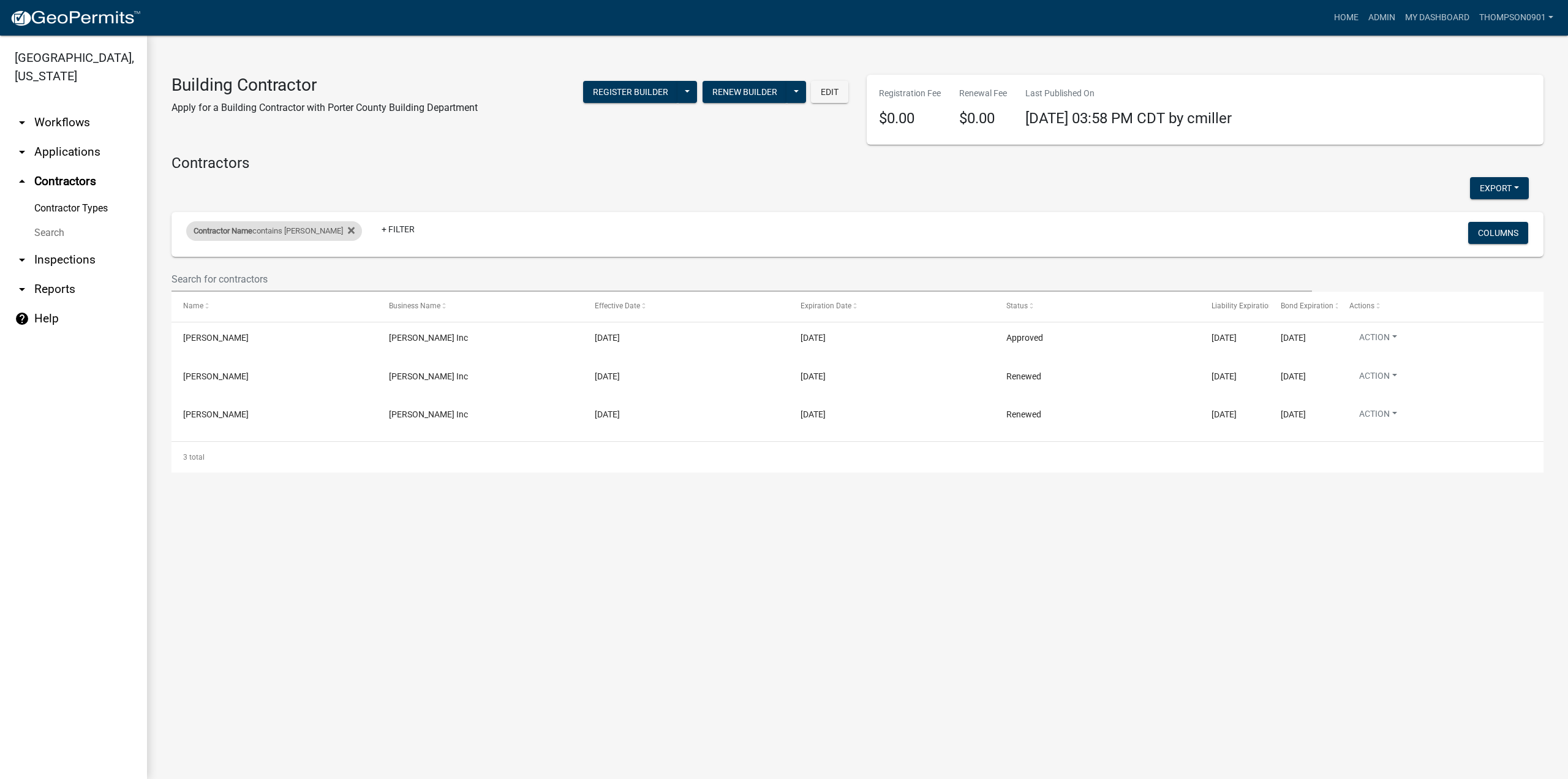
click at [267, 231] on div "Contractor Name contains sutton" at bounding box center [274, 231] width 176 height 20
drag, startPoint x: 255, startPoint y: 278, endPoint x: 0, endPoint y: 283, distance: 255.0
click at [0, 283] on body "Internet Explorer does NOT work with GeoPermits. Get a new browser for more sec…" at bounding box center [784, 389] width 1568 height 779
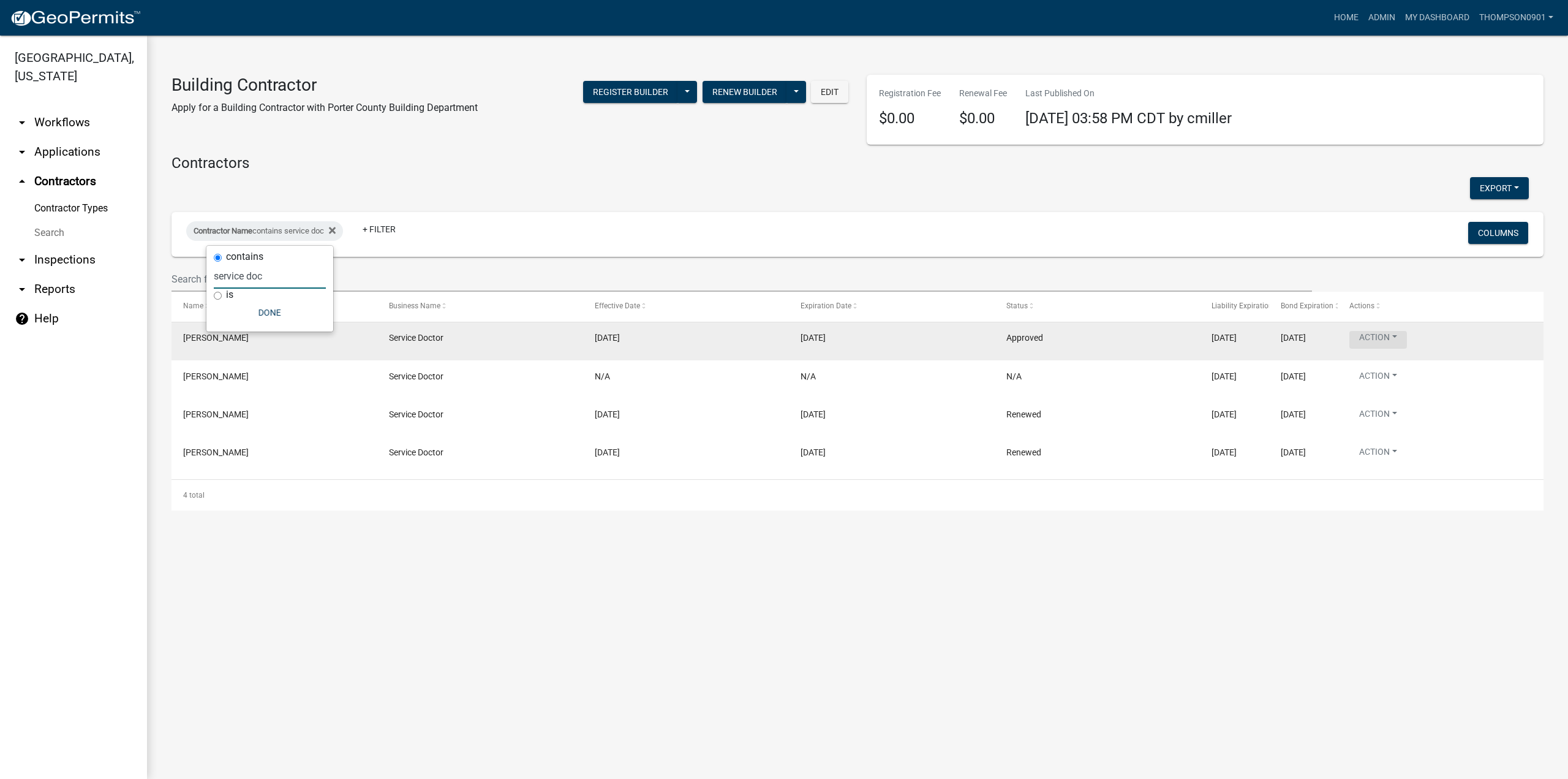
type input "service doc"
click at [1398, 338] on button "Action" at bounding box center [1378, 339] width 58 height 18
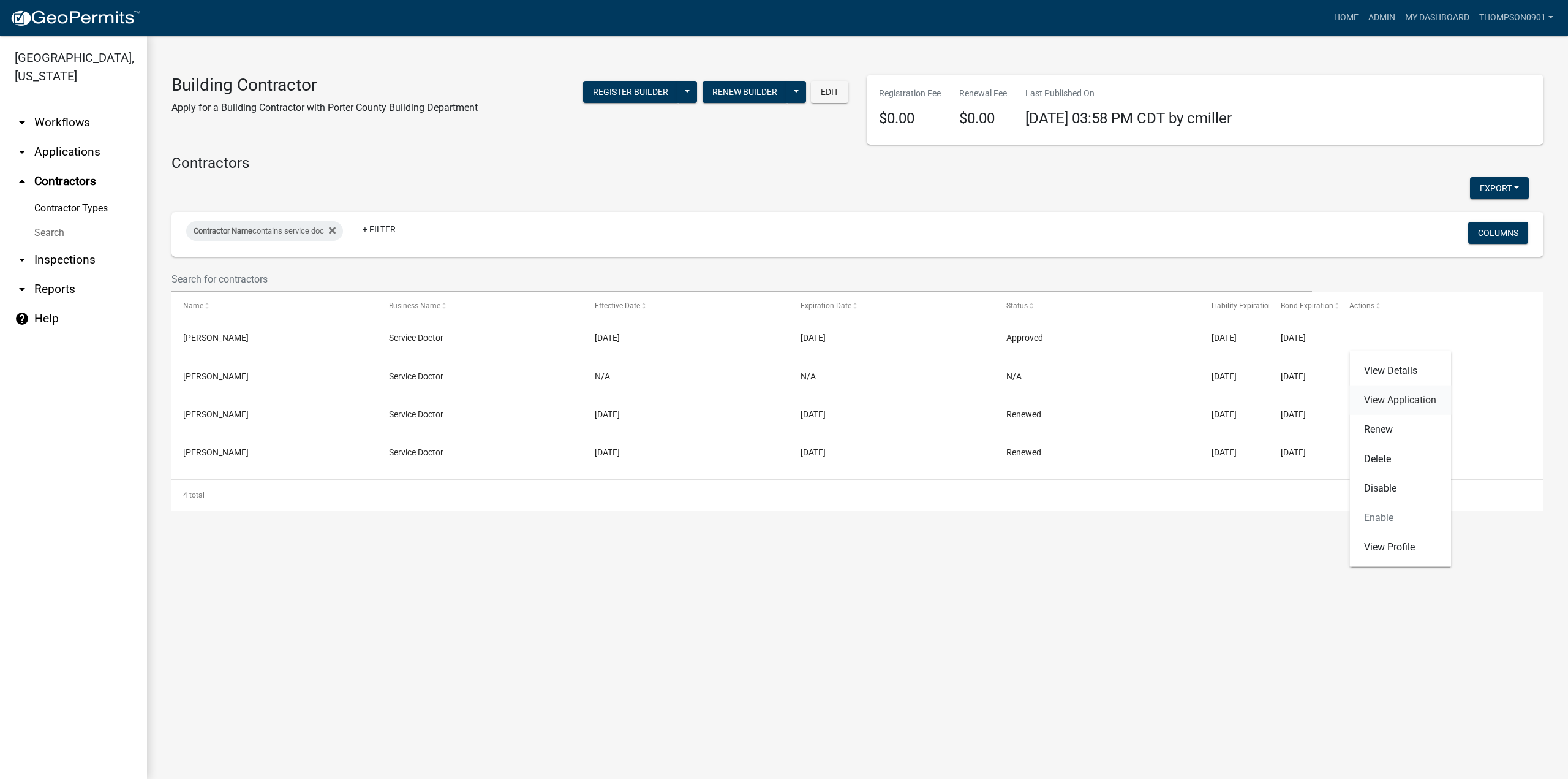
click at [1415, 398] on link "View Application" at bounding box center [1400, 400] width 102 height 30
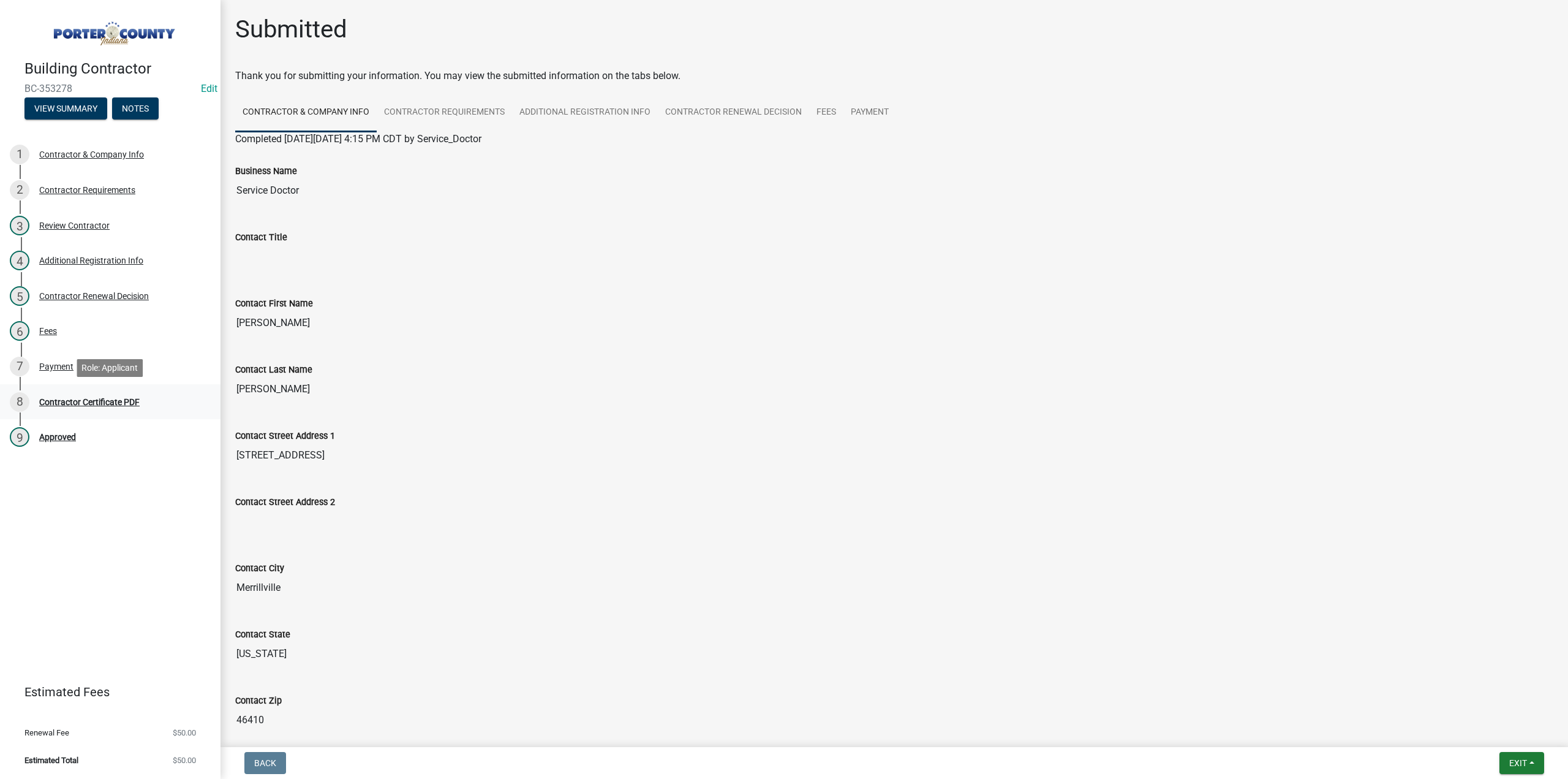
click at [111, 396] on div "8 Contractor Certificate PDF" at bounding box center [105, 402] width 191 height 20
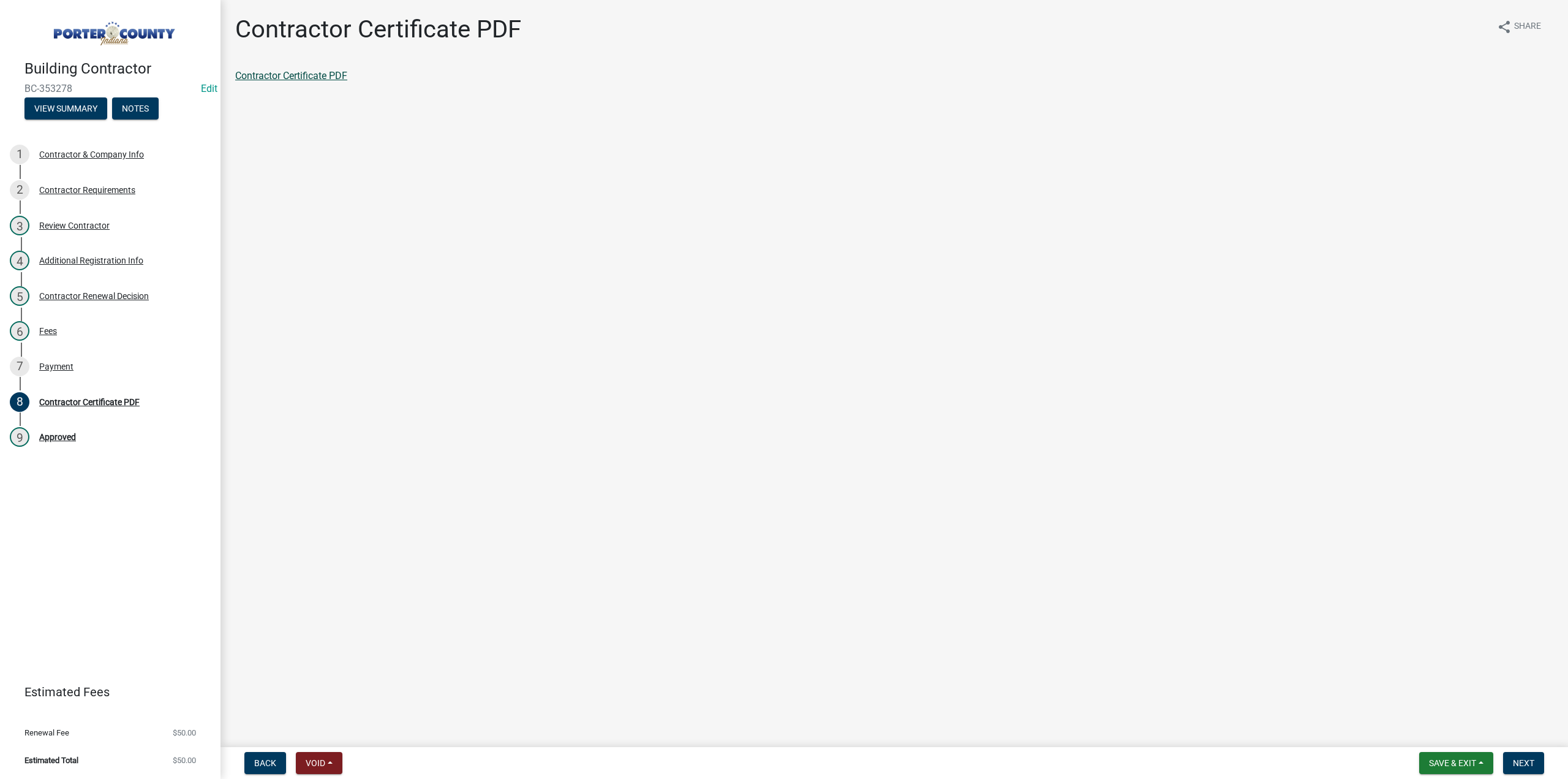
click at [317, 73] on link "Contractor Certificate PDF" at bounding box center [291, 76] width 112 height 11
click at [96, 189] on div "Contractor Requirements" at bounding box center [88, 190] width 96 height 8
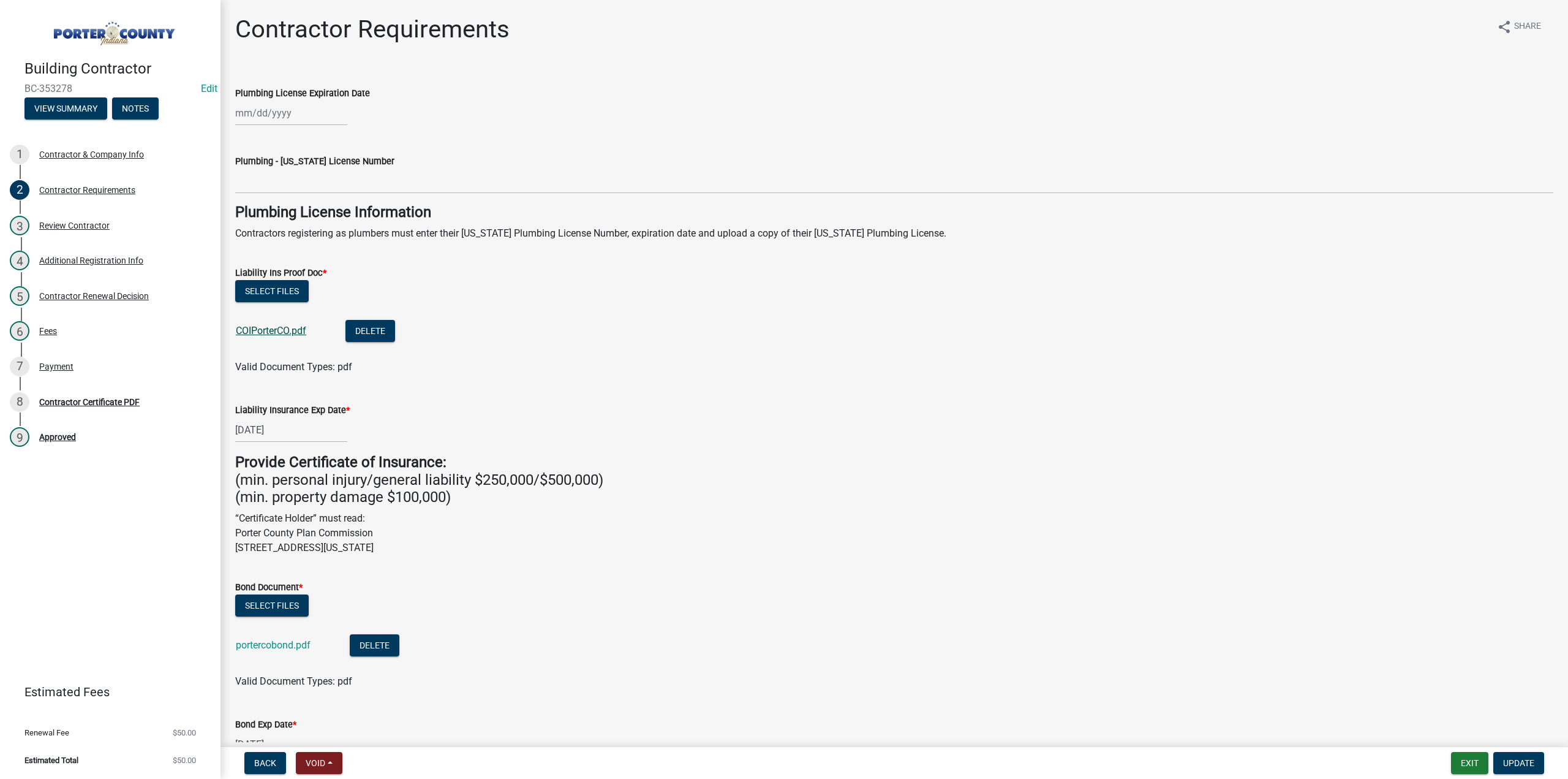
click at [280, 331] on link "COIPorterCO.pdf" at bounding box center [271, 331] width 71 height 11
click at [294, 641] on link "portercobond.pdf" at bounding box center [273, 645] width 75 height 11
click at [1469, 766] on button "Exit" at bounding box center [1469, 762] width 37 height 22
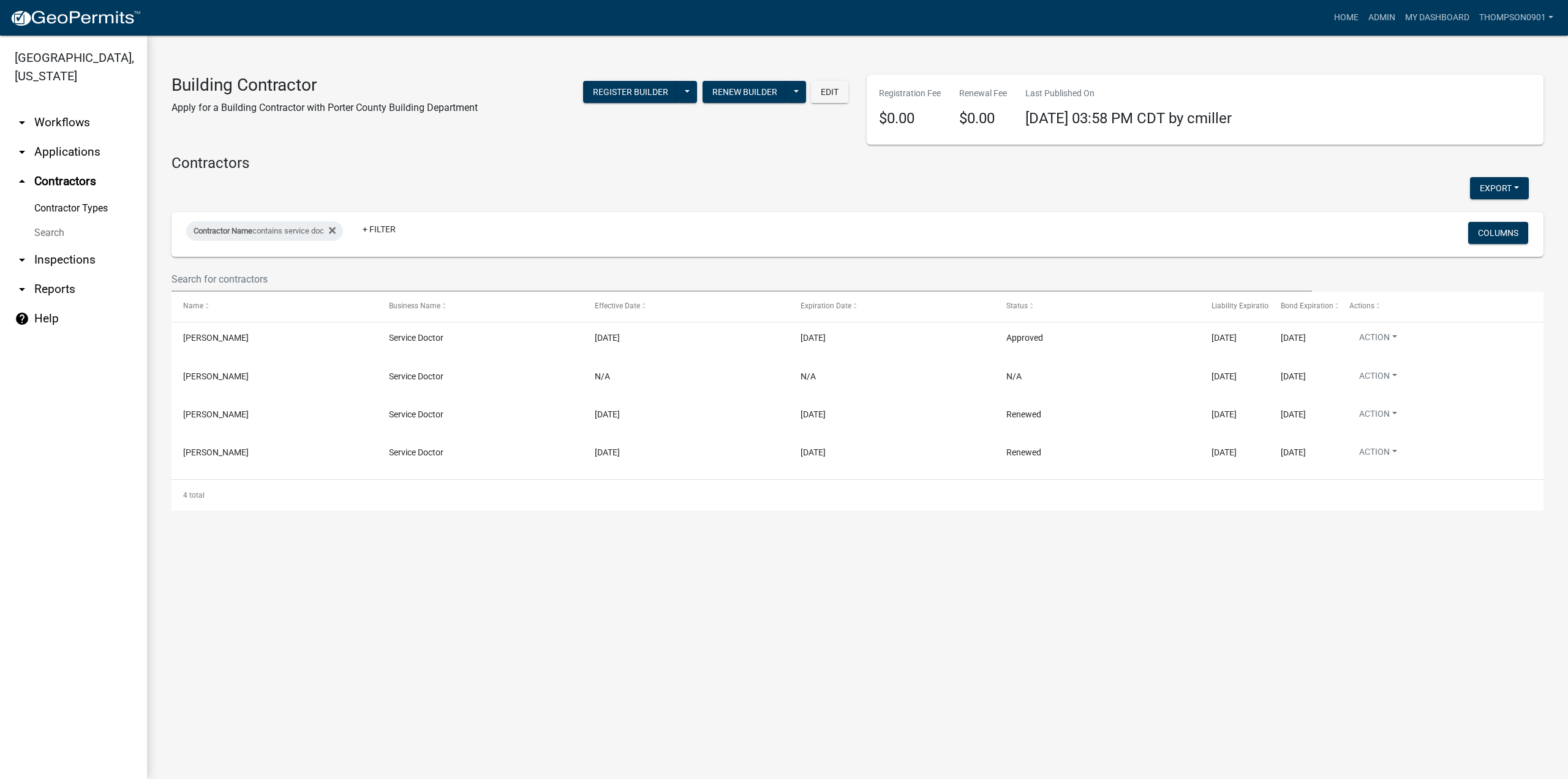
click at [96, 137] on link "arrow_drop_down Applications" at bounding box center [73, 152] width 147 height 30
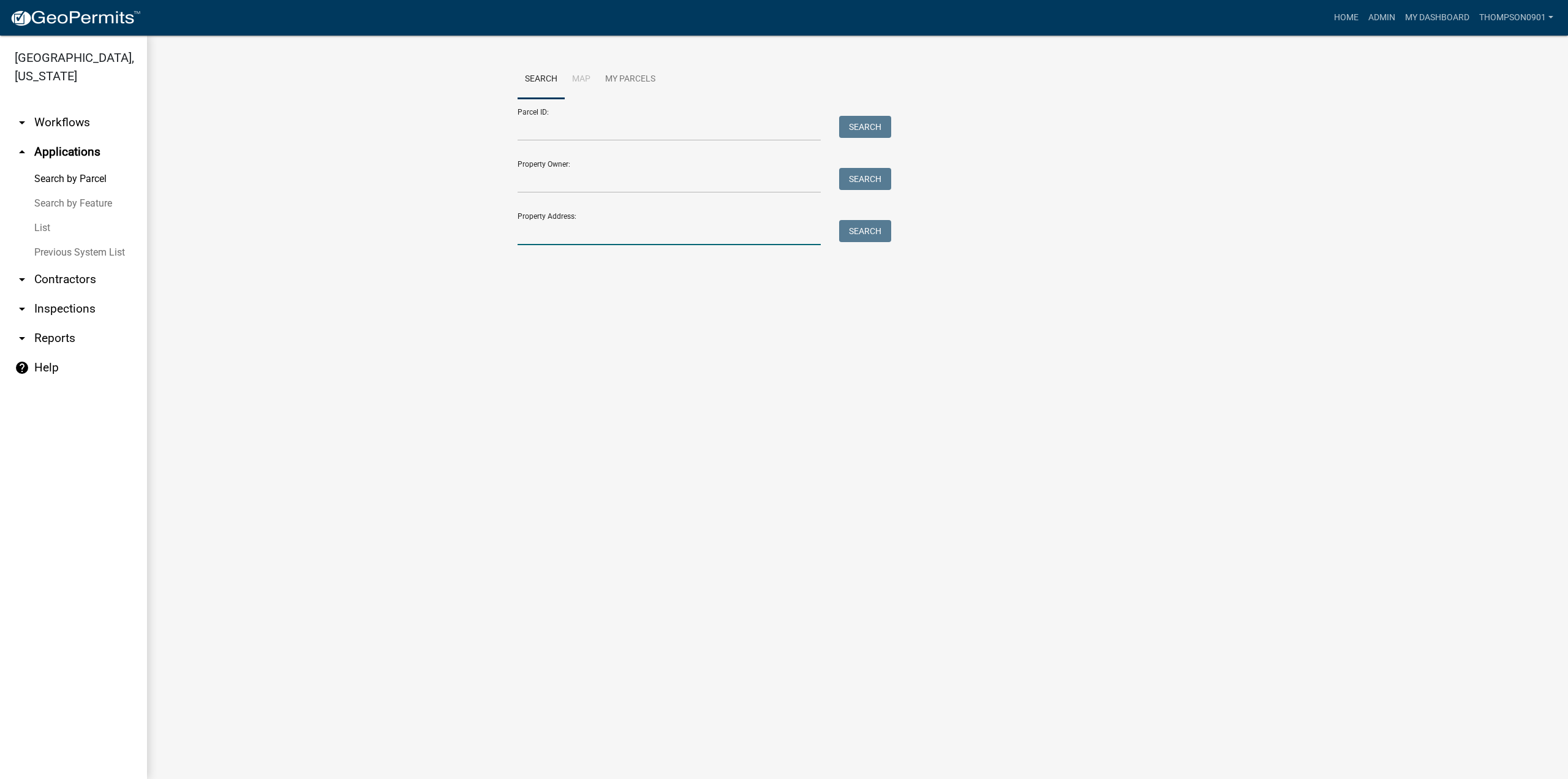
click at [563, 226] on input "Property Address:" at bounding box center [669, 232] width 303 height 25
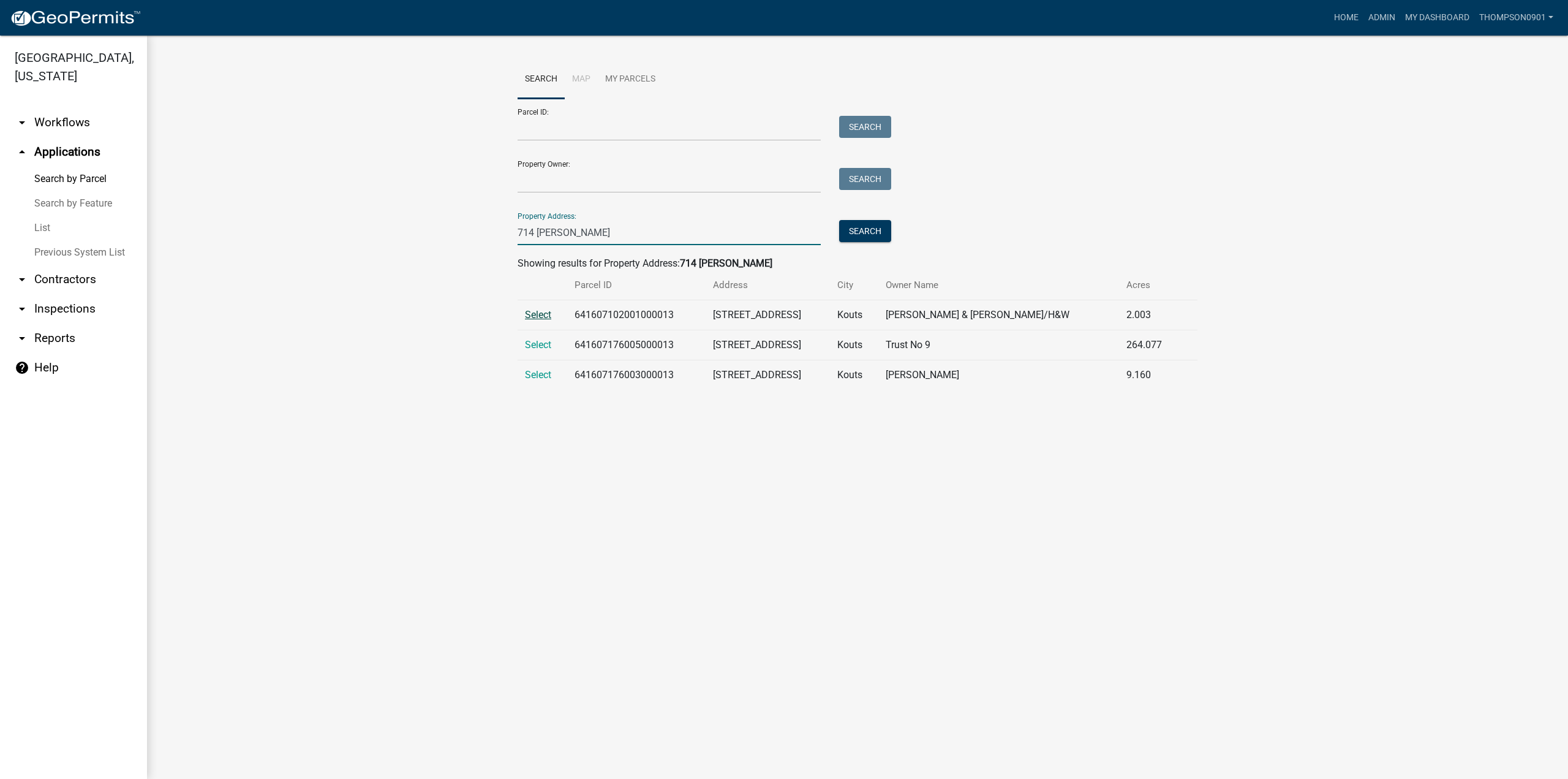
type input "714 baum"
click at [540, 316] on span "Select" at bounding box center [537, 314] width 26 height 11
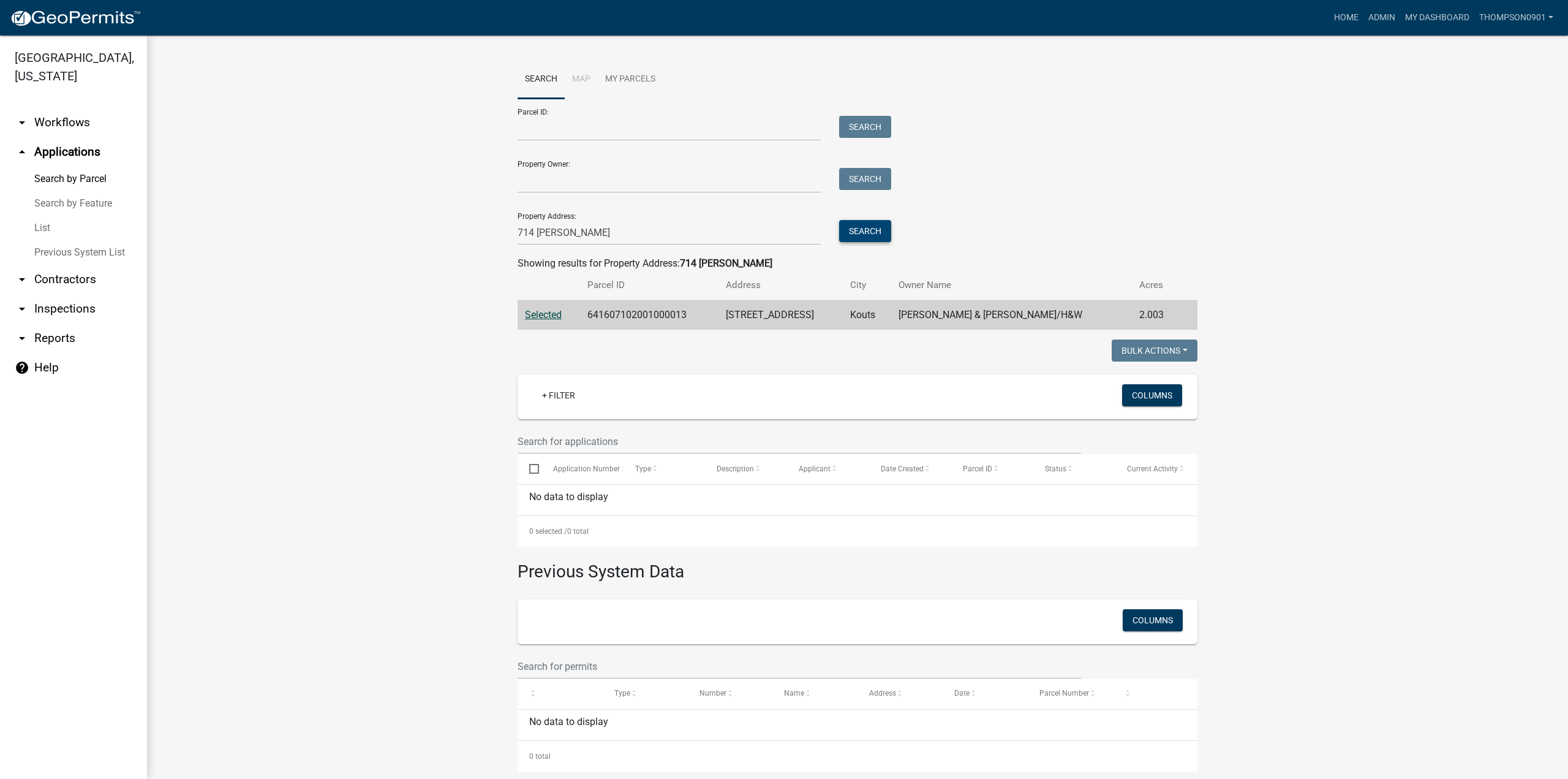
click at [861, 236] on button "Search" at bounding box center [865, 230] width 52 height 22
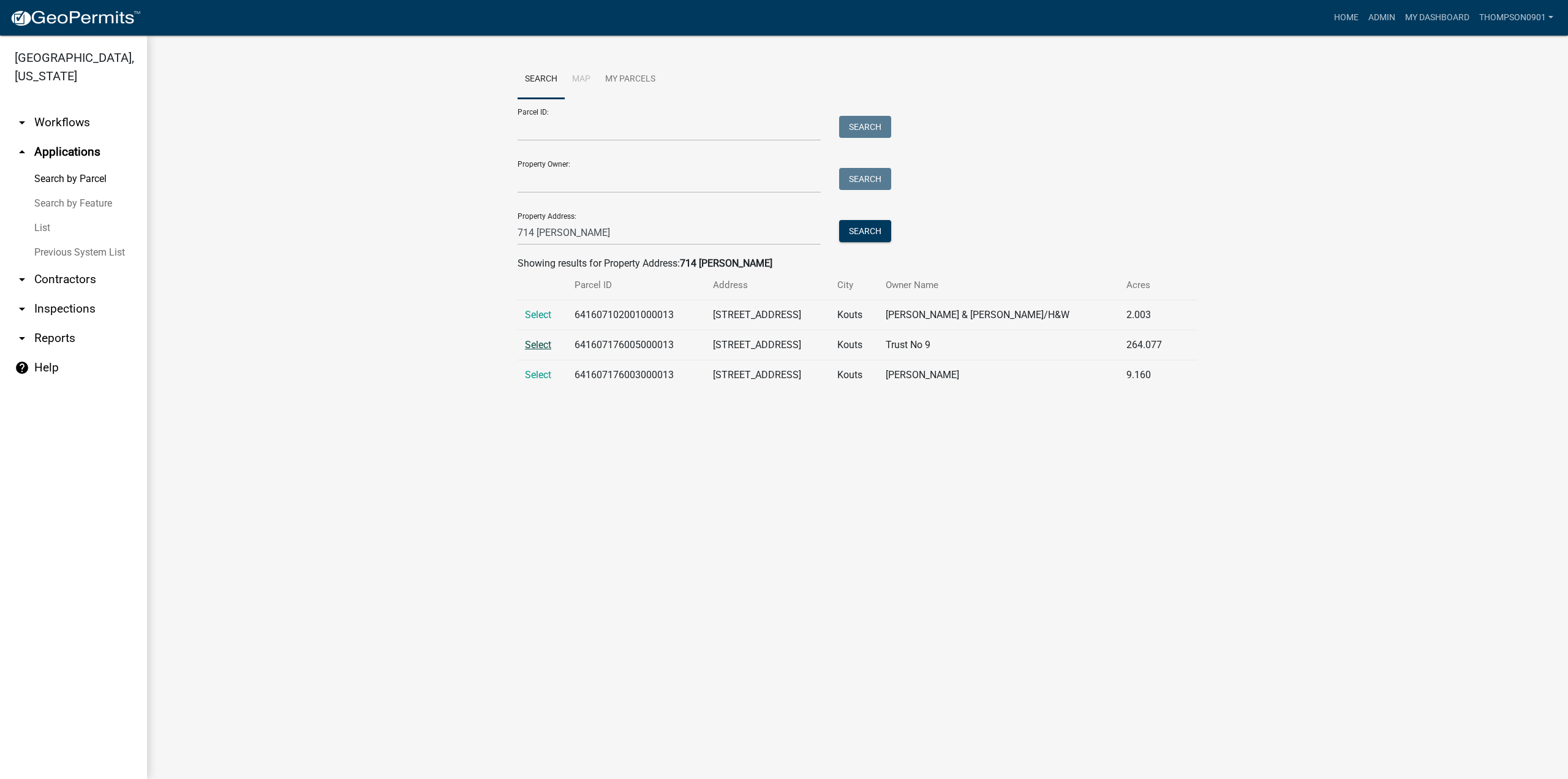
click at [539, 340] on span "Select" at bounding box center [537, 345] width 26 height 11
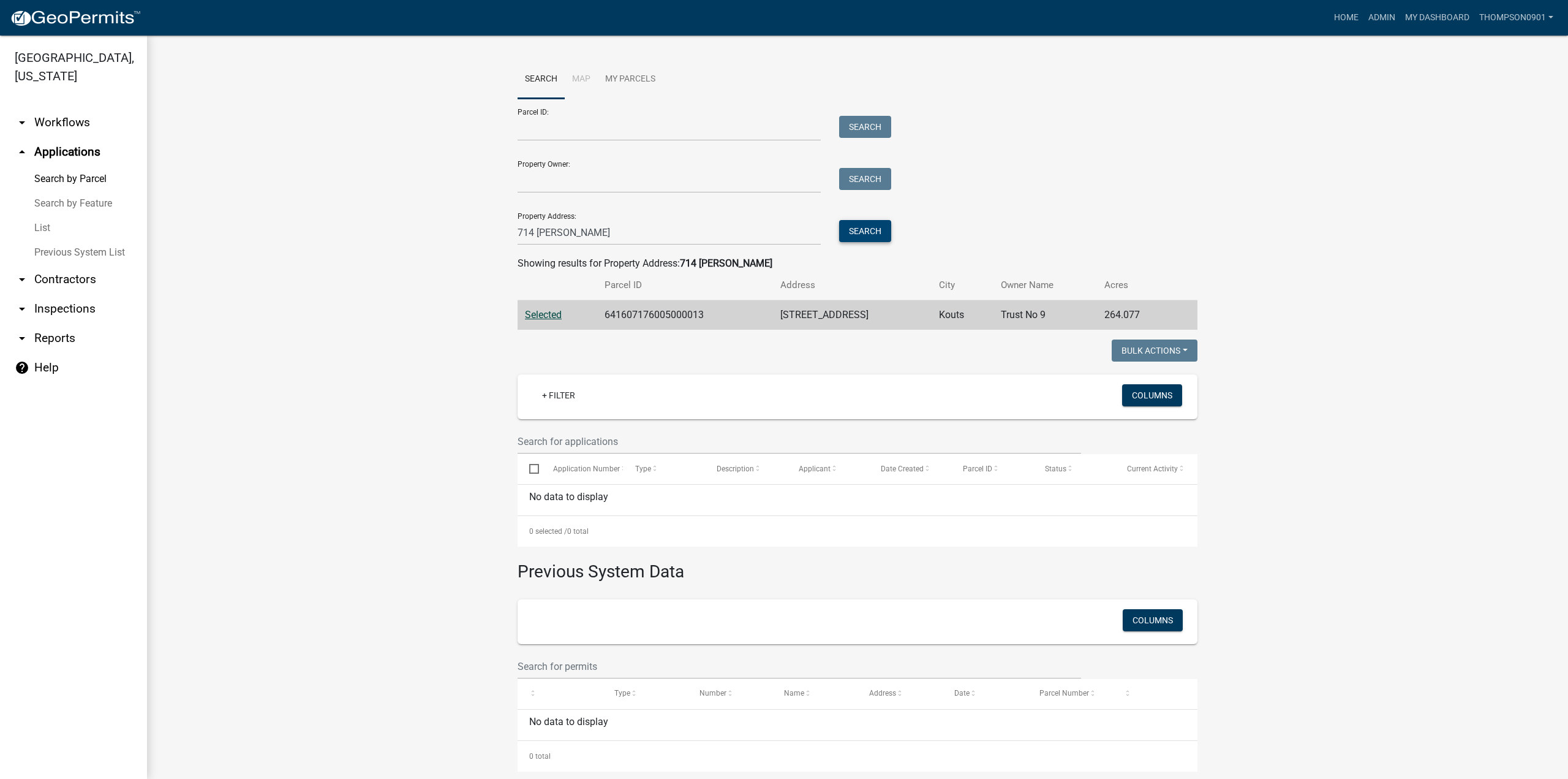
click at [880, 230] on button "Search" at bounding box center [865, 230] width 52 height 22
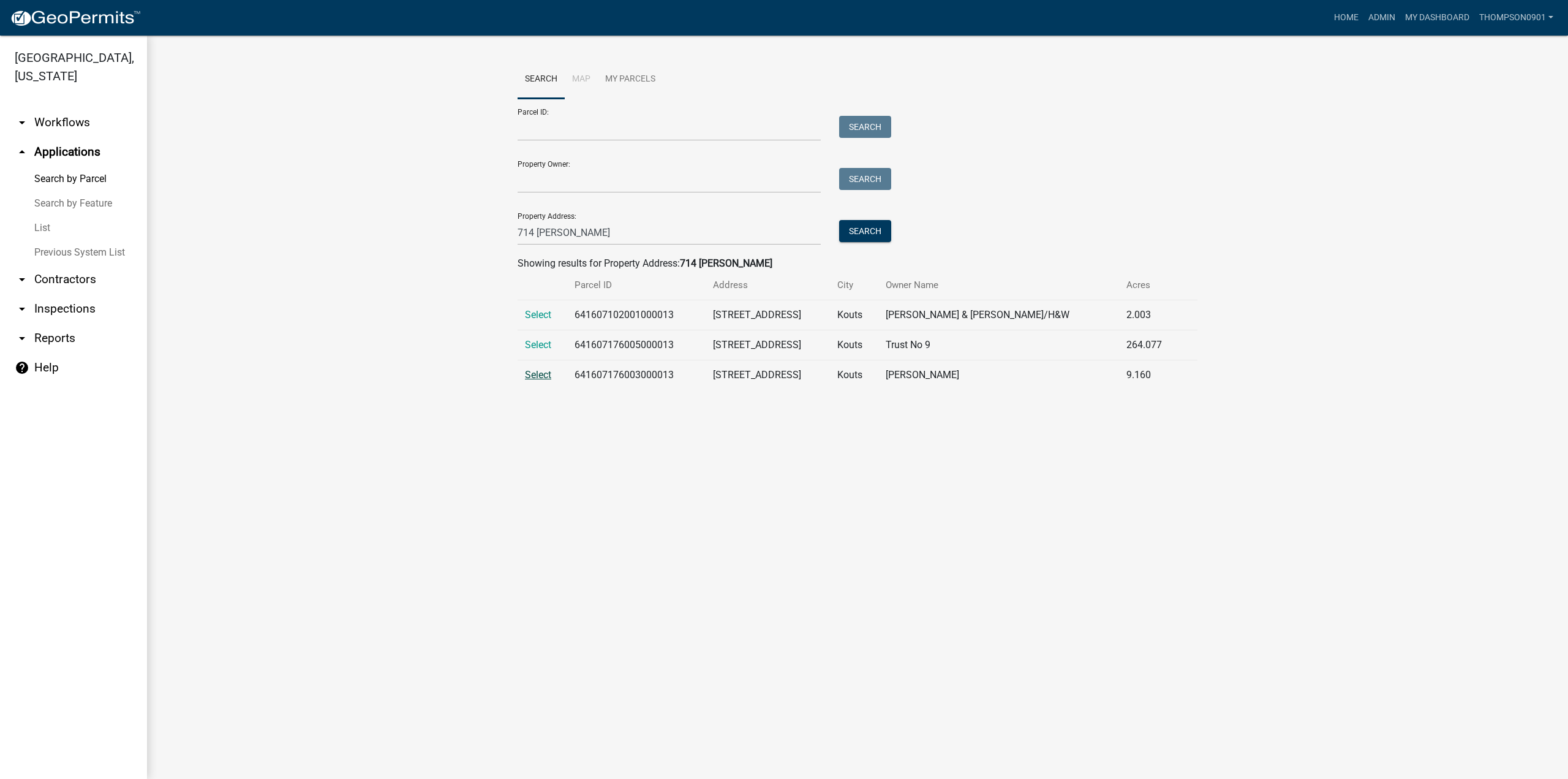
click at [538, 371] on span "Select" at bounding box center [537, 374] width 26 height 11
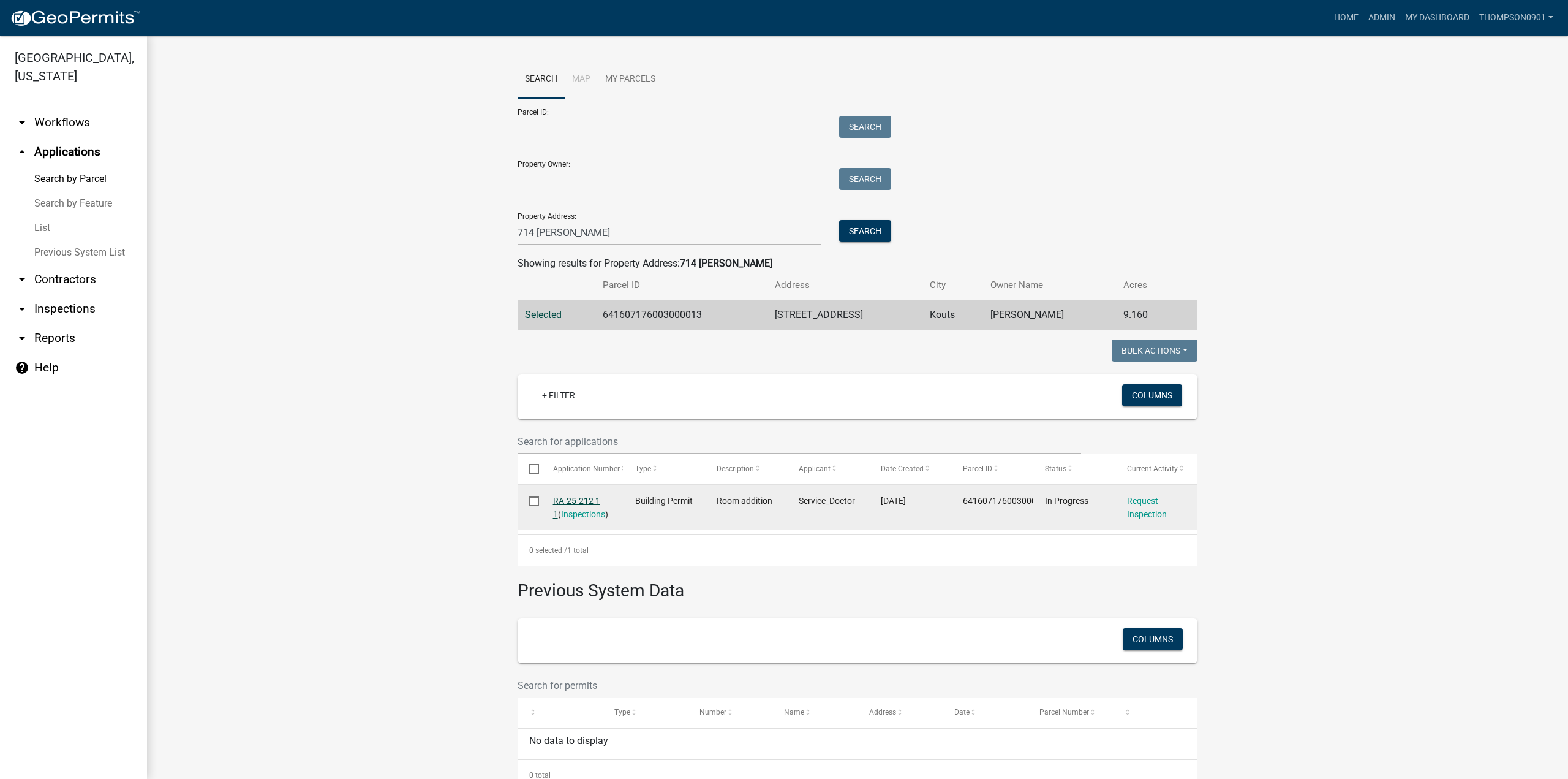
click at [585, 501] on link "RA-25-212 1 1" at bounding box center [576, 508] width 47 height 24
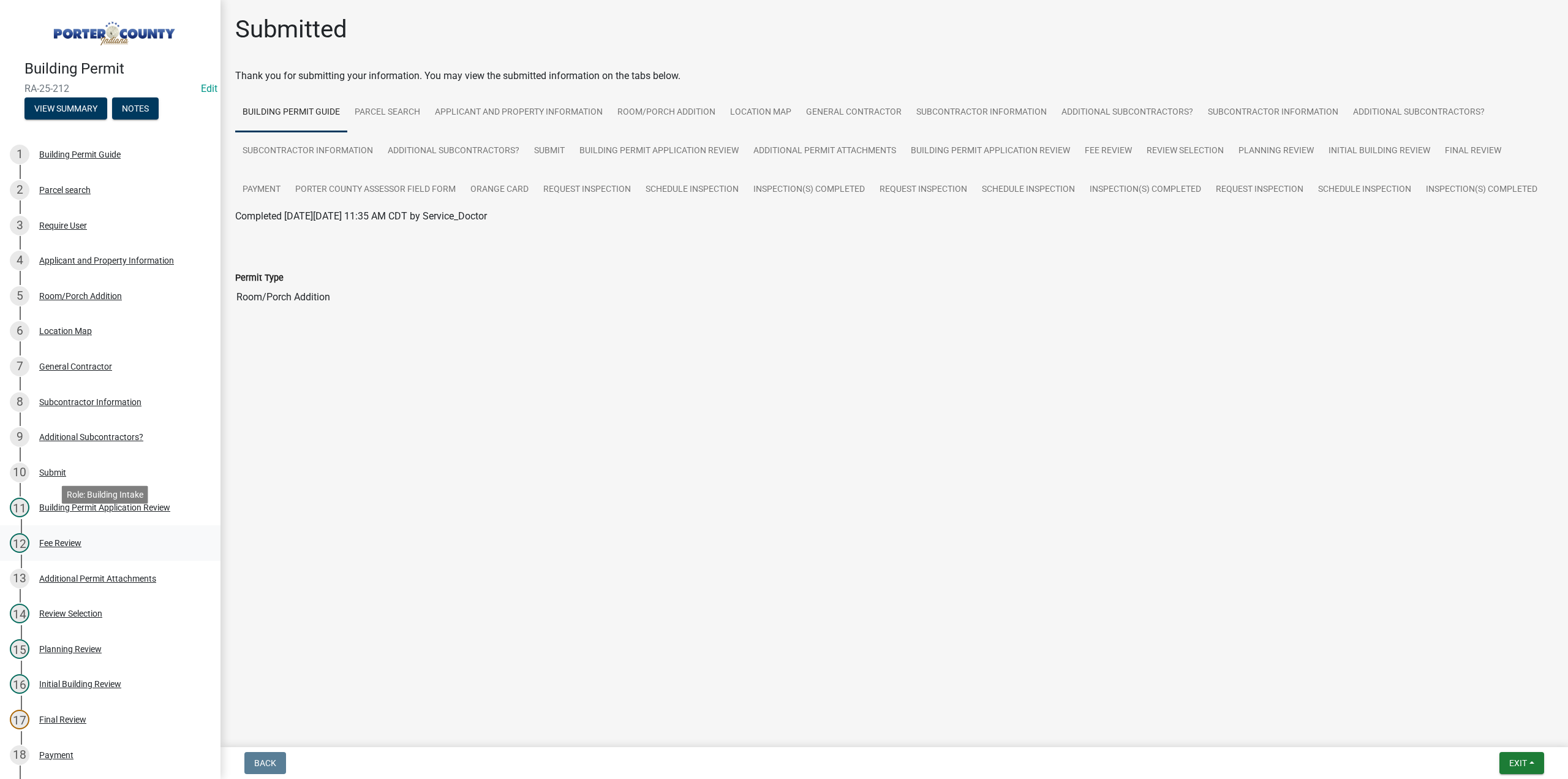
scroll to position [316, 0]
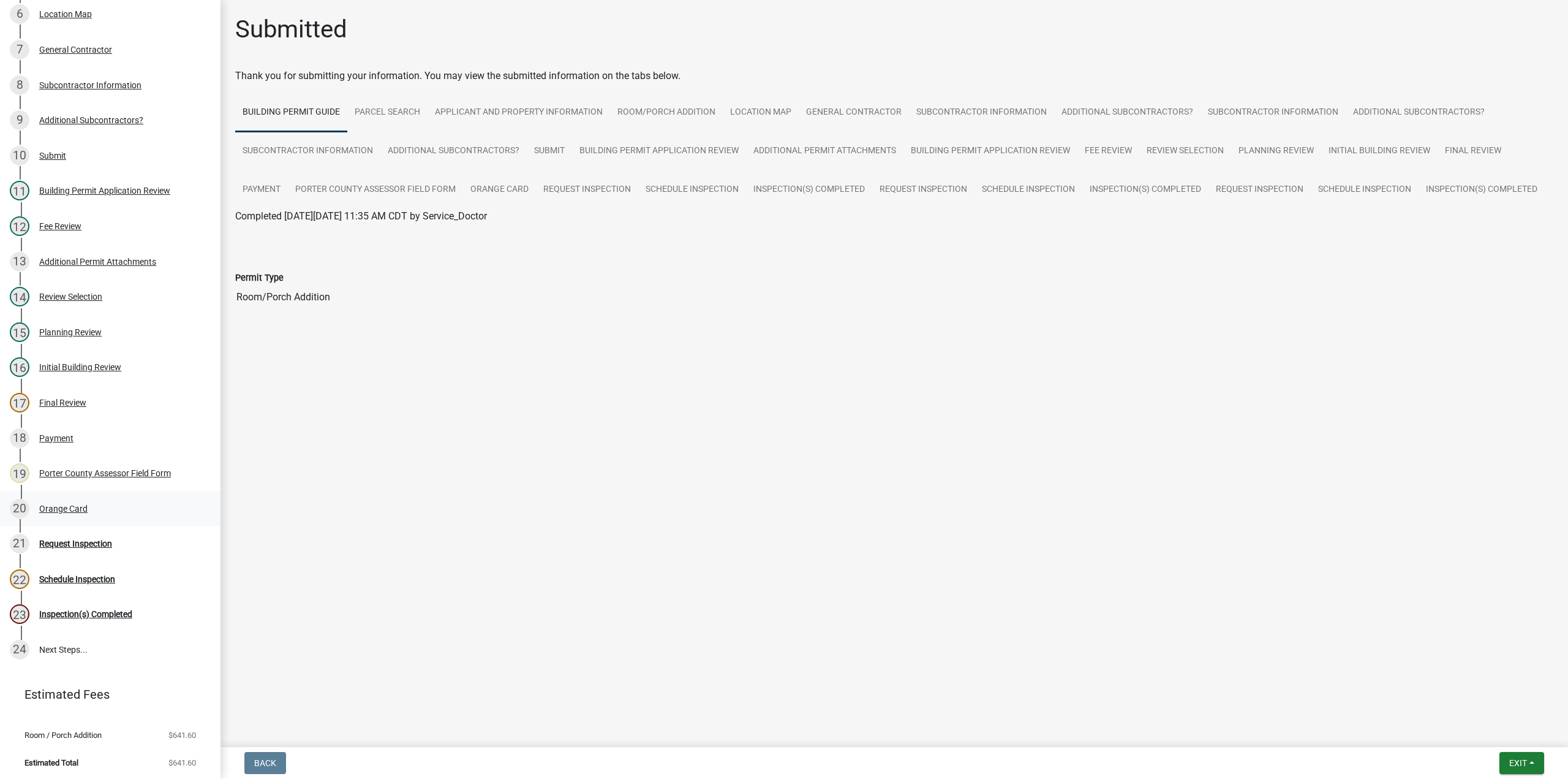
click at [81, 504] on div "Orange Card" at bounding box center [64, 509] width 49 height 8
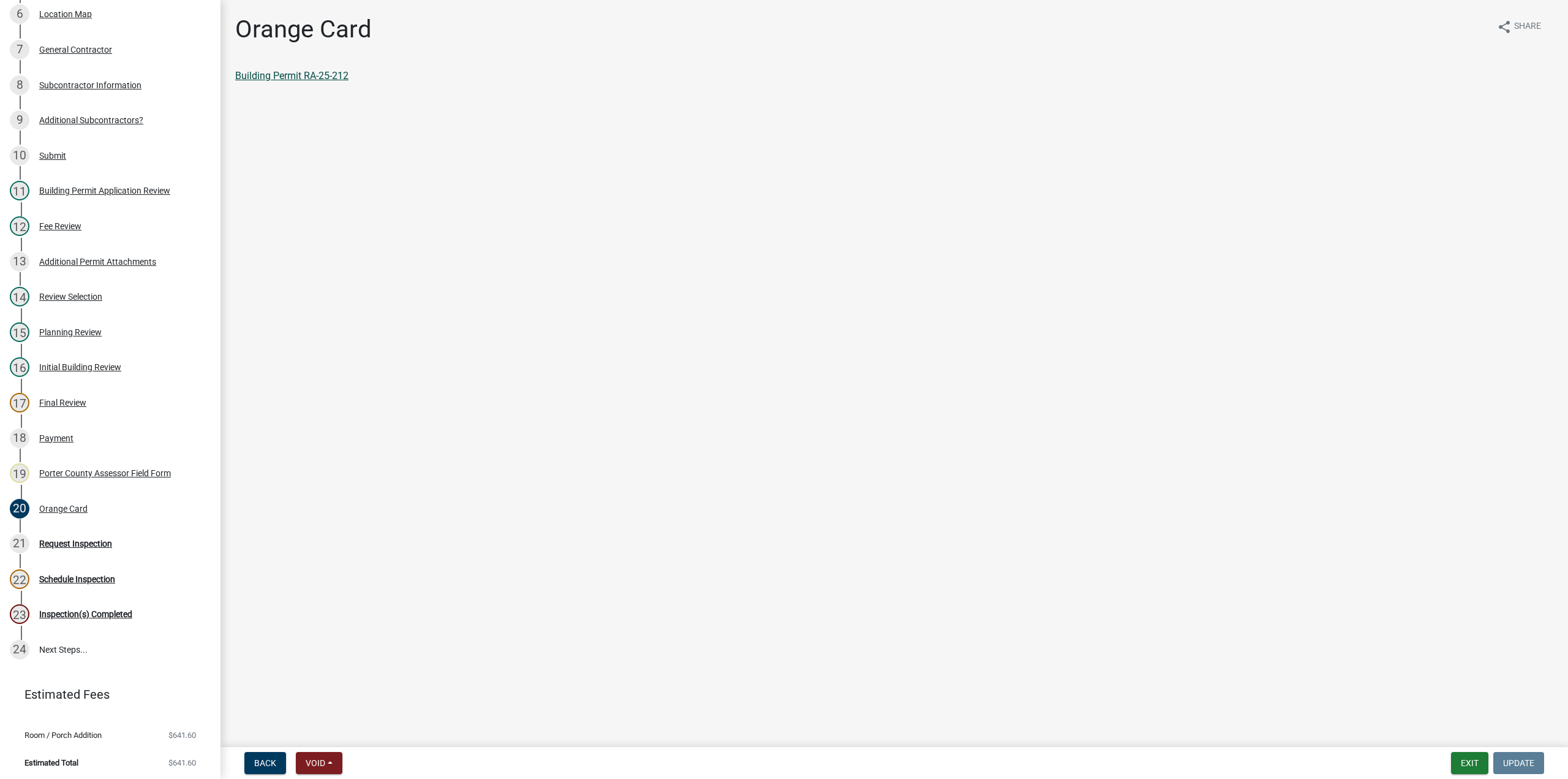
click at [302, 75] on link "Building Permit RA-25-212" at bounding box center [292, 76] width 113 height 11
click at [70, 434] on div "Payment" at bounding box center [56, 438] width 35 height 8
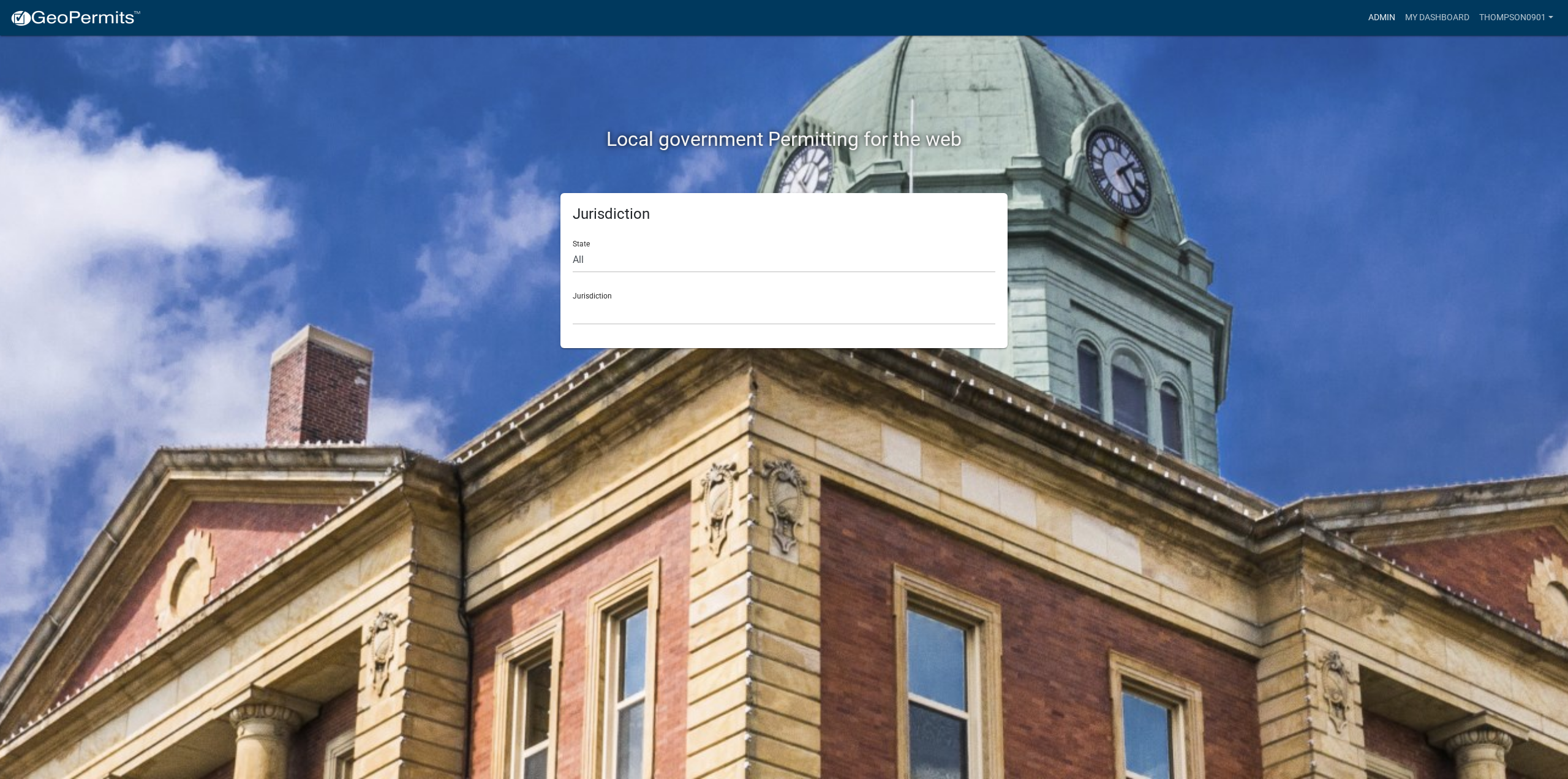
click at [1370, 16] on link "Admin" at bounding box center [1382, 18] width 37 height 23
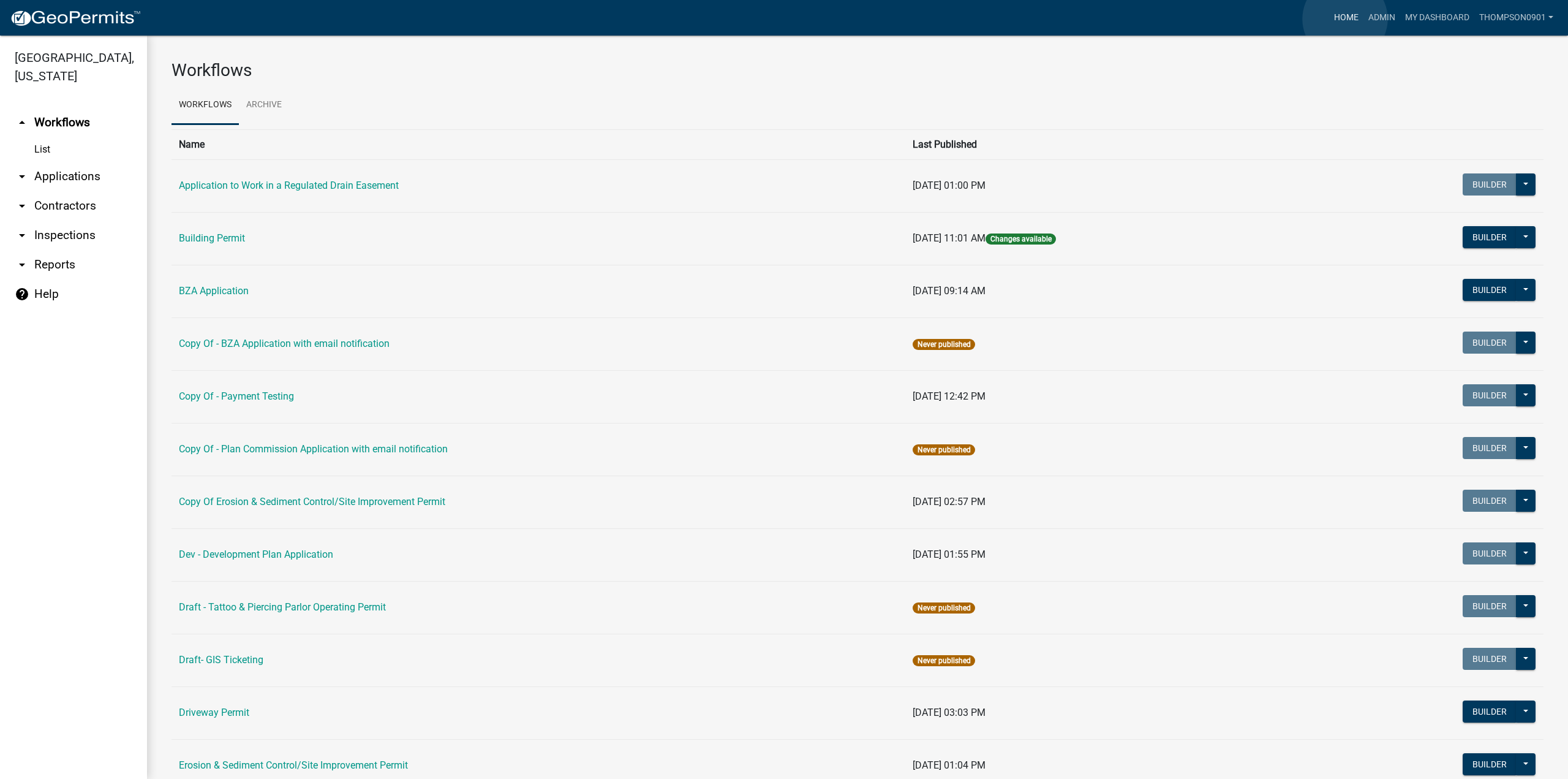
click at [1345, 19] on link "Home" at bounding box center [1346, 18] width 35 height 23
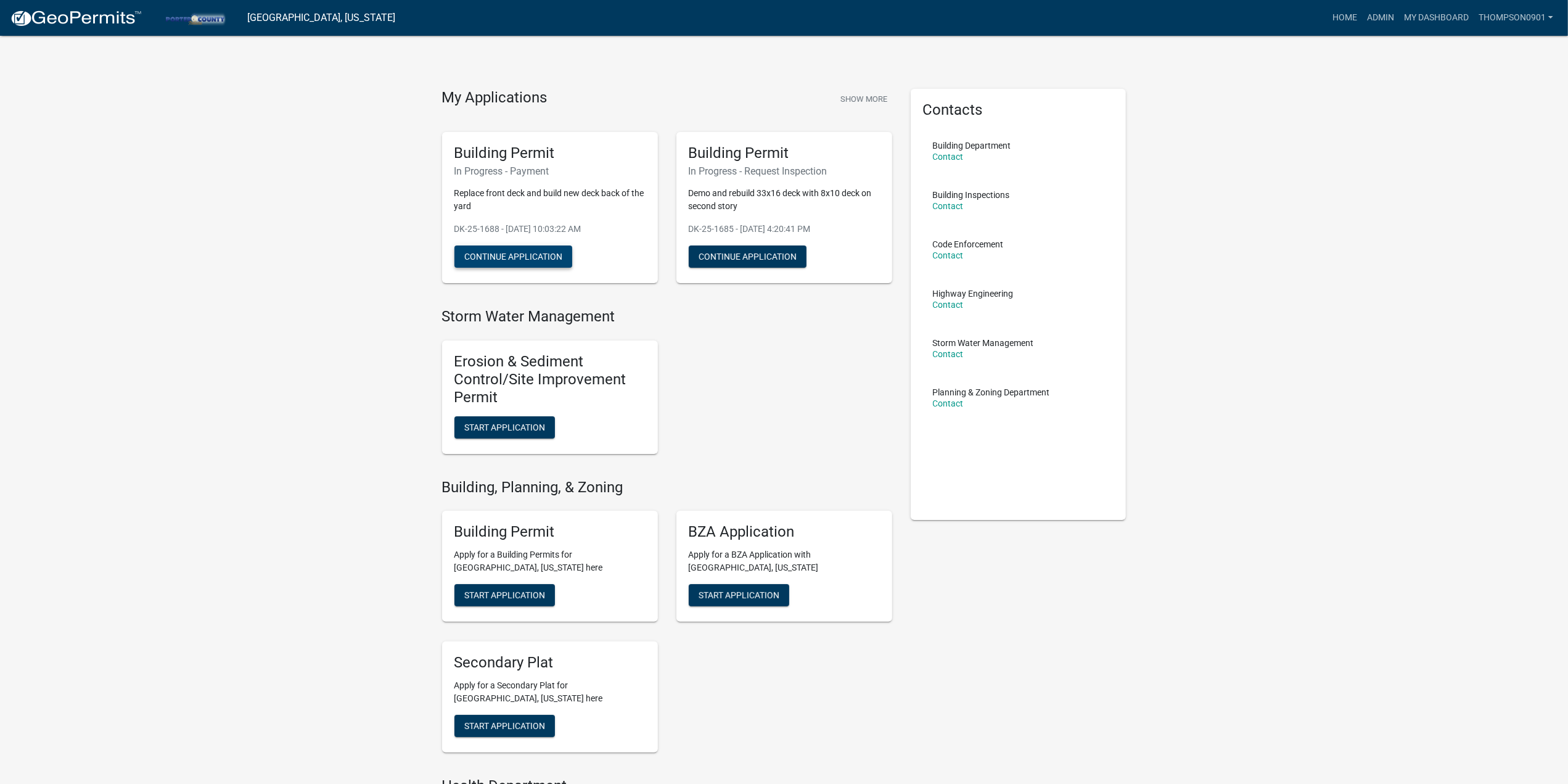
click at [527, 250] on button "Continue Application" at bounding box center [513, 256] width 118 height 22
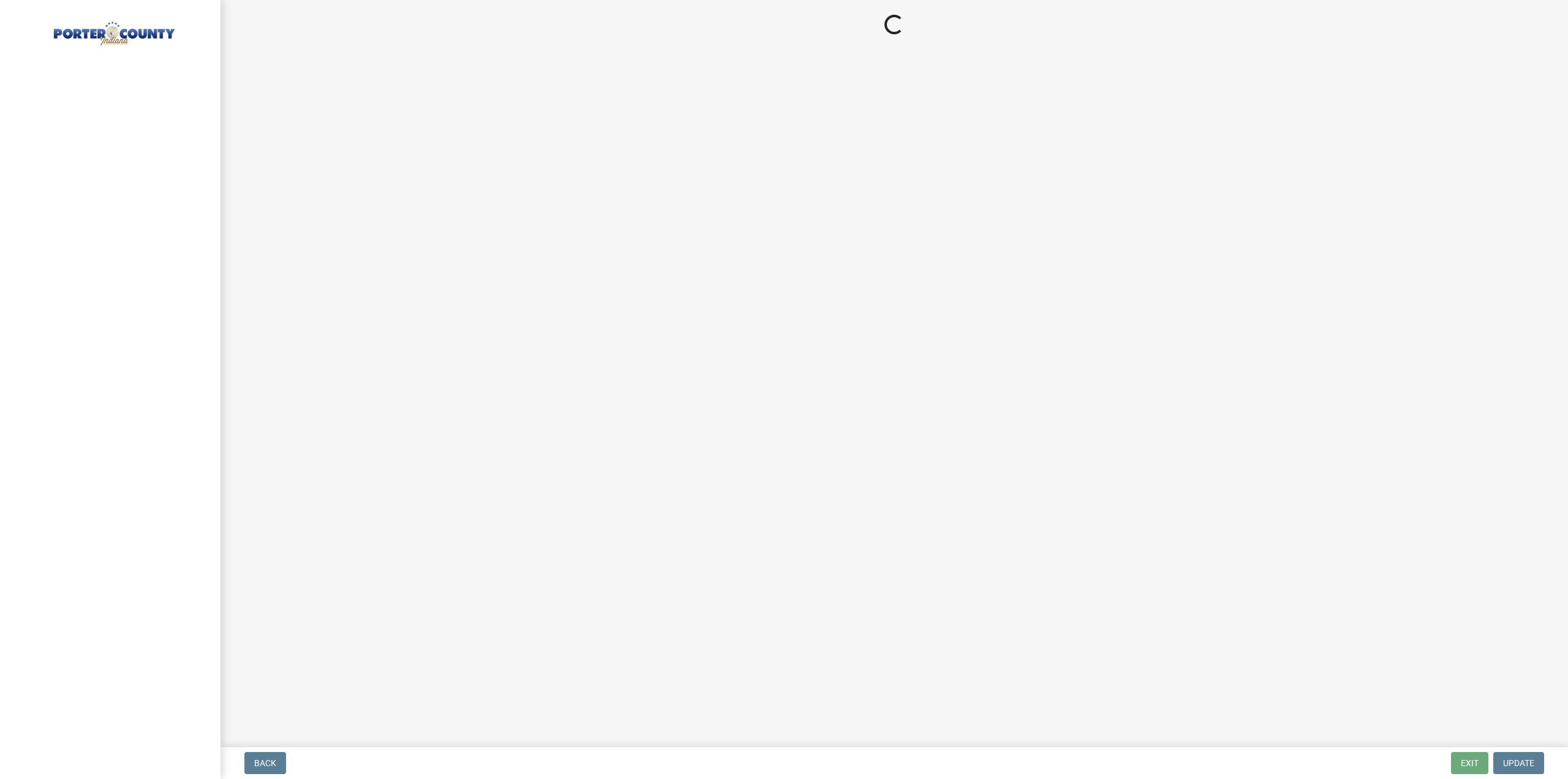
select select "3: 3"
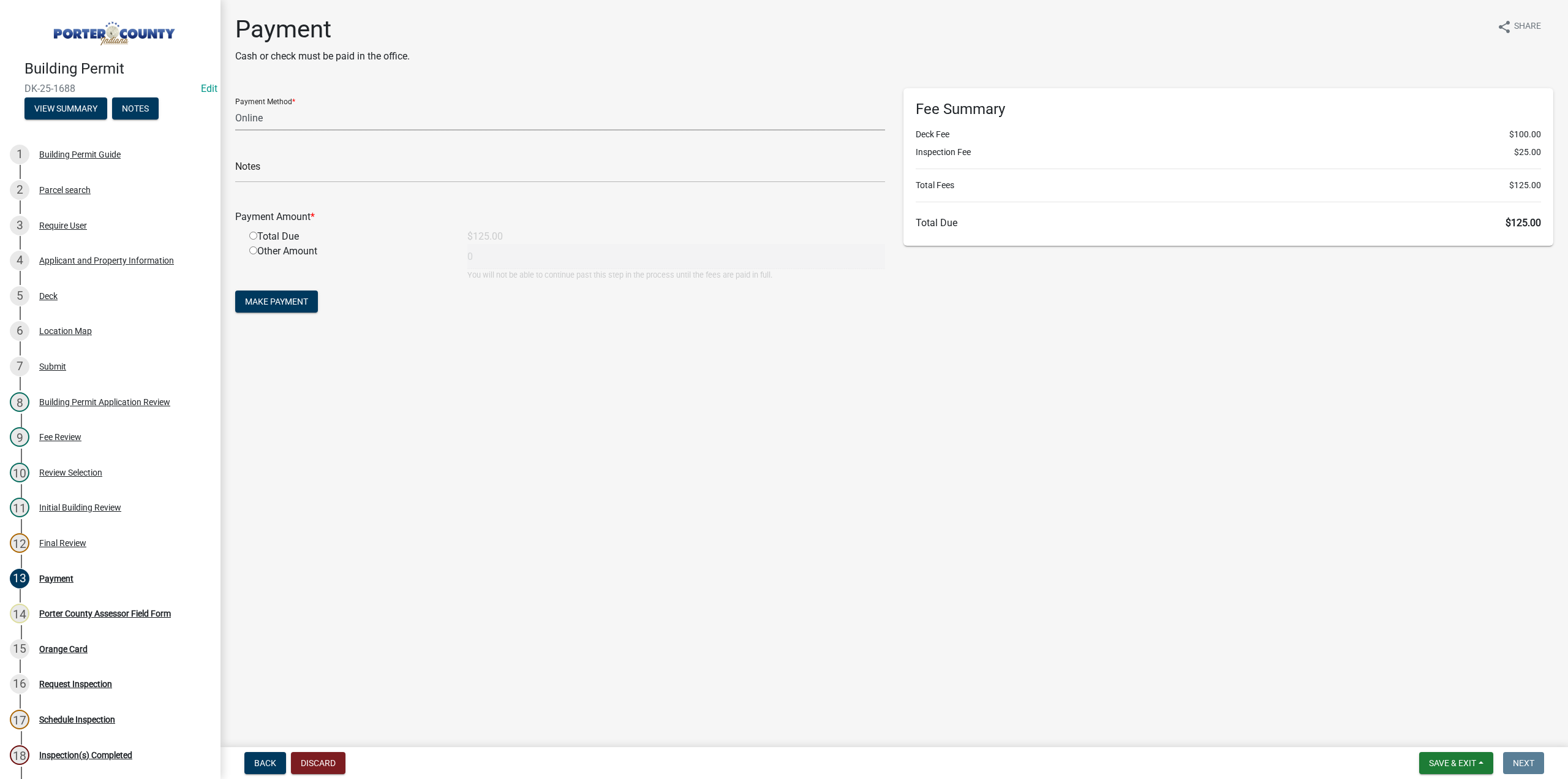
click at [247, 118] on select "Credit Card POS Check Cash Online" at bounding box center [560, 118] width 650 height 25
click at [55, 296] on div "Deck" at bounding box center [49, 296] width 18 height 8
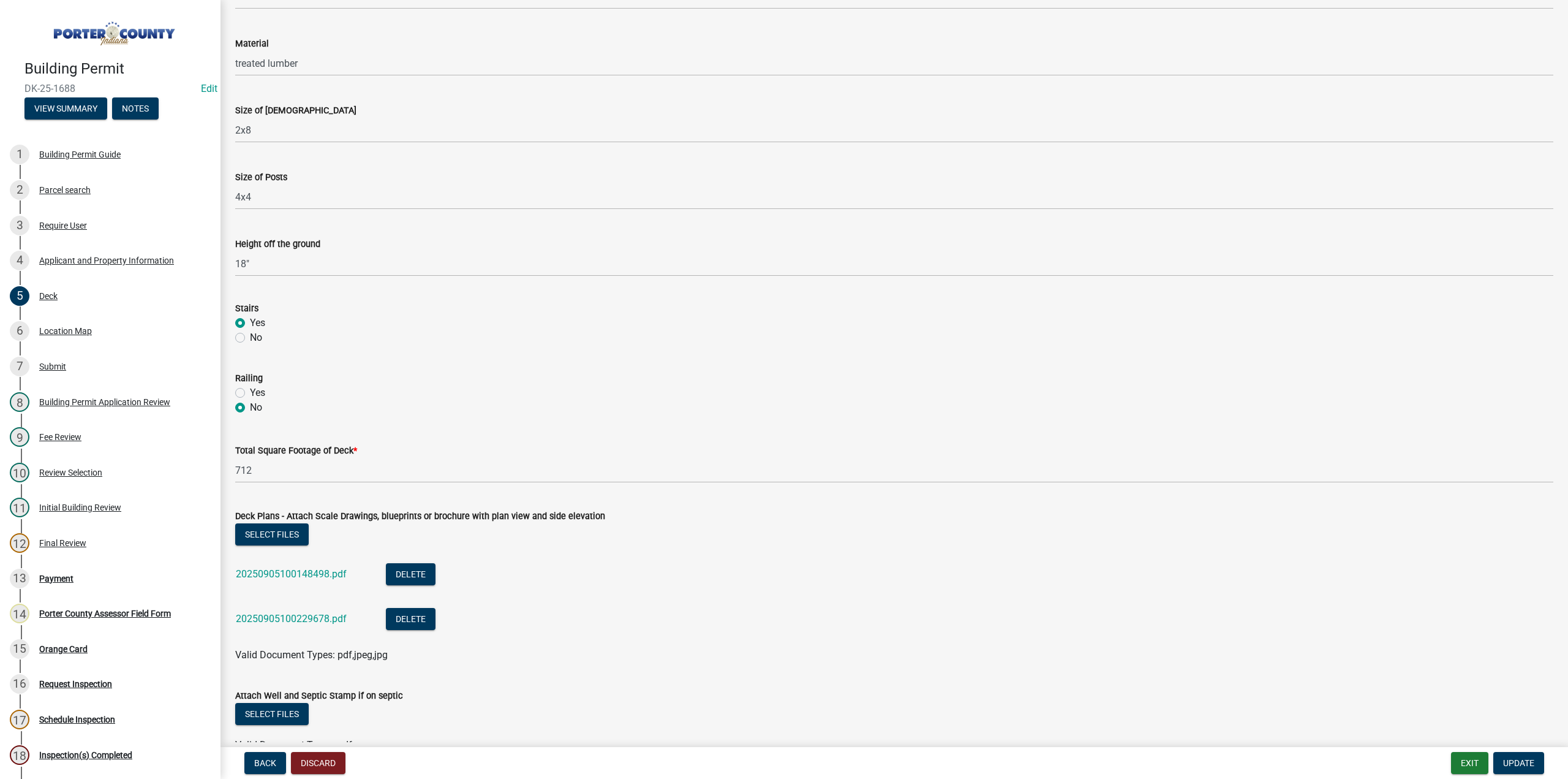
scroll to position [865, 0]
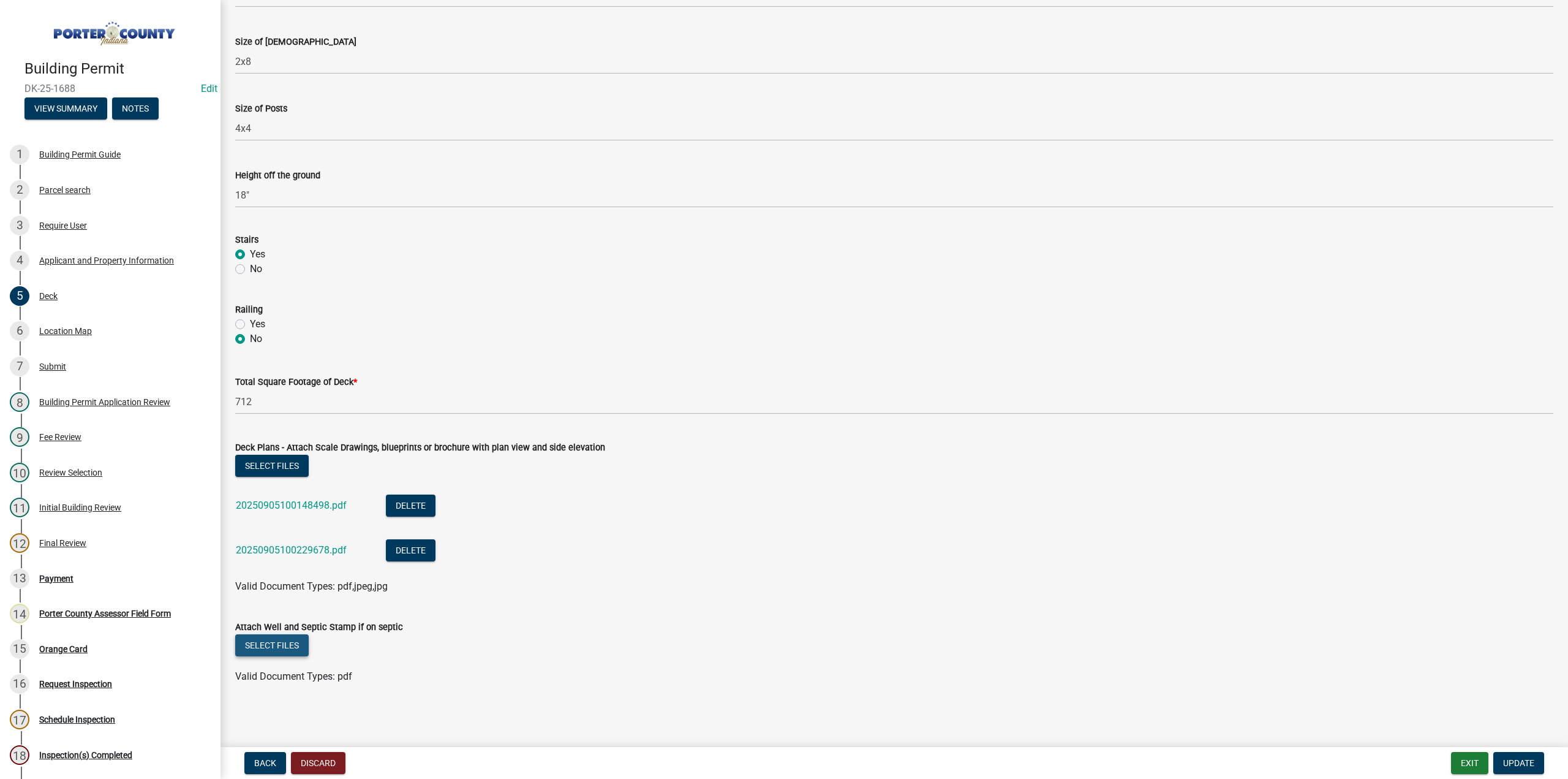
click at [294, 641] on button "Select files" at bounding box center [272, 645] width 73 height 22
click at [1511, 763] on span "Update" at bounding box center [1519, 763] width 31 height 10
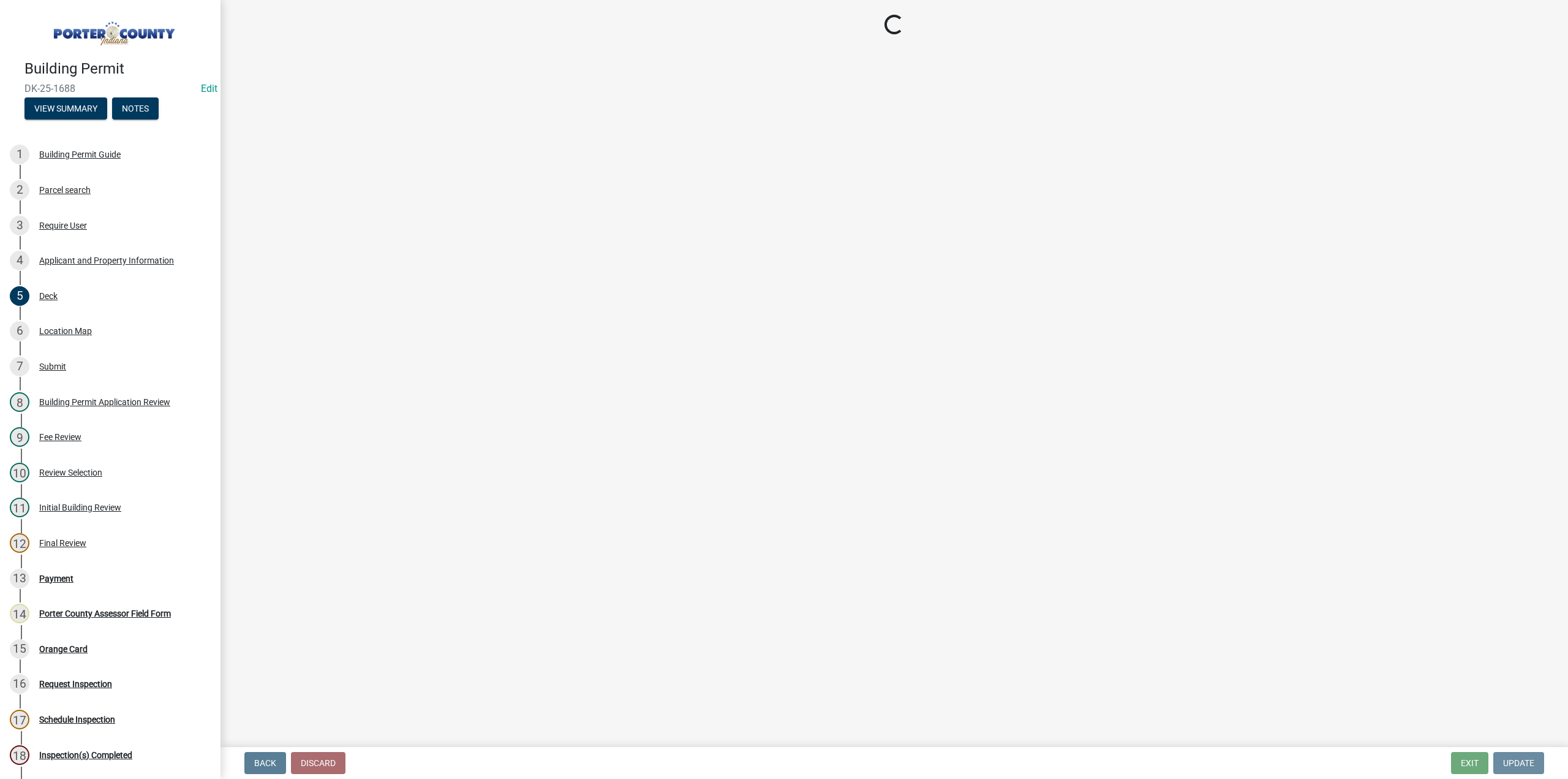
scroll to position [0, 0]
select select "3: 3"
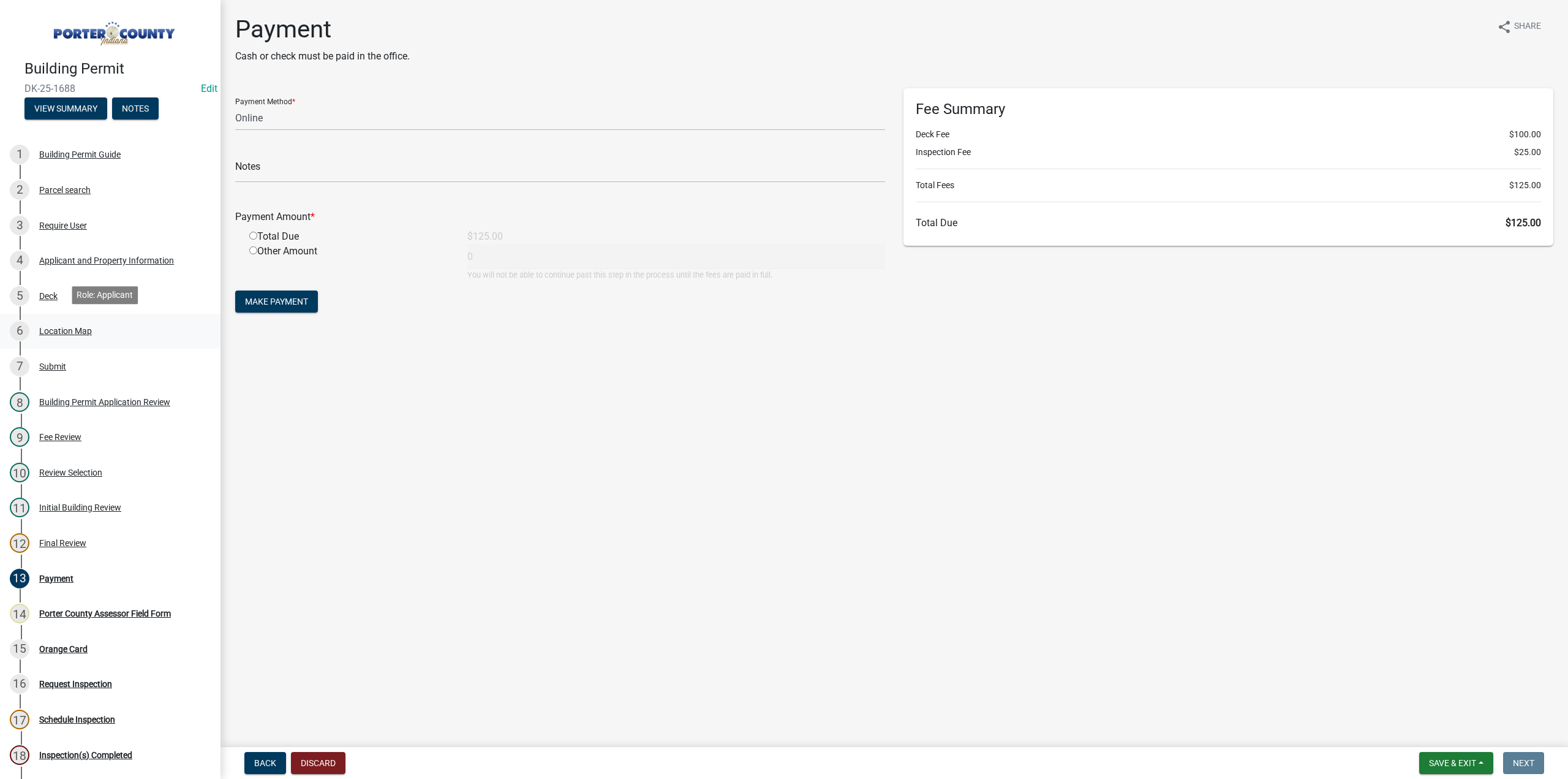
click at [64, 327] on div "Location Map" at bounding box center [66, 331] width 53 height 8
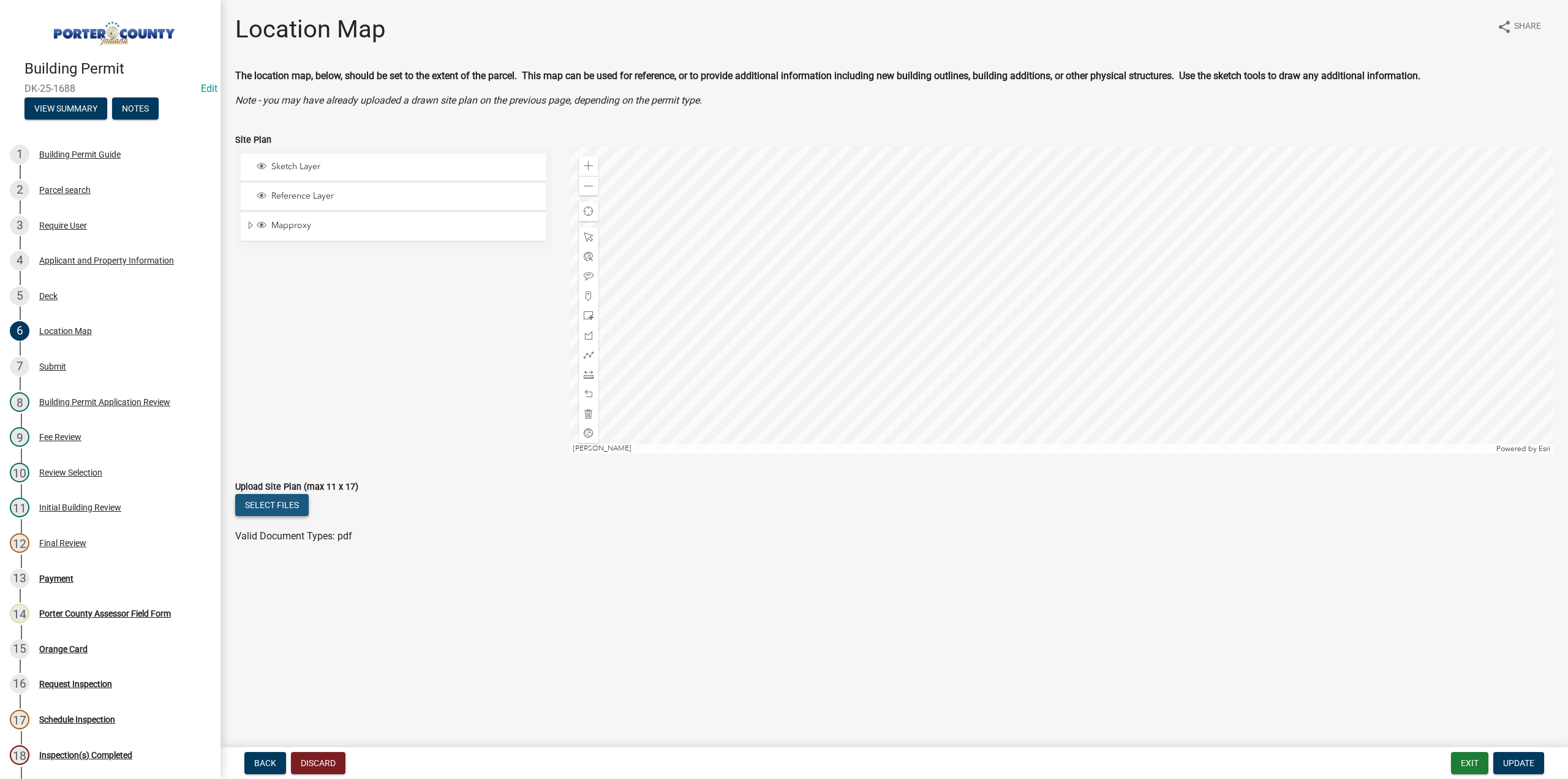
click at [289, 506] on button "Select files" at bounding box center [272, 504] width 73 height 22
click at [1512, 763] on span "Update" at bounding box center [1519, 763] width 31 height 10
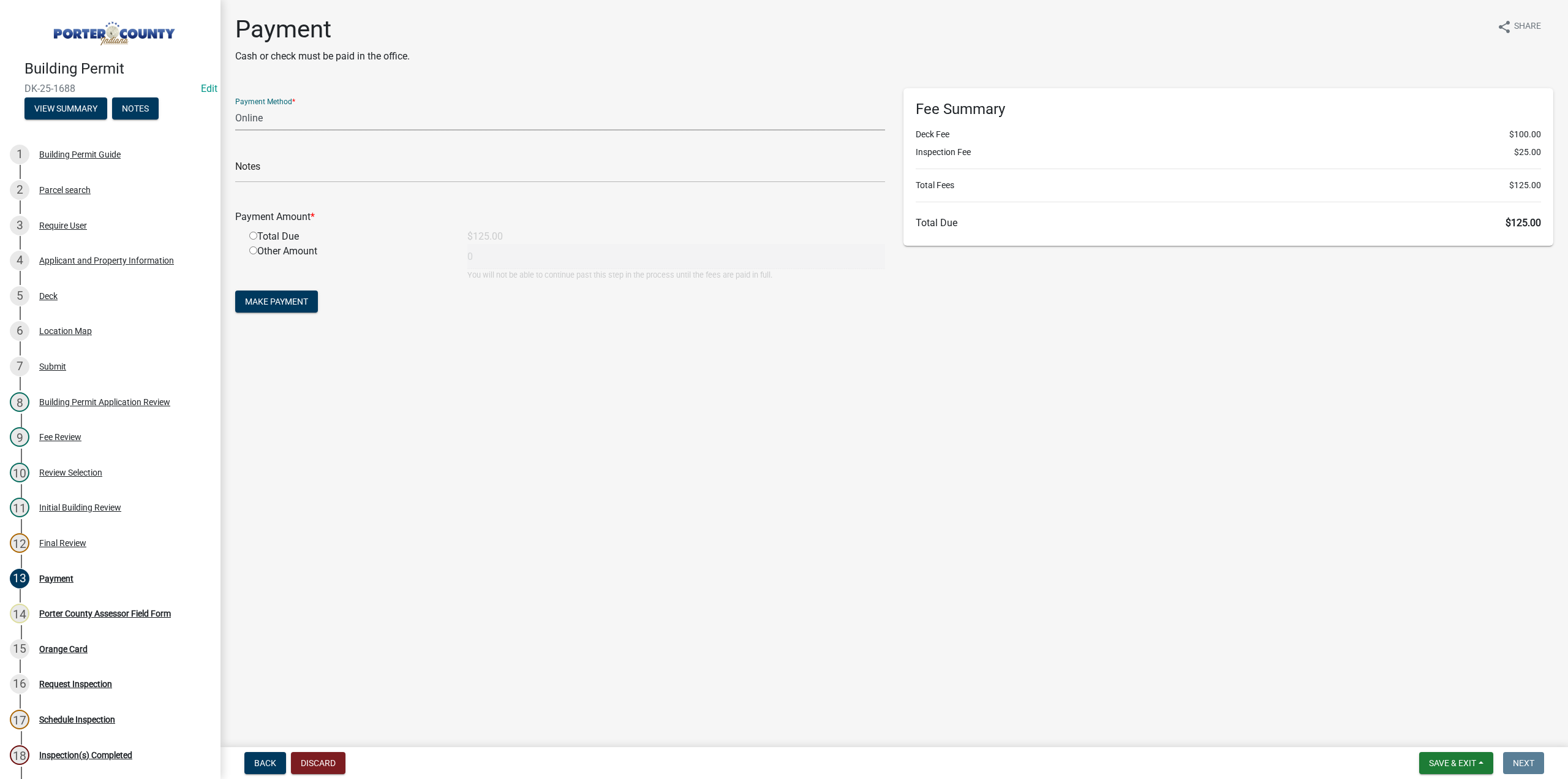
click at [258, 116] on select "Credit Card POS Check Cash Online" at bounding box center [560, 118] width 650 height 25
select select "2: 1"
click at [235, 105] on select "Credit Card POS Check Cash Online" at bounding box center [560, 118] width 650 height 25
click at [255, 172] on input "text" at bounding box center [560, 170] width 650 height 25
type input "[PERSON_NAME]"
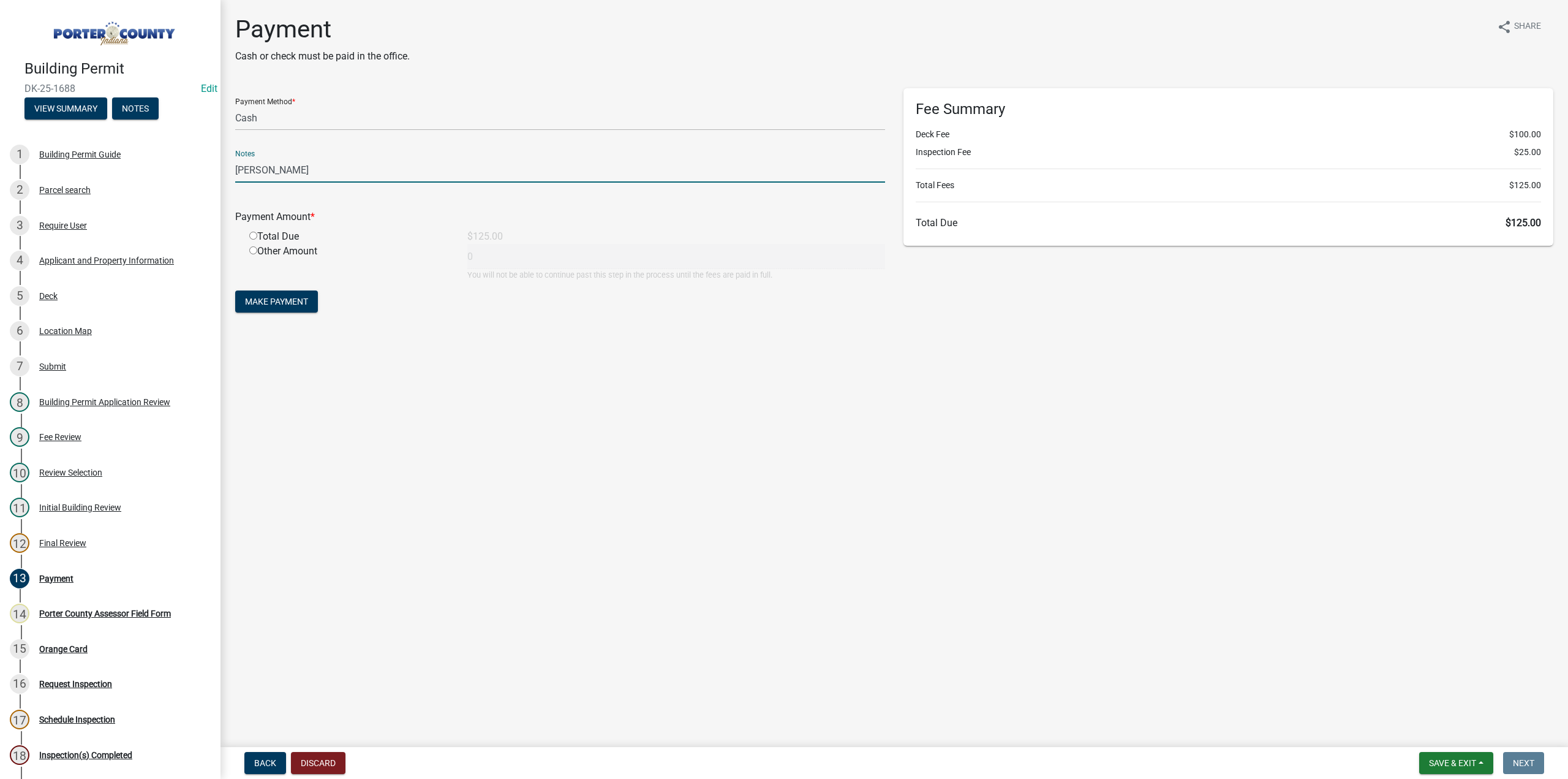
click at [251, 233] on input "radio" at bounding box center [253, 235] width 8 height 8
radio input "true"
type input "125"
click at [257, 302] on span "Make Payment" at bounding box center [276, 302] width 63 height 10
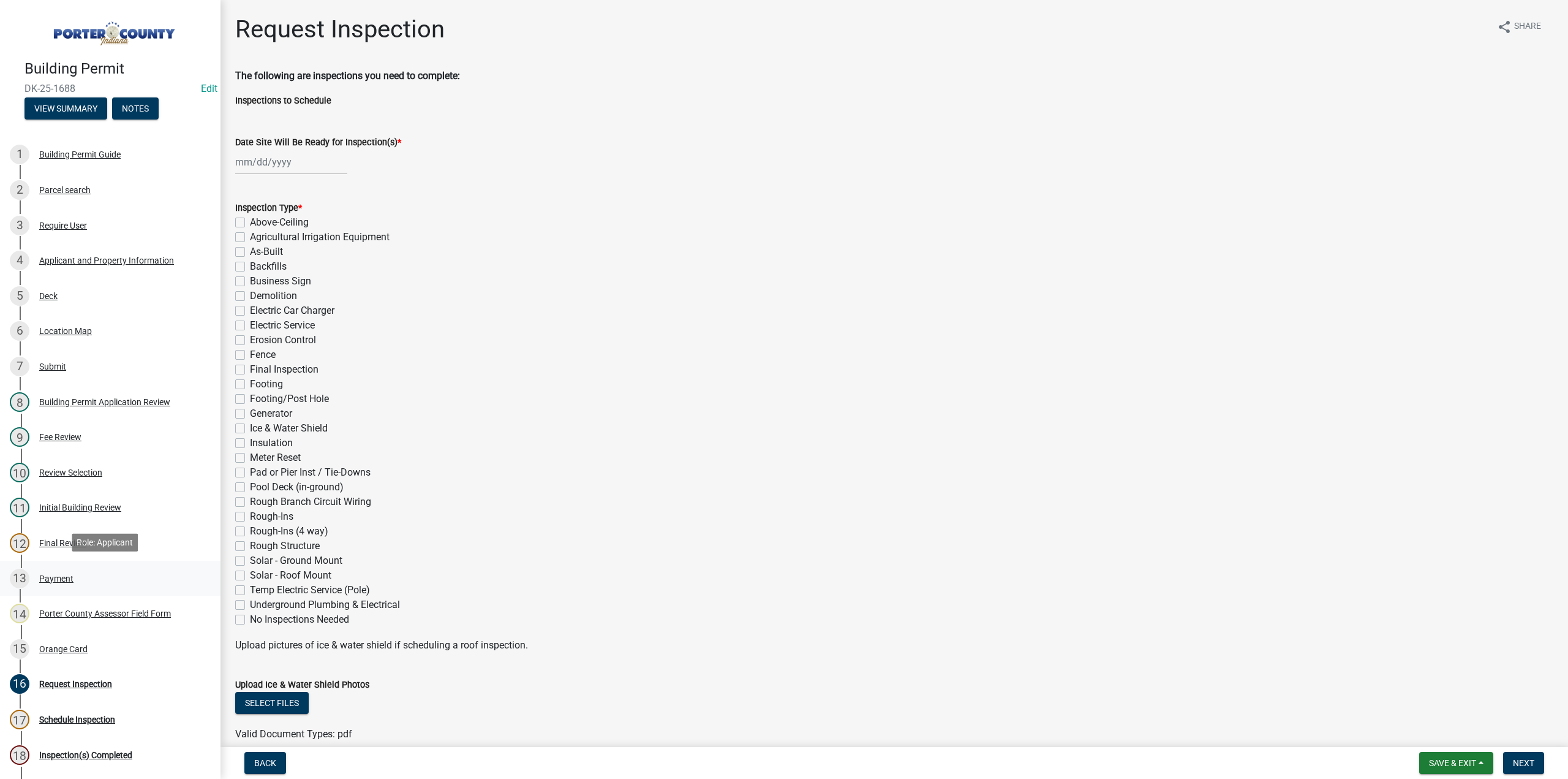
click at [65, 576] on div "Payment" at bounding box center [56, 578] width 35 height 8
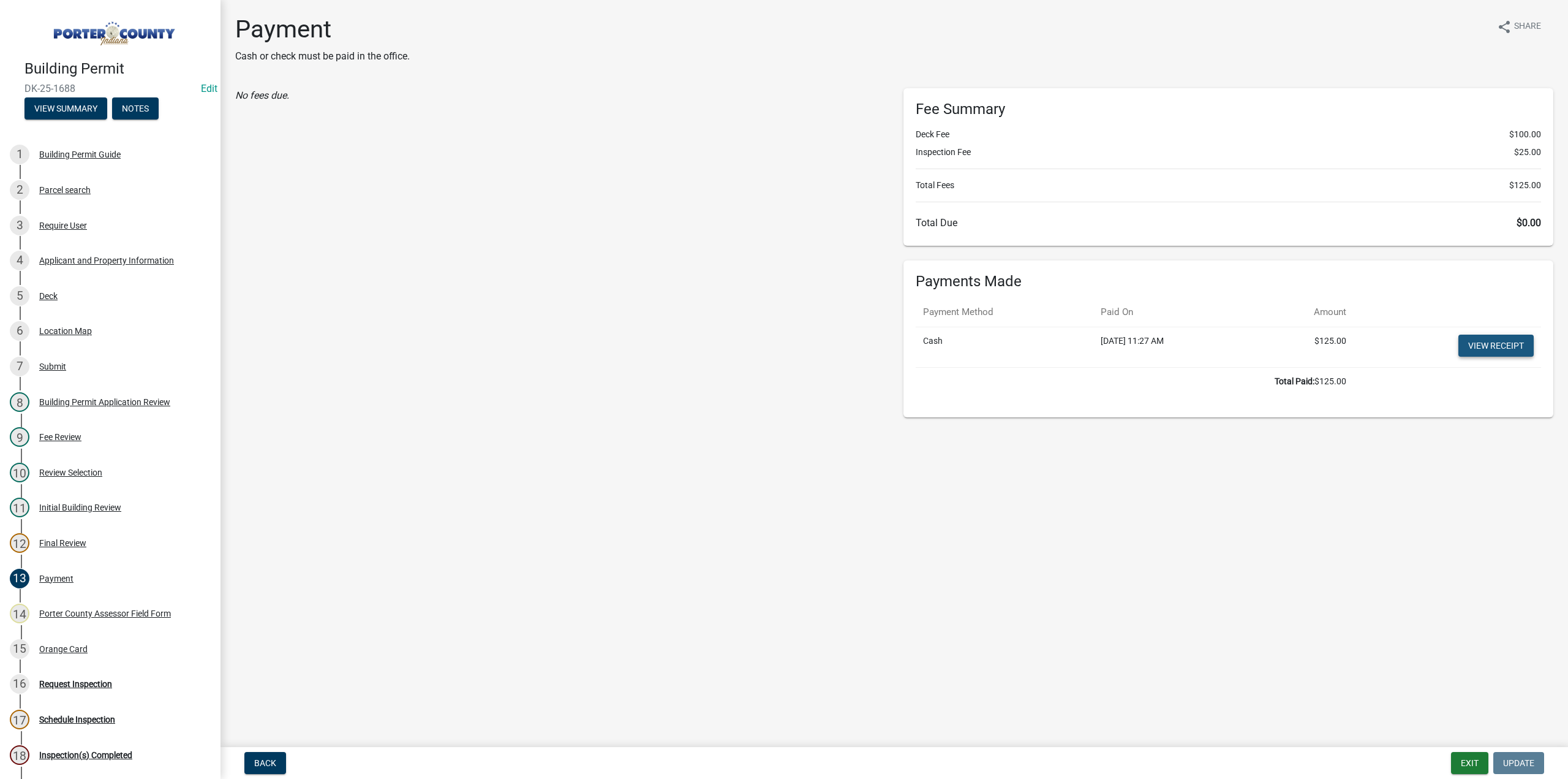
click at [1471, 345] on link "View receipt" at bounding box center [1496, 345] width 76 height 22
click at [66, 651] on div "Orange Card" at bounding box center [64, 649] width 49 height 8
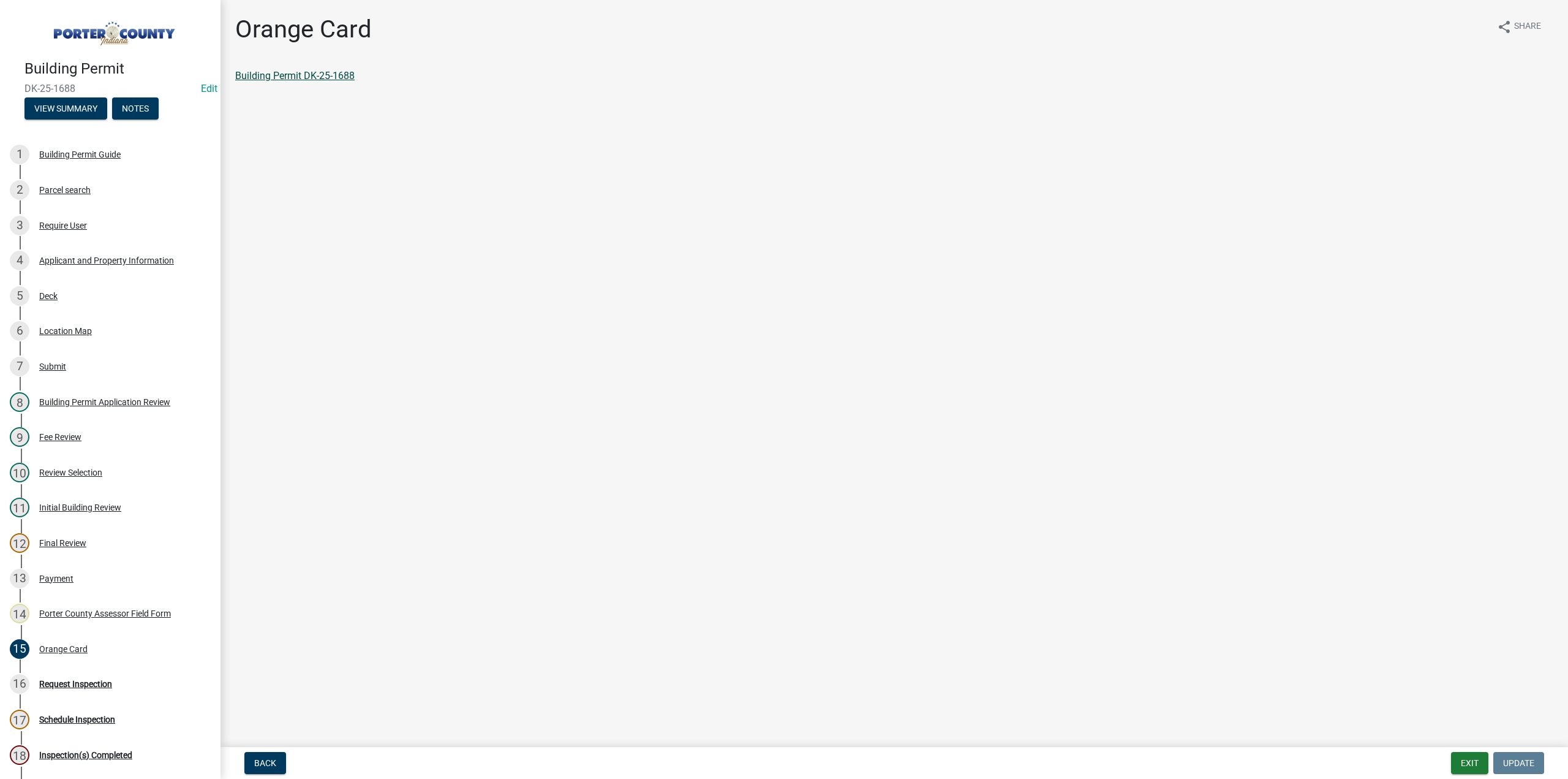
click at [289, 74] on link "Building Permit DK-25-1688" at bounding box center [294, 76] width 119 height 11
click at [157, 112] on button "Notes" at bounding box center [136, 108] width 47 height 22
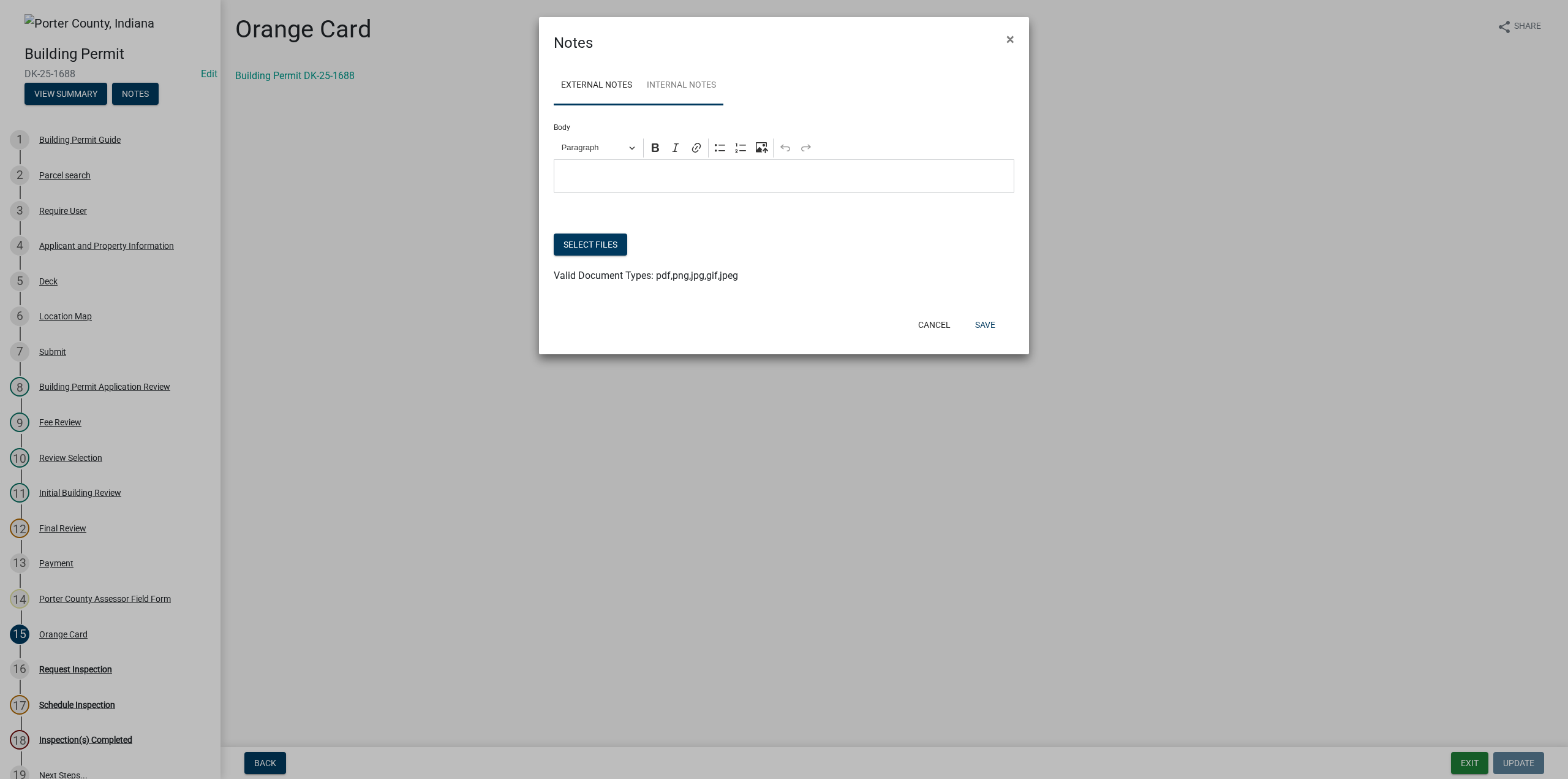
click at [683, 84] on link "Internal Notes" at bounding box center [681, 86] width 84 height 40
click at [587, 239] on button "Select files" at bounding box center [590, 244] width 73 height 22
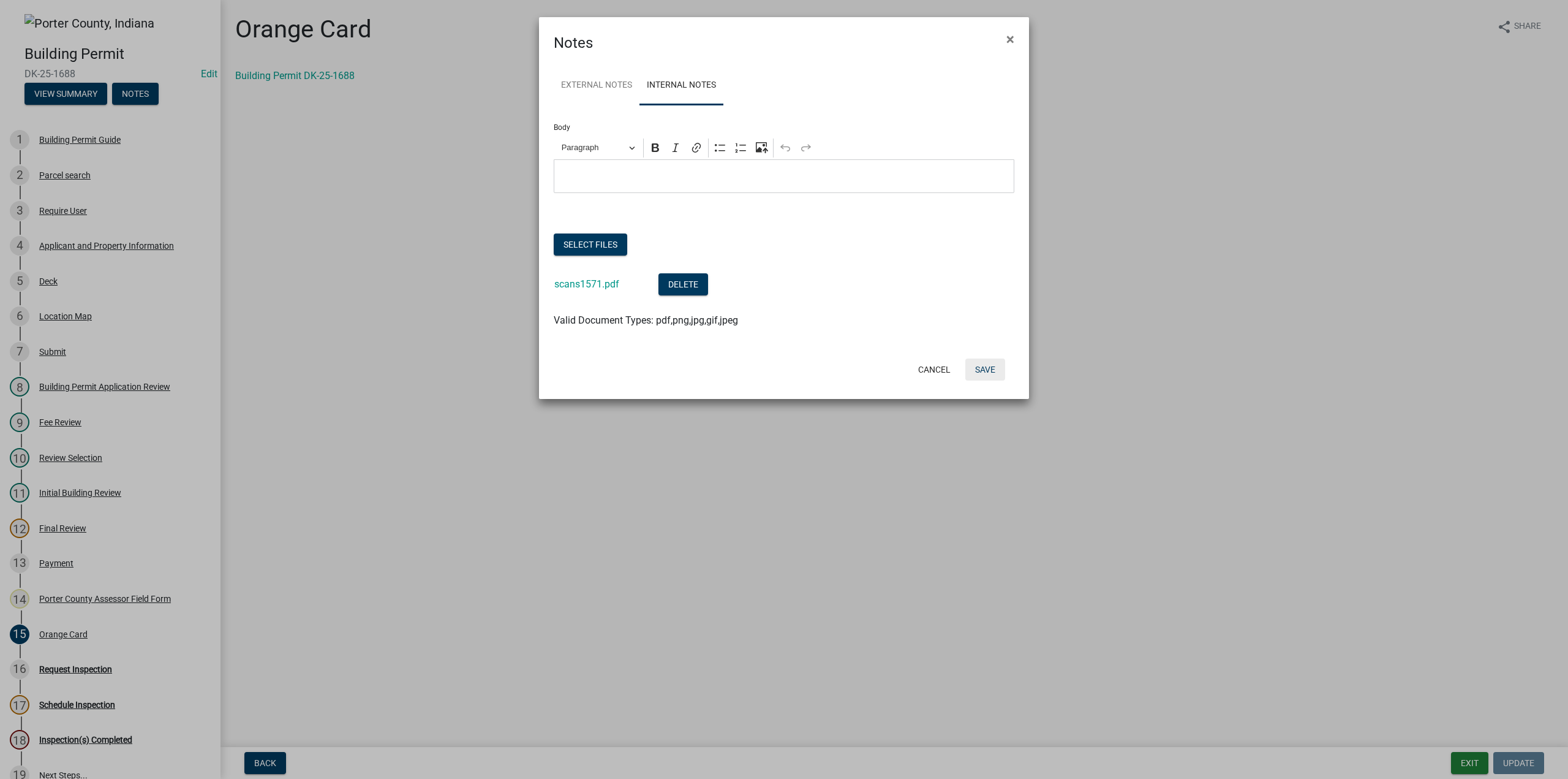
click at [993, 369] on button "Save" at bounding box center [985, 369] width 40 height 22
